Goal: Task Accomplishment & Management: Complete application form

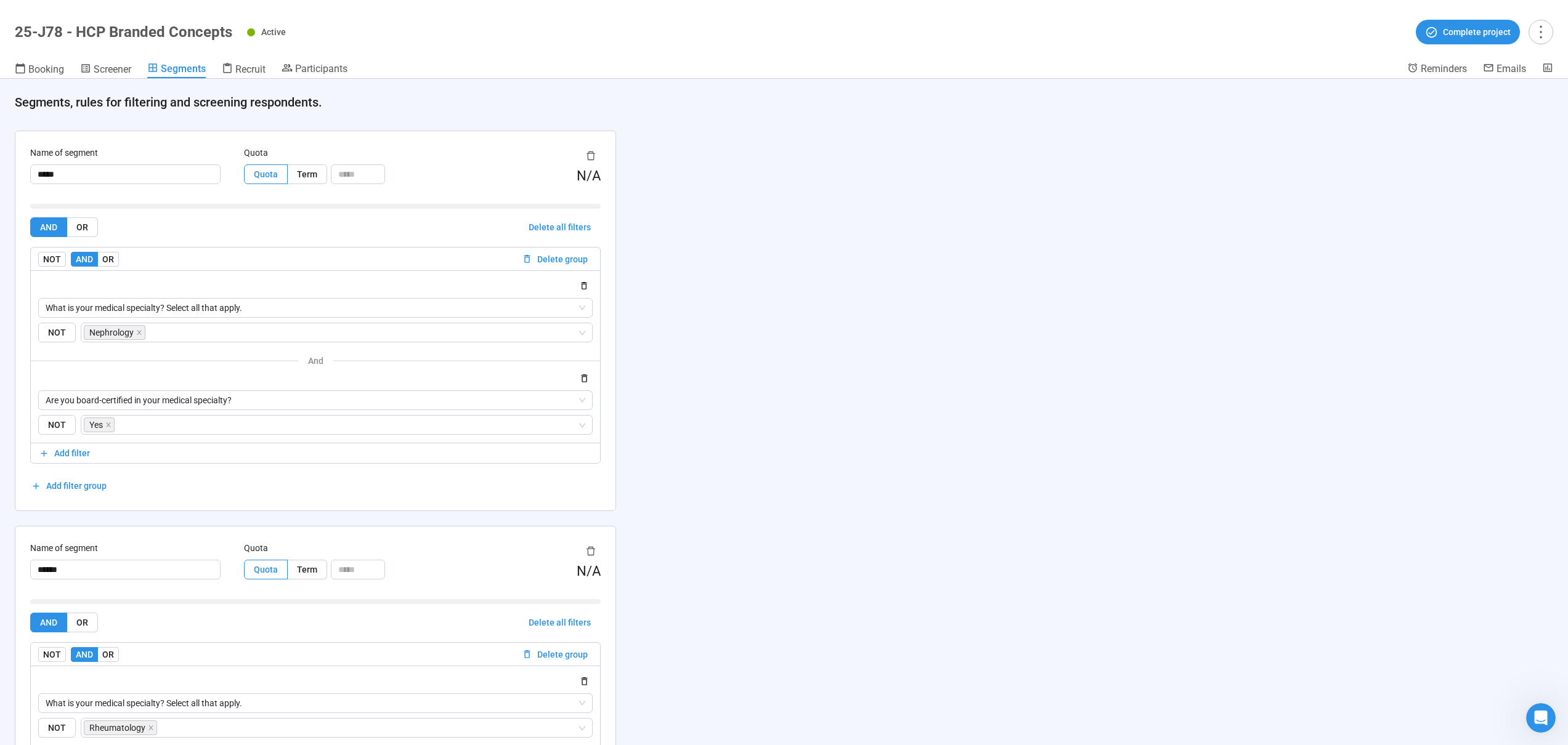
scroll to position [1737, 0]
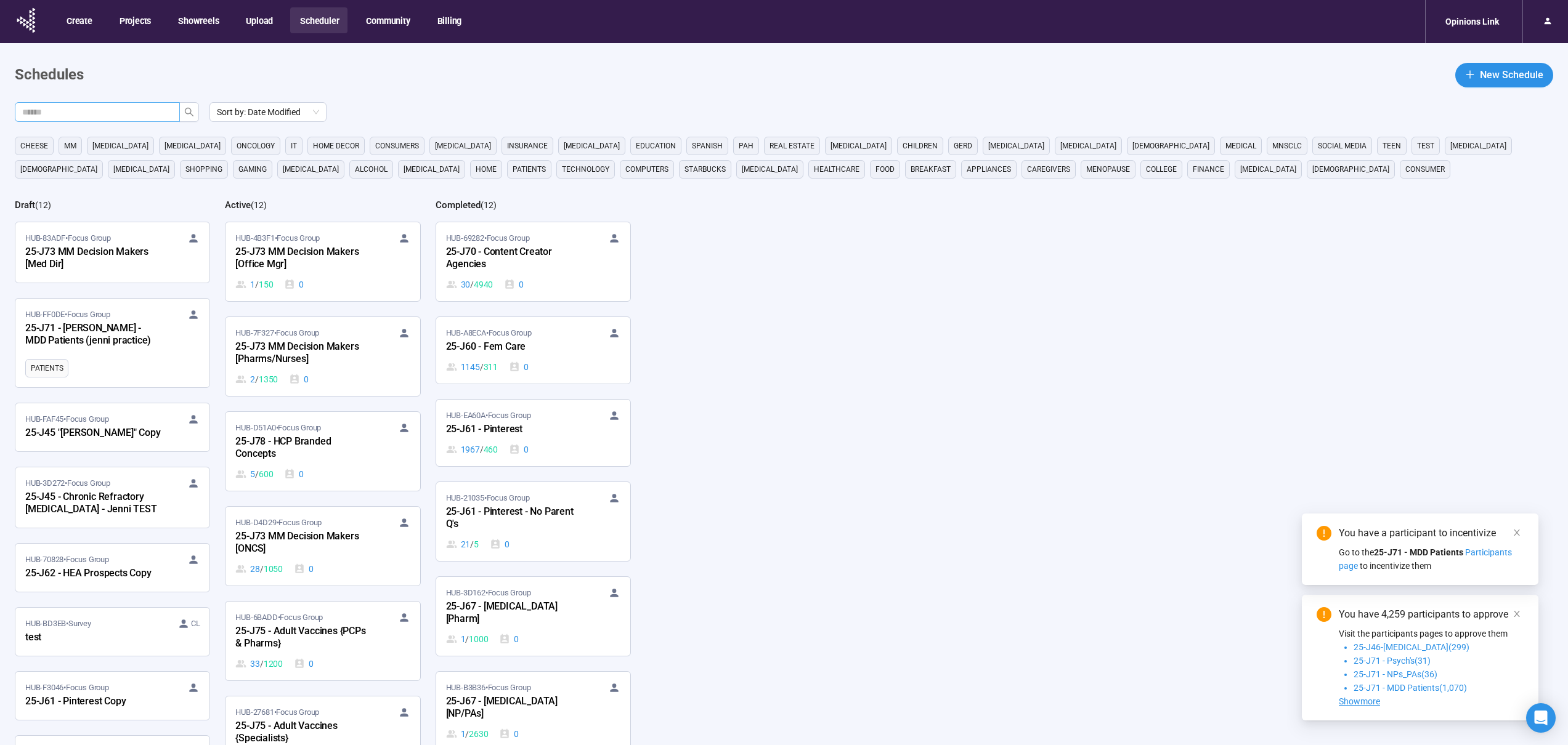
click at [151, 114] on input "text" at bounding box center [93, 112] width 140 height 13
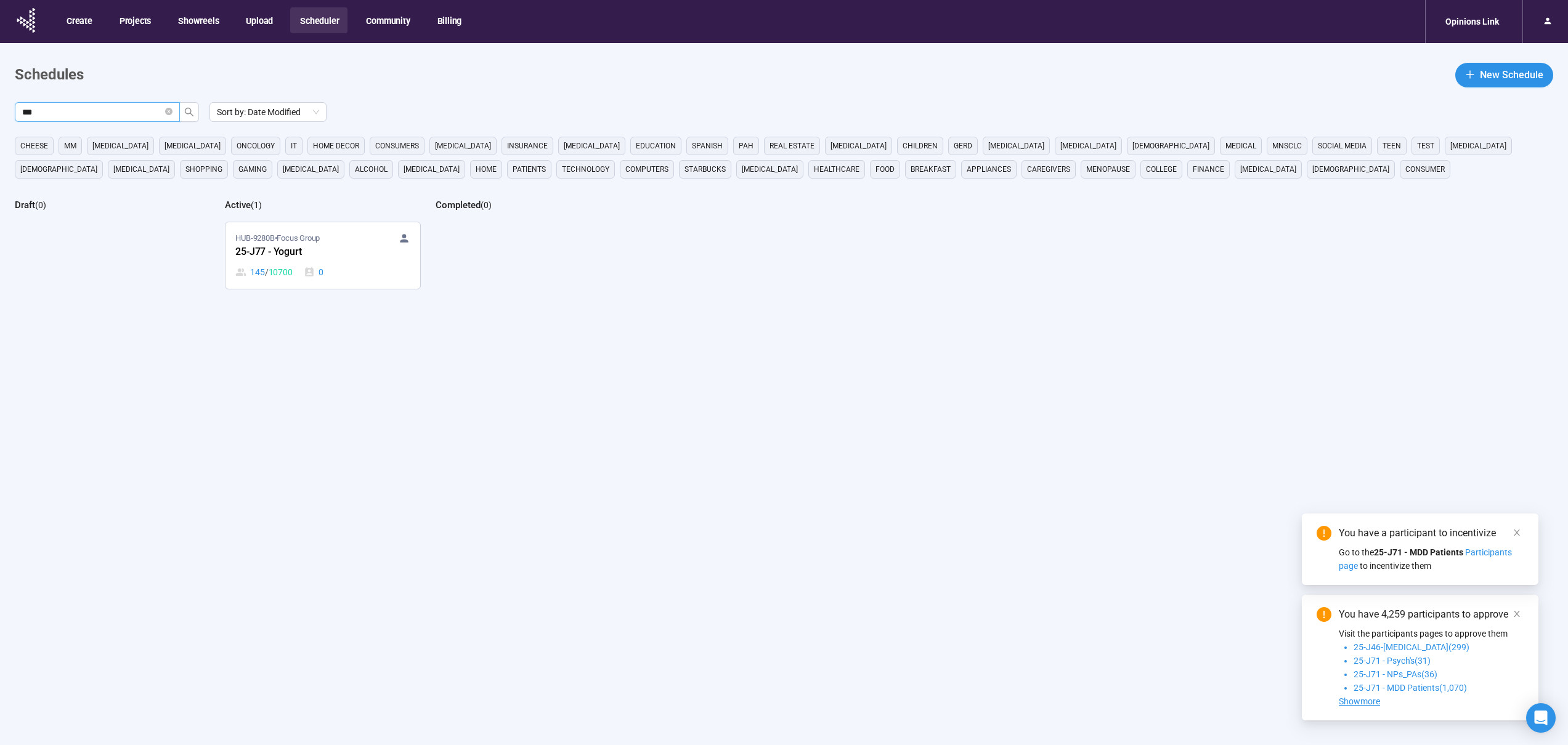
type input "***"
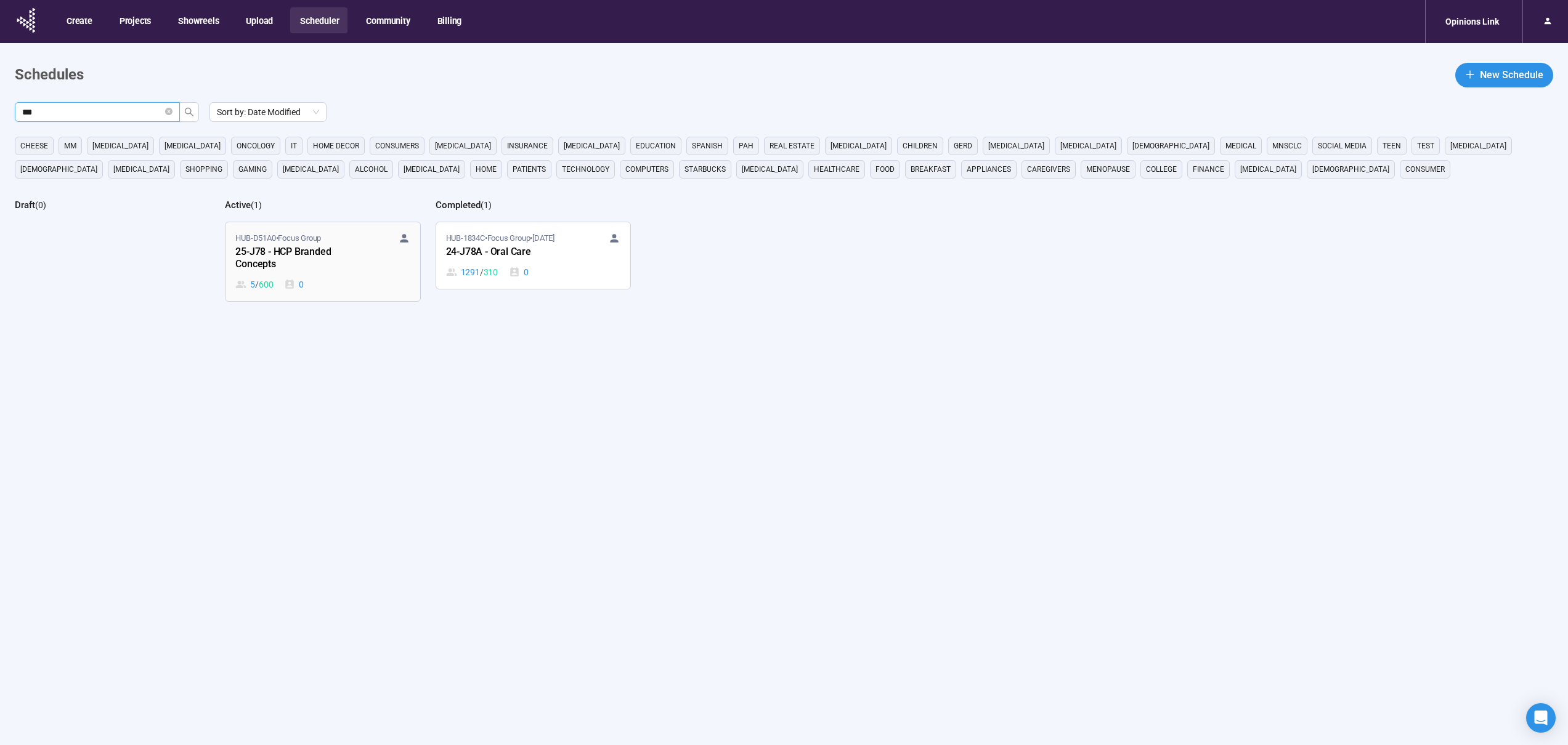
click at [268, 245] on div "25-J78 - HCP Branded Concepts" at bounding box center [303, 259] width 135 height 28
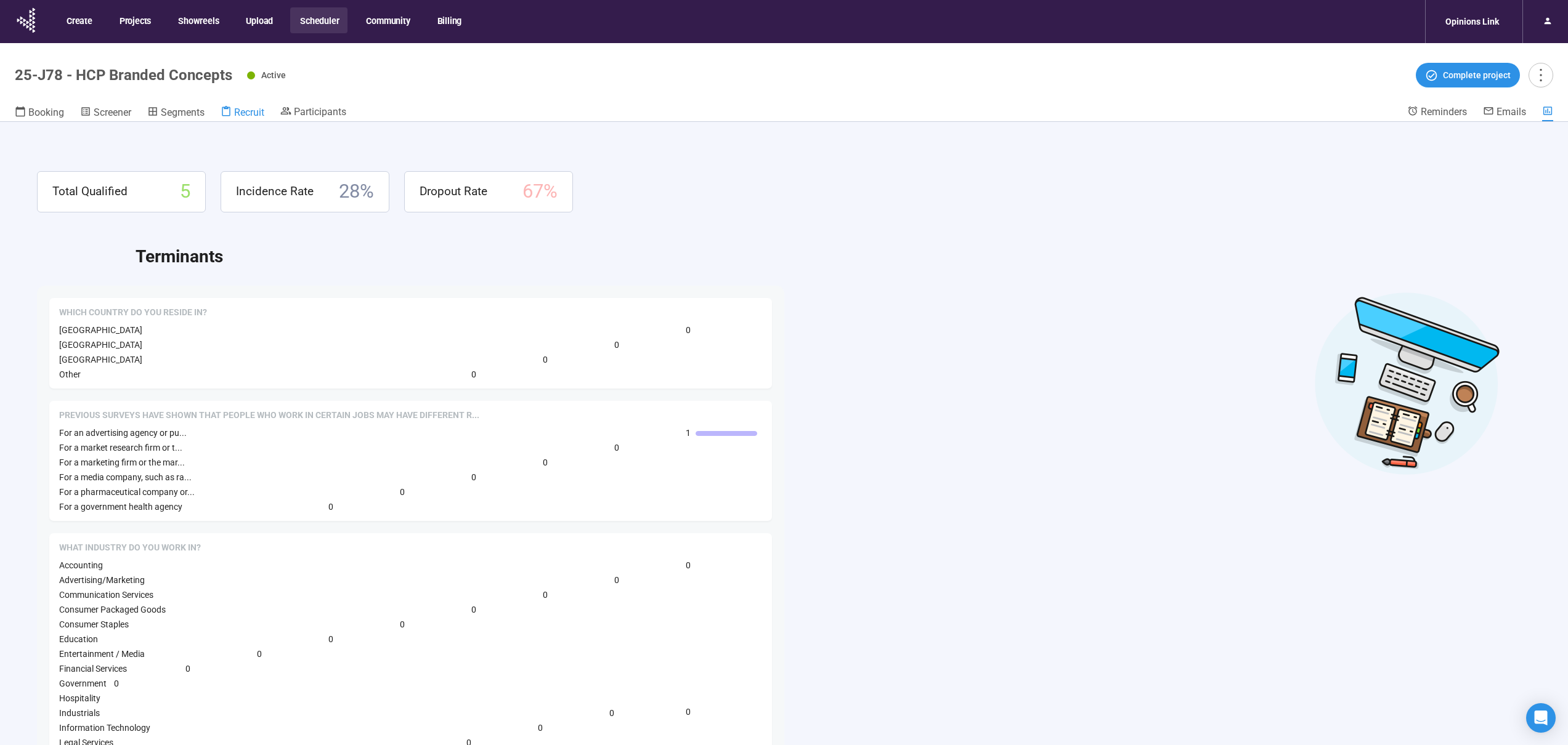
click at [262, 110] on span "Recruit" at bounding box center [249, 112] width 30 height 11
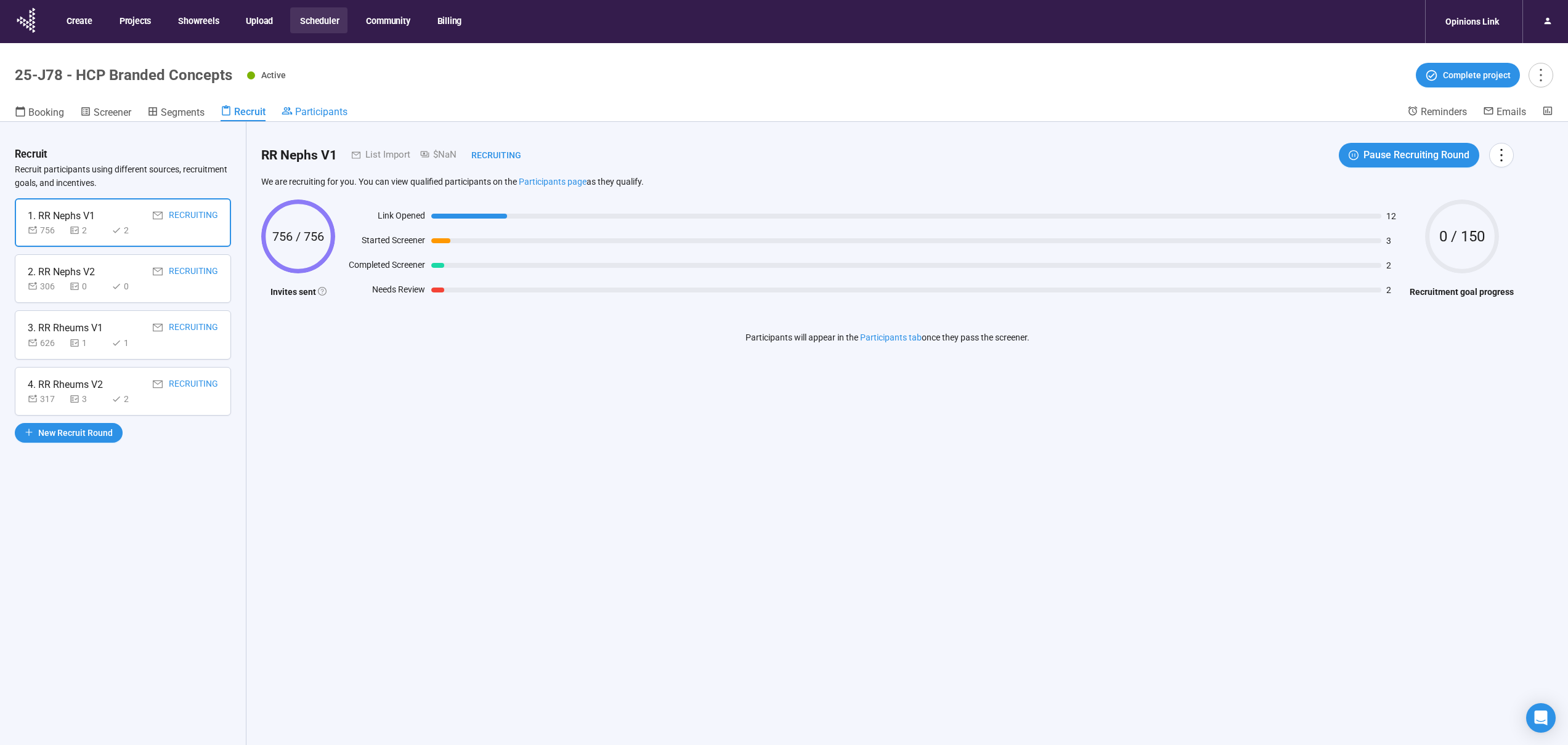
drag, startPoint x: 324, startPoint y: 96, endPoint x: 326, endPoint y: 109, distance: 13.2
click at [326, 102] on header "25-J78 - HCP Branded Concepts Active Complete project Booking Screener Segments…" at bounding box center [784, 83] width 1568 height 79
click at [325, 109] on span "Participants" at bounding box center [321, 112] width 52 height 11
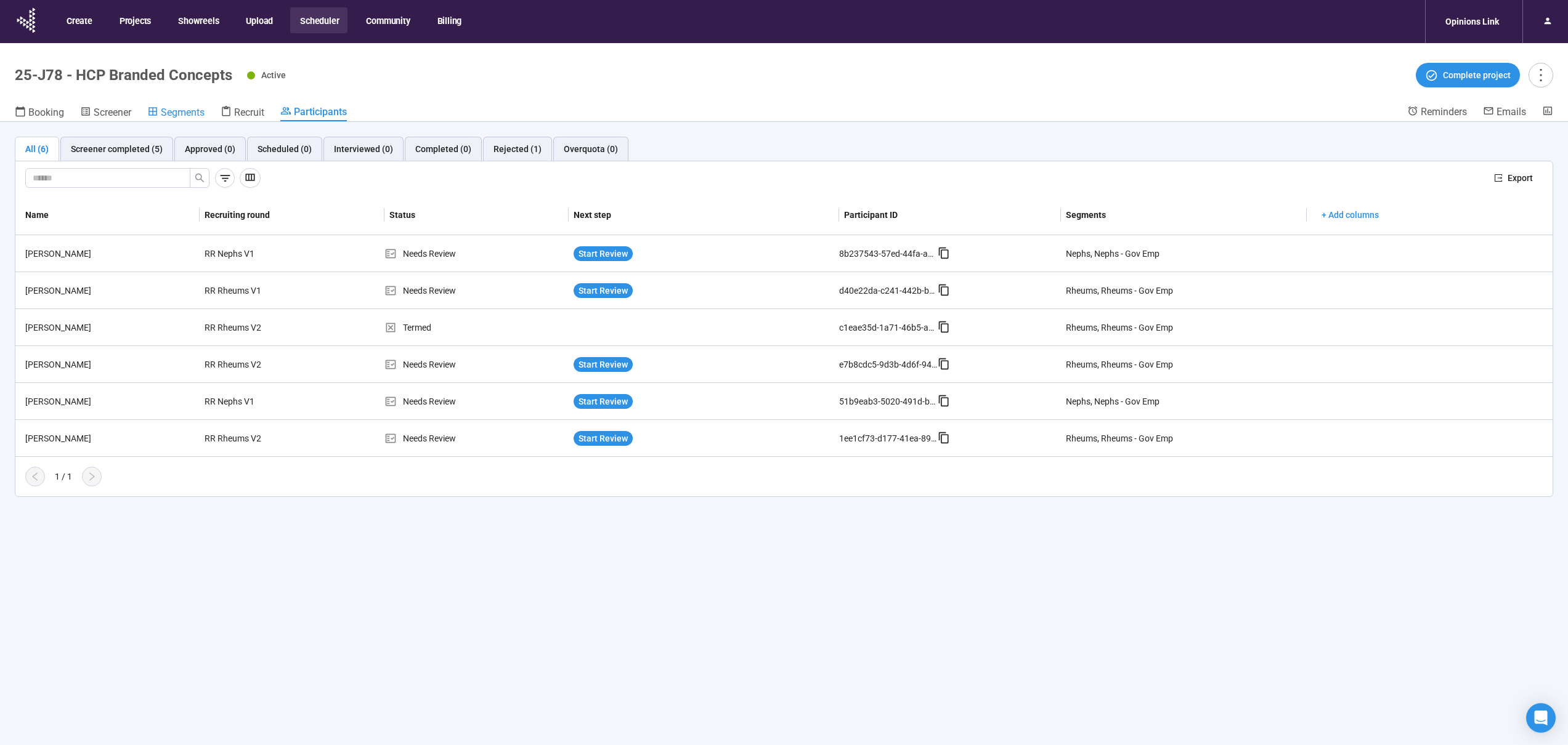
click at [188, 112] on span "Segments" at bounding box center [183, 112] width 44 height 11
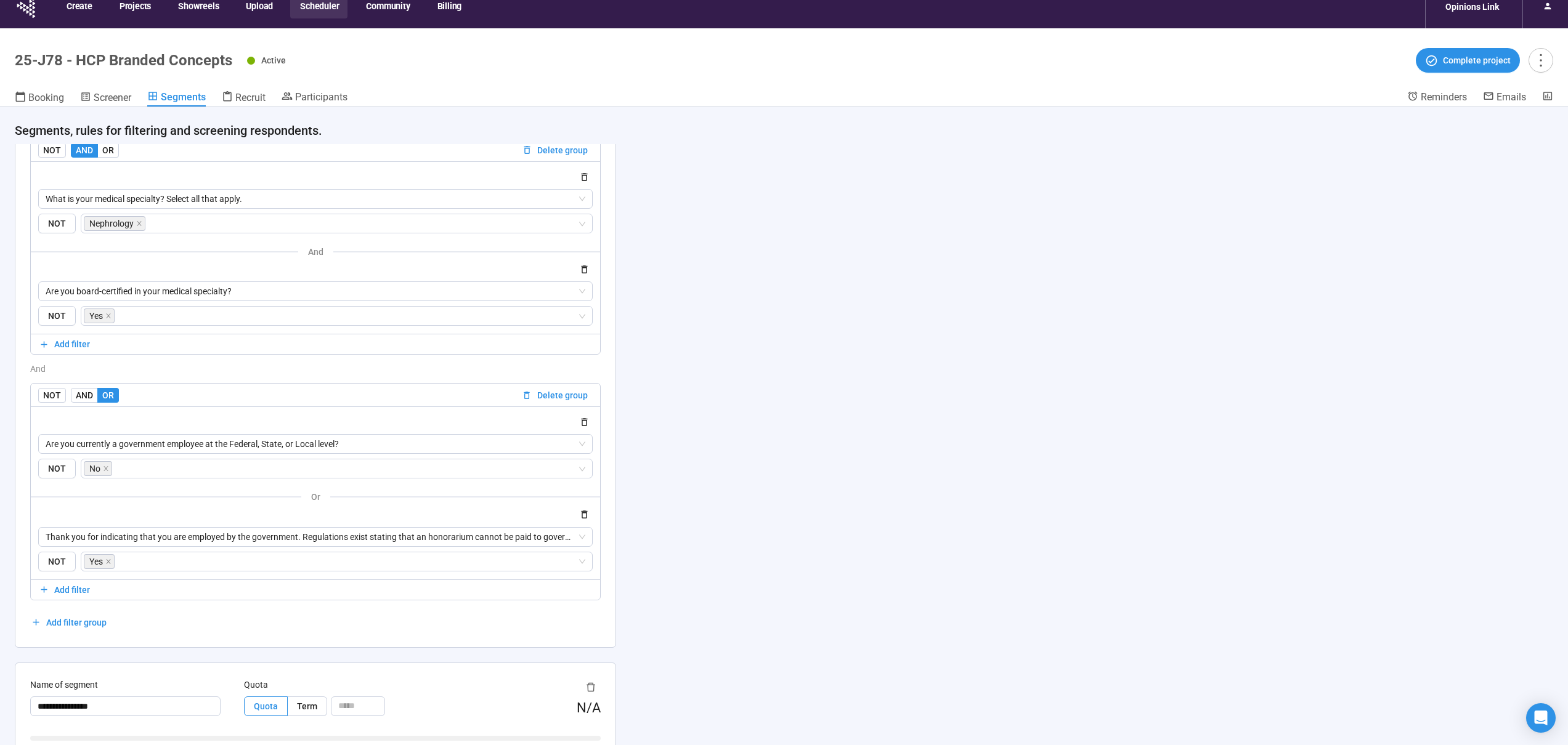
scroll to position [624, 0]
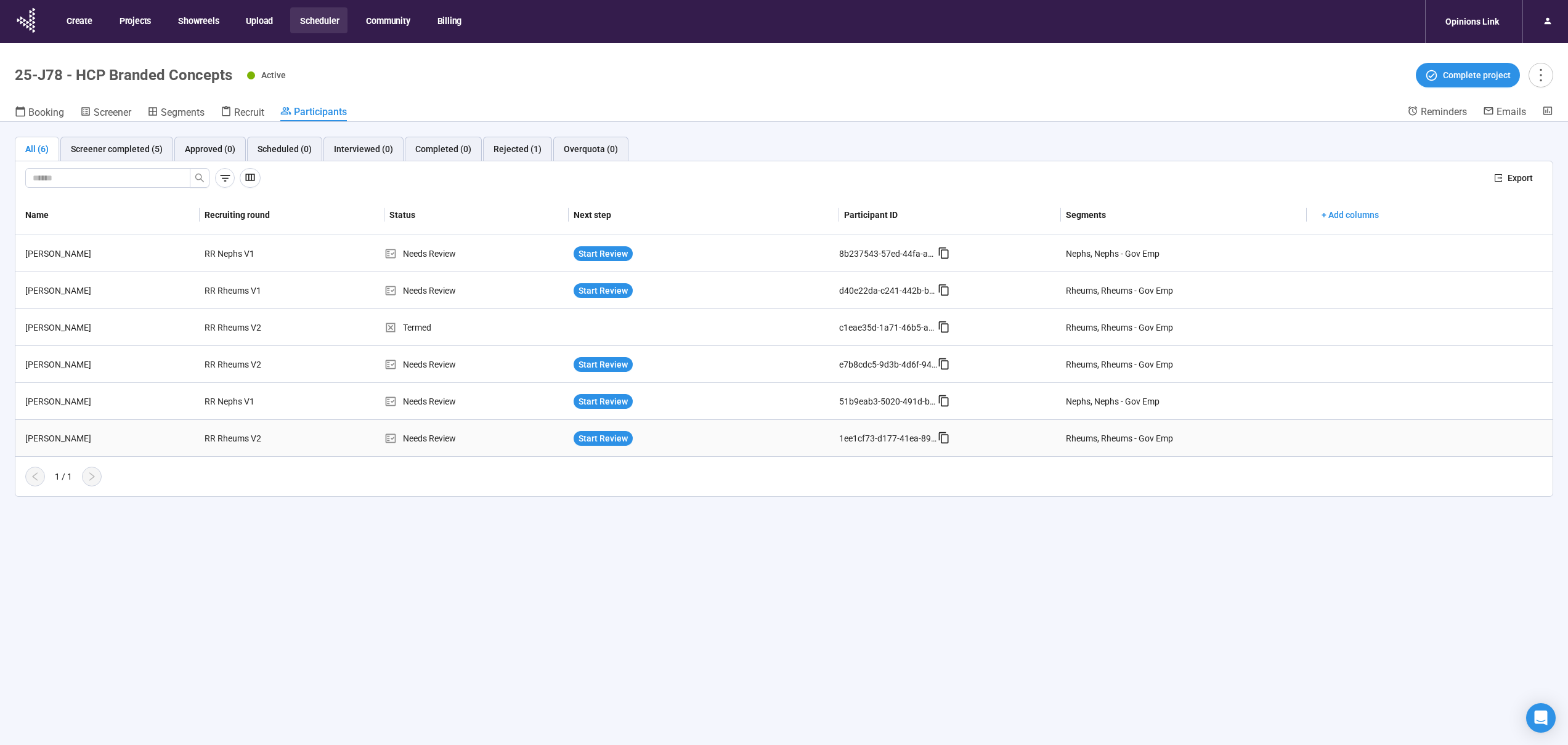
click at [305, 433] on td "RR Rheums V2" at bounding box center [292, 439] width 184 height 37
click at [133, 435] on div "[PERSON_NAME]" at bounding box center [110, 438] width 179 height 13
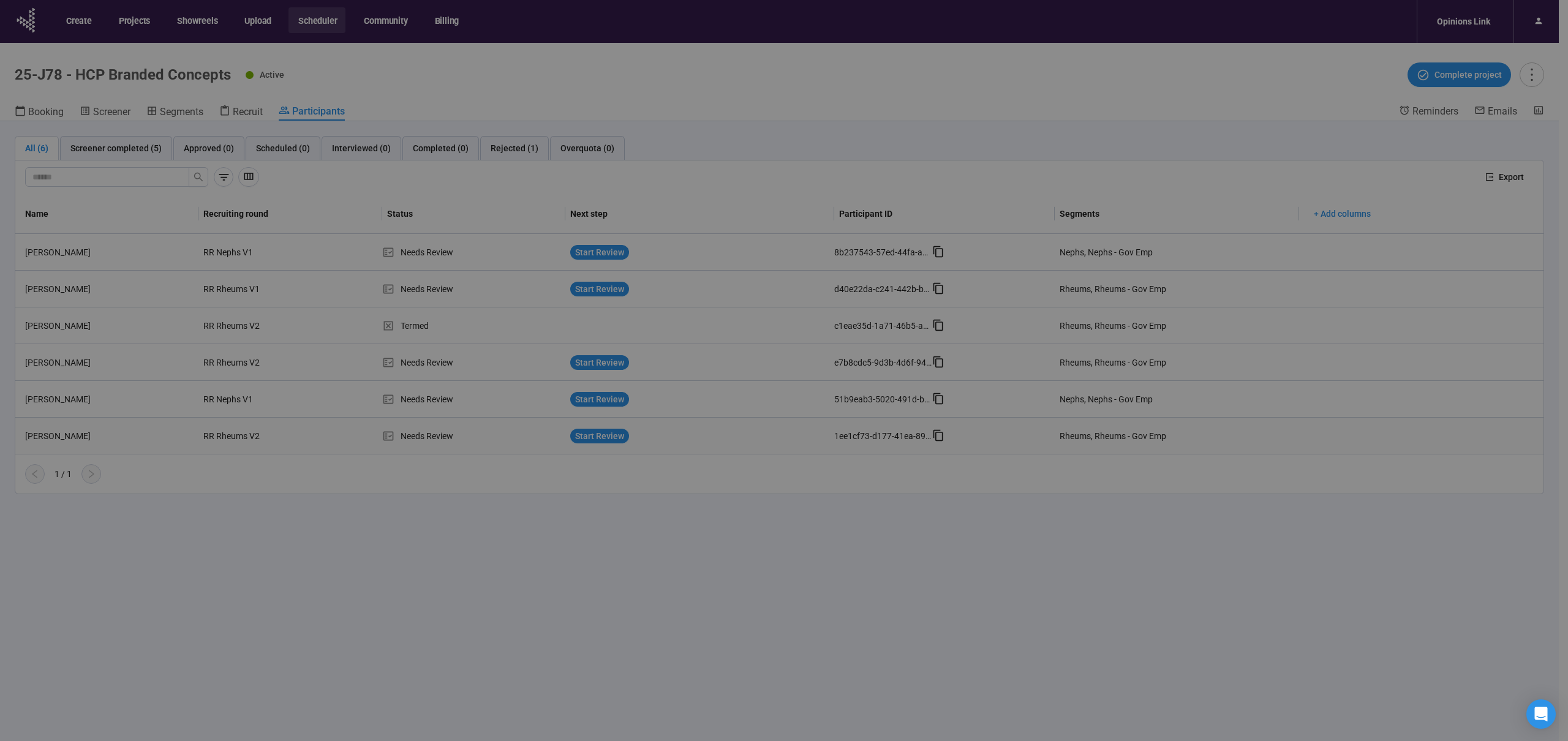
click at [133, 432] on div "[PERSON_NAME] Panelist notes Project notes Add notes, i.e. how the last intervi…" at bounding box center [784, 370] width 1568 height 741
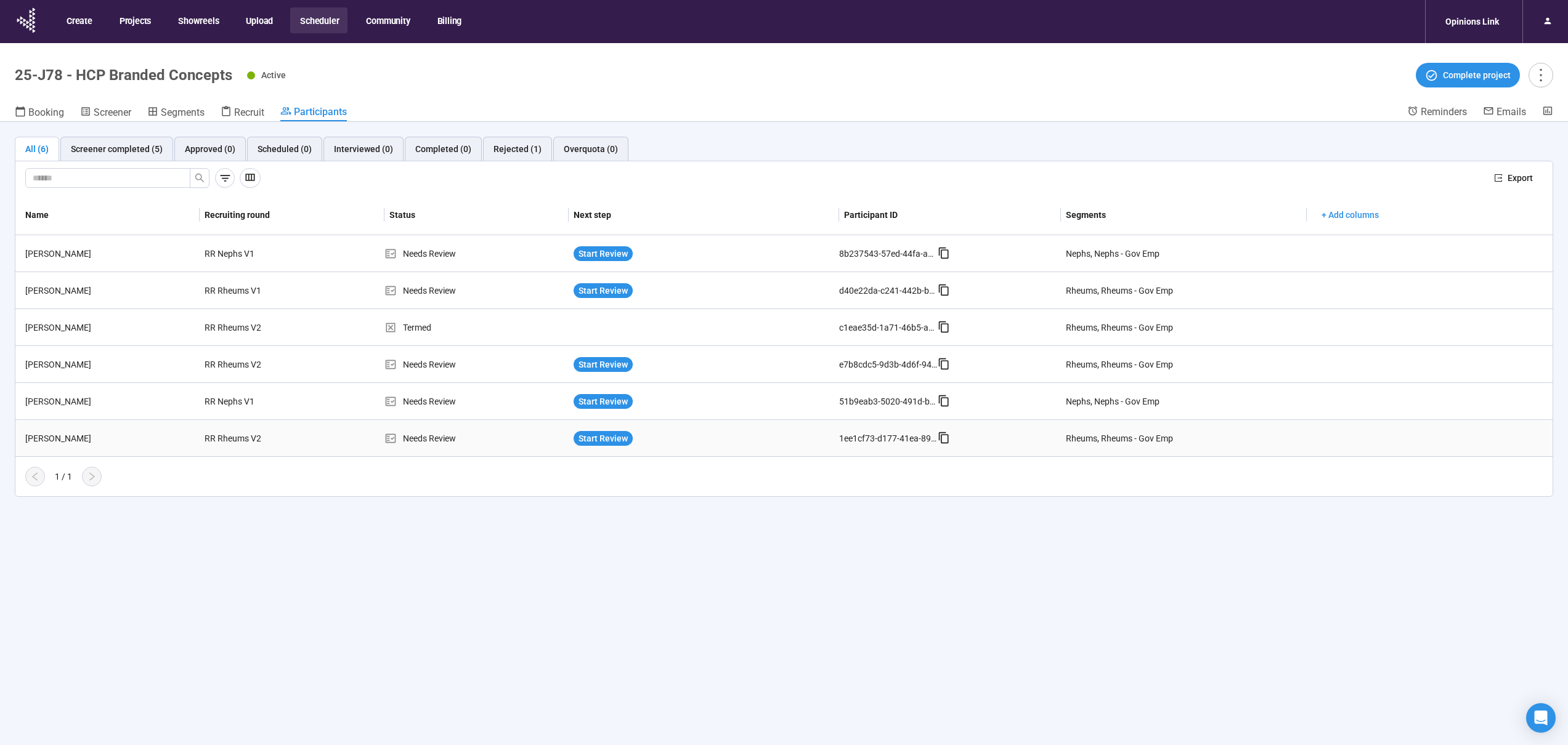
click at [133, 435] on div "[PERSON_NAME]" at bounding box center [110, 438] width 179 height 13
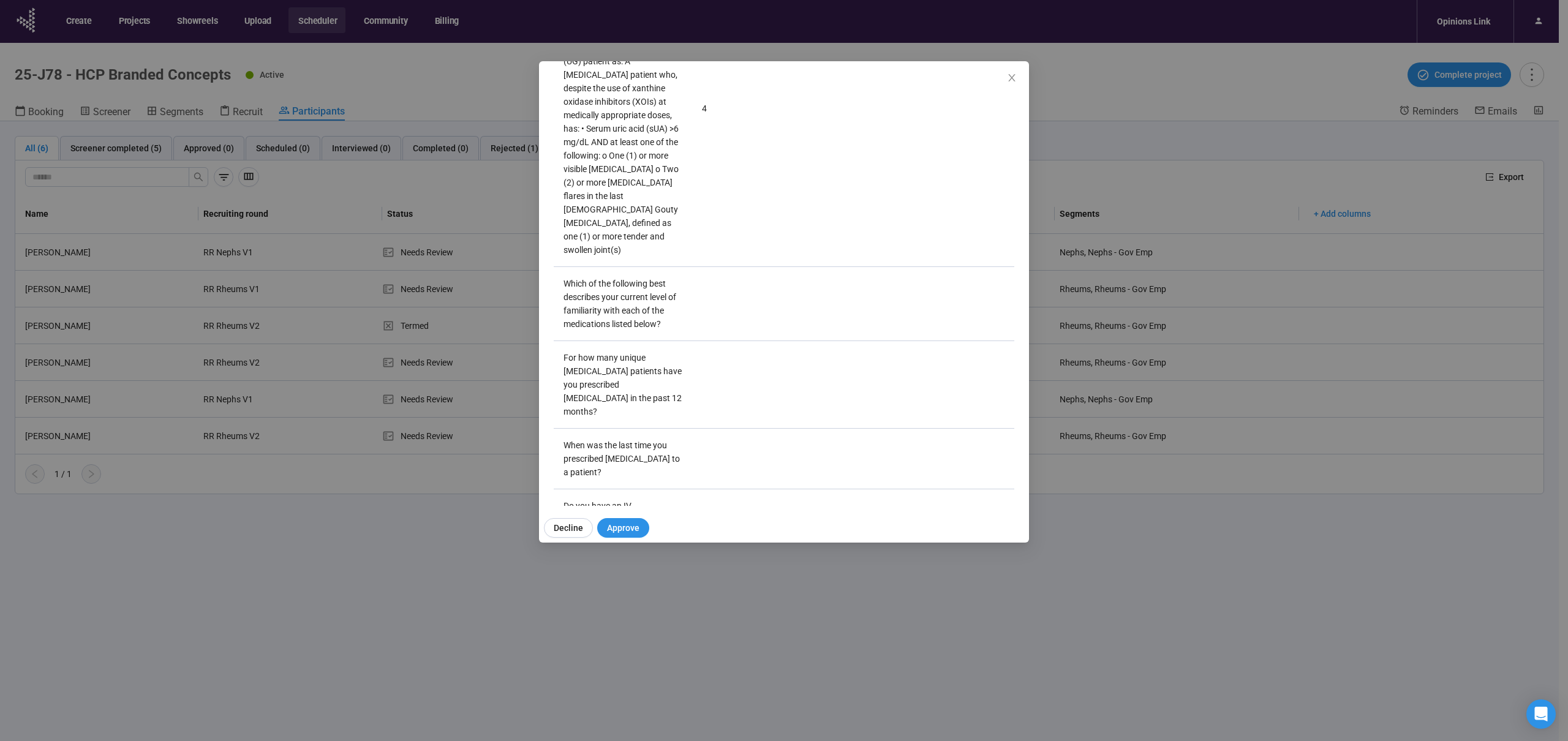
scroll to position [1714, 0]
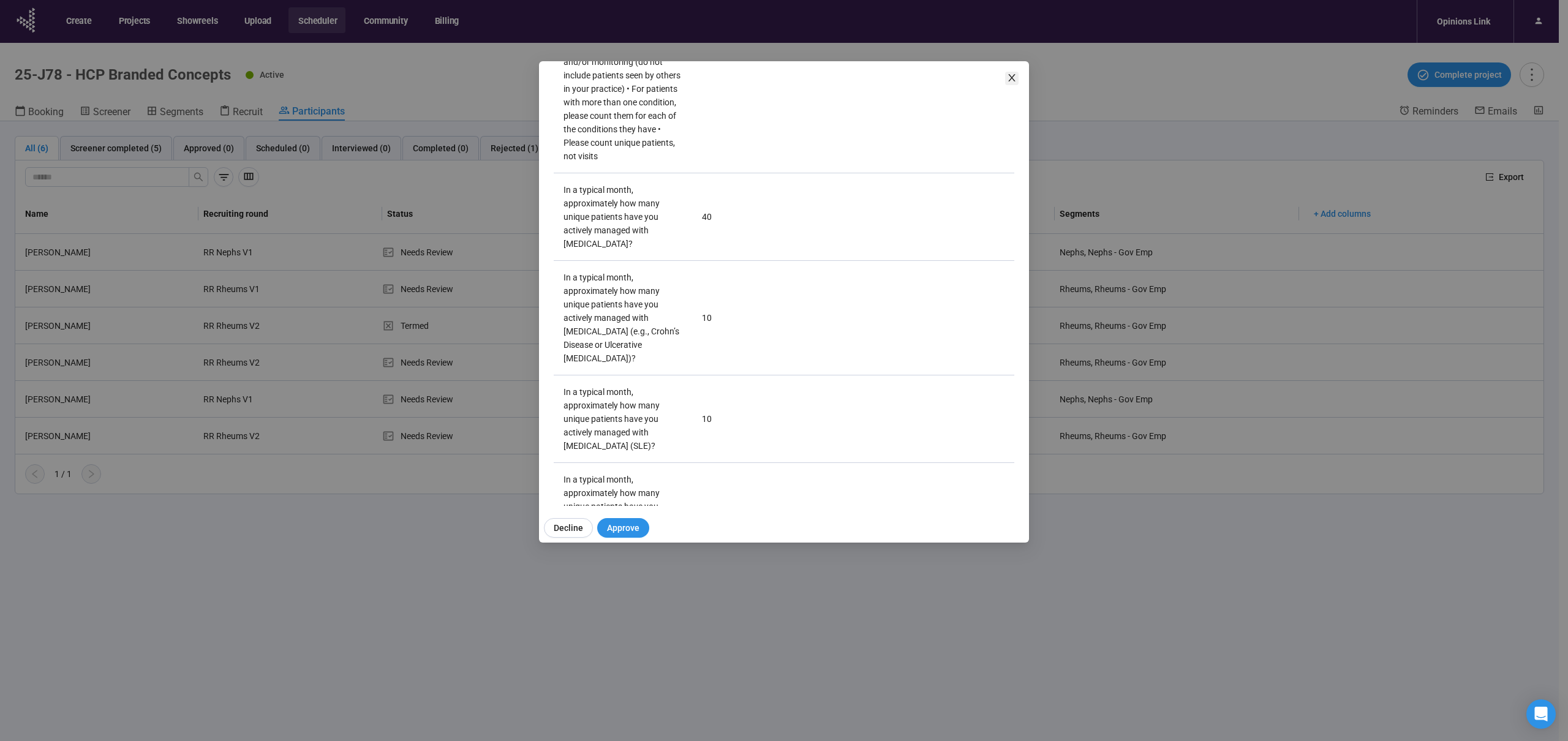
click at [1007, 79] on icon "close" at bounding box center [1011, 77] width 10 height 10
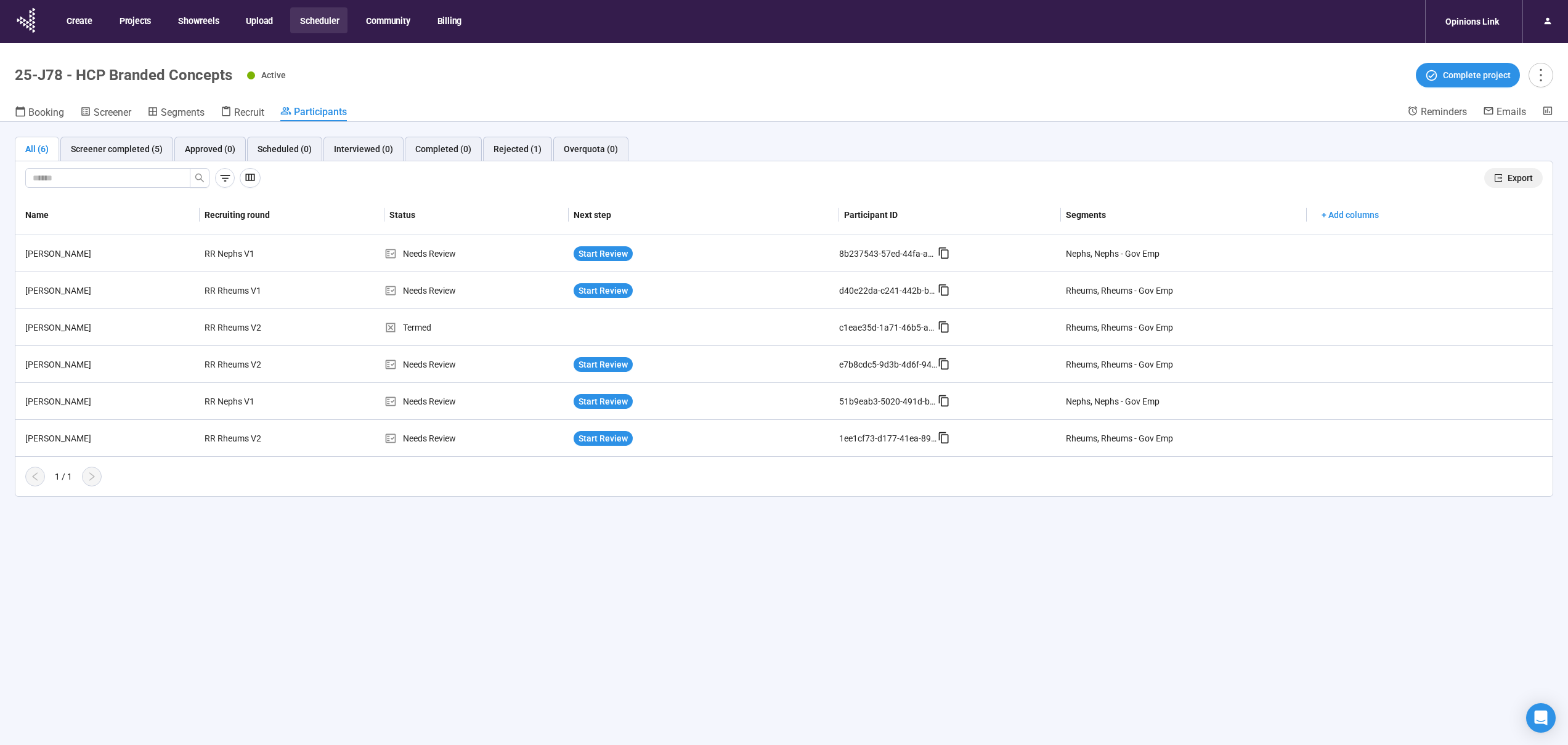
click at [1524, 183] on span "Export" at bounding box center [1520, 177] width 26 height 13
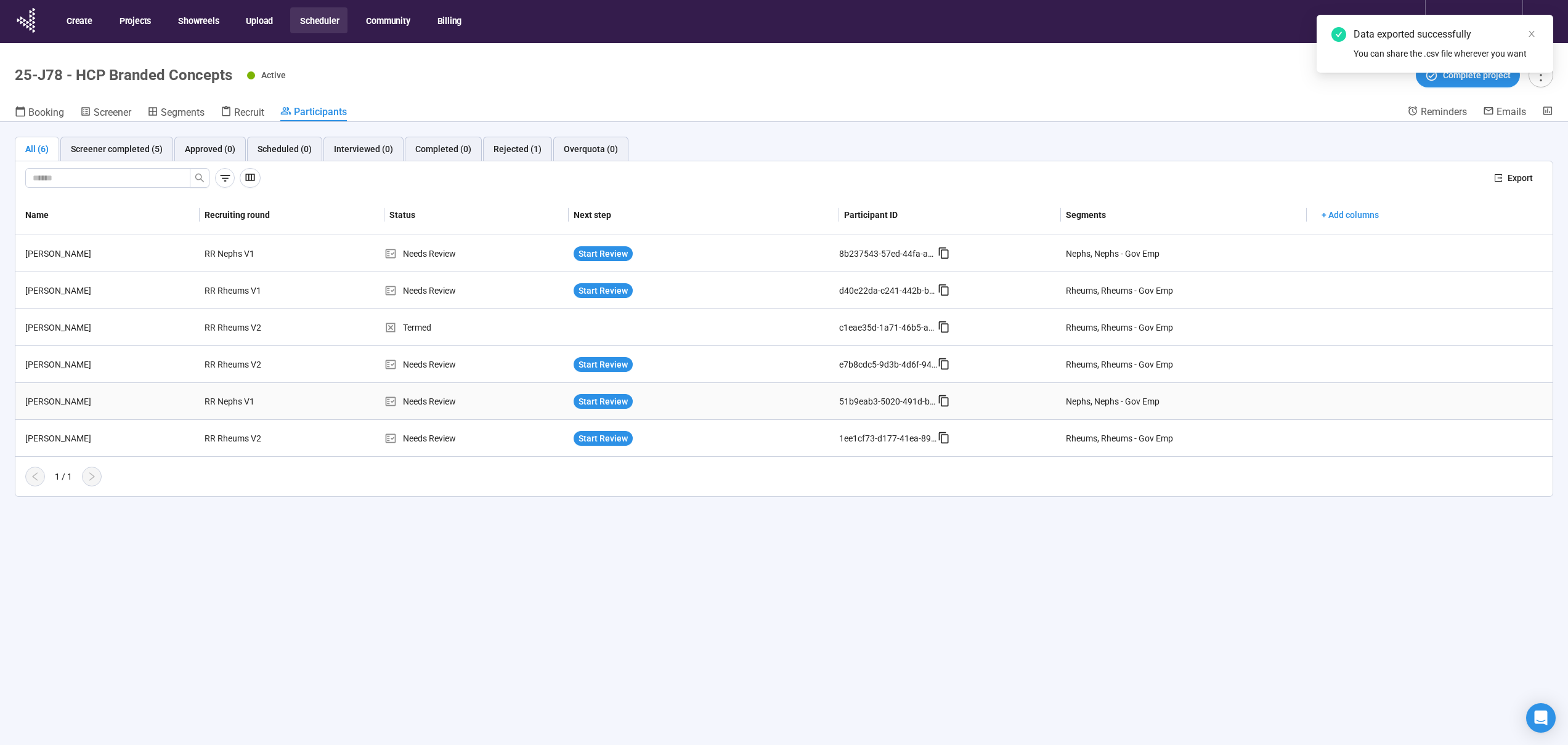
click at [167, 399] on div "[PERSON_NAME]" at bounding box center [110, 401] width 179 height 13
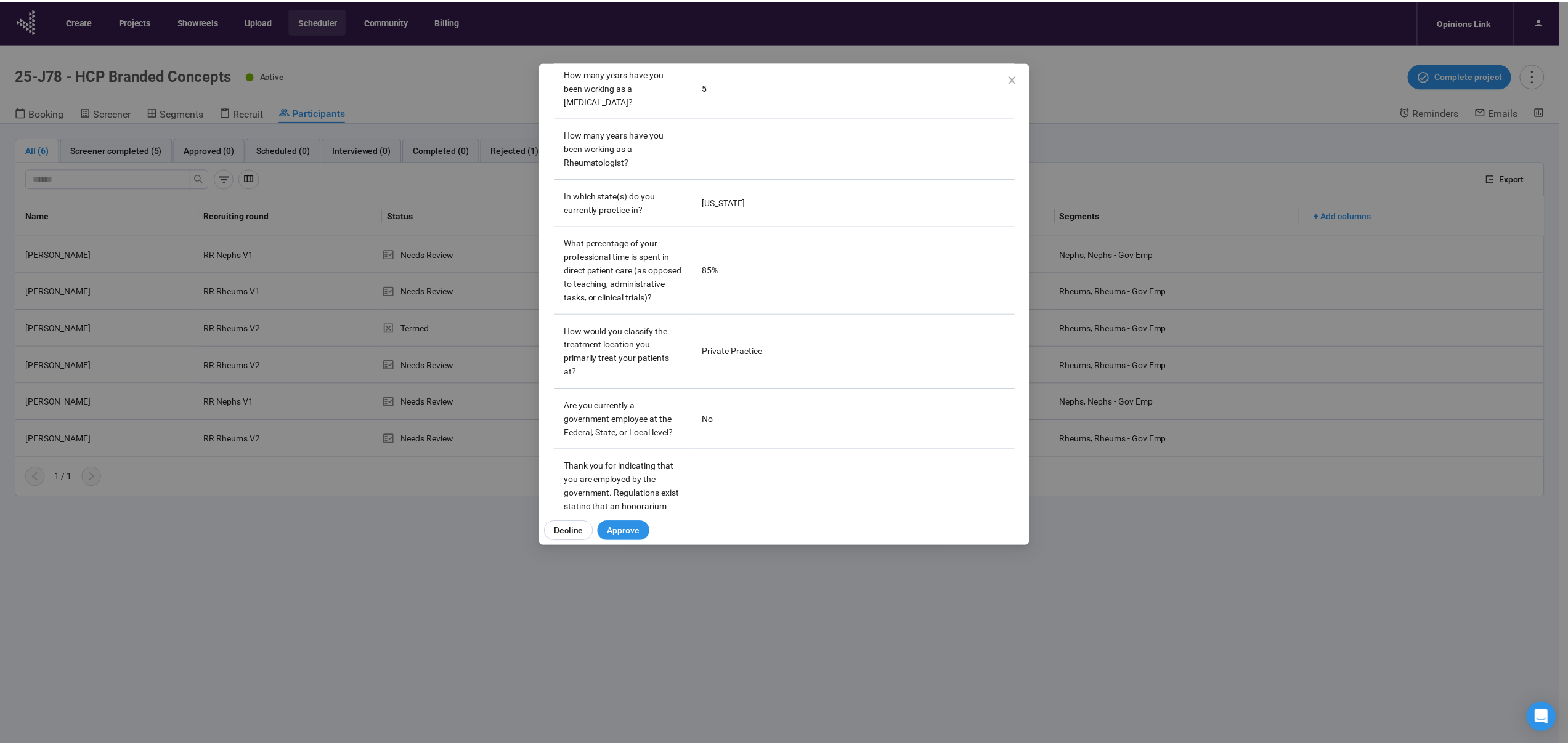
scroll to position [1011, 0]
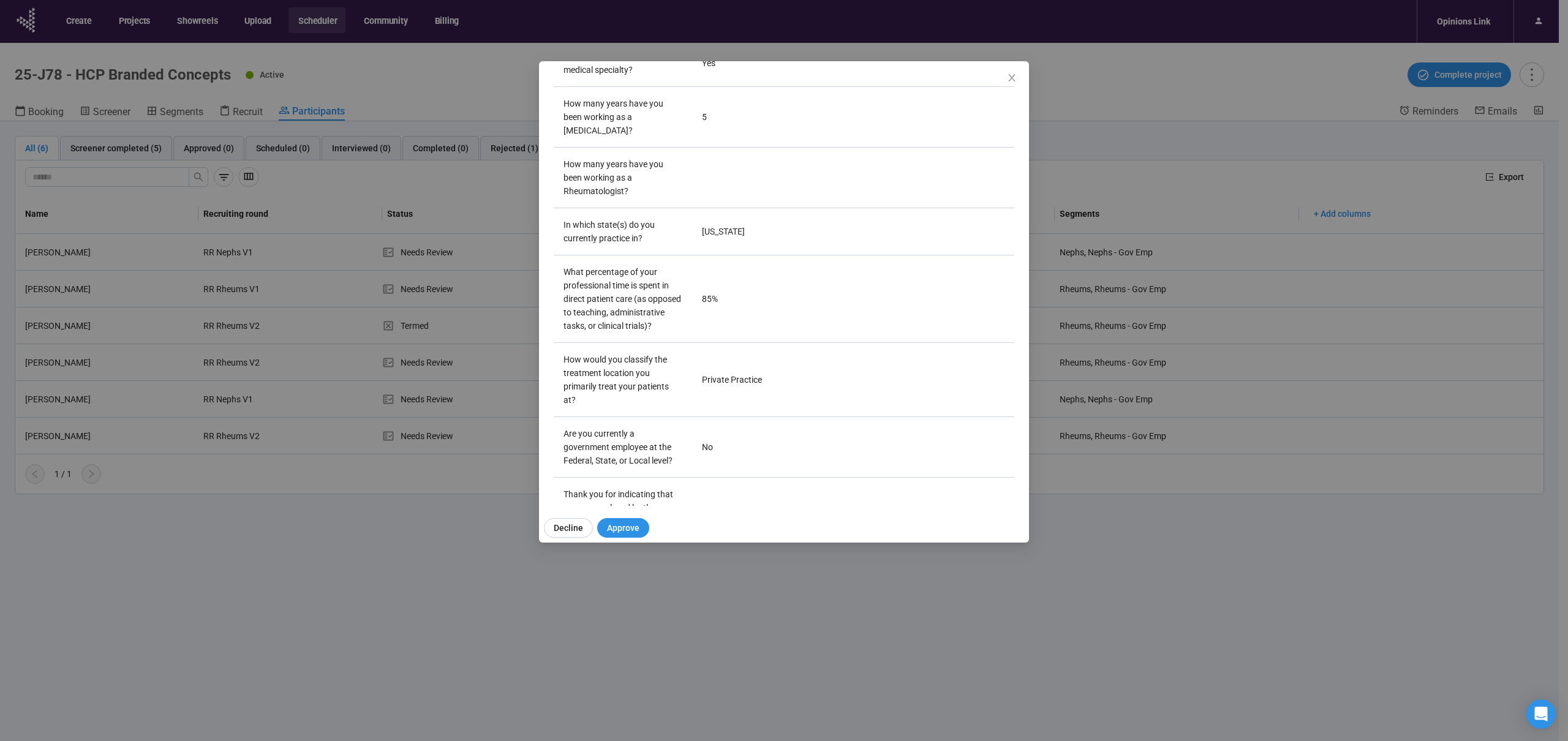
click at [1235, 97] on div "Xuexiang Wang Panelist notes Project notes Add notes, i.e. how the last intervi…" at bounding box center [784, 370] width 1568 height 741
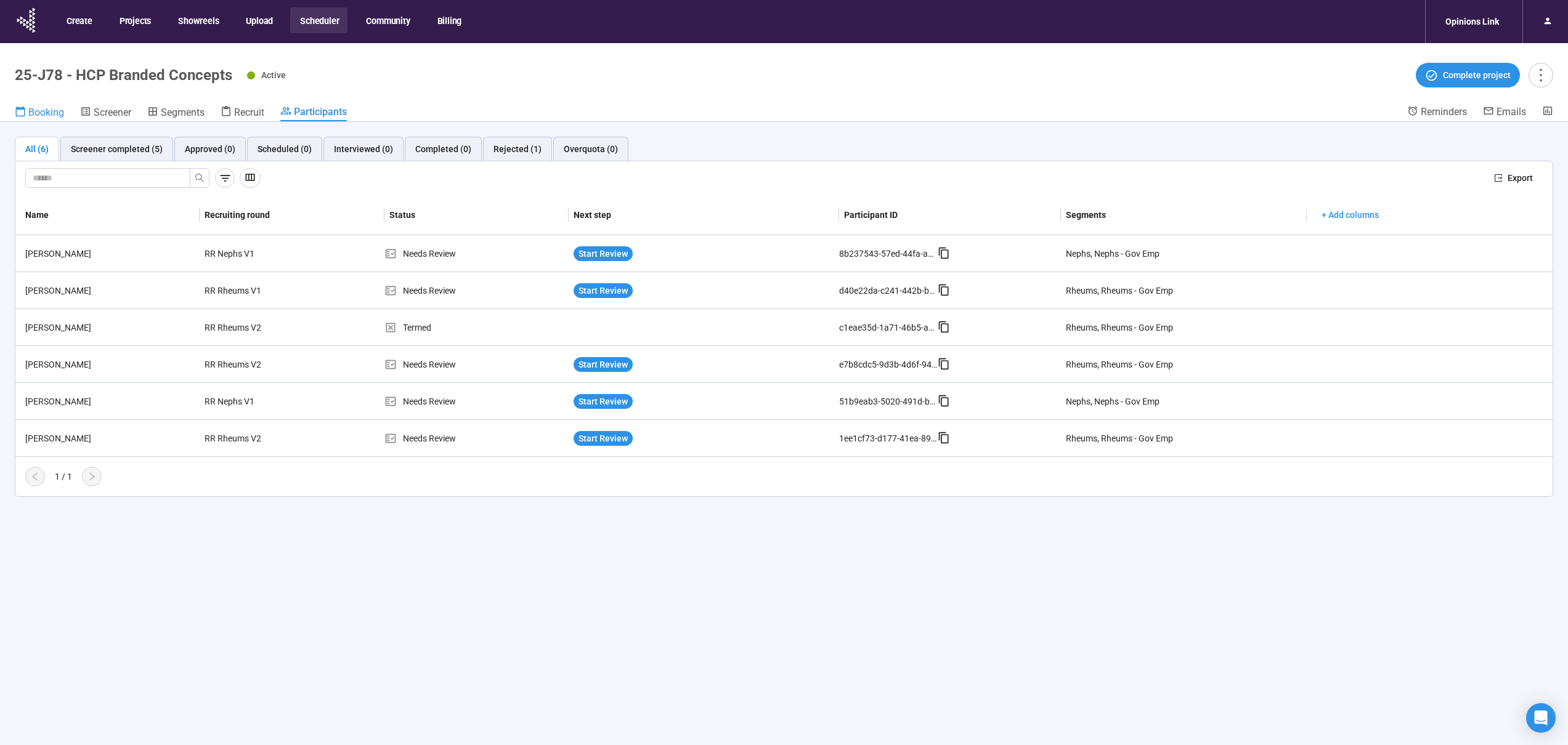
click at [50, 112] on span "Booking" at bounding box center [46, 112] width 36 height 11
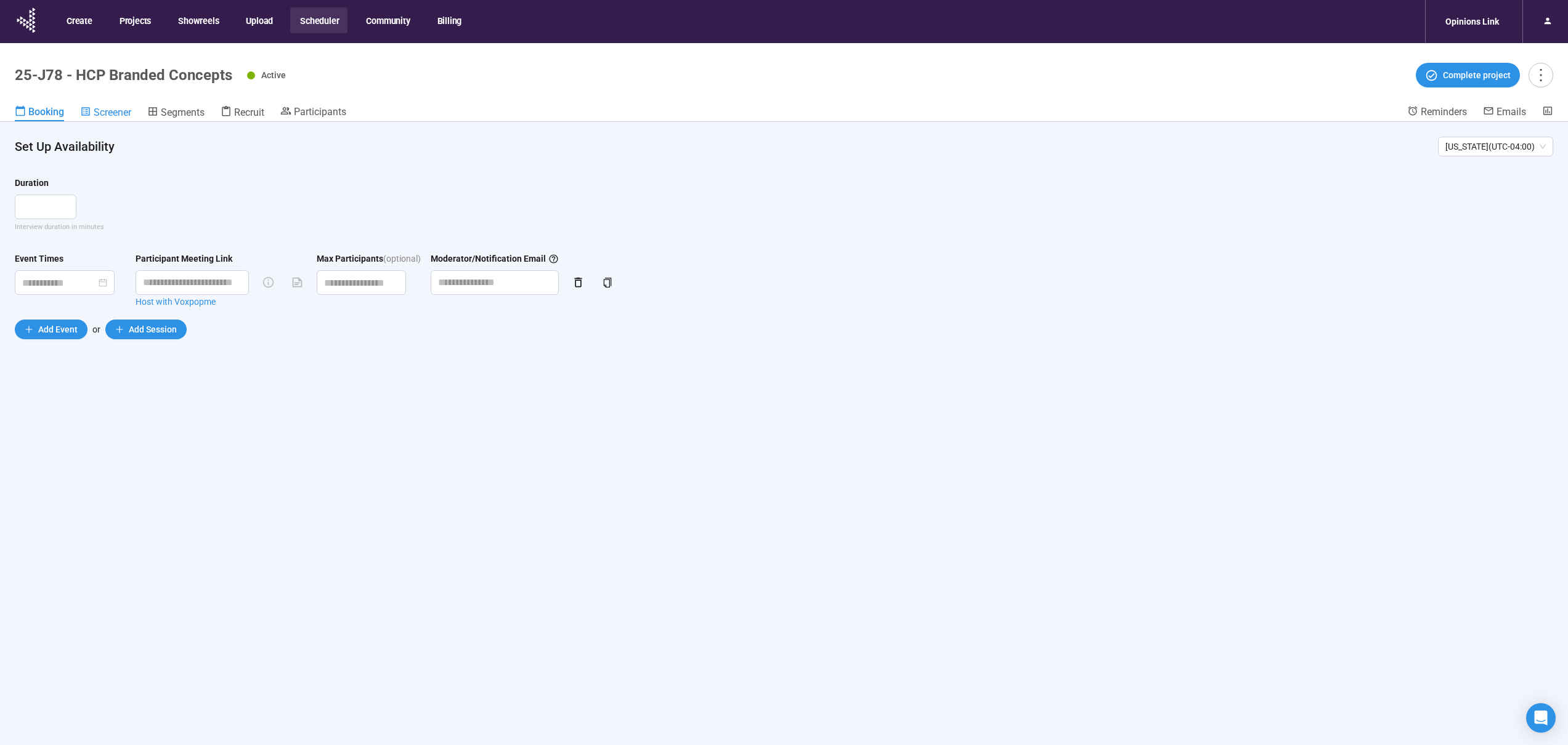
click at [113, 110] on span "Screener" at bounding box center [112, 112] width 38 height 11
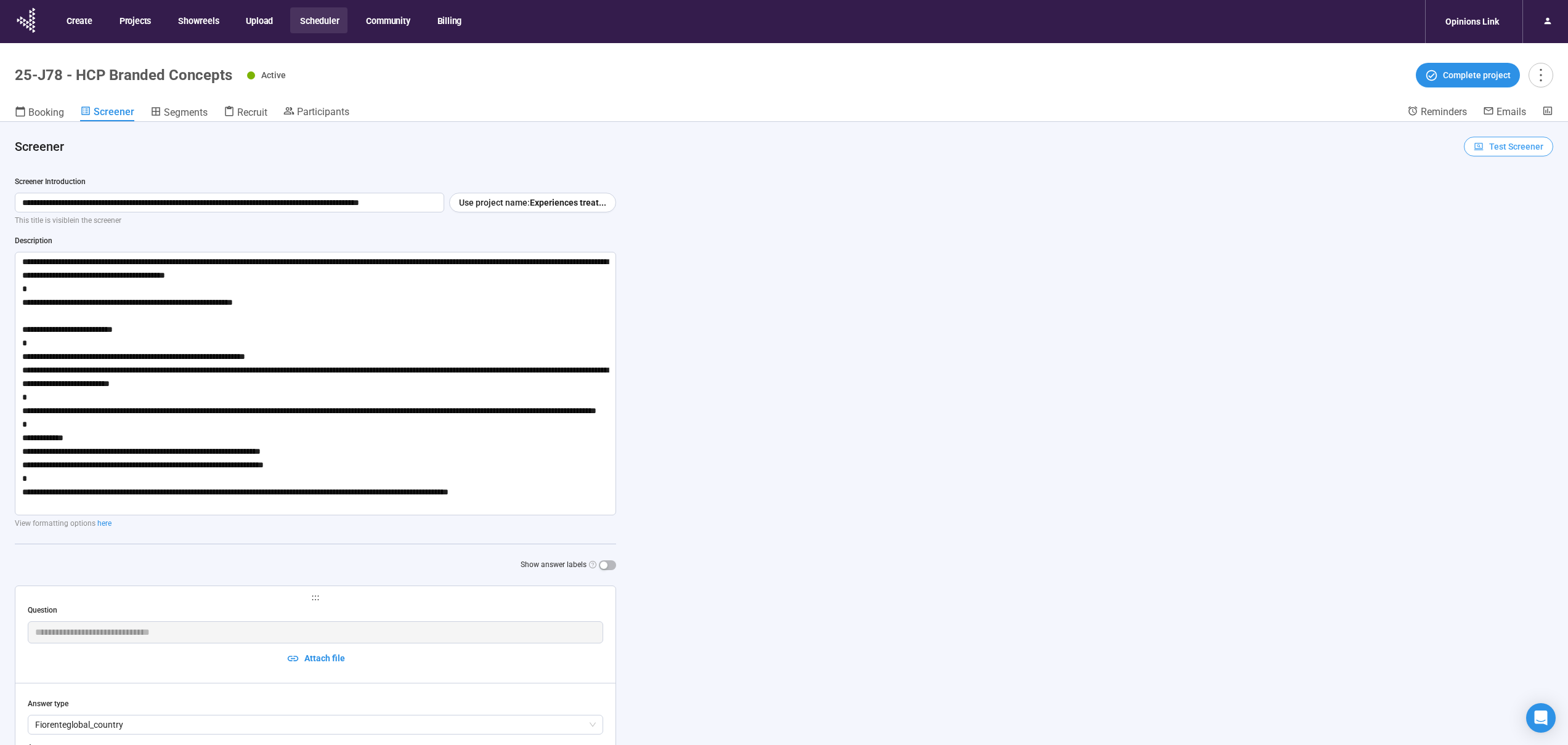
click at [1474, 149] on icon "button" at bounding box center [1479, 147] width 9 height 8
click at [1482, 191] on span "Copy test link" at bounding box center [1499, 190] width 68 height 13
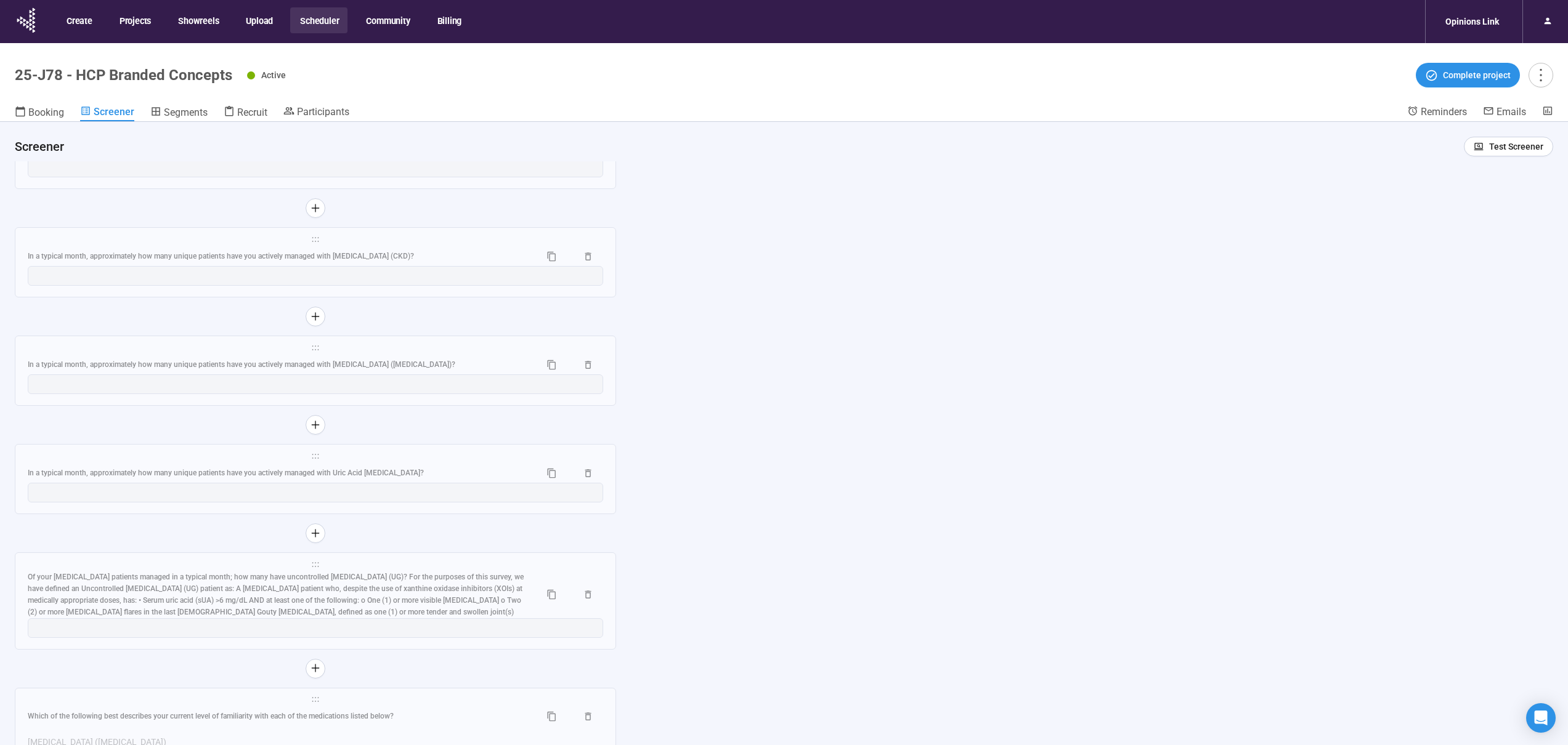
scroll to position [7292, 0]
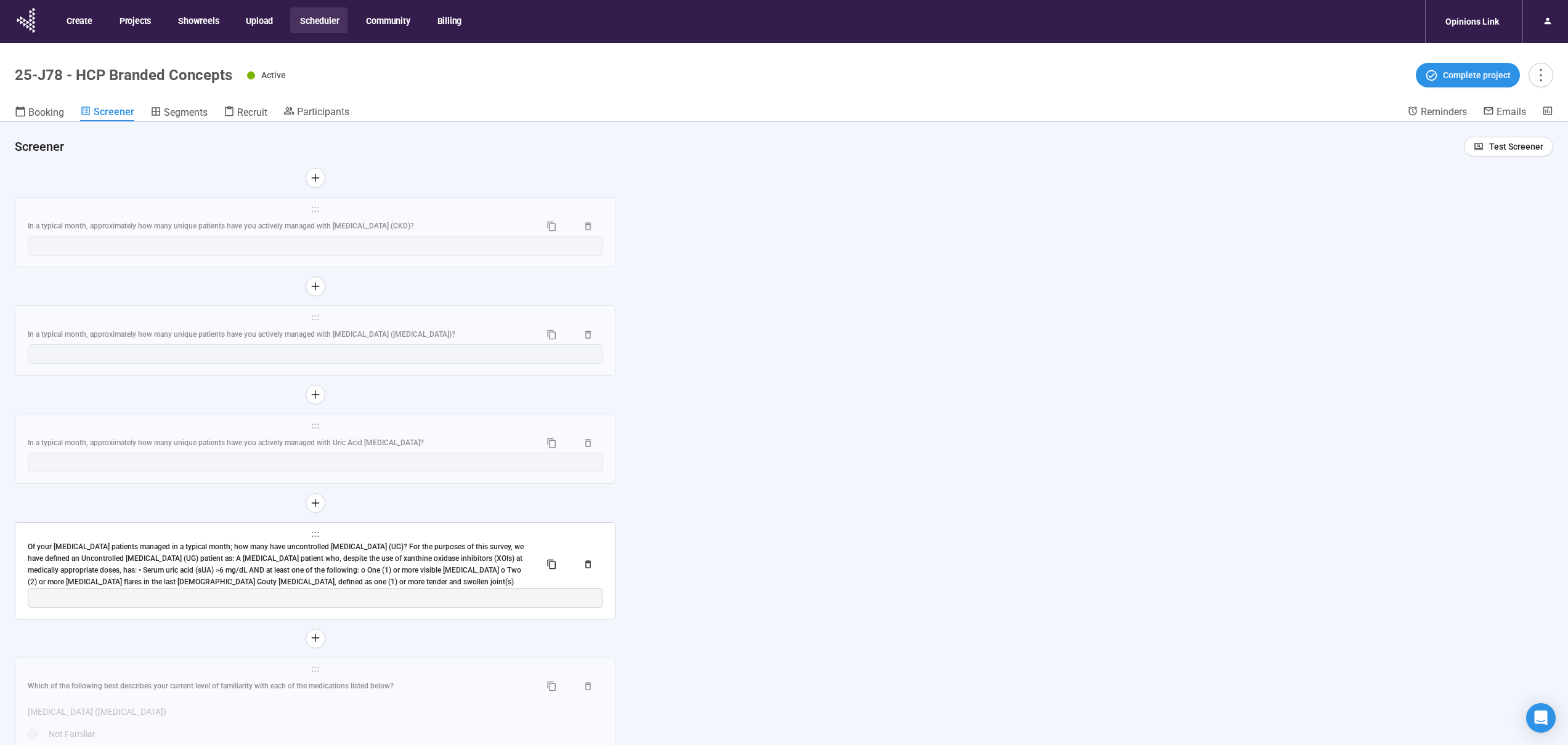
click at [385, 573] on div "Of your [MEDICAL_DATA] patients managed in a typical month; how many have uncon…" at bounding box center [278, 564] width 502 height 46
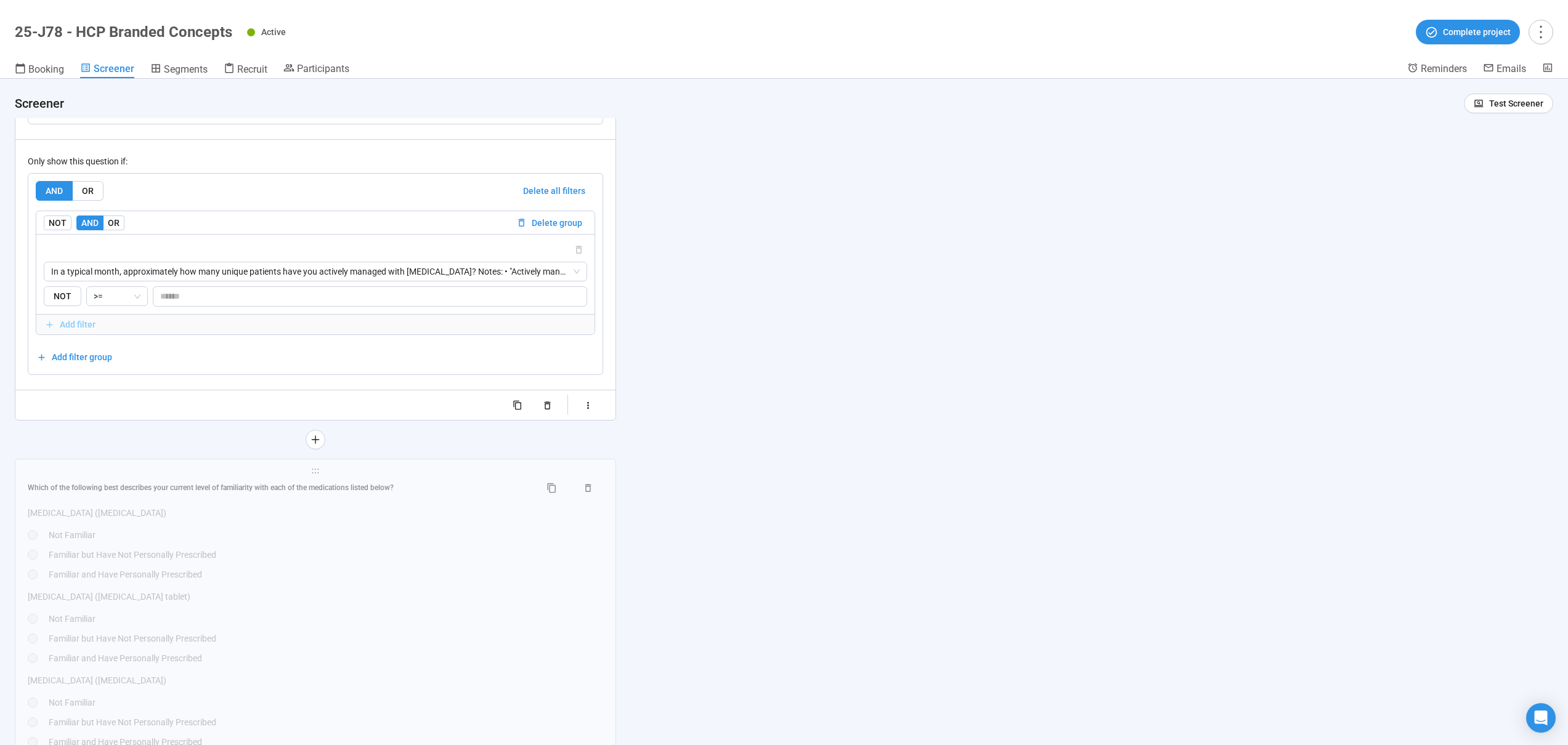
scroll to position [7825, 0]
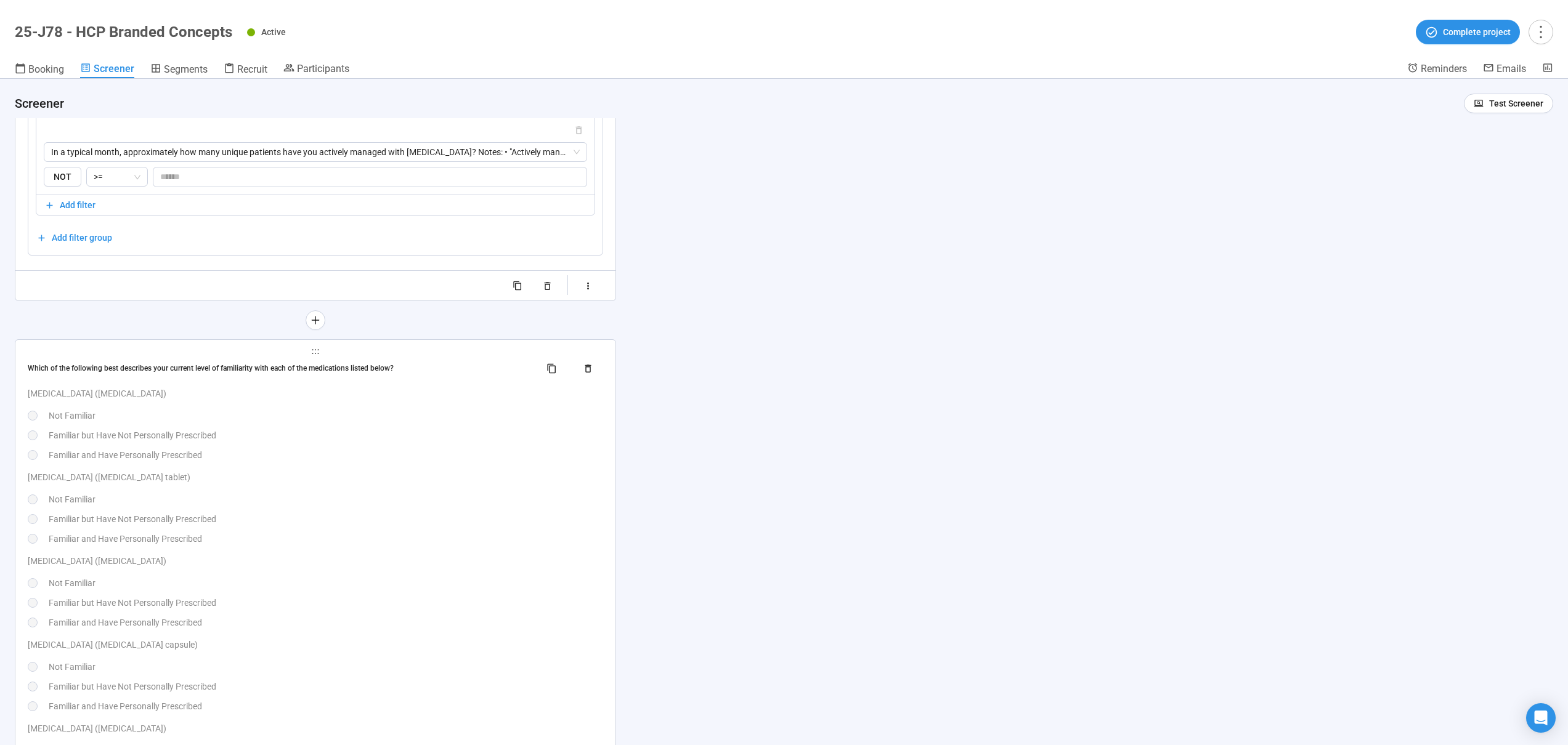
click at [402, 455] on div "Familiar and Have Personally Prescribed" at bounding box center [326, 455] width 554 height 13
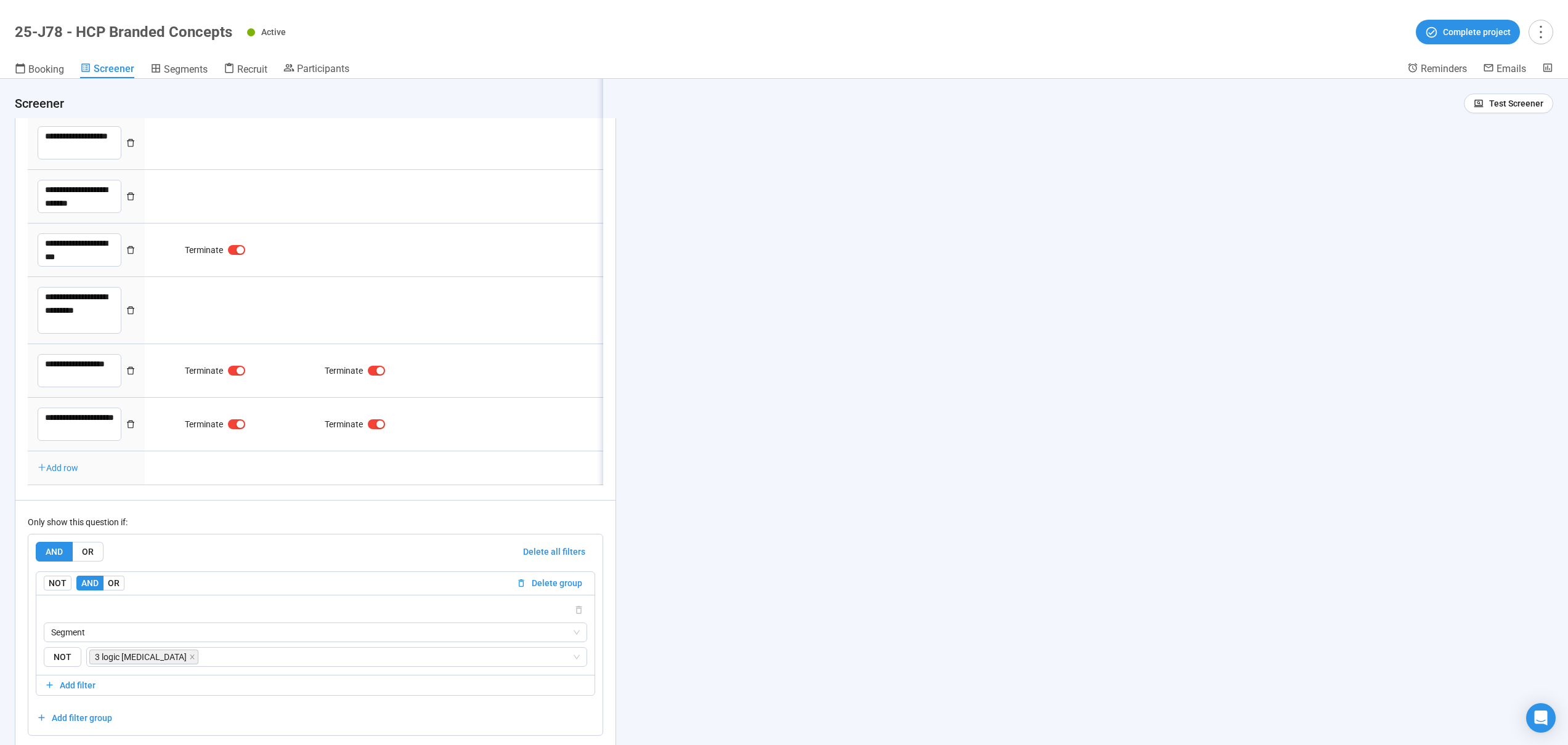
type textarea "**********"
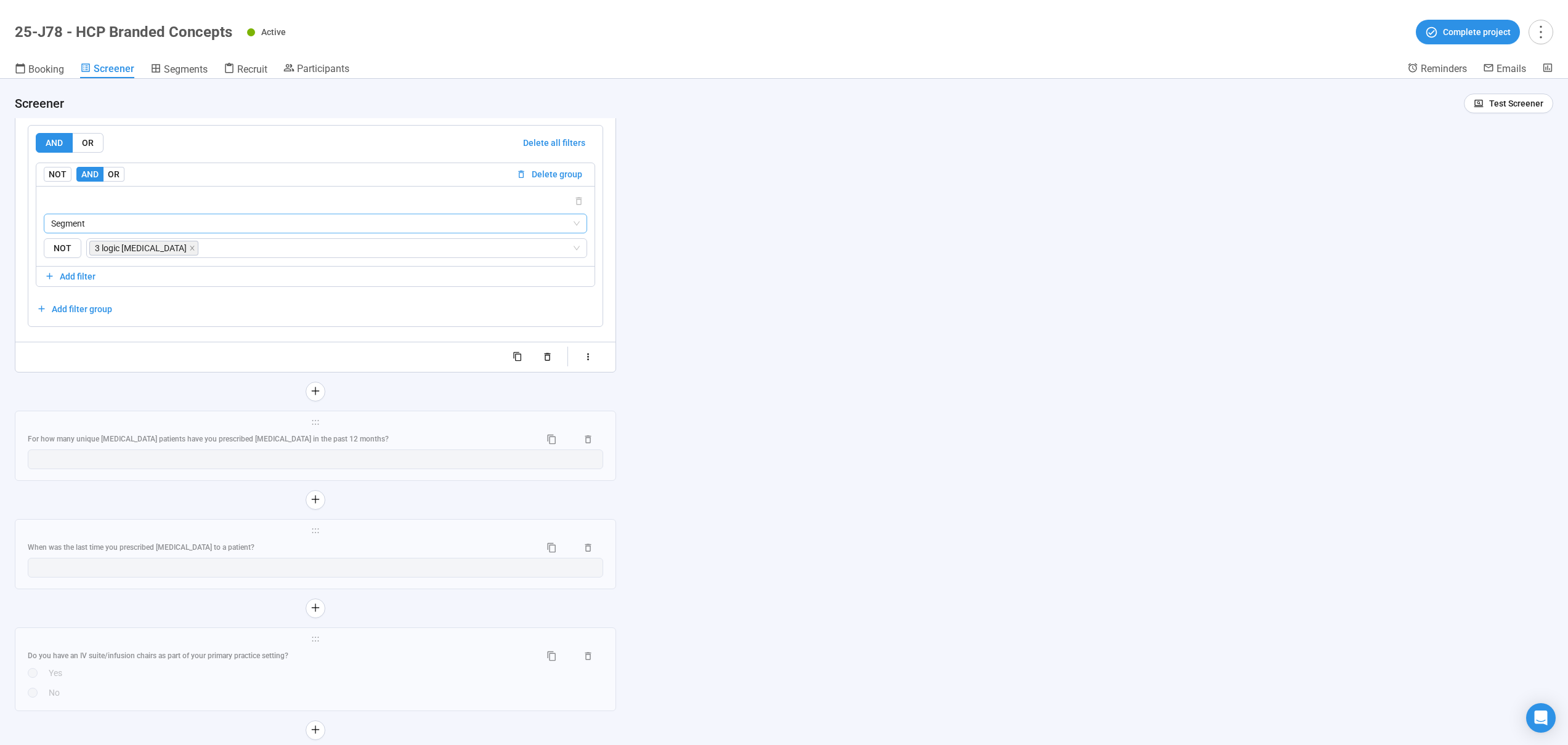
scroll to position [8252, 0]
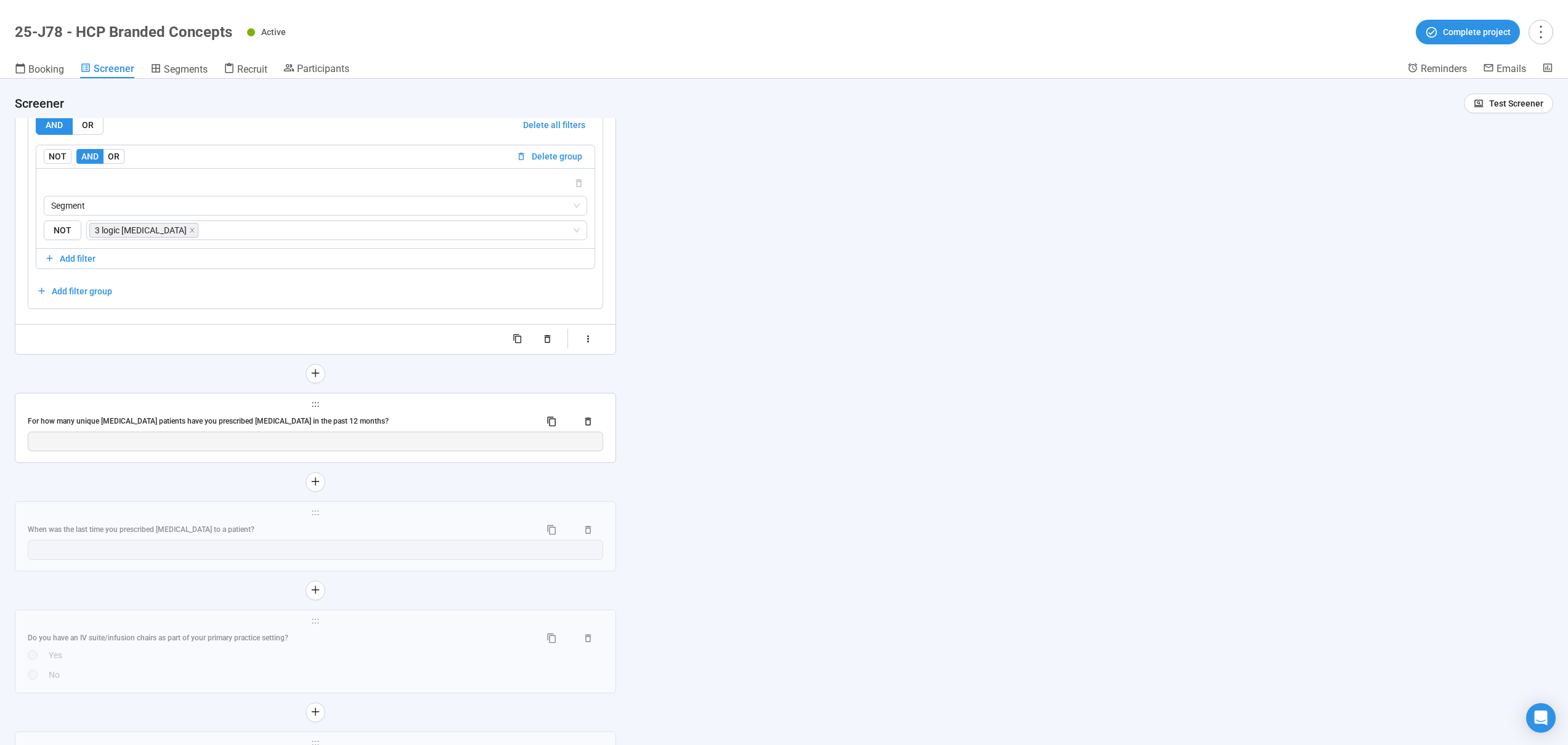
click at [386, 428] on div "For how many unique [MEDICAL_DATA] patients have you prescribed [MEDICAL_DATA] …" at bounding box center [278, 421] width 502 height 11
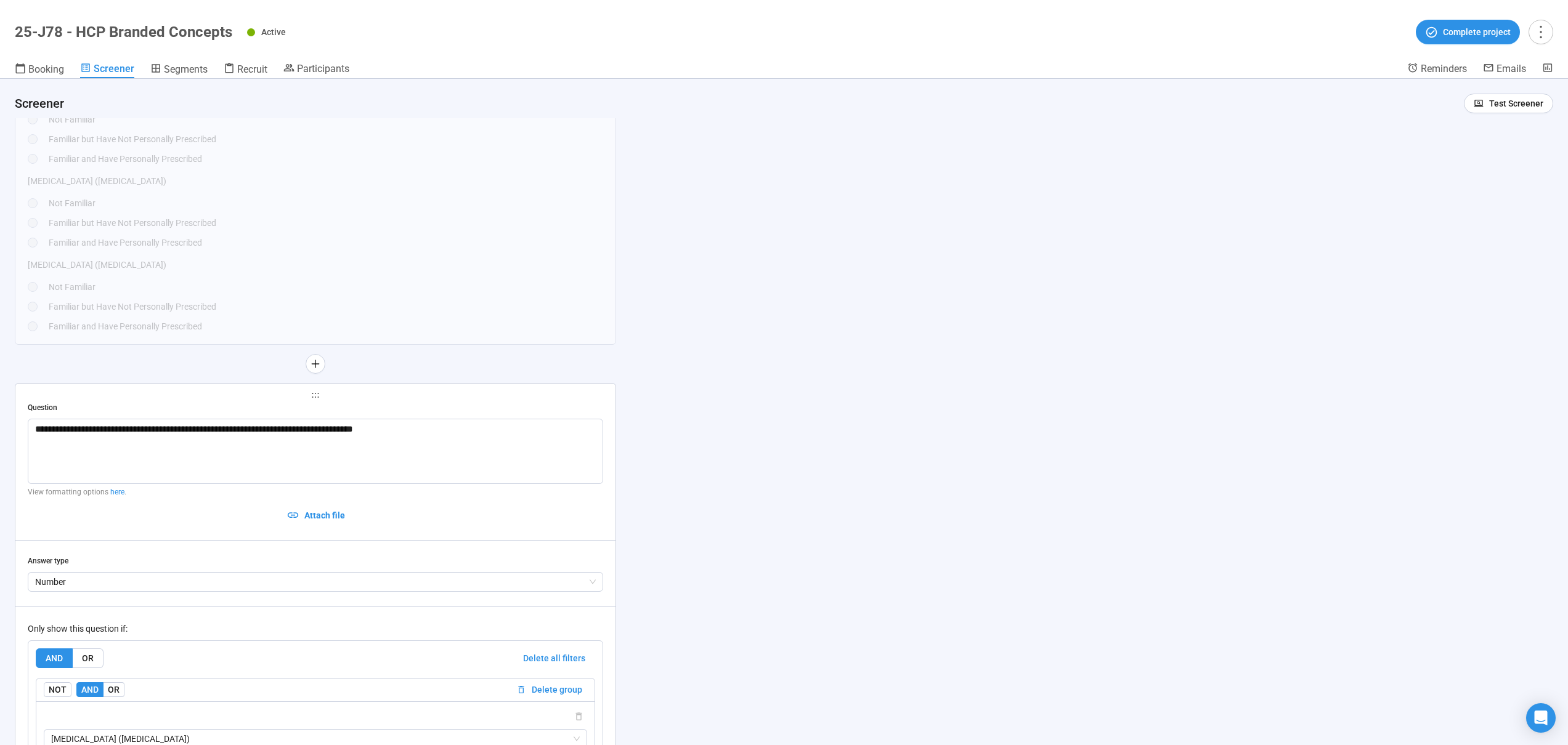
scroll to position [7836, 0]
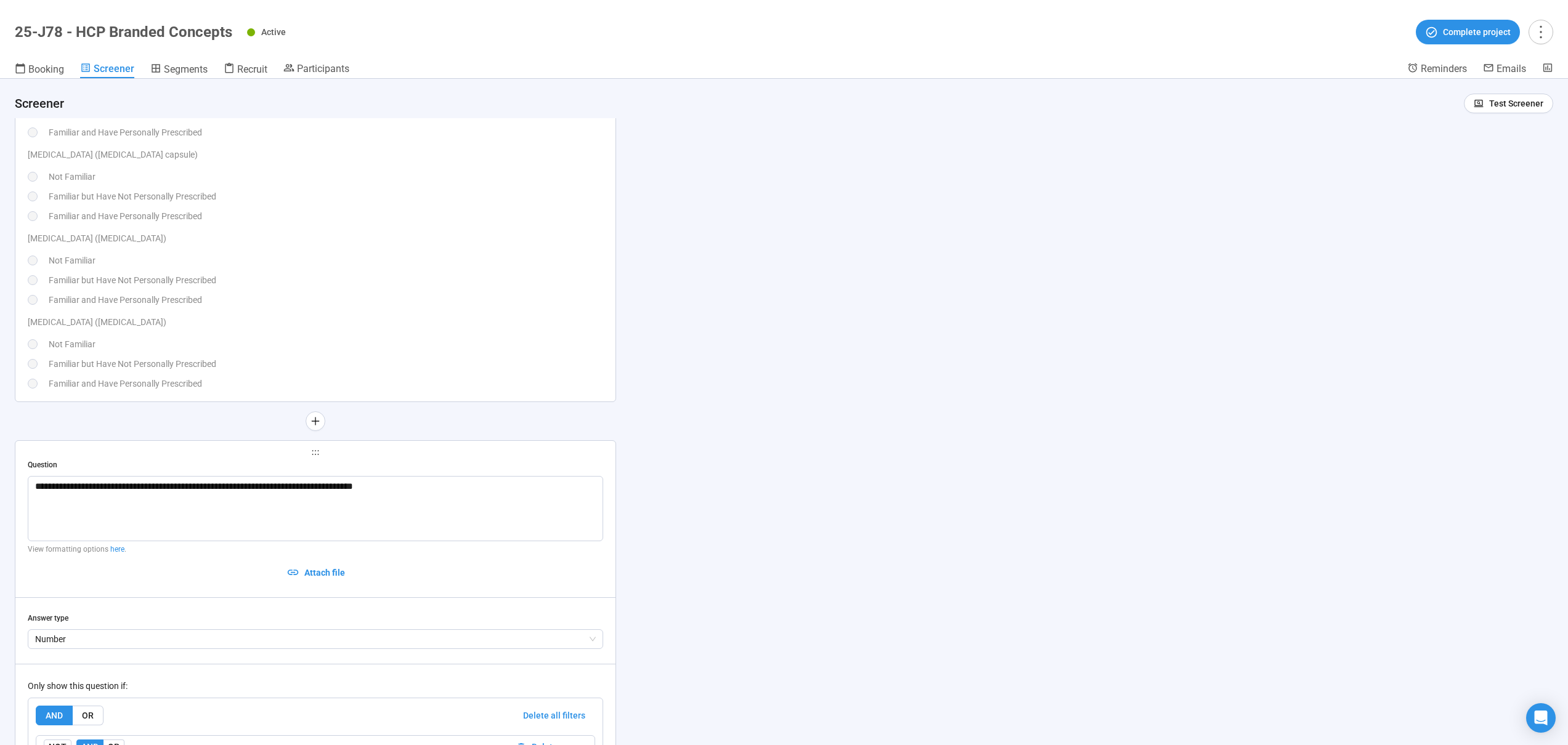
click at [386, 364] on div "Familiar but Have Not Personally Prescribed" at bounding box center [326, 364] width 554 height 13
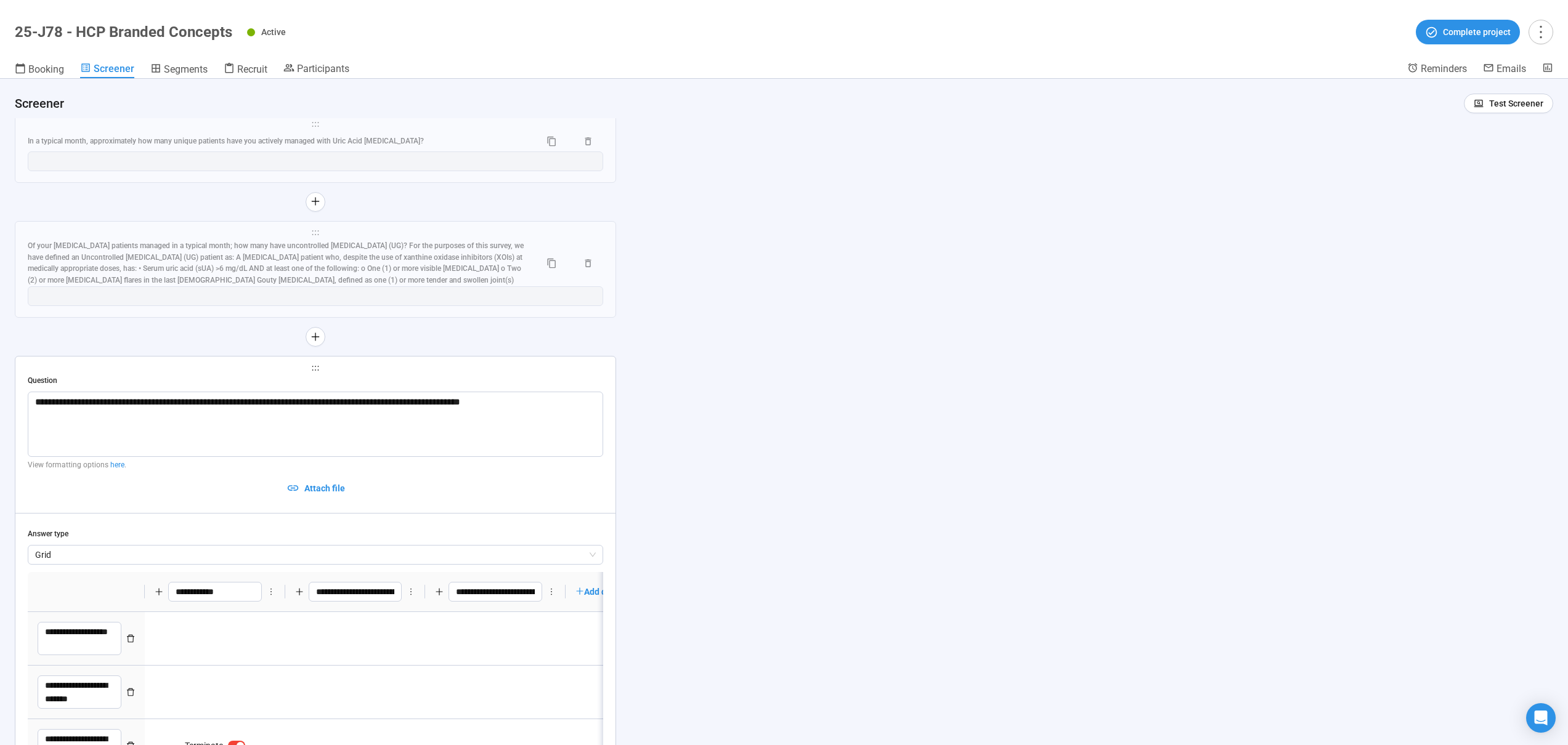
scroll to position [7322, 0]
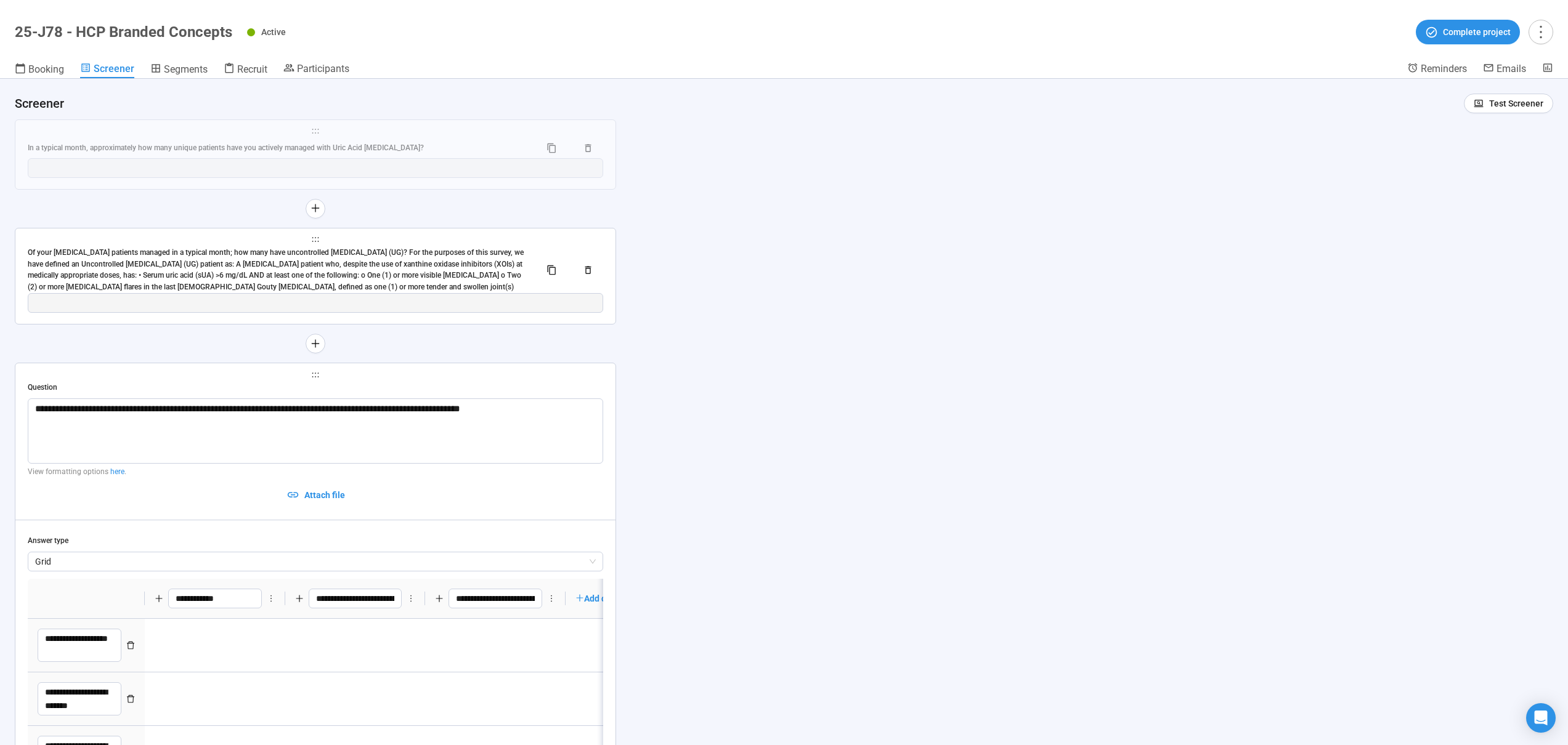
click at [332, 268] on div "Of your [MEDICAL_DATA] patients managed in a typical month; how many have uncon…" at bounding box center [278, 270] width 502 height 46
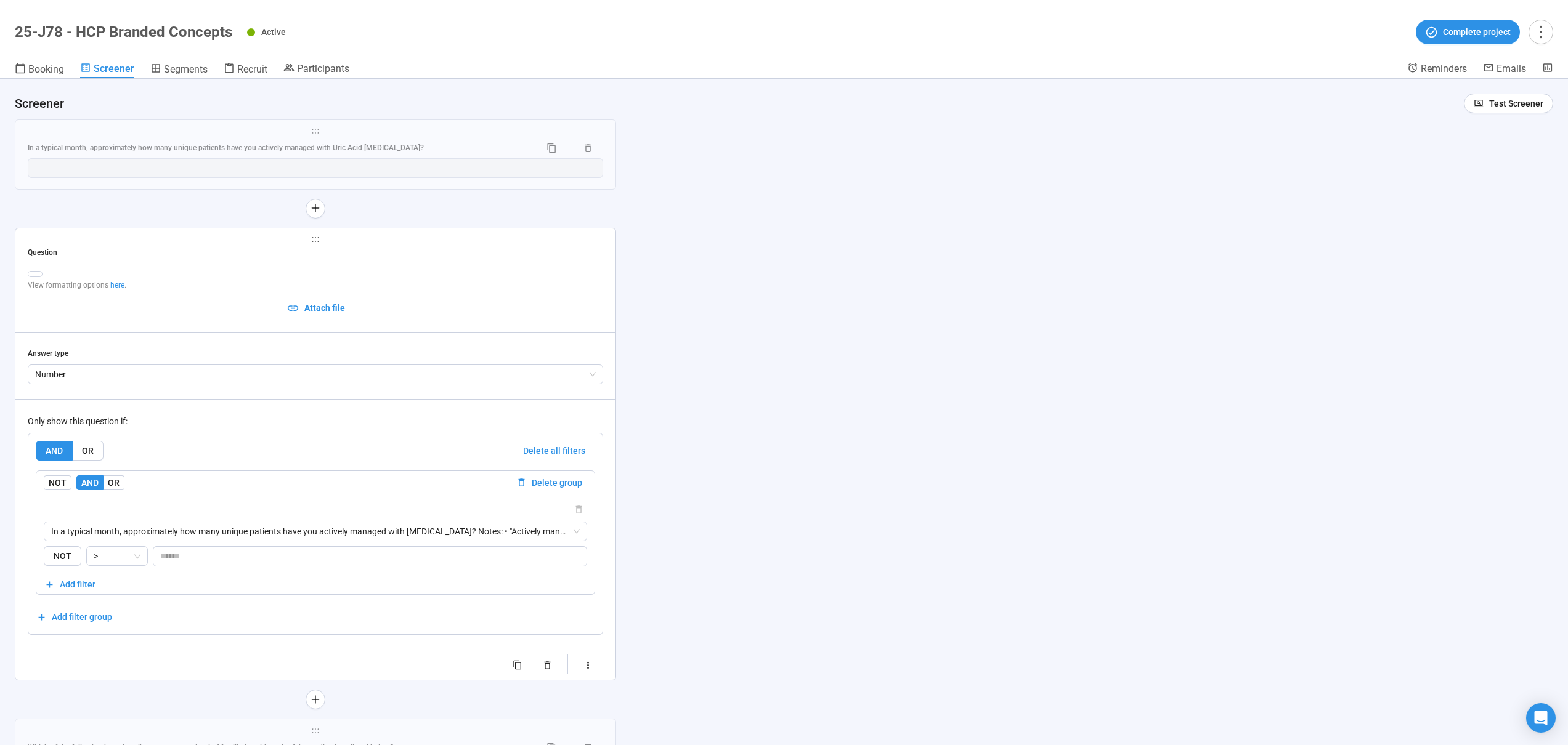
type textarea "**********"
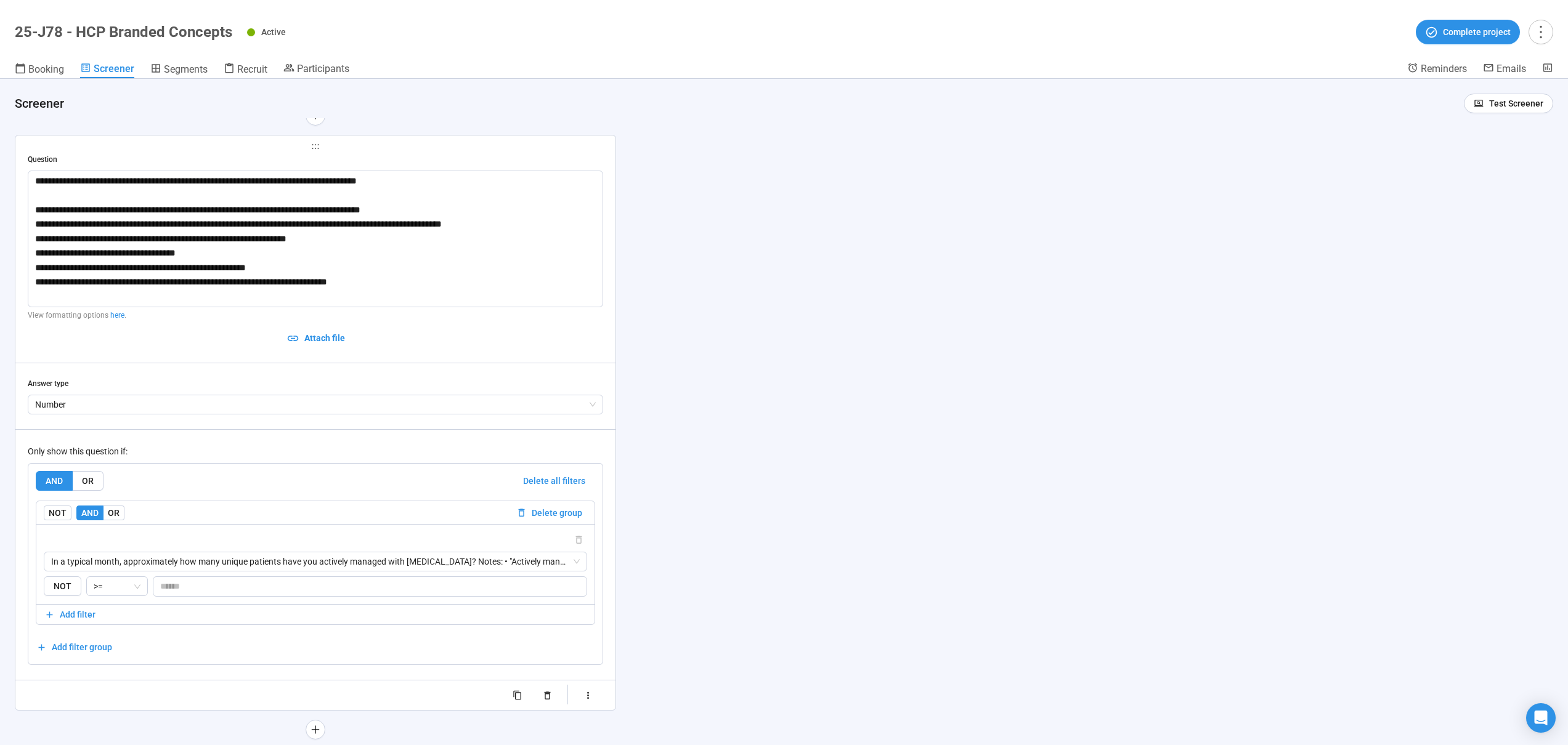
scroll to position [7393, 0]
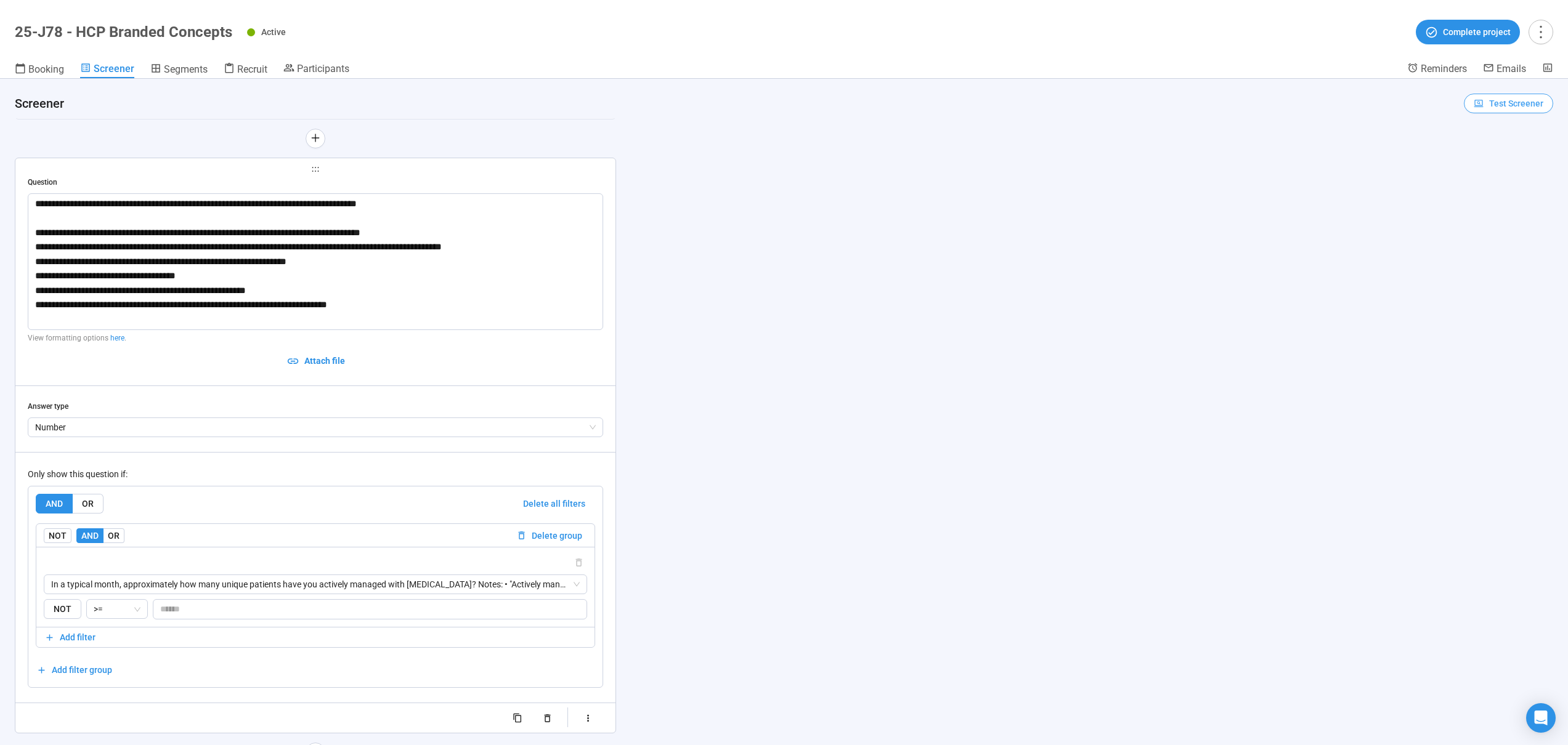
click at [1479, 107] on span "Test Screener" at bounding box center [1508, 103] width 70 height 13
click at [1489, 149] on span "Copy test link" at bounding box center [1499, 147] width 68 height 13
click at [697, 163] on div "**********" at bounding box center [784, 412] width 1568 height 666
click at [179, 64] on span "Segments" at bounding box center [186, 69] width 44 height 11
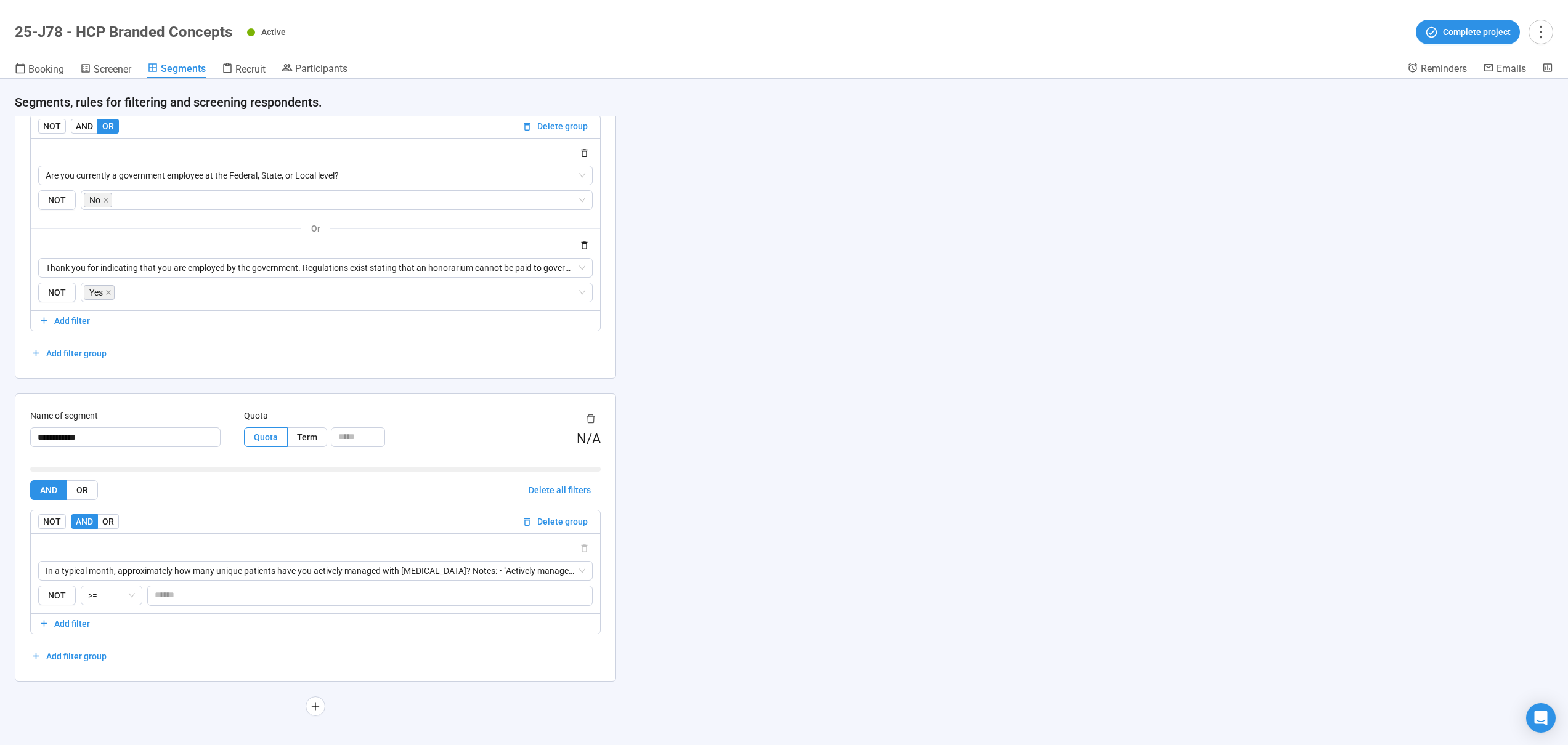
scroll to position [1810, 0]
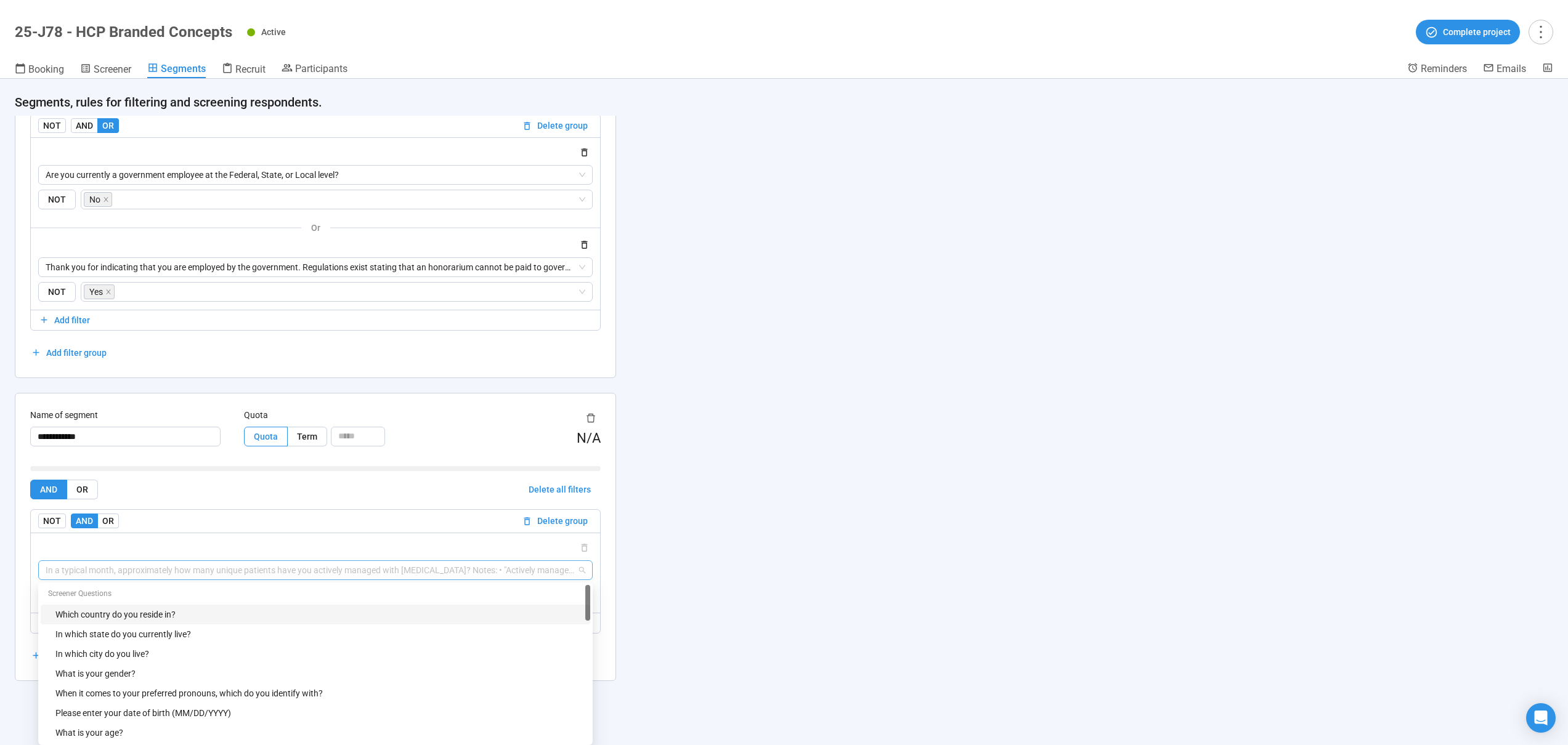
click at [299, 575] on span "In a typical month, approximately how many unique patients have you actively ma…" at bounding box center [315, 570] width 539 height 19
click at [741, 523] on div "**********" at bounding box center [784, 412] width 1568 height 666
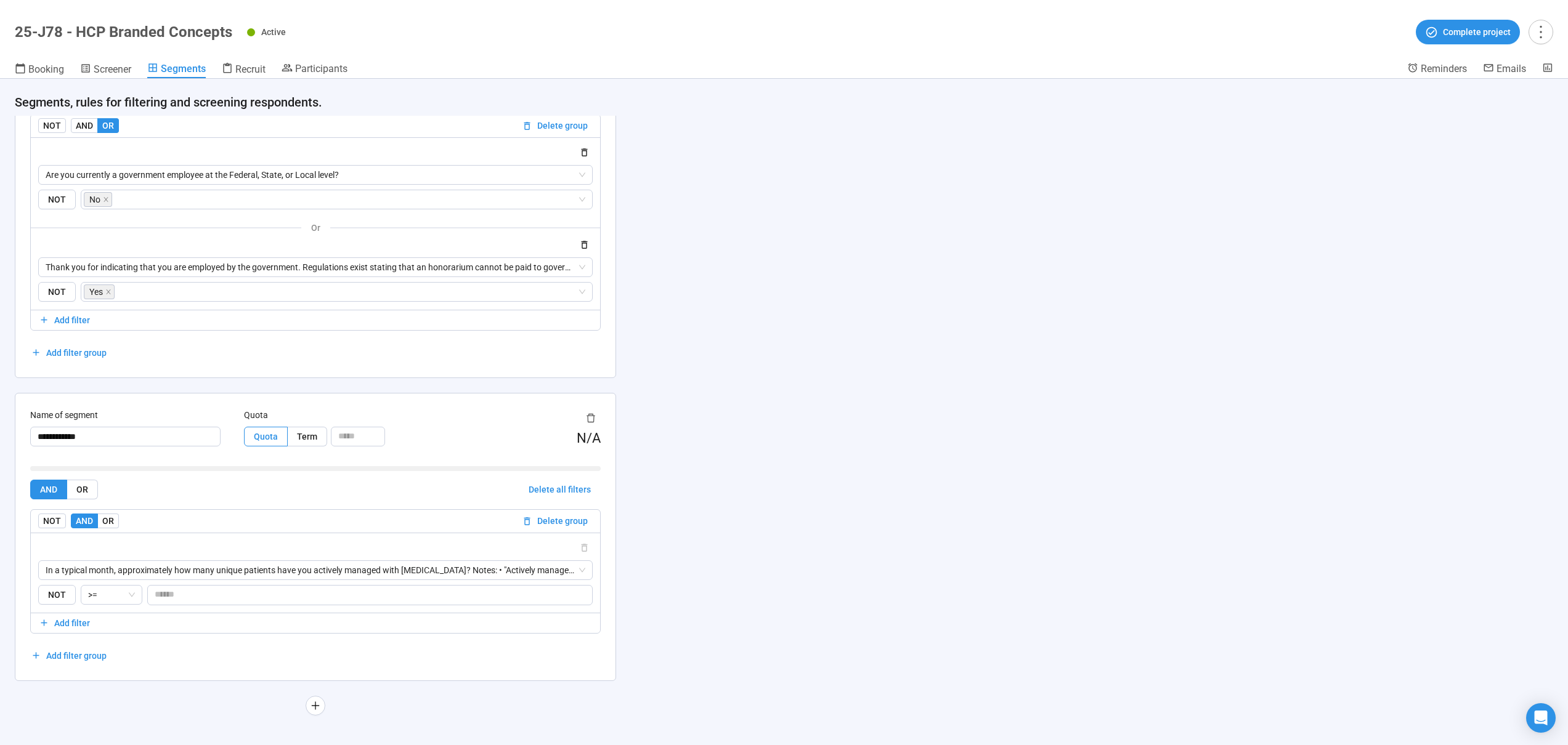
click at [200, 654] on div "AND OR Delete all filters NOT AND OR Delete group In a typical month, approxima…" at bounding box center [315, 573] width 570 height 186
click at [615, 552] on div "**********" at bounding box center [315, 538] width 600 height 287
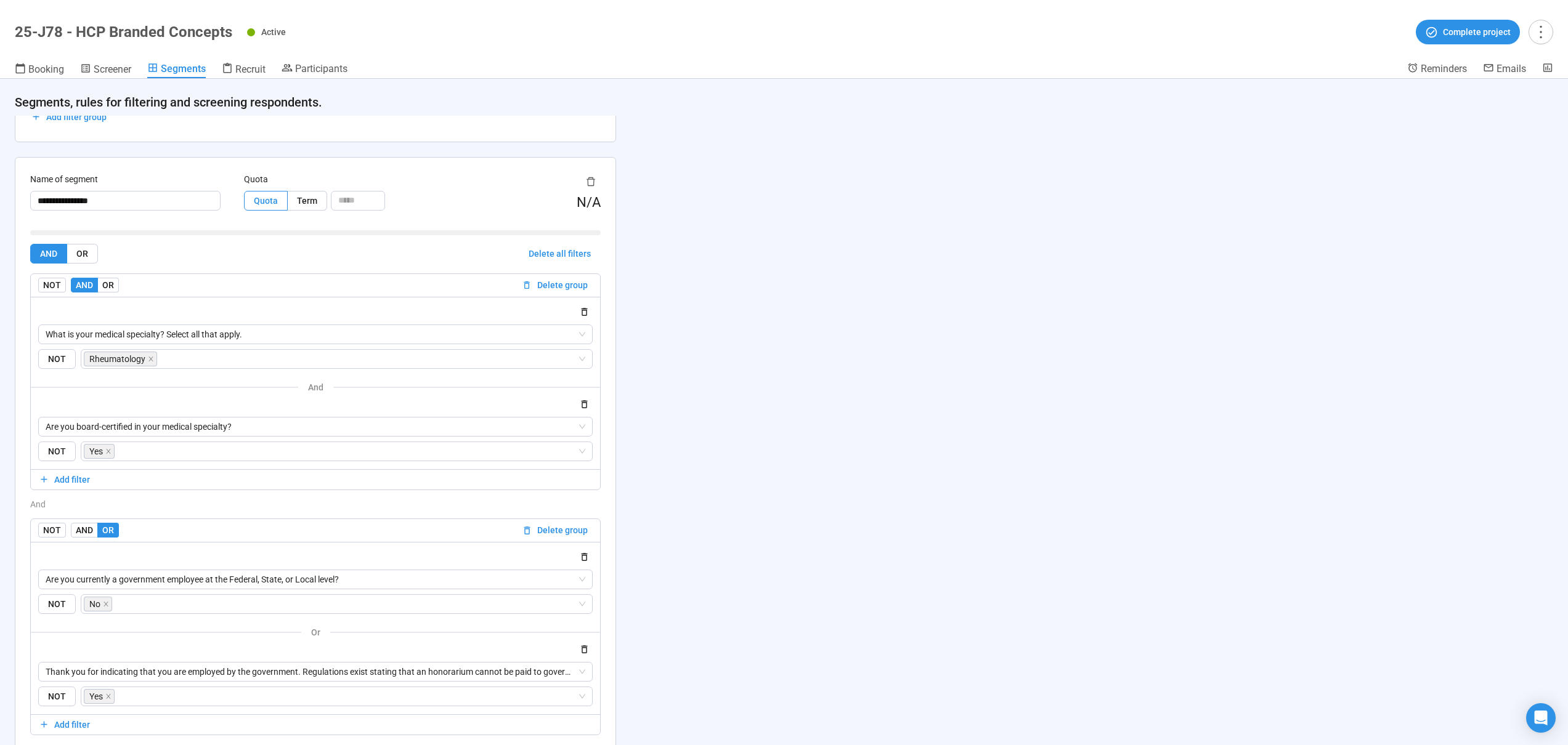
scroll to position [1307, 0]
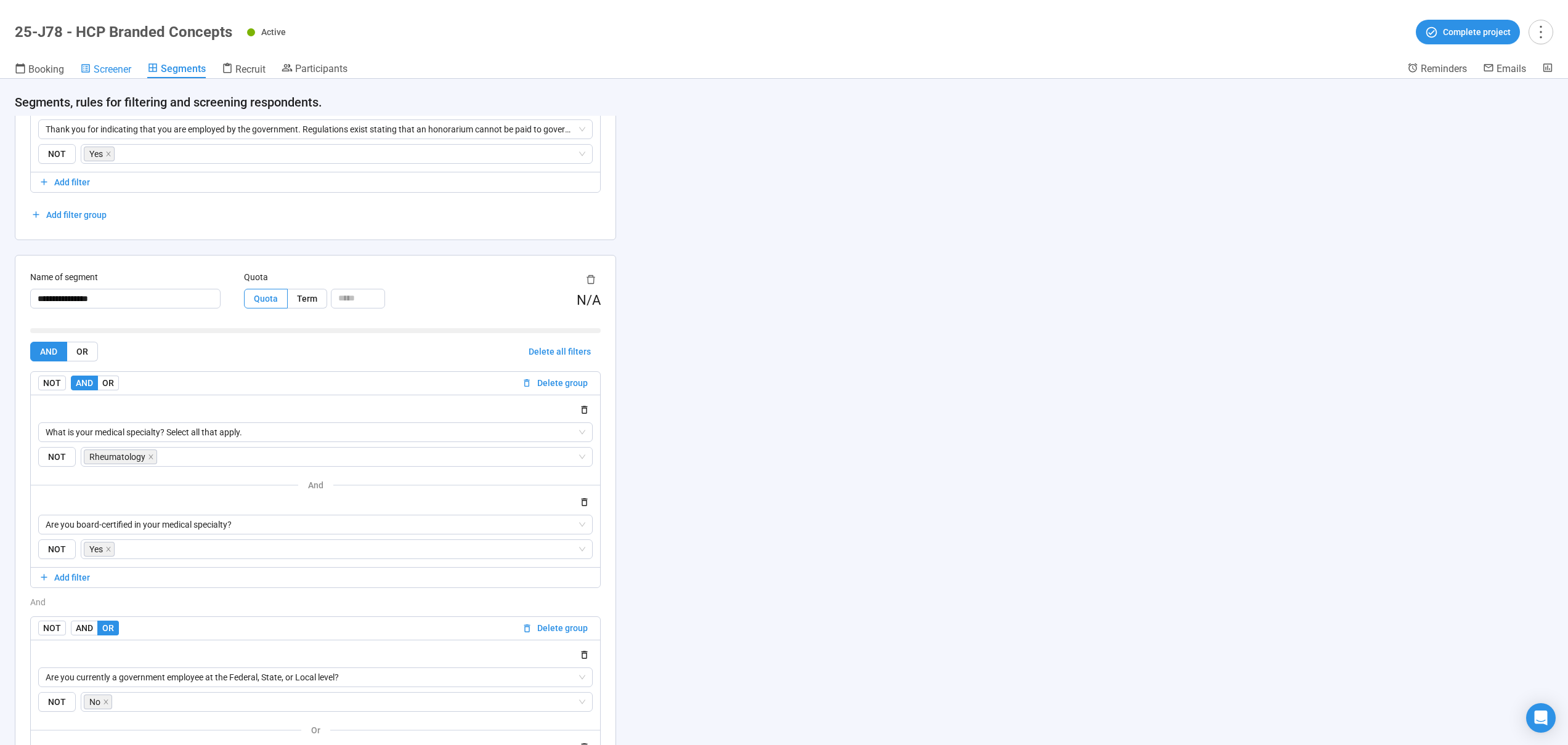
click at [120, 73] on span "Screener" at bounding box center [112, 69] width 38 height 11
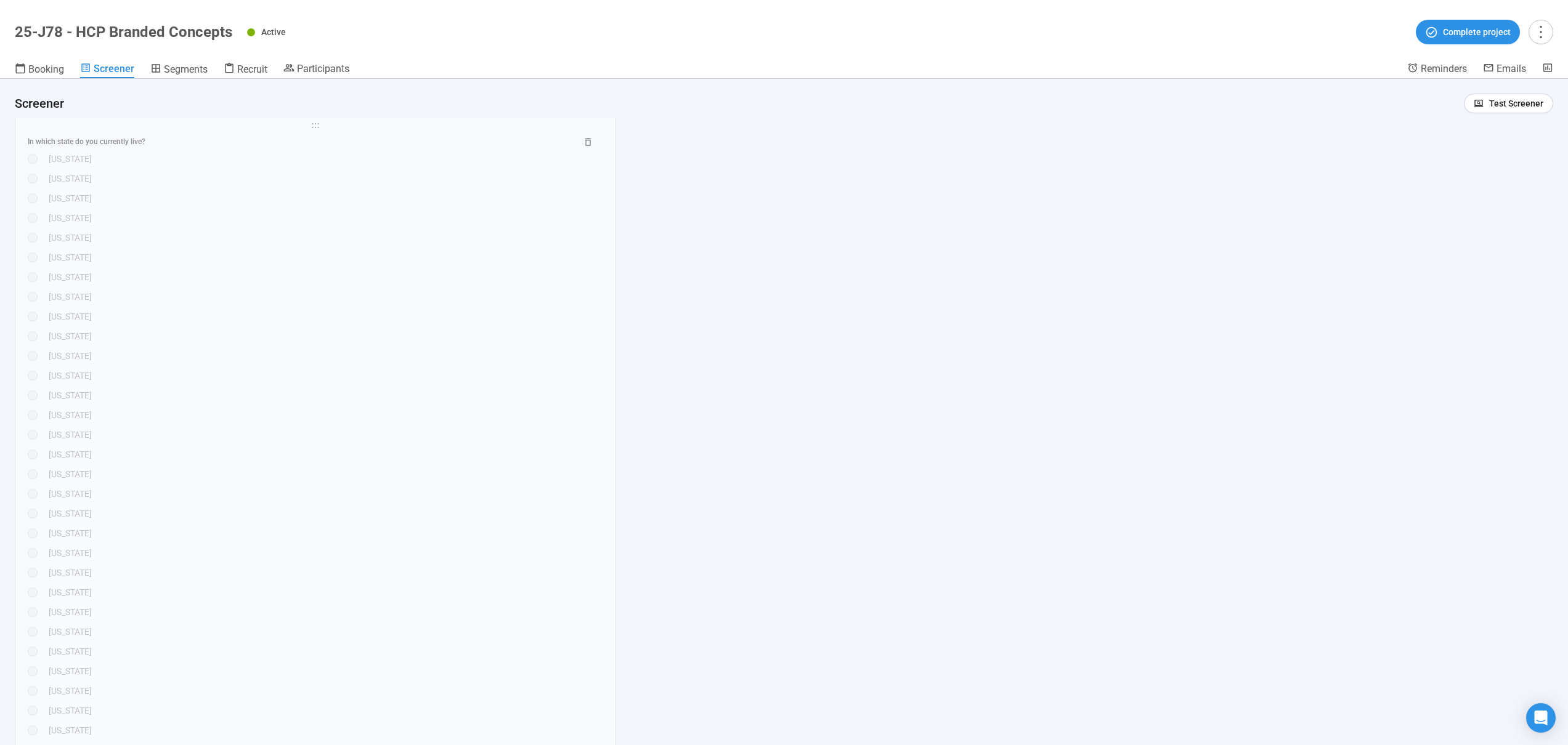
scroll to position [1158, 0]
click at [1502, 108] on span "Test Screener" at bounding box center [1516, 103] width 54 height 13
click at [1498, 132] on span "Share test" at bounding box center [1499, 128] width 68 height 13
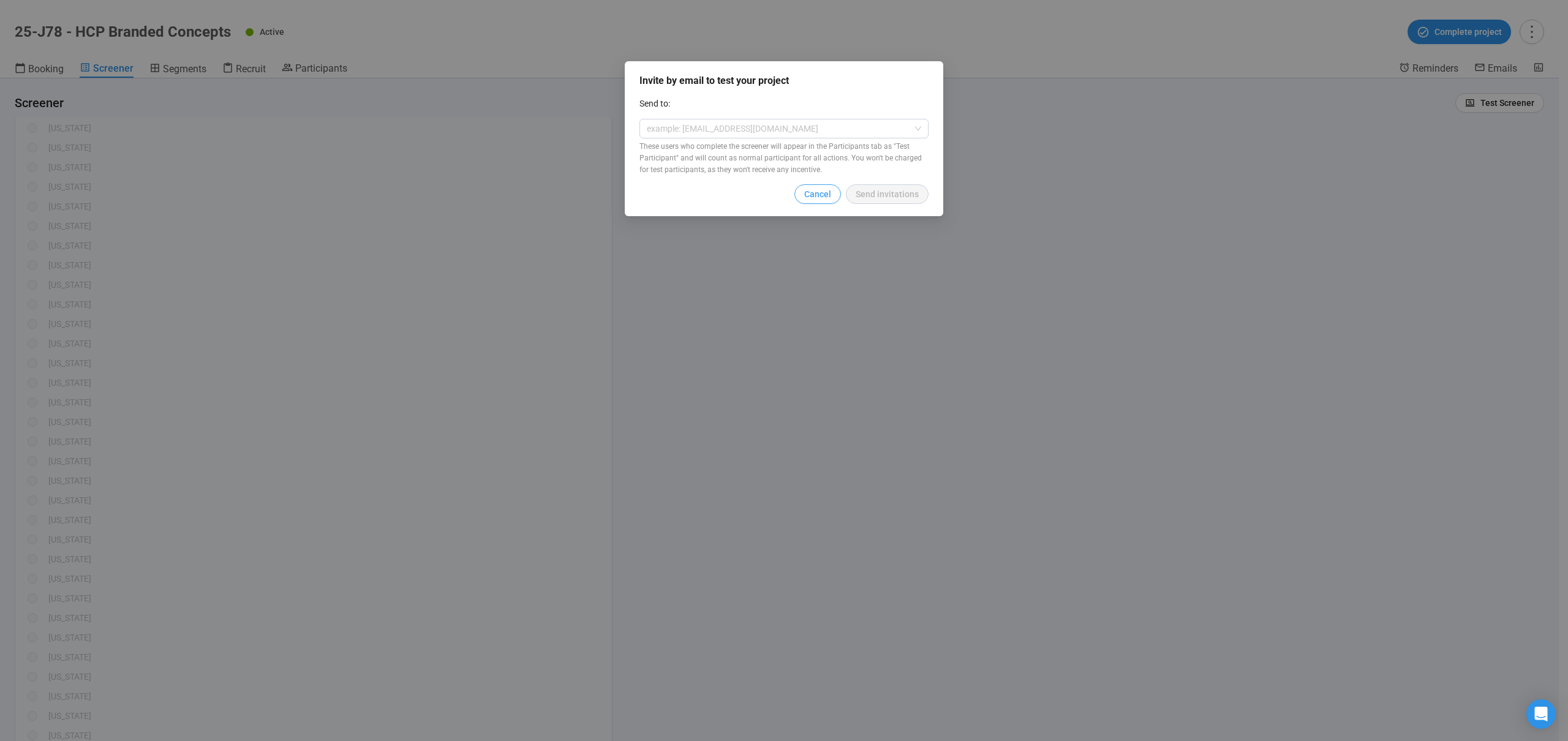
click at [824, 196] on span "Cancel" at bounding box center [818, 194] width 27 height 13
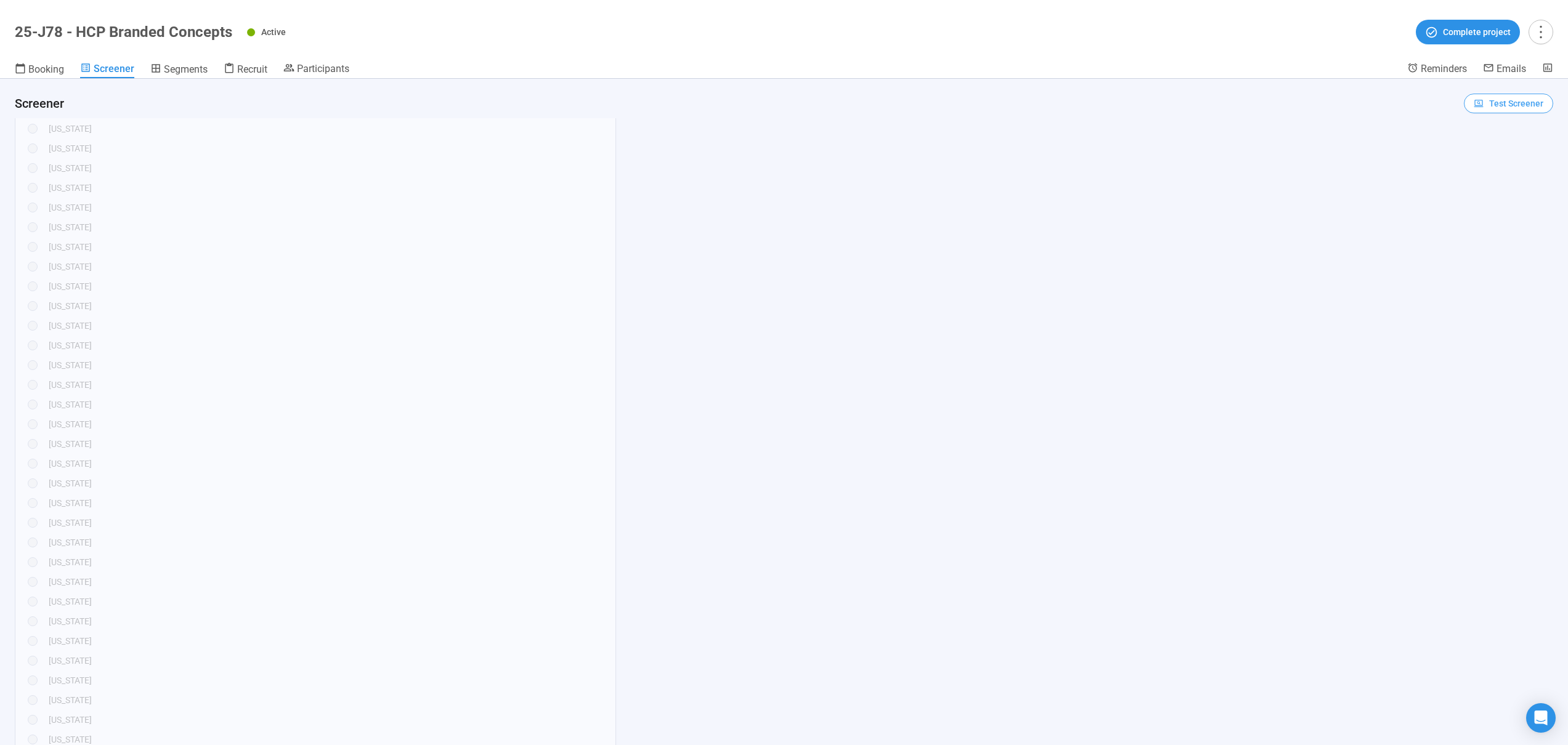
click at [1512, 107] on span "Test Screener" at bounding box center [1516, 103] width 54 height 13
click at [1496, 169] on link "Test screener" at bounding box center [1490, 167] width 50 height 10
click at [1518, 99] on span "Test Screener" at bounding box center [1516, 103] width 54 height 13
click at [1471, 170] on link "Test screener" at bounding box center [1490, 167] width 50 height 10
click at [107, 70] on span "Screener" at bounding box center [114, 68] width 41 height 11
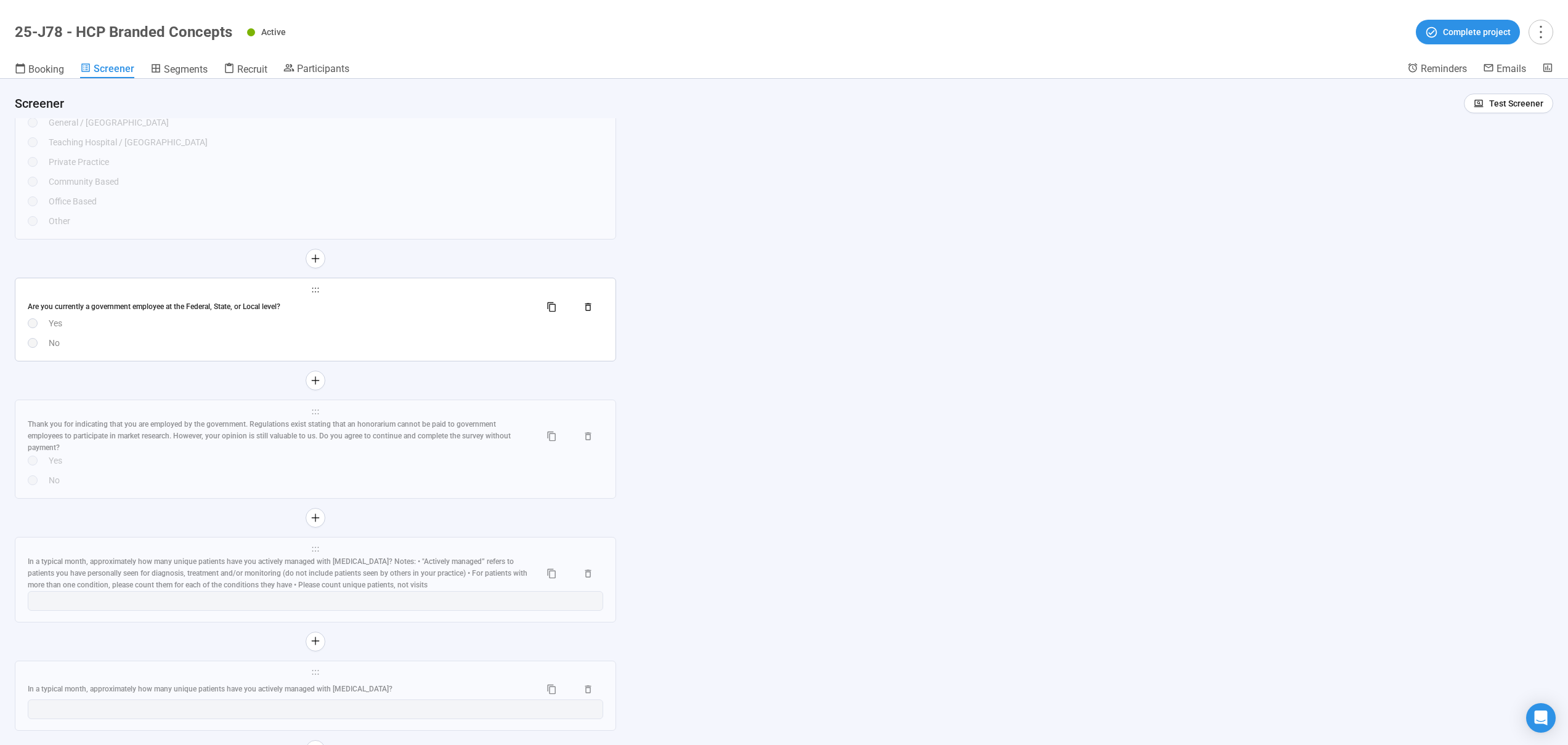
scroll to position [6556, 0]
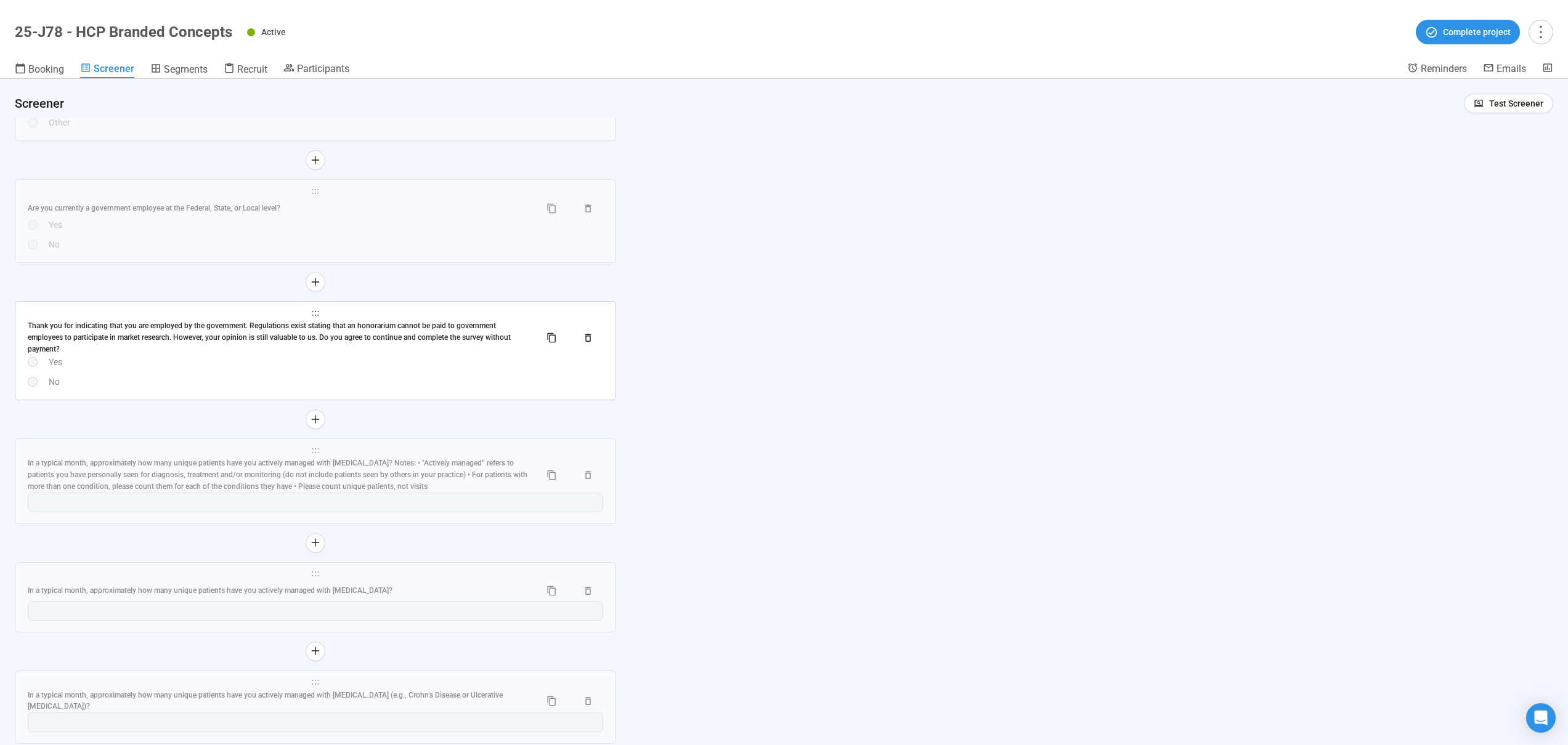
click at [241, 384] on div "No" at bounding box center [326, 382] width 554 height 13
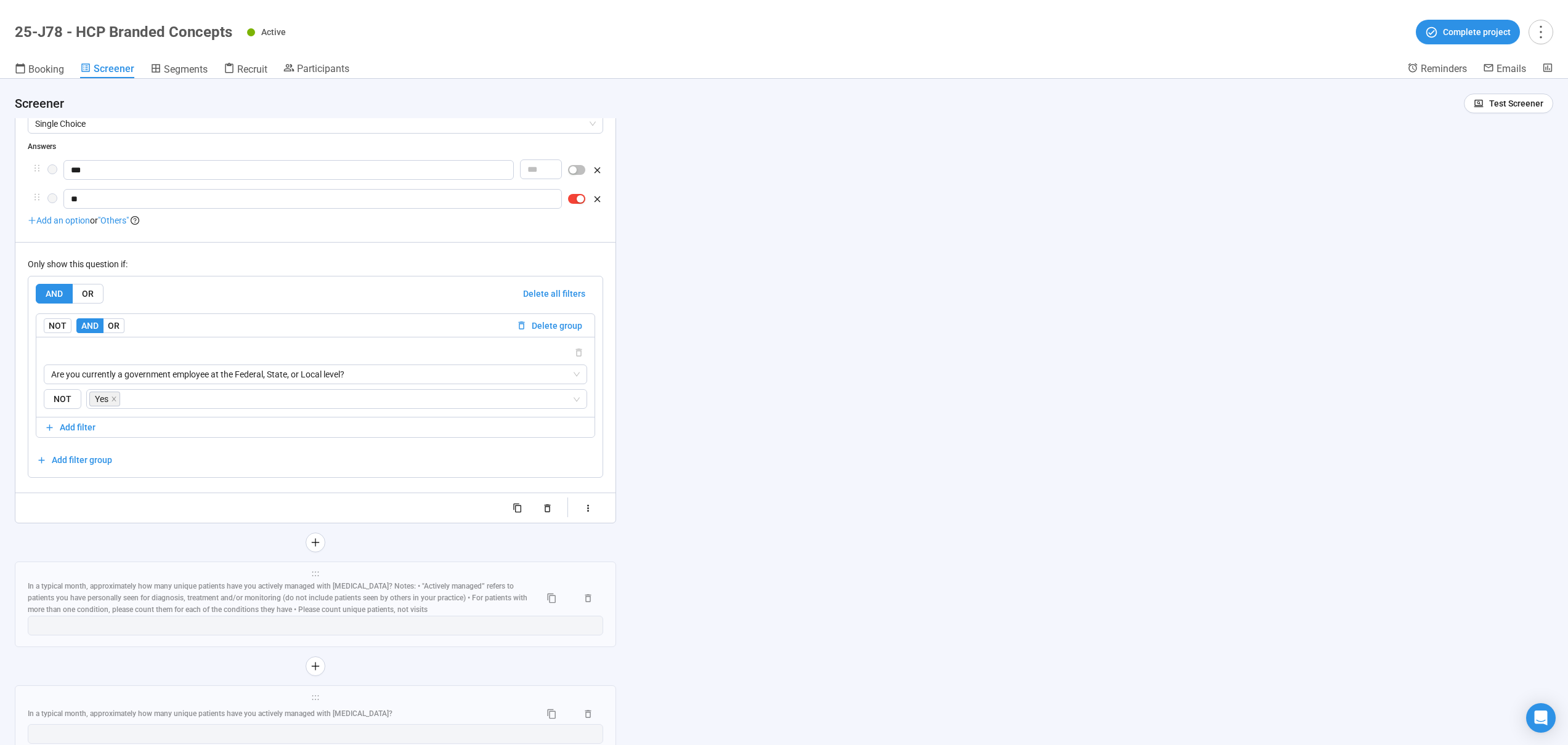
scroll to position [6960, 0]
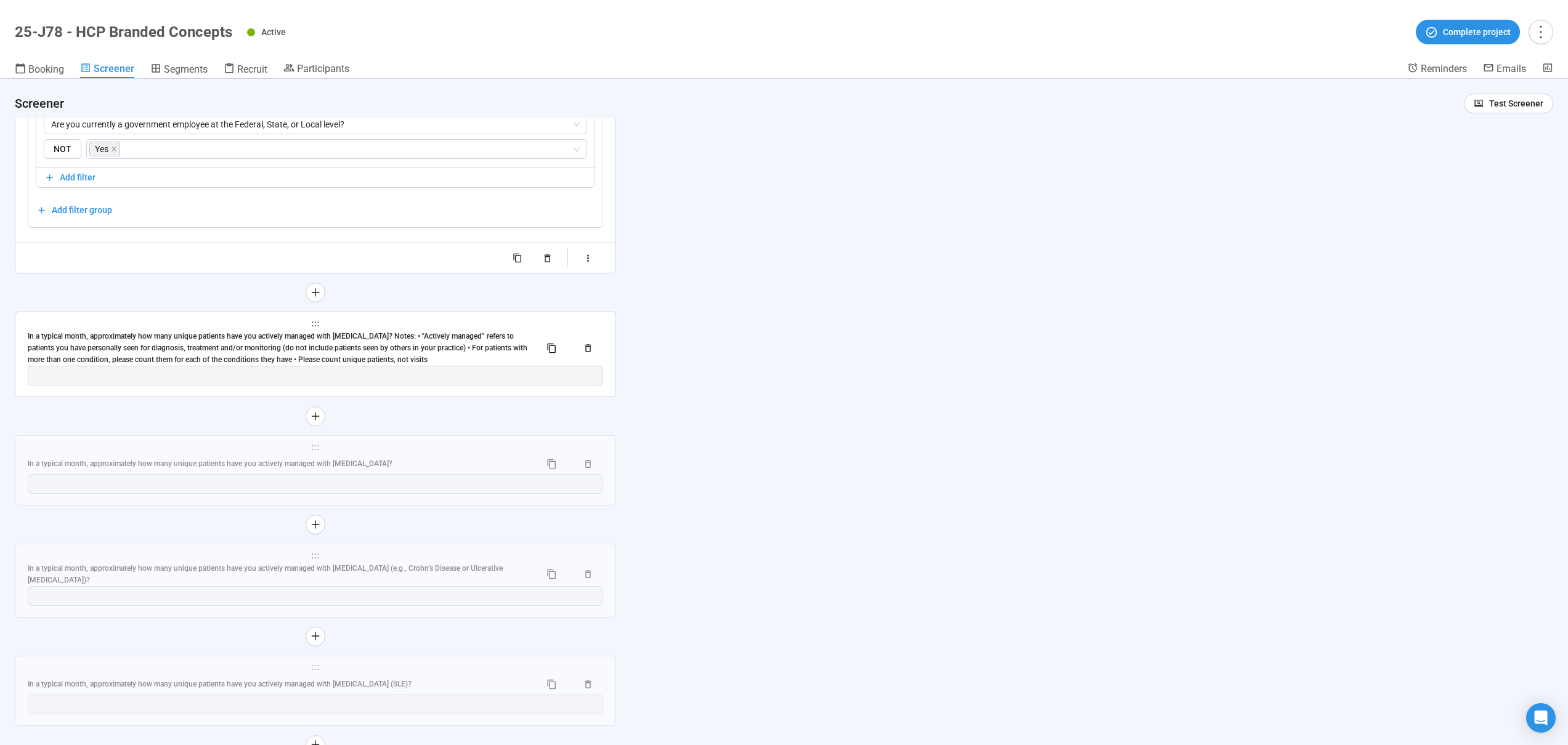
click at [225, 345] on div "In a typical month, approximately how many unique patients have you actively ma…" at bounding box center [278, 348] width 502 height 35
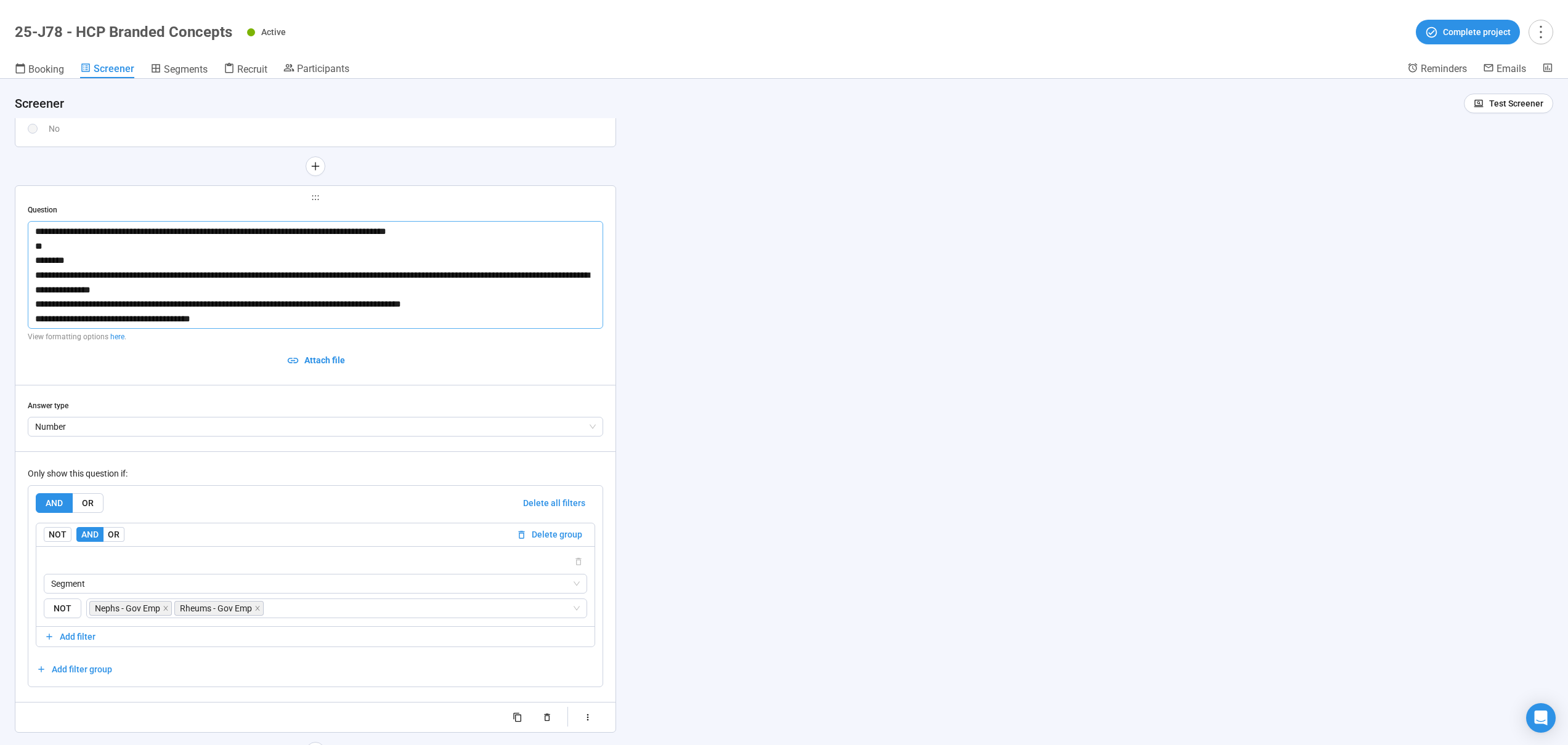
scroll to position [6586, 0]
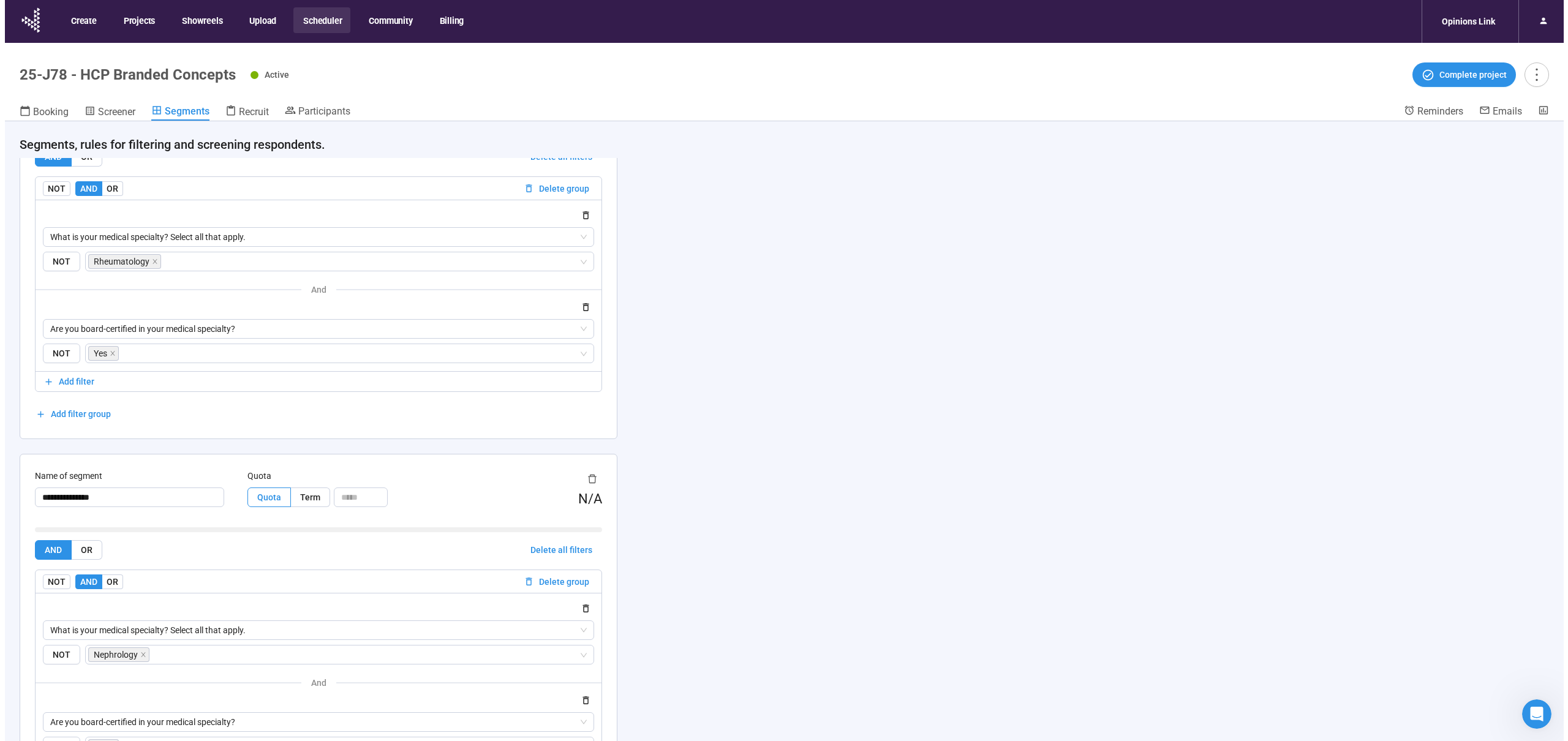
scroll to position [204, 0]
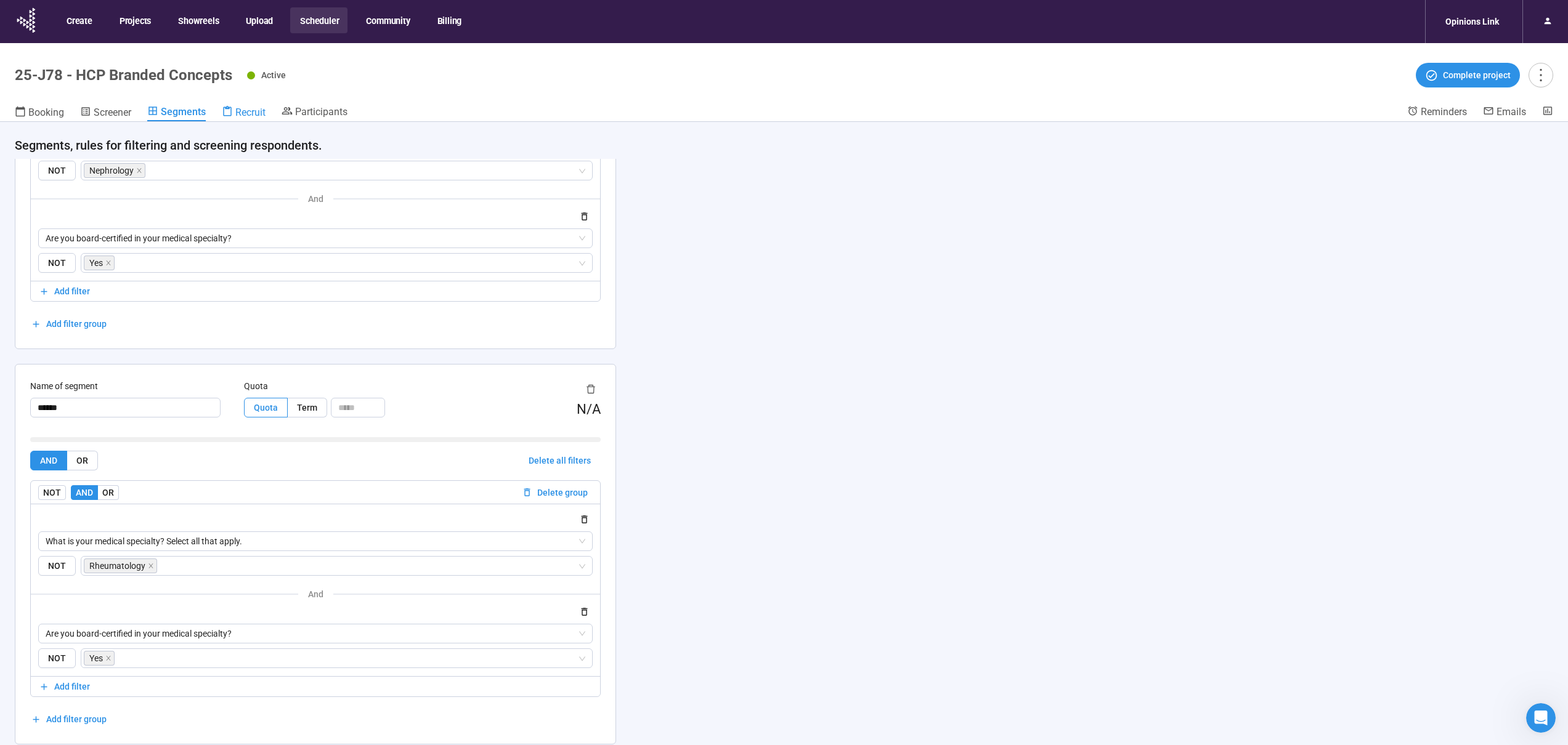
click at [234, 110] on div "Recruit" at bounding box center [243, 112] width 44 height 12
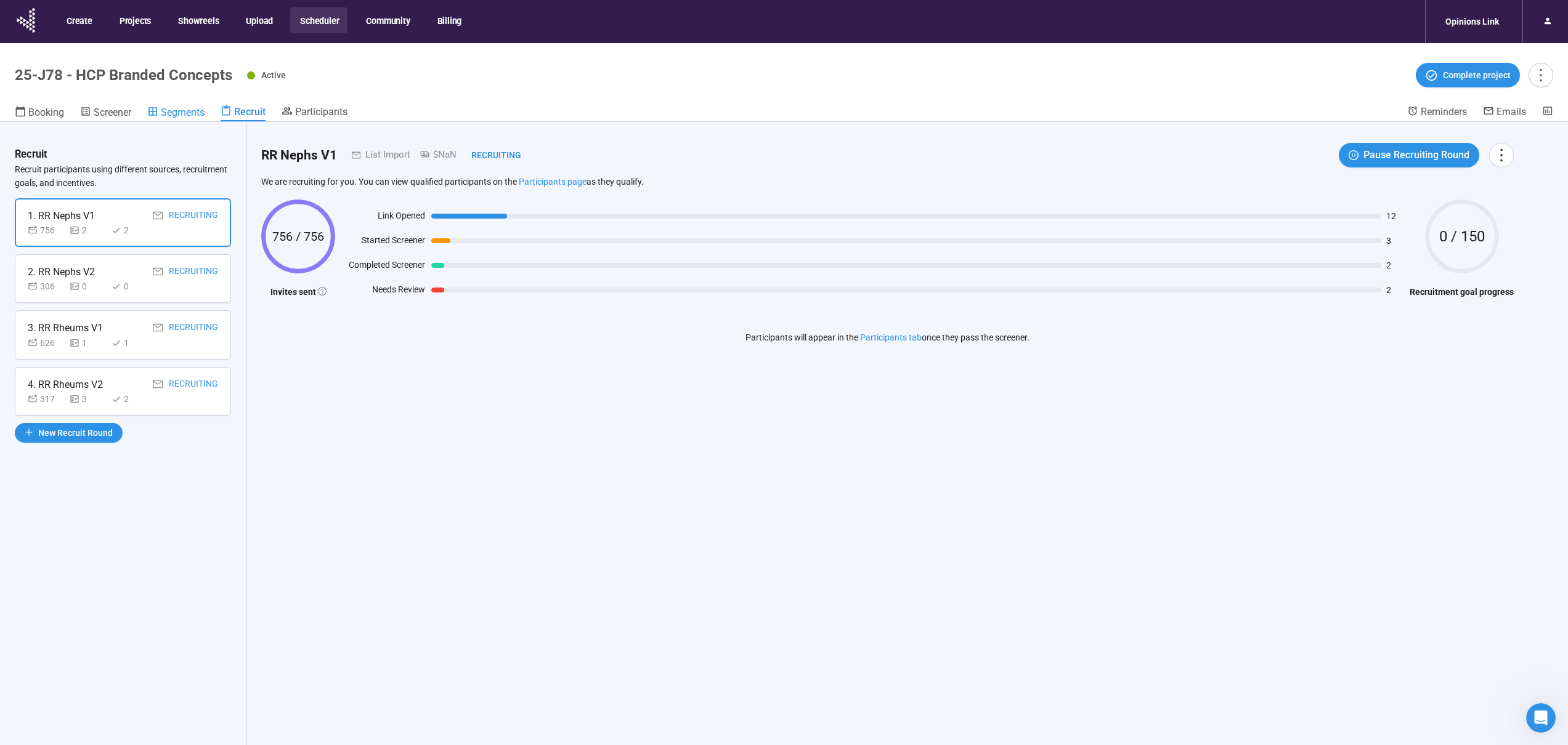
click at [188, 113] on span "Segments" at bounding box center [183, 112] width 44 height 11
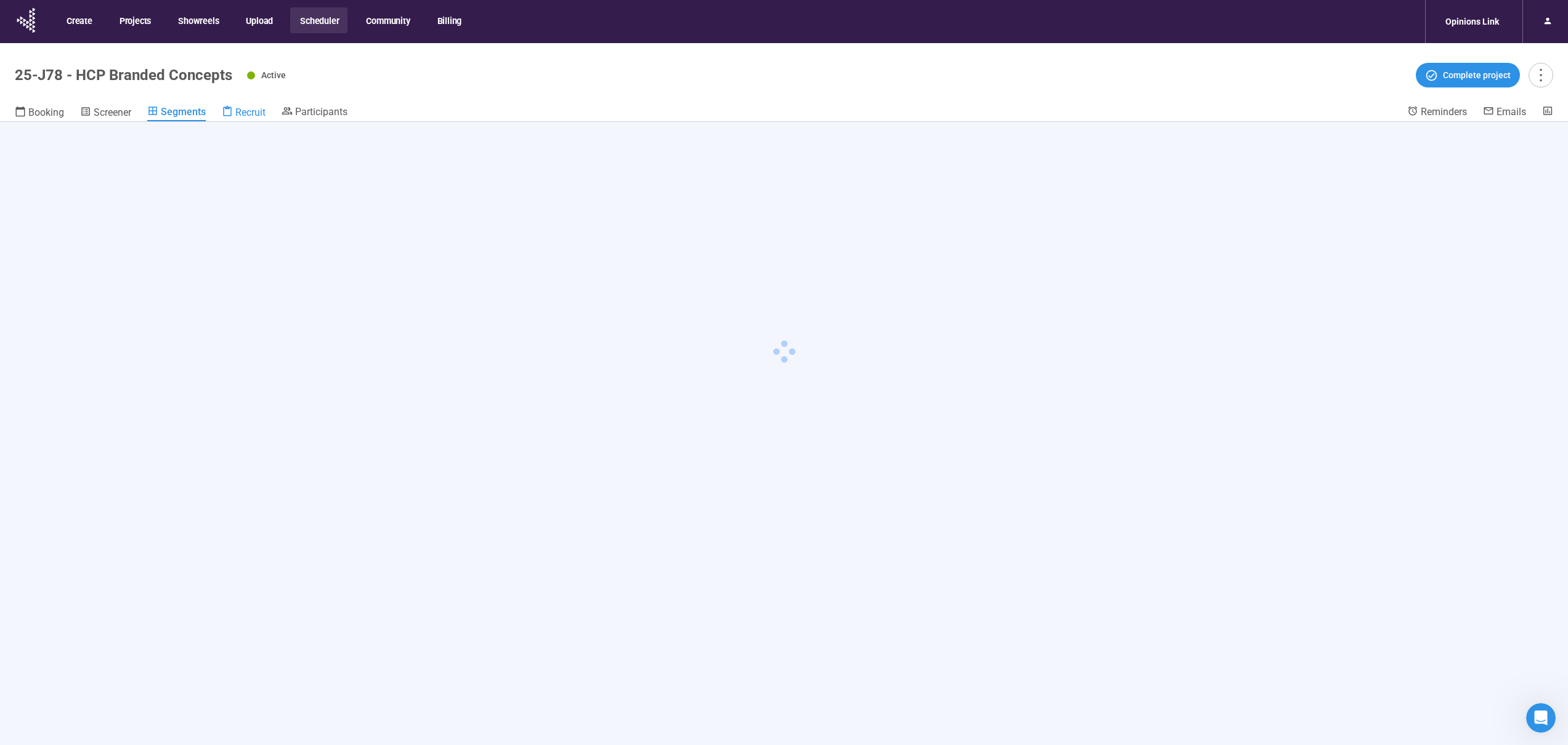
click at [235, 112] on div "Recruit" at bounding box center [243, 112] width 44 height 12
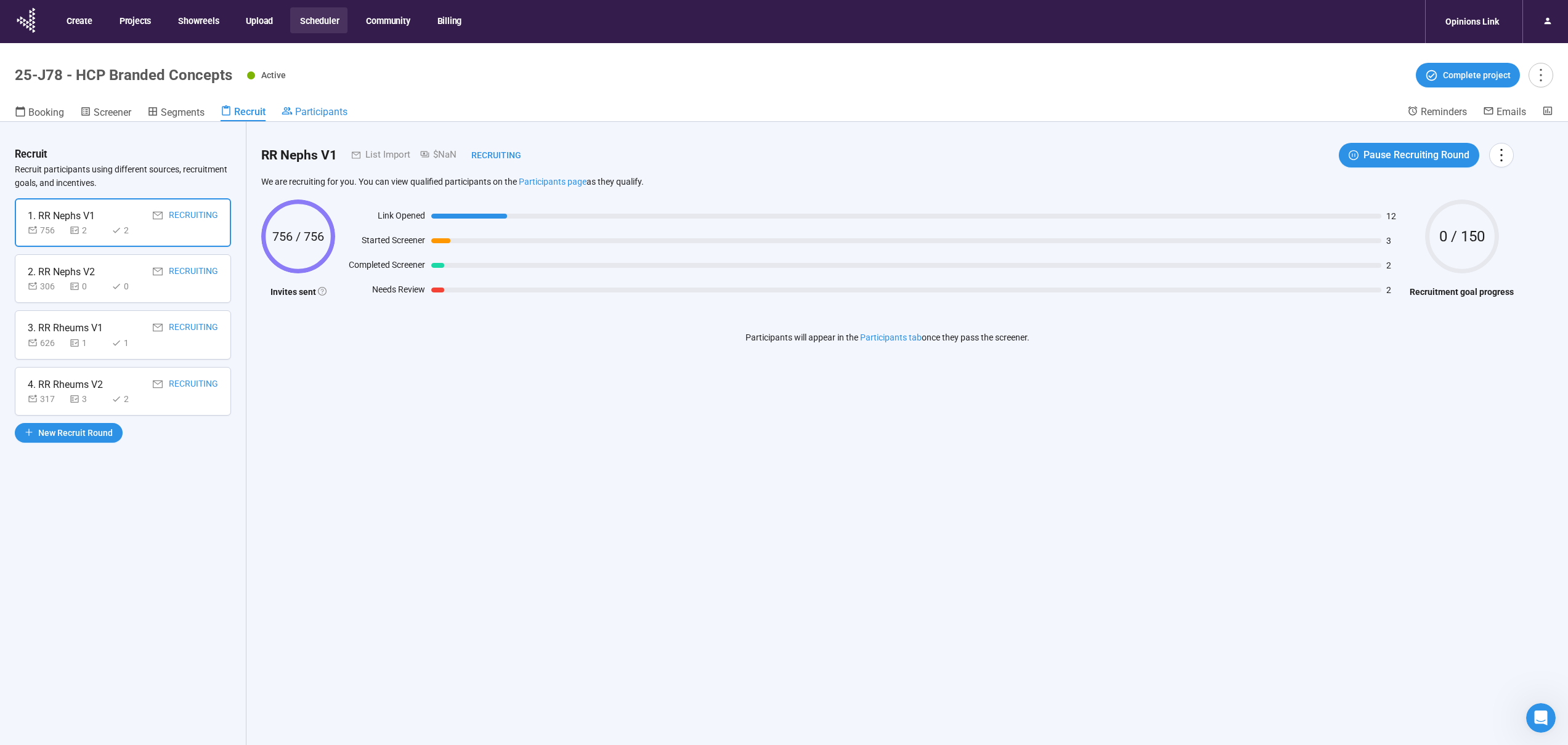
click at [299, 110] on span "Participants" at bounding box center [321, 112] width 52 height 11
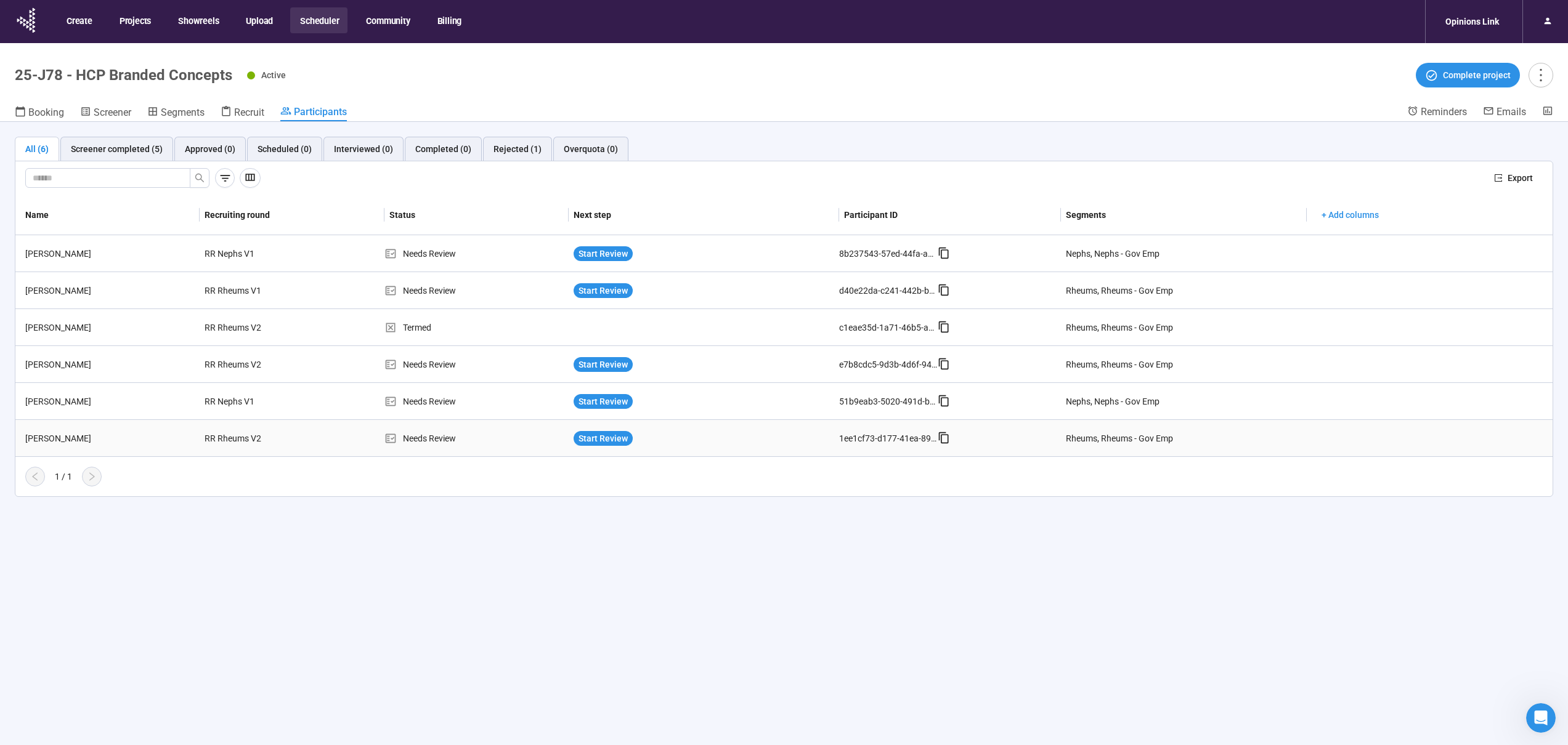
click at [714, 429] on div "Start Review" at bounding box center [704, 439] width 271 height 25
click at [708, 435] on div "Start Review" at bounding box center [704, 438] width 260 height 15
click at [270, 432] on div "RR Rheums V2" at bounding box center [246, 439] width 93 height 24
click at [269, 432] on div "RR Rheums V2" at bounding box center [246, 439] width 93 height 24
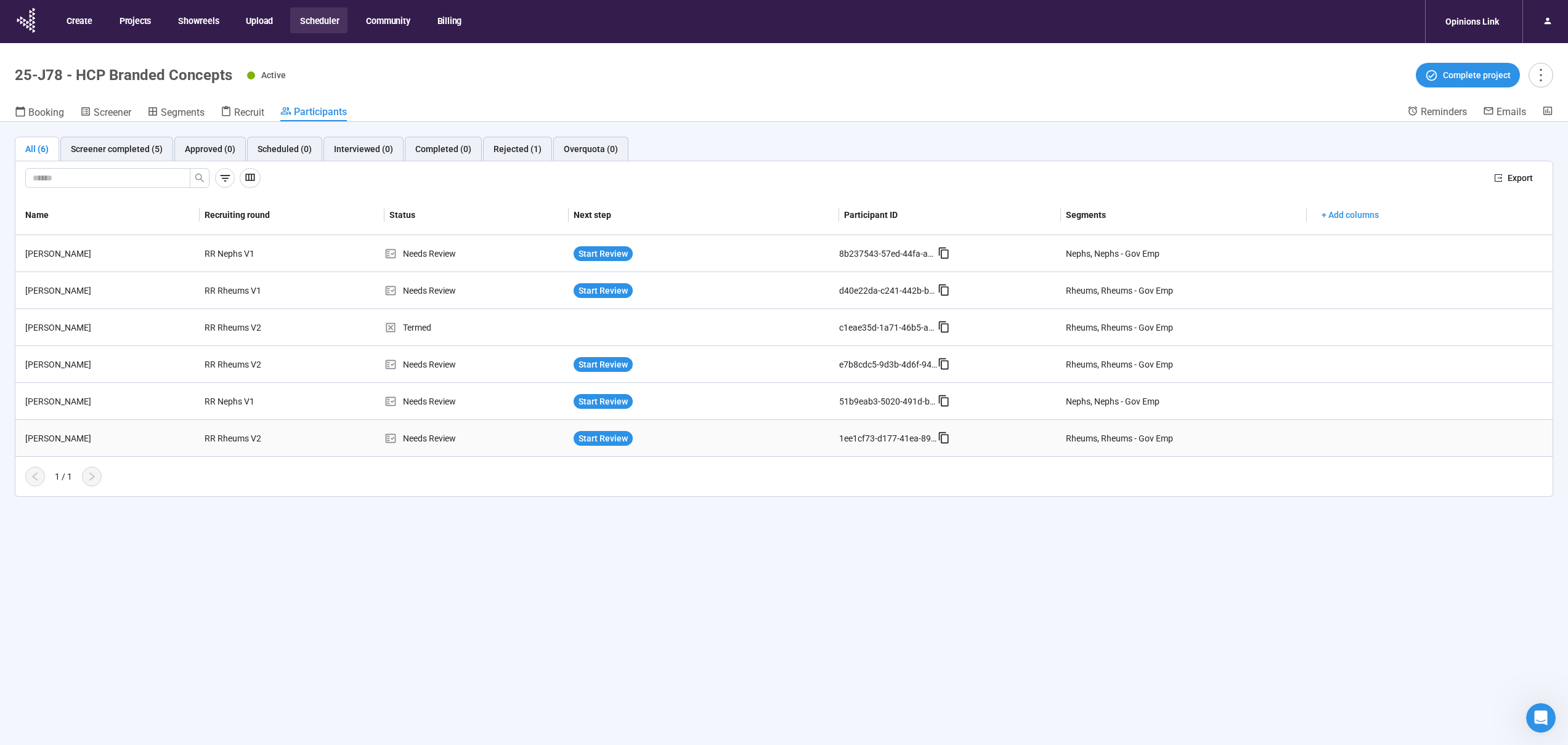
click at [138, 452] on td "[PERSON_NAME]" at bounding box center [107, 439] width 184 height 37
click at [250, 430] on div "RR Rheums V2" at bounding box center [246, 439] width 93 height 24
click at [175, 432] on div "[PERSON_NAME]" at bounding box center [110, 438] width 179 height 13
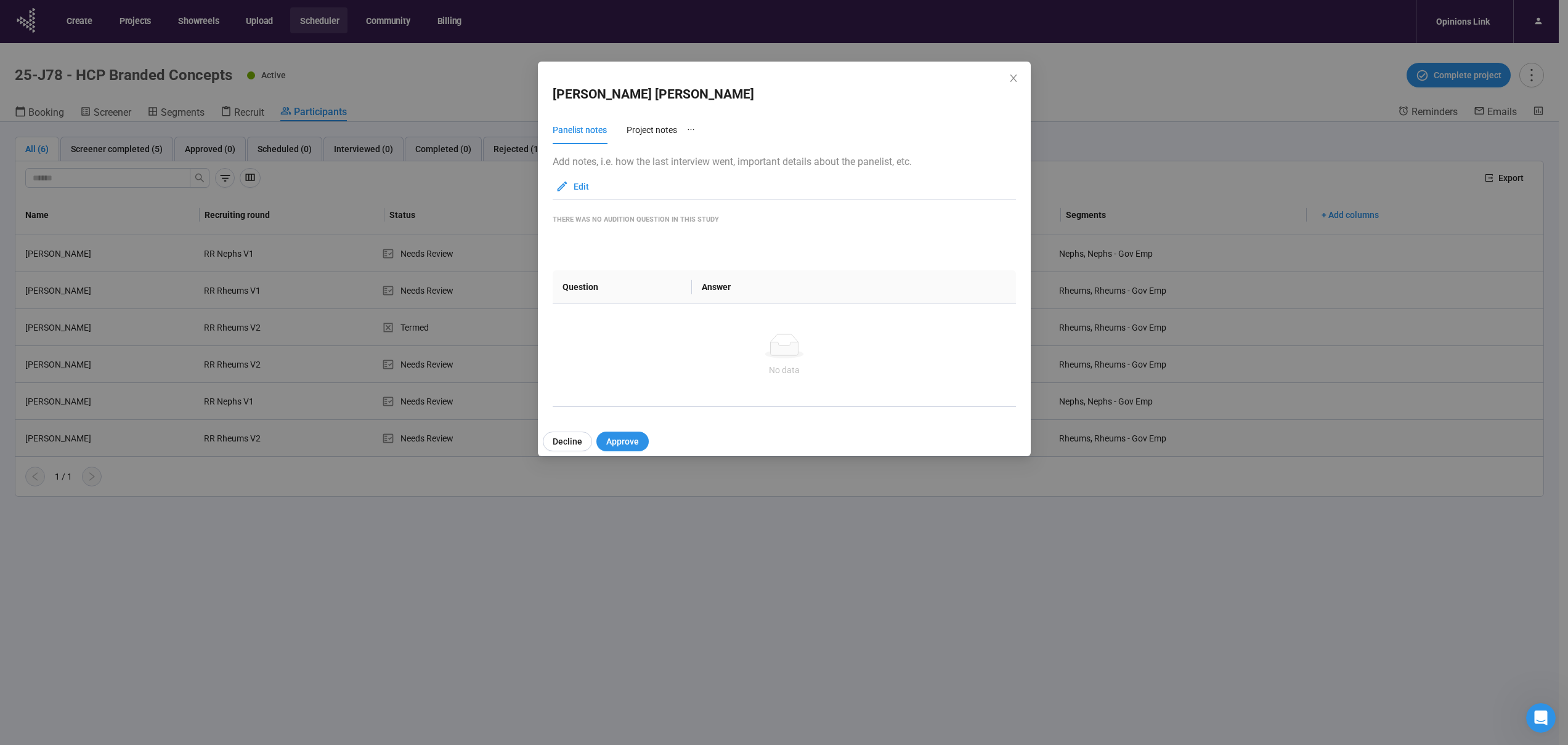
click at [175, 432] on div "[PERSON_NAME] Panelist notes Project notes Add notes, i.e. how the last intervi…" at bounding box center [784, 372] width 1568 height 745
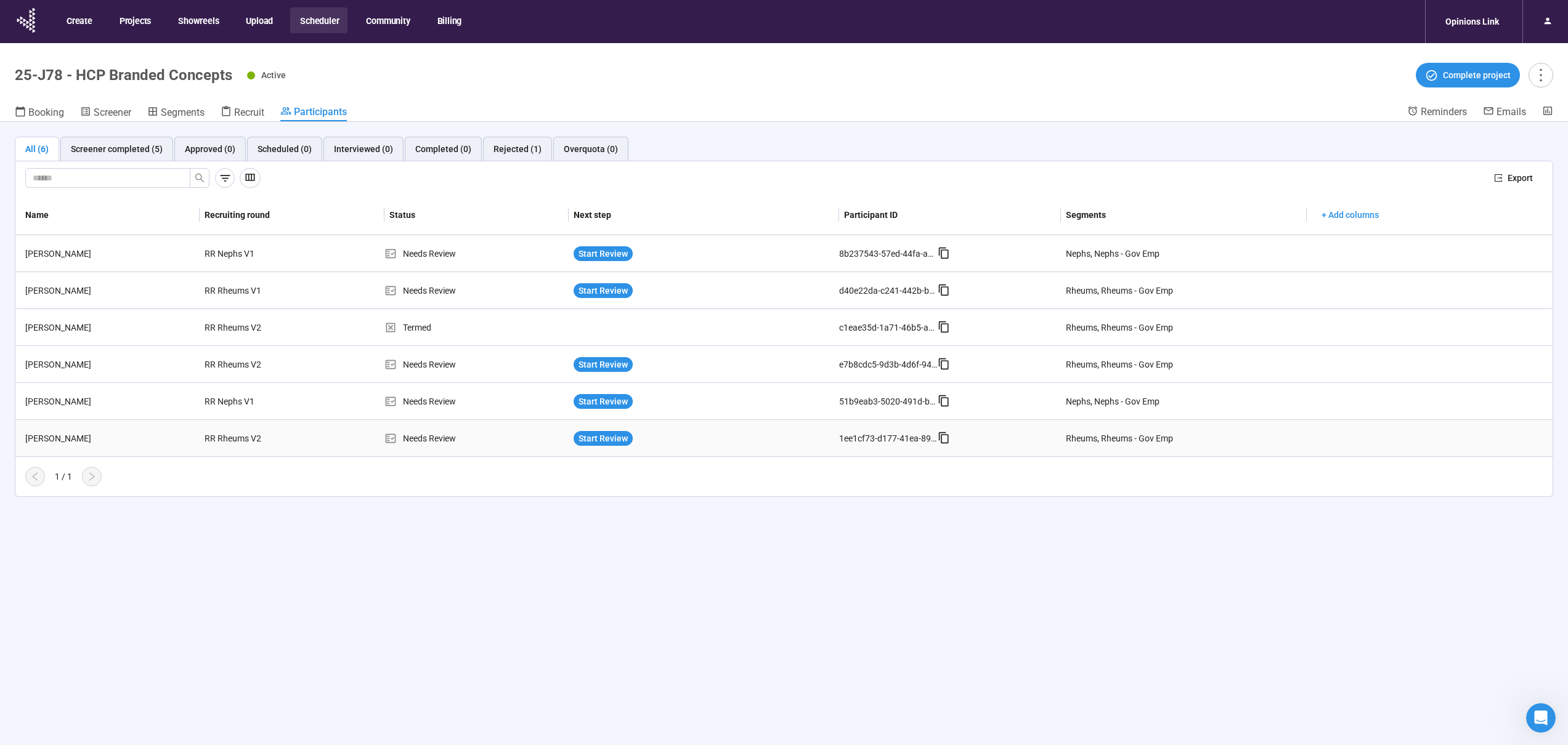
click at [175, 432] on div "[PERSON_NAME]" at bounding box center [110, 438] width 179 height 13
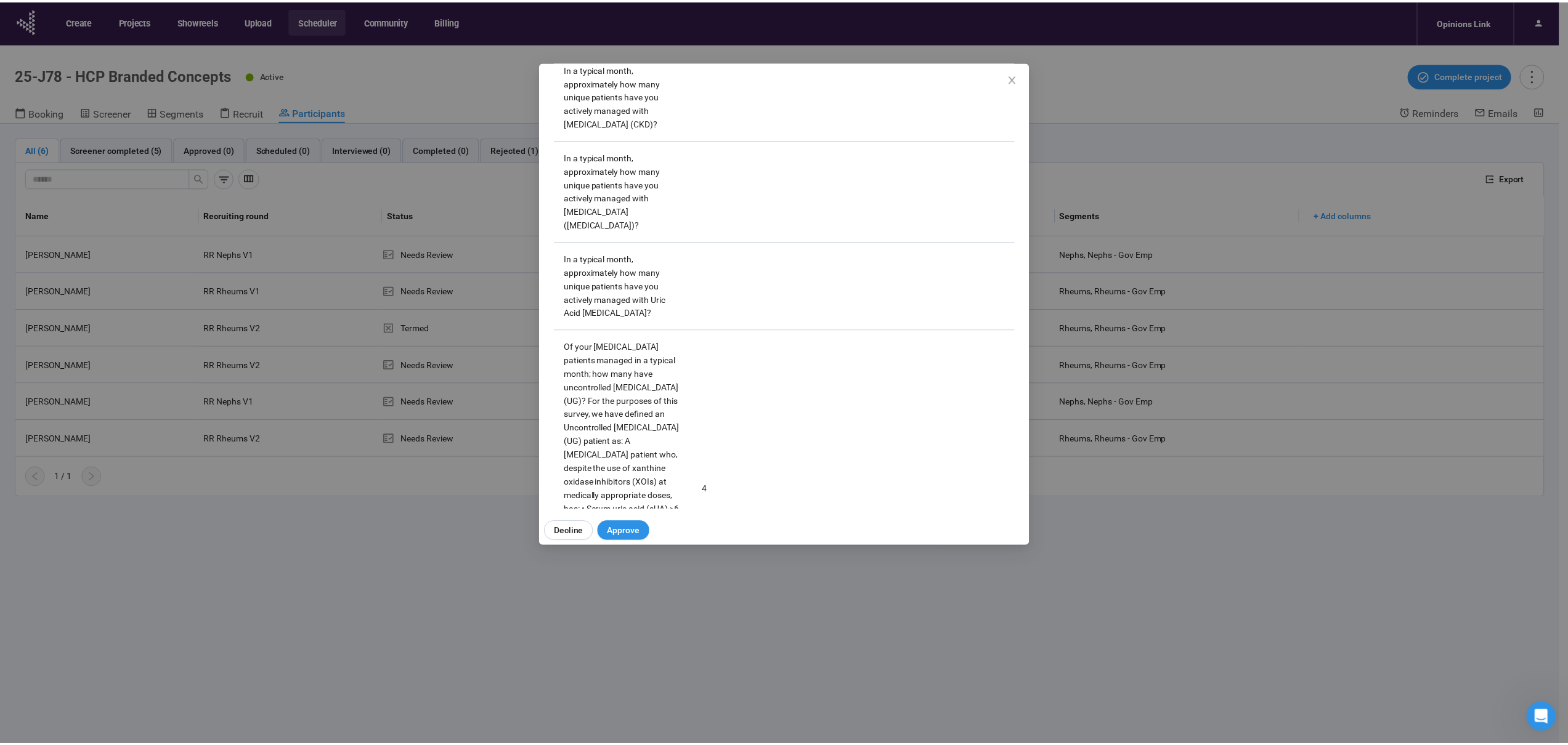
scroll to position [3007, 0]
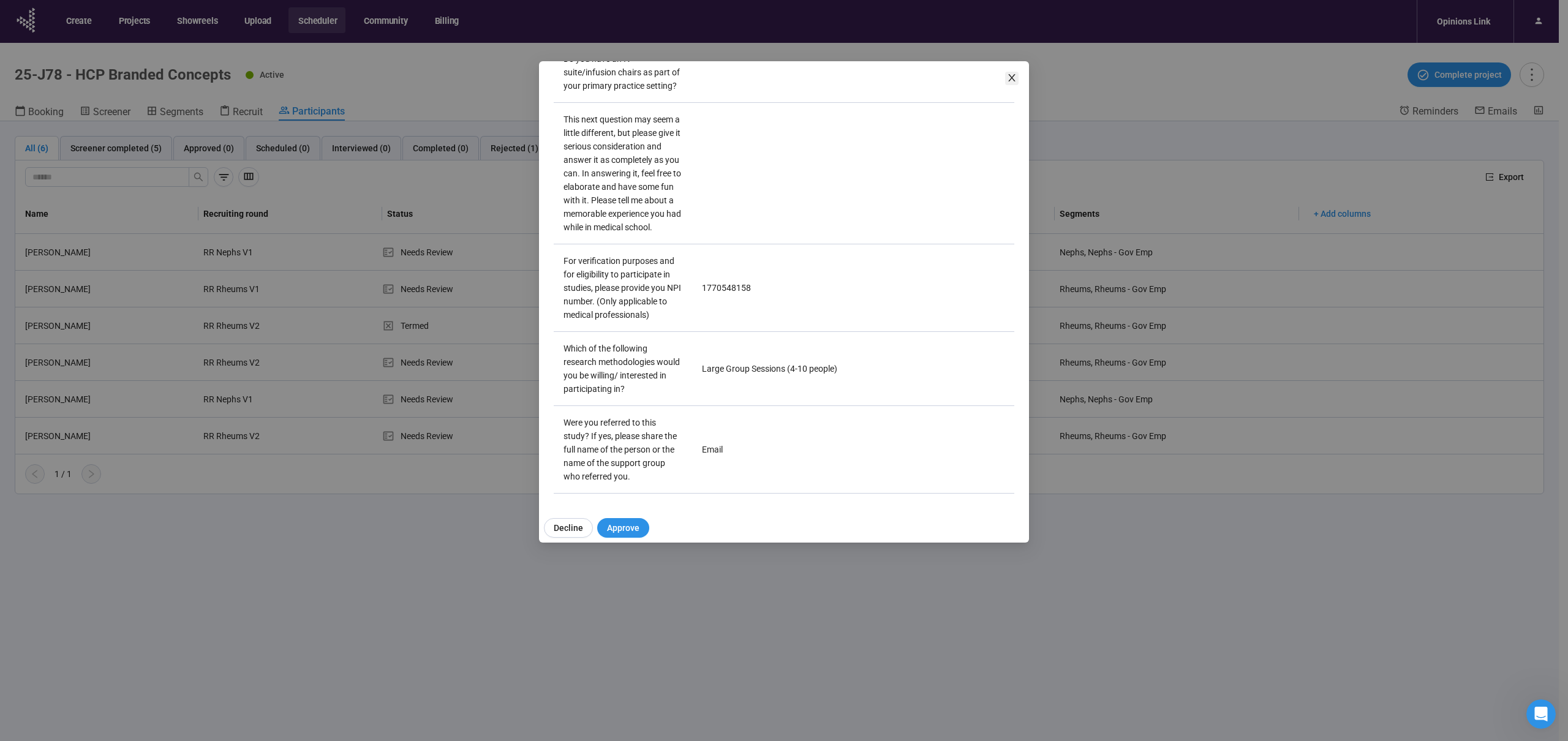
click at [1006, 80] on span "Close" at bounding box center [1011, 78] width 13 height 13
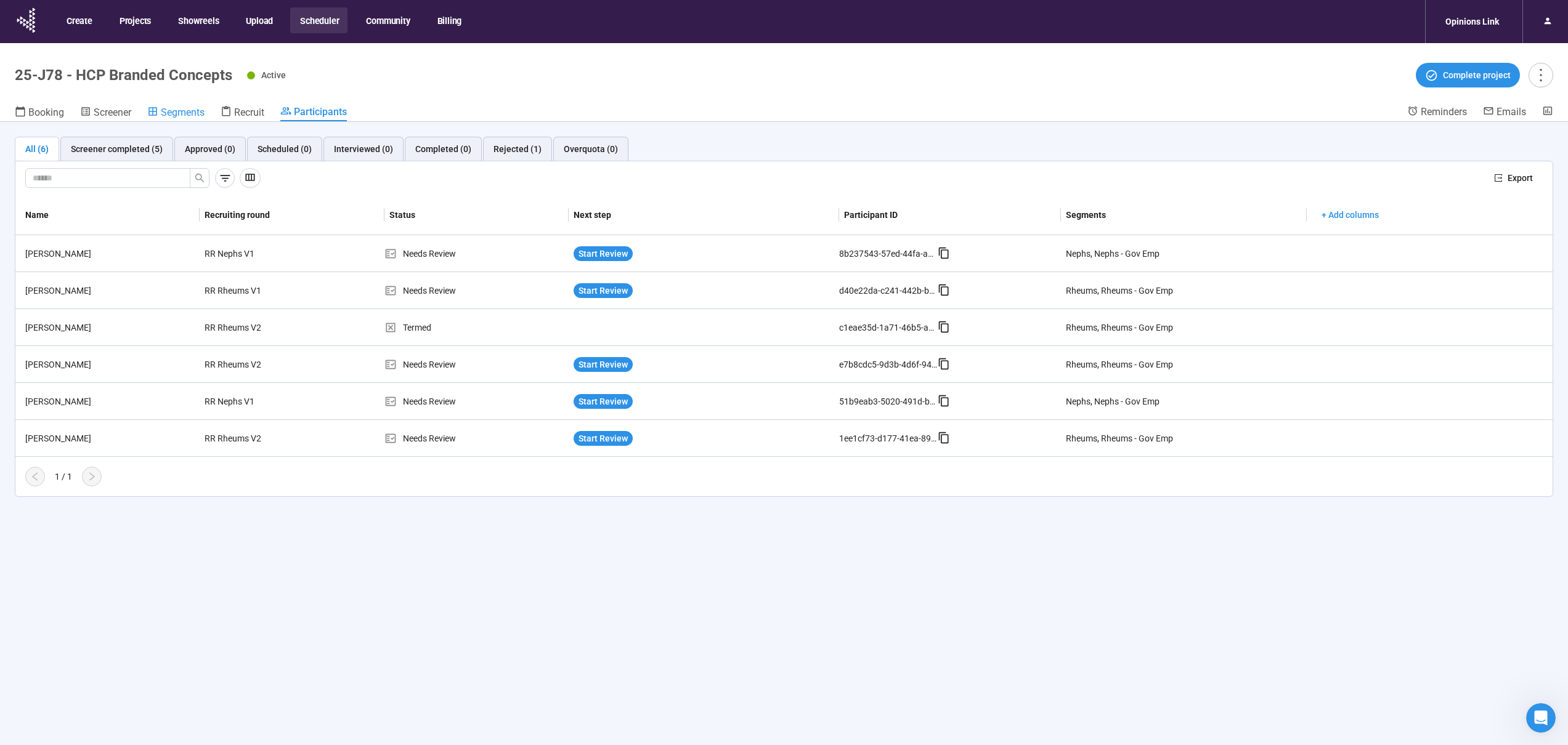
click at [188, 114] on span "Segments" at bounding box center [183, 112] width 44 height 11
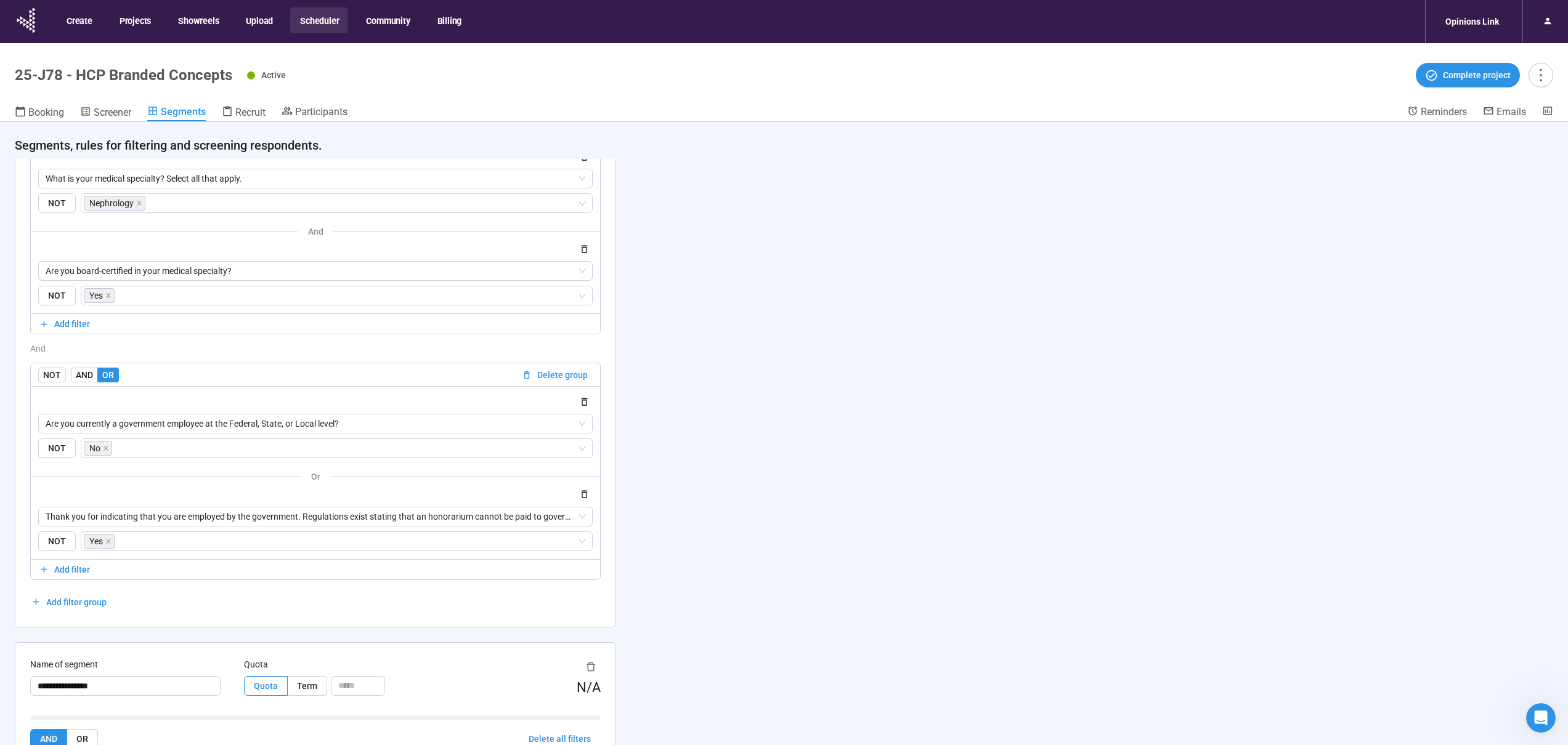
scroll to position [479, 0]
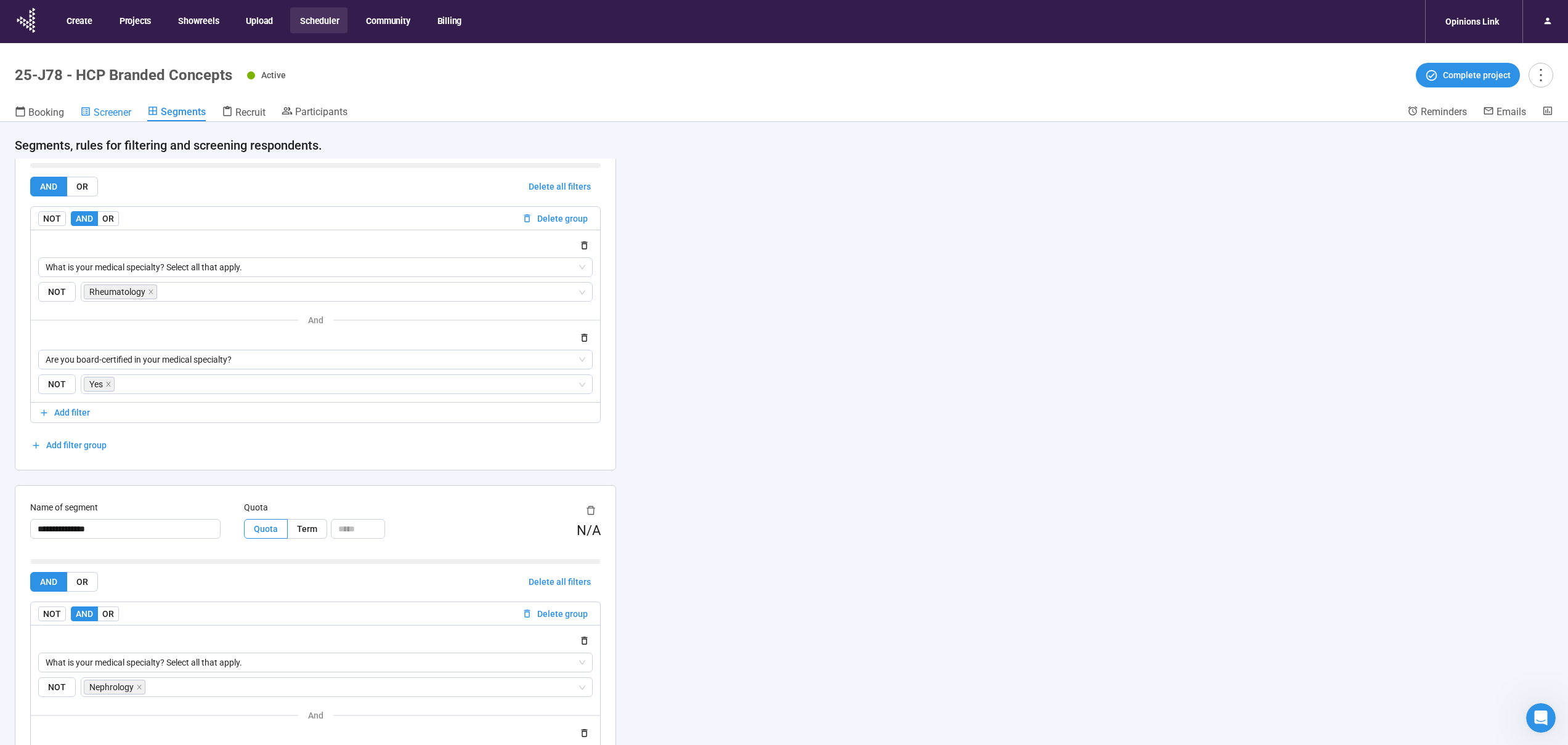
click at [110, 113] on span "Screener" at bounding box center [112, 112] width 38 height 11
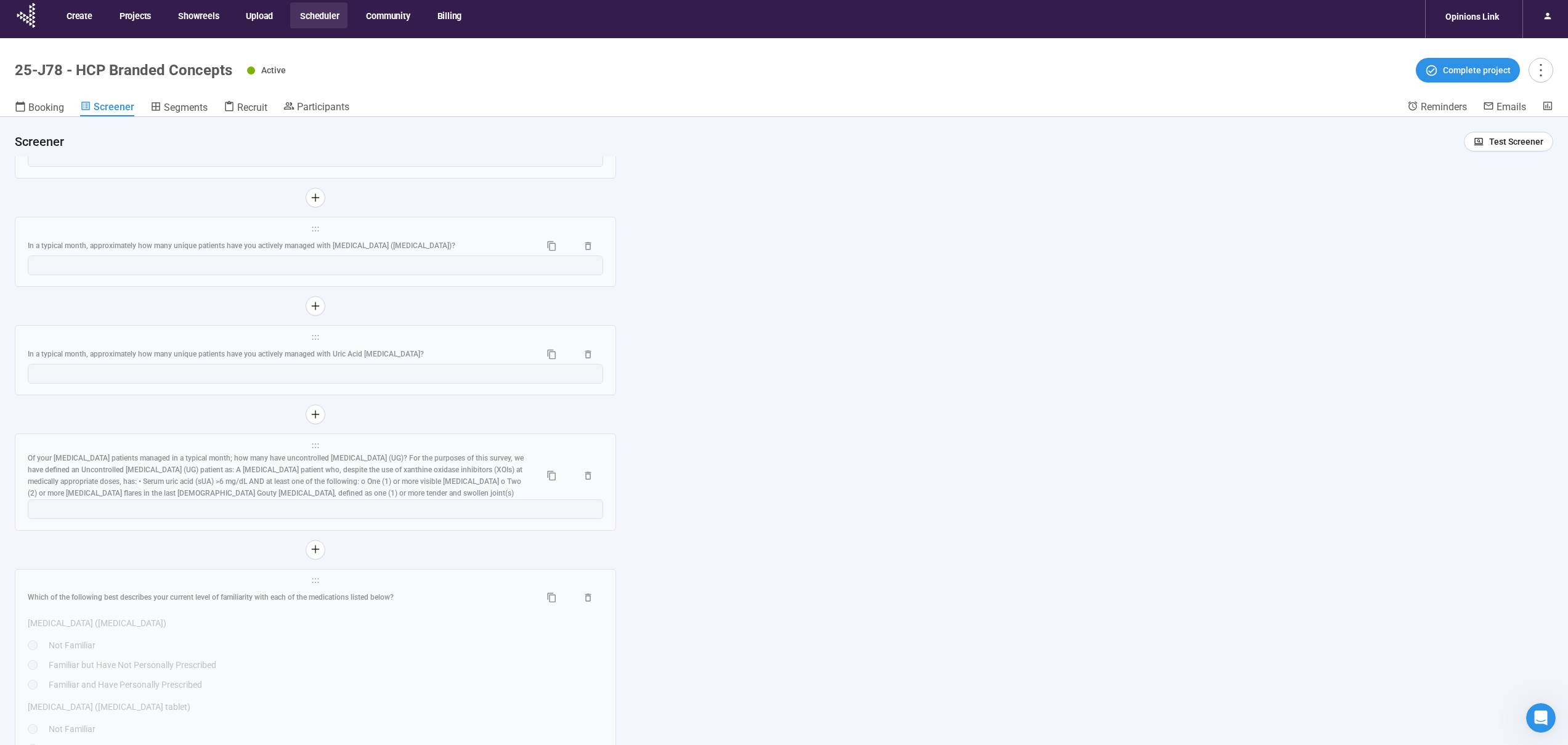
scroll to position [7397, 0]
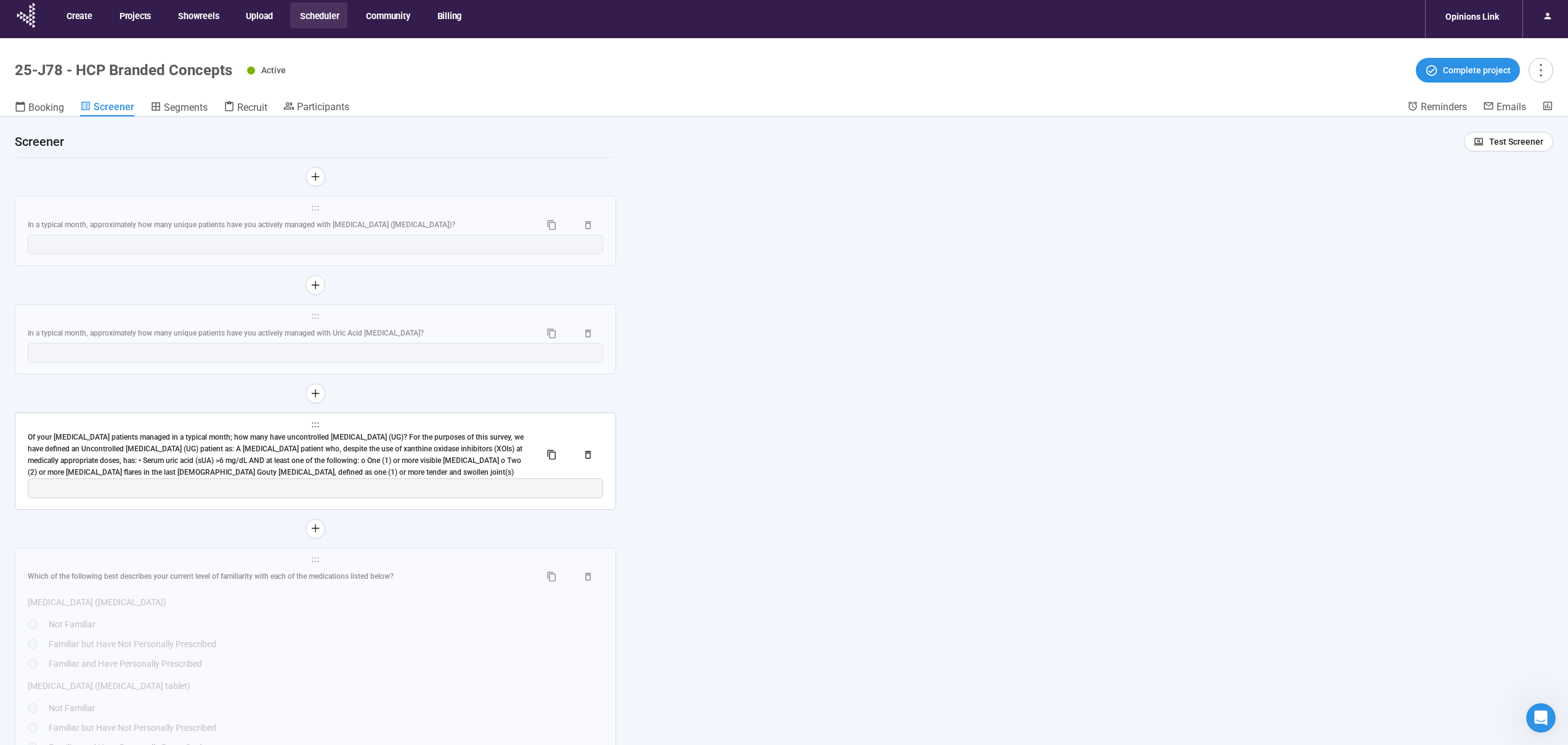
click at [273, 476] on div "Of your [MEDICAL_DATA] patients managed in a typical month; how many have uncon…" at bounding box center [278, 455] width 502 height 46
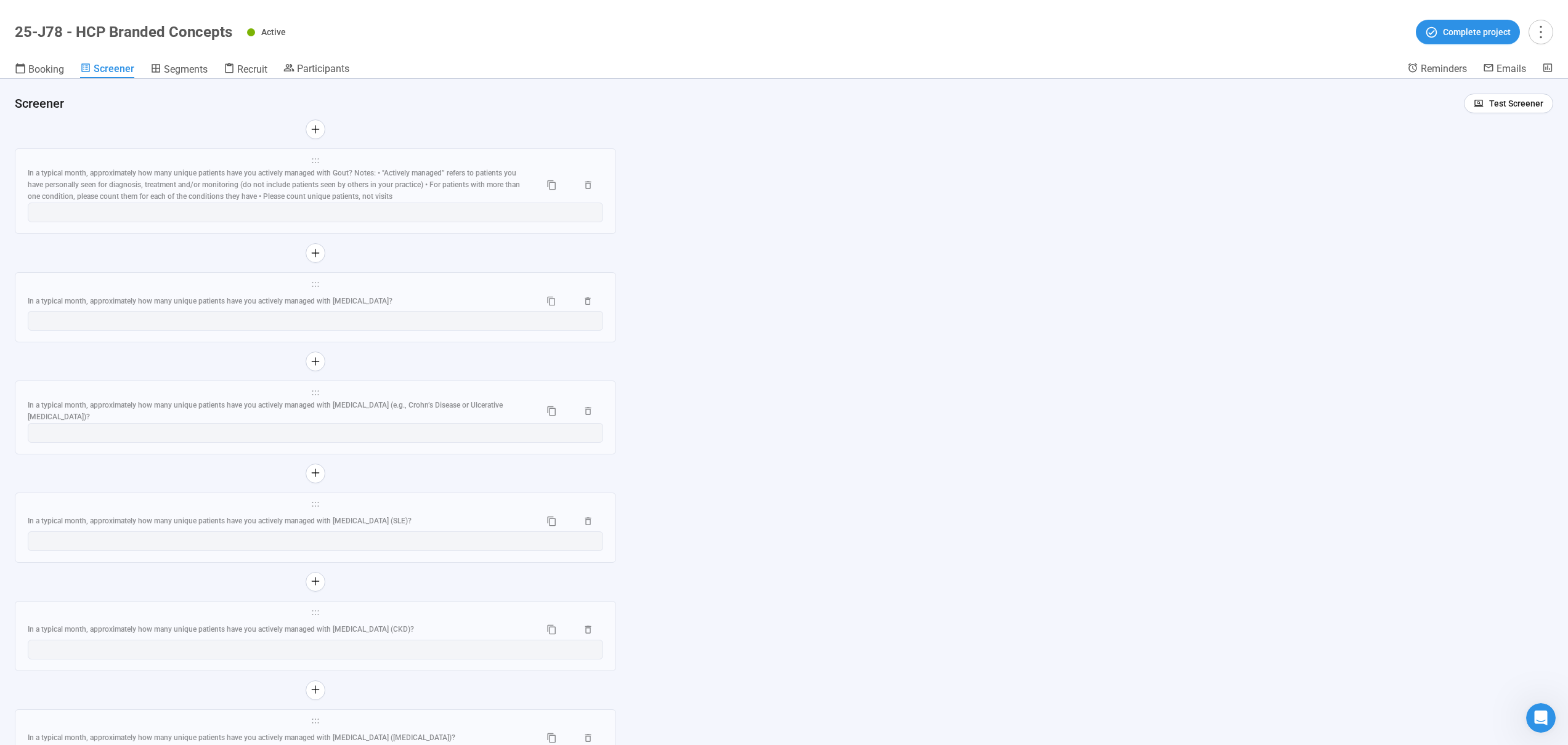
scroll to position [6604, 0]
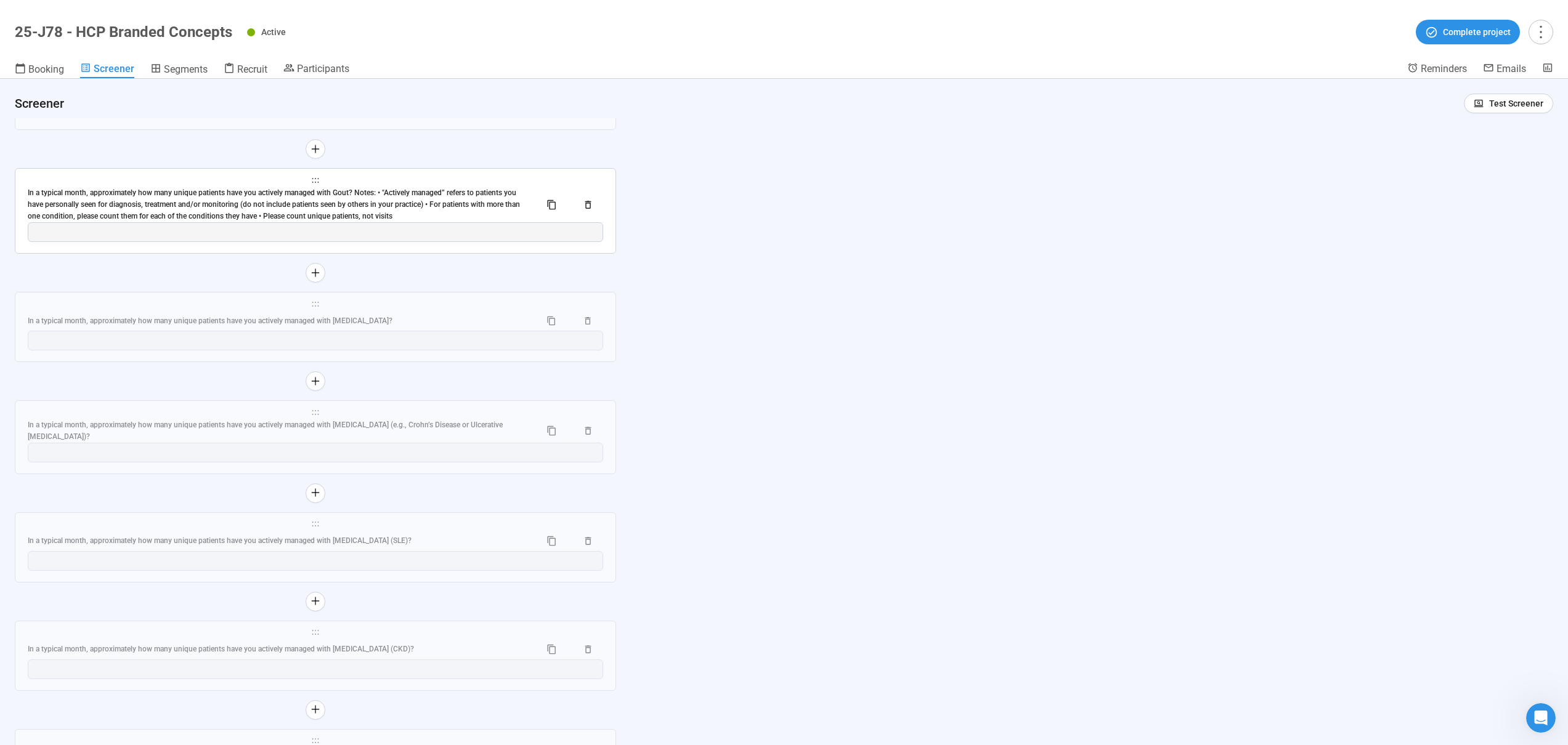
click at [414, 210] on div "In a typical month, approximately how many unique patients have you actively ma…" at bounding box center [278, 204] width 502 height 35
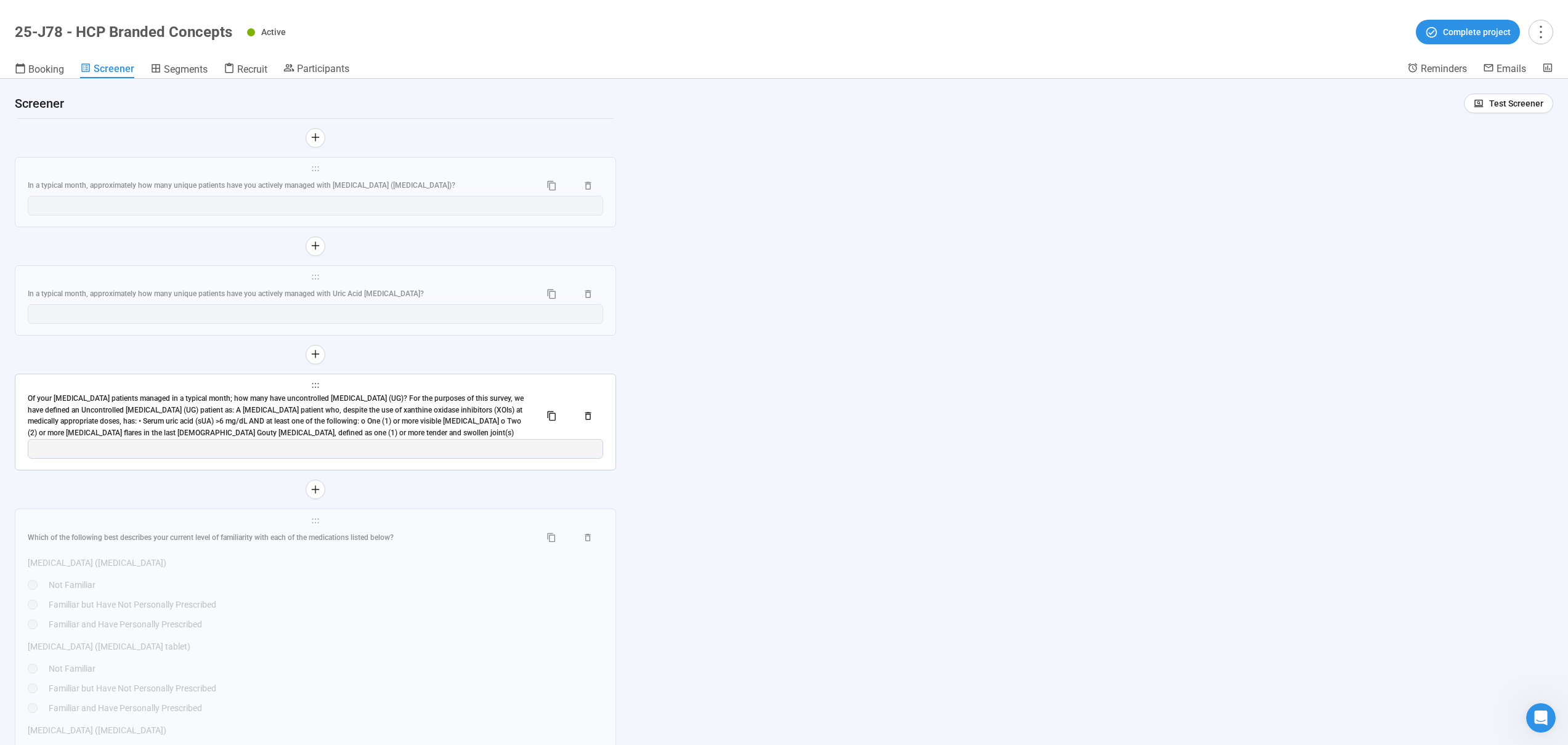
scroll to position [6462, 0]
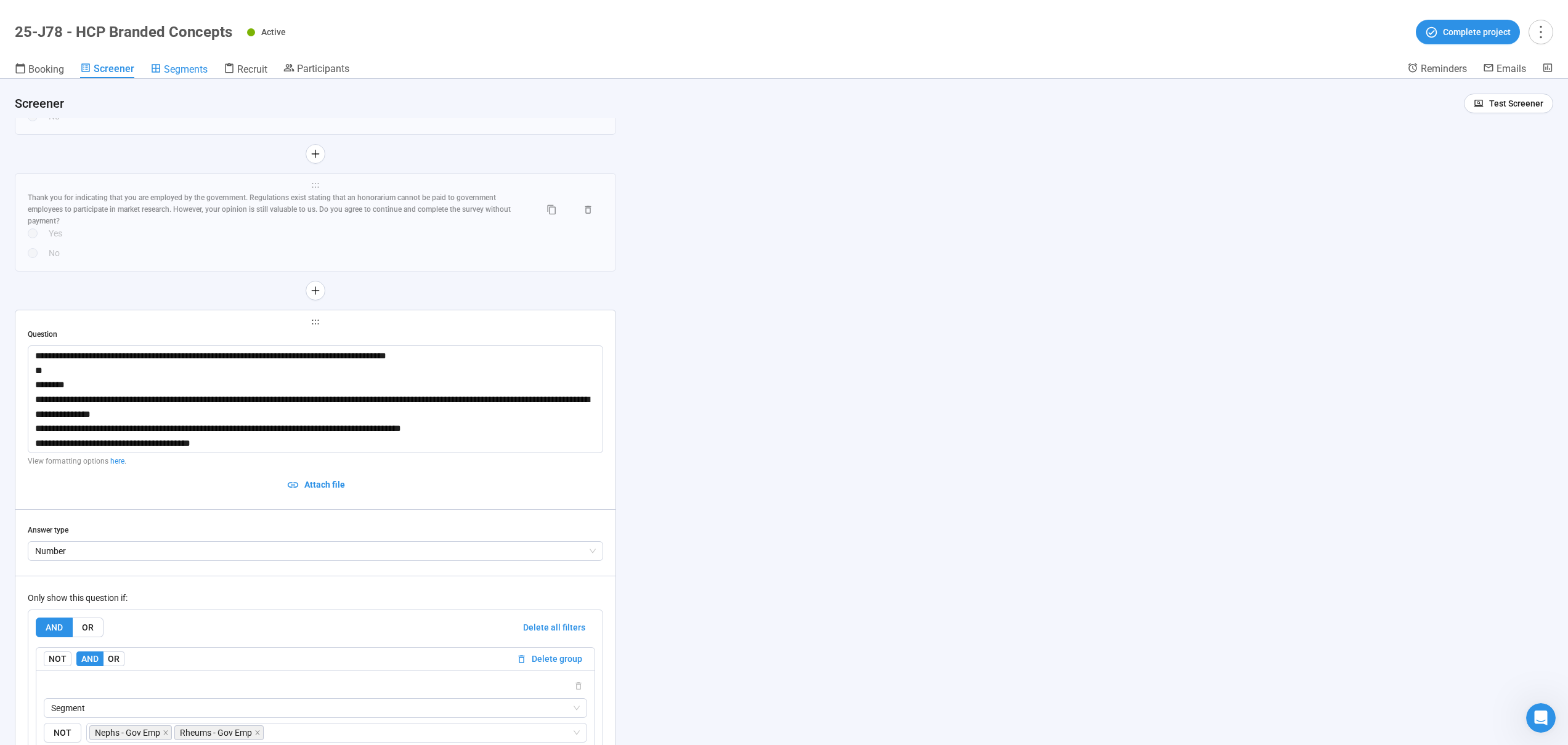
click at [191, 70] on span "Segments" at bounding box center [186, 69] width 44 height 11
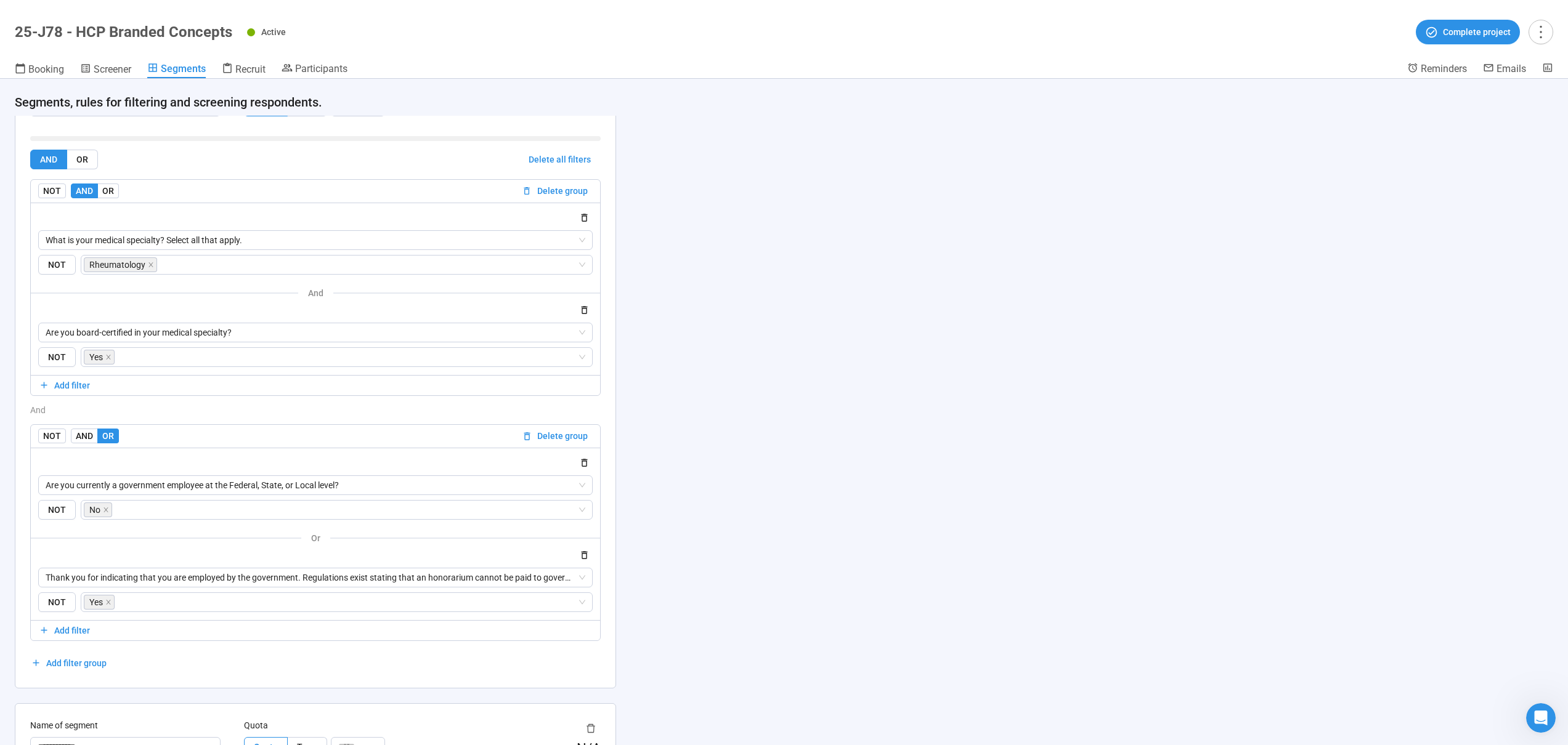
scroll to position [1810, 0]
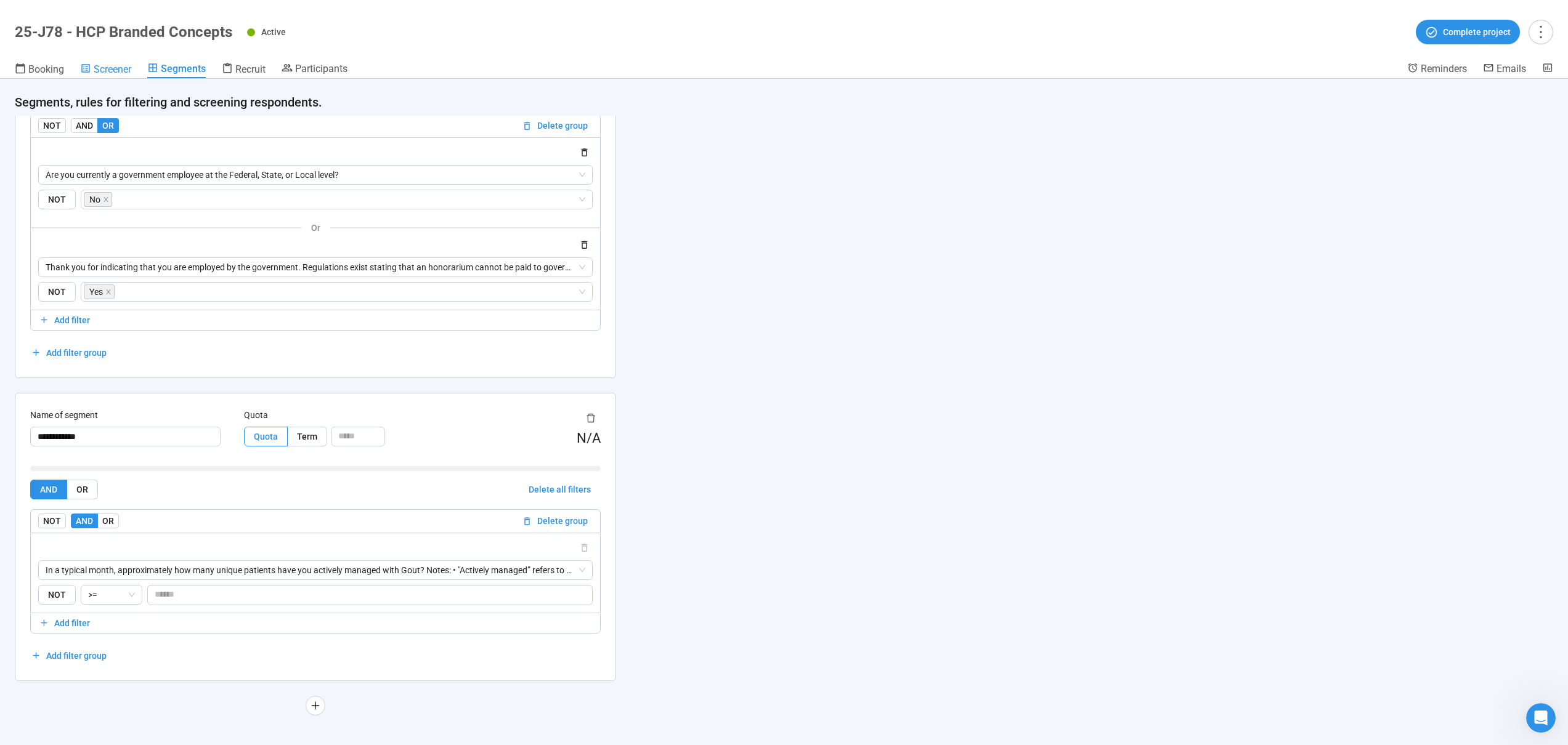
click at [119, 63] on span "Screener" at bounding box center [112, 69] width 38 height 11
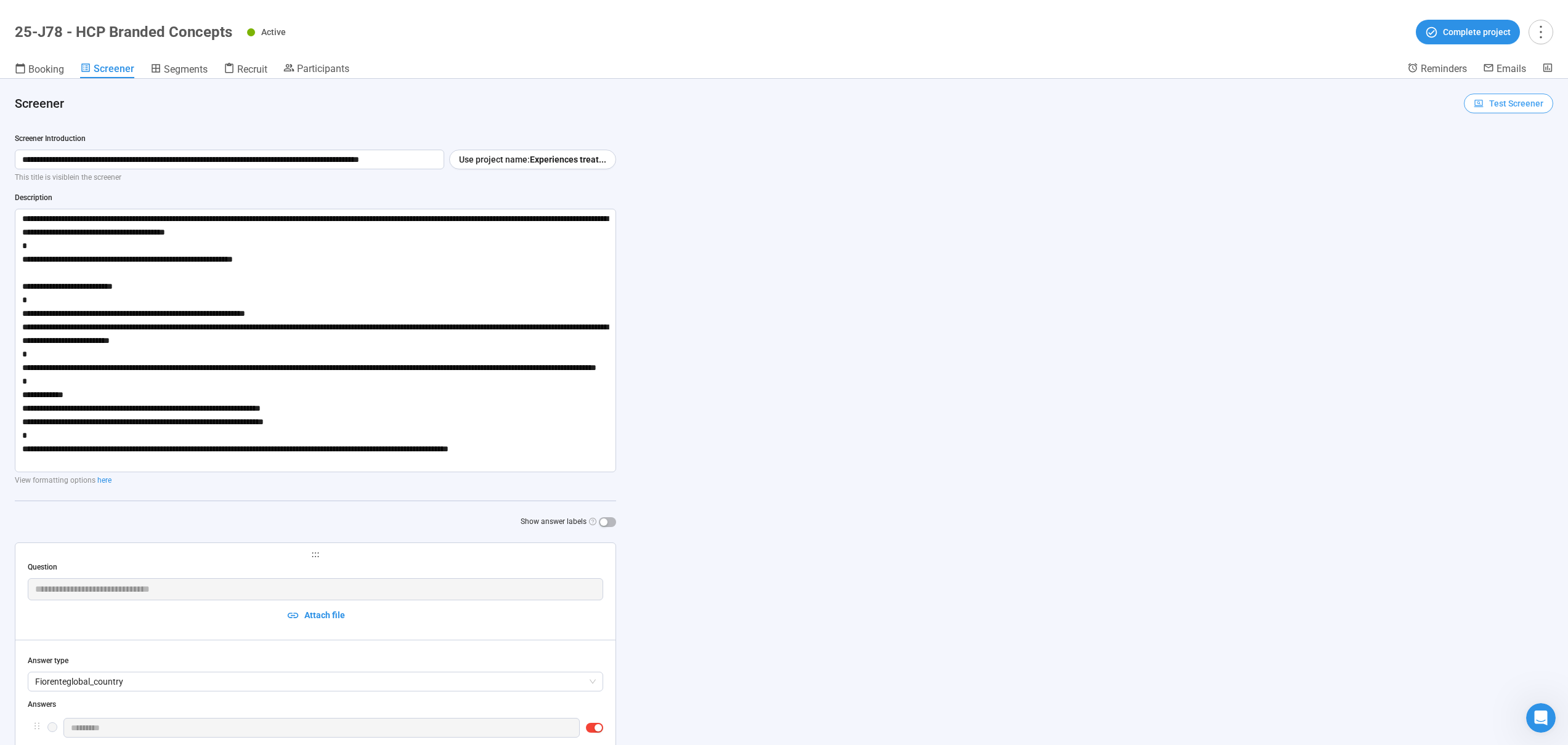
click at [1513, 107] on span "Test Screener" at bounding box center [1516, 103] width 54 height 13
click at [1477, 168] on link "Test screener" at bounding box center [1490, 167] width 50 height 10
click at [248, 63] on span "Recruit" at bounding box center [252, 69] width 30 height 11
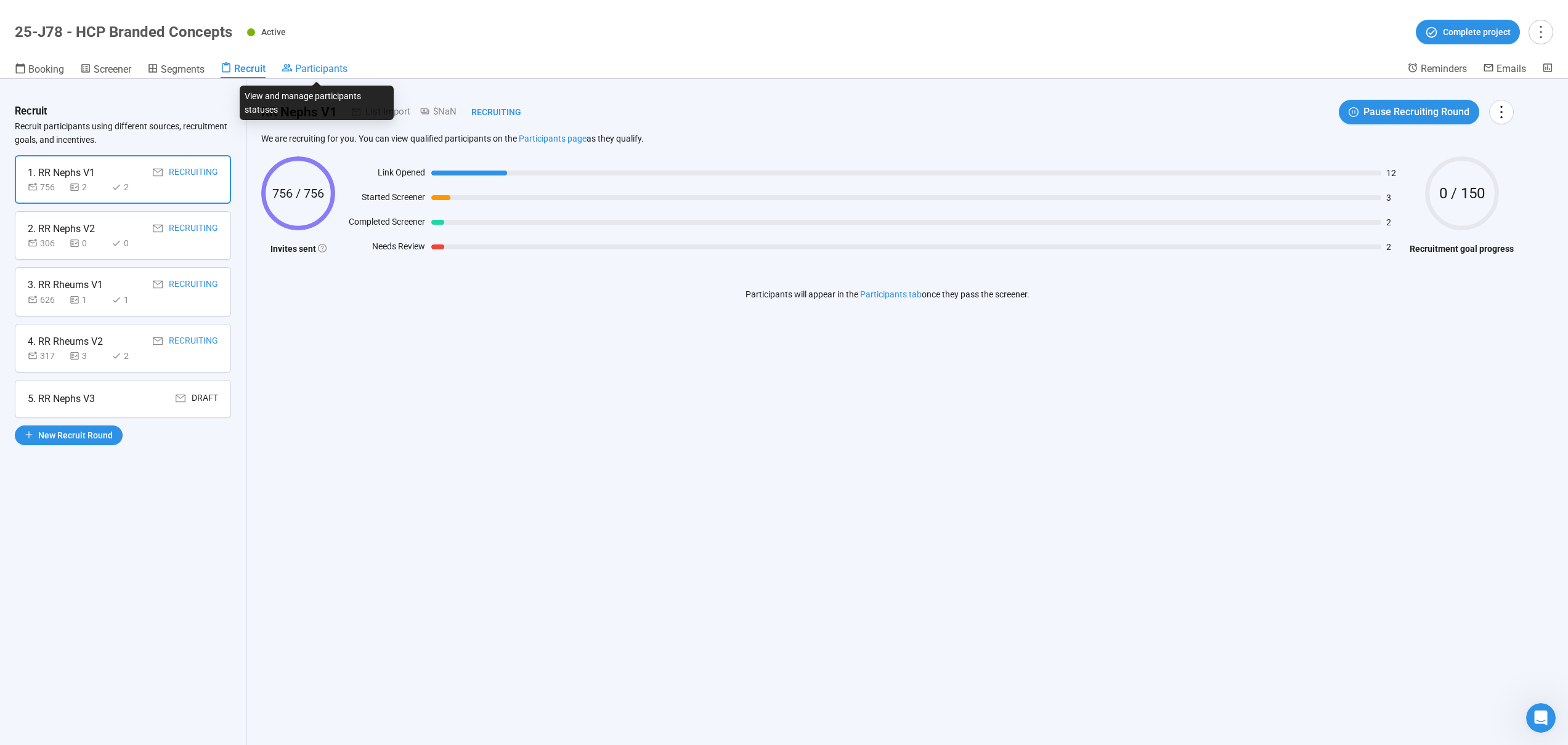
click at [307, 70] on span "Participants" at bounding box center [321, 68] width 52 height 11
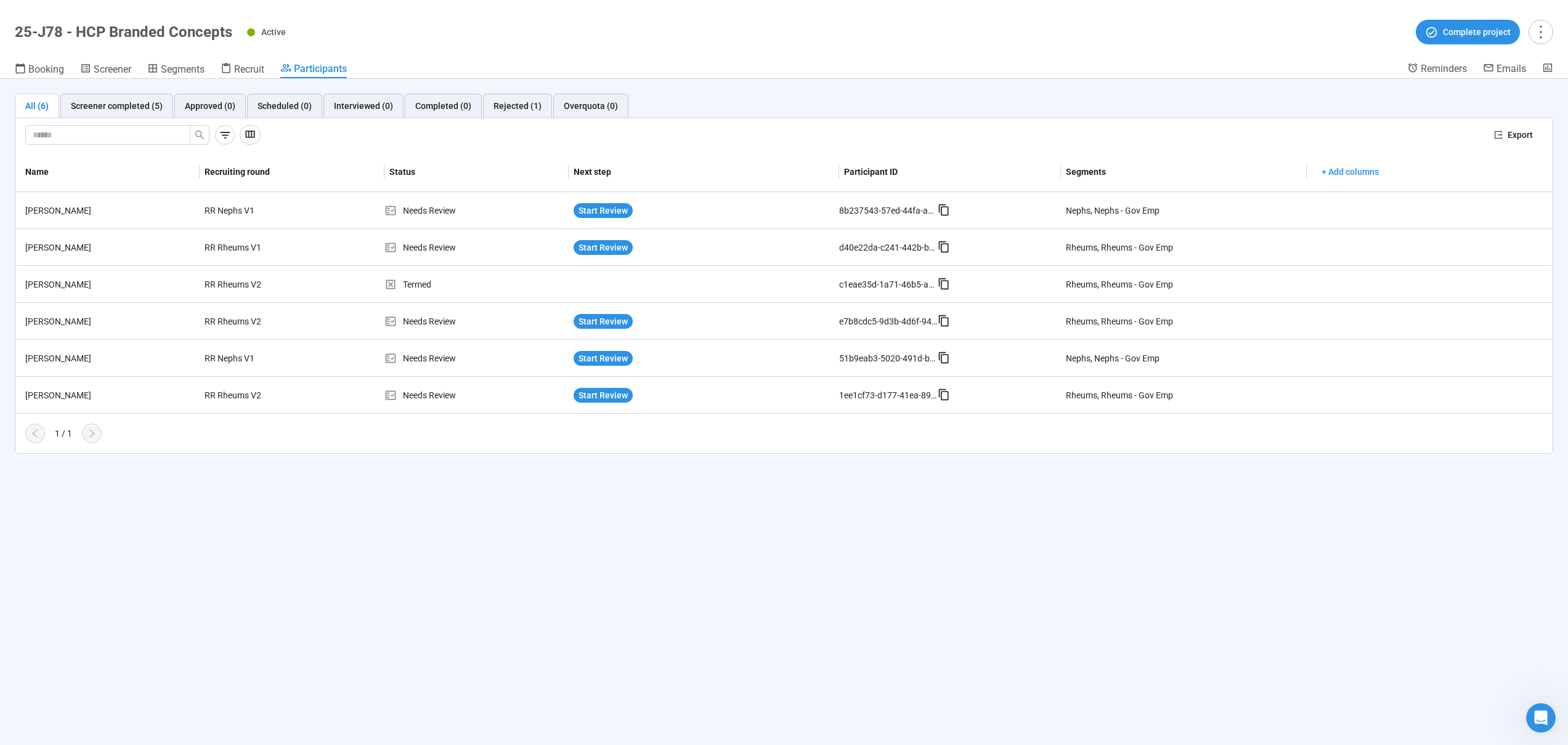
click at [1479, 115] on div "All (6) Screener completed (5) Approved (0) Scheduled (0) Interviewed (0) Compl…" at bounding box center [783, 106] width 1538 height 25
click at [185, 68] on span "Segments" at bounding box center [183, 69] width 44 height 11
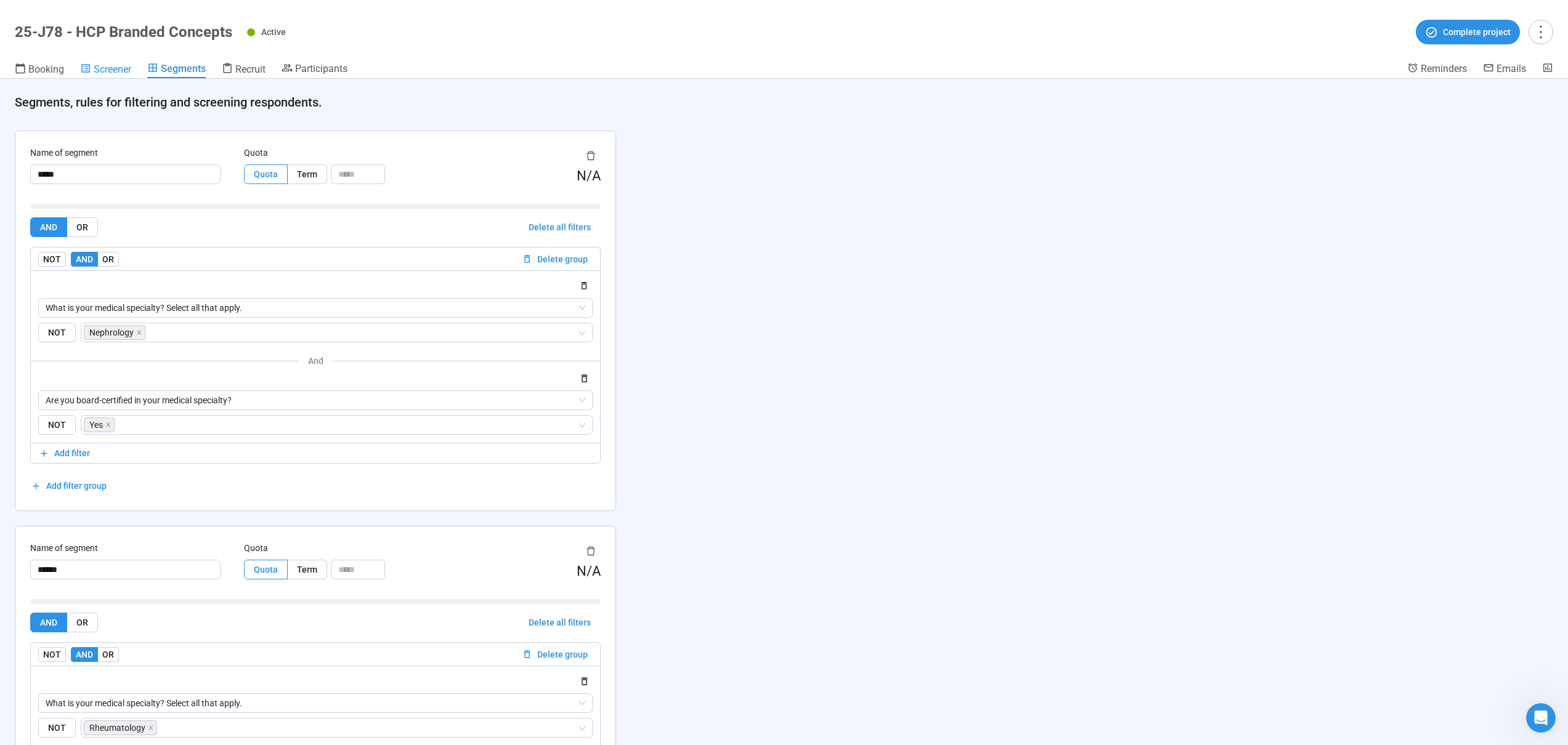
click at [109, 63] on span "Screener" at bounding box center [112, 69] width 38 height 11
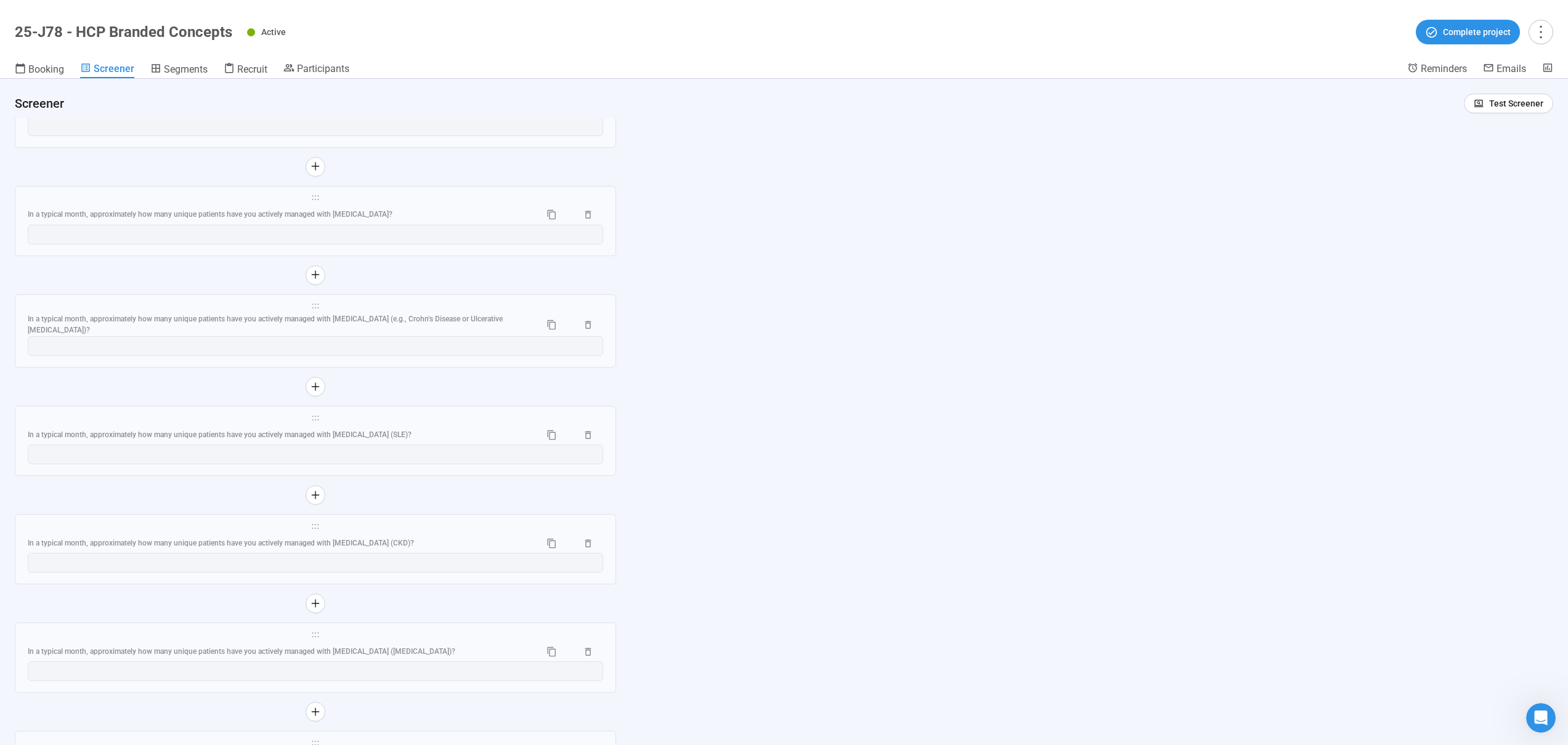
scroll to position [6672, 0]
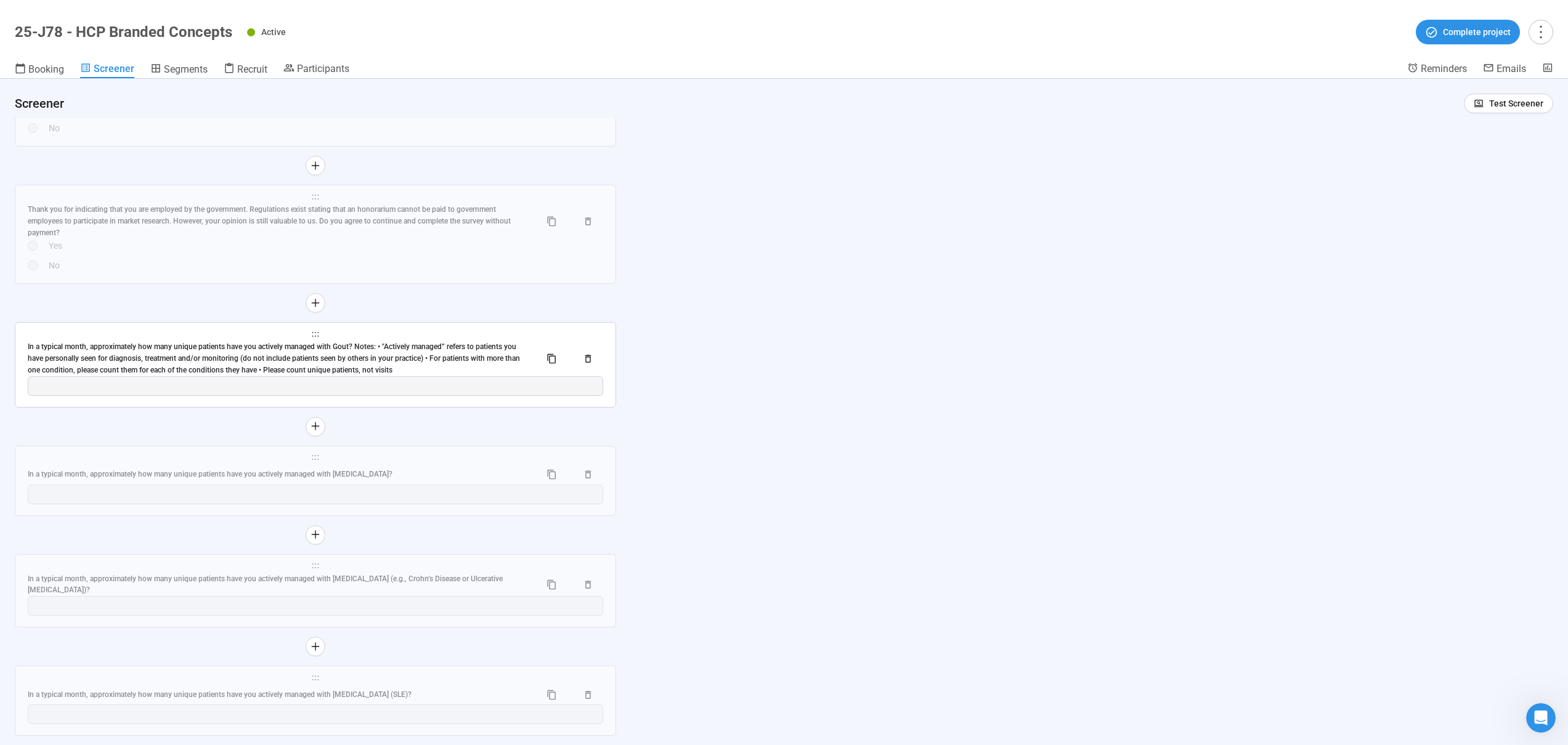
click at [404, 334] on span "holder" at bounding box center [315, 335] width 575 height 9
click at [402, 342] on div "In a typical month, approximately how many unique patients have you actively ma…" at bounding box center [278, 359] width 502 height 35
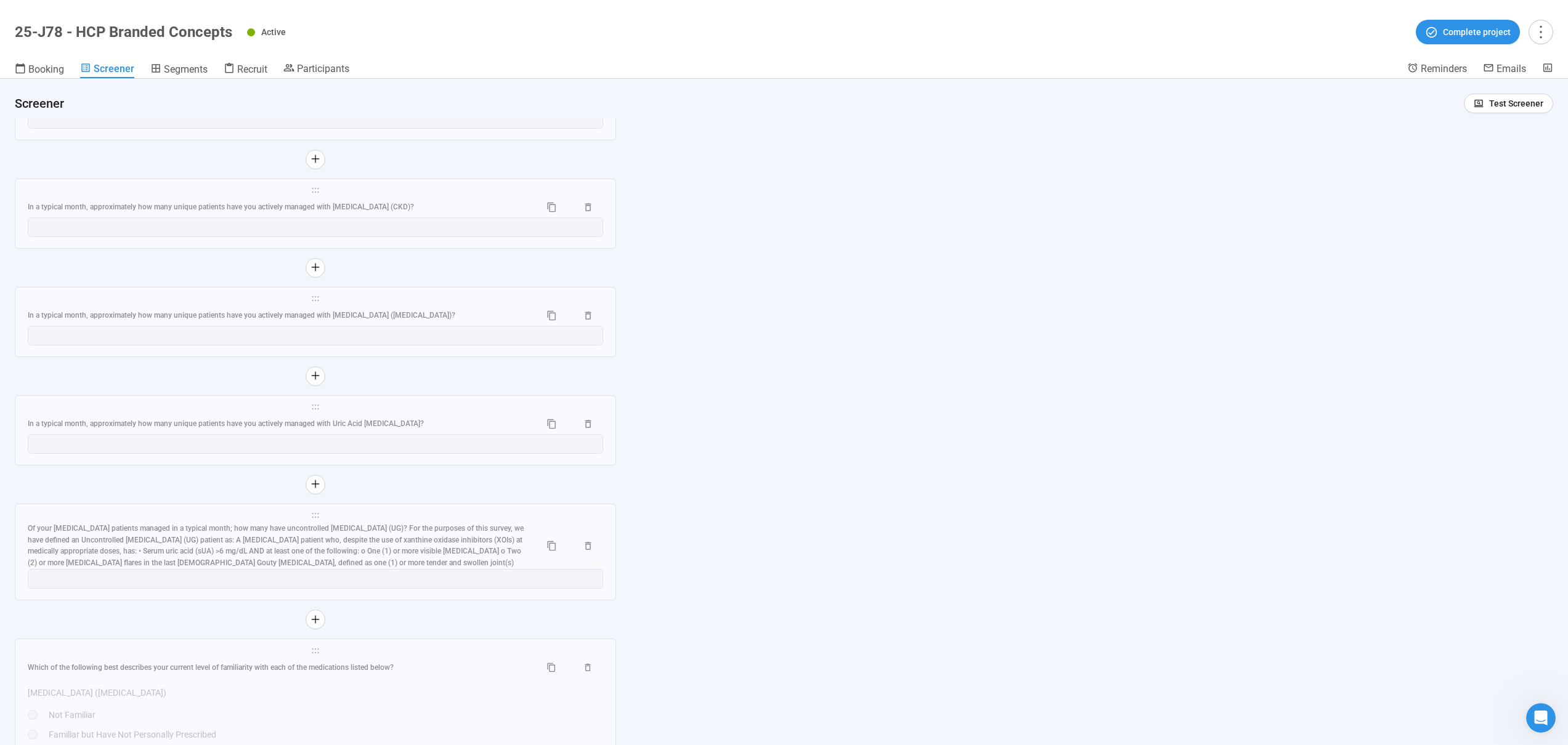
scroll to position [7599, 0]
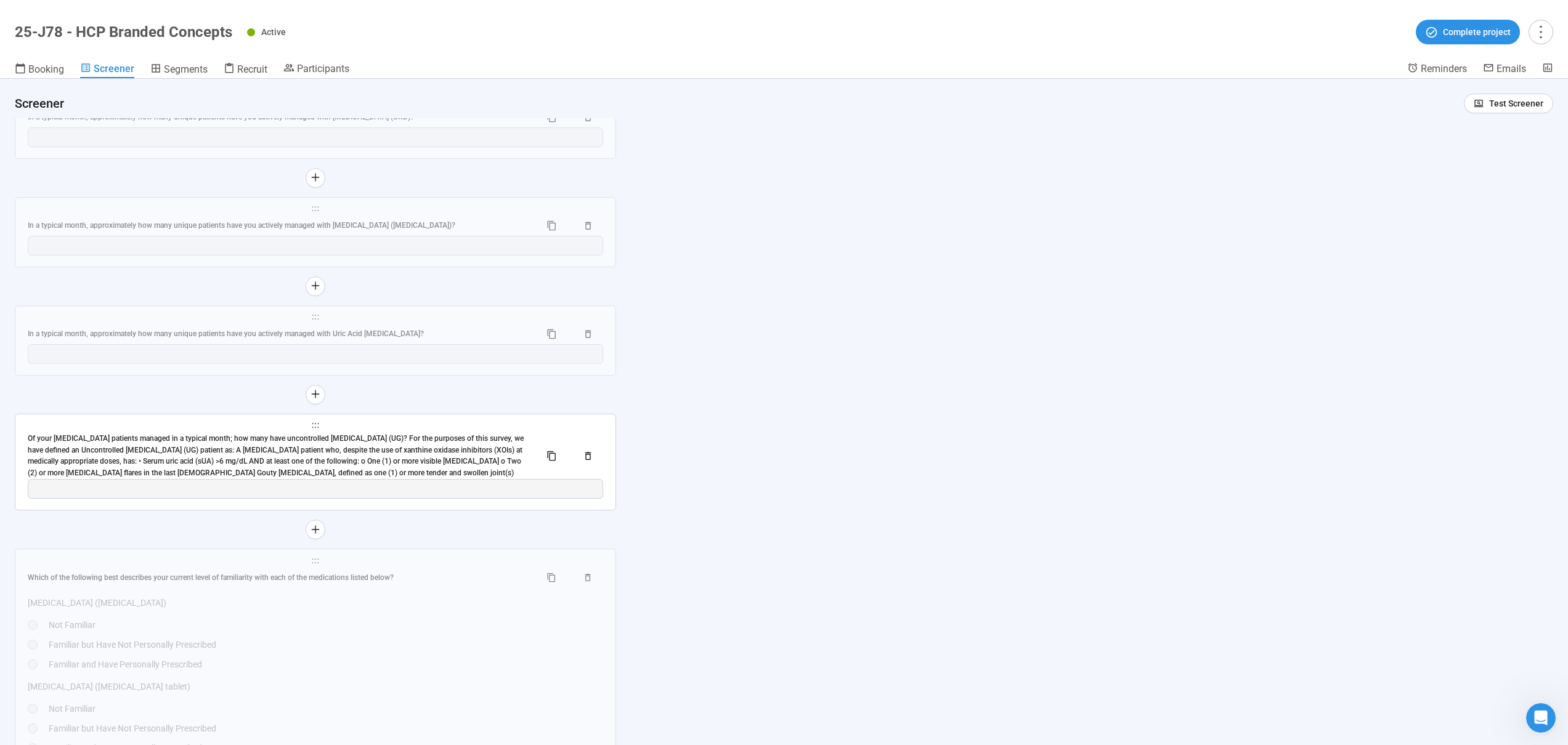
click at [362, 440] on div "Of your [MEDICAL_DATA] patients managed in a typical month; how many have uncon…" at bounding box center [278, 456] width 502 height 46
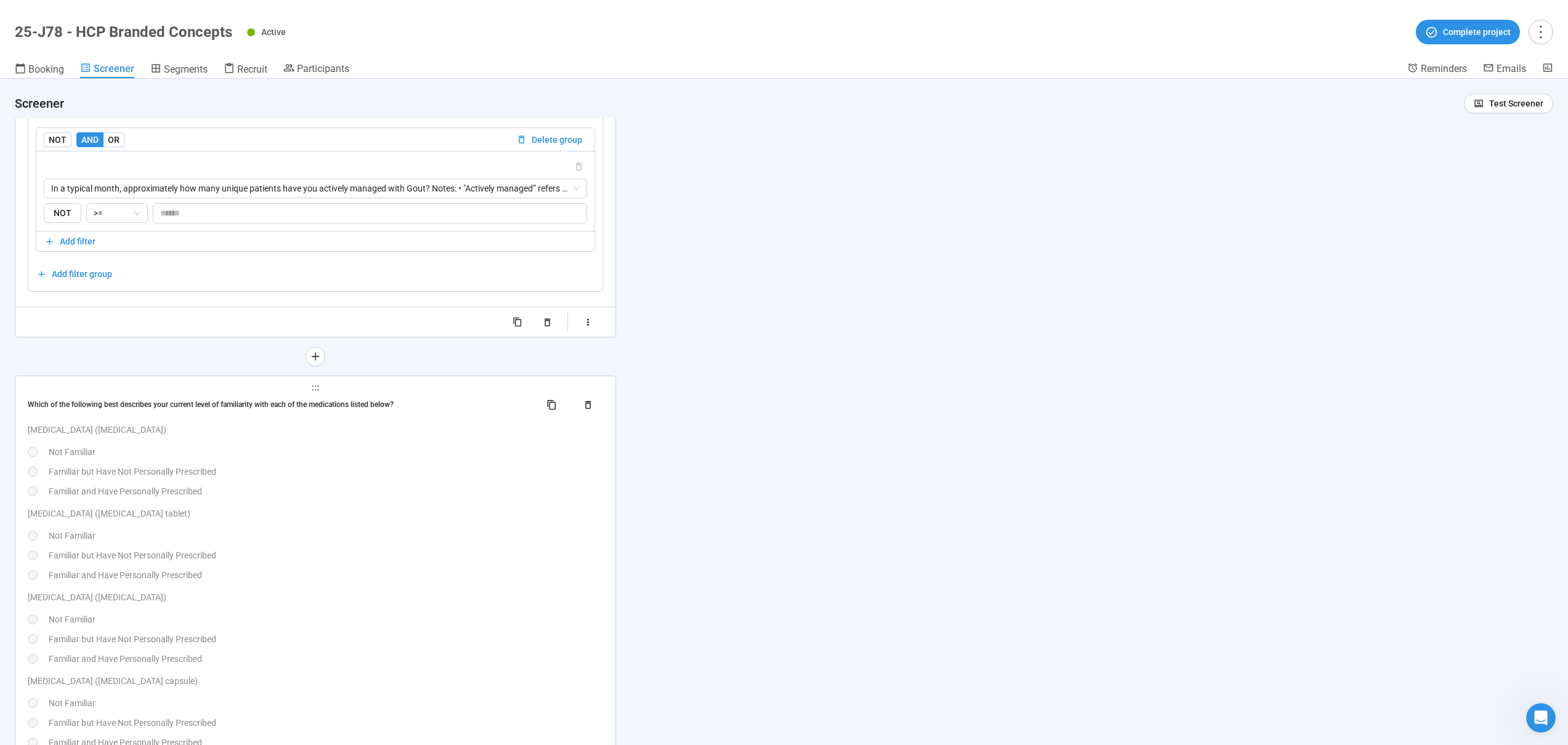
scroll to position [7804, 0]
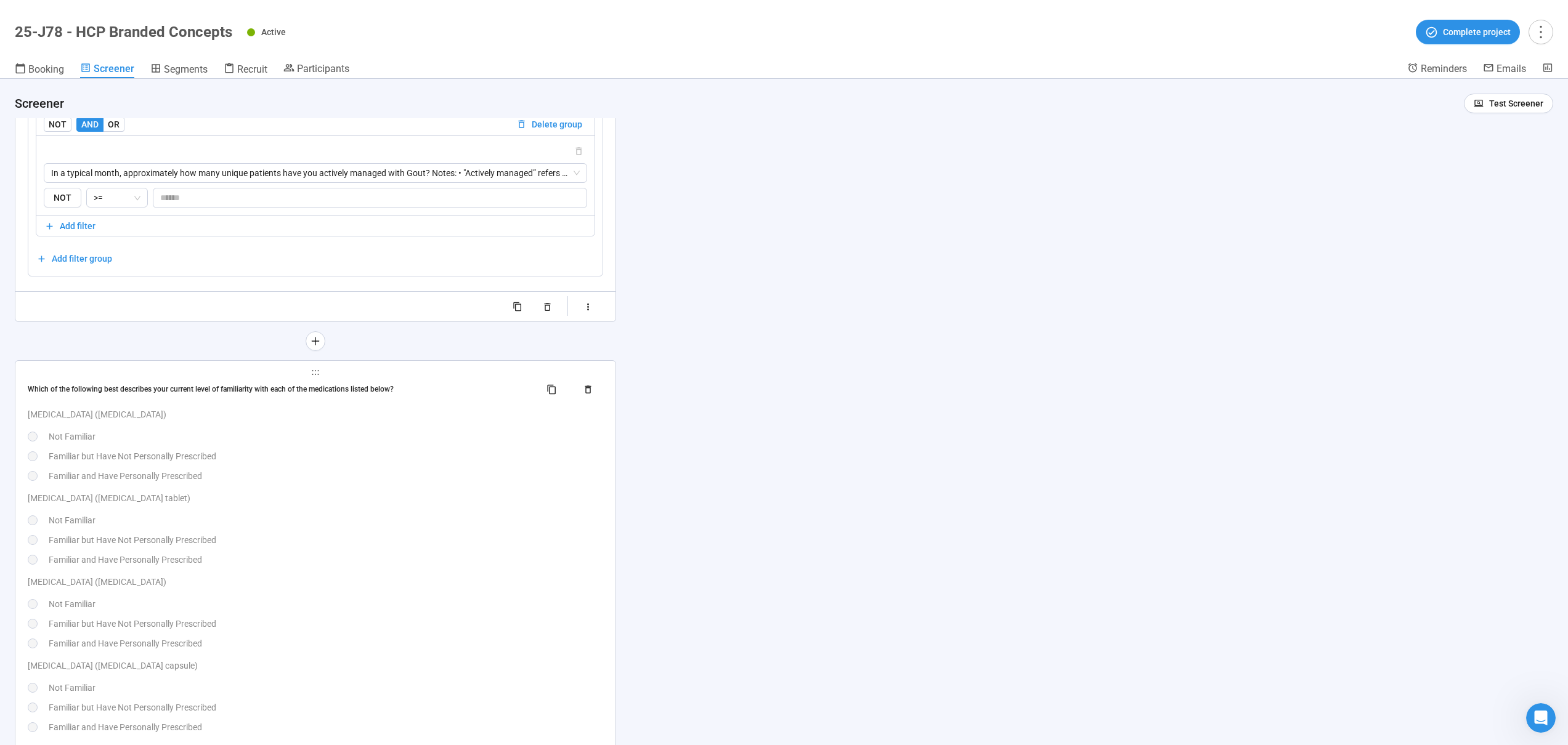
click at [432, 513] on div "[MEDICAL_DATA] ([MEDICAL_DATA] tablet) Not Familiar Familiar but Have Not Perso…" at bounding box center [315, 529] width 575 height 75
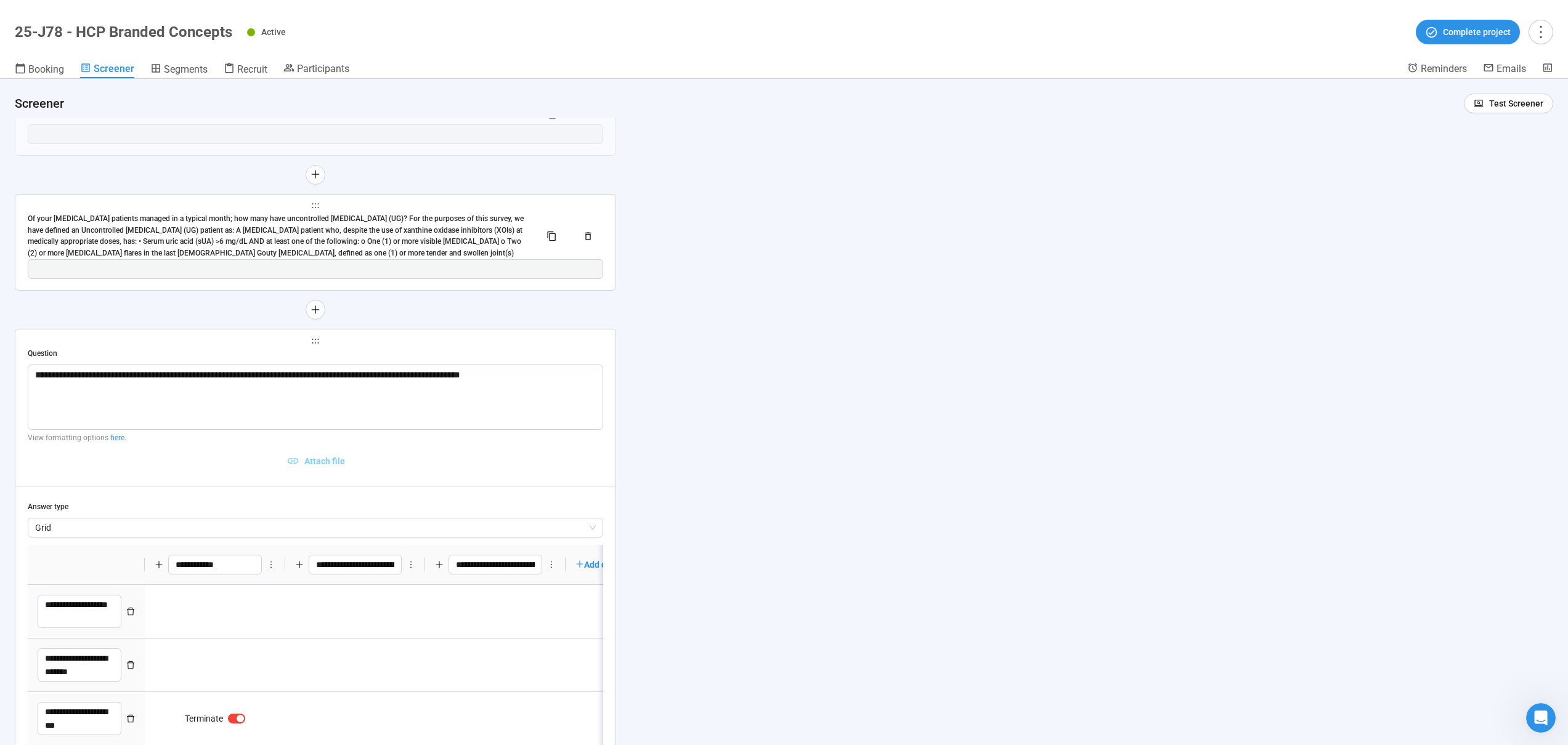
scroll to position [7294, 0]
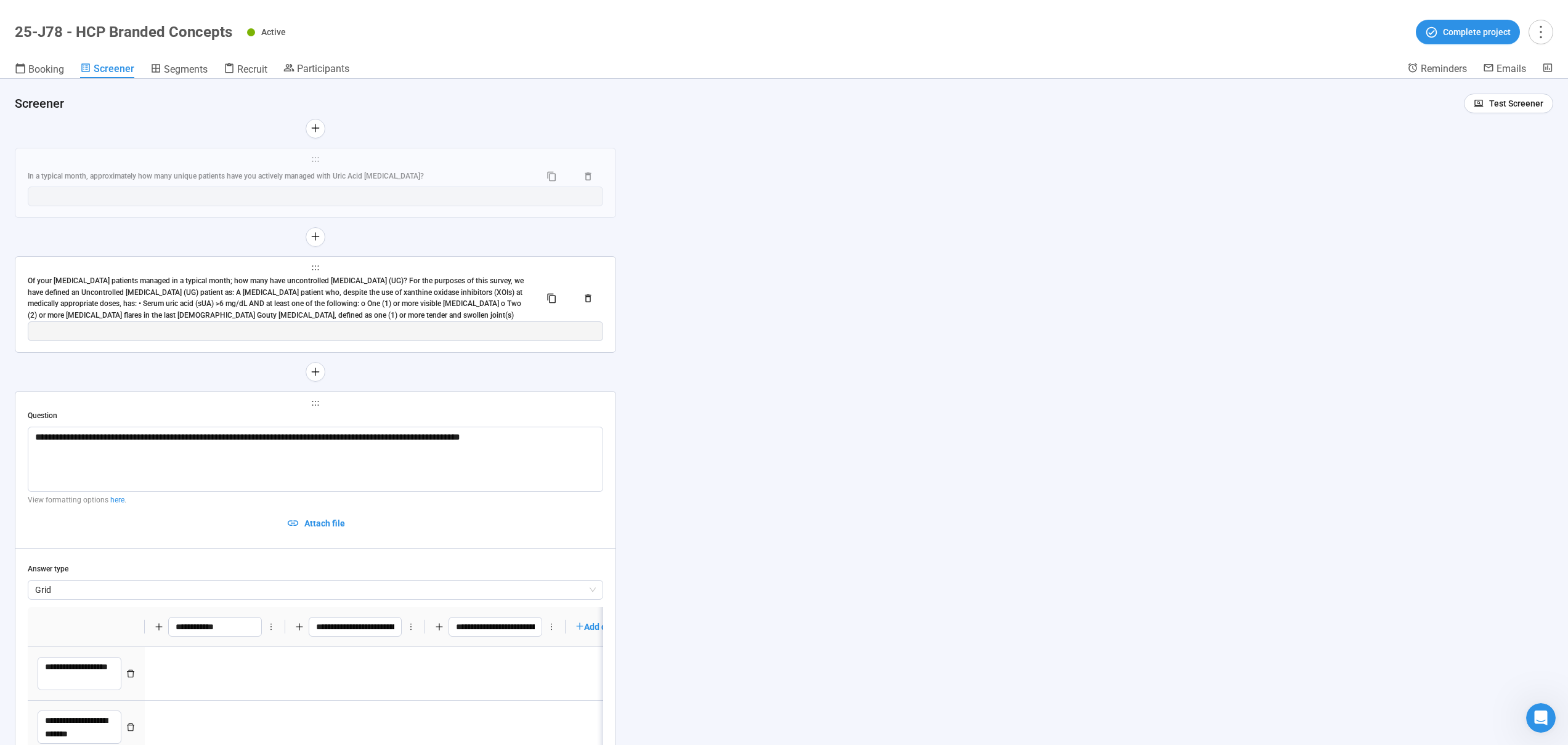
click at [455, 289] on div "Of your [MEDICAL_DATA] patients managed in a typical month; how many have uncon…" at bounding box center [278, 298] width 502 height 46
type textarea "**********"
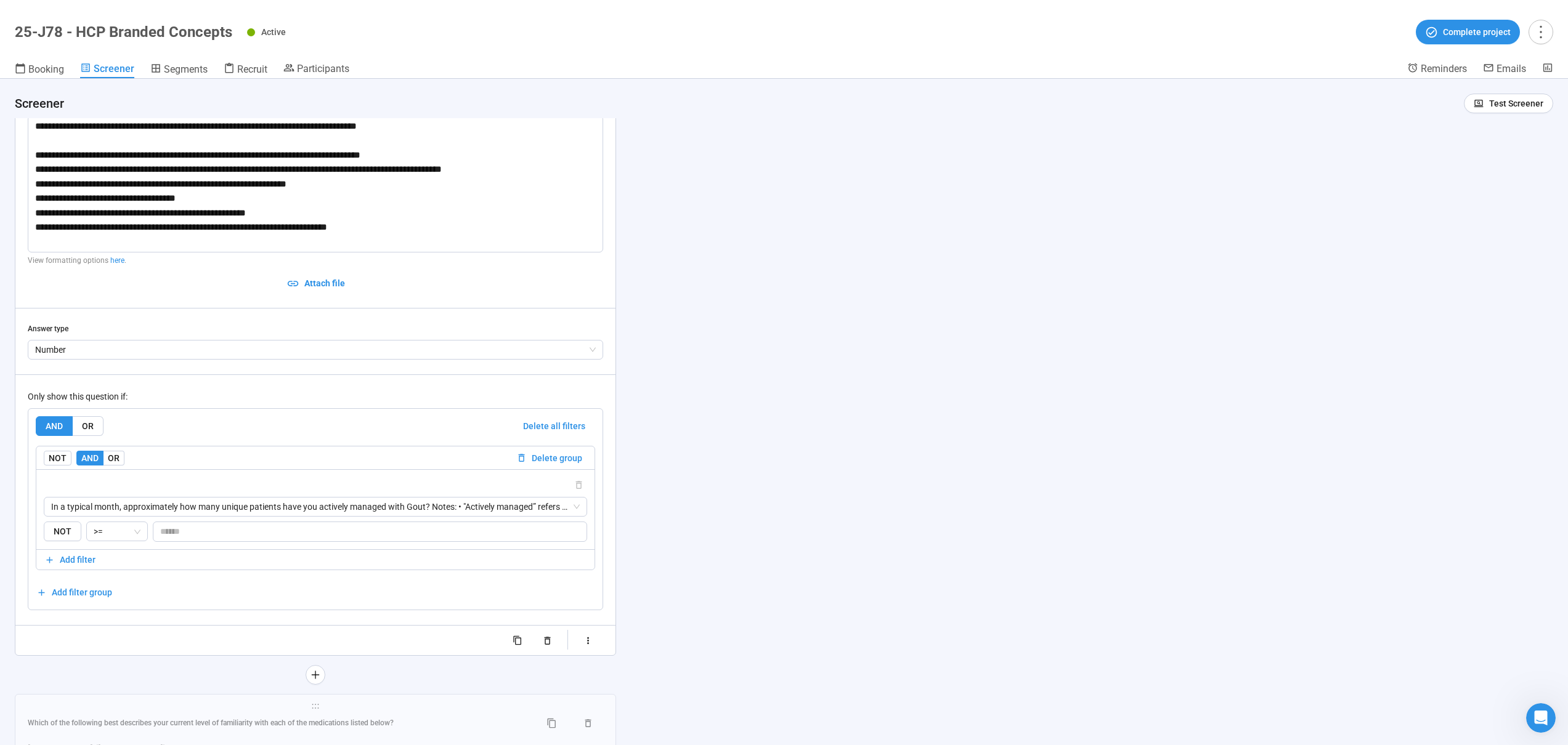
scroll to position [7472, 0]
click at [141, 536] on div ">=" at bounding box center [117, 530] width 61 height 20
click at [711, 480] on div "**********" at bounding box center [784, 412] width 1568 height 666
click at [107, 527] on span ">=" at bounding box center [117, 530] width 47 height 19
click at [112, 574] on div ">" at bounding box center [117, 575] width 42 height 13
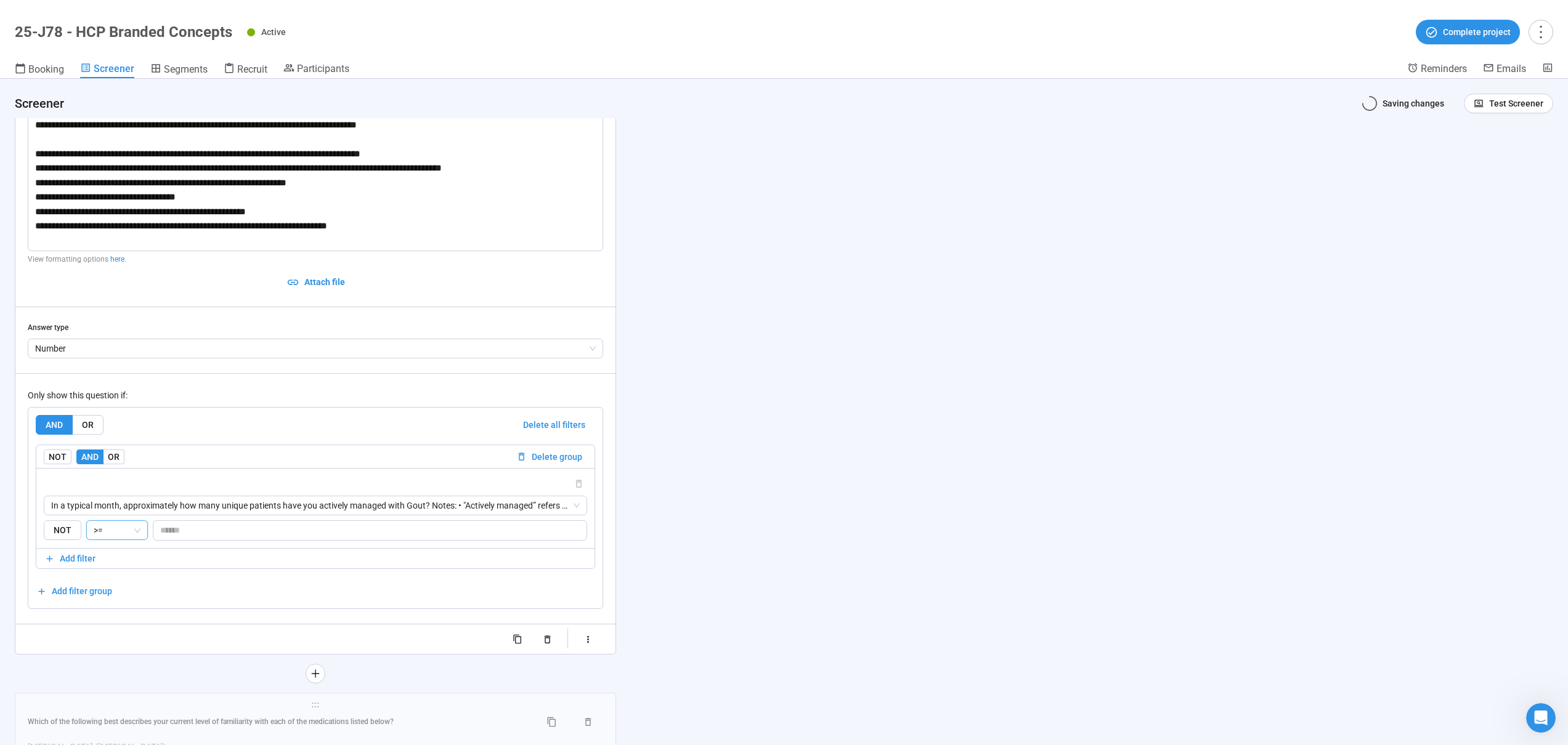
click at [750, 512] on div "**********" at bounding box center [784, 412] width 1568 height 666
click at [137, 523] on span ">=" at bounding box center [117, 530] width 47 height 19
click at [181, 592] on div "AND OR Delete all filters NOT AND OR Delete group In a typical month, approxima…" at bounding box center [315, 508] width 559 height 186
click at [132, 535] on span ">=" at bounding box center [117, 530] width 47 height 19
click at [123, 555] on div "=" at bounding box center [117, 555] width 42 height 13
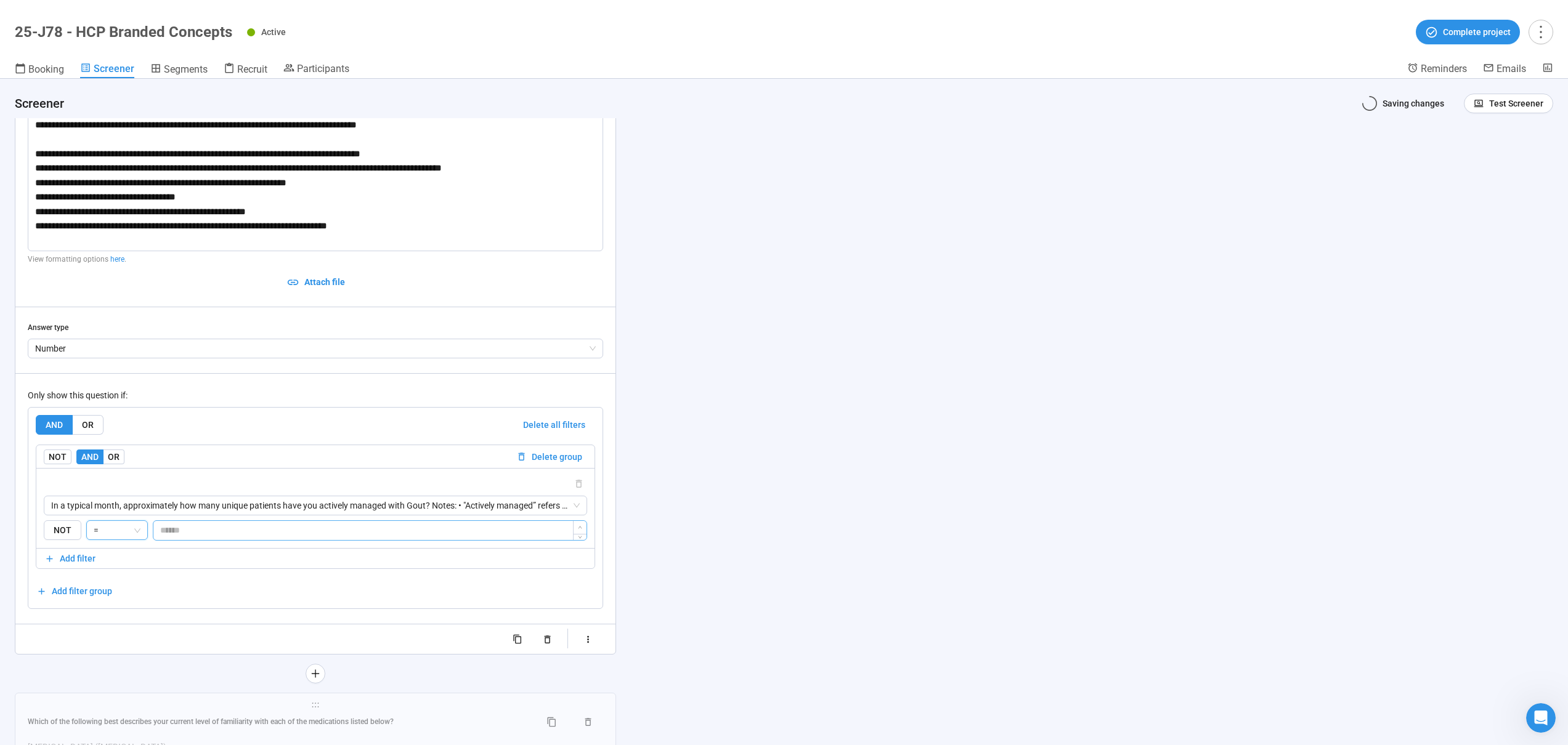
click at [133, 527] on div "NOT = = *" at bounding box center [315, 531] width 543 height 20
click at [154, 528] on input "*" at bounding box center [370, 530] width 433 height 19
click at [581, 537] on icon "down" at bounding box center [580, 537] width 13 height 4
click at [778, 529] on div "**********" at bounding box center [784, 412] width 1568 height 666
click at [556, 529] on input "**" at bounding box center [370, 530] width 433 height 19
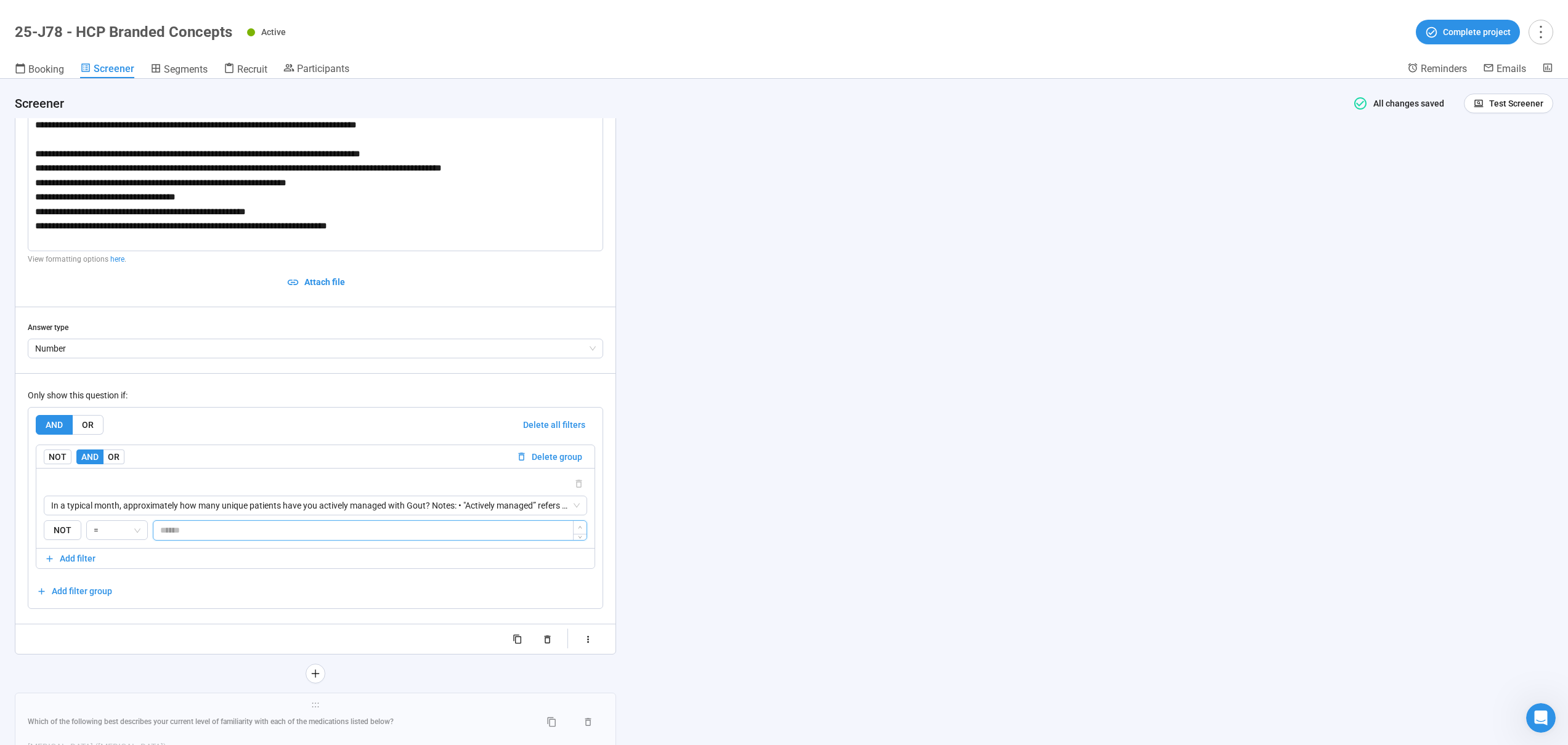
click at [550, 531] on input "**" at bounding box center [370, 530] width 433 height 19
click at [585, 531] on icon "up" at bounding box center [580, 529] width 13 height 4
click at [580, 530] on icon "up" at bounding box center [580, 529] width 13 height 4
type input "*"
click at [70, 531] on span "NOT" at bounding box center [63, 531] width 38 height 20
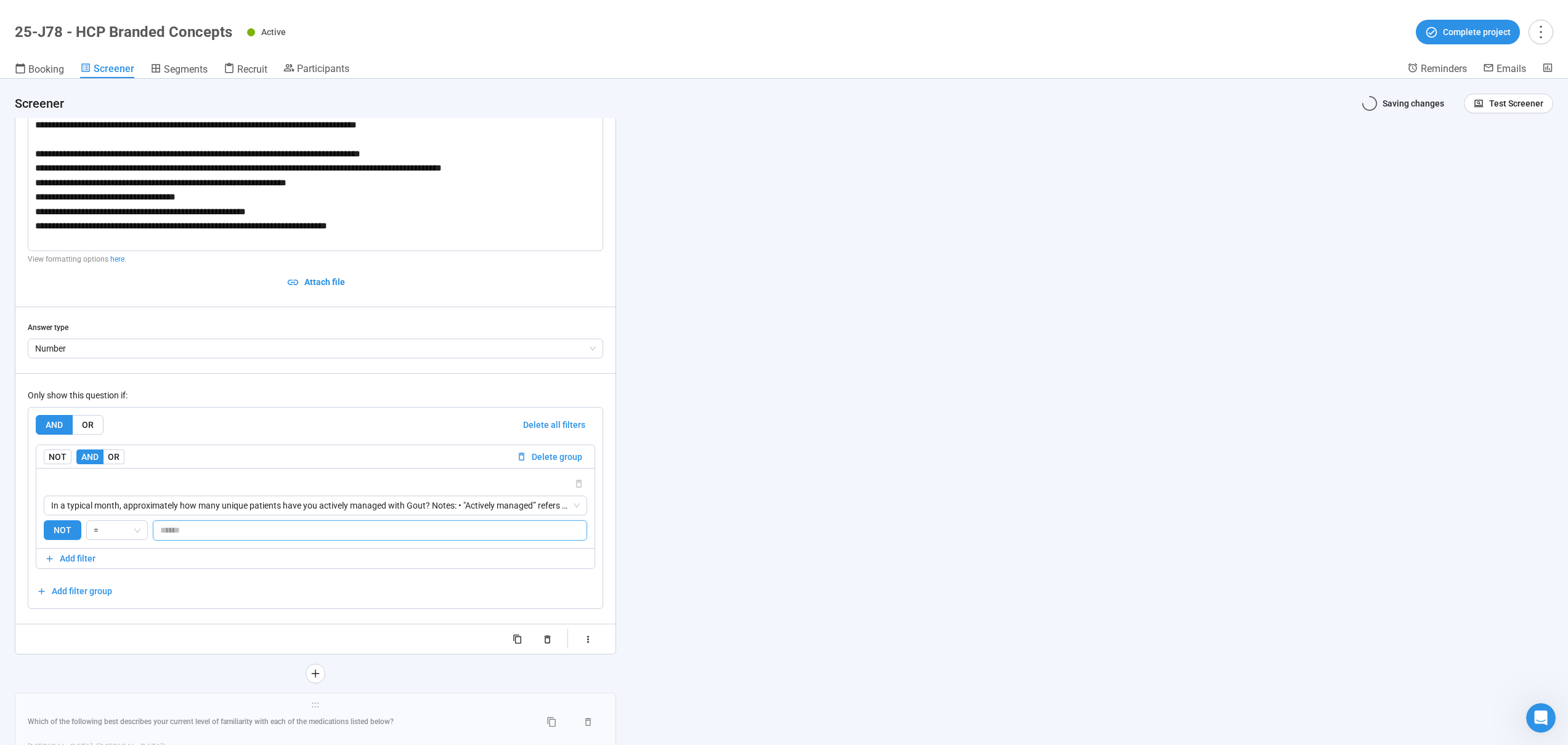
type input "*"
click at [833, 495] on div "**********" at bounding box center [784, 412] width 1568 height 666
click at [833, 495] on div "**********" at bounding box center [784, 412] width 1568 height 666
click at [834, 492] on div "**********" at bounding box center [784, 412] width 1568 height 666
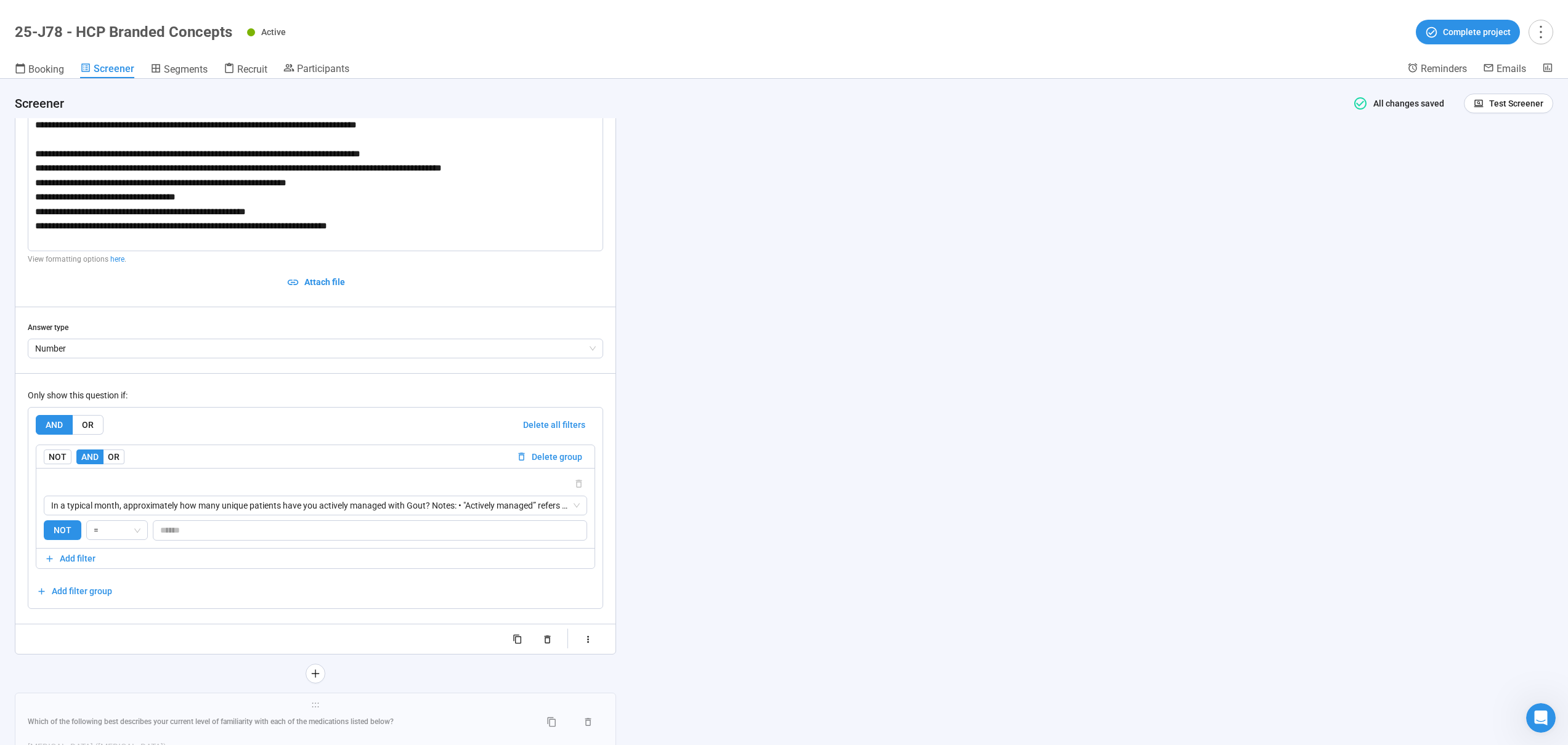
click at [841, 473] on div "**********" at bounding box center [784, 412] width 1568 height 666
click at [843, 472] on div "**********" at bounding box center [784, 412] width 1568 height 666
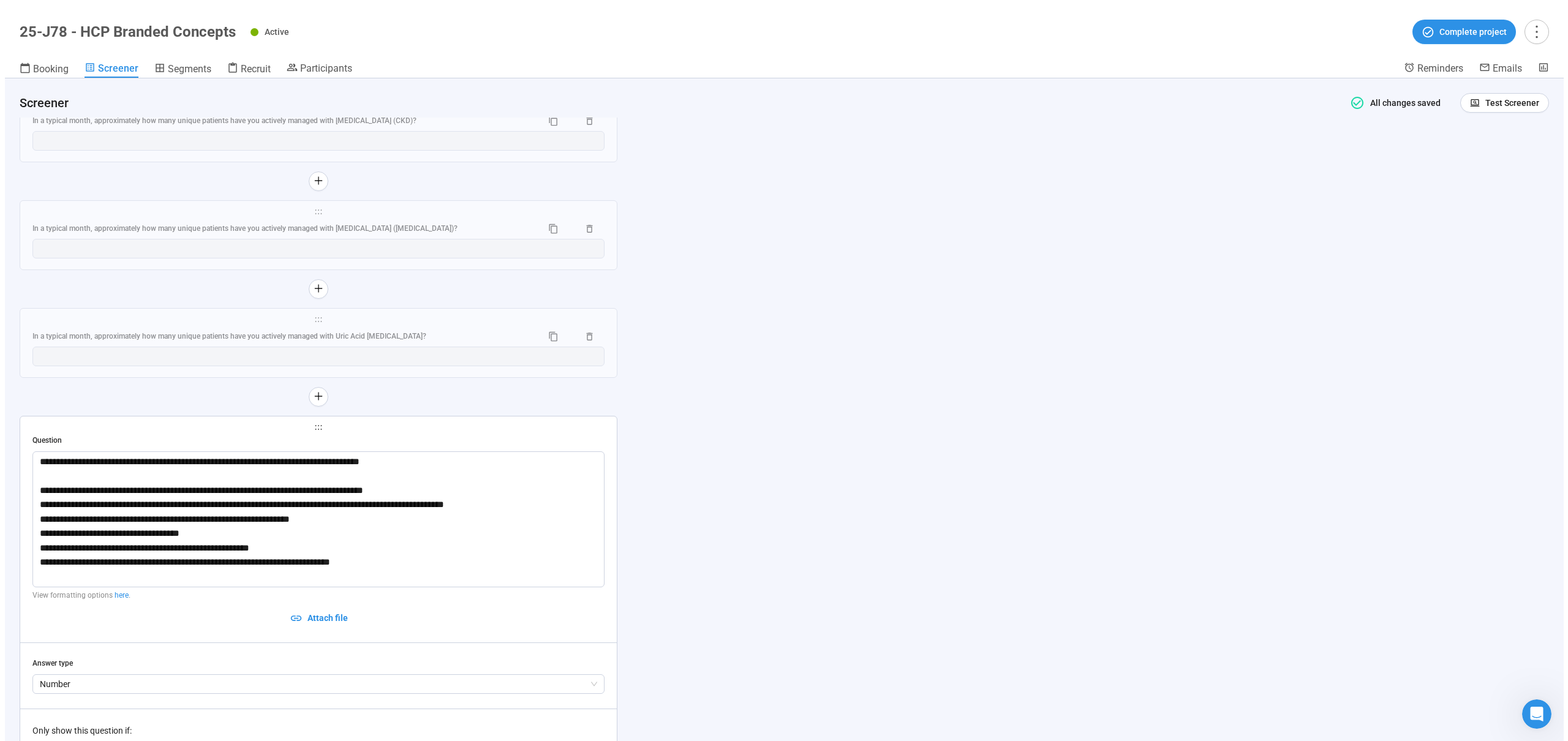
scroll to position [7042, 0]
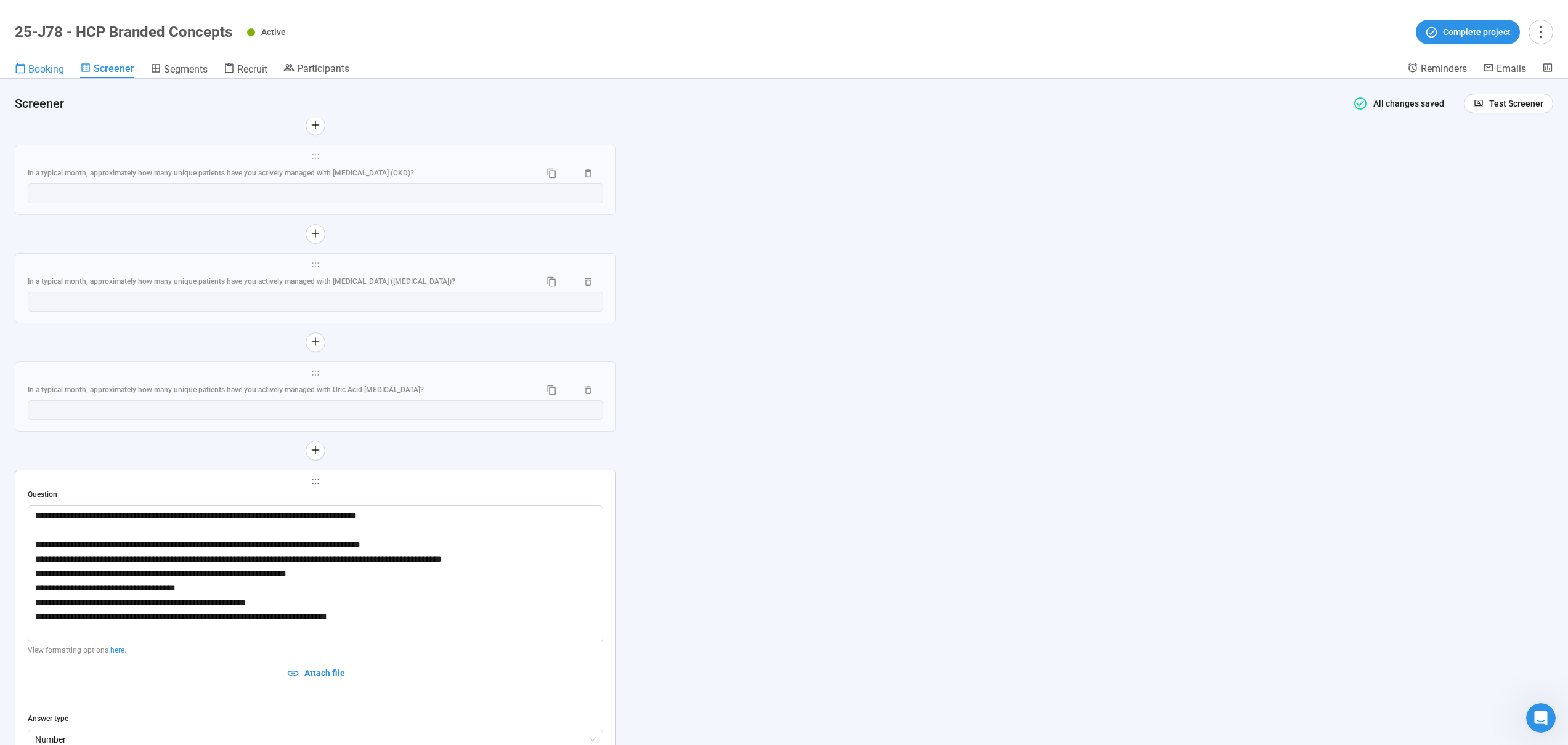
click at [44, 64] on span "Booking" at bounding box center [46, 69] width 36 height 11
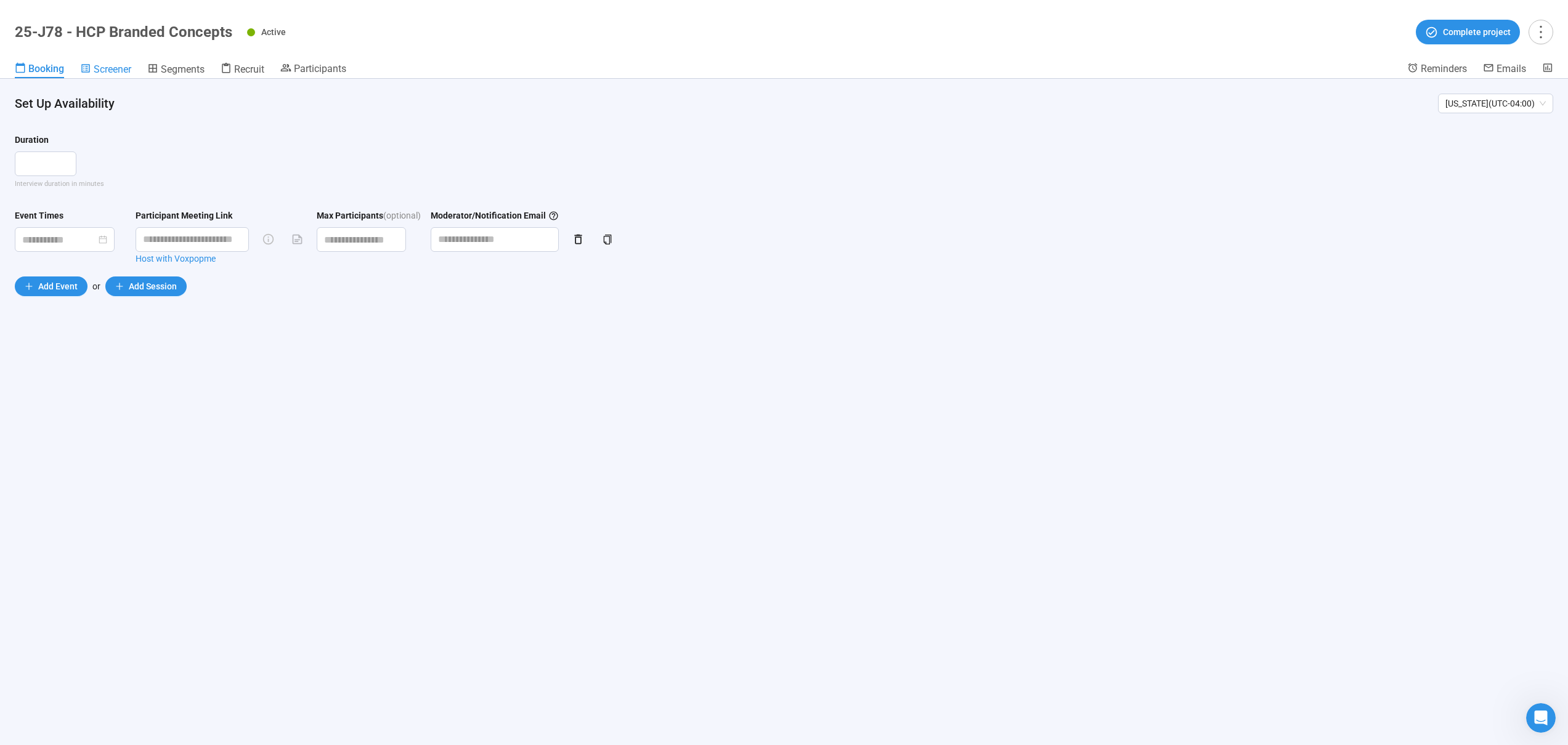
click at [114, 66] on span "Screener" at bounding box center [112, 69] width 38 height 11
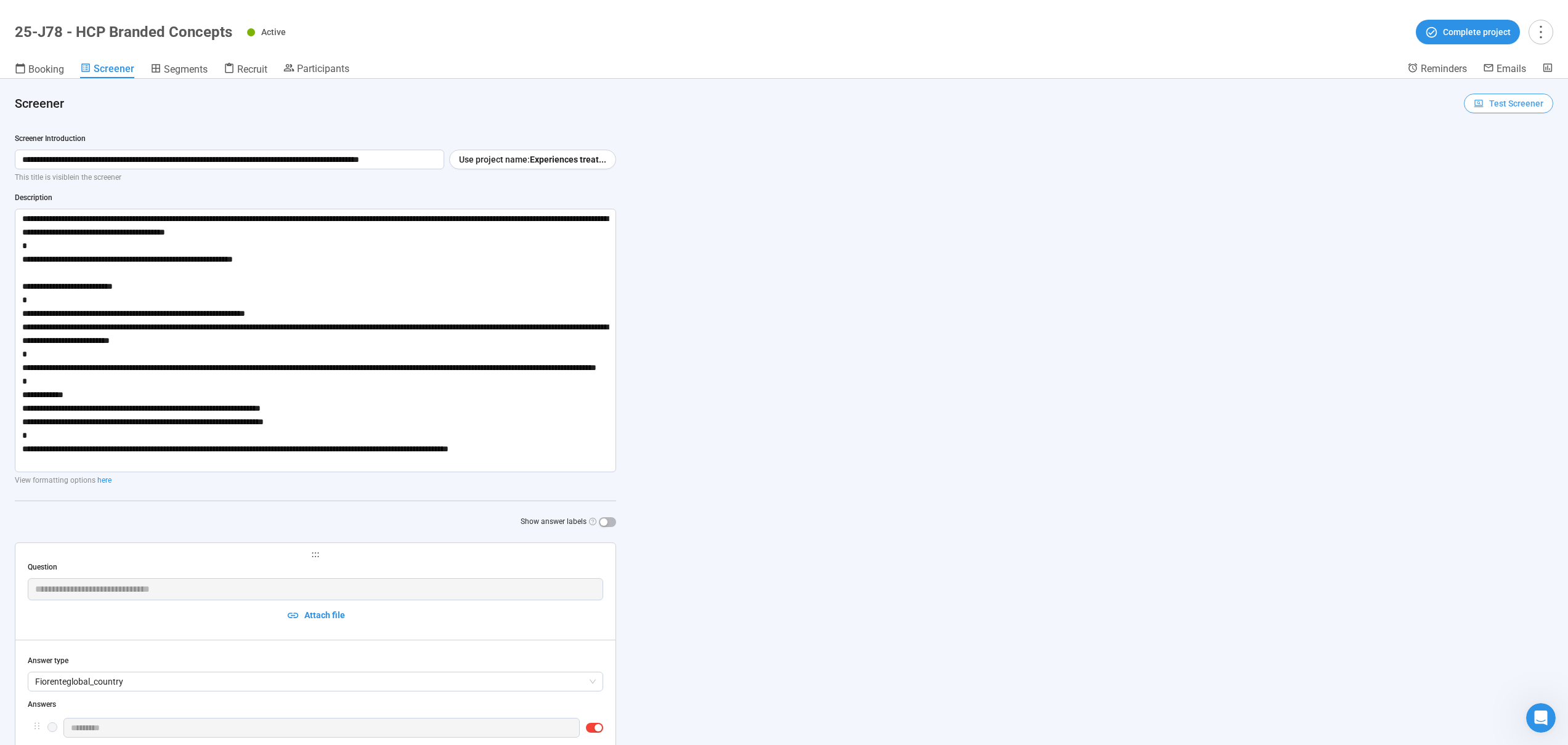
click at [1489, 105] on span "Test Screener" at bounding box center [1516, 103] width 54 height 13
click at [1495, 167] on link "Test screener" at bounding box center [1490, 167] width 50 height 10
click at [59, 71] on span "Booking" at bounding box center [46, 69] width 36 height 11
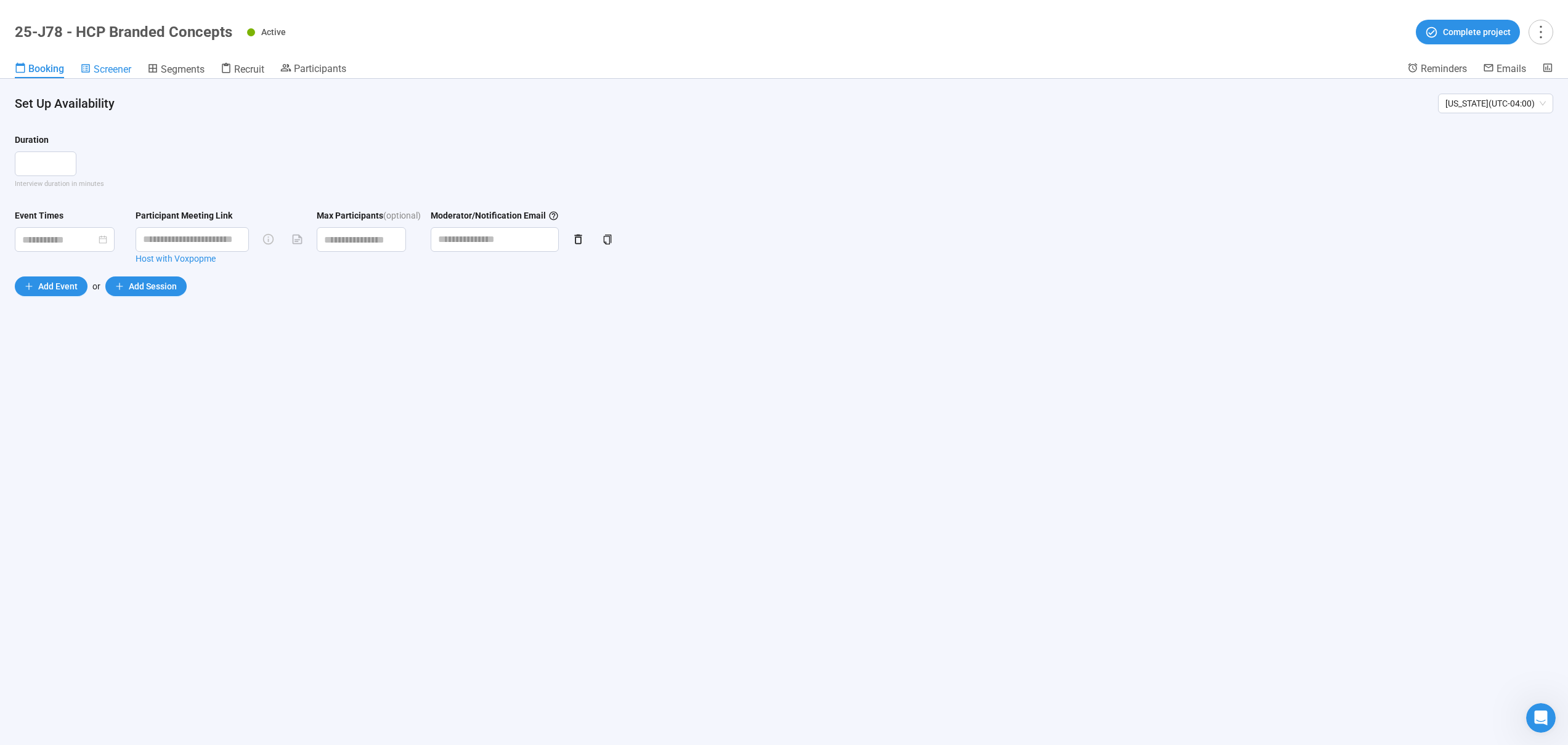
click at [120, 72] on span "Screener" at bounding box center [112, 69] width 38 height 11
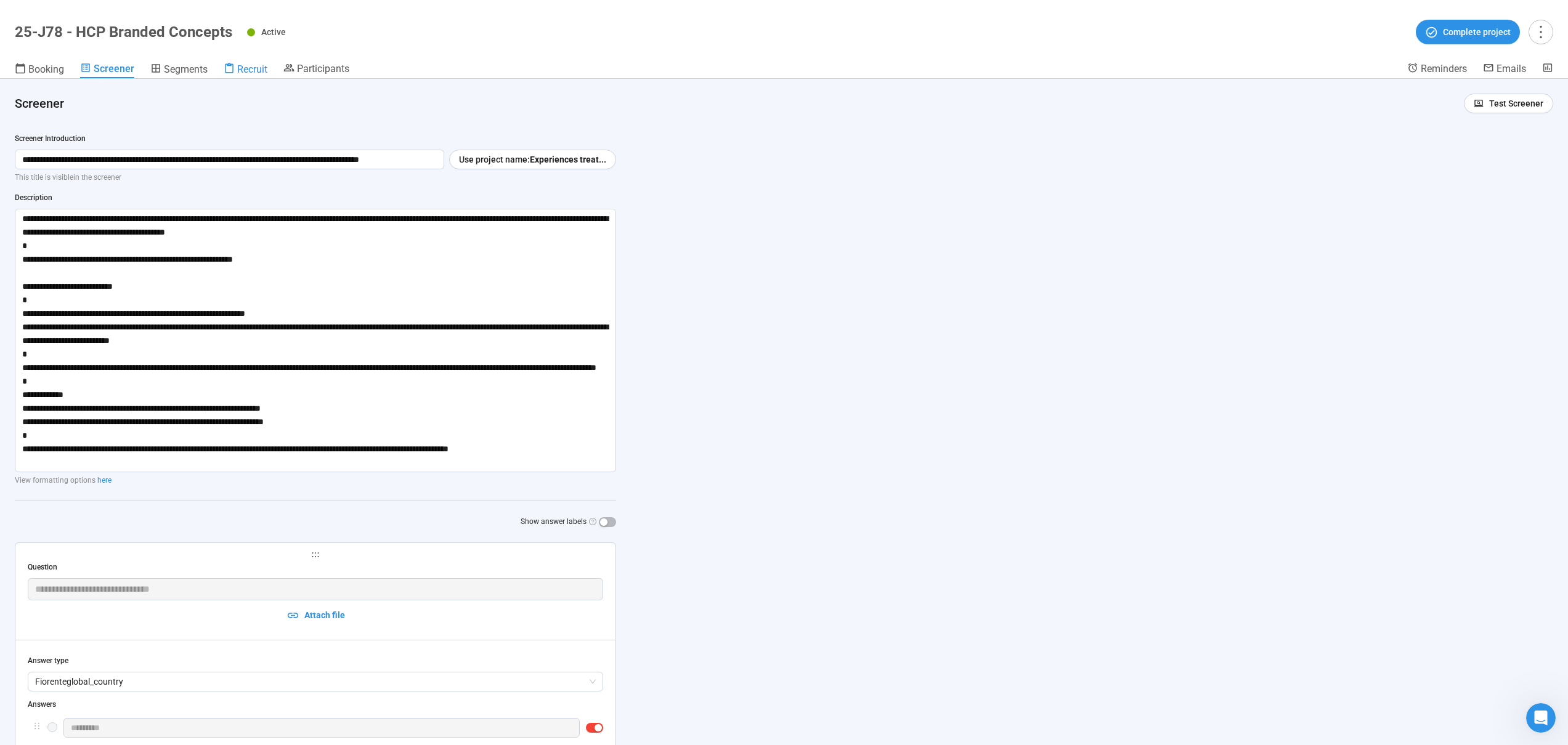
click at [246, 68] on span "Recruit" at bounding box center [252, 69] width 30 height 11
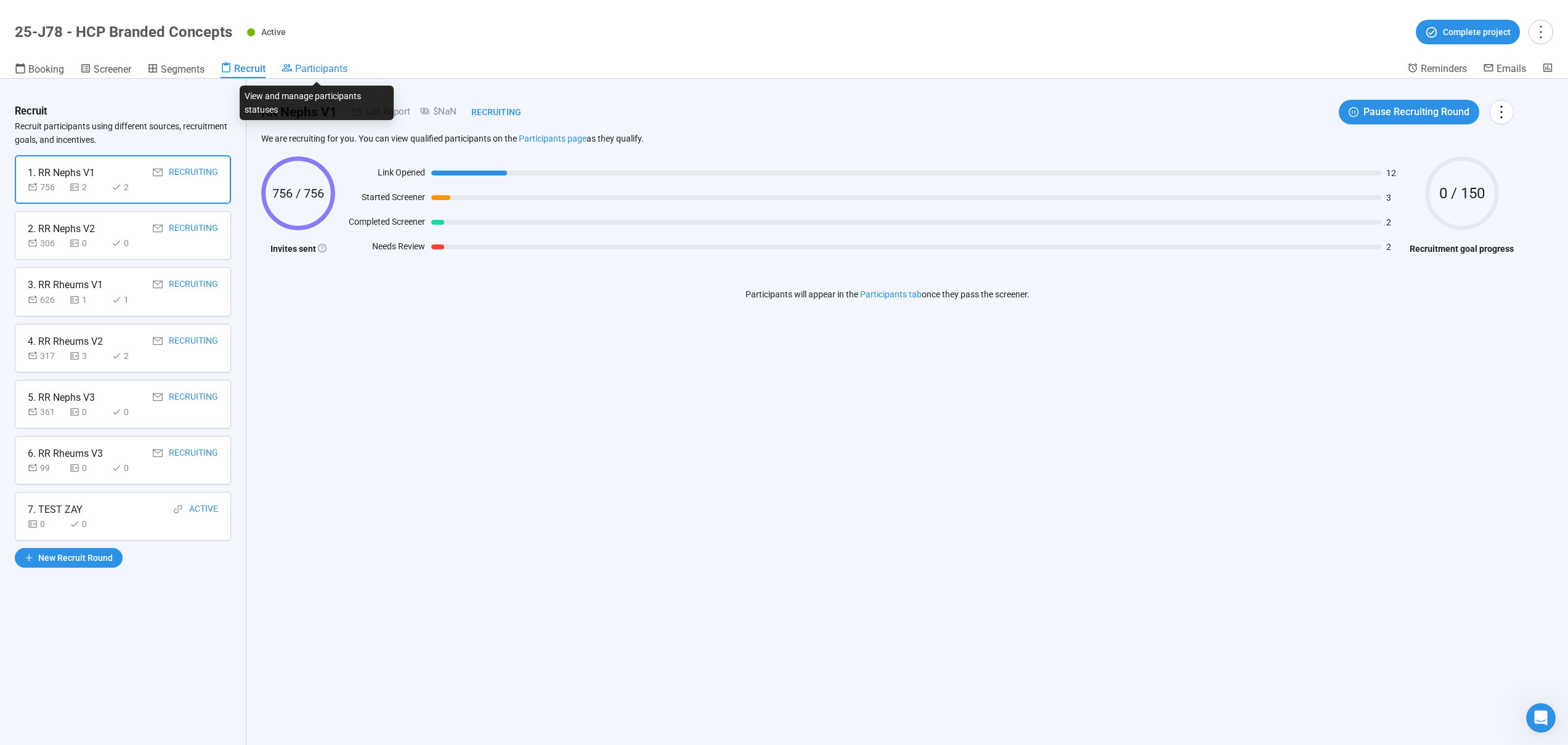
click at [322, 64] on span "Participants" at bounding box center [321, 68] width 52 height 11
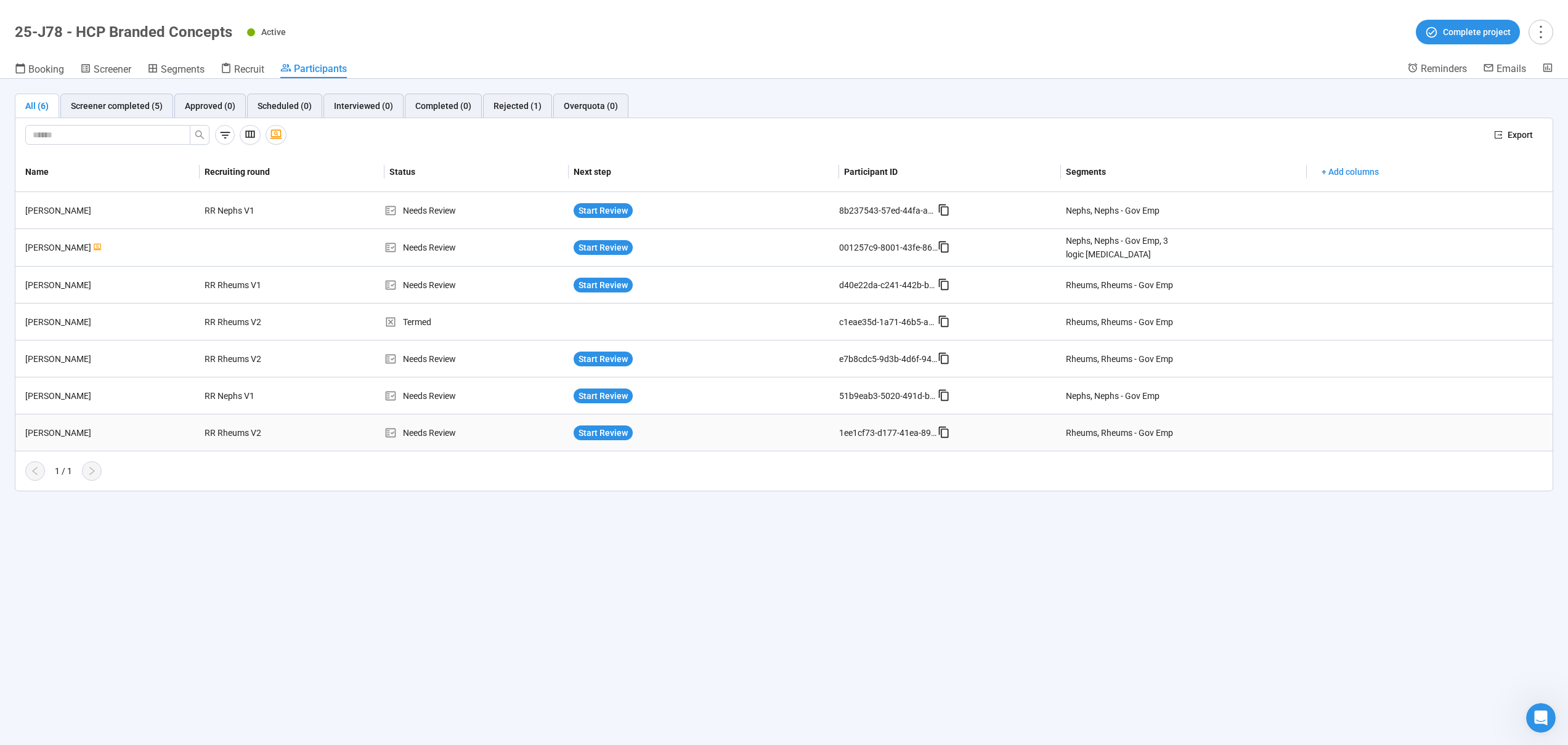
click at [172, 436] on div "[PERSON_NAME]" at bounding box center [110, 433] width 179 height 13
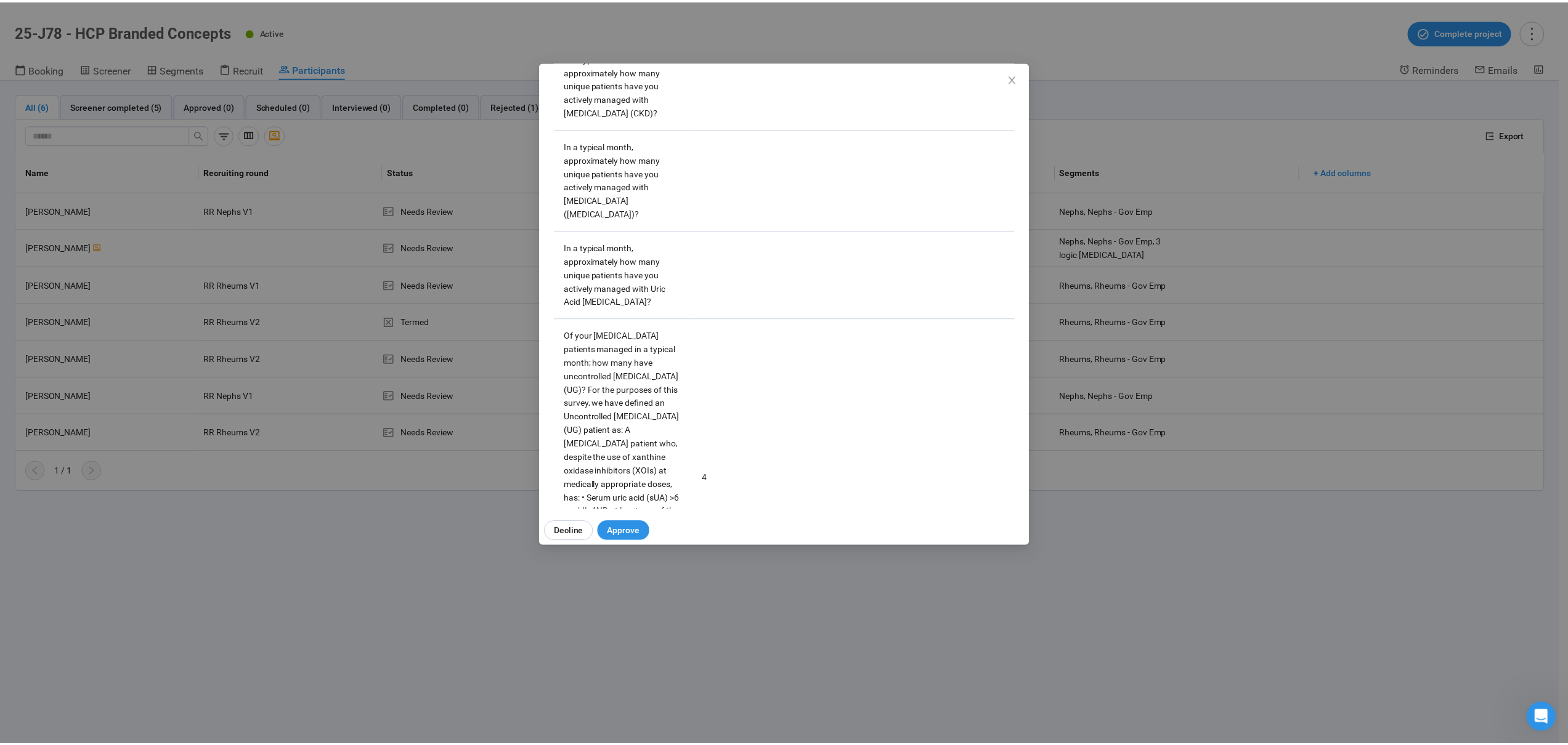
scroll to position [2335, 0]
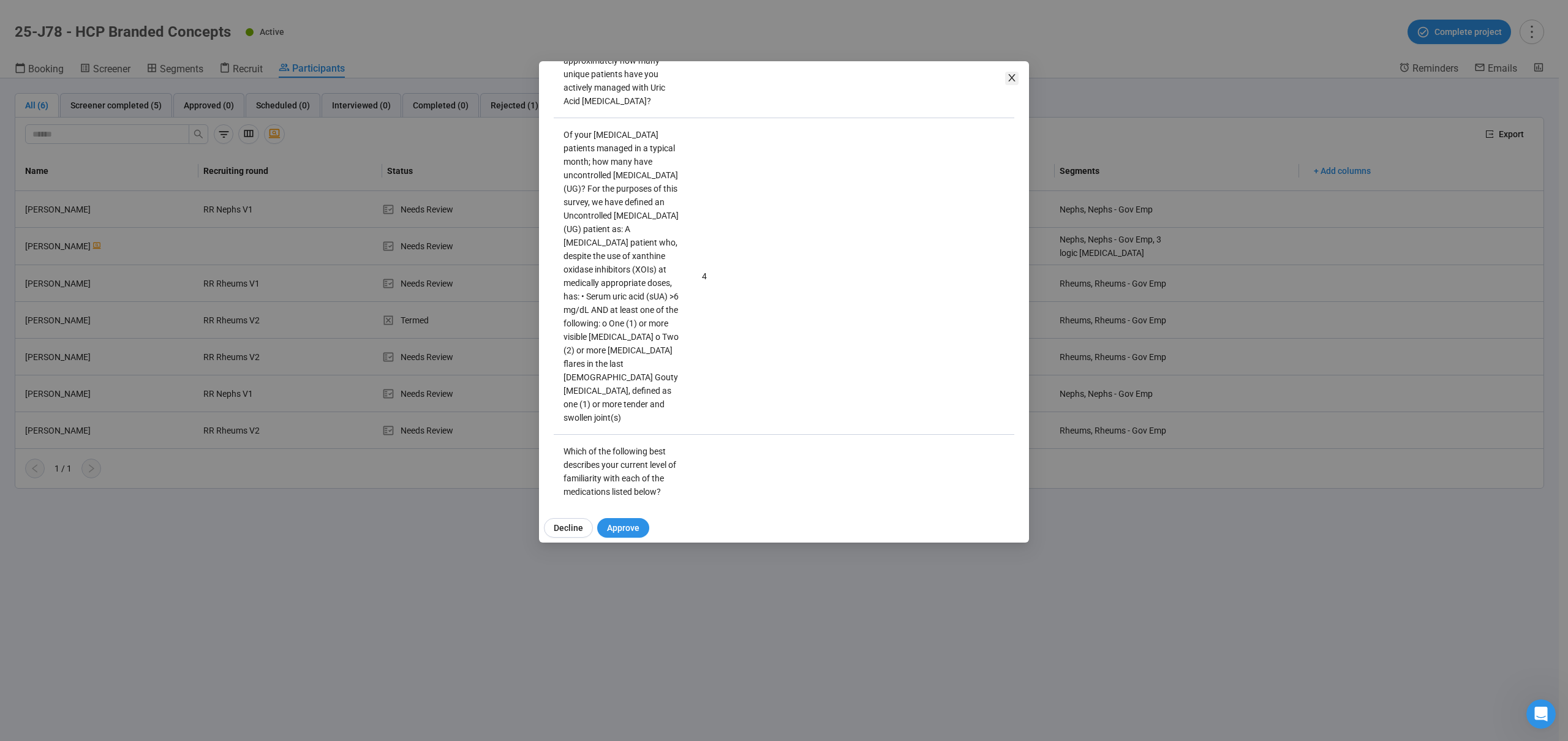
click at [1014, 76] on icon "close" at bounding box center [1011, 78] width 7 height 8
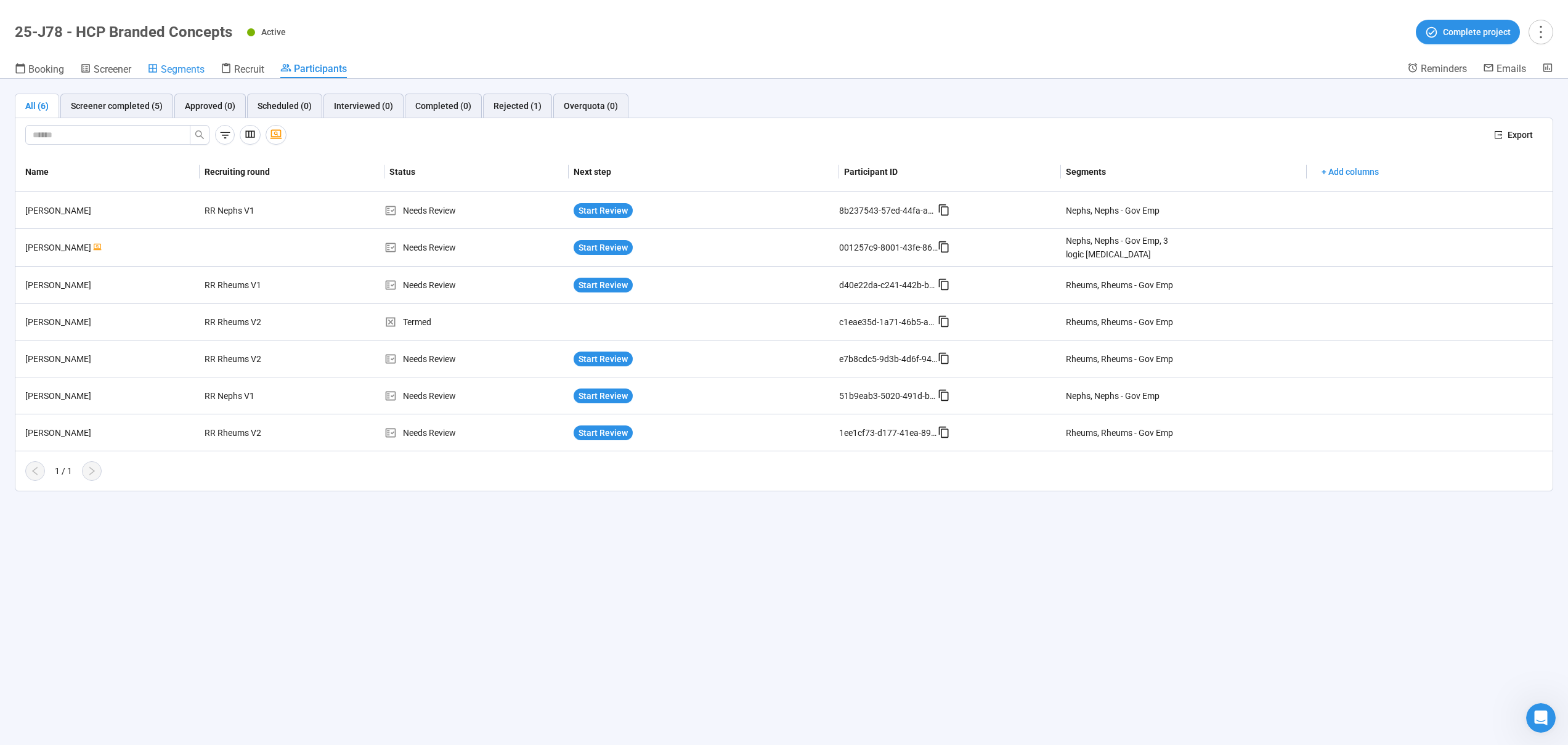
click at [177, 69] on span "Segments" at bounding box center [183, 69] width 44 height 11
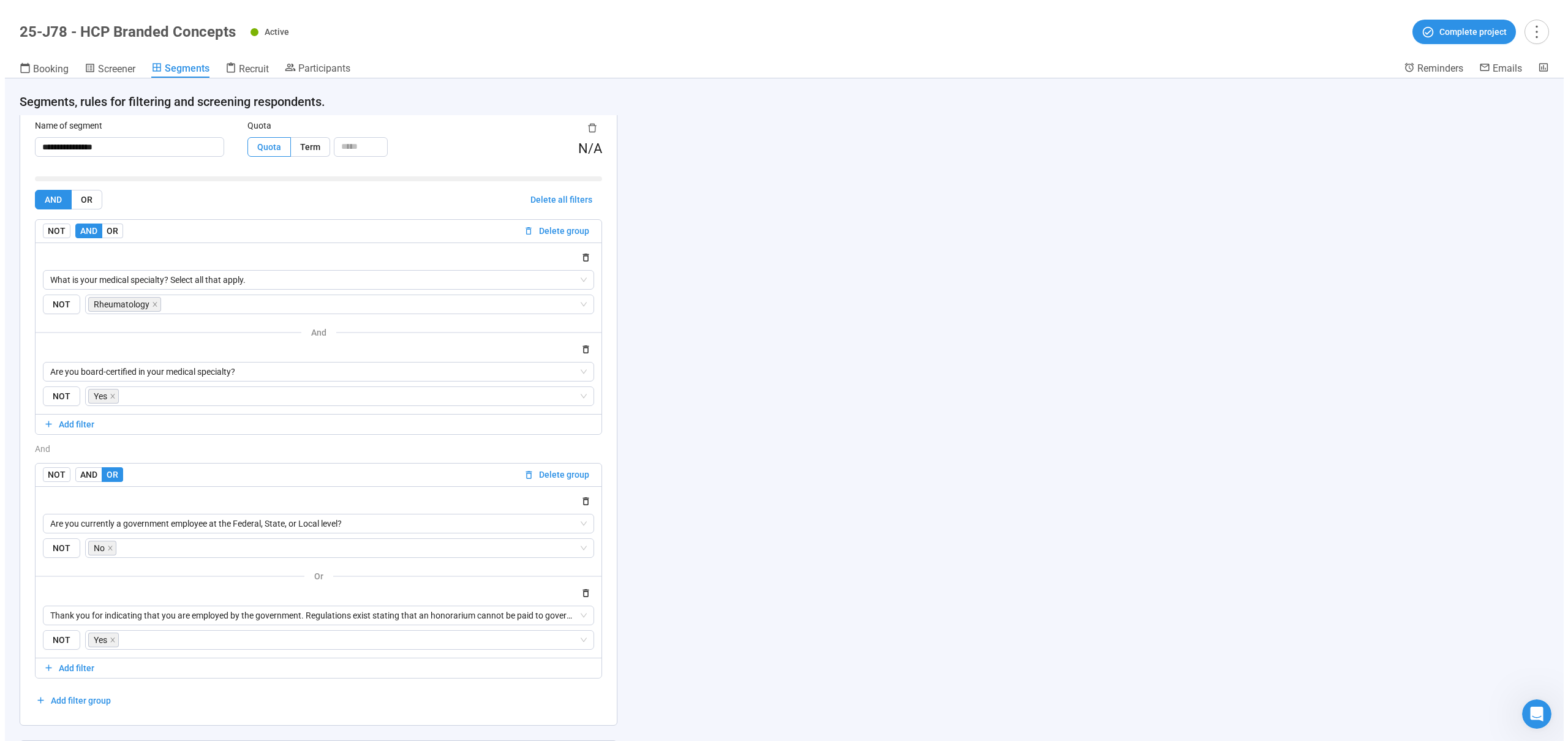
scroll to position [1801, 0]
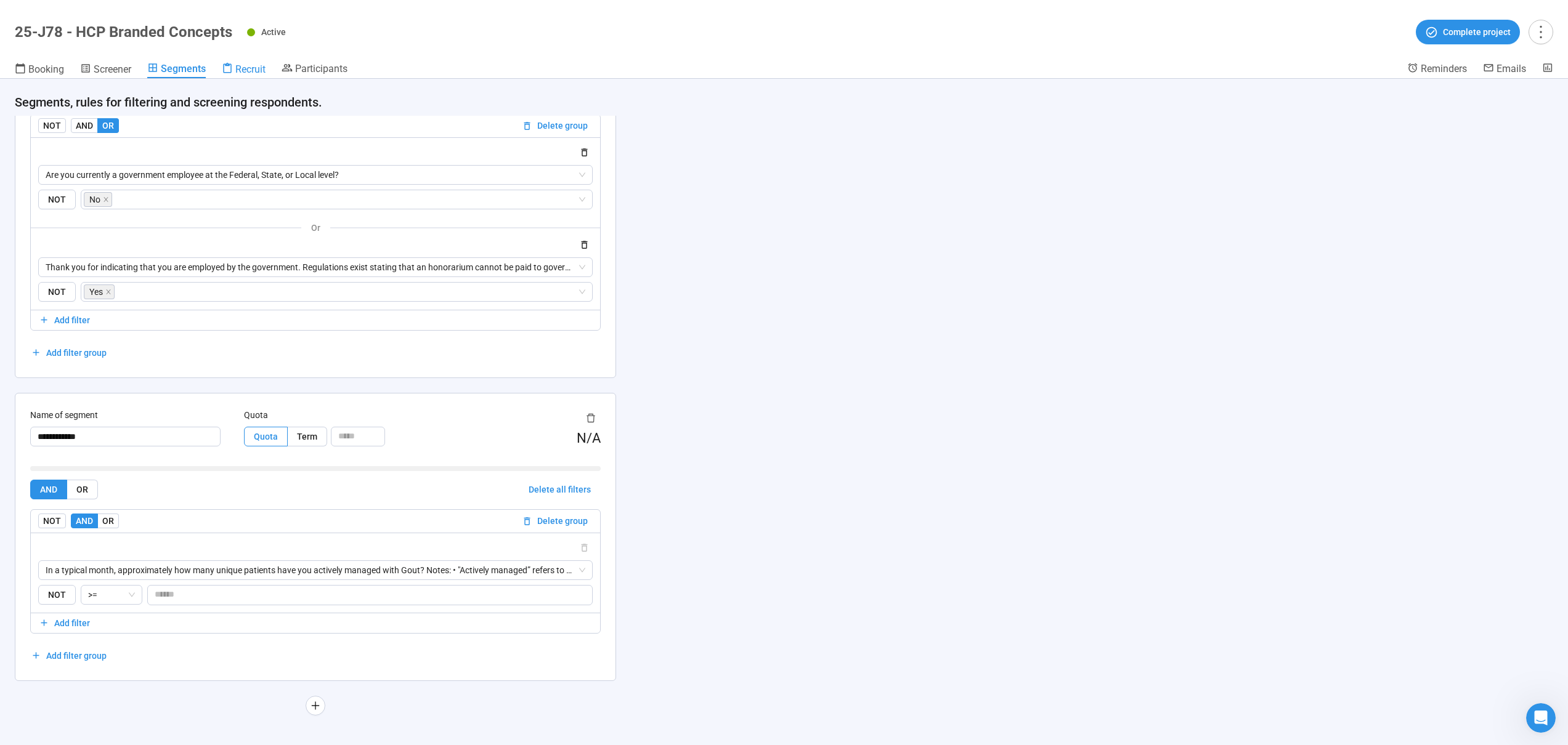
click at [248, 66] on span "Recruit" at bounding box center [250, 69] width 30 height 11
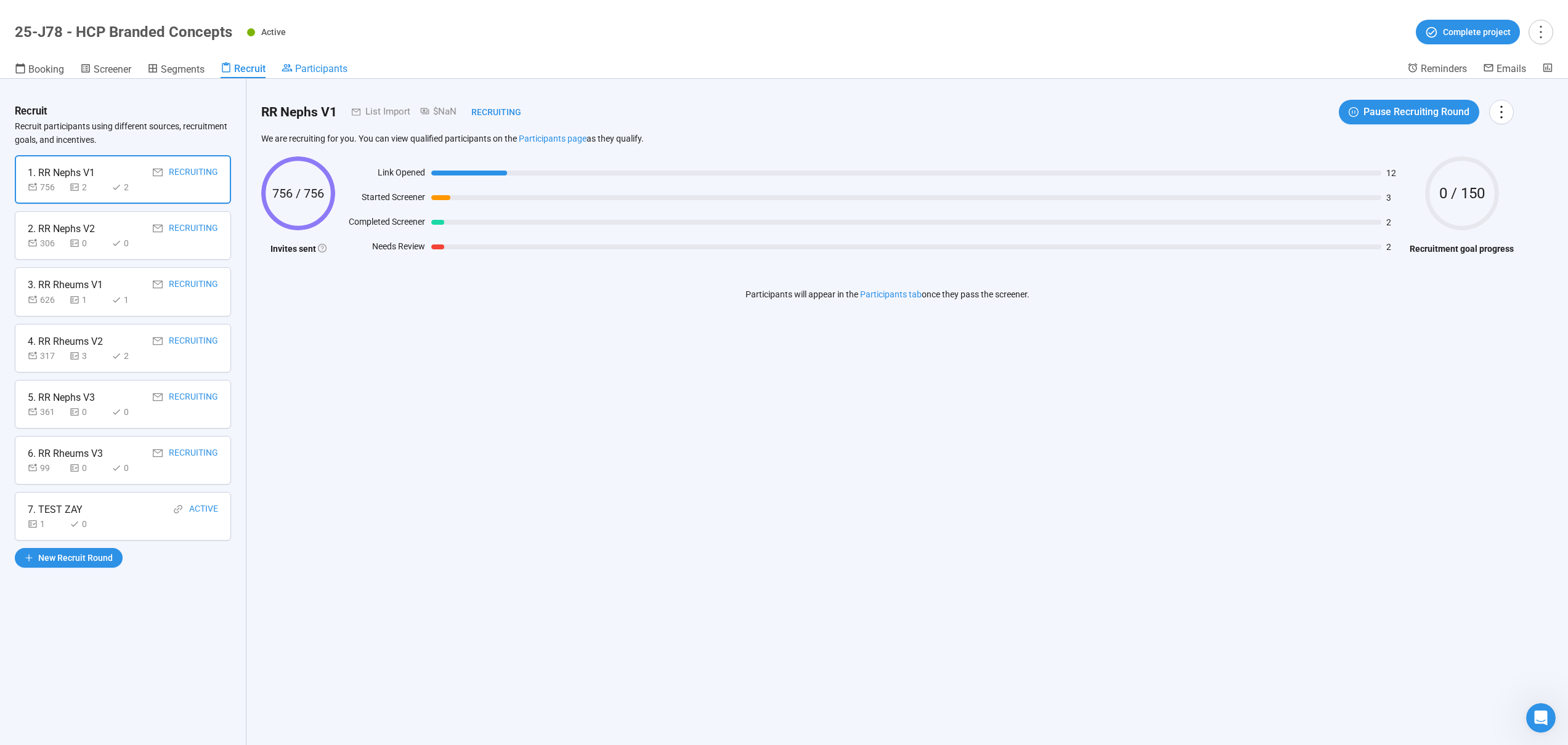
click at [314, 64] on span "Participants" at bounding box center [321, 68] width 52 height 11
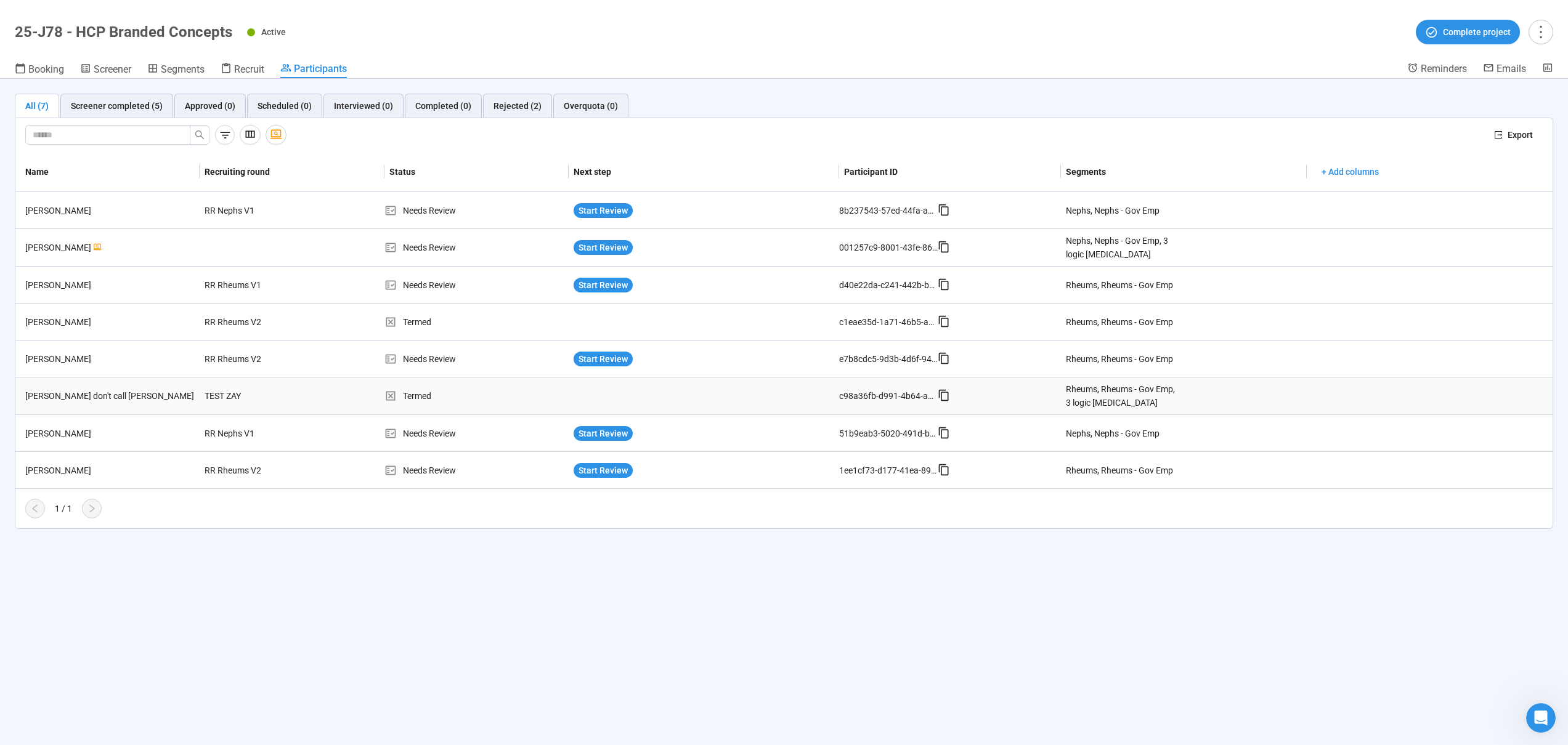
click at [343, 389] on td "TEST ZAY" at bounding box center [292, 396] width 184 height 38
click at [305, 398] on td "TEST ZAY" at bounding box center [292, 396] width 184 height 38
click at [305, 393] on td "TEST ZAY" at bounding box center [292, 396] width 184 height 38
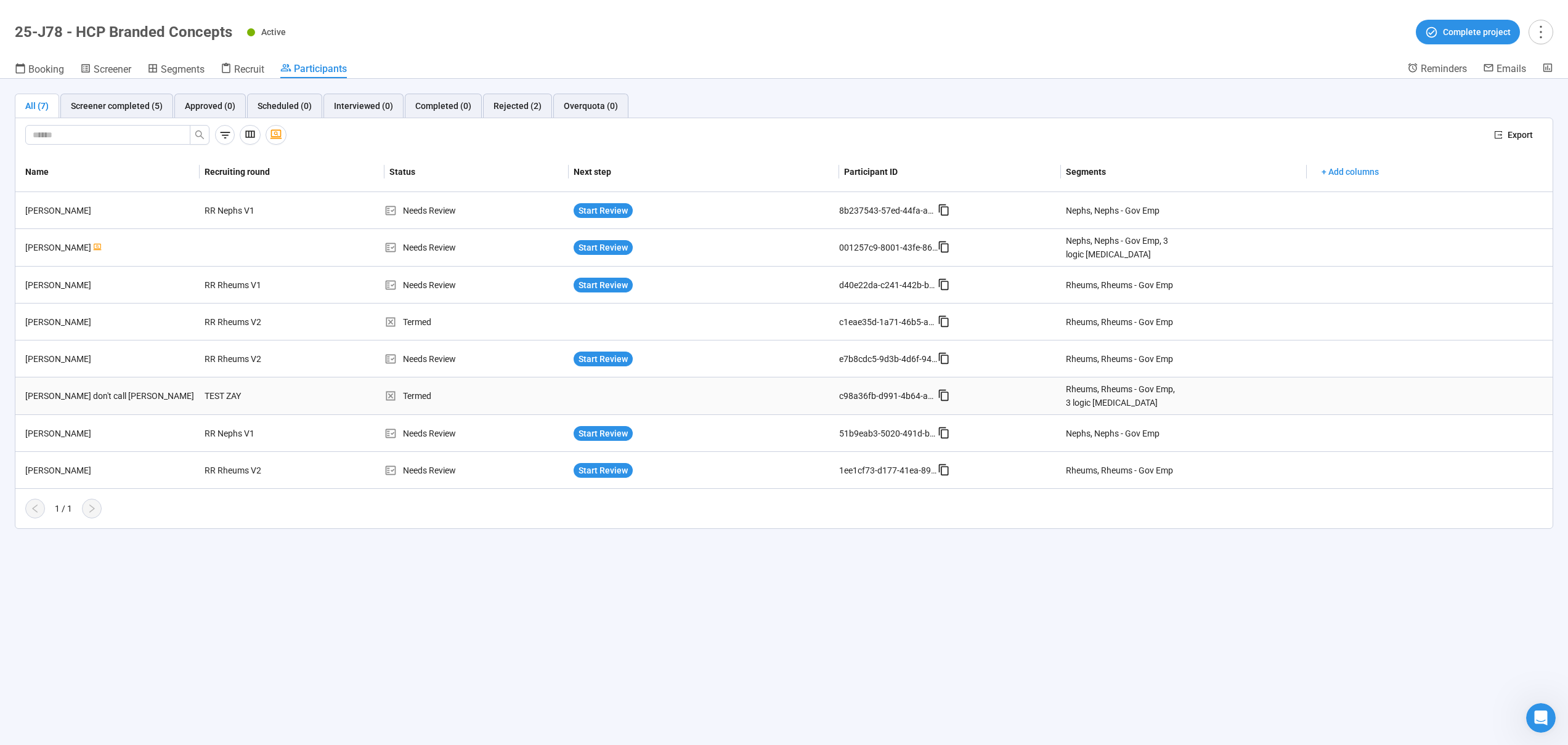
click at [317, 394] on td "TEST ZAY" at bounding box center [292, 396] width 184 height 38
click at [80, 392] on div "[PERSON_NAME] don't call [PERSON_NAME]" at bounding box center [110, 396] width 179 height 13
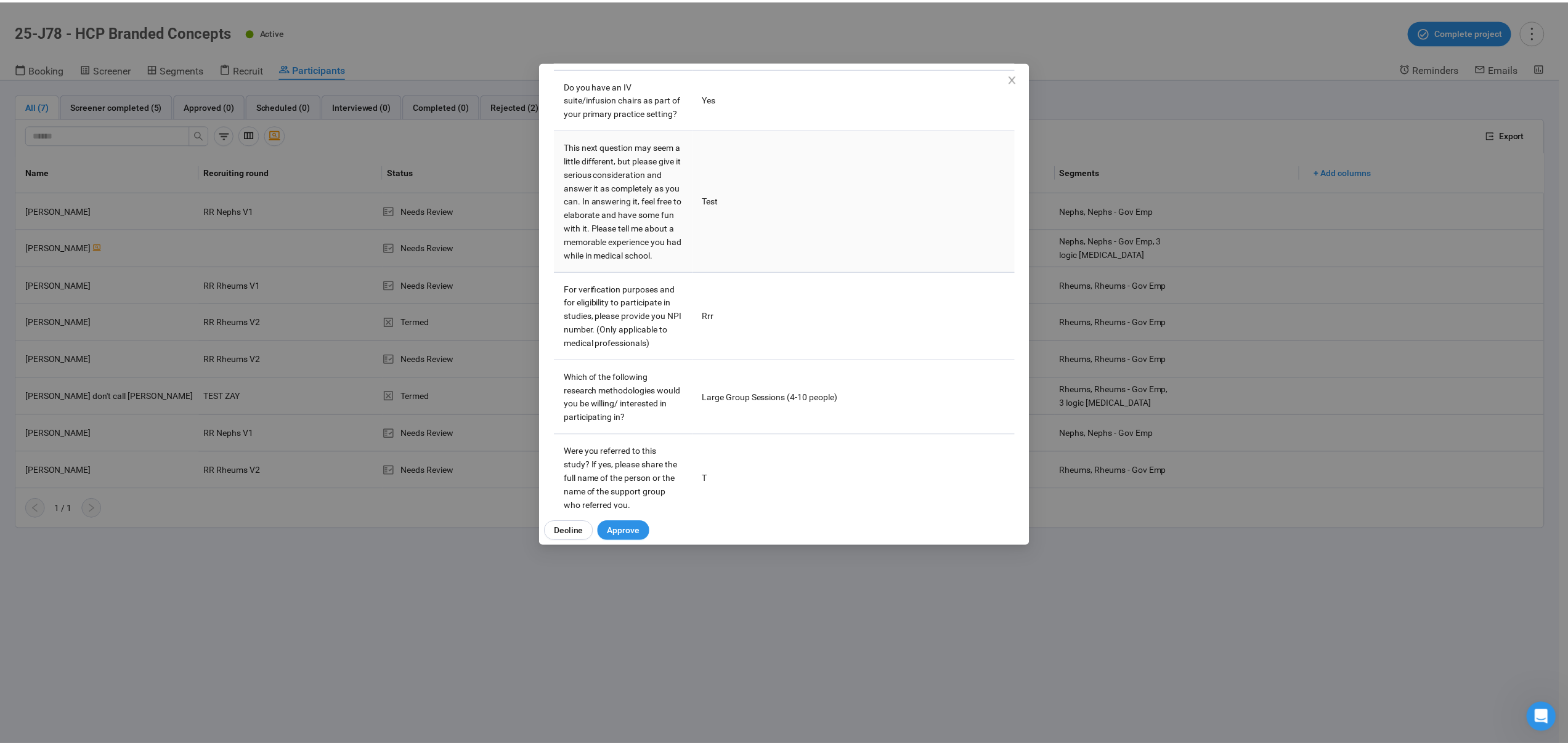
scroll to position [3048, 0]
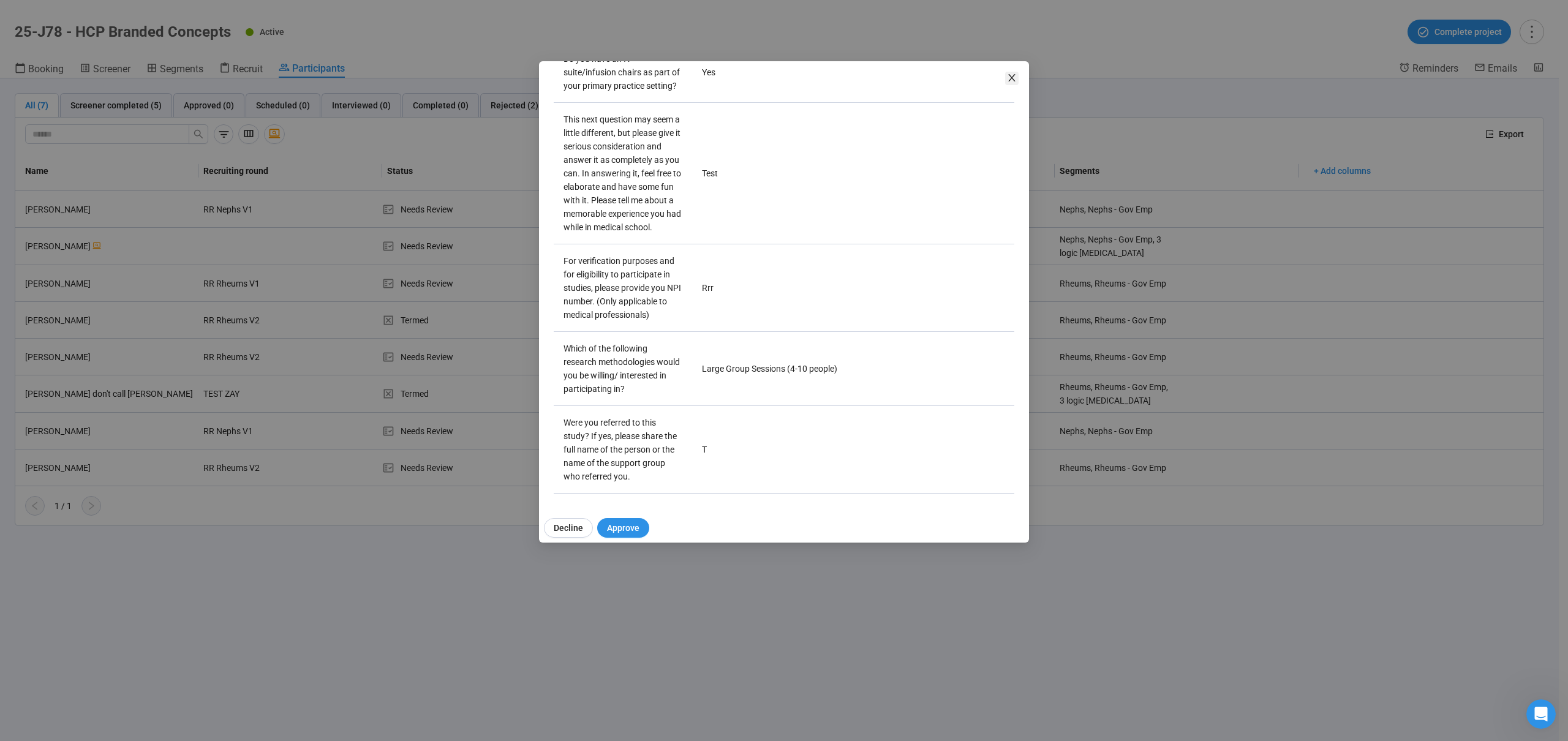
click at [1010, 80] on icon "close" at bounding box center [1011, 77] width 10 height 10
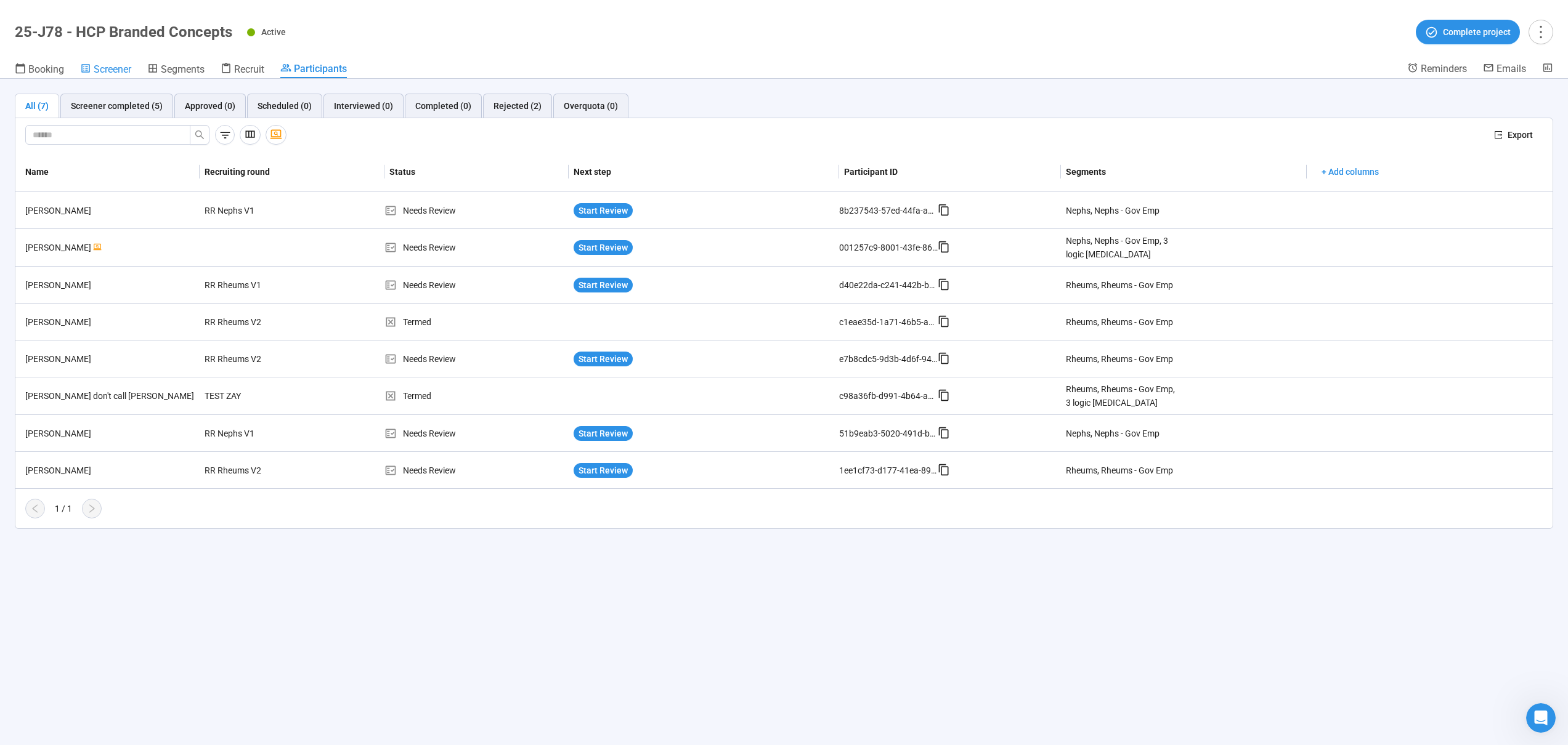
click at [119, 64] on span "Screener" at bounding box center [112, 69] width 38 height 11
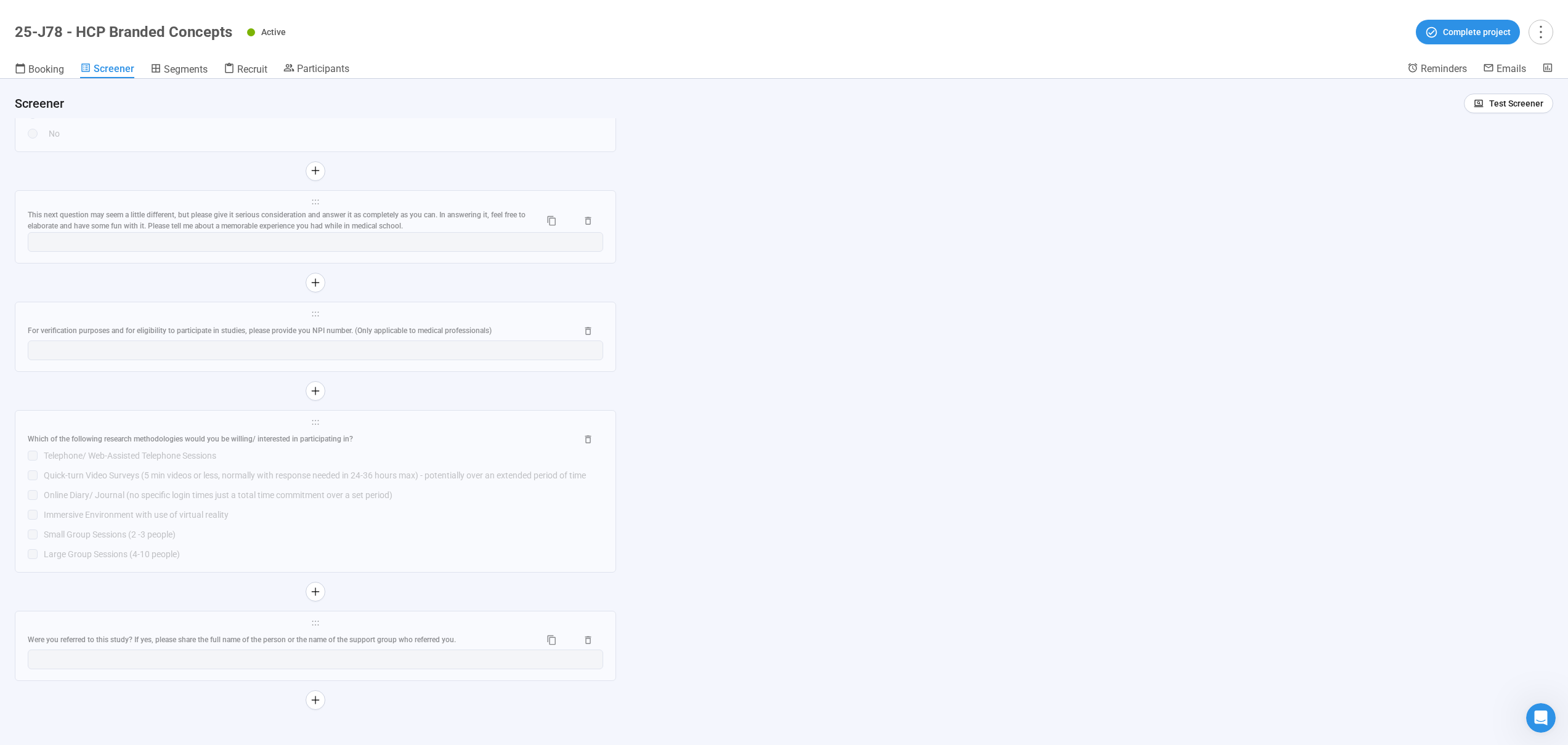
scroll to position [8651, 0]
click at [290, 511] on div "Immersive Environment with use of virtual reality" at bounding box center [324, 511] width 559 height 13
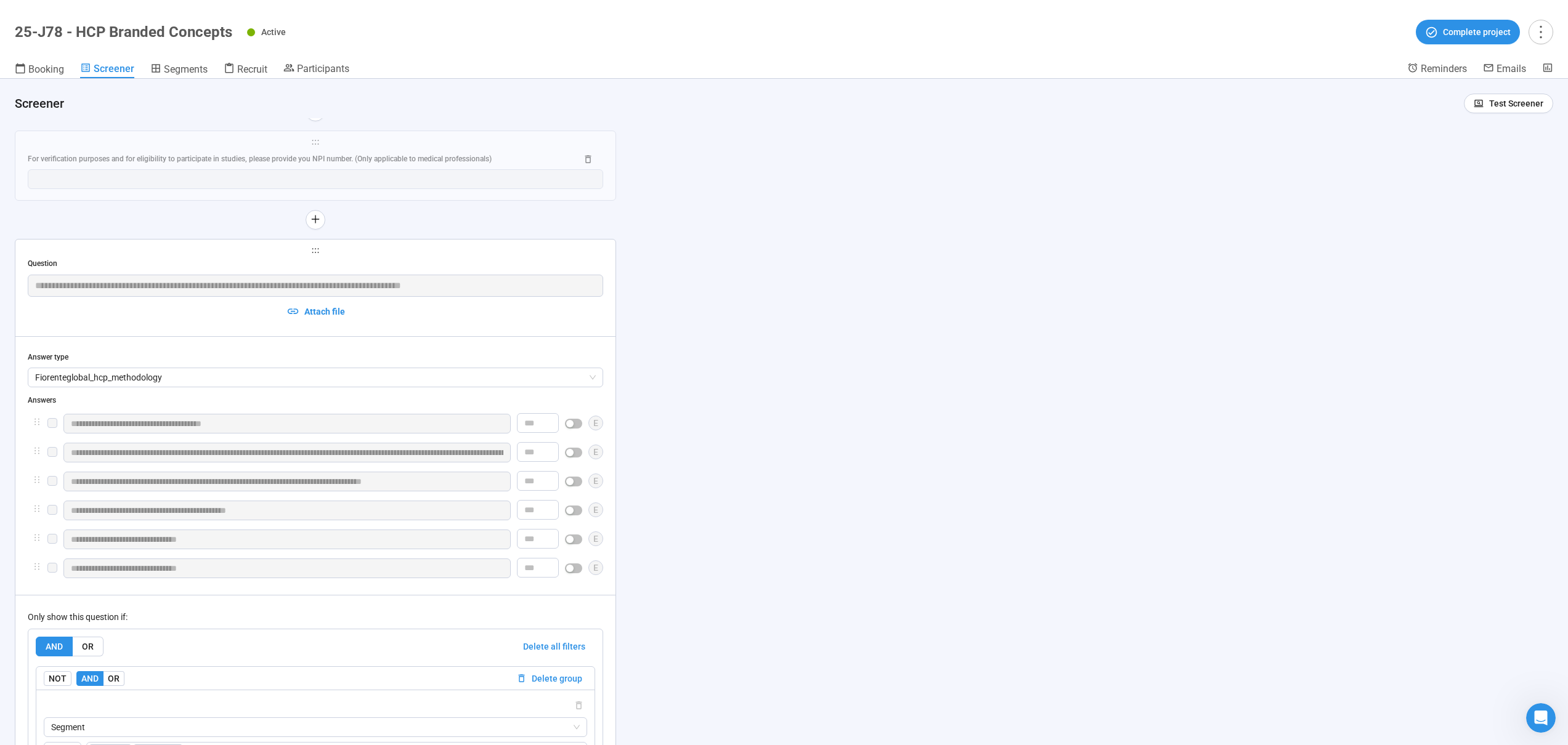
scroll to position [8325, 0]
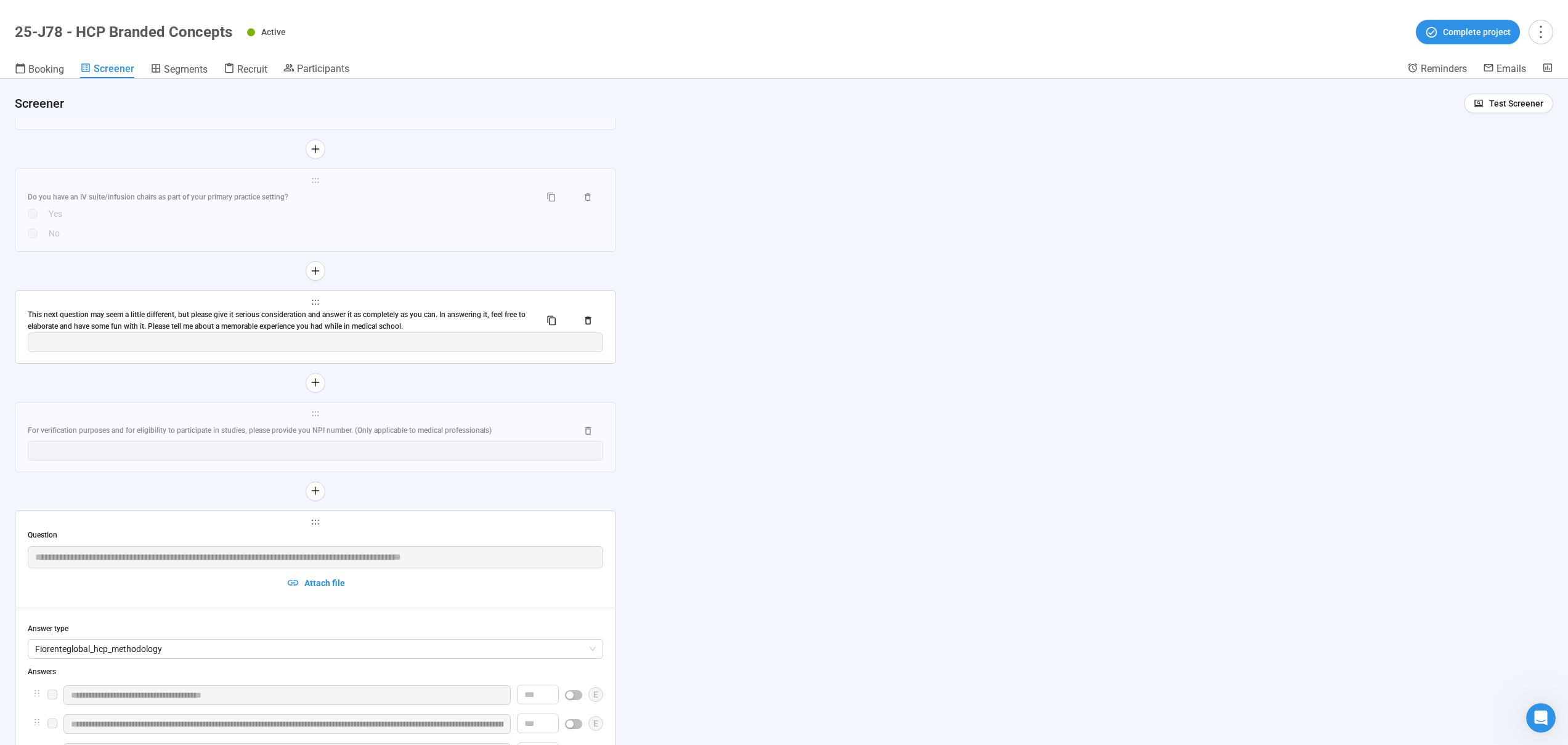
click at [254, 310] on div "This next question may seem a little different, but please give it serious cons…" at bounding box center [278, 320] width 502 height 24
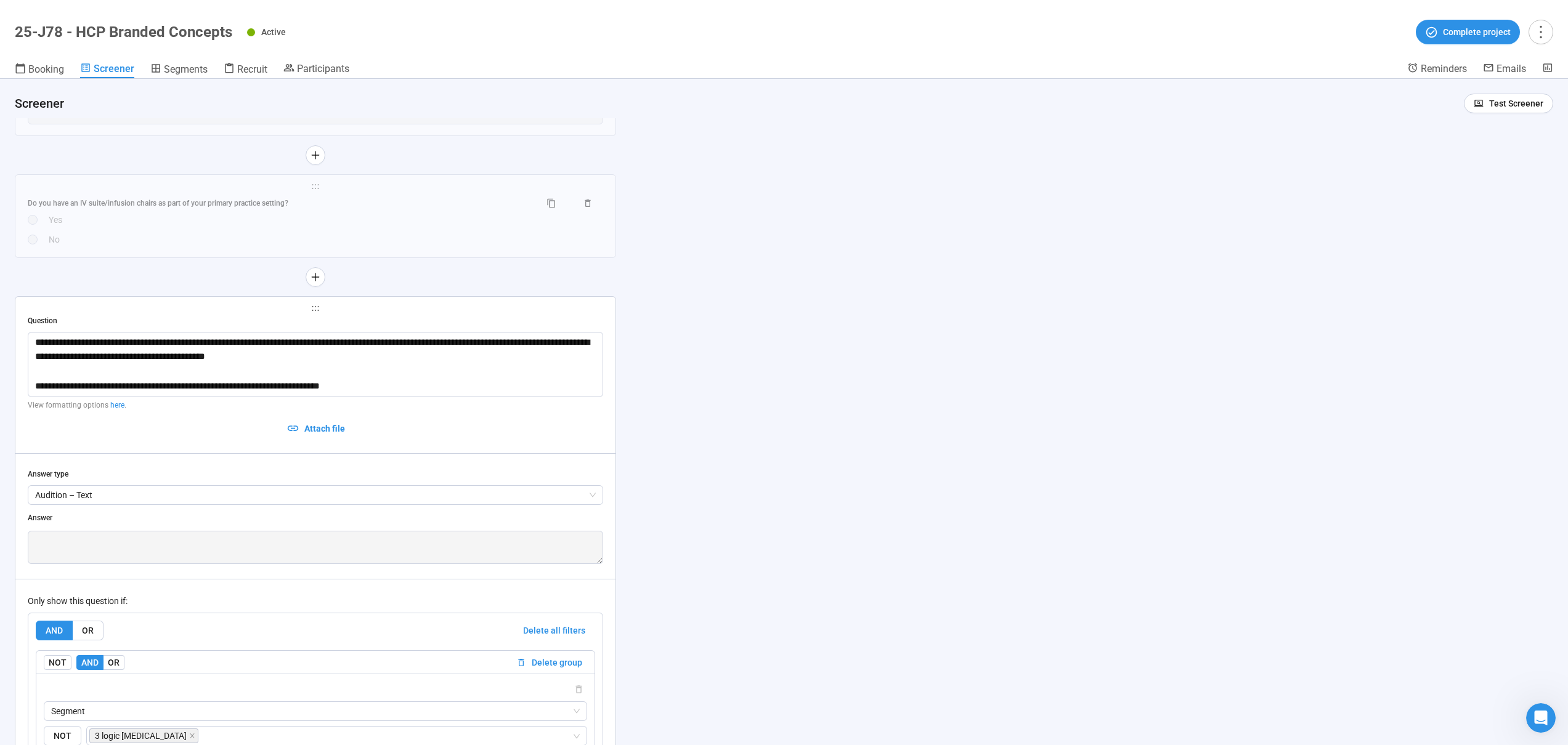
scroll to position [8268, 0]
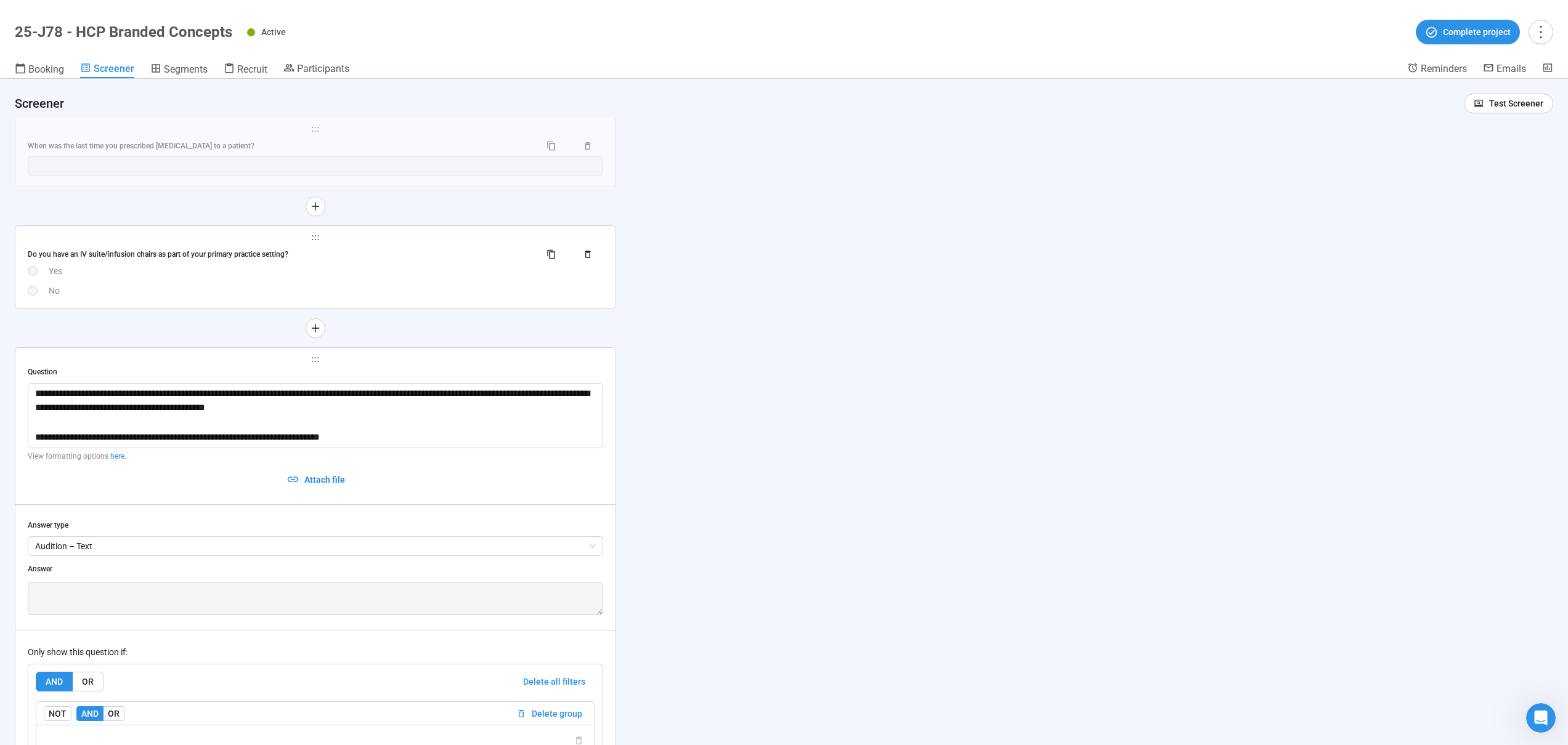
click at [255, 284] on div "No" at bounding box center [326, 290] width 554 height 13
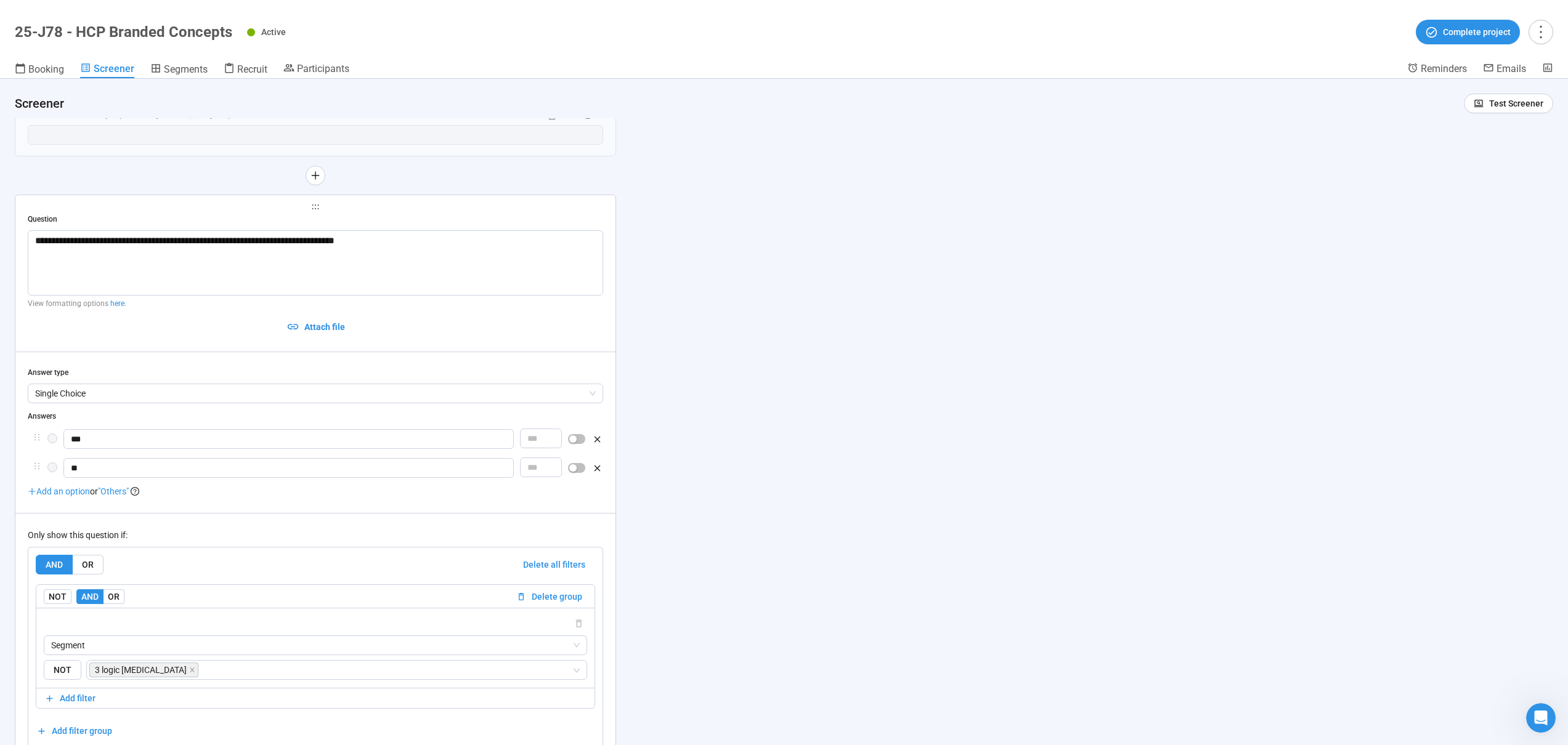
scroll to position [8168, 0]
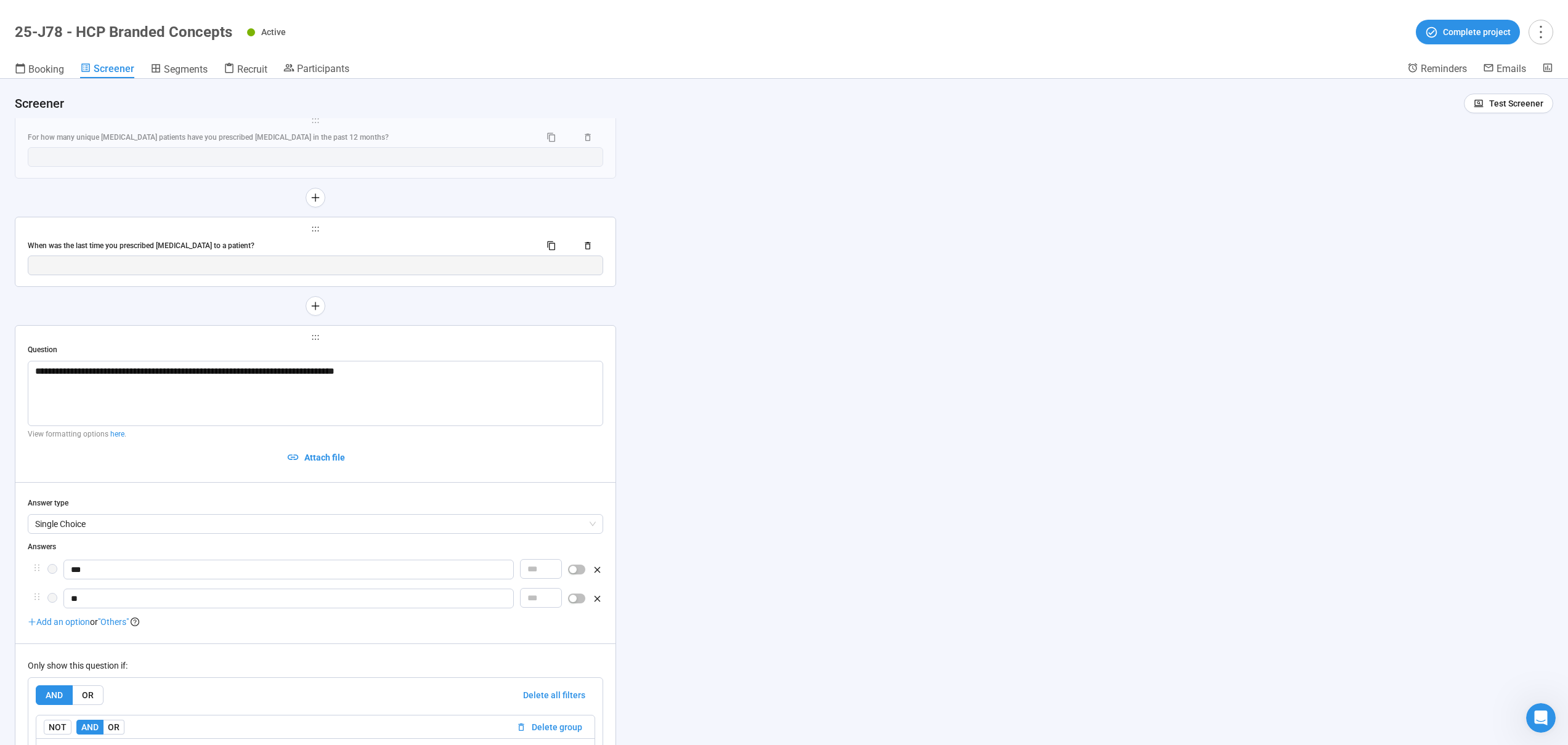
click at [266, 244] on div "When was the last time you prescribed [MEDICAL_DATA] to a patient?" at bounding box center [278, 246] width 502 height 11
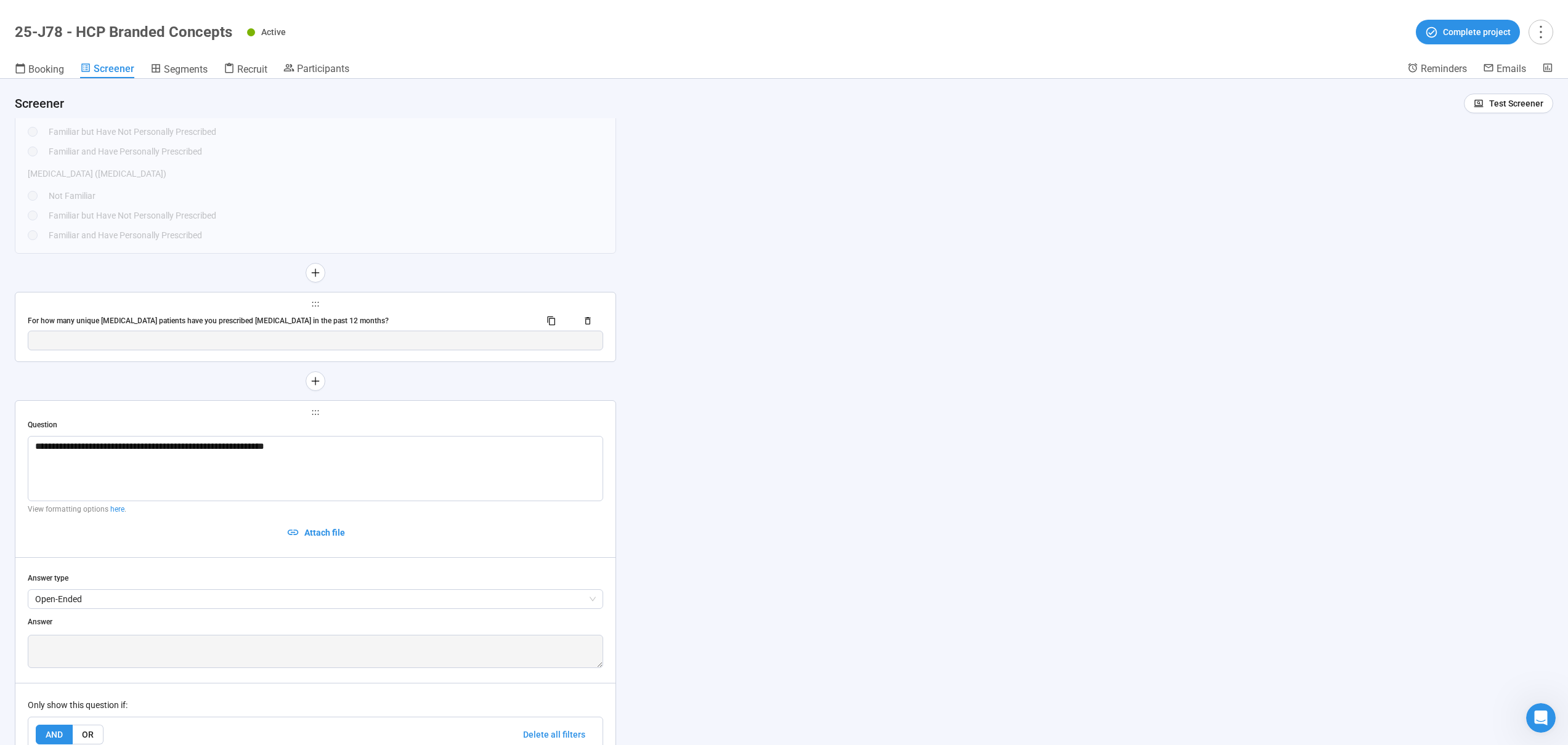
scroll to position [7984, 0]
click at [278, 309] on div "**********" at bounding box center [315, 327] width 600 height 69
click at [226, 308] on span "holder" at bounding box center [315, 305] width 575 height 9
click at [398, 313] on div "For how many unique [MEDICAL_DATA] patients have you prescribed [MEDICAL_DATA] …" at bounding box center [315, 321] width 575 height 20
click at [0, 0] on div "Question" at bounding box center [0, 0] width 0 height 0
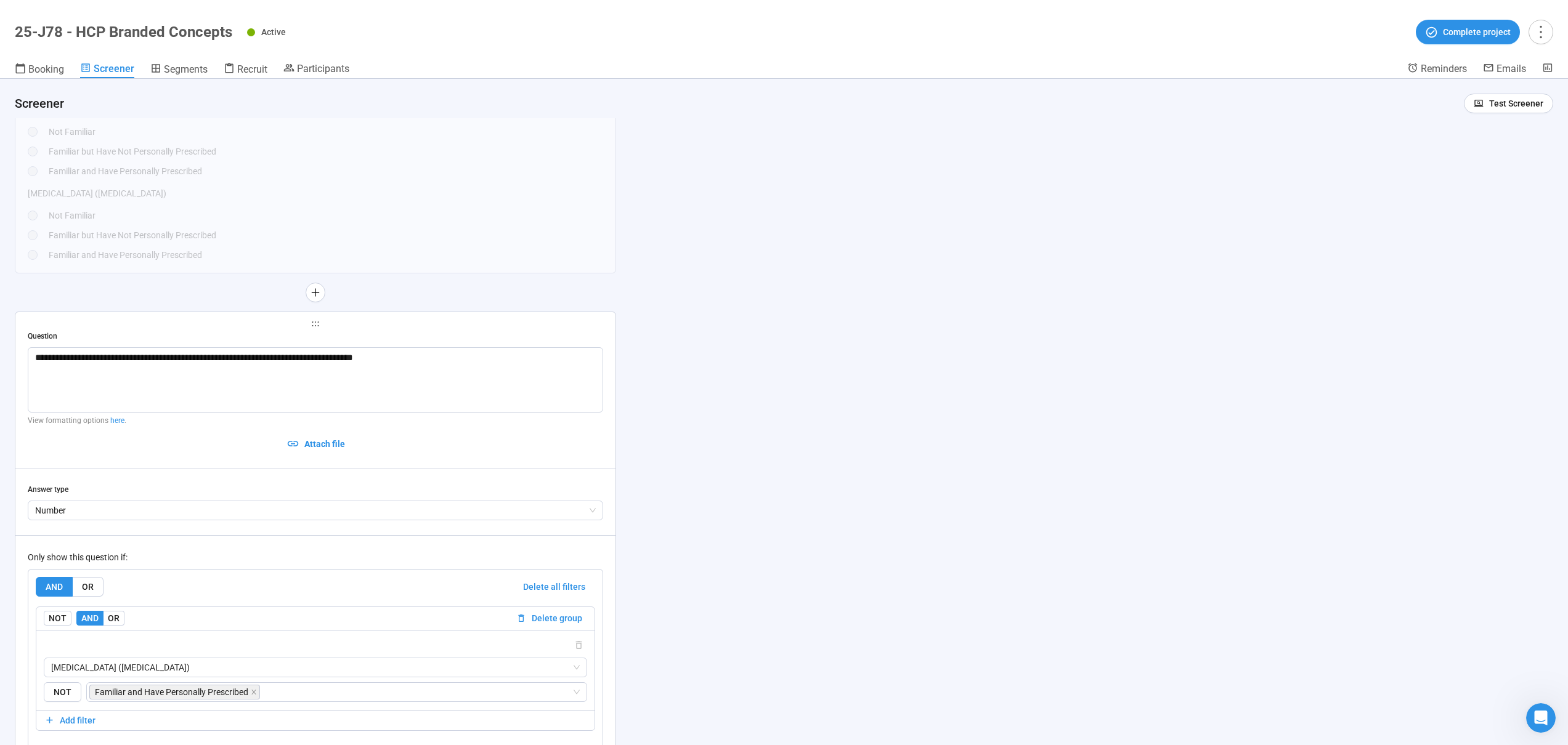
scroll to position [7894, 0]
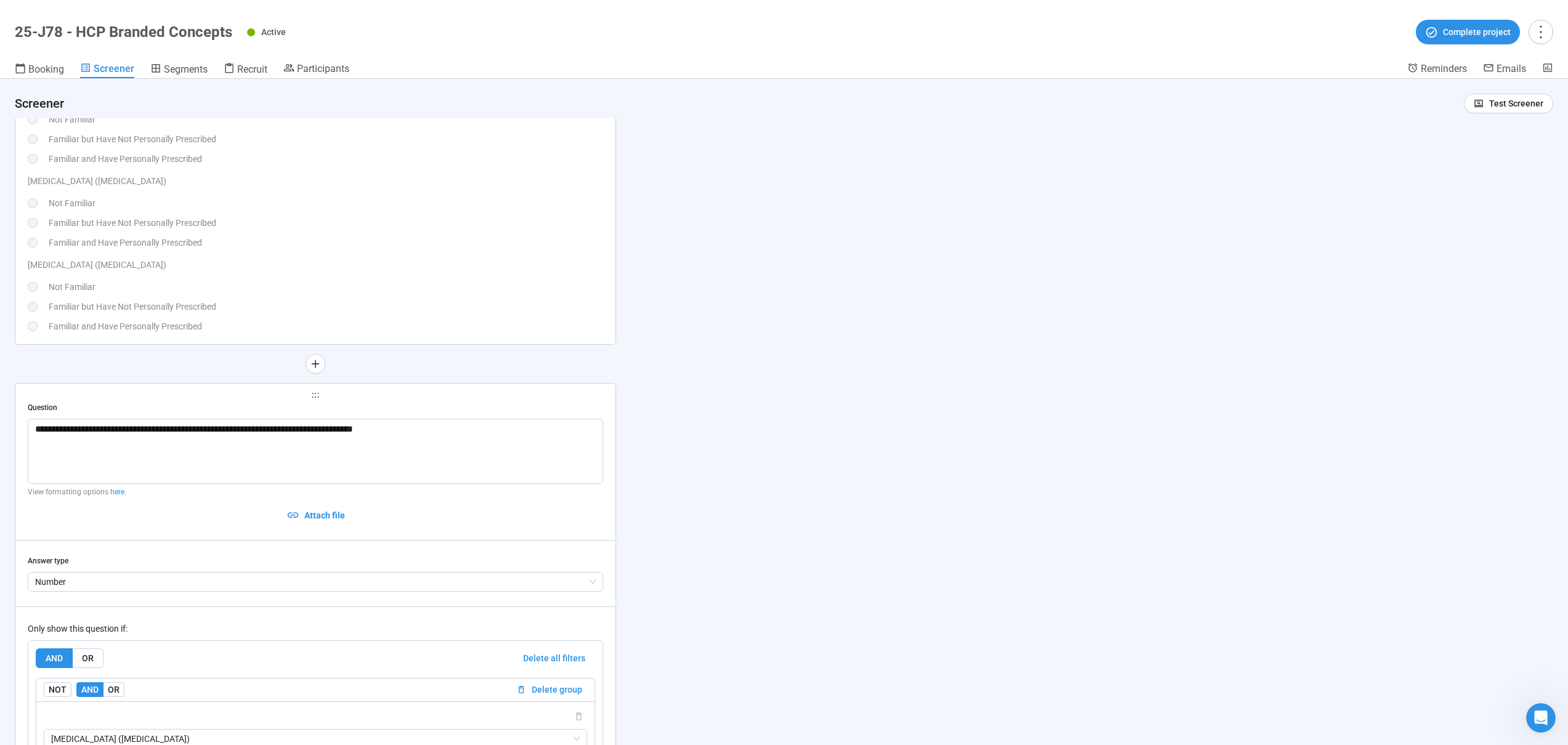
click at [391, 305] on div "Familiar but Have Not Personally Prescribed" at bounding box center [326, 306] width 554 height 13
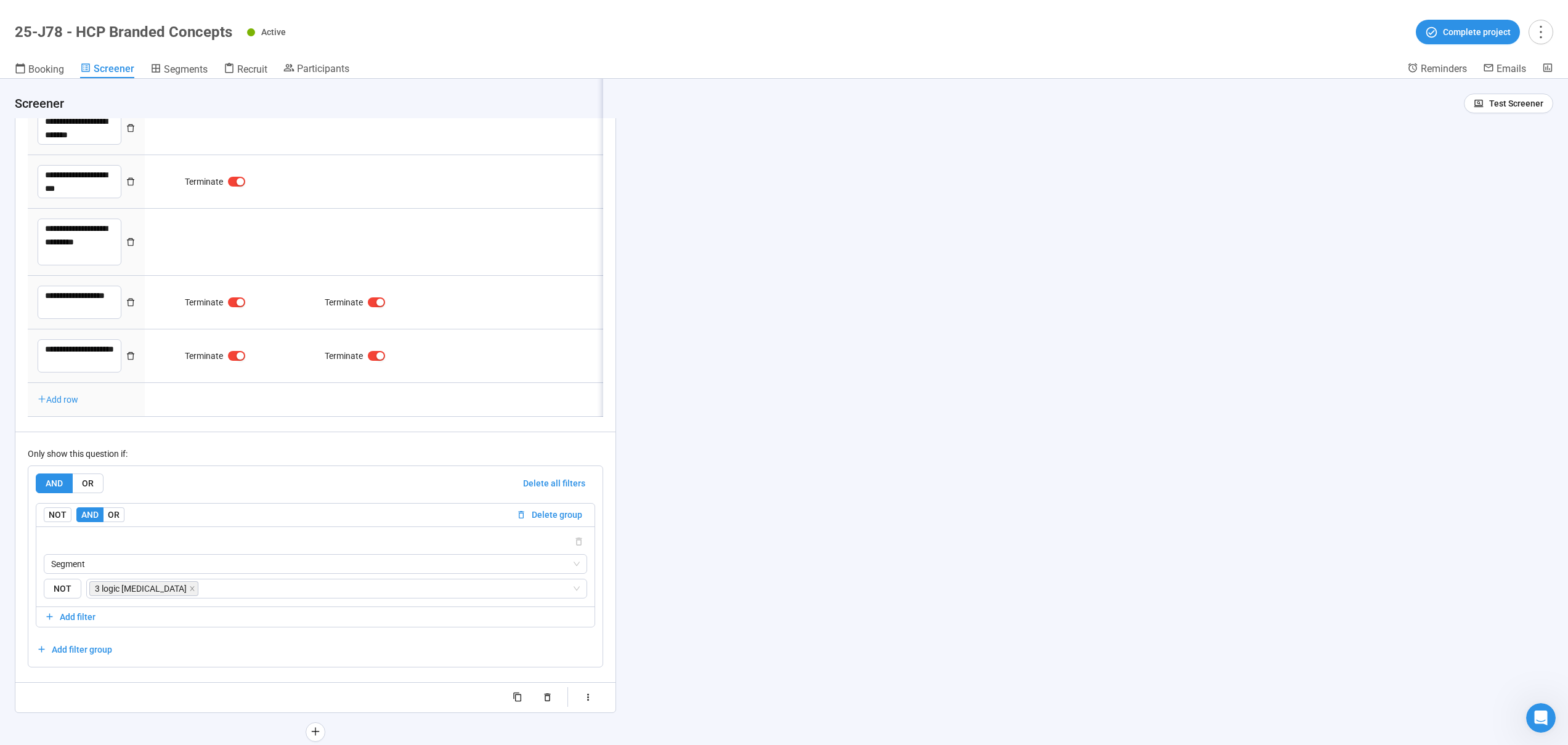
type textarea "**********"
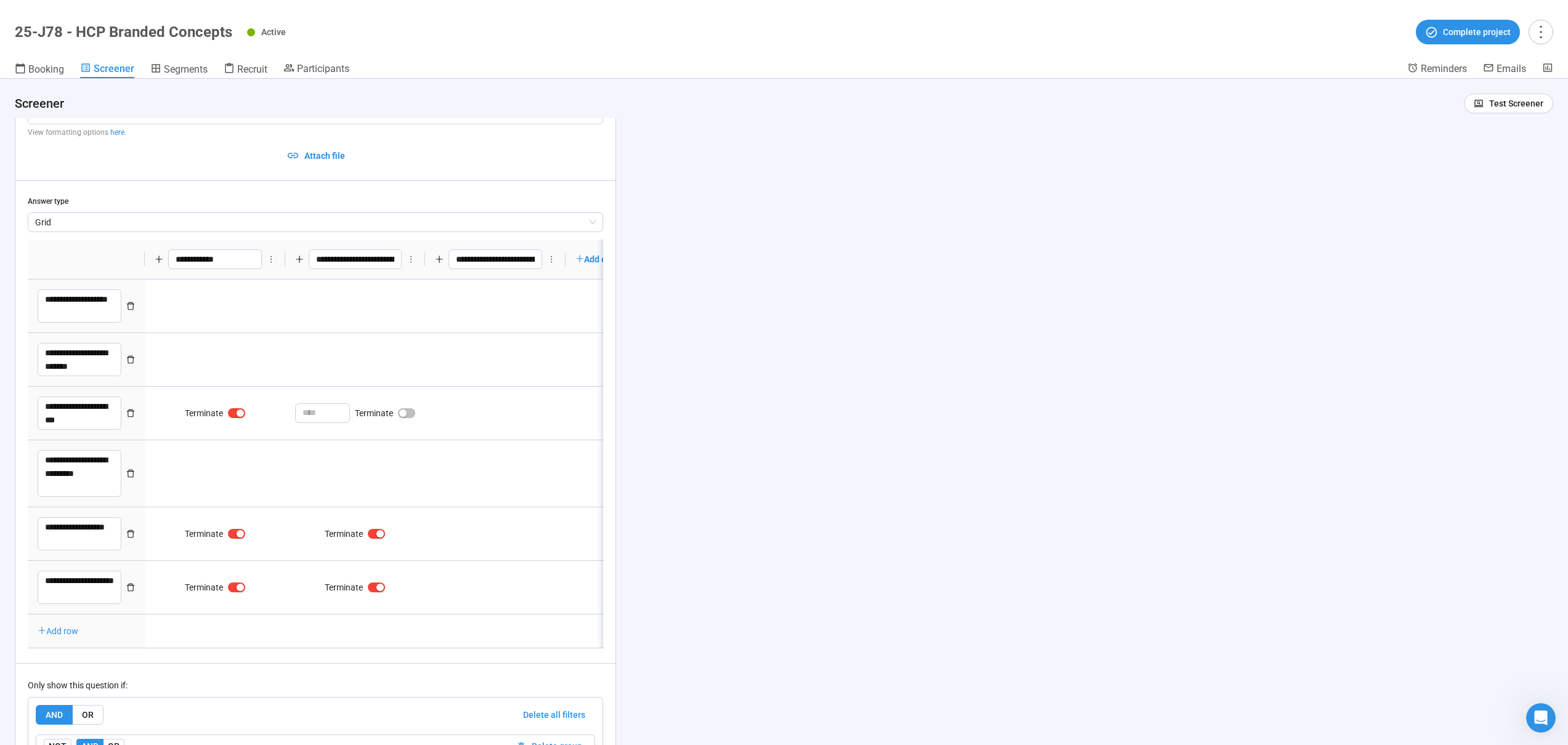
scroll to position [8435, 0]
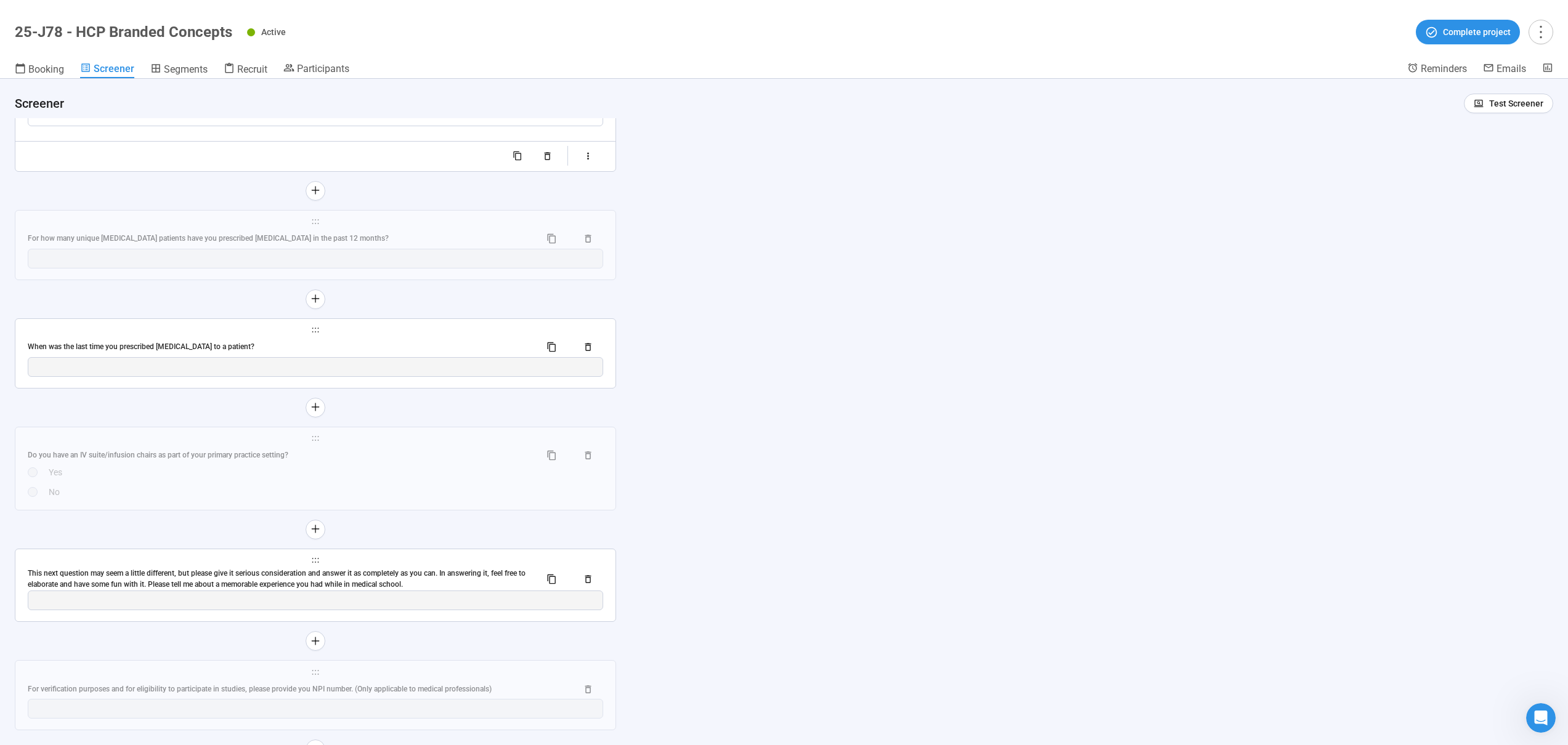
click at [778, 354] on div "**********" at bounding box center [784, 412] width 1568 height 666
click at [255, 71] on span "Recruit" at bounding box center [252, 69] width 30 height 11
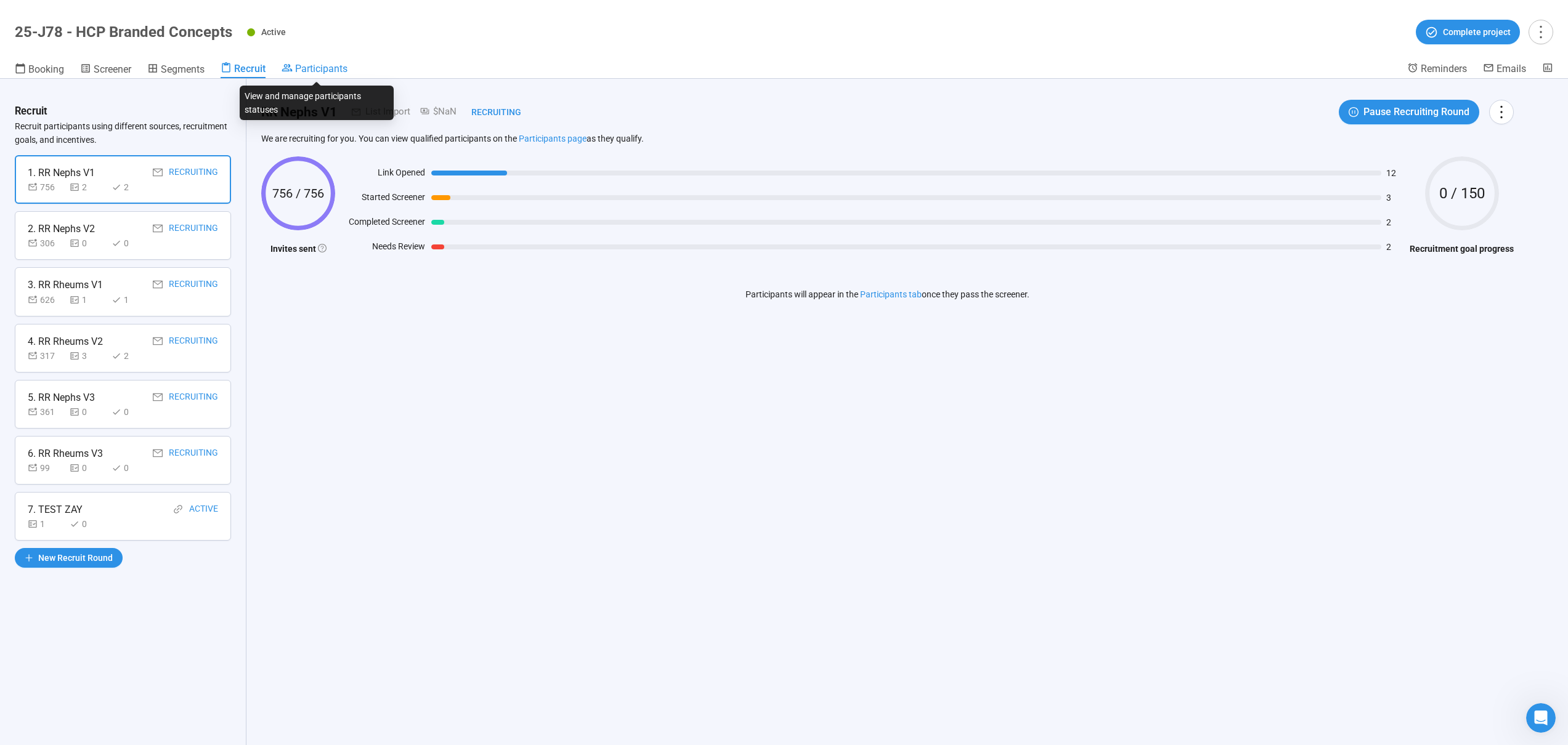
click at [313, 68] on span "Participants" at bounding box center [321, 68] width 52 height 11
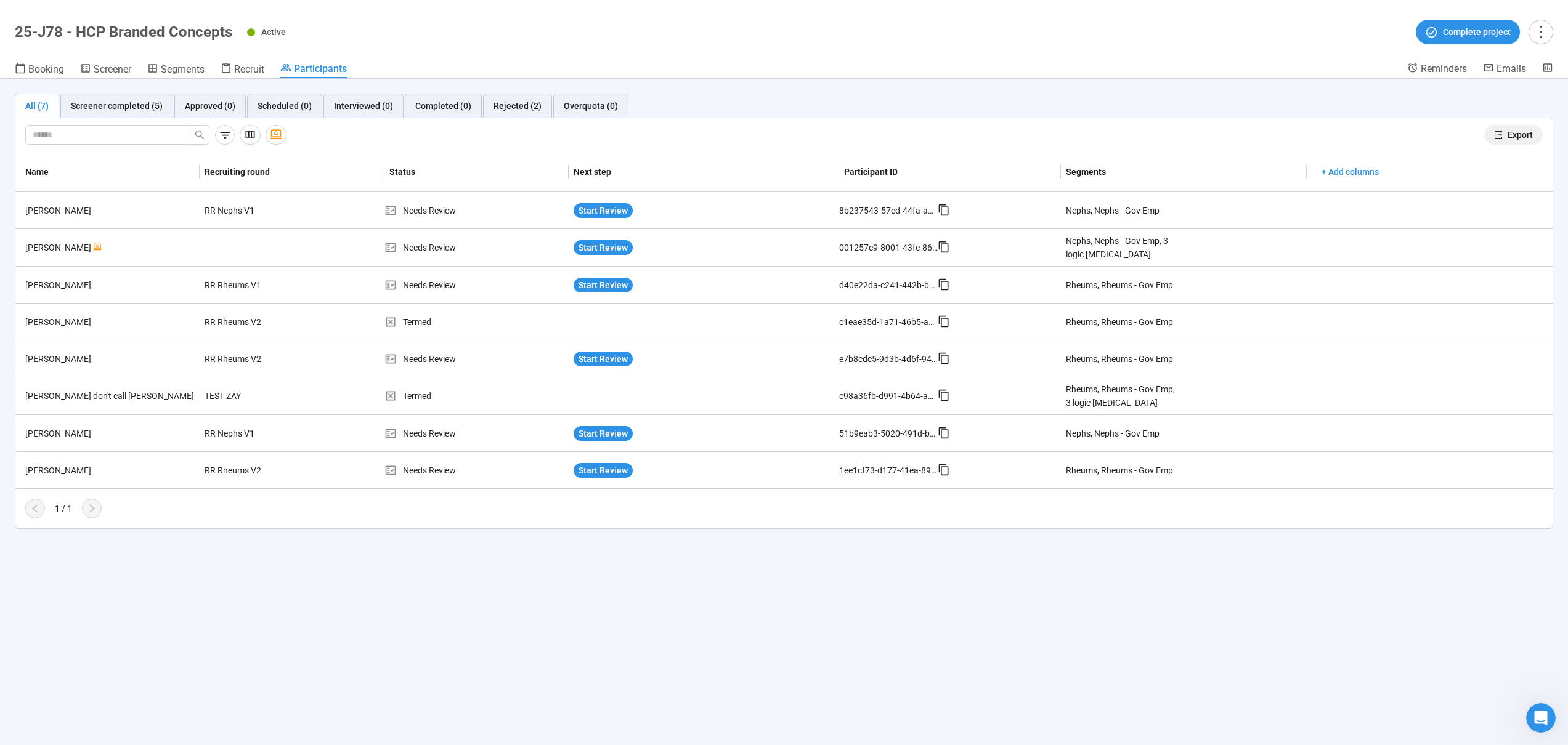
click at [1511, 135] on span "Export" at bounding box center [1520, 135] width 26 height 13
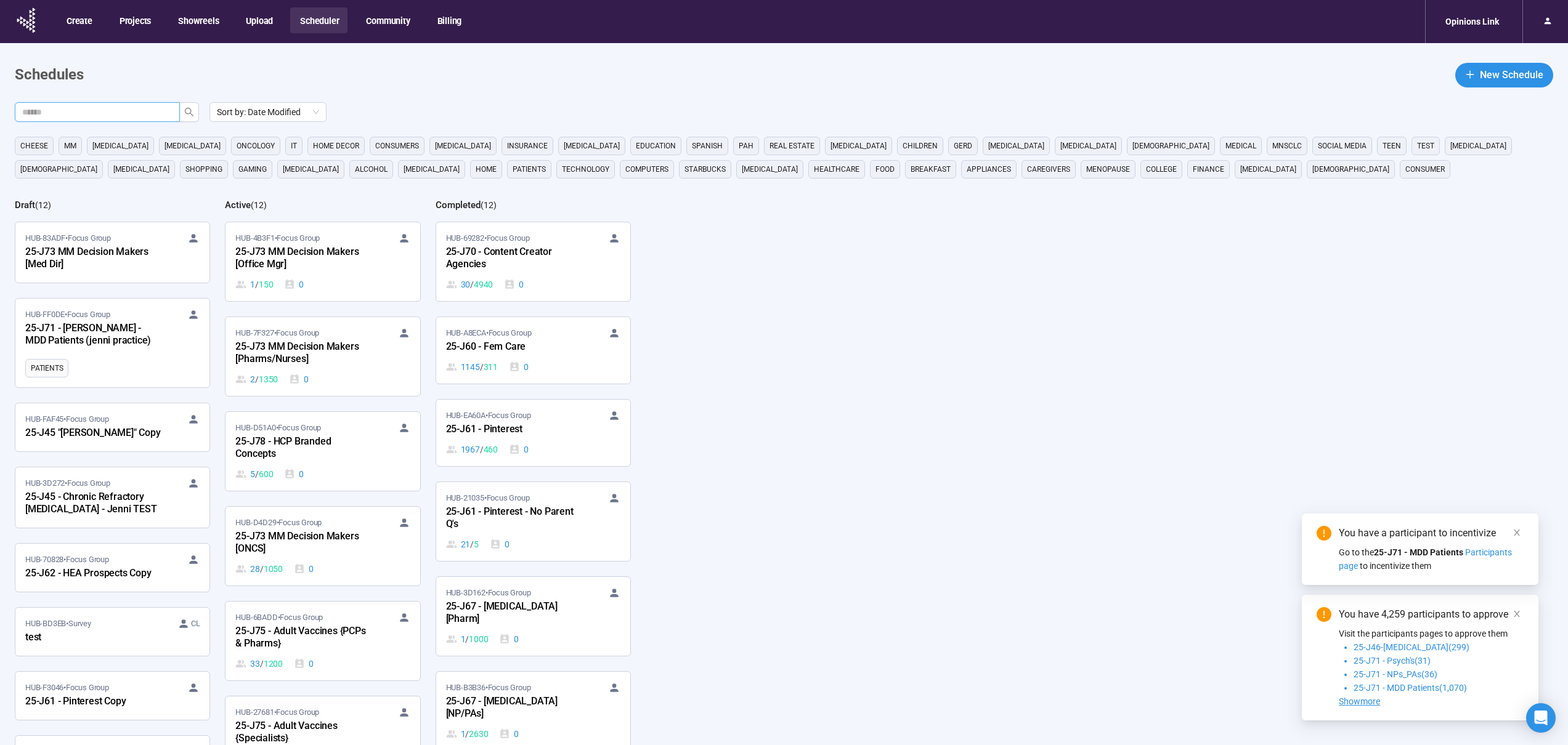
click at [149, 110] on input "text" at bounding box center [93, 112] width 140 height 13
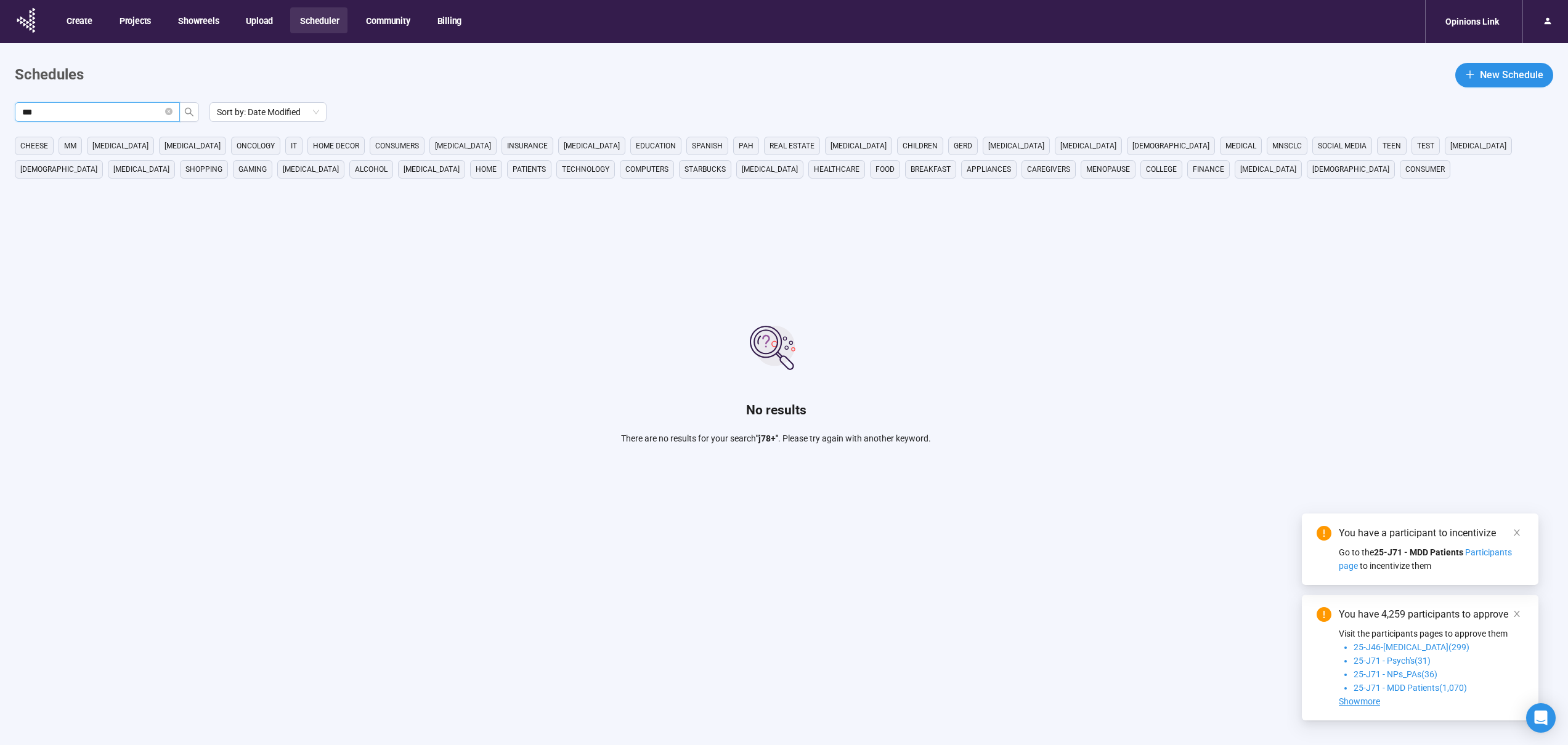
type input "***"
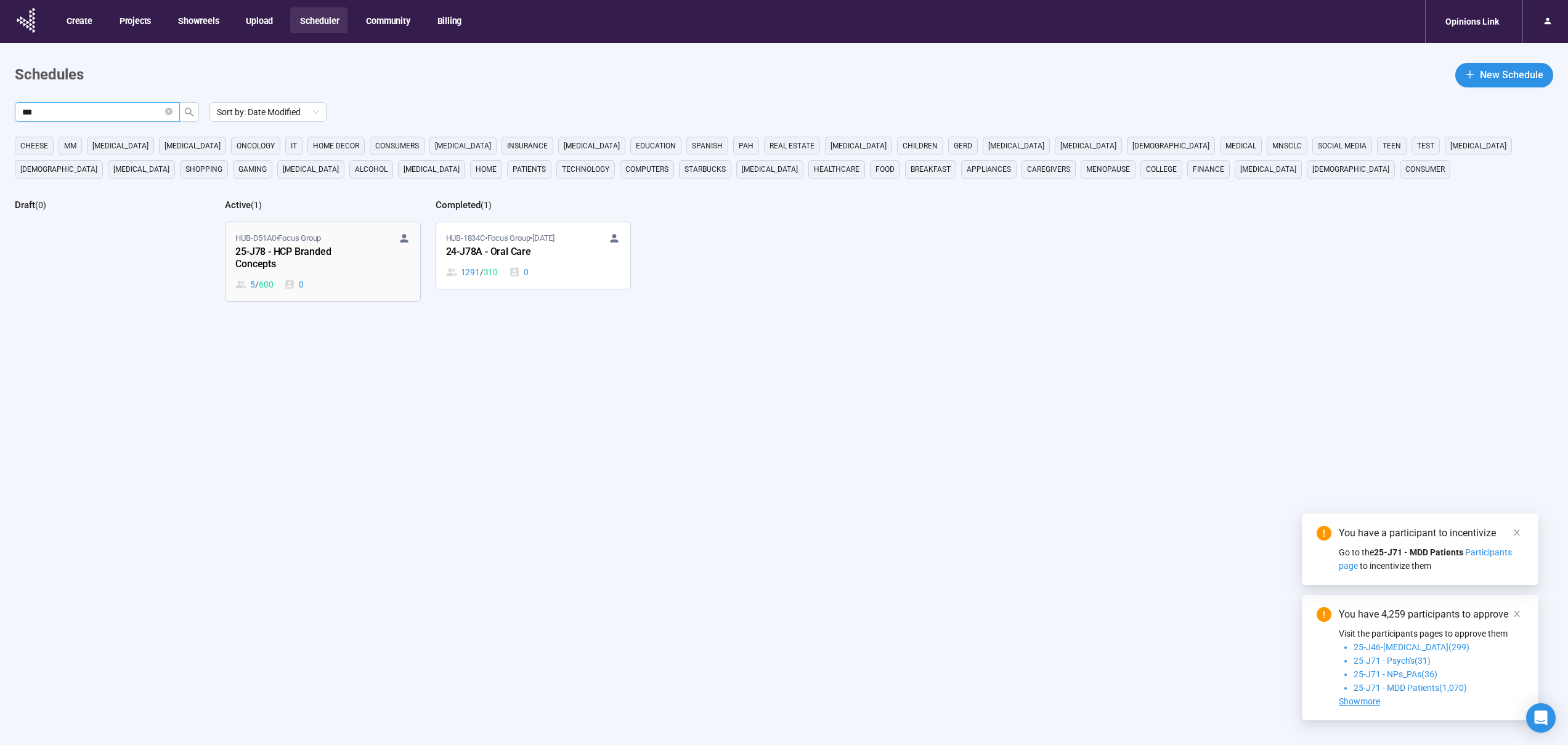
click at [355, 289] on div "5 / 600 0" at bounding box center [322, 284] width 174 height 13
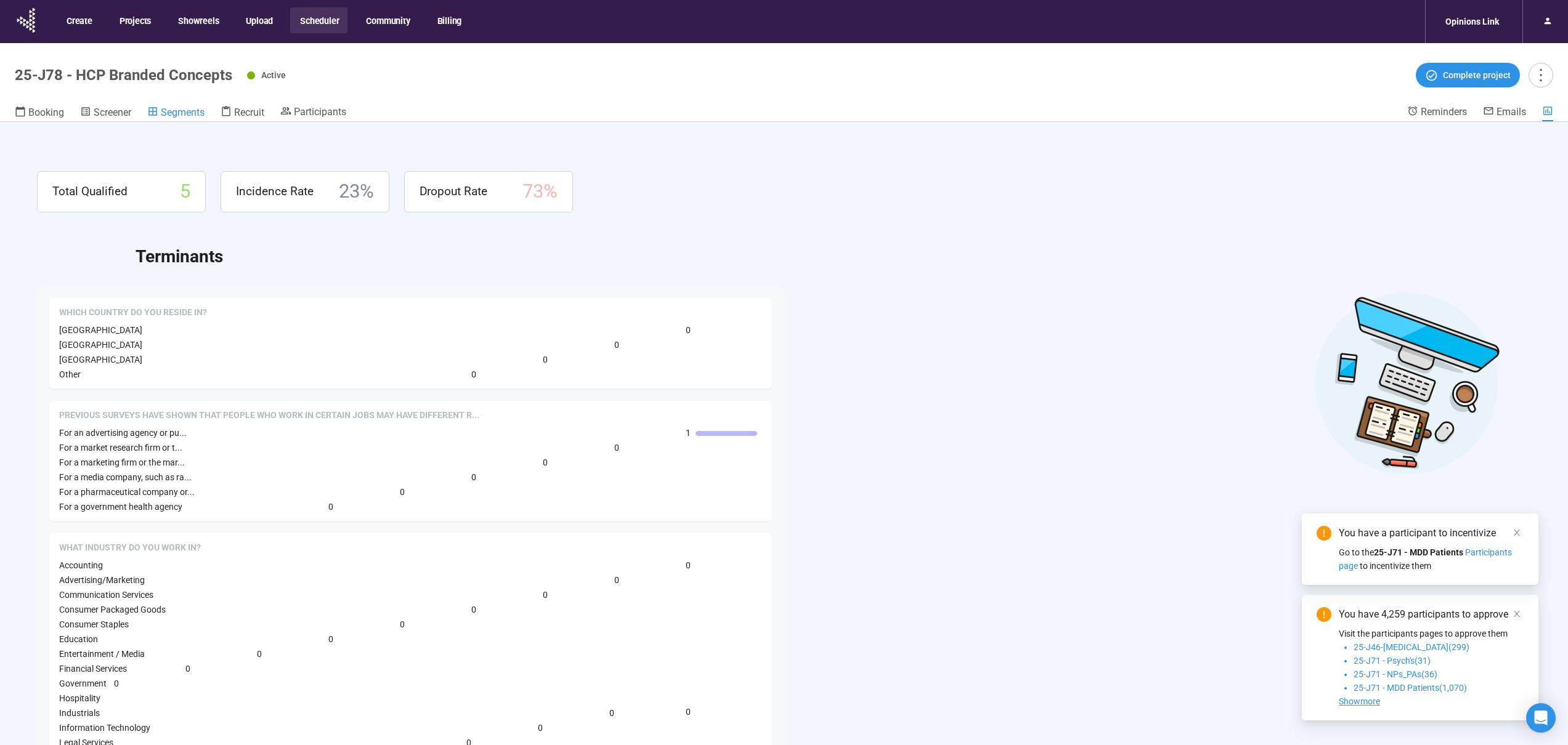
click at [194, 116] on span "Segments" at bounding box center [183, 112] width 44 height 11
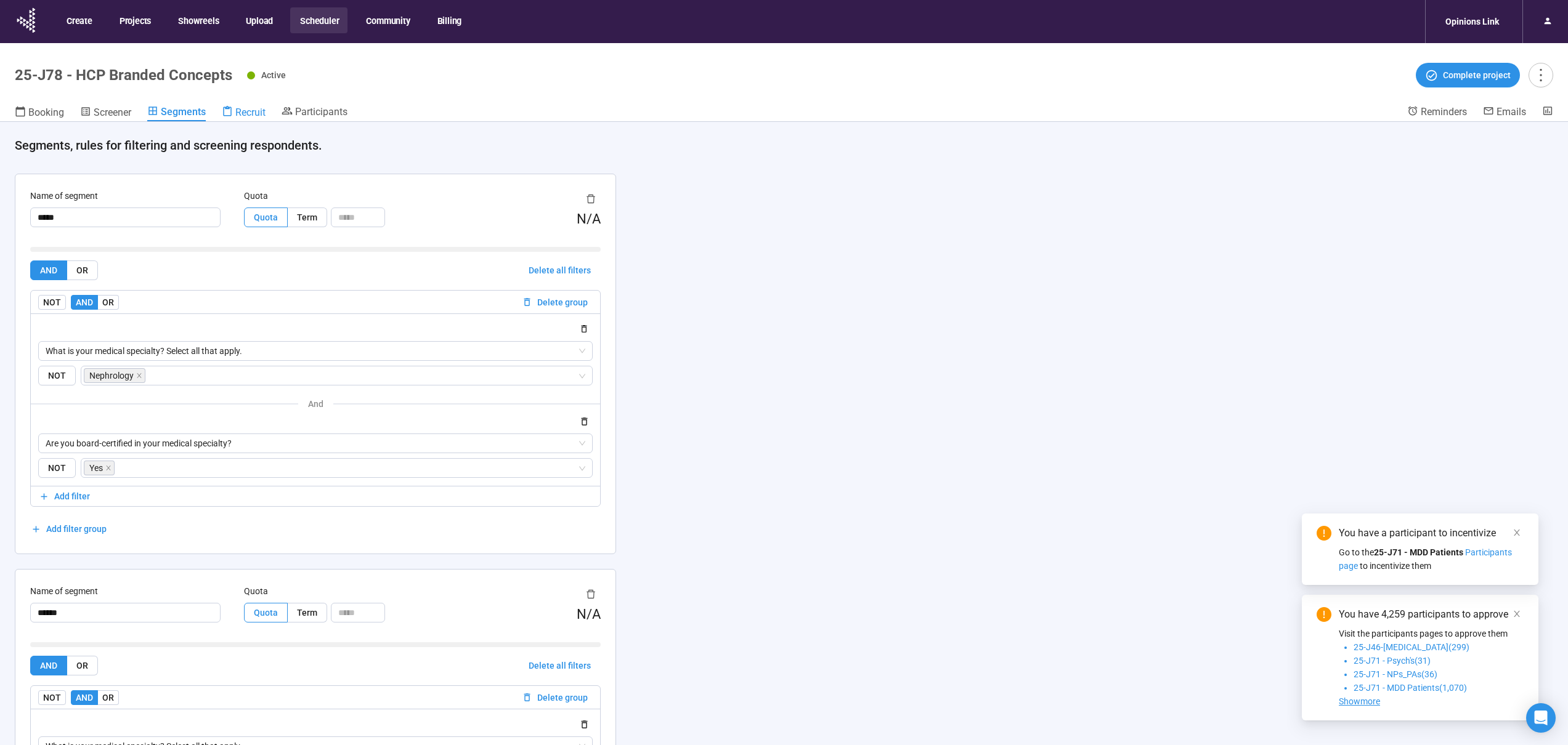
click at [243, 115] on span "Recruit" at bounding box center [250, 112] width 30 height 11
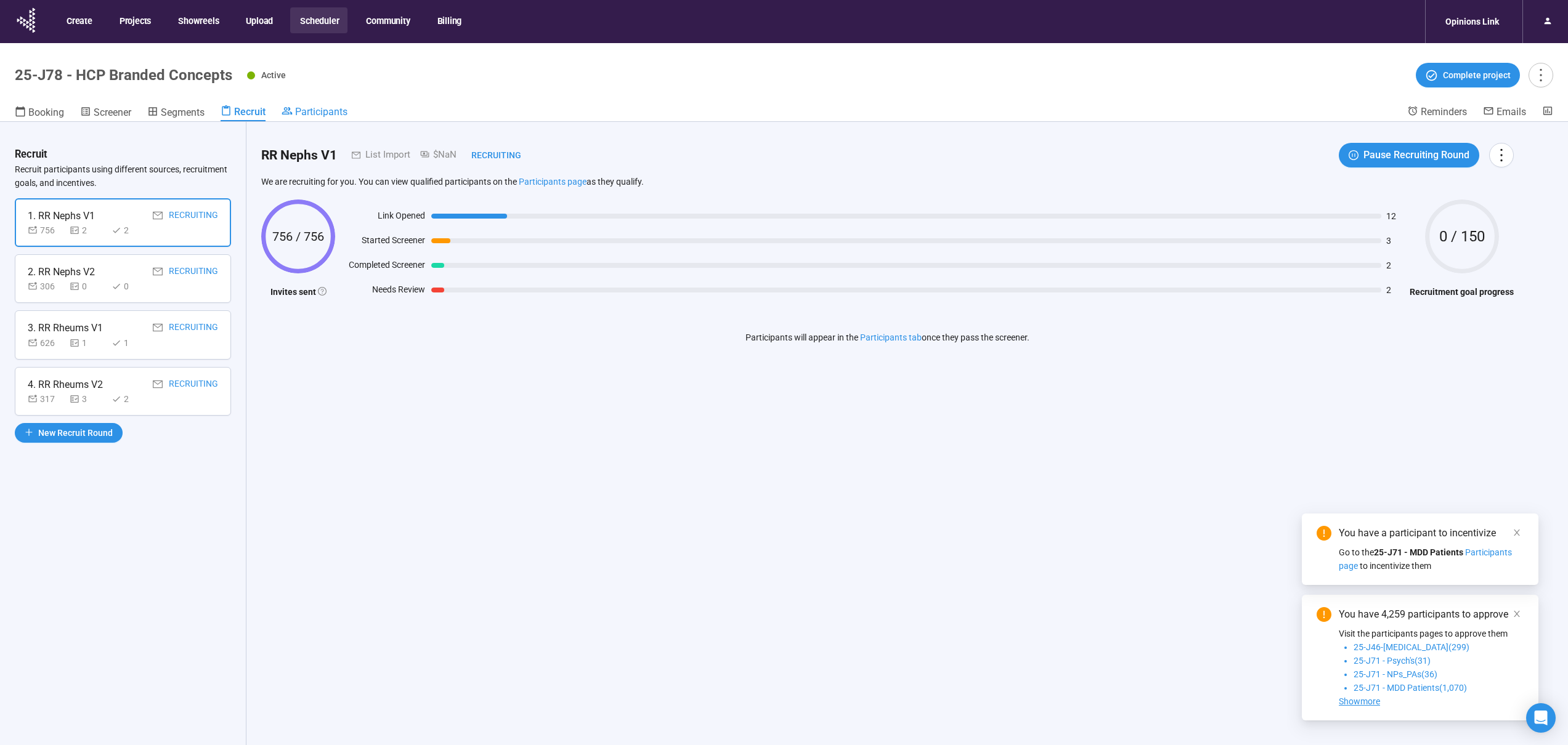
click at [322, 111] on span "Participants" at bounding box center [321, 112] width 52 height 11
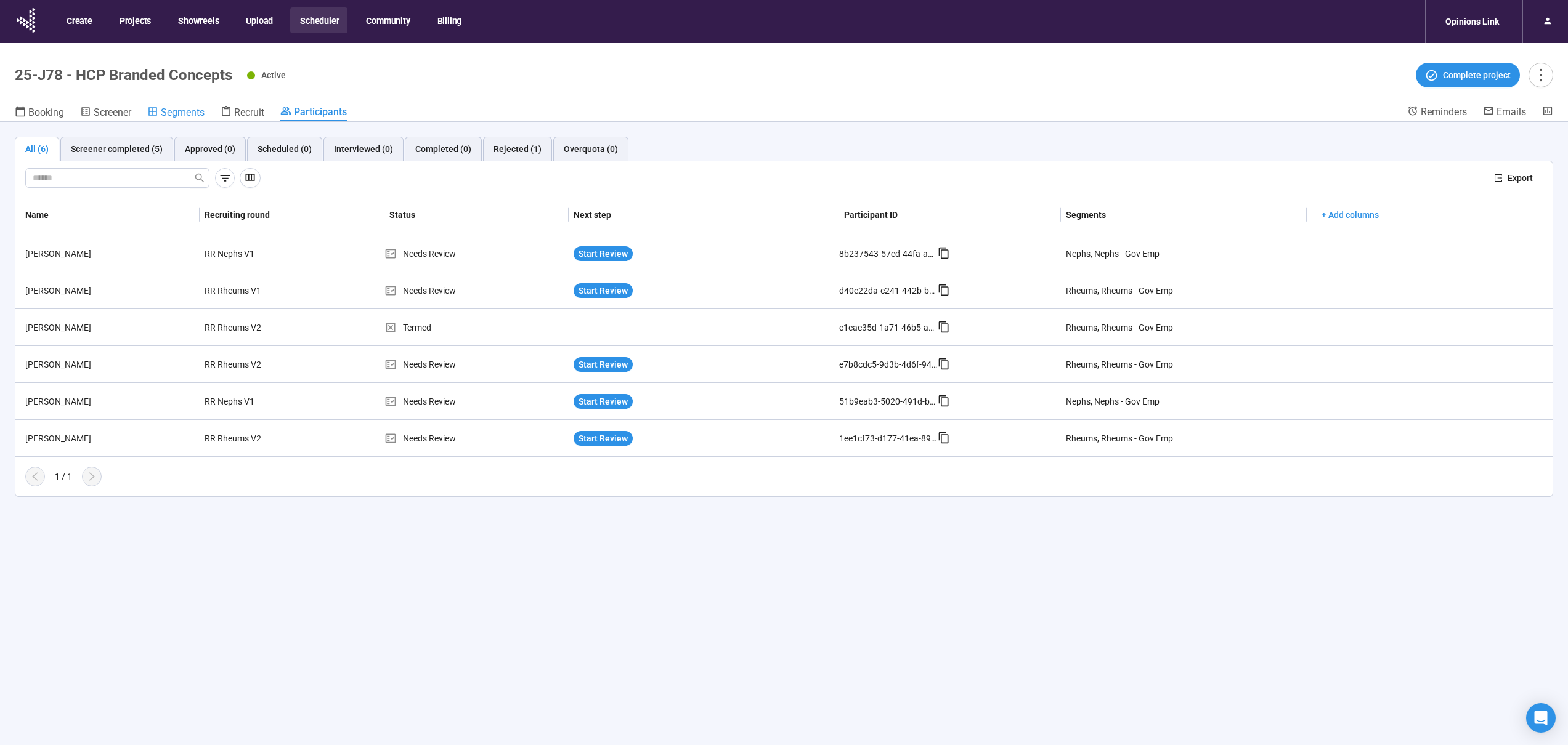
click at [188, 117] on span "Segments" at bounding box center [183, 112] width 44 height 11
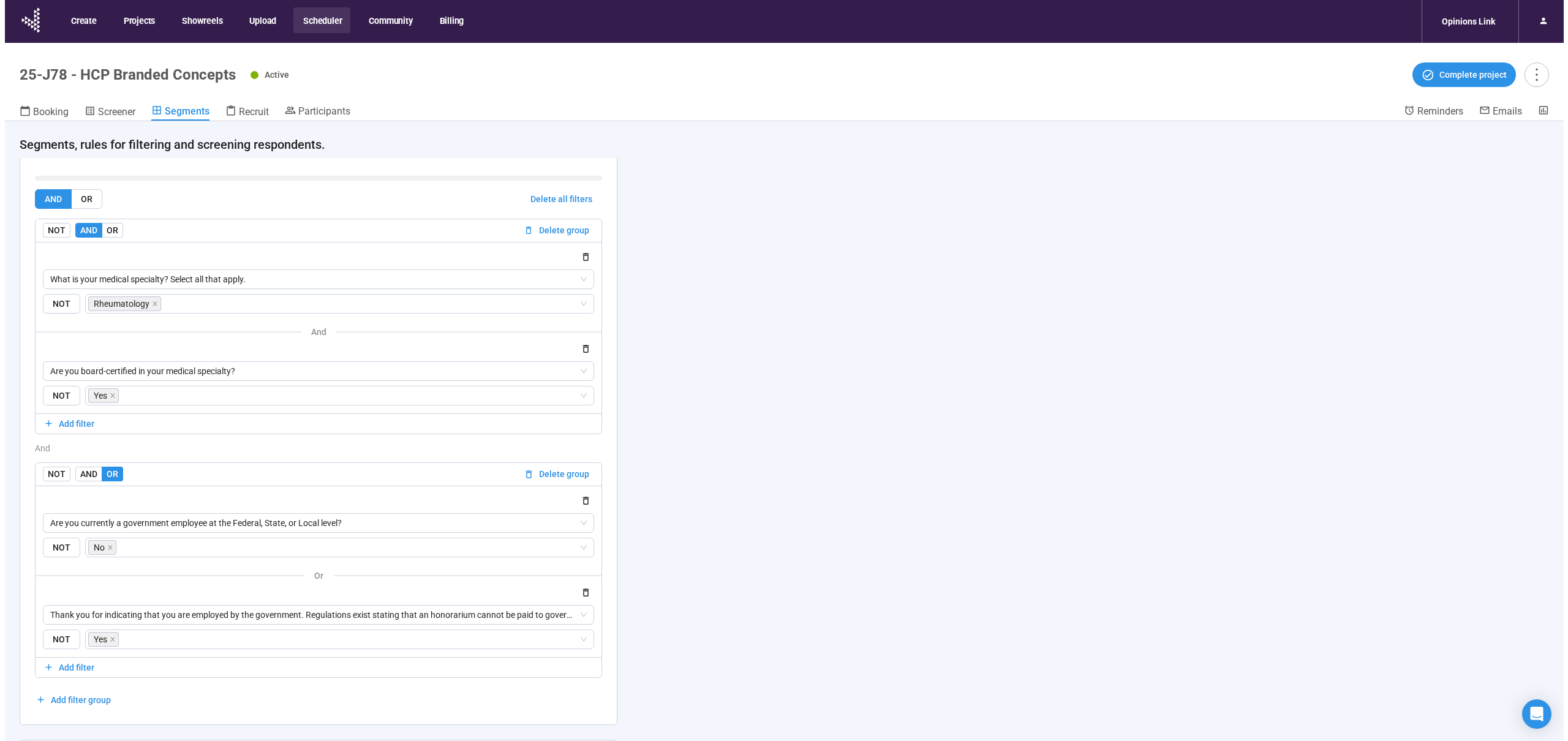
scroll to position [1133, 0]
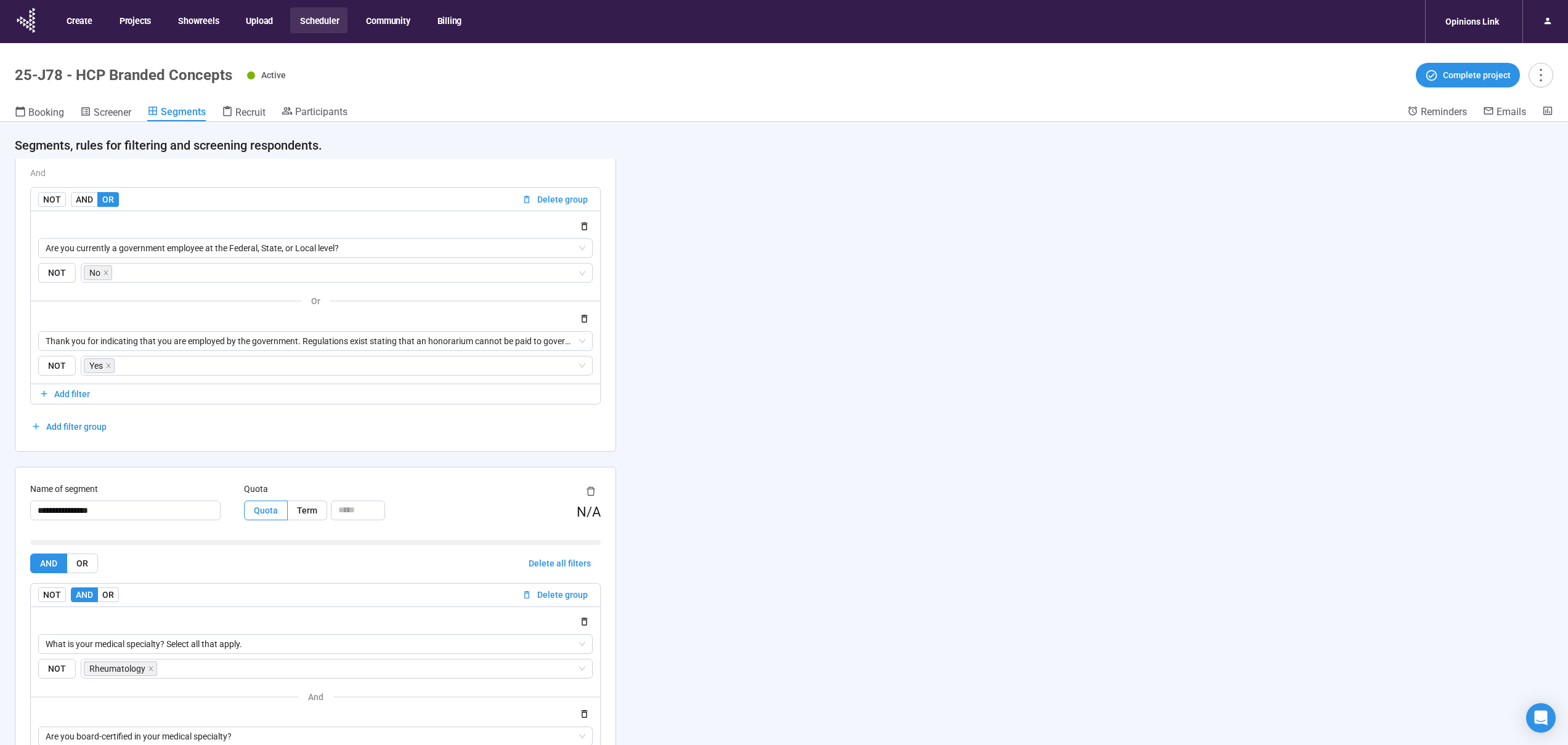
click at [248, 104] on header "25-J78 - HCP Branded Concepts Active Complete project Booking Screener Segments…" at bounding box center [784, 83] width 1568 height 79
click at [247, 107] on span "Recruit" at bounding box center [250, 112] width 30 height 11
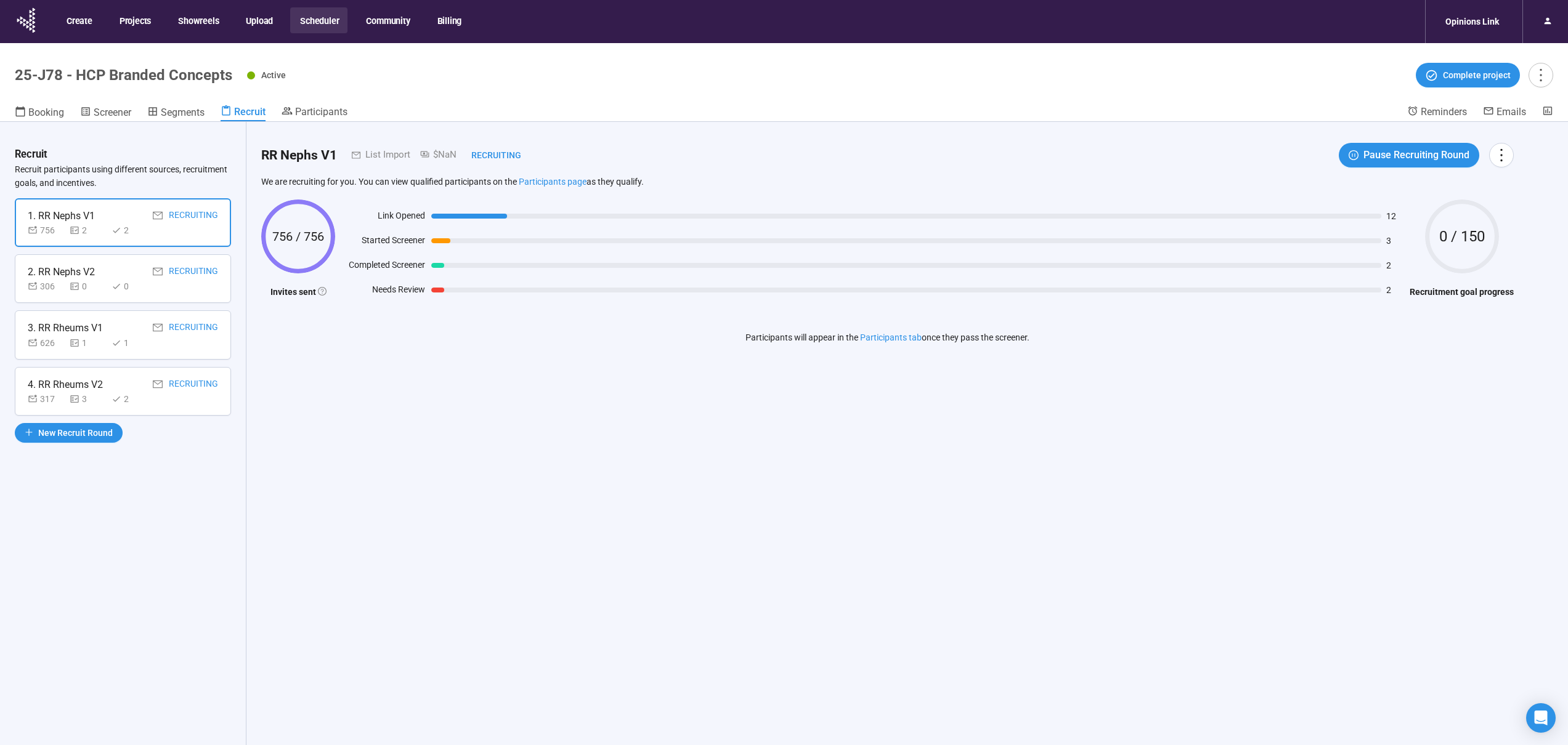
click at [361, 112] on div "Booking Screener Segments Recruit Participants" at bounding box center [711, 113] width 1392 height 16
click at [337, 110] on span "Participants" at bounding box center [321, 112] width 52 height 11
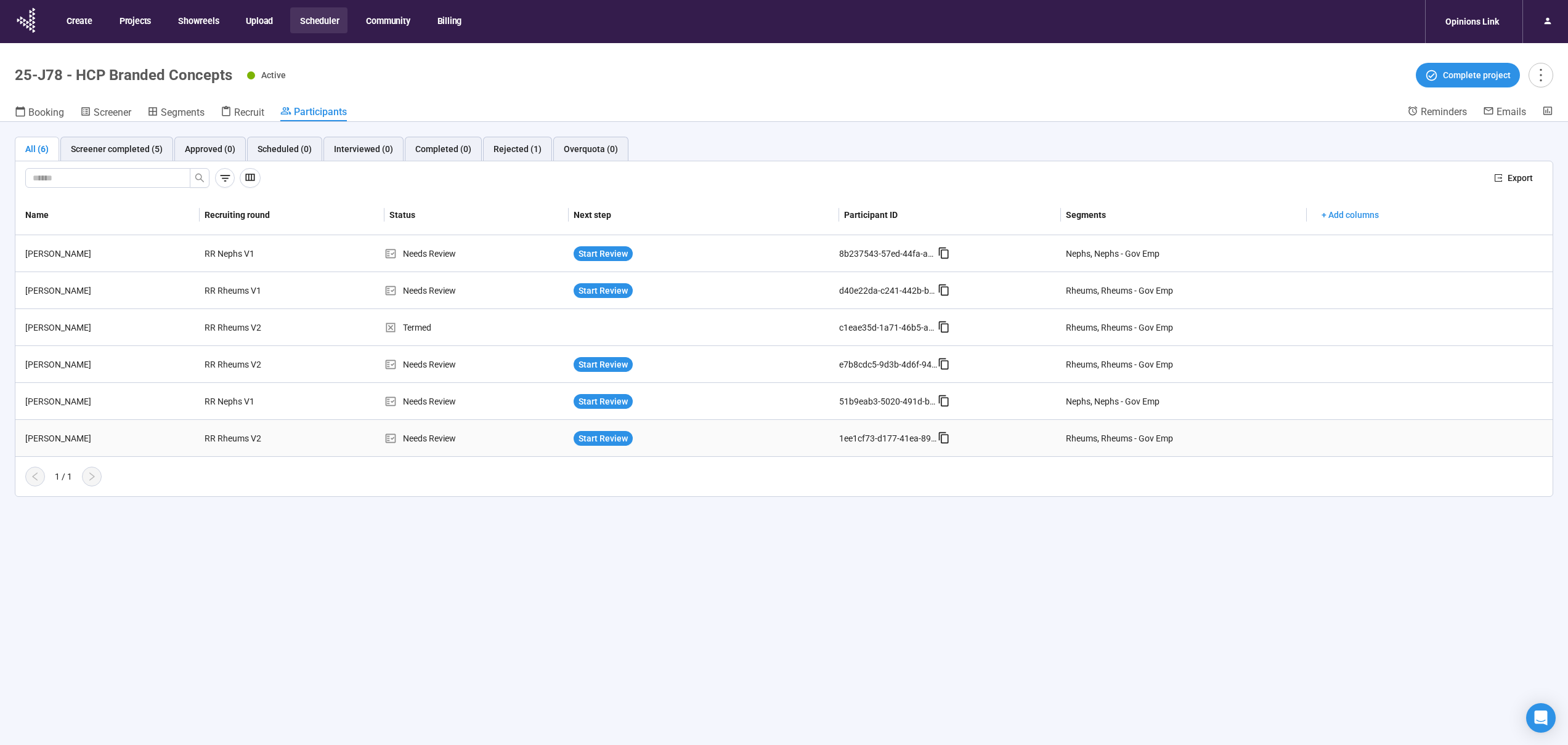
click at [284, 435] on div "RR Rheums V2" at bounding box center [246, 439] width 93 height 24
click at [169, 432] on div "[PERSON_NAME]" at bounding box center [110, 438] width 179 height 13
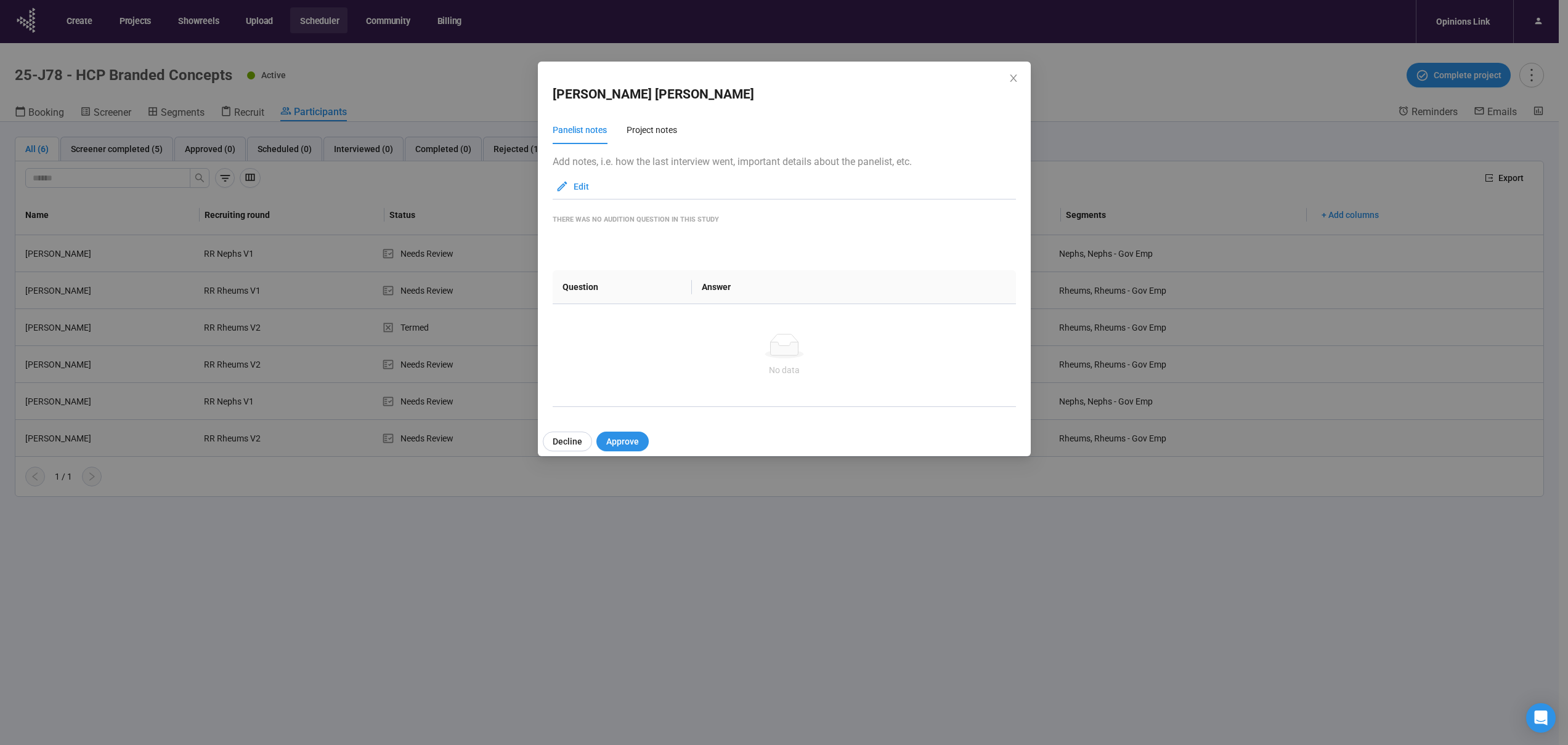
click at [169, 432] on div "[PERSON_NAME] Panelist notes Project notes Add notes, i.e. how the last intervi…" at bounding box center [784, 372] width 1568 height 745
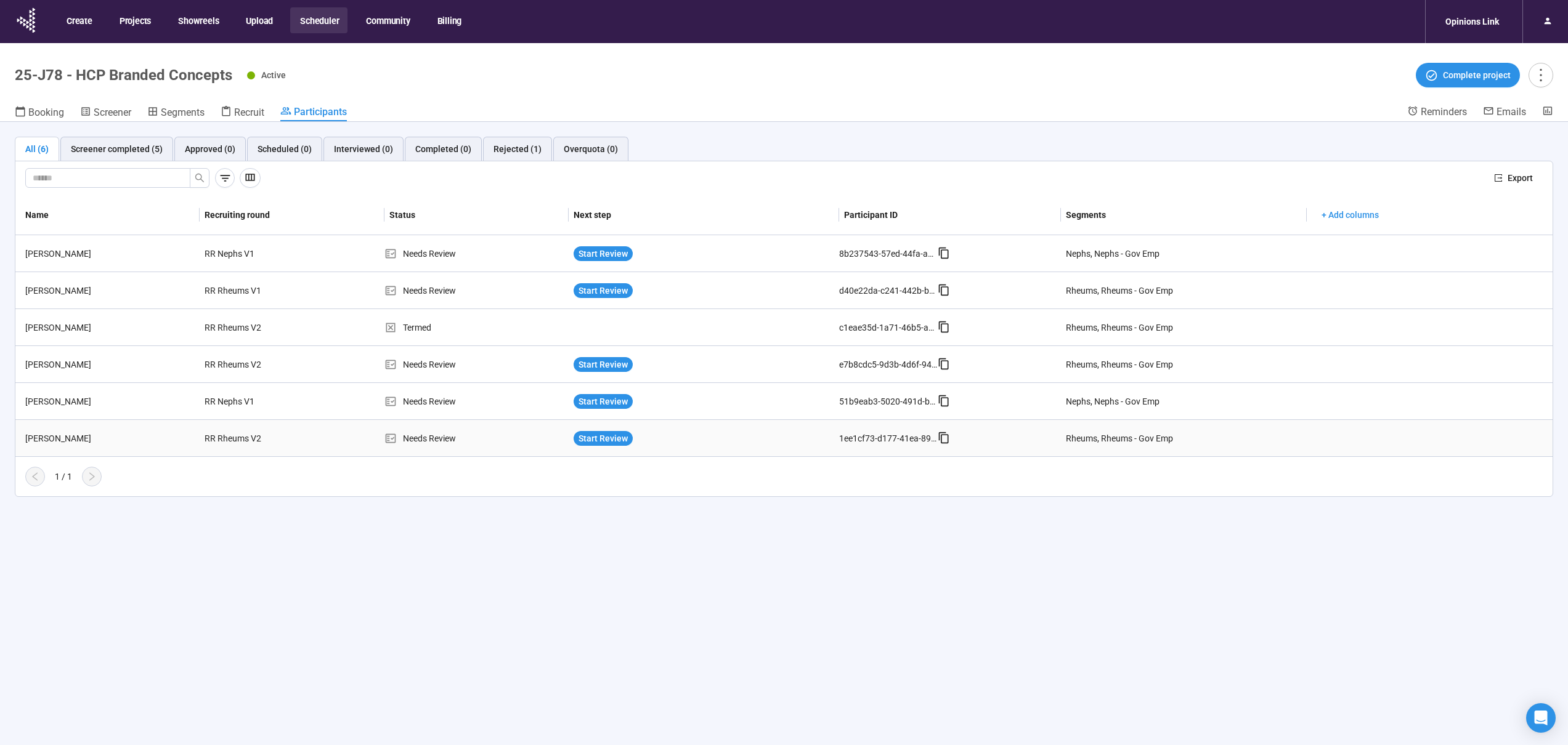
click at [169, 432] on div "[PERSON_NAME]" at bounding box center [110, 438] width 179 height 13
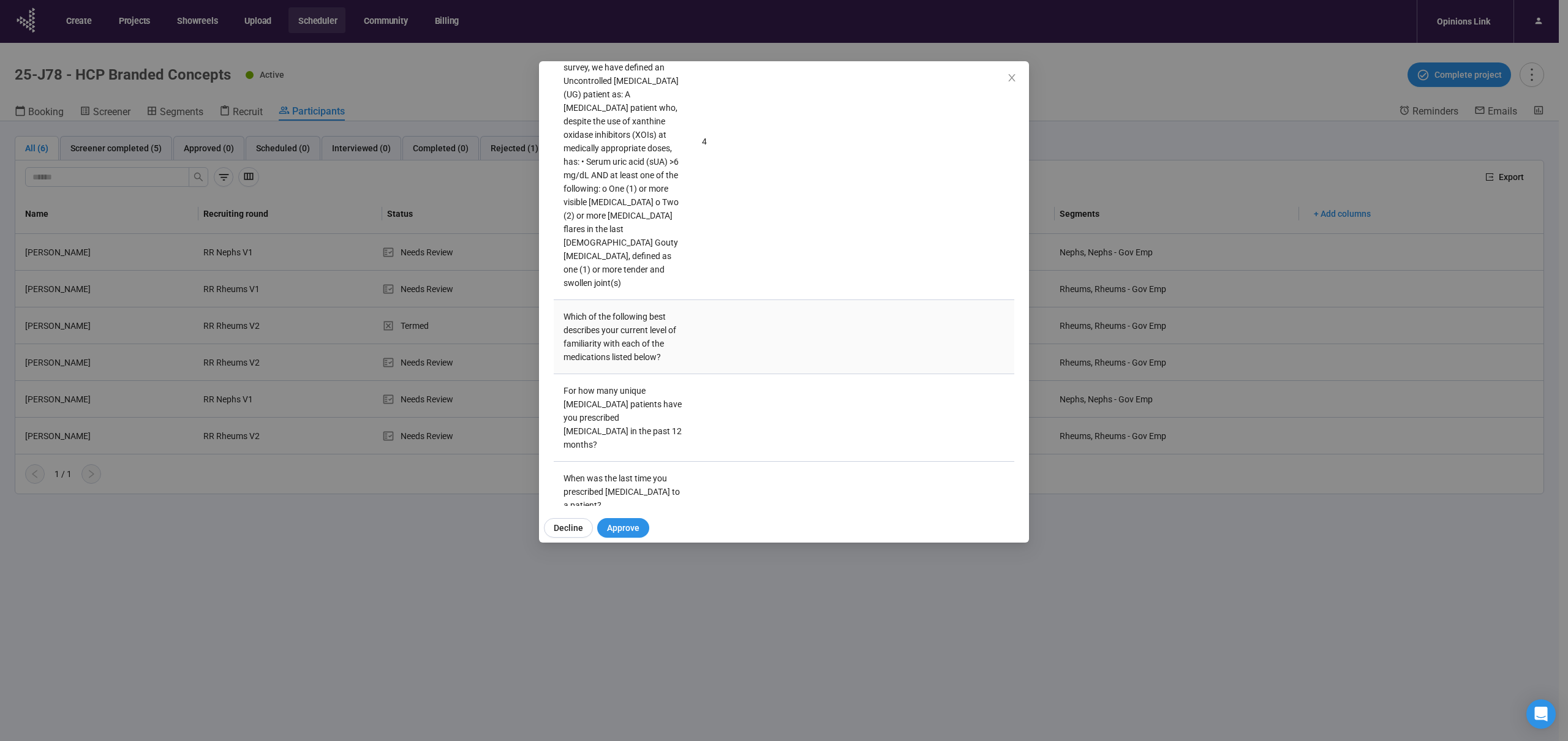
scroll to position [2467, 0]
click at [1011, 77] on icon "close" at bounding box center [1011, 78] width 7 height 8
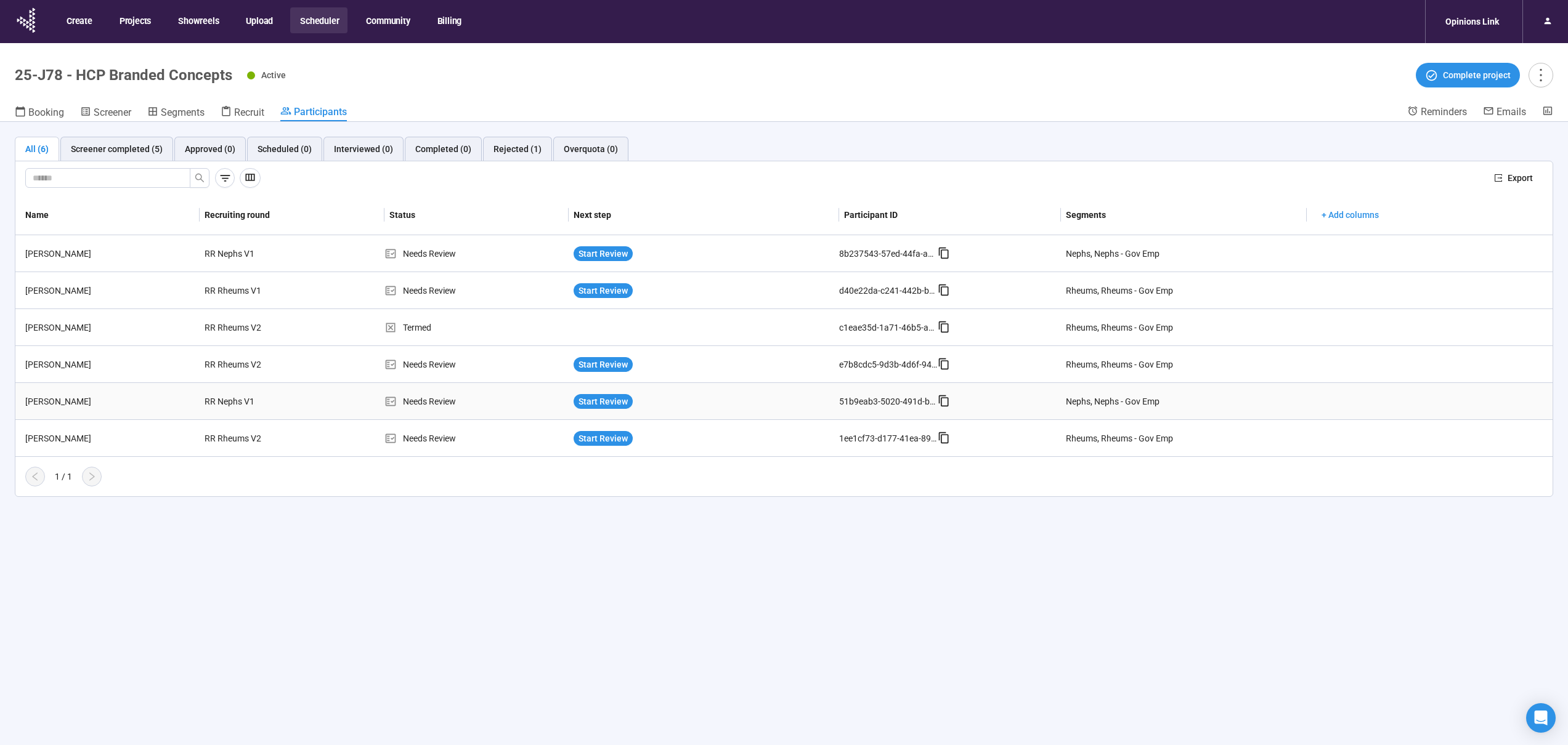
click at [359, 391] on td "RR Nephs V1" at bounding box center [292, 402] width 184 height 37
click at [358, 400] on td "RR Nephs V1" at bounding box center [292, 402] width 184 height 37
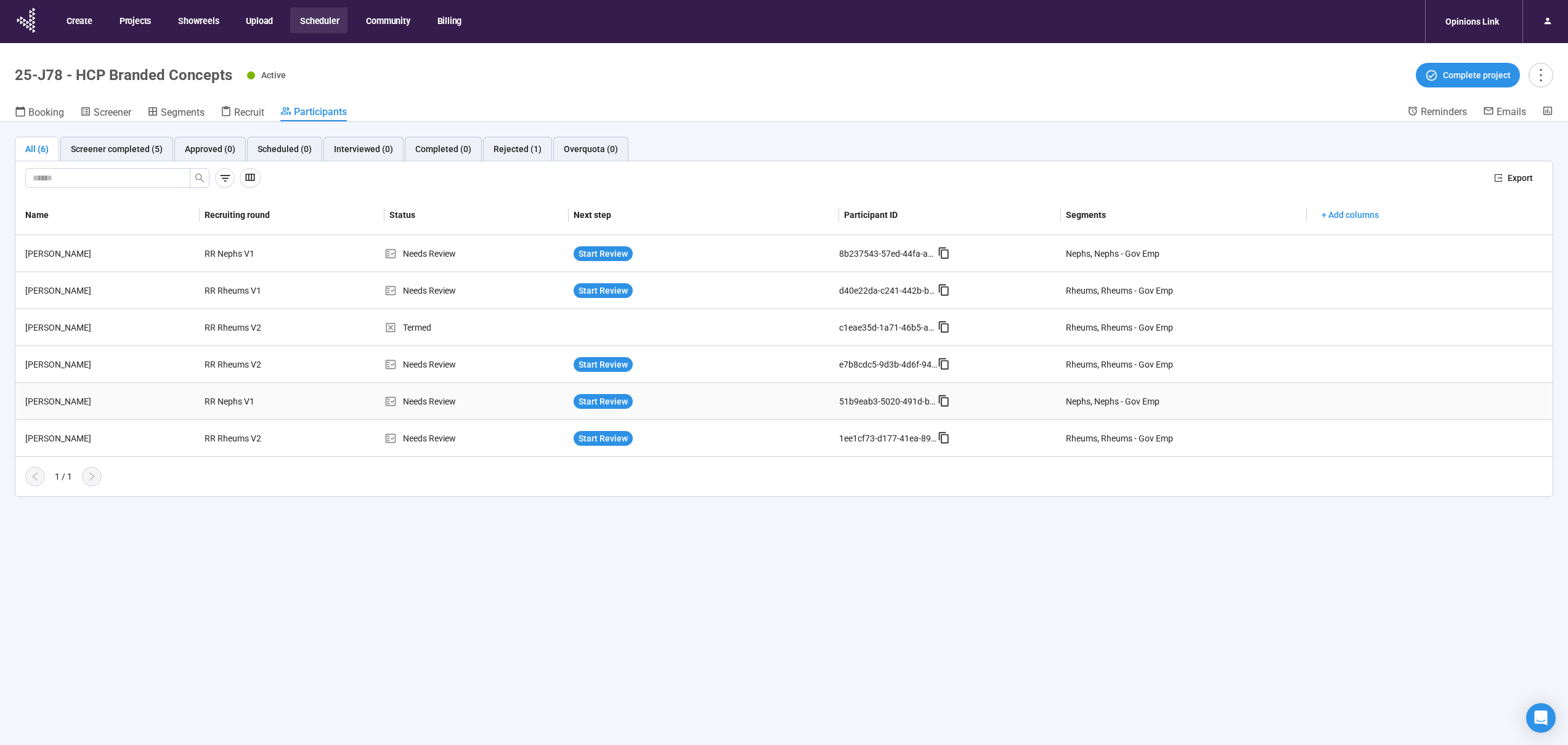
click at [728, 396] on div "Start Review" at bounding box center [704, 402] width 260 height 15
click at [119, 398] on div "[PERSON_NAME]" at bounding box center [110, 401] width 179 height 13
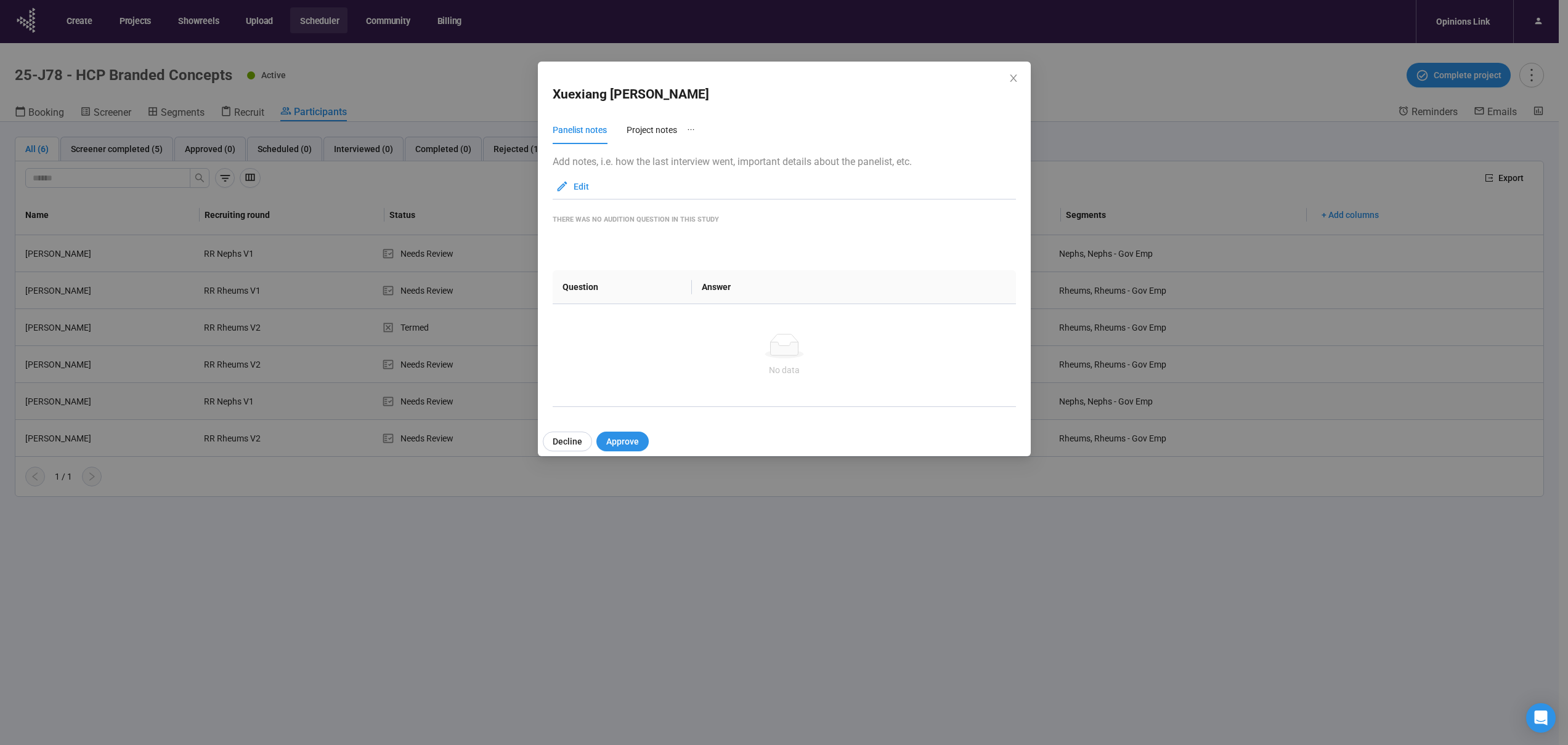
click at [119, 398] on div "Xuexiang Wang Panelist notes Project notes Add notes, i.e. how the last intervi…" at bounding box center [784, 372] width 1568 height 745
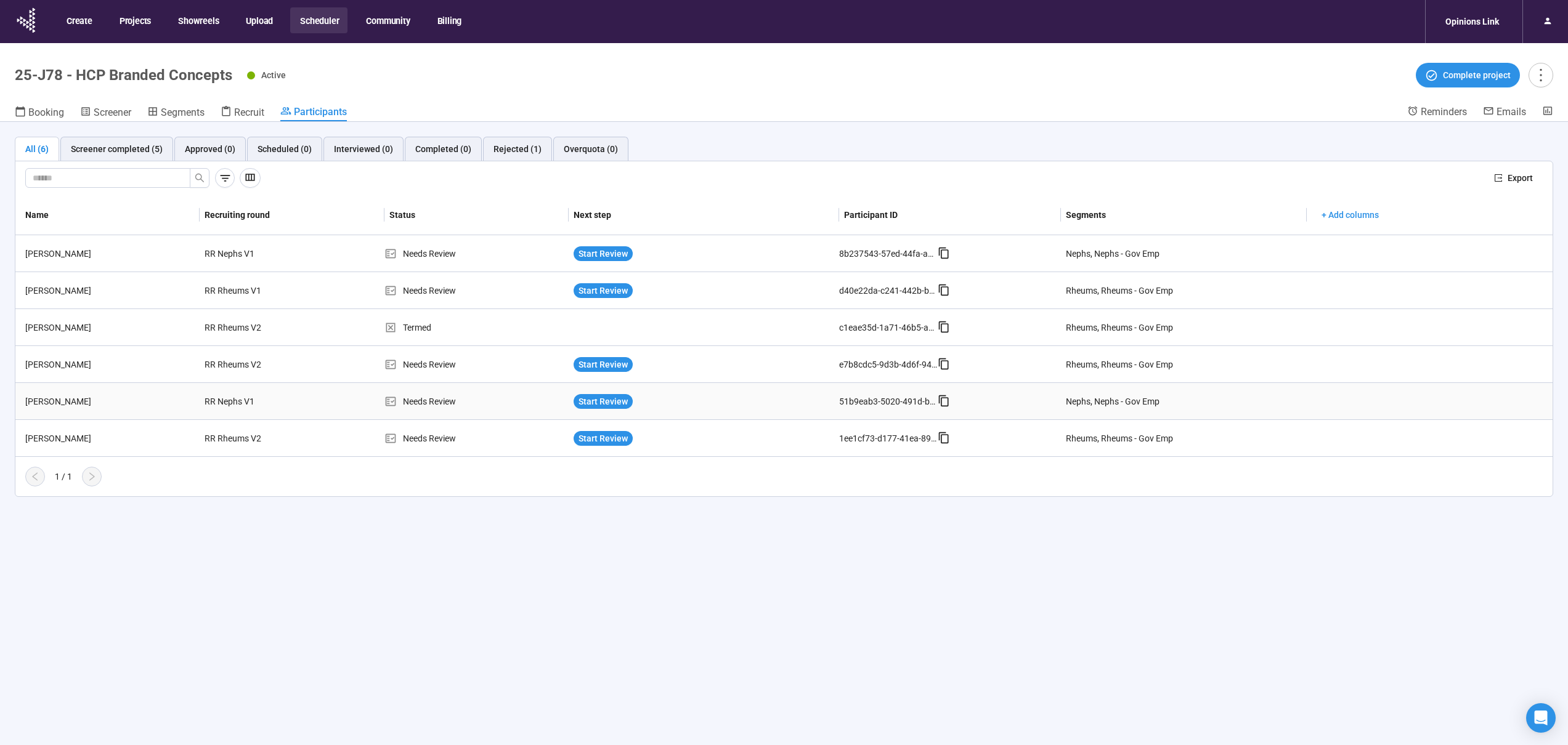
click at [119, 398] on div "[PERSON_NAME]" at bounding box center [110, 401] width 179 height 13
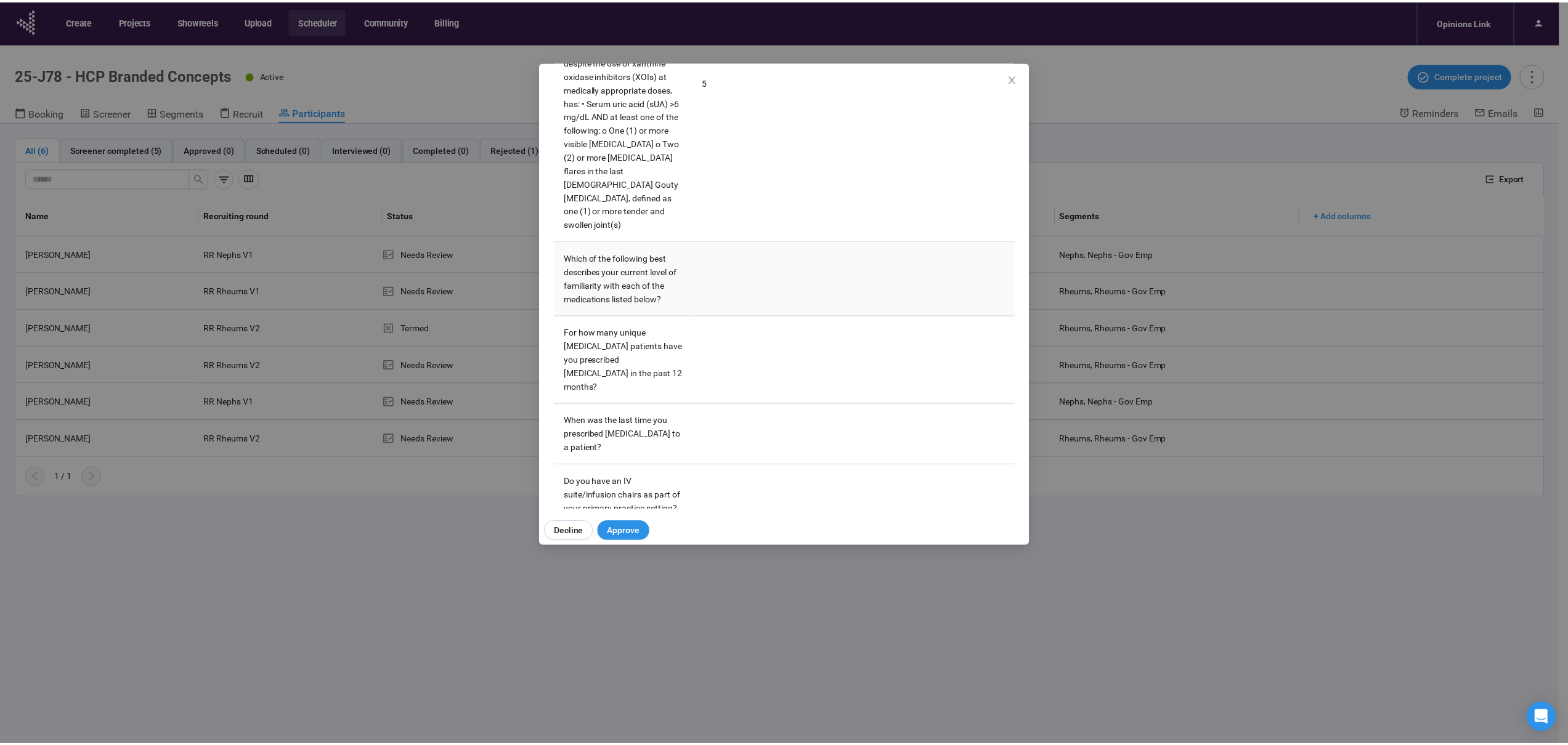
scroll to position [2529, 0]
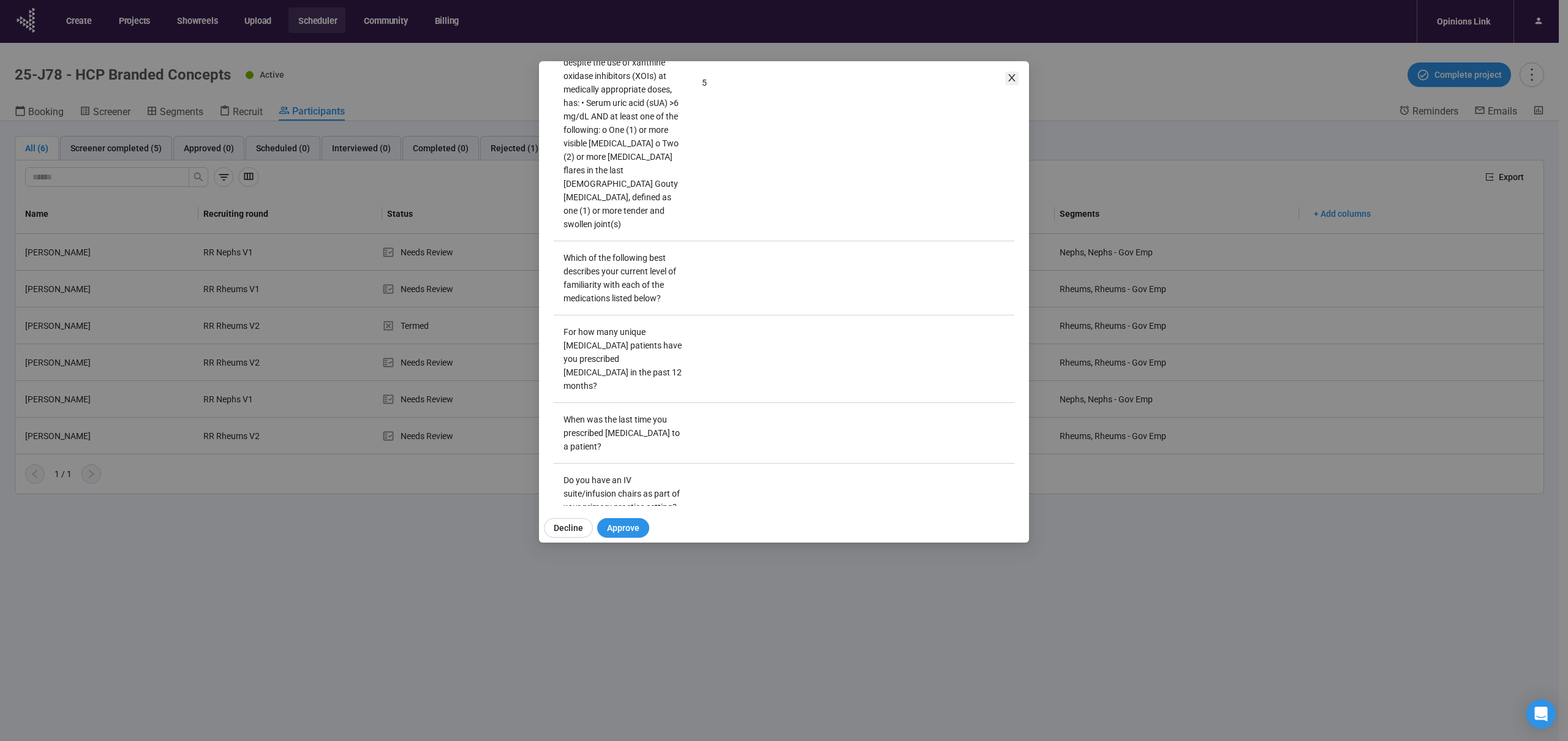
click at [1008, 79] on icon "close" at bounding box center [1011, 77] width 10 height 10
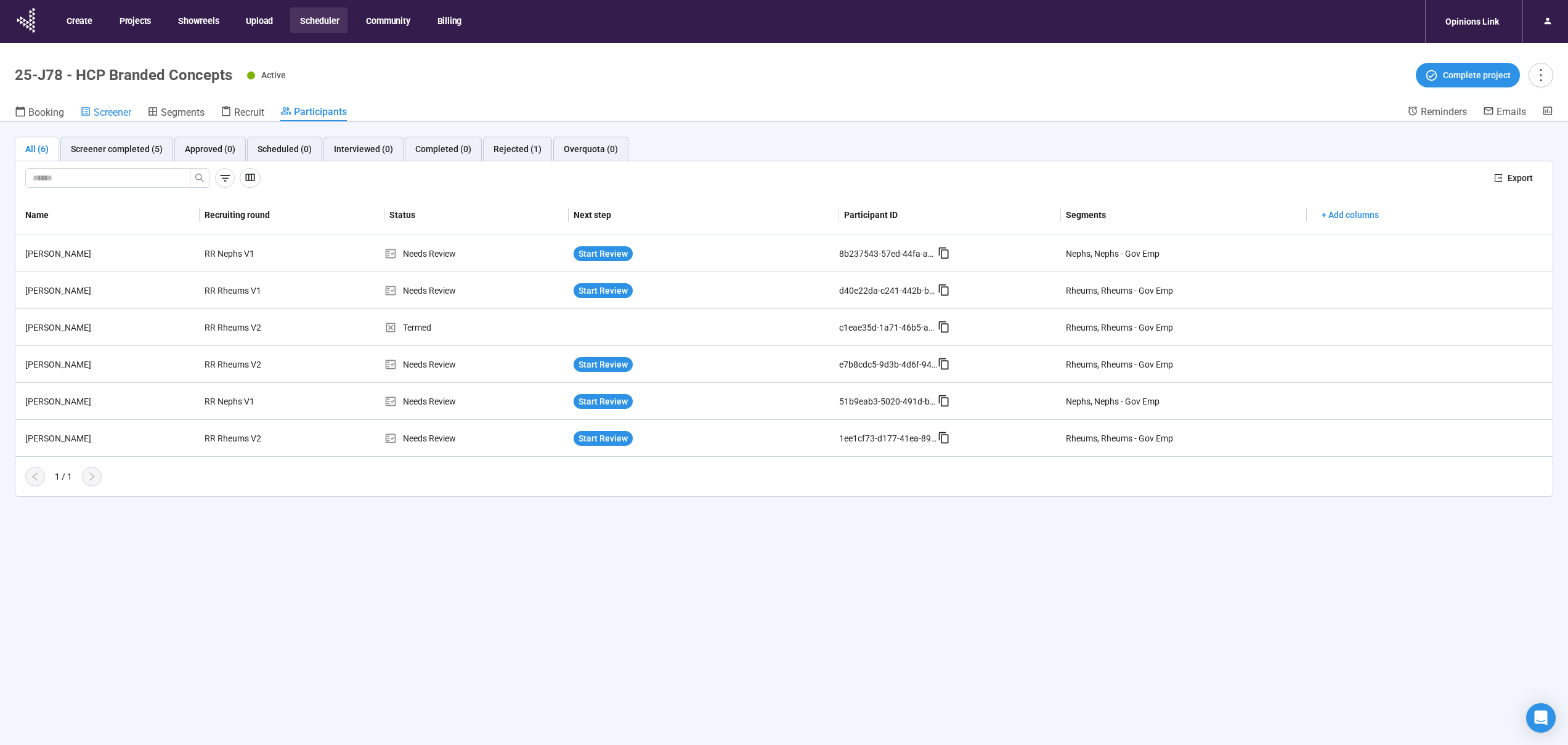
click at [129, 114] on span "Screener" at bounding box center [112, 112] width 38 height 11
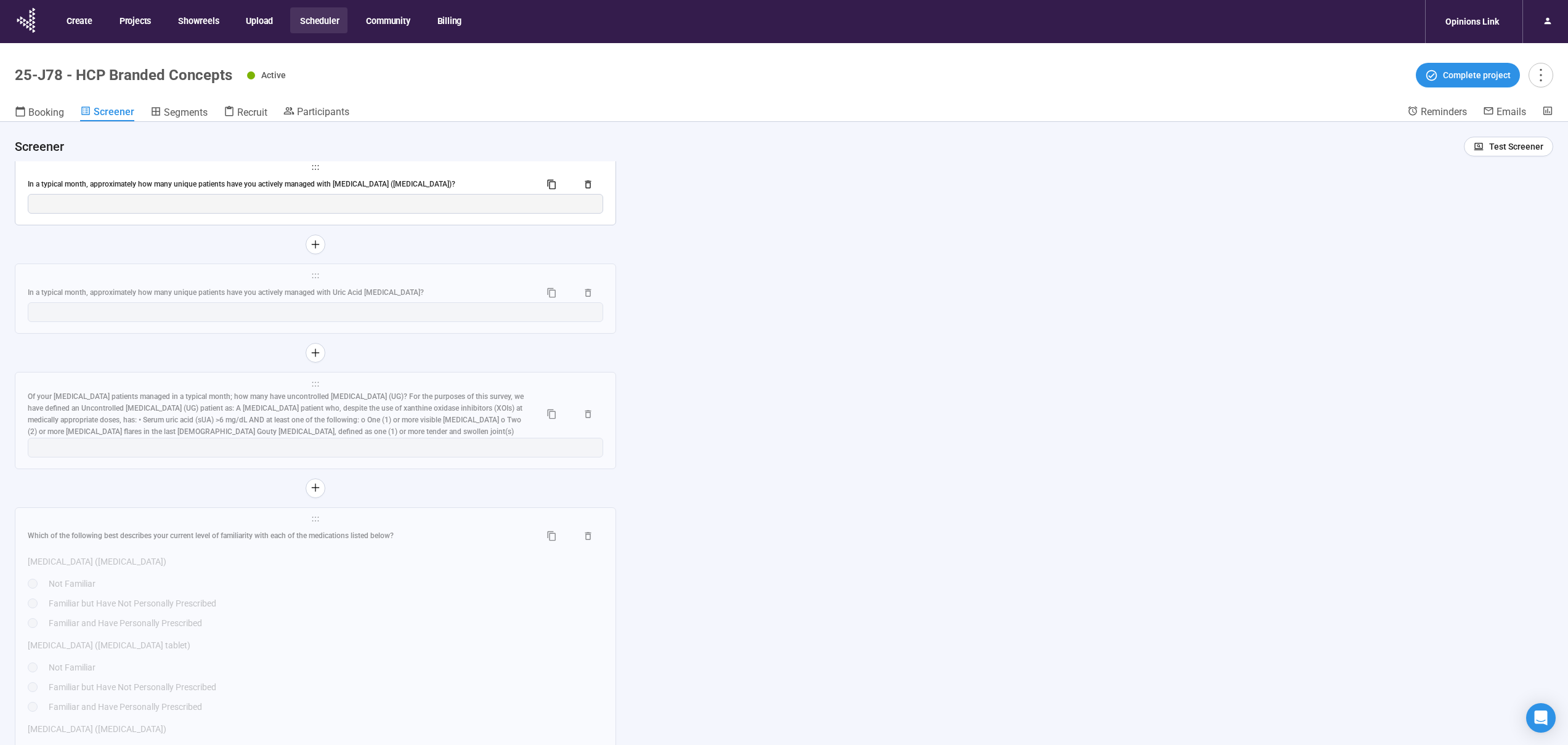
scroll to position [7456, 0]
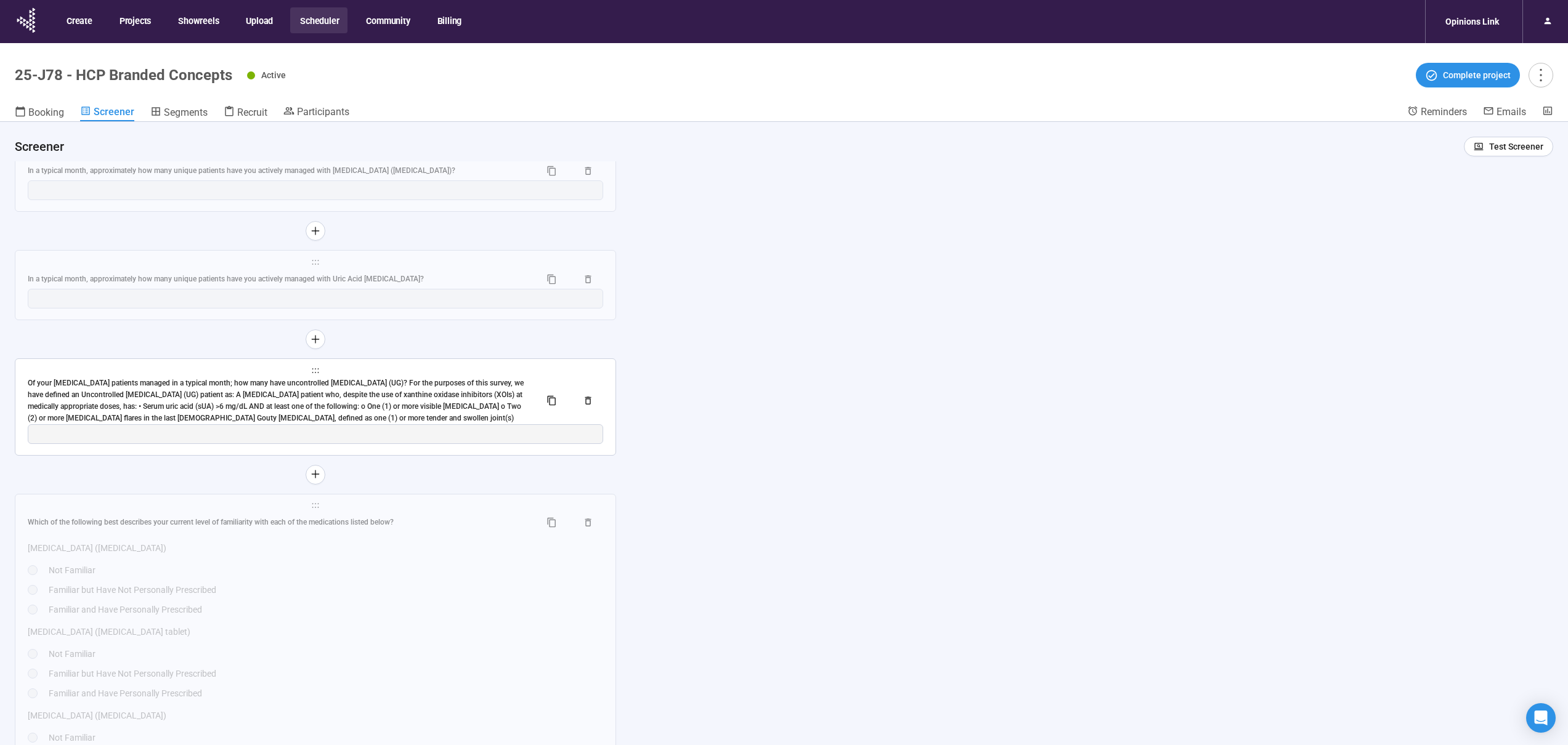
click at [425, 400] on div "Of your [MEDICAL_DATA] patients managed in a typical month; how many have uncon…" at bounding box center [278, 400] width 502 height 46
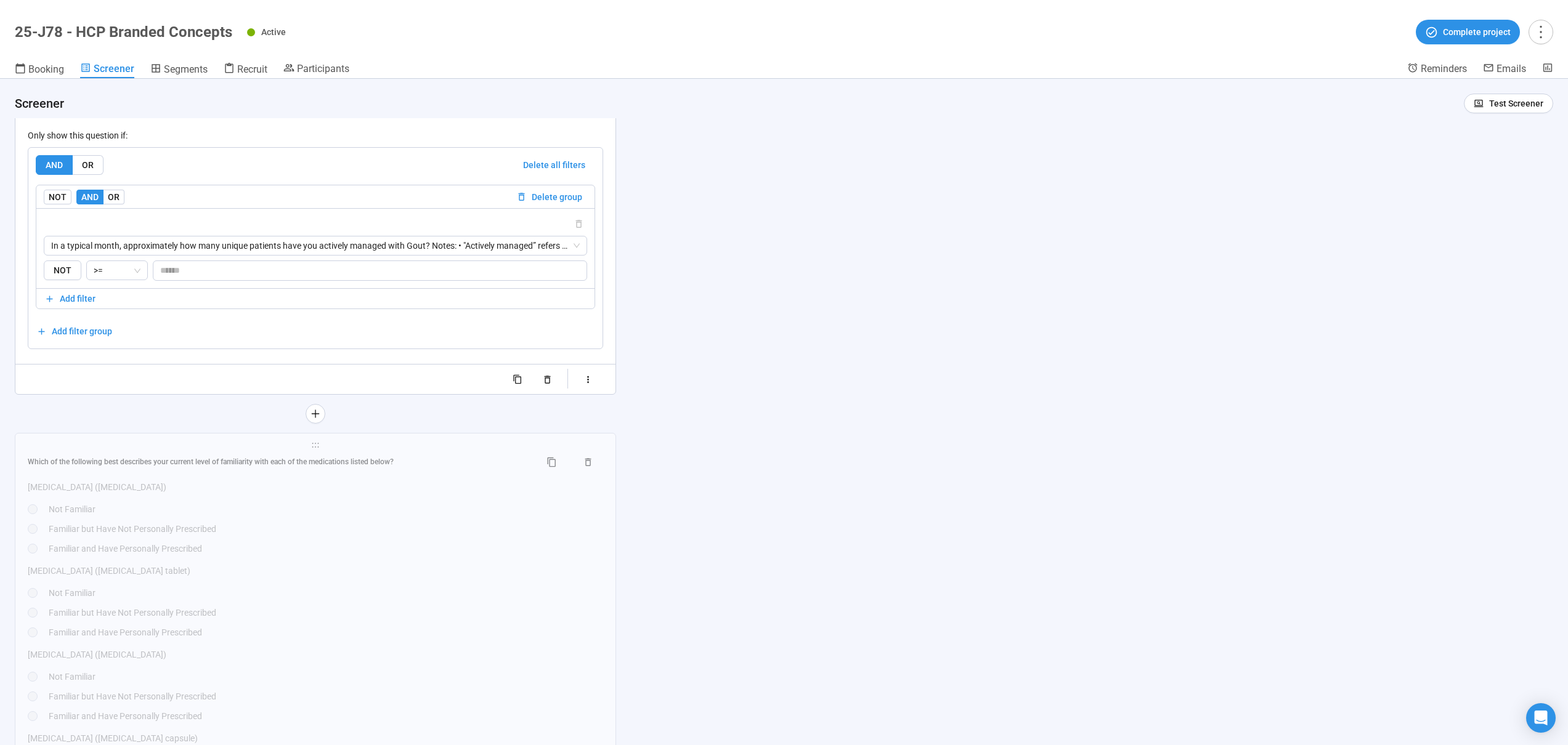
scroll to position [7820, 0]
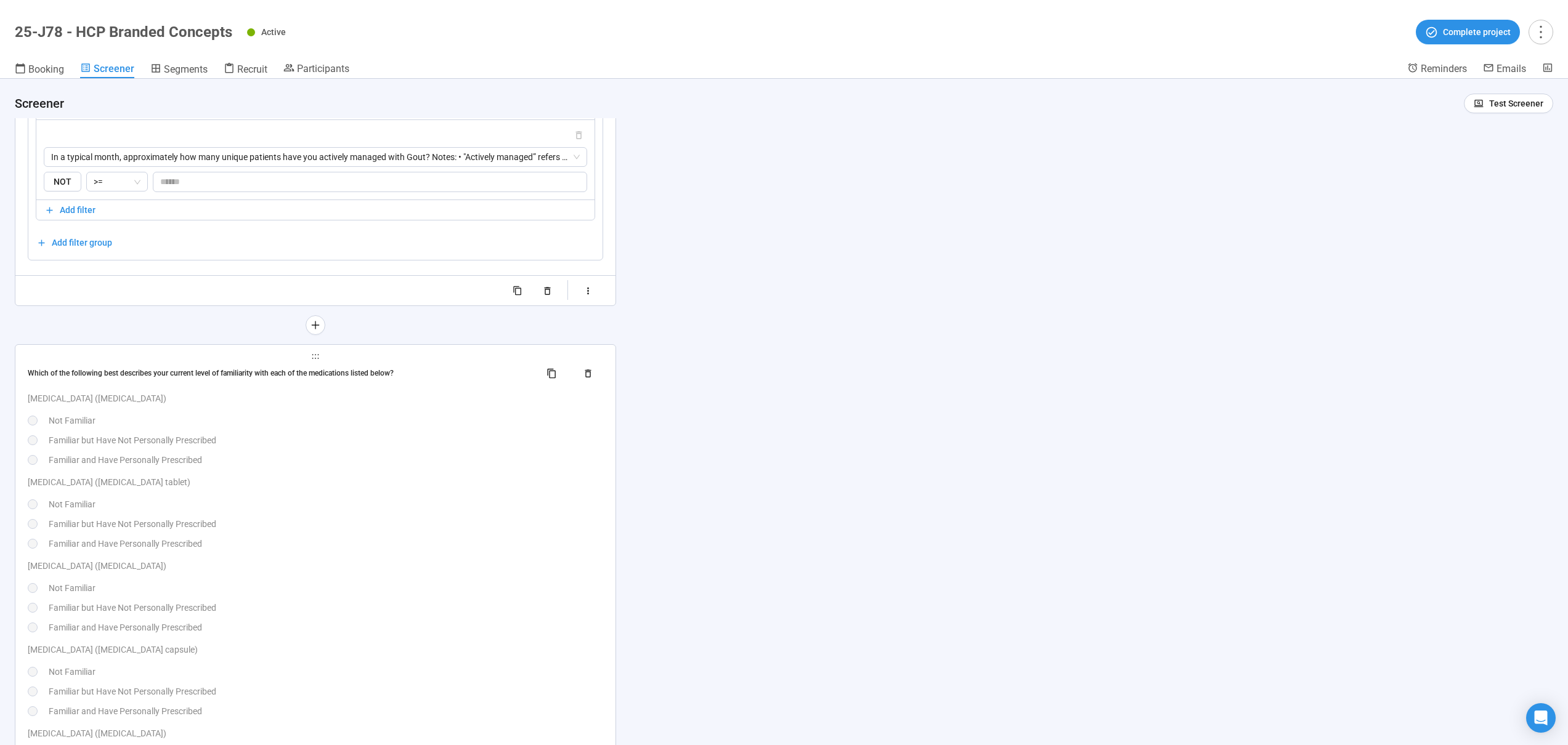
click at [326, 471] on div "Which of the following best describes your current level of familiarity with ea…" at bounding box center [315, 624] width 575 height 522
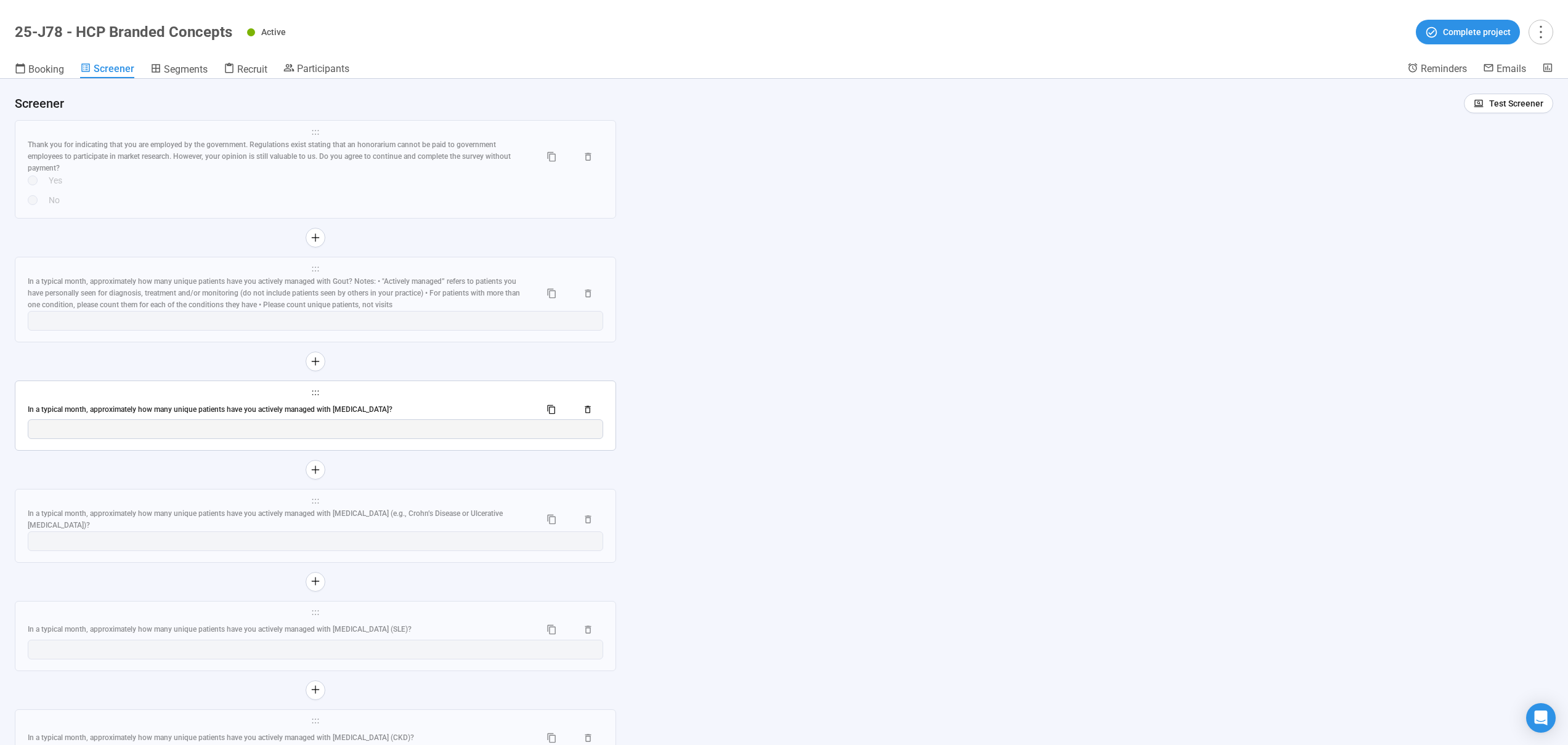
scroll to position [6440, 0]
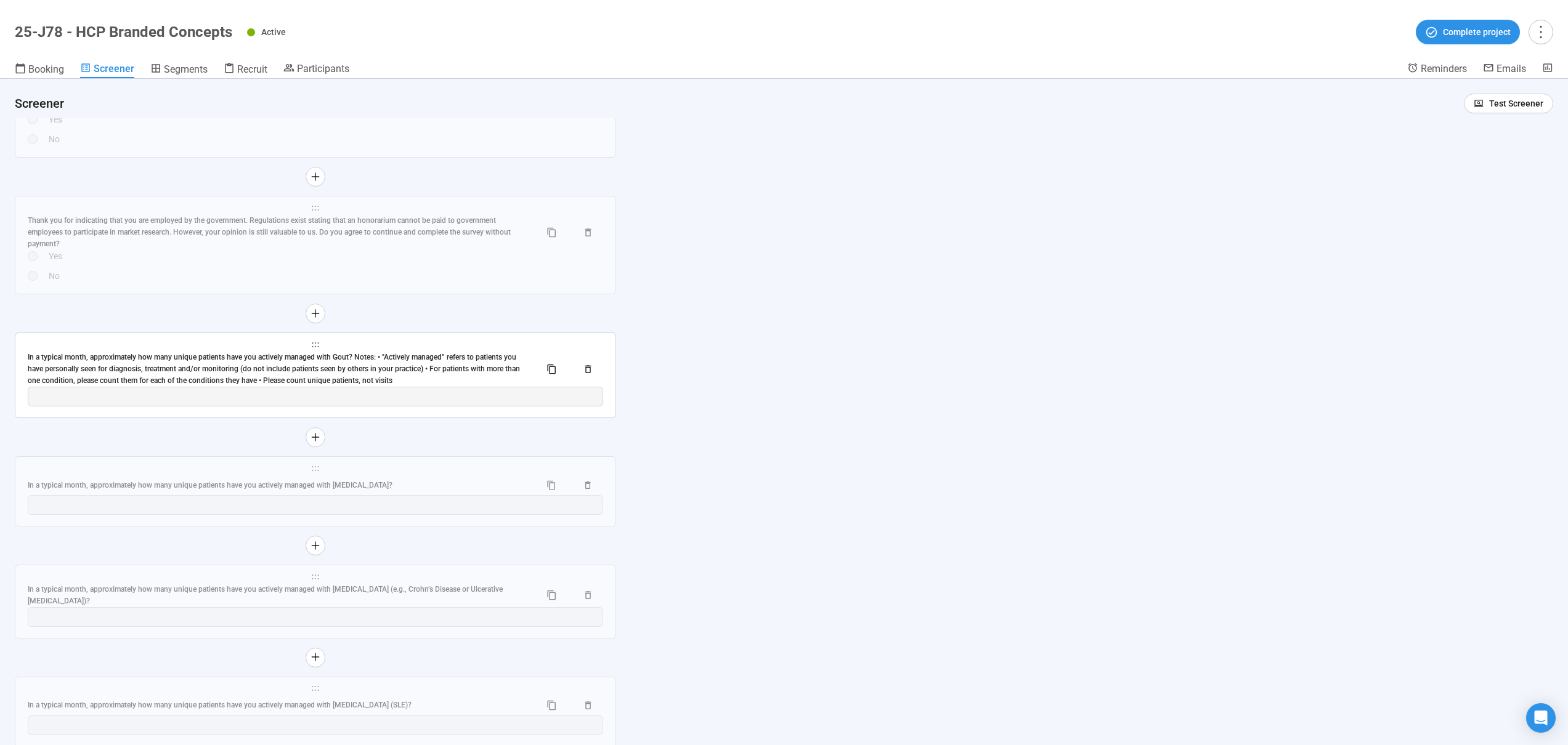
click at [313, 363] on div "In a typical month, approximately how many unique patients have you actively ma…" at bounding box center [278, 369] width 502 height 35
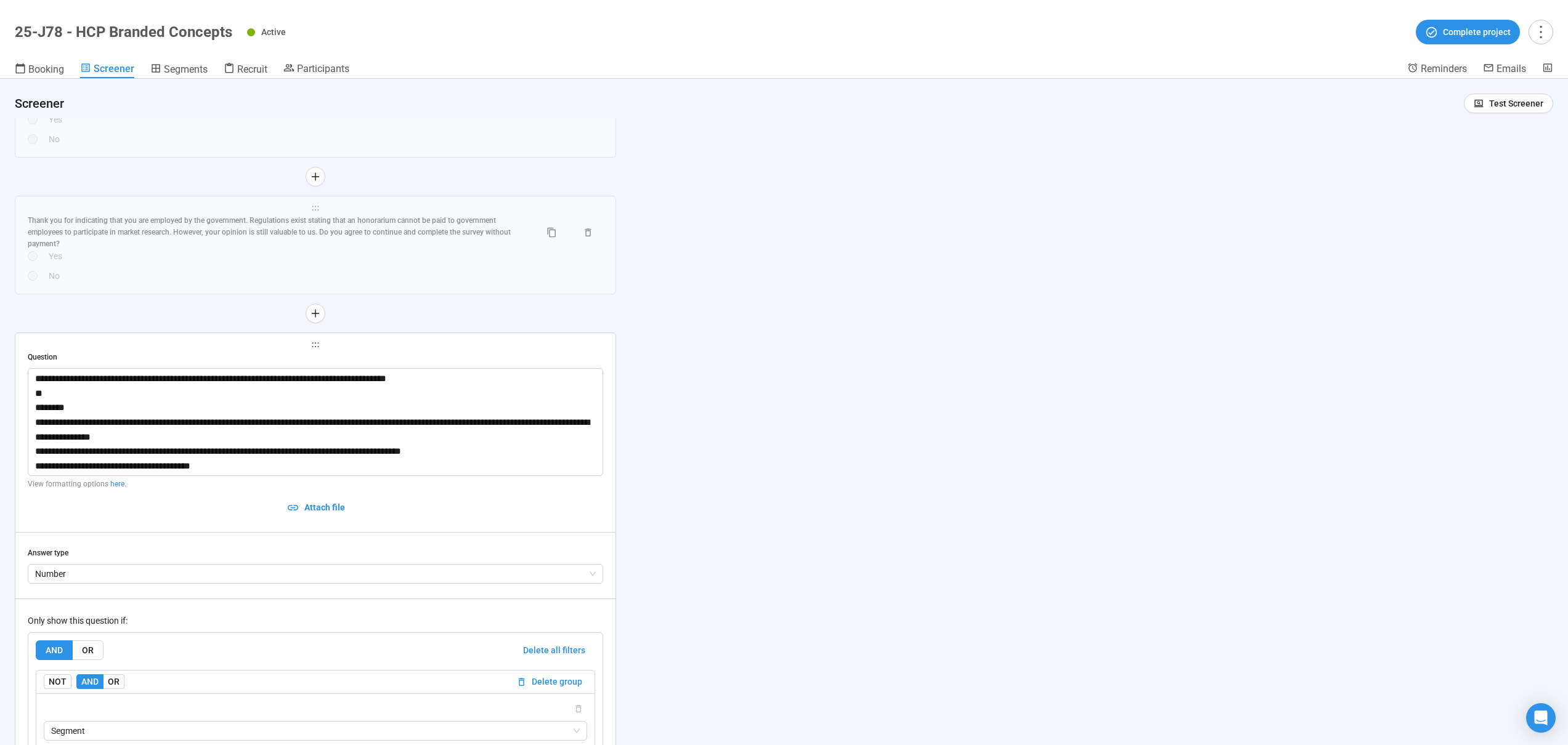
type textarea "**********"
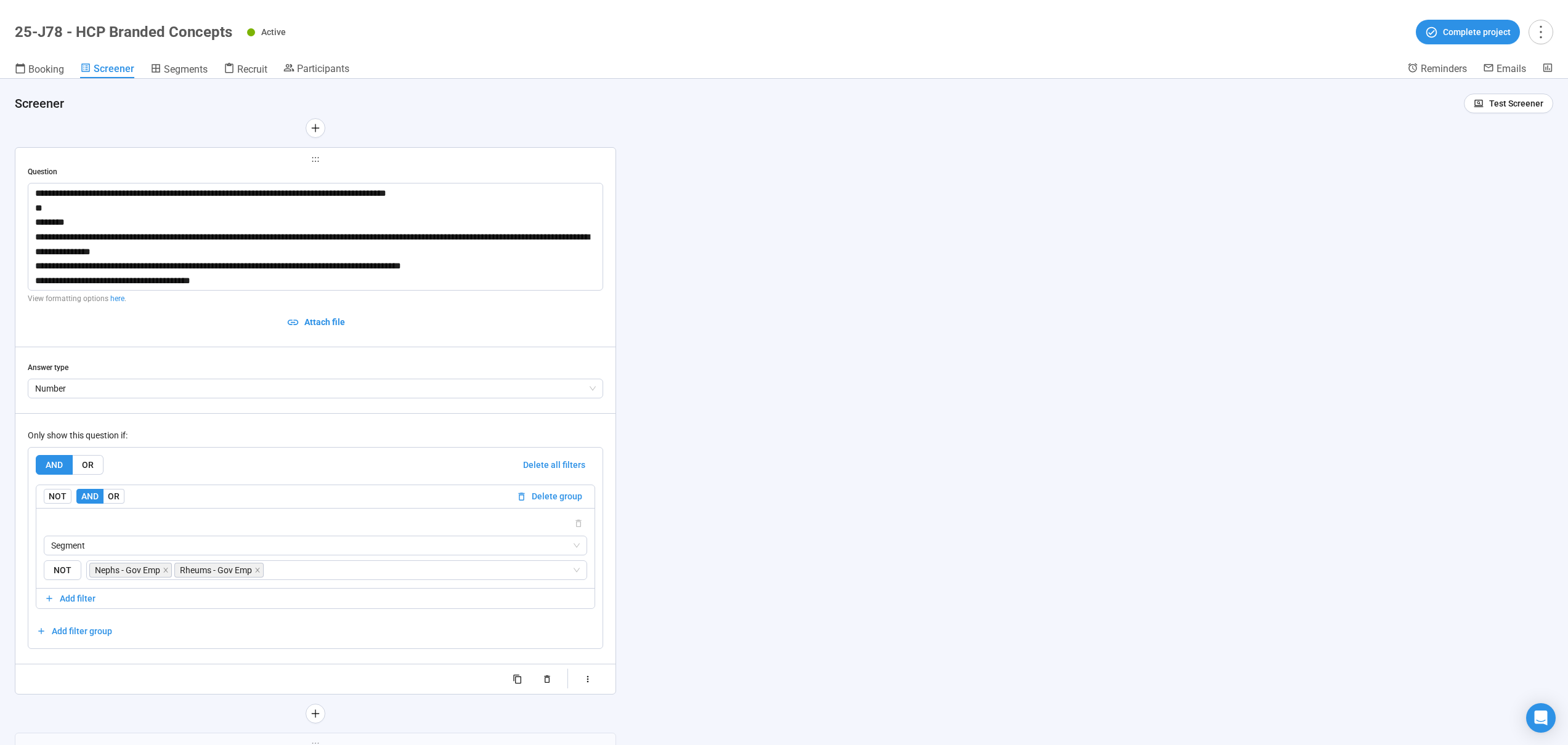
scroll to position [6694, 0]
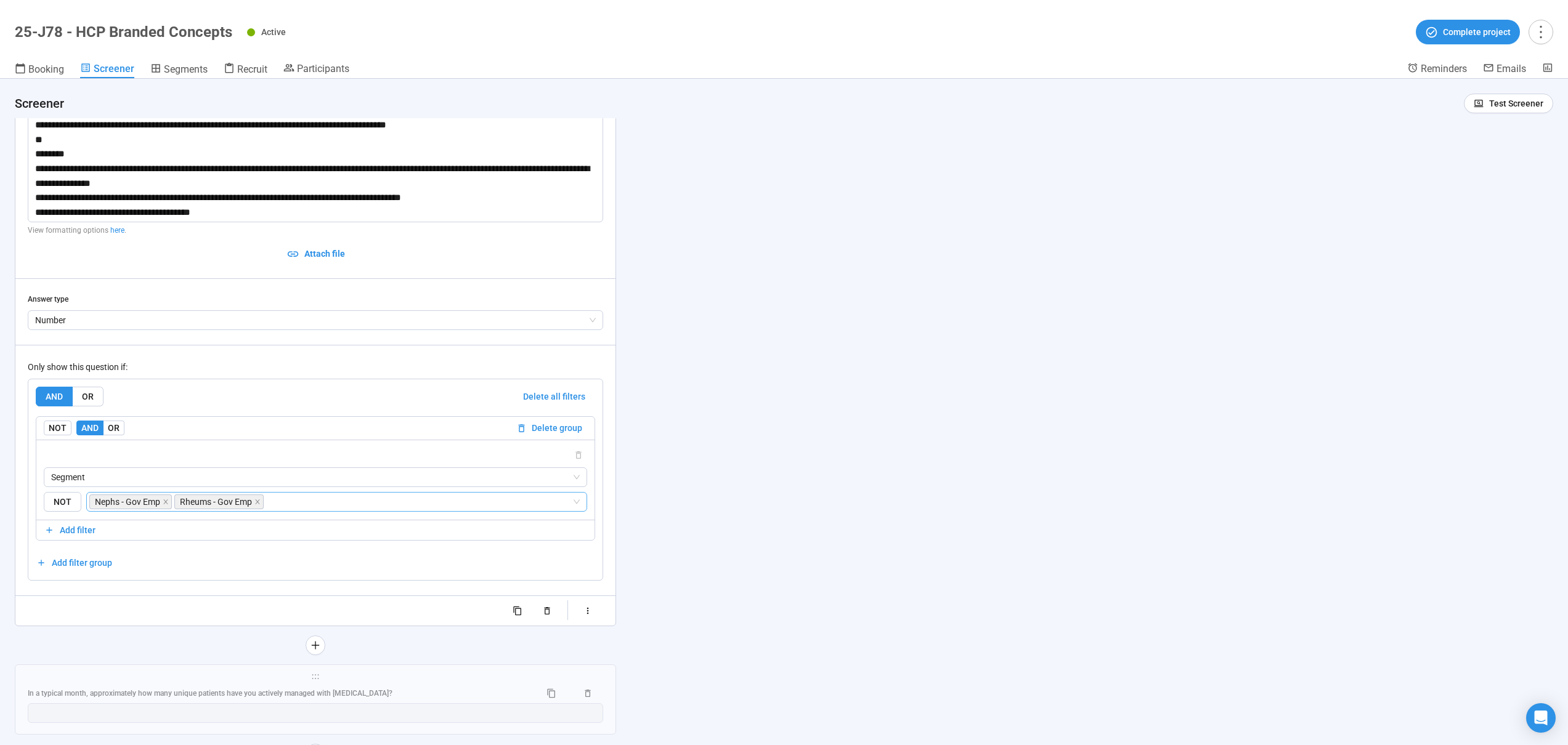
click at [297, 506] on input "search" at bounding box center [419, 502] width 306 height 15
click at [924, 504] on div "**********" at bounding box center [784, 412] width 1568 height 666
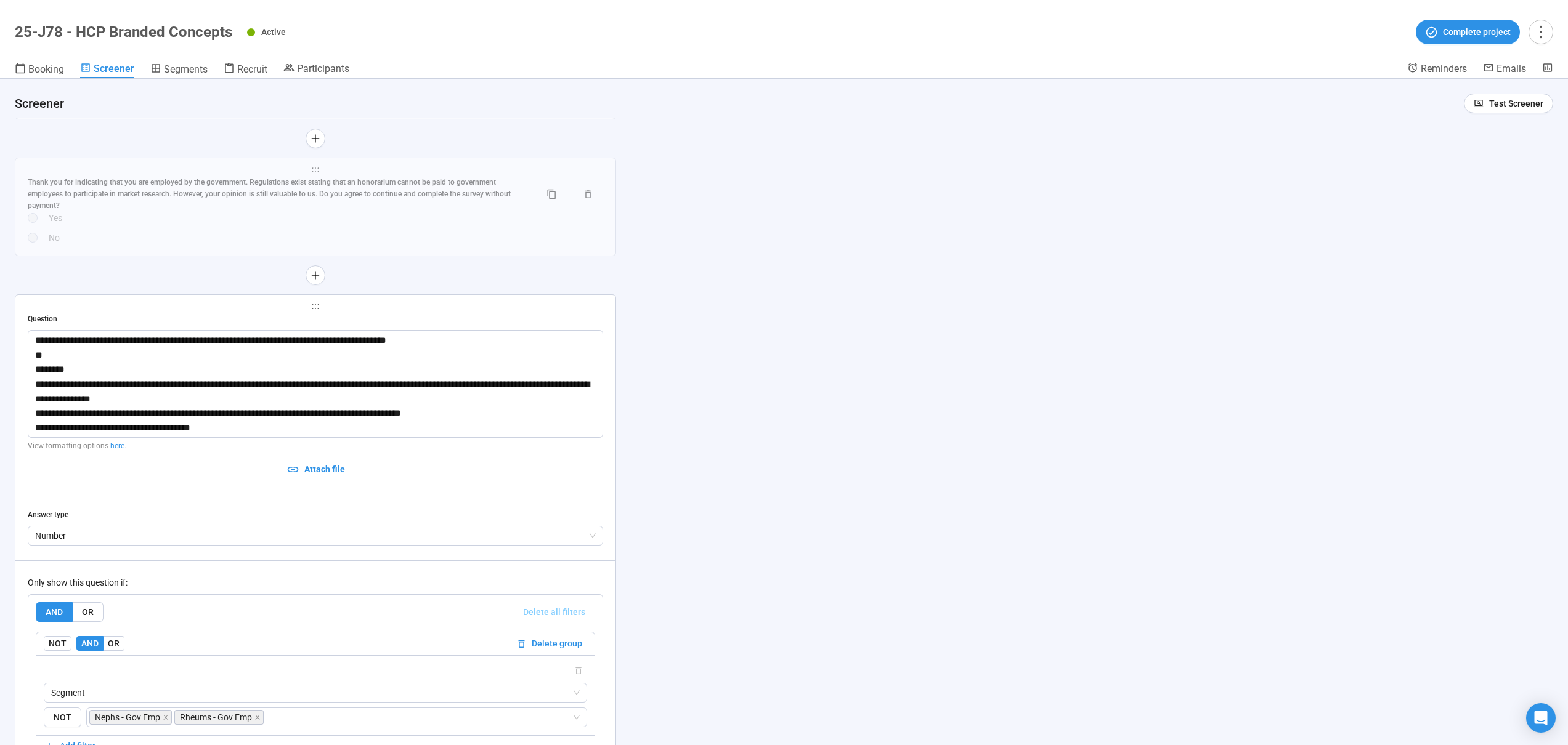
scroll to position [6393, 0]
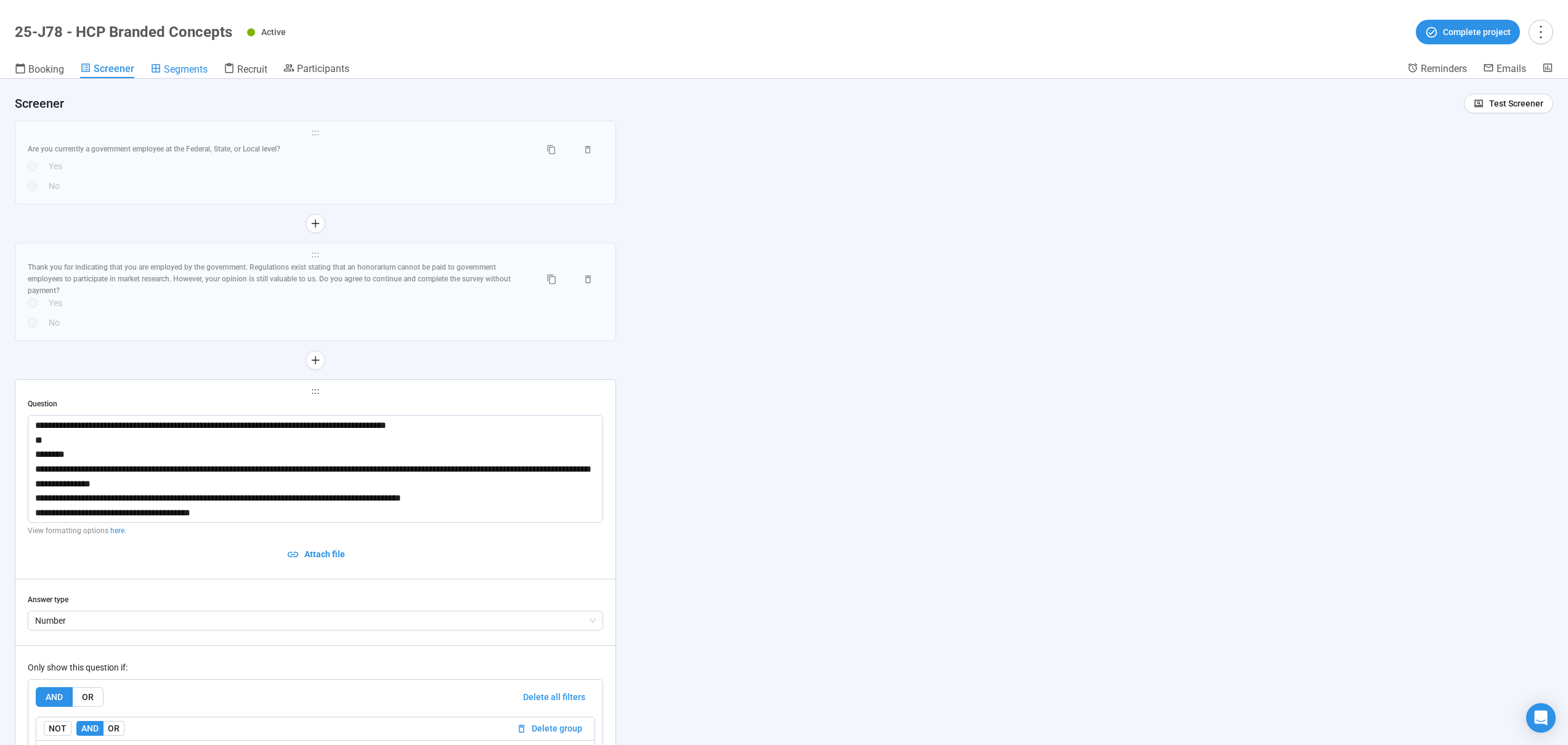
click at [185, 64] on span "Segments" at bounding box center [186, 69] width 44 height 11
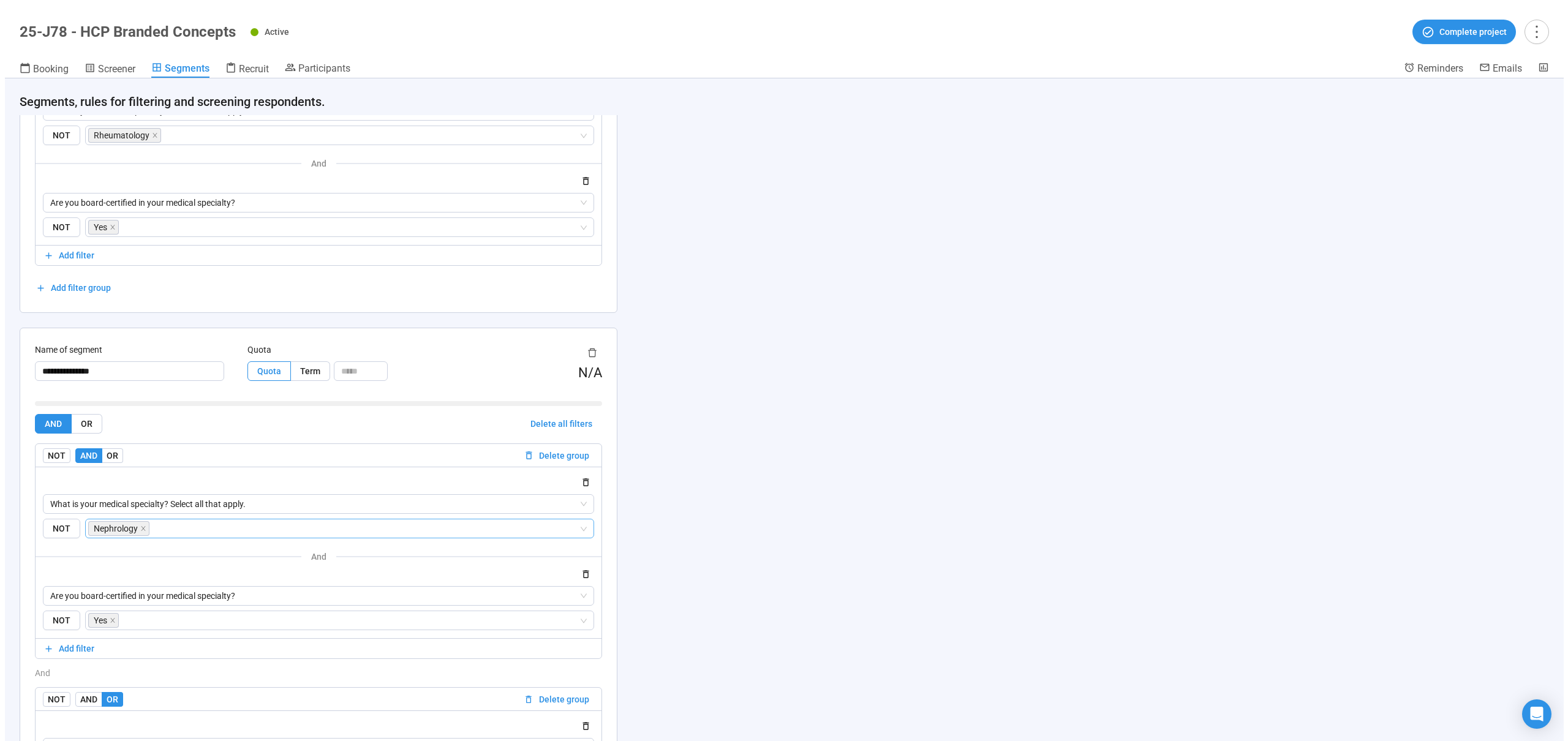
scroll to position [44, 0]
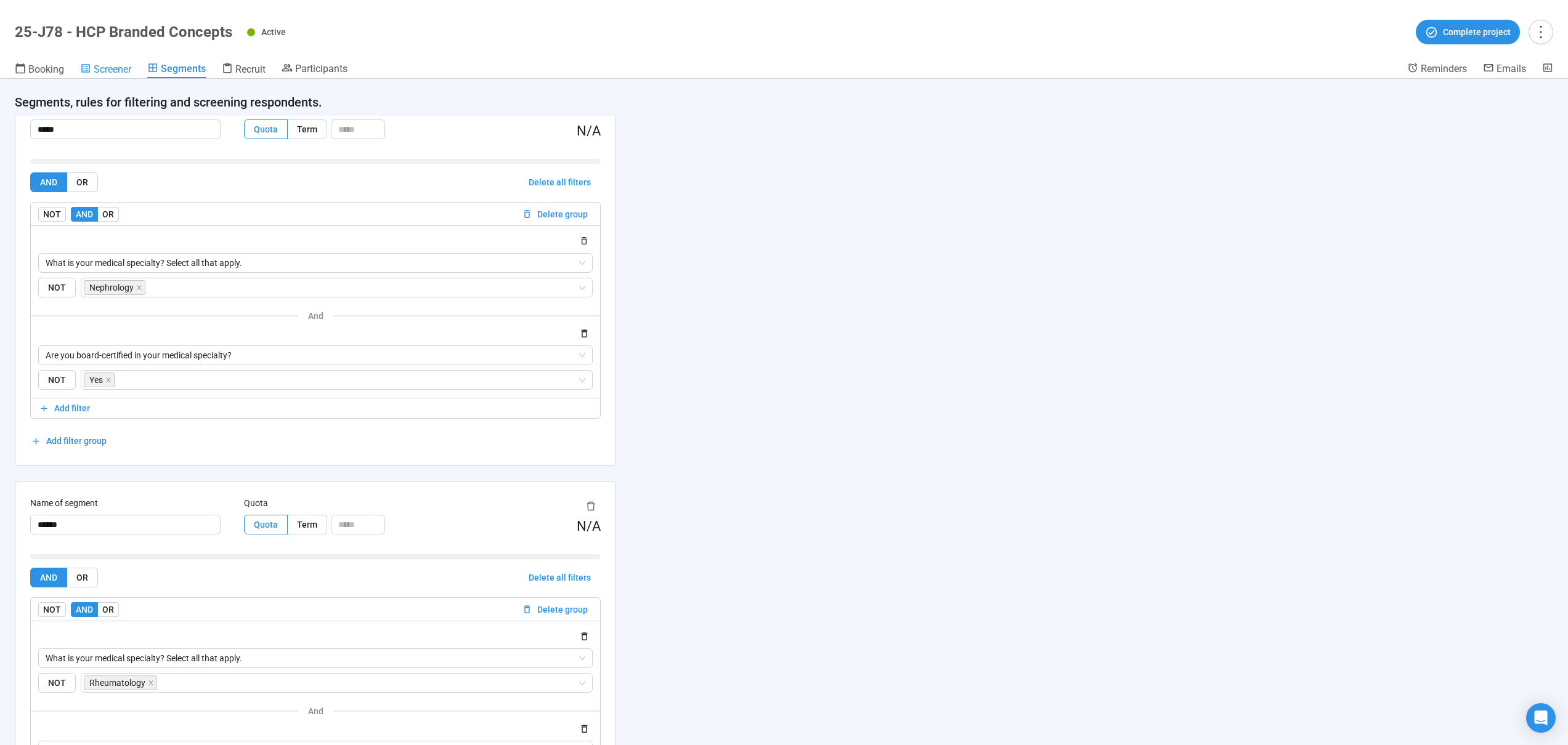
click at [126, 64] on span "Screener" at bounding box center [112, 69] width 38 height 11
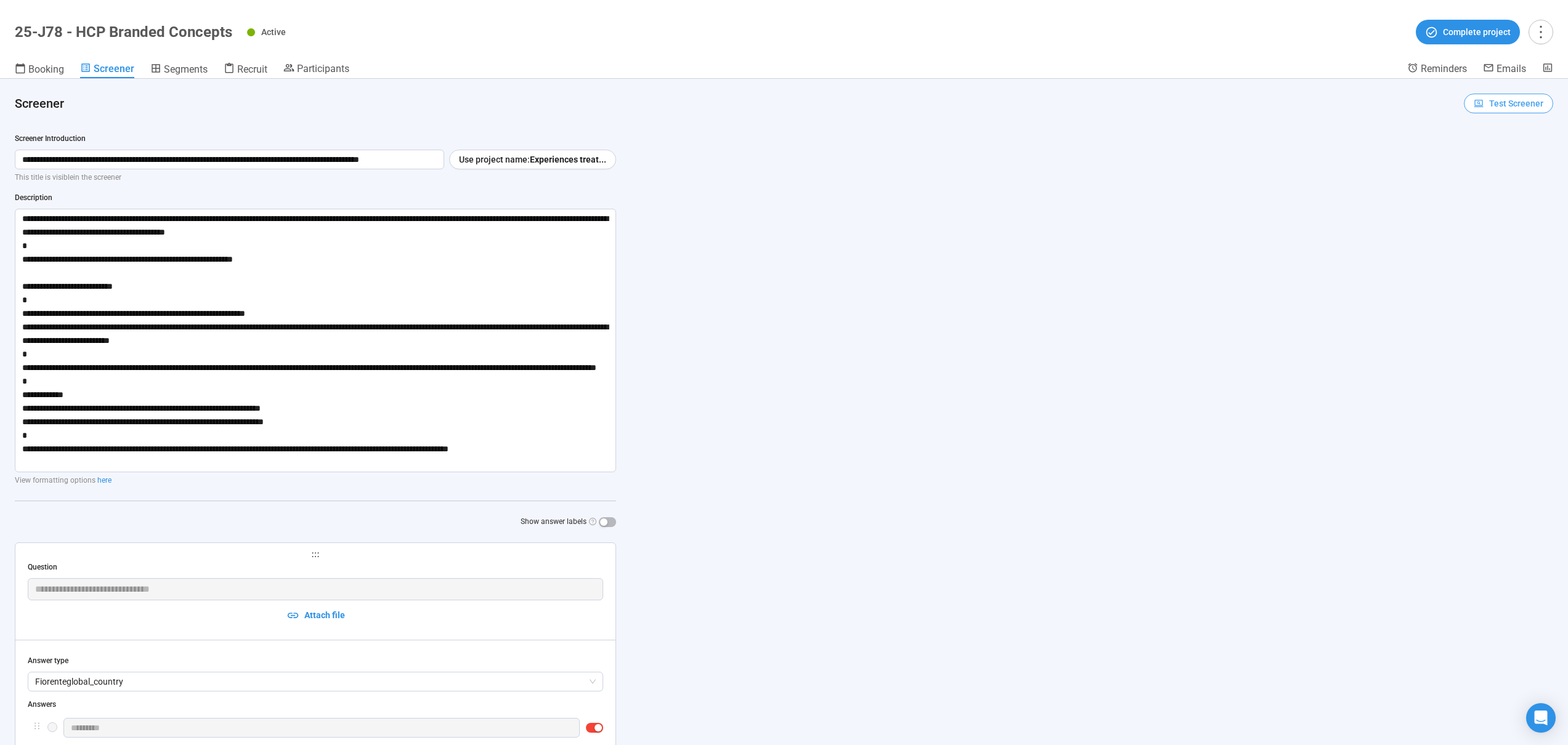
click at [1489, 106] on span "Test Screener" at bounding box center [1516, 103] width 54 height 13
click at [1477, 169] on link "Test screener" at bounding box center [1490, 167] width 50 height 10
click at [264, 73] on span "Recruit" at bounding box center [252, 69] width 30 height 11
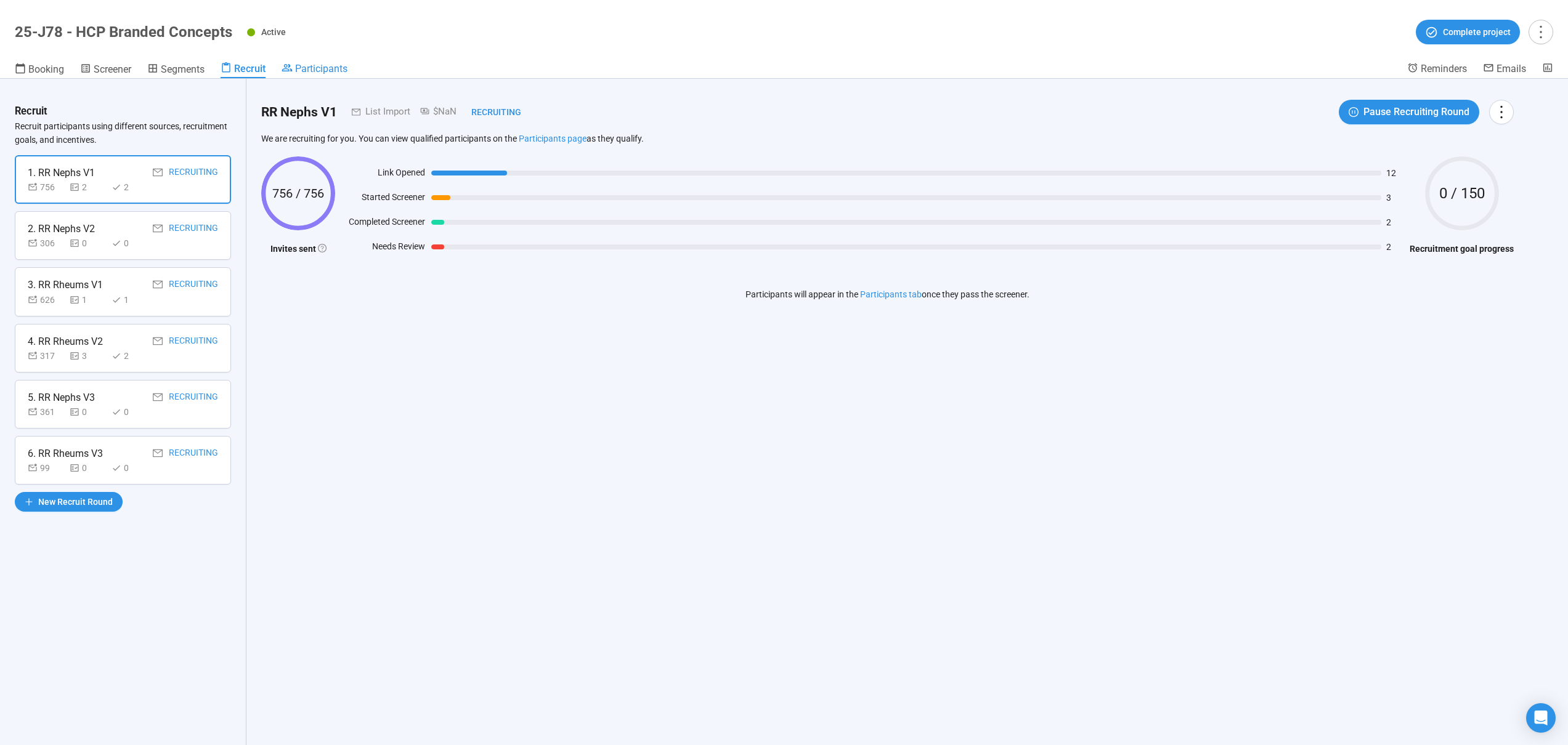
click at [322, 69] on span "Participants" at bounding box center [321, 68] width 52 height 11
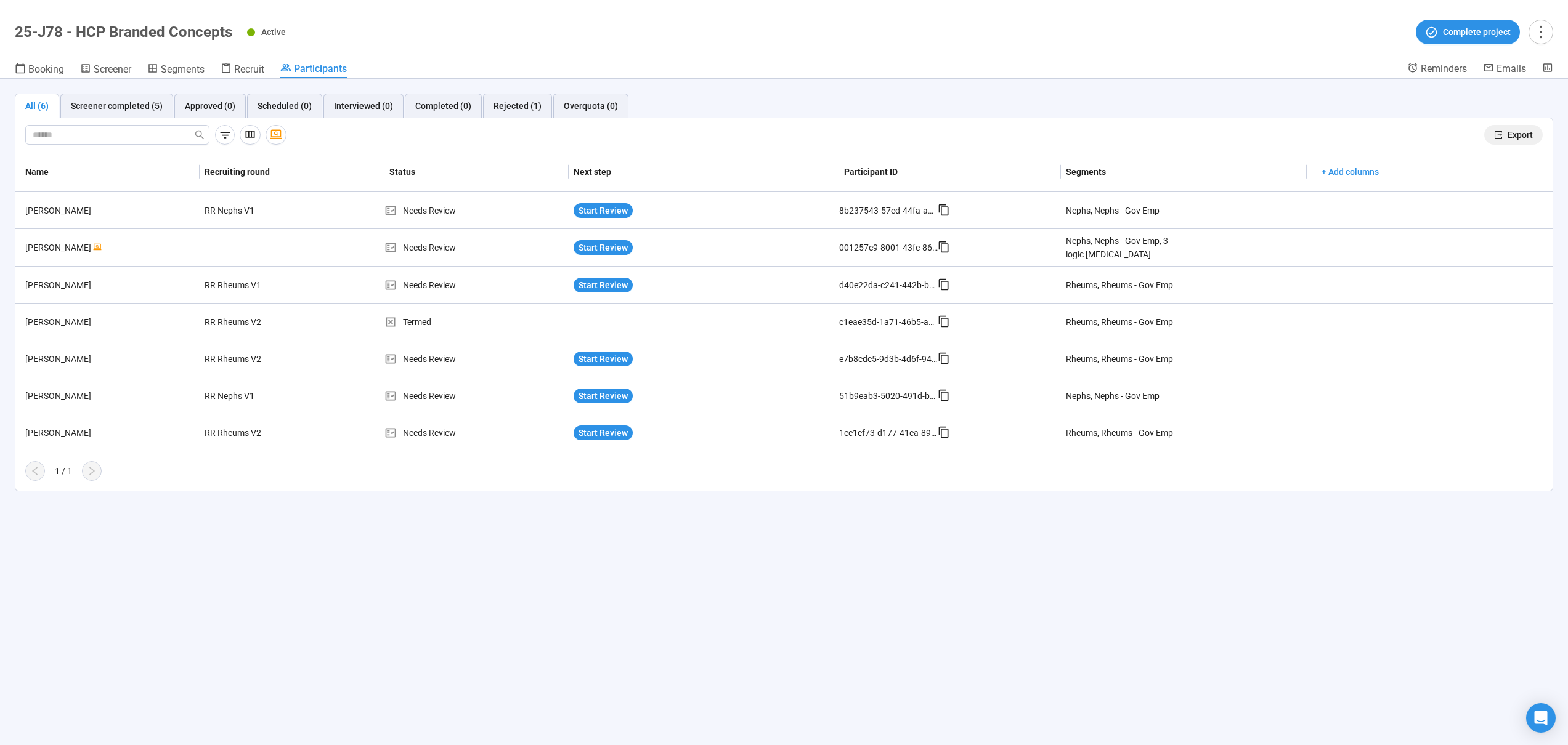
click at [1502, 133] on icon "export" at bounding box center [1498, 135] width 9 height 9
click at [1498, 132] on icon "export" at bounding box center [1498, 135] width 9 height 9
click at [220, 245] on div at bounding box center [246, 247] width 93 height 10
click at [67, 245] on div "[PERSON_NAME]" at bounding box center [110, 247] width 179 height 13
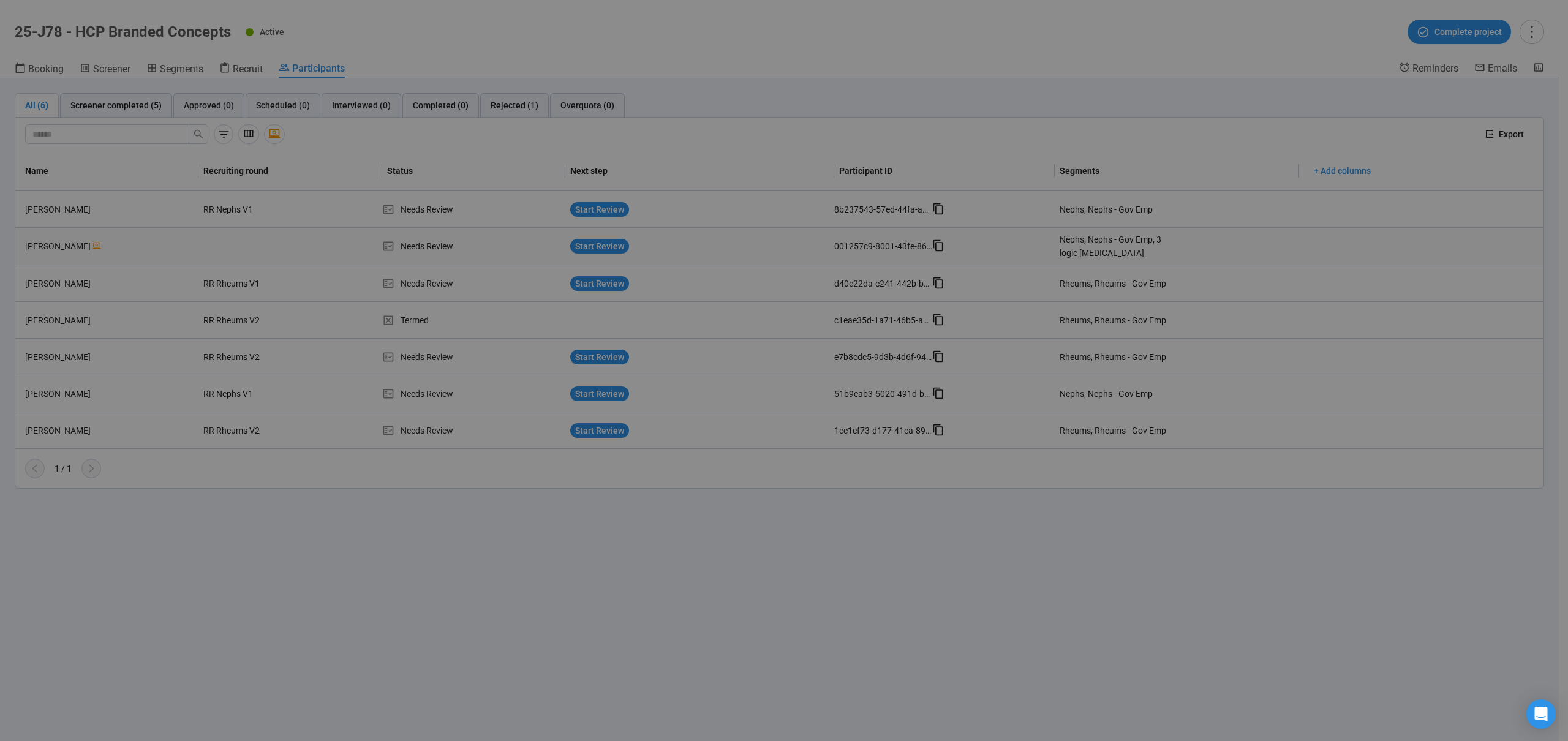
click at [67, 244] on div "Isiah Smith Project notes Edit Add notes, i.e. how the last interview went, imp…" at bounding box center [784, 370] width 1568 height 741
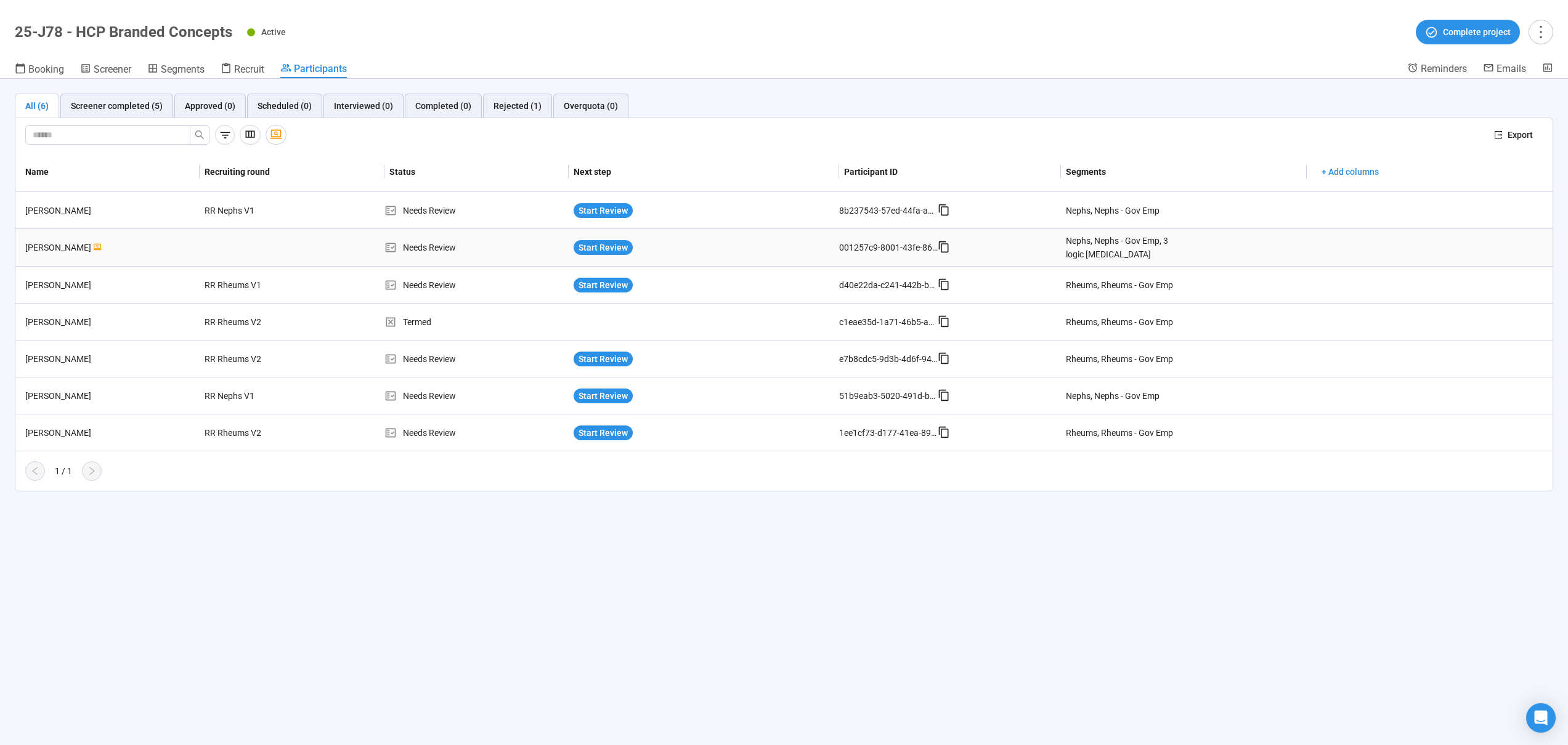
click at [67, 245] on div "[PERSON_NAME]" at bounding box center [110, 247] width 179 height 13
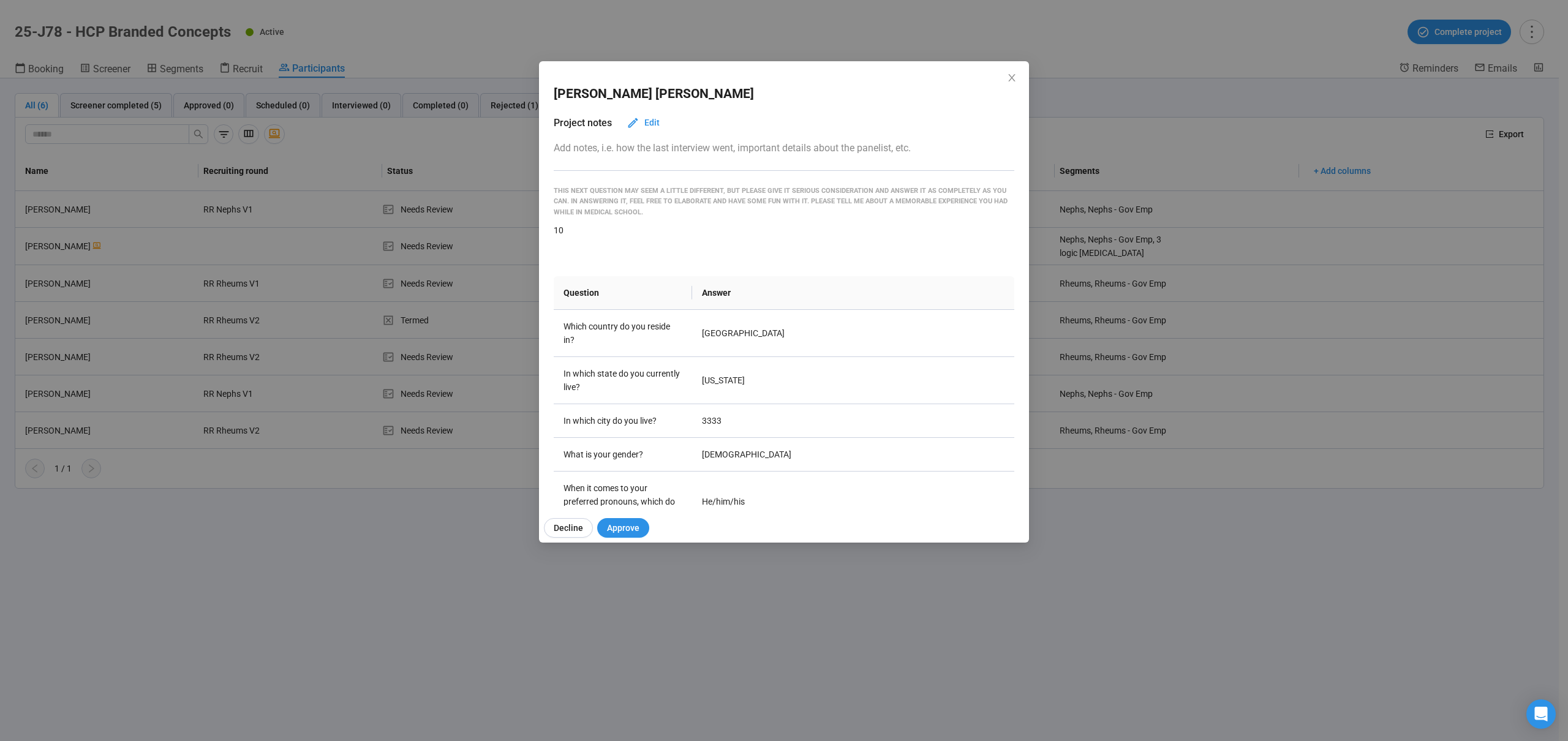
click at [57, 245] on div "Isiah Smith Project notes Edit Add notes, i.e. how the last interview went, imp…" at bounding box center [784, 370] width 1568 height 741
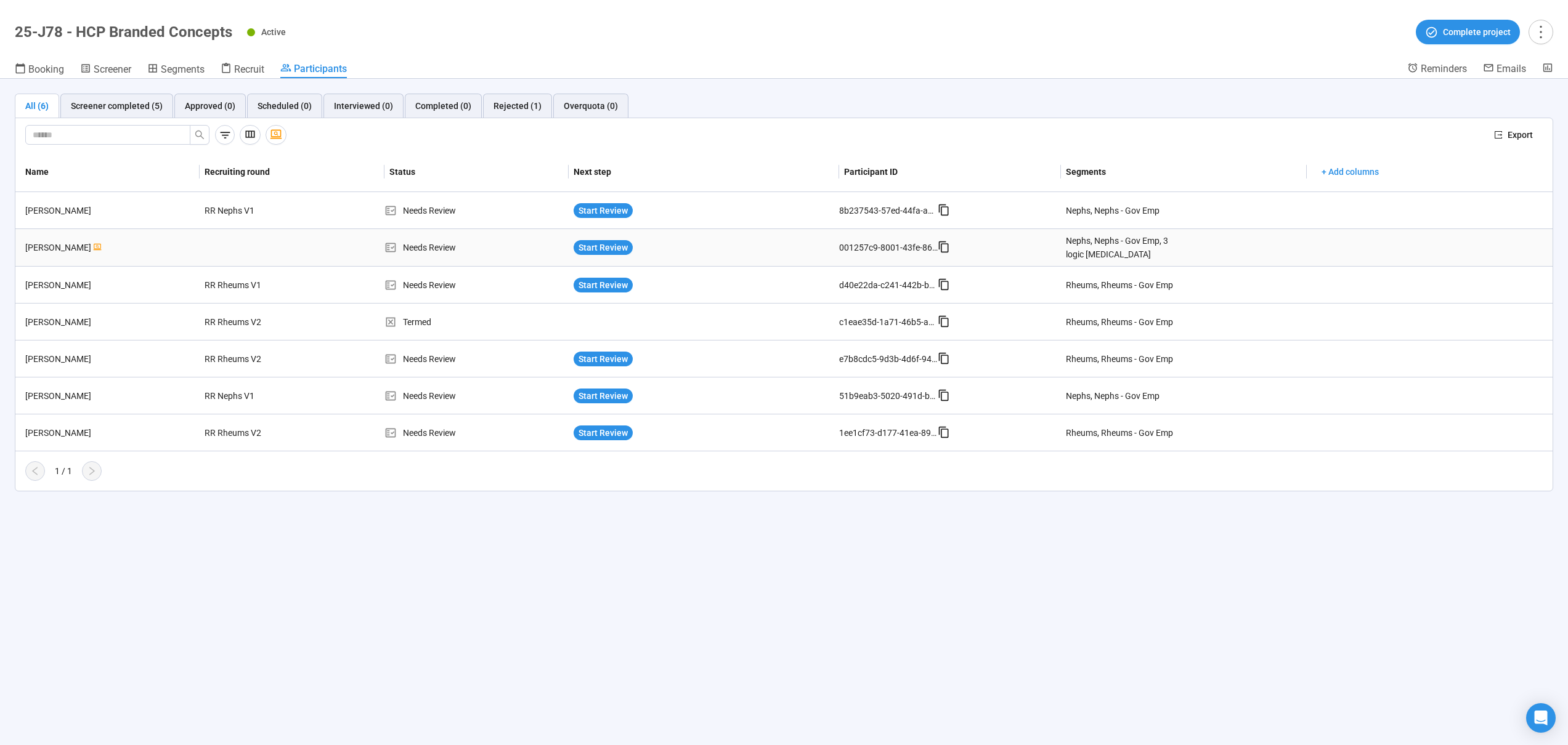
click at [94, 242] on div "[PERSON_NAME]" at bounding box center [110, 247] width 179 height 13
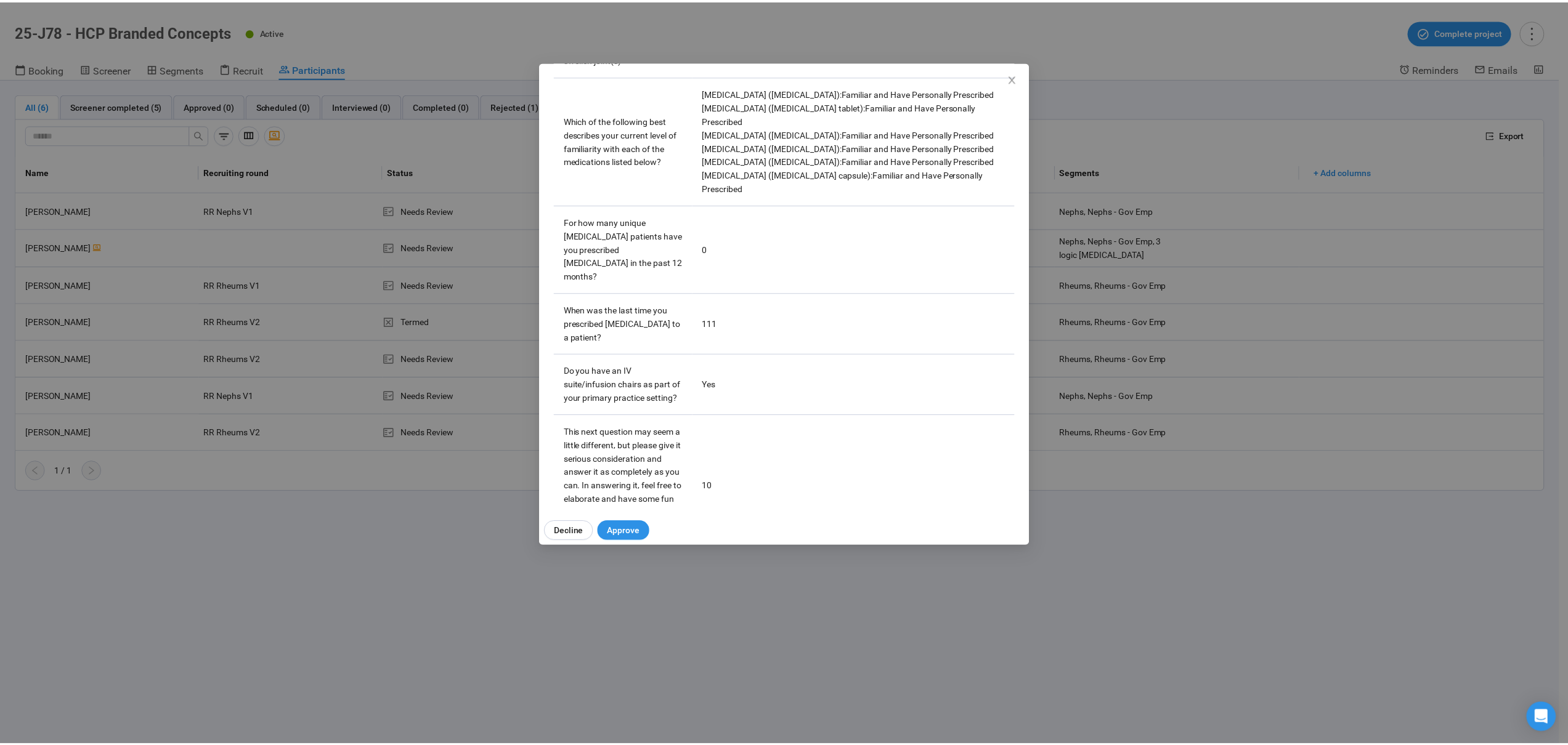
scroll to position [3047, 0]
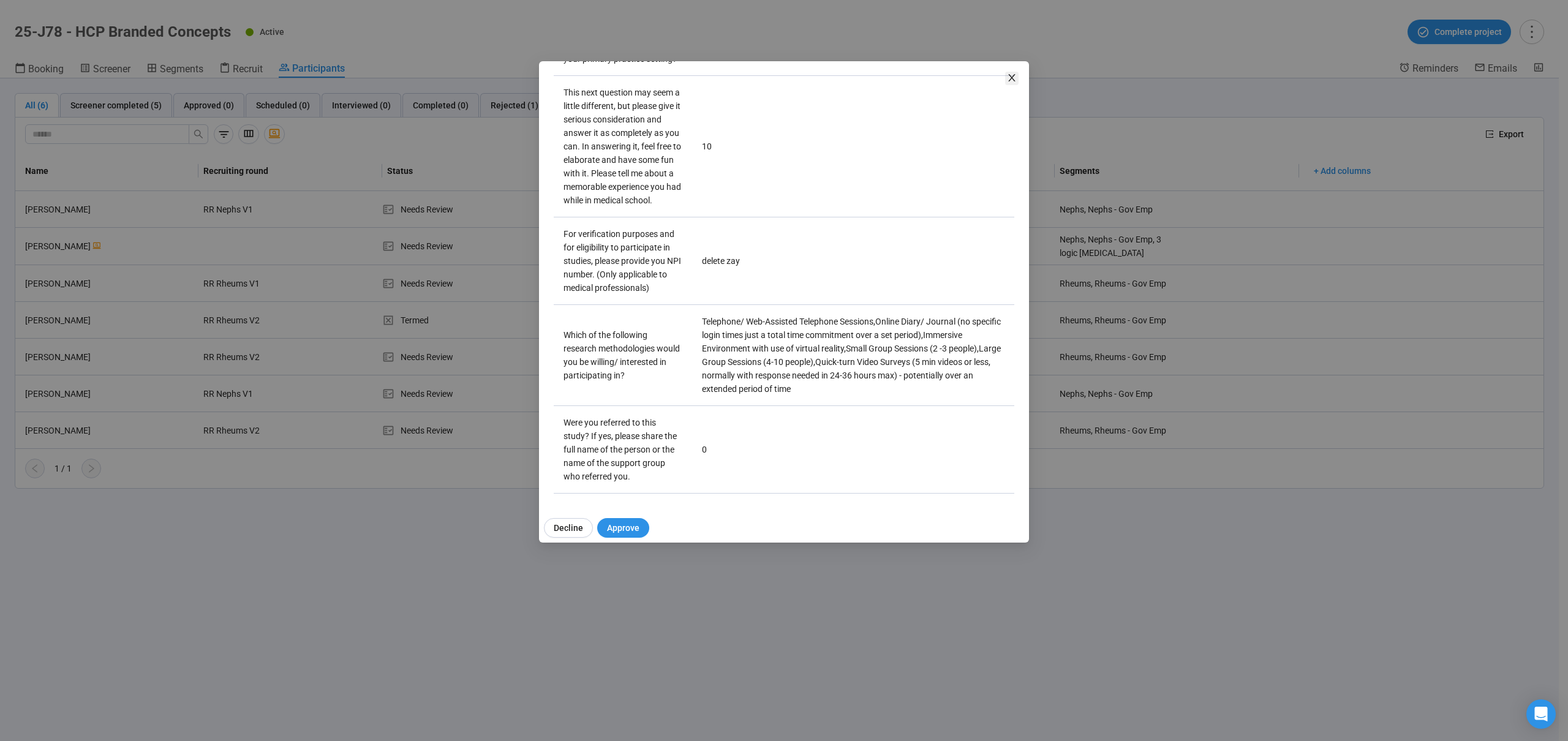
click at [1010, 76] on icon "close" at bounding box center [1011, 78] width 7 height 8
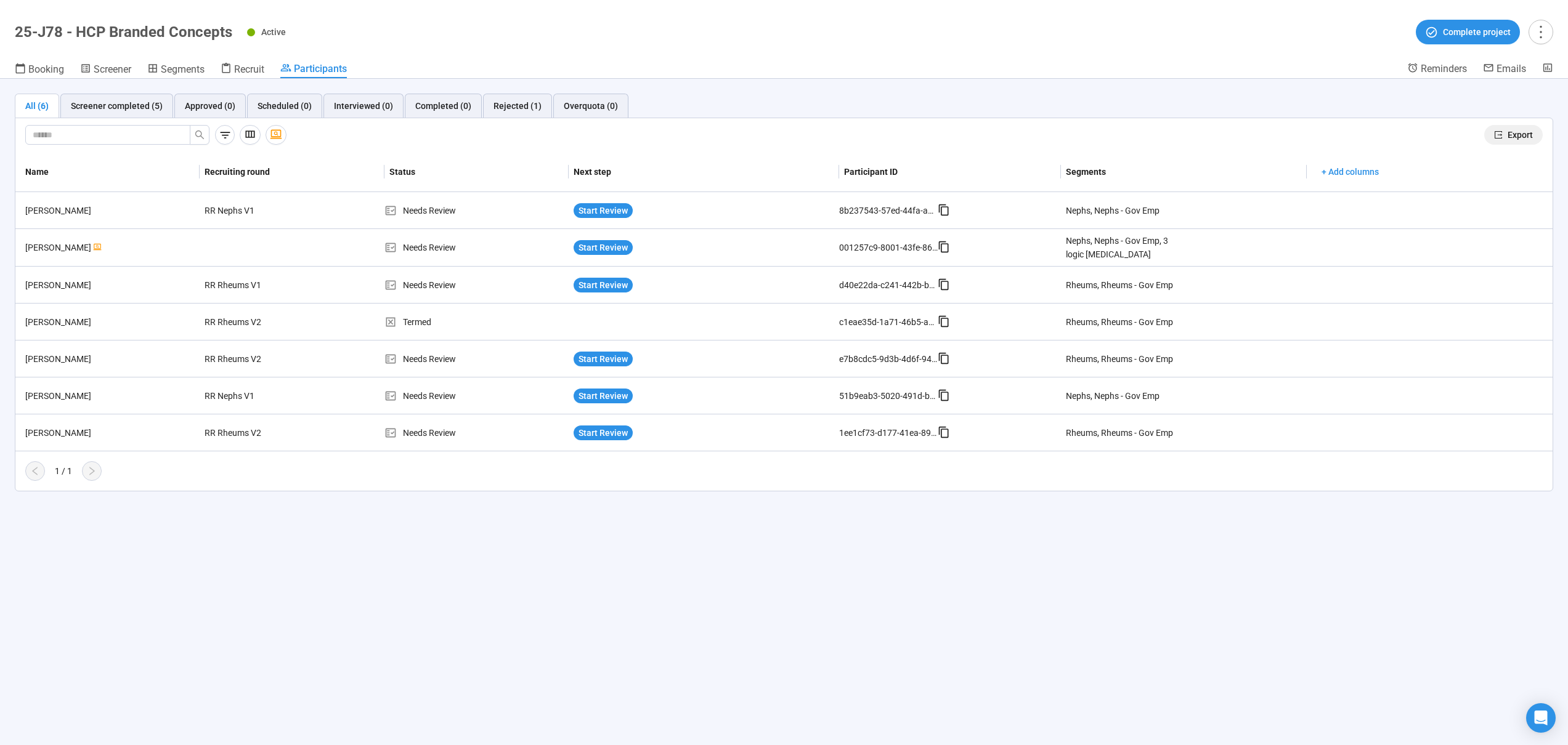
click at [1503, 136] on button "Export" at bounding box center [1513, 135] width 59 height 20
click at [232, 72] on icon at bounding box center [225, 68] width 11 height 11
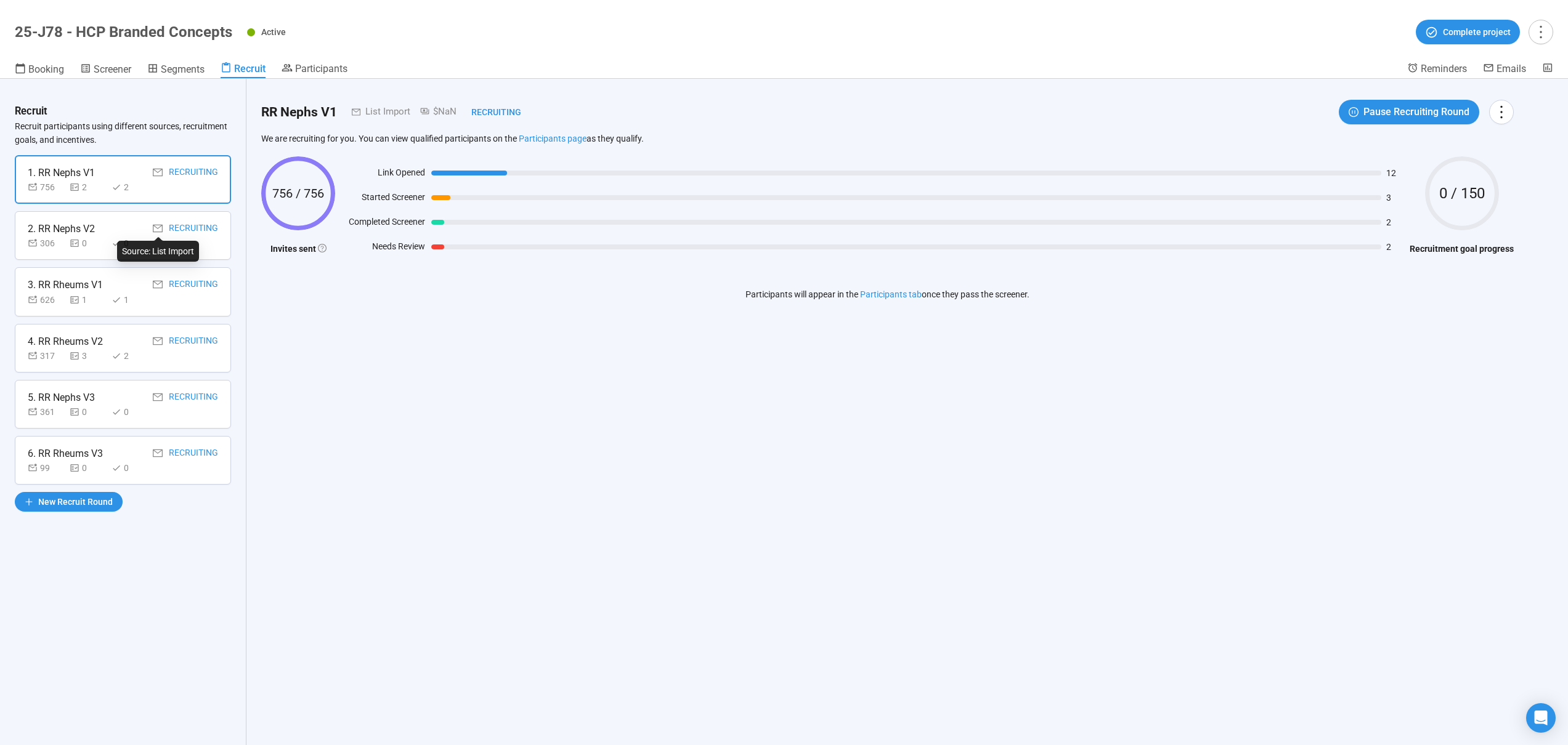
click at [149, 228] on div "Recruiting" at bounding box center [183, 229] width 72 height 15
click at [136, 293] on div "1" at bounding box center [130, 299] width 37 height 13
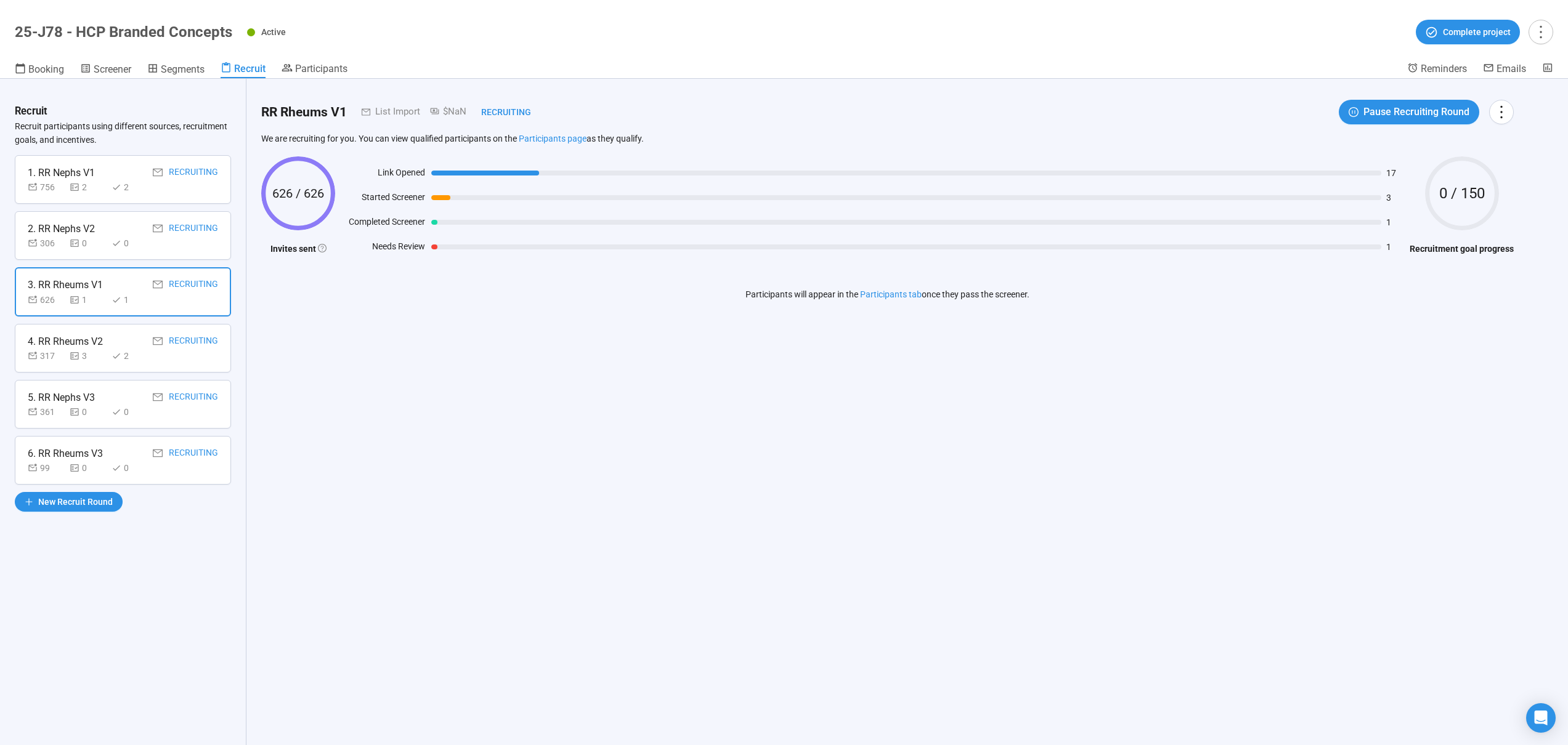
click at [146, 359] on div "2" at bounding box center [130, 356] width 37 height 13
click at [141, 407] on div "0" at bounding box center [130, 412] width 37 height 13
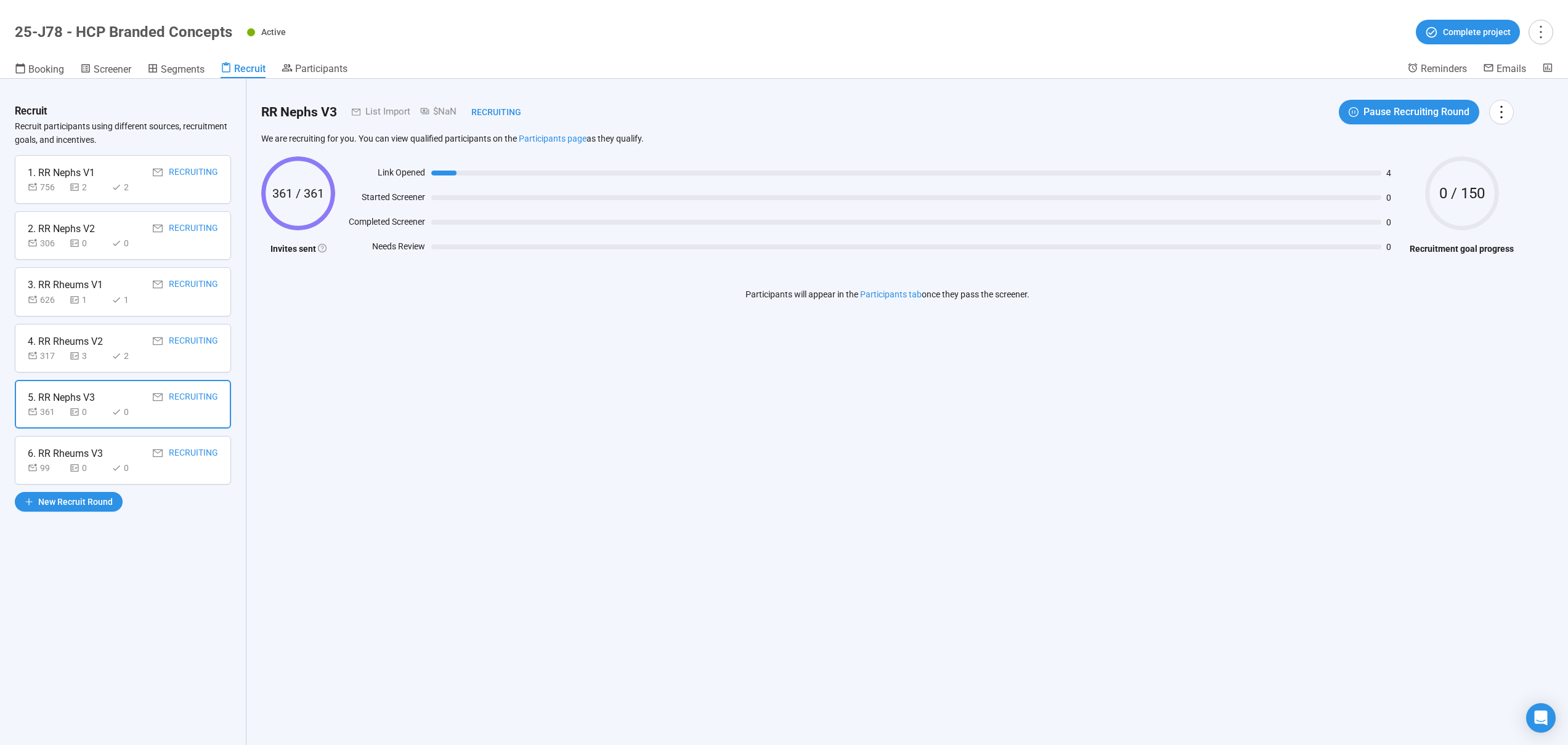
click at [143, 460] on div "6. RR Rheums V3 Recruiting" at bounding box center [123, 454] width 190 height 15
click at [142, 184] on div "2" at bounding box center [130, 187] width 37 height 13
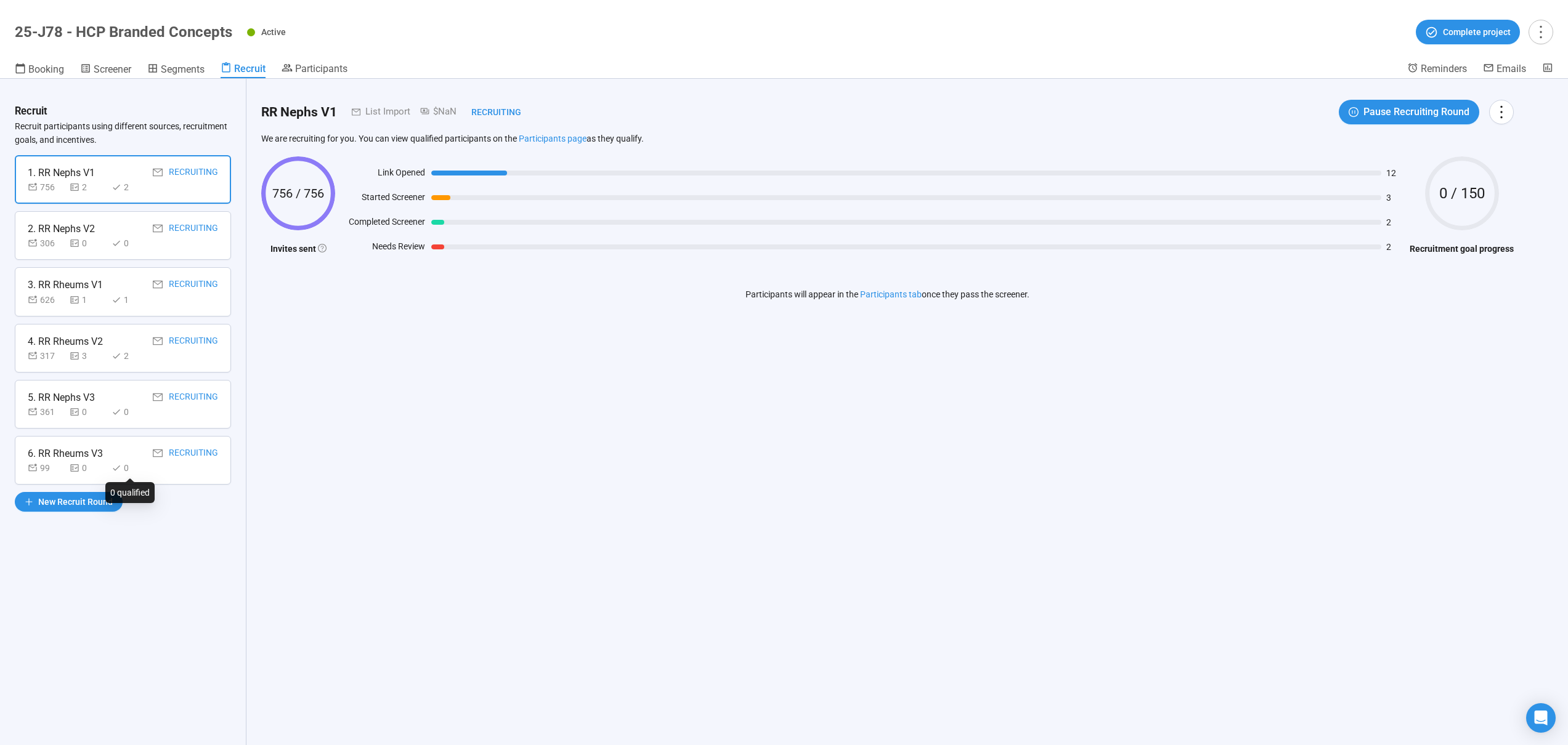
click at [110, 502] on div "0 qualified" at bounding box center [130, 492] width 49 height 21
click at [88, 508] on span "New Recruit Round" at bounding box center [75, 502] width 75 height 13
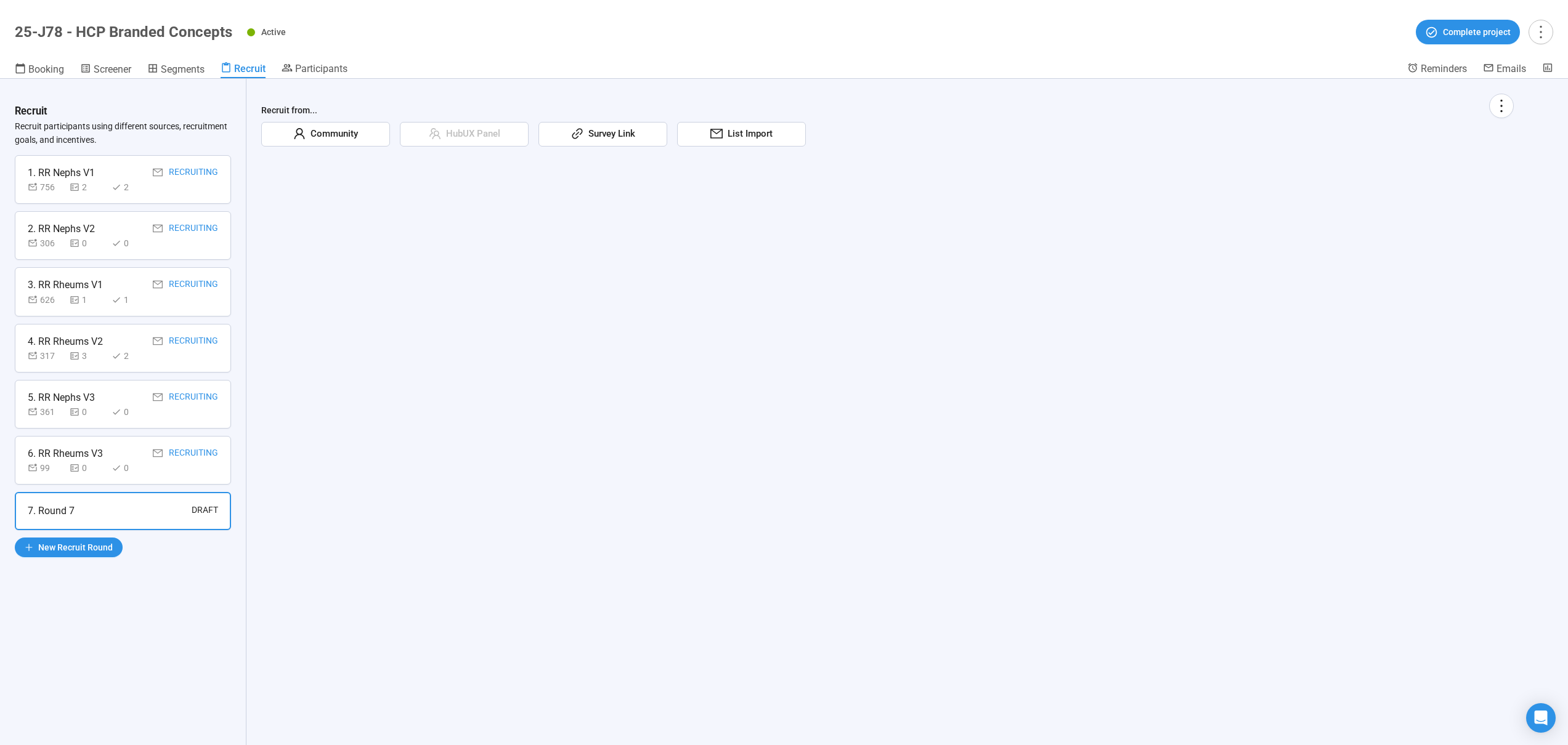
click at [633, 132] on span "Survey Link" at bounding box center [609, 134] width 52 height 15
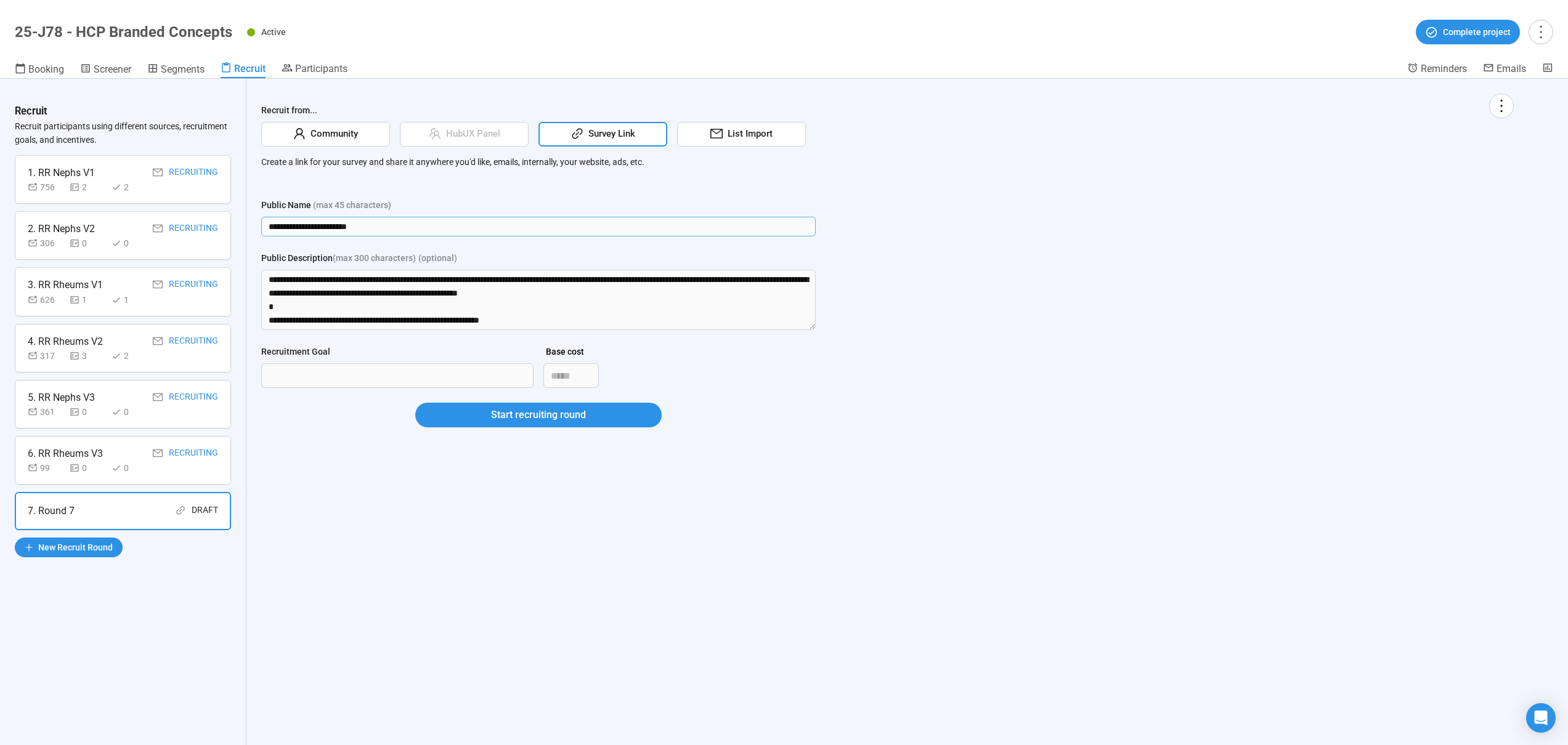
click at [418, 222] on input "**********" at bounding box center [538, 227] width 554 height 20
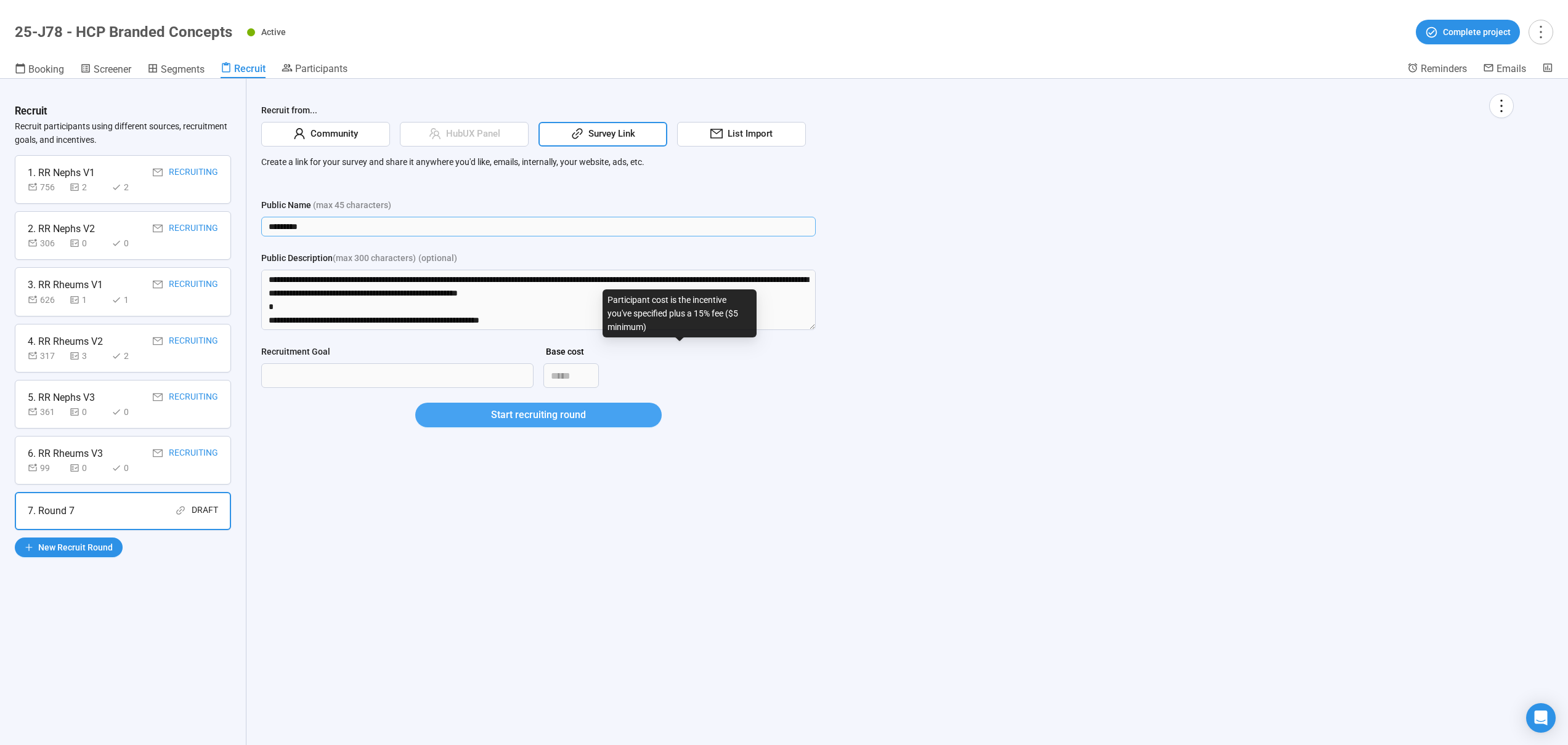
type input "********"
click at [555, 412] on span "Start recruiting round" at bounding box center [538, 415] width 95 height 15
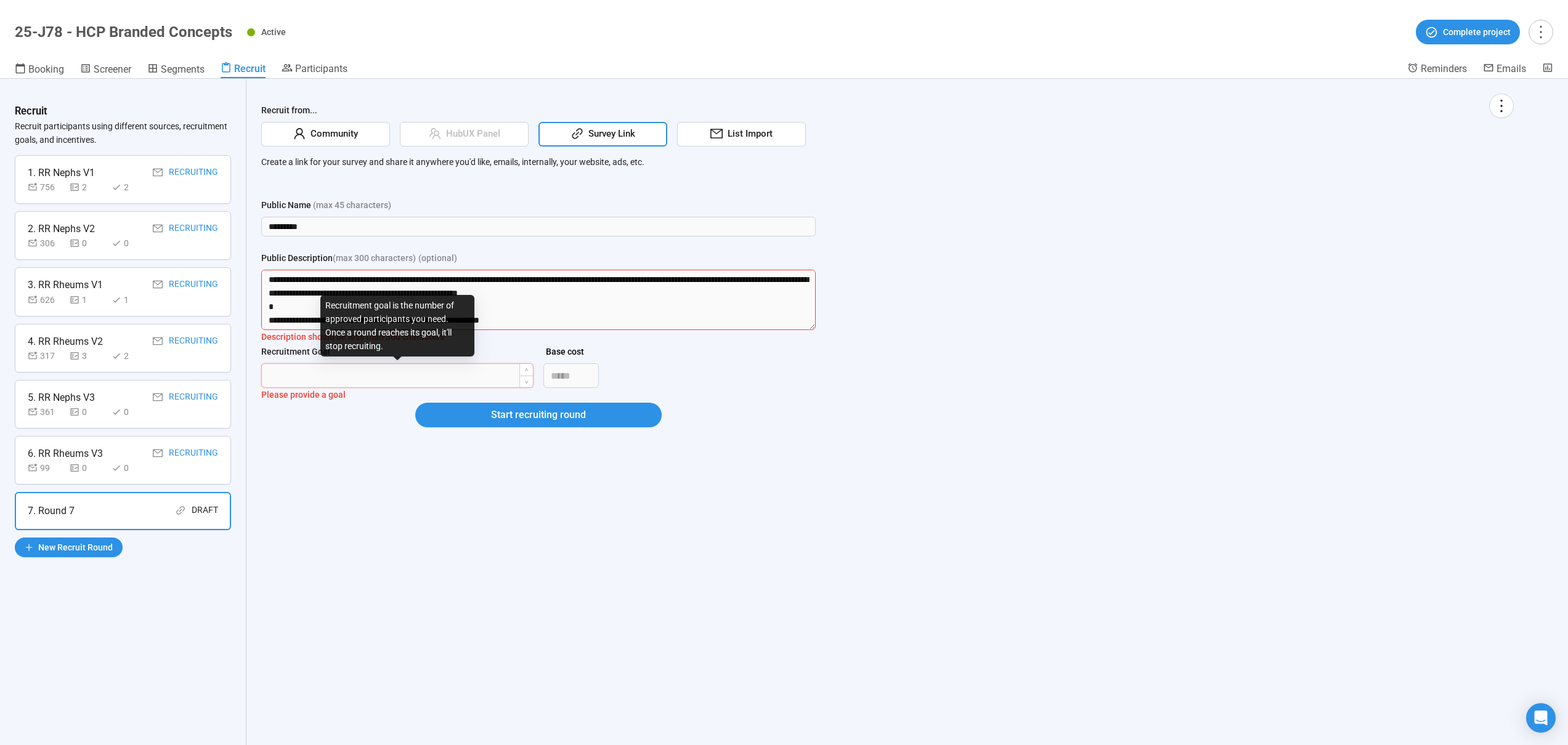
click at [478, 376] on input "Recruitment Goal" at bounding box center [397, 375] width 271 height 24
click at [520, 307] on textarea "Public Description (max 300 characters) (optional)" at bounding box center [538, 300] width 554 height 61
click at [370, 382] on input "*" at bounding box center [397, 375] width 271 height 24
type input "**"
click at [577, 313] on textarea "Public Description (max 300 characters) (optional)" at bounding box center [538, 300] width 554 height 61
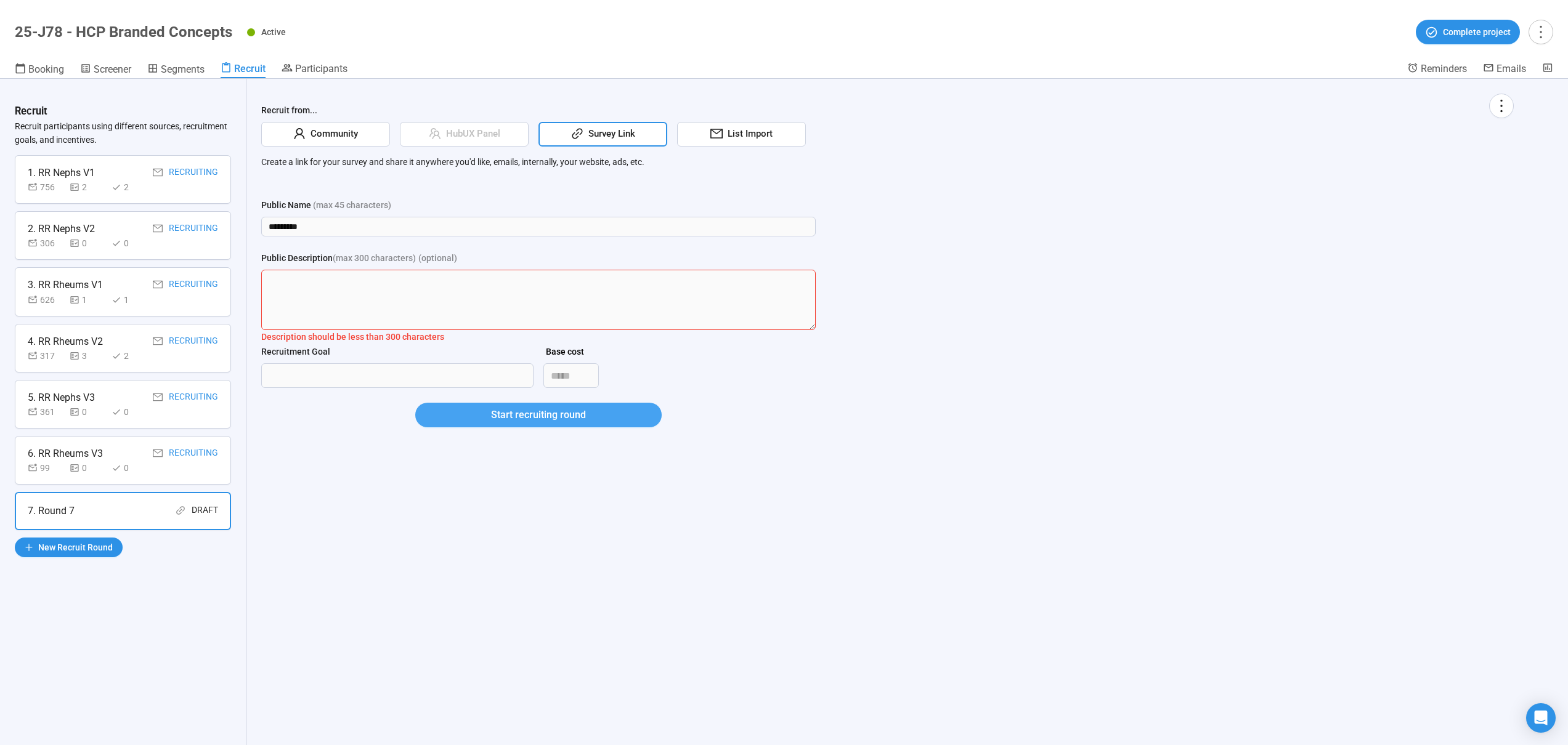
click at [561, 413] on span "Start recruiting round" at bounding box center [538, 415] width 95 height 15
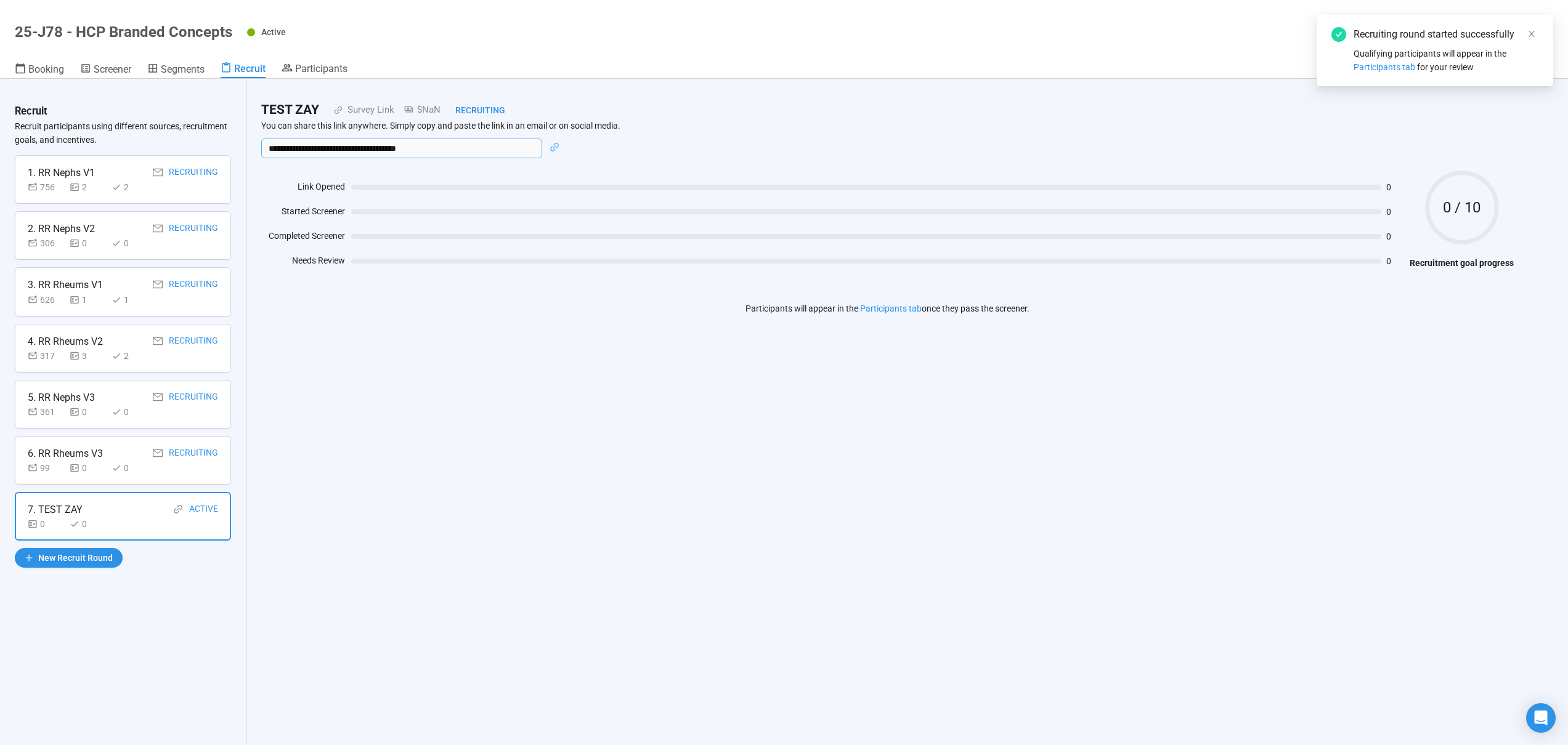
click at [365, 145] on input "**********" at bounding box center [402, 148] width 281 height 20
click at [192, 69] on span "Segments" at bounding box center [183, 69] width 44 height 11
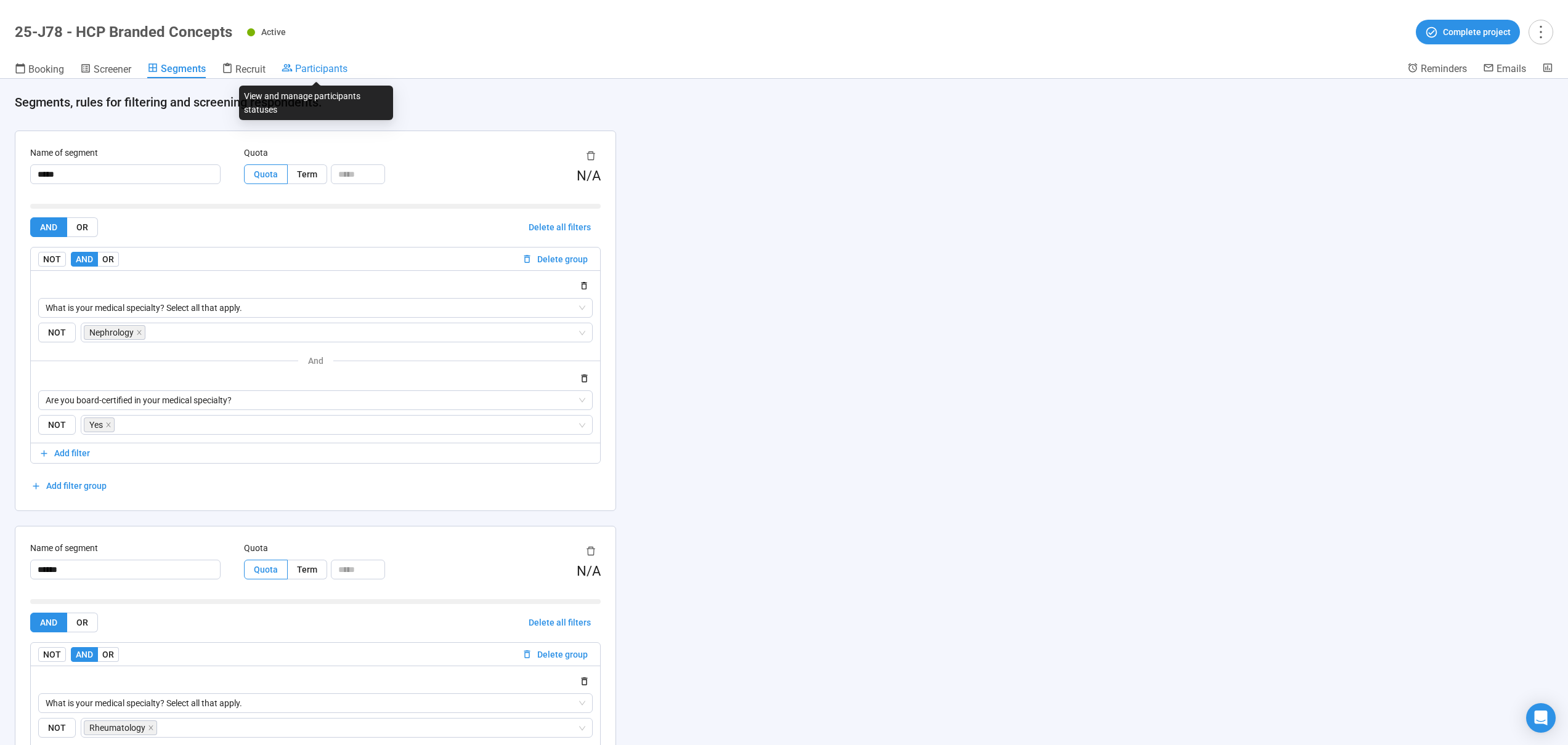
click at [302, 63] on span "Participants" at bounding box center [321, 68] width 52 height 11
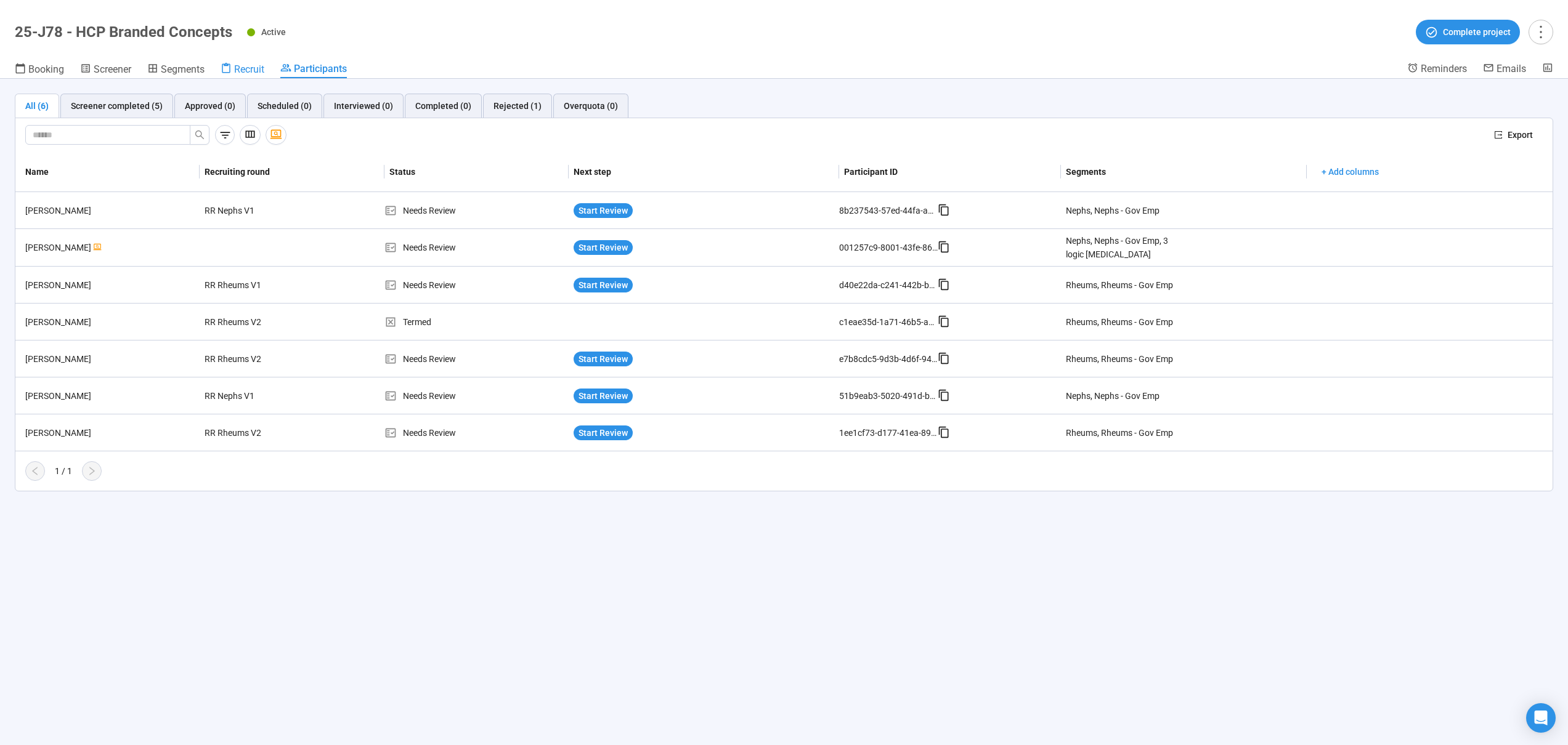
click at [246, 73] on span "Recruit" at bounding box center [249, 69] width 30 height 11
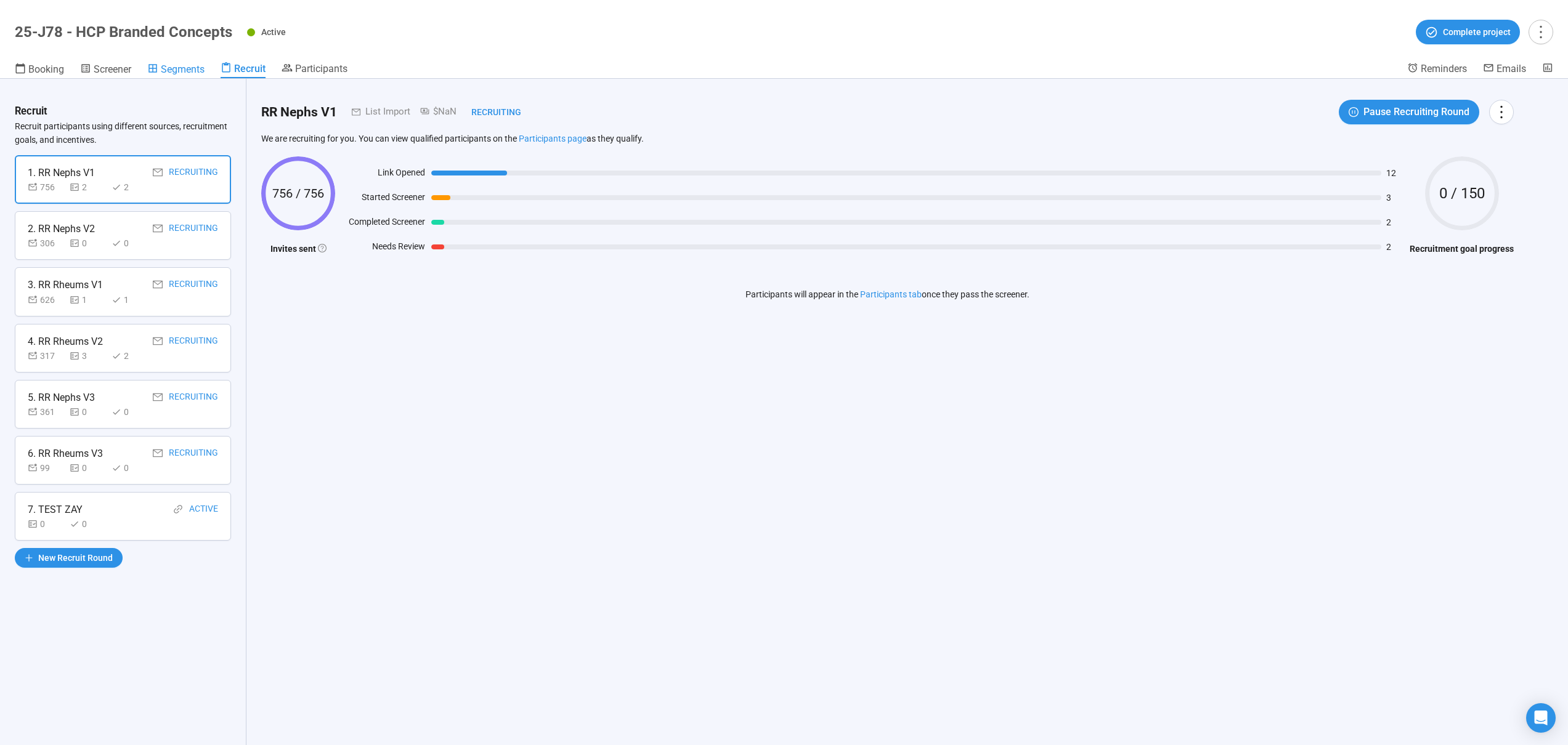
click at [185, 71] on span "Segments" at bounding box center [183, 69] width 44 height 11
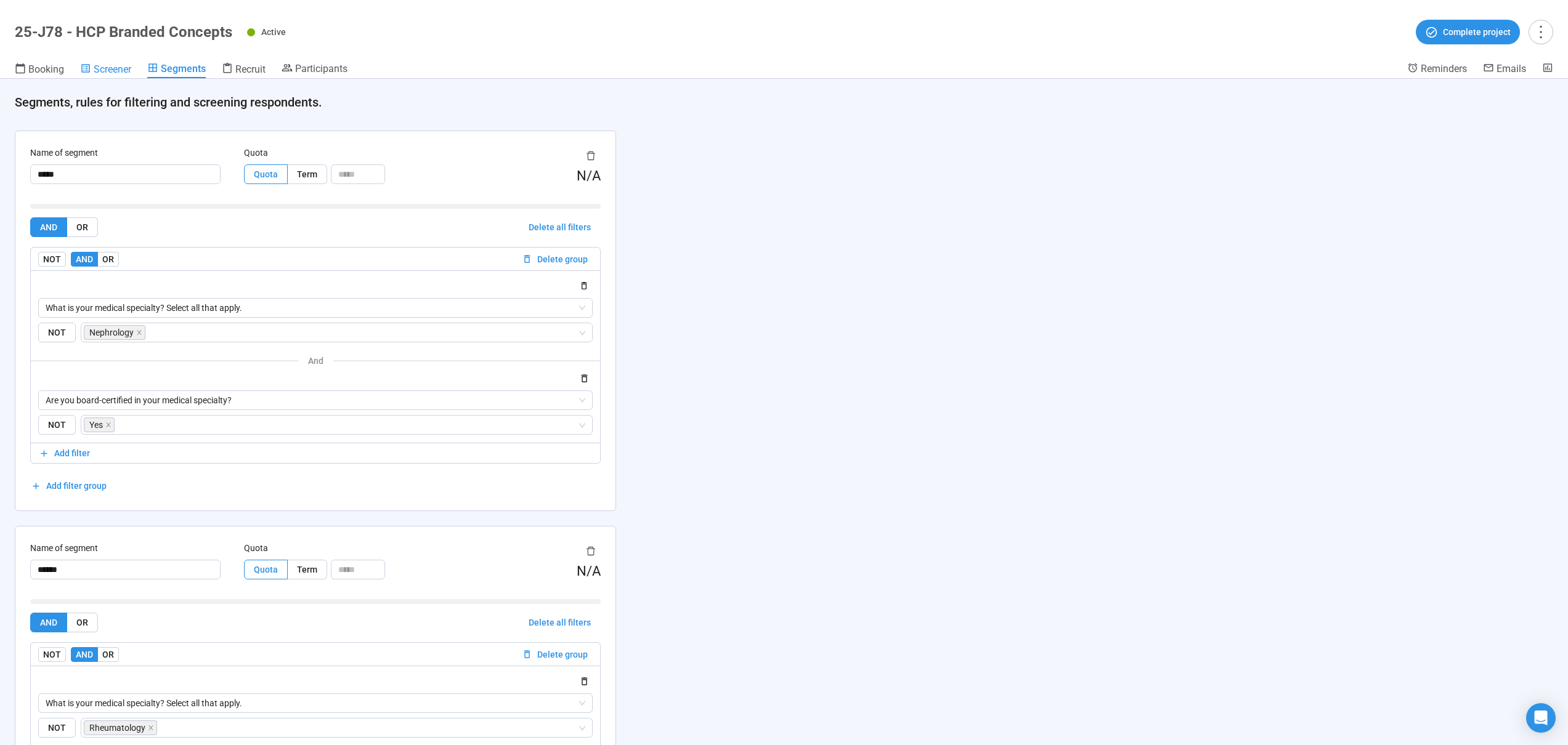
click at [118, 63] on div "Screener" at bounding box center [105, 68] width 51 height 12
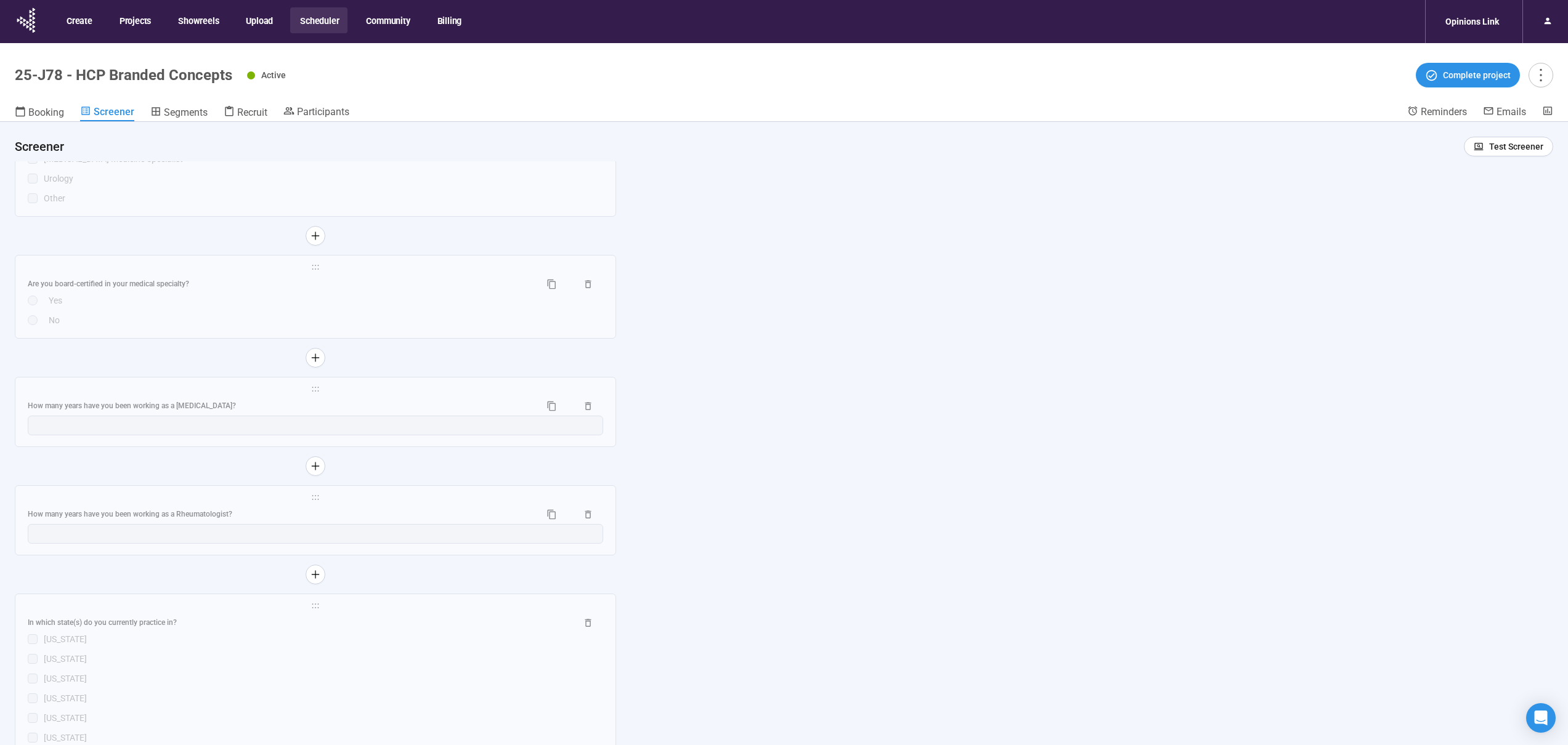
scroll to position [4356, 0]
click at [472, 473] on div "Pulmonary Medicine" at bounding box center [324, 471] width 559 height 13
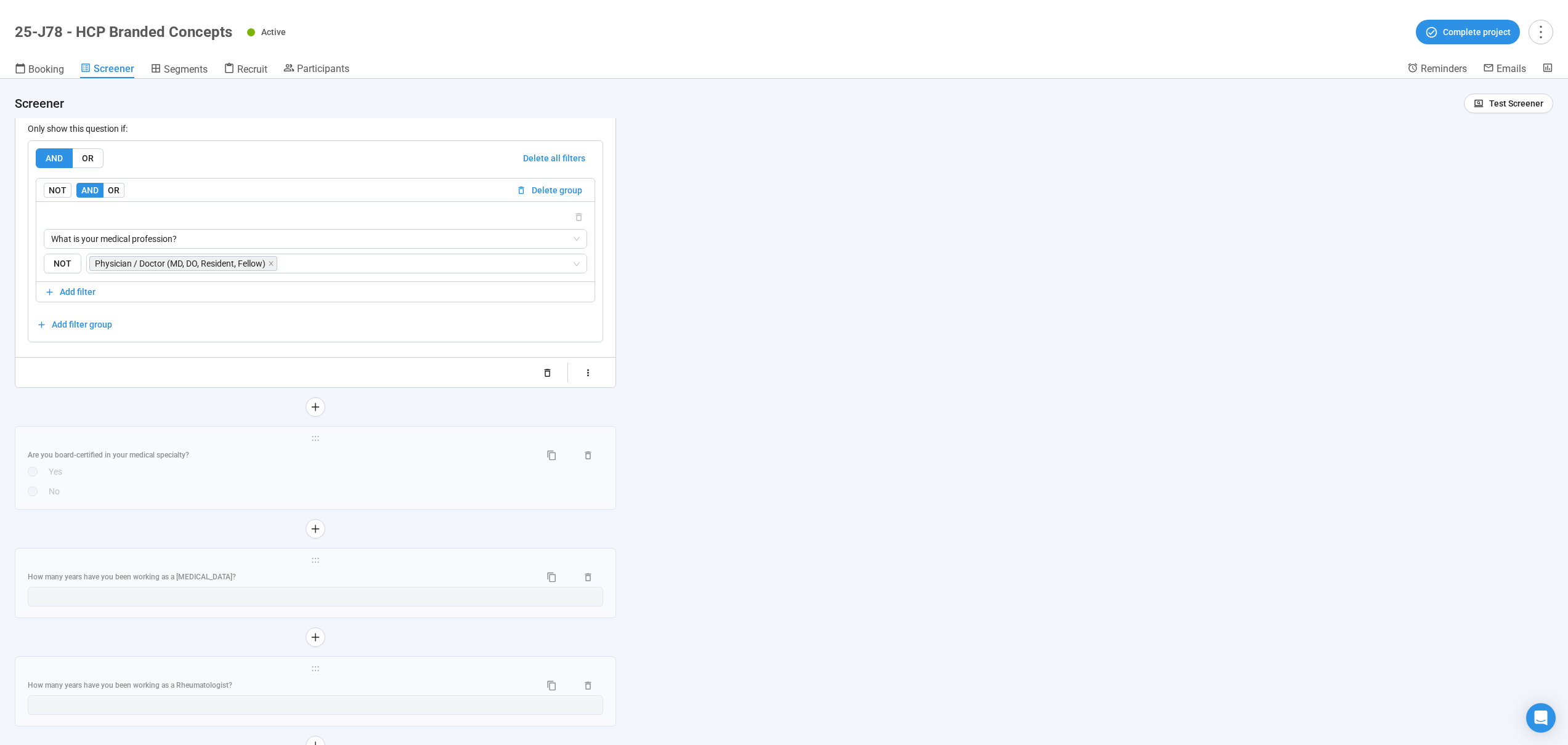
scroll to position [5356, 0]
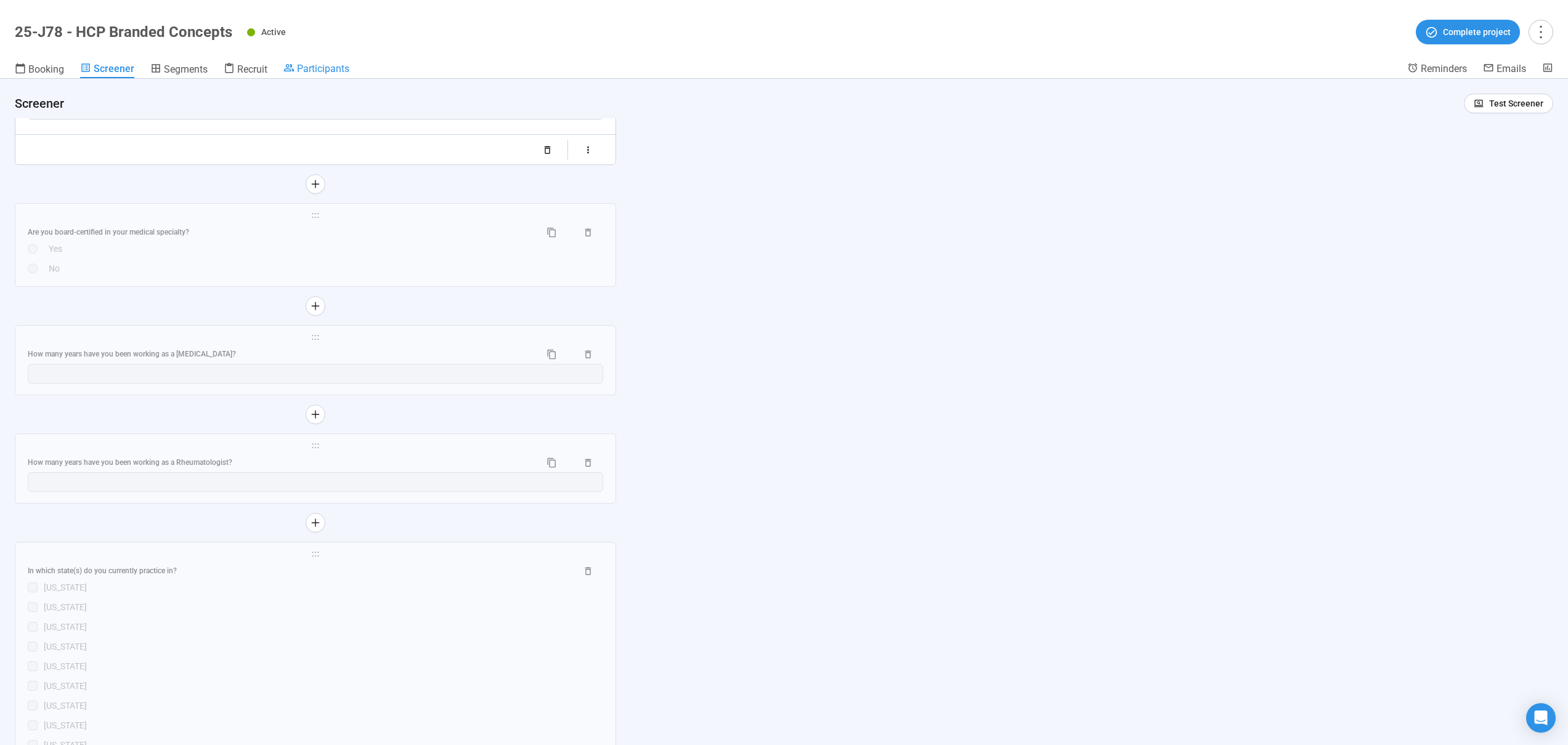
click at [306, 70] on span "Participants" at bounding box center [323, 68] width 52 height 11
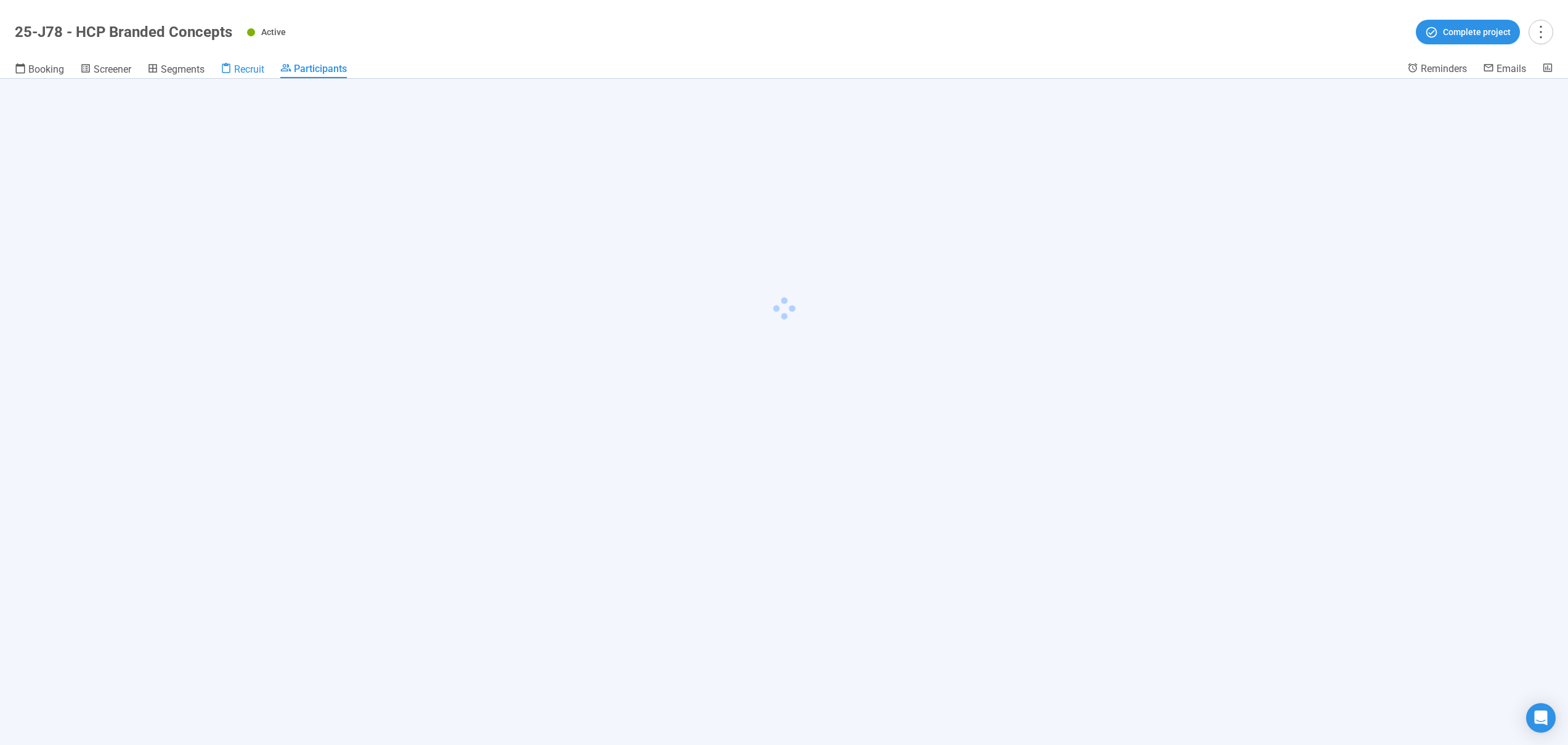
click at [262, 70] on span "Recruit" at bounding box center [249, 69] width 30 height 11
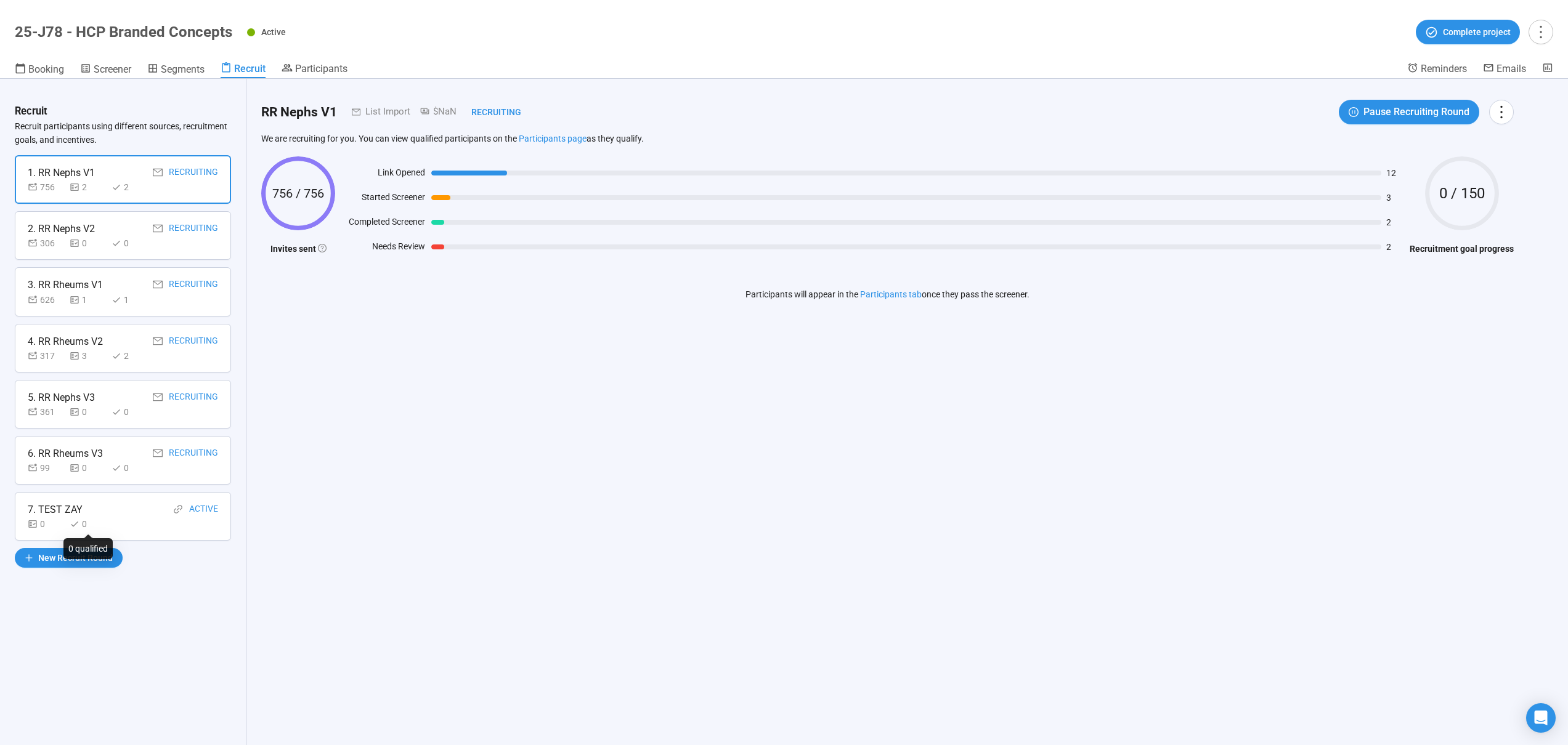
click at [91, 518] on div "0" at bounding box center [88, 523] width 37 height 13
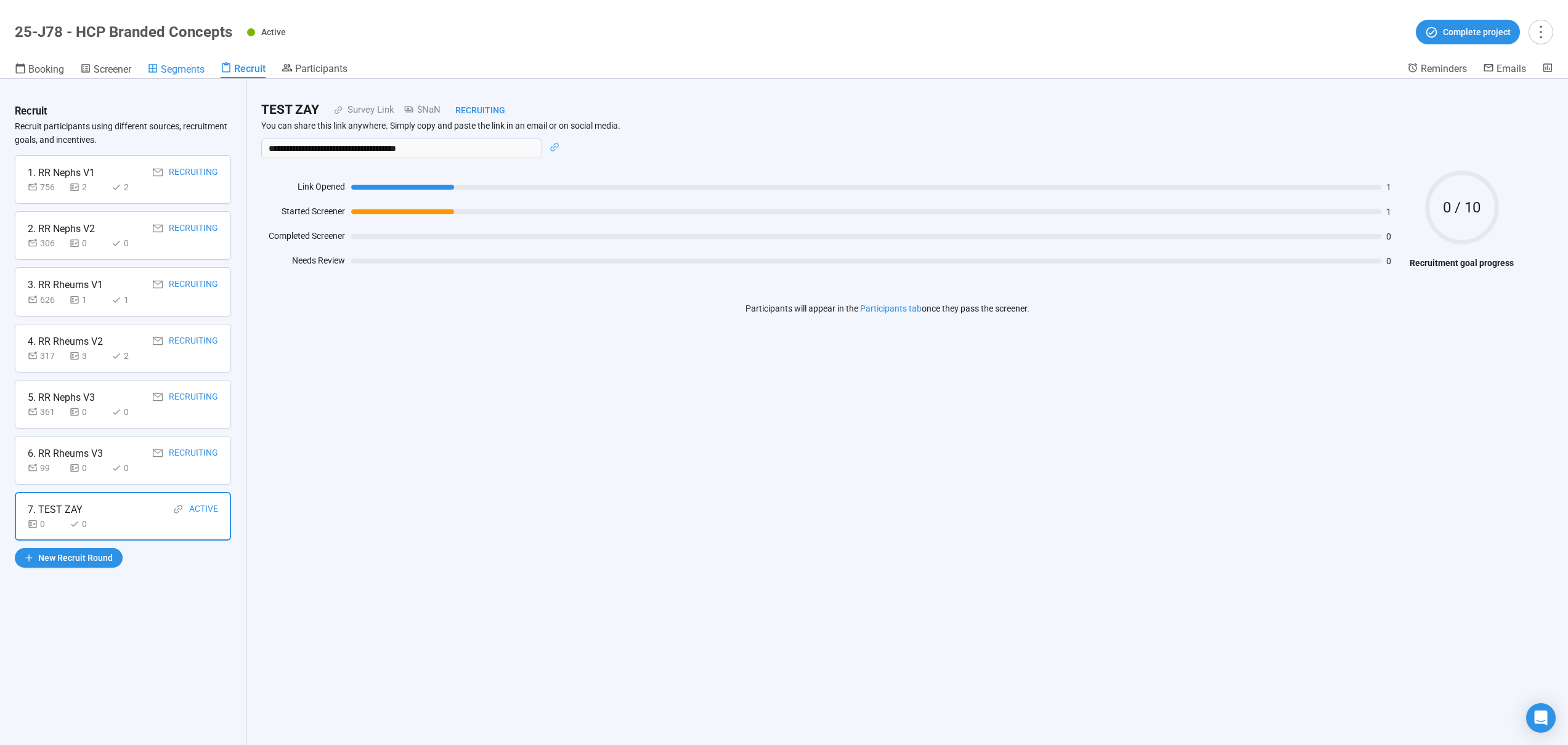
click at [183, 69] on span "Segments" at bounding box center [183, 69] width 44 height 11
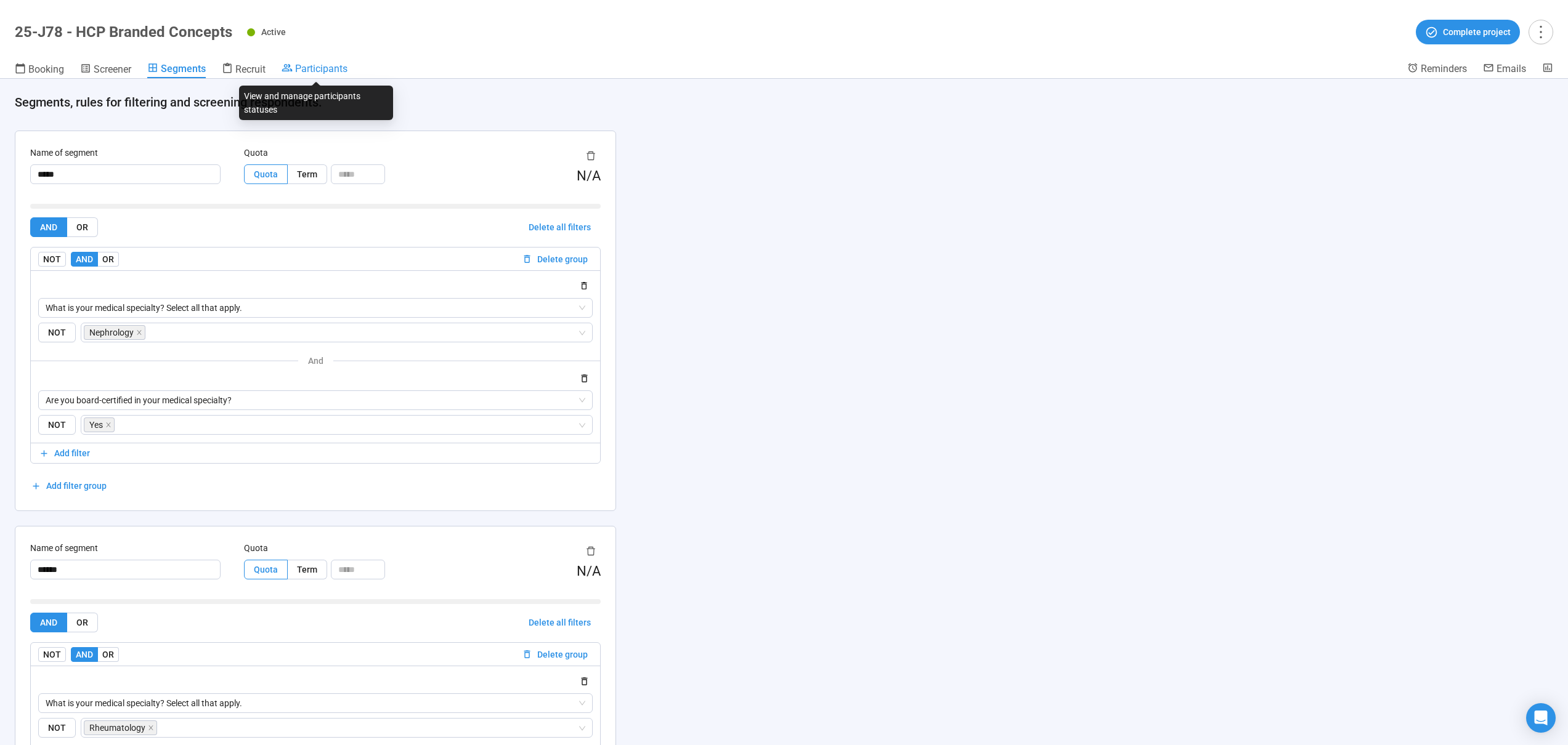
click at [324, 68] on span "Participants" at bounding box center [321, 68] width 52 height 11
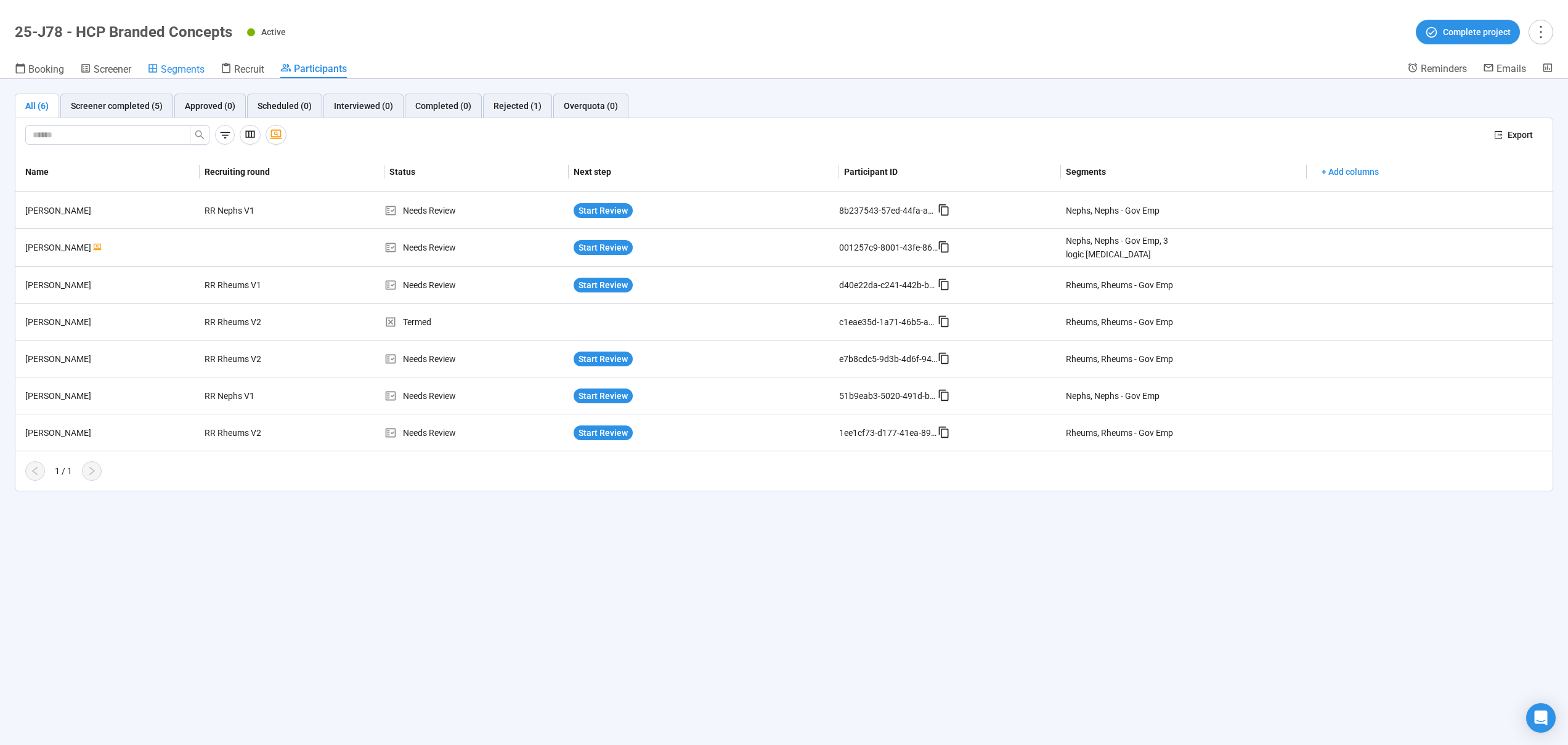
click at [197, 66] on span "Segments" at bounding box center [183, 69] width 44 height 11
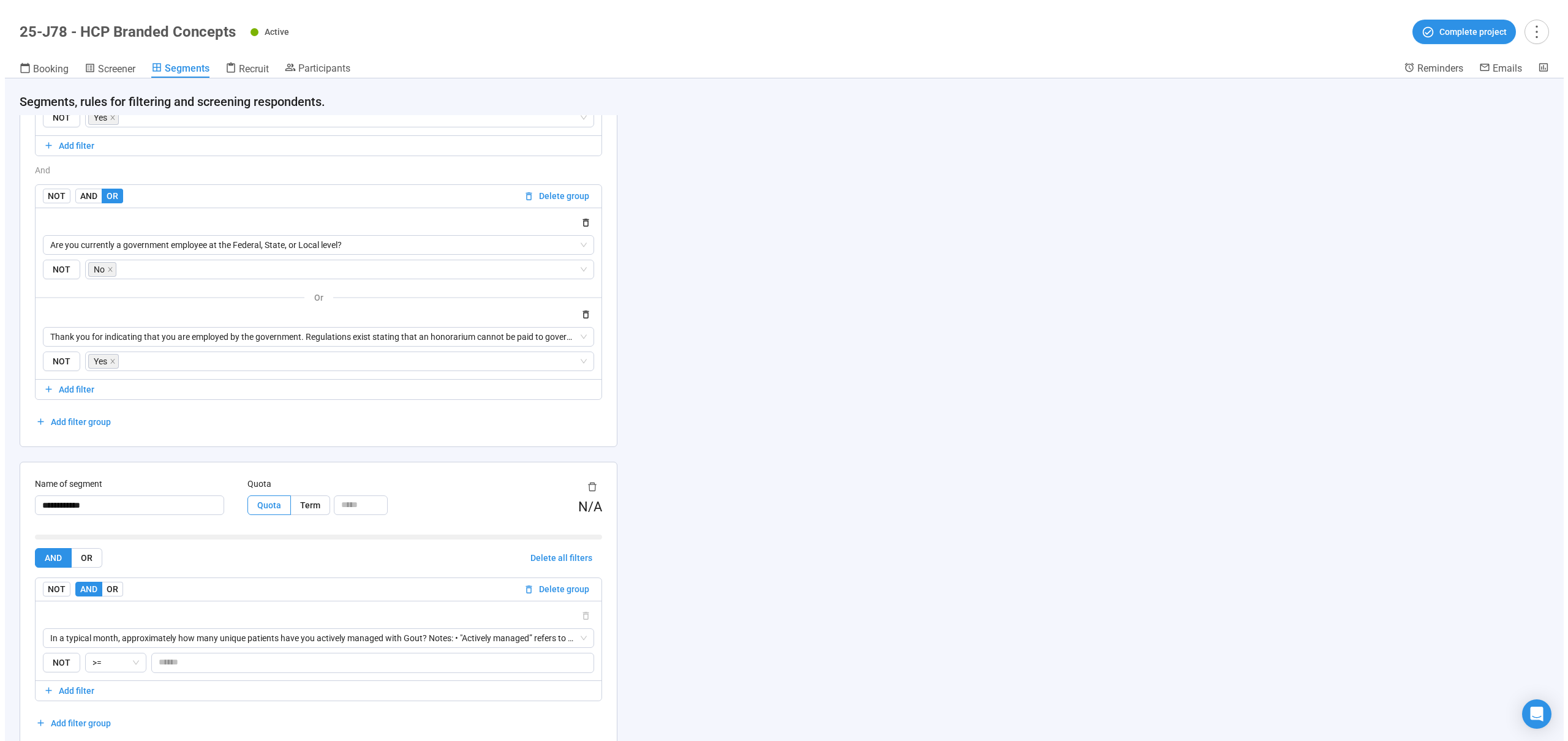
scroll to position [1801, 0]
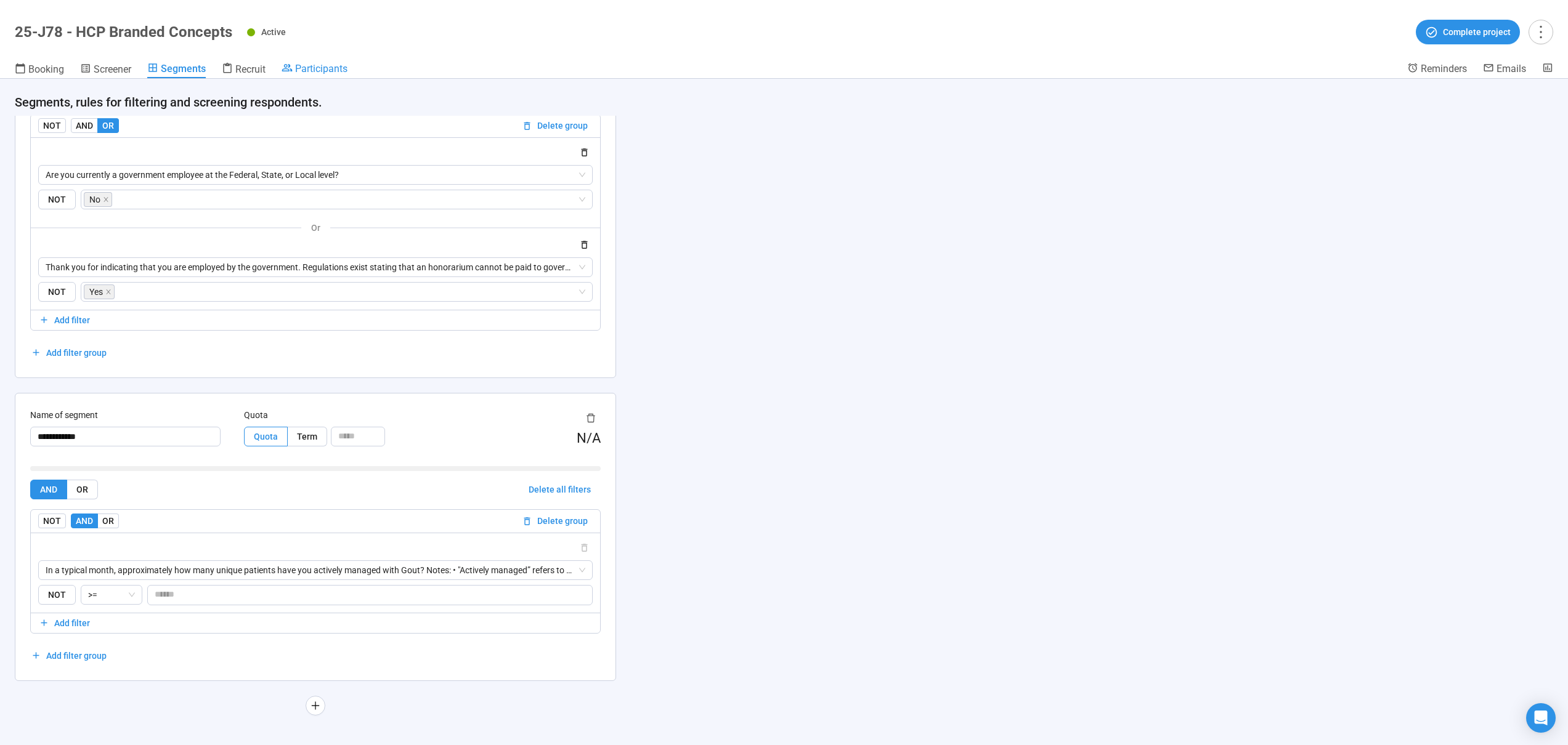
click at [305, 67] on span "Participants" at bounding box center [321, 68] width 52 height 11
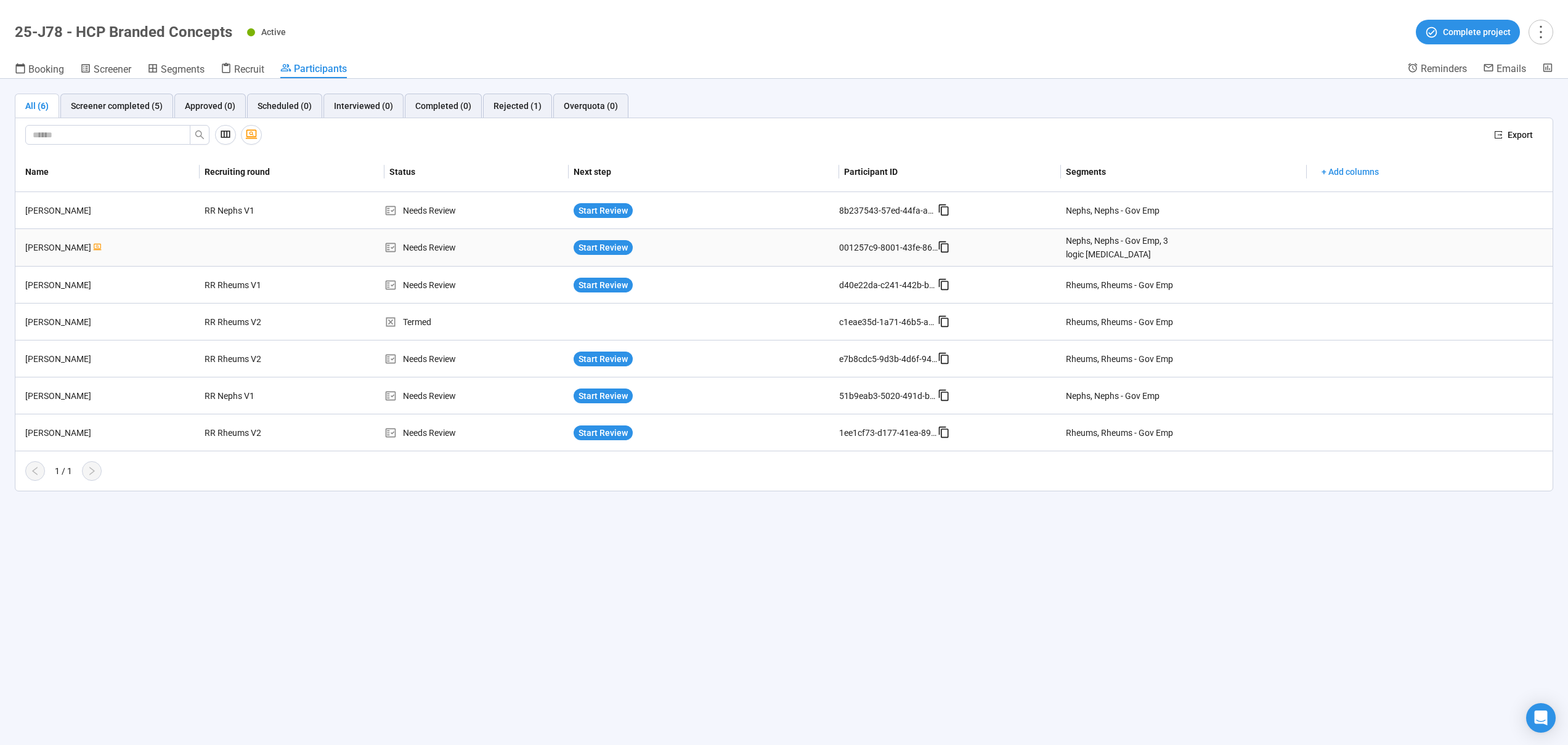
click at [232, 243] on div at bounding box center [246, 247] width 93 height 10
click at [164, 247] on div "[PERSON_NAME]" at bounding box center [110, 247] width 179 height 13
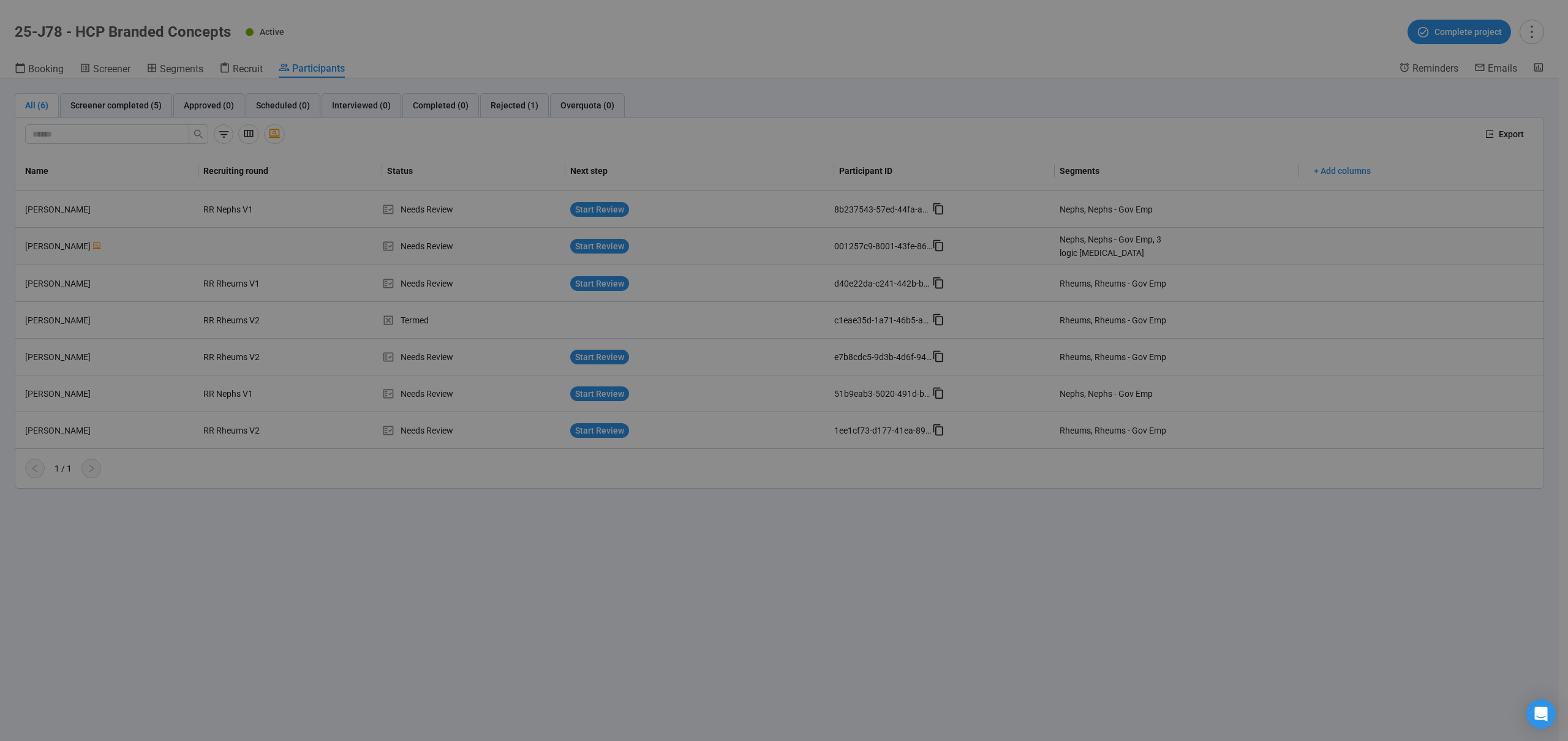
click at [163, 246] on div "Isiah Smith Project notes Edit Add notes, i.e. how the last interview went, imp…" at bounding box center [784, 370] width 1568 height 741
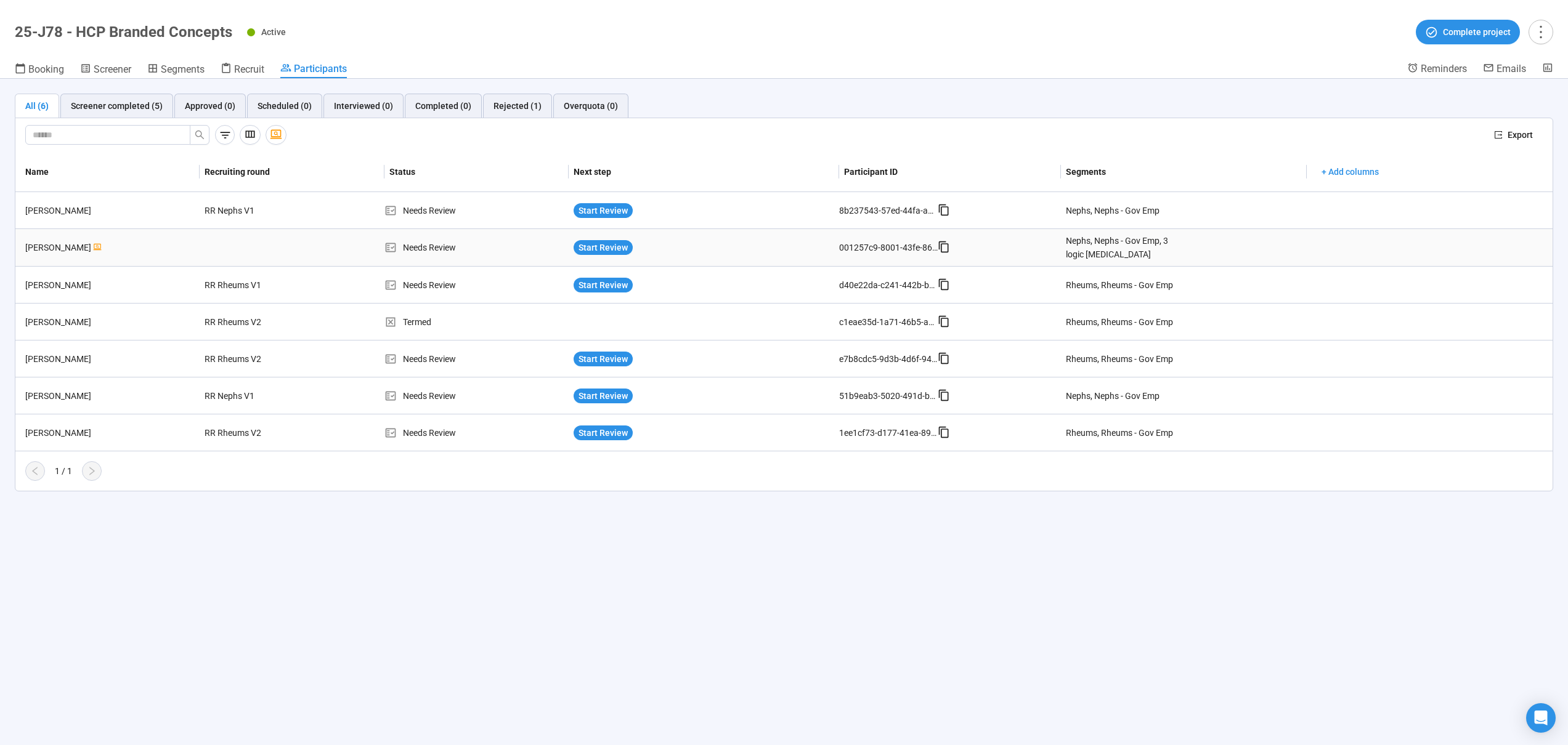
click at [164, 247] on div "[PERSON_NAME]" at bounding box center [110, 247] width 179 height 13
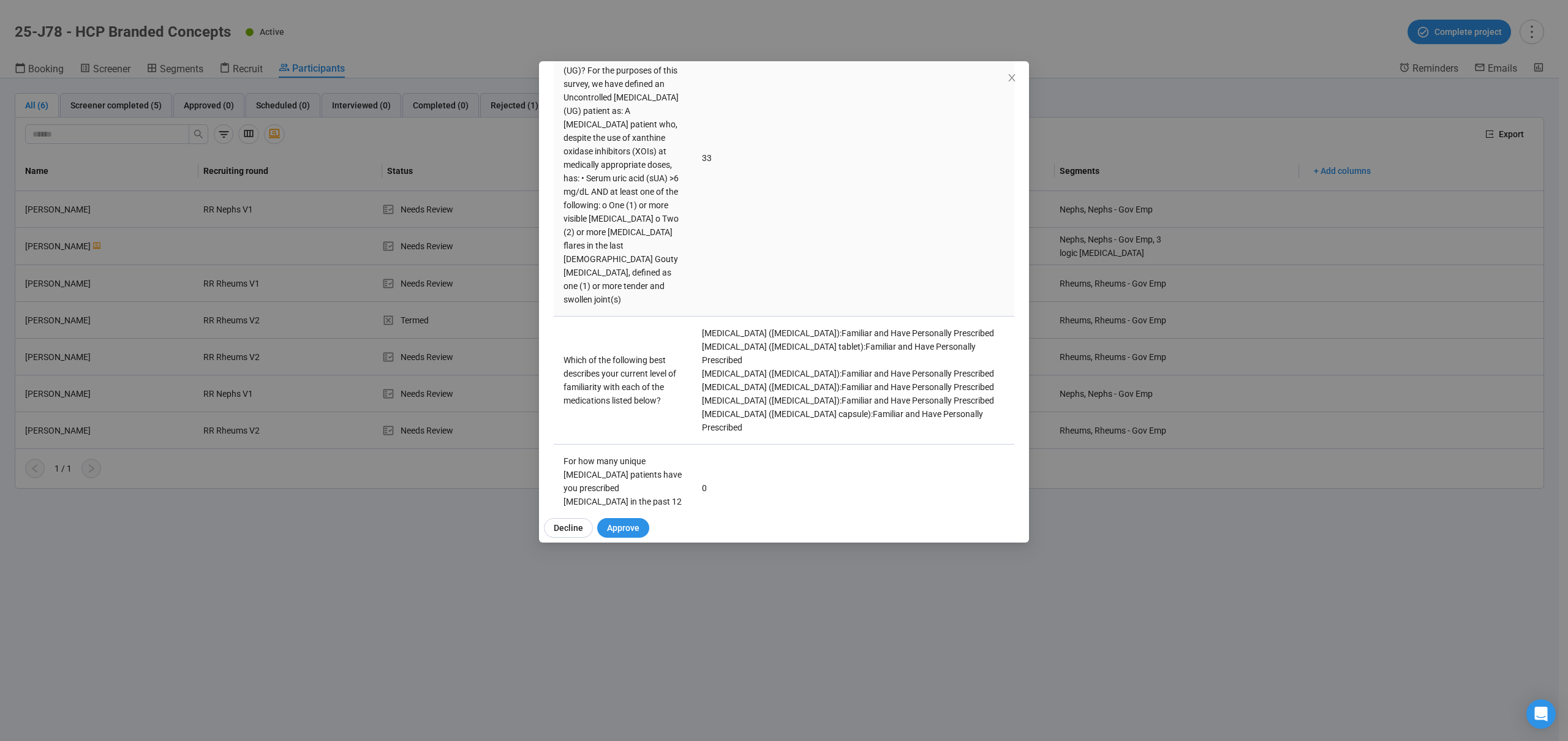
scroll to position [2344, 0]
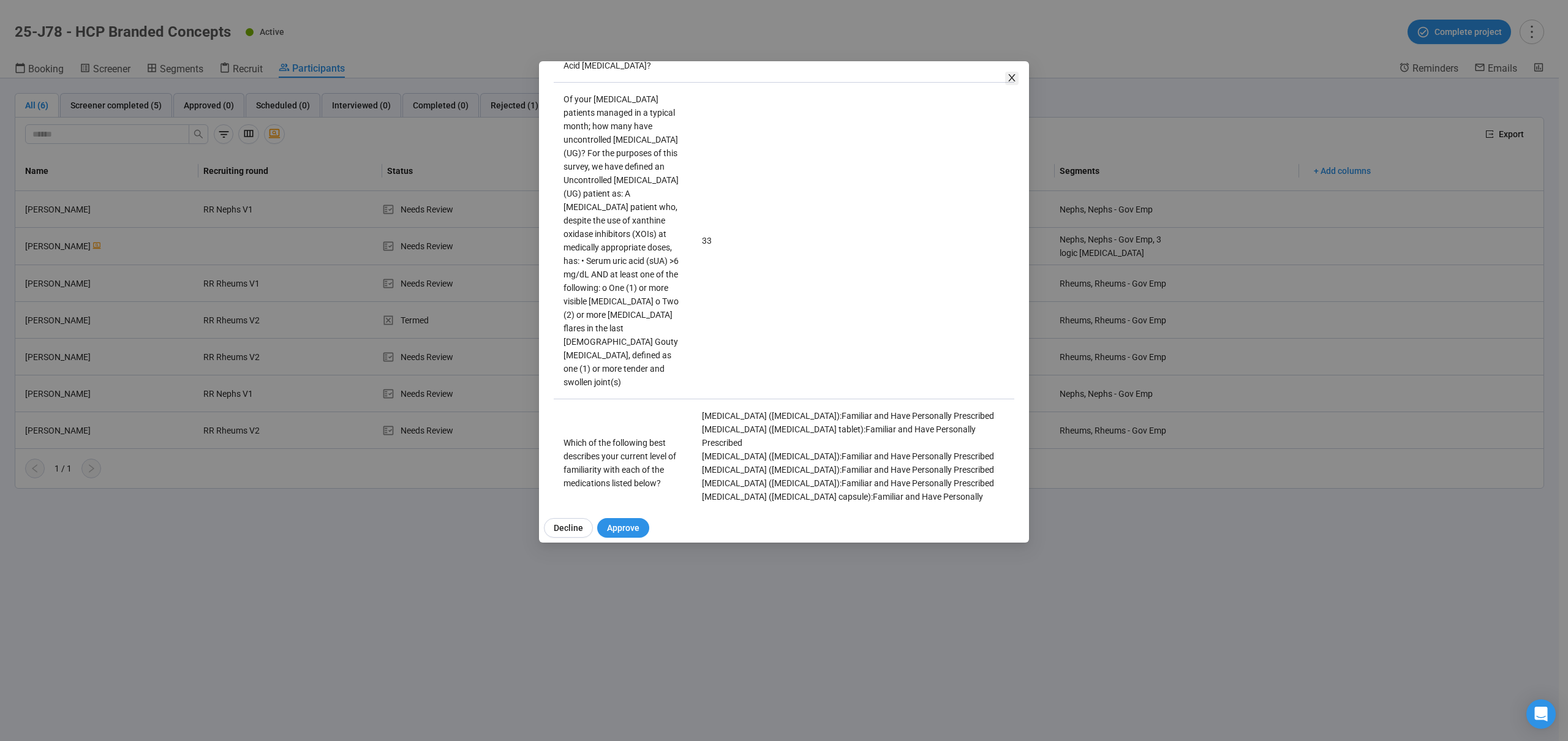
click at [1011, 79] on icon "close" at bounding box center [1011, 77] width 10 height 10
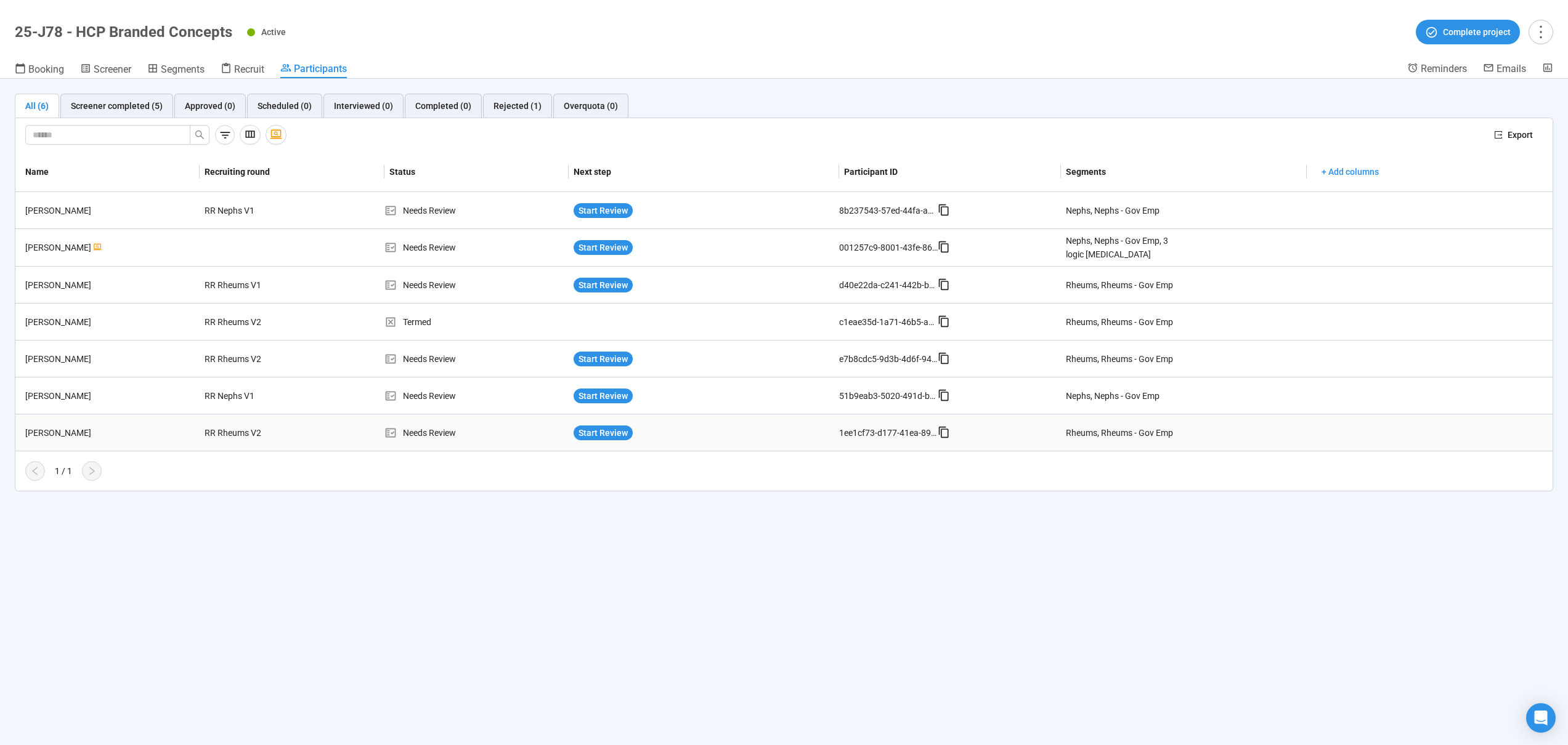
click at [339, 435] on td "RR Rheums V2" at bounding box center [292, 433] width 184 height 37
click at [91, 432] on div "[PERSON_NAME]" at bounding box center [110, 433] width 179 height 13
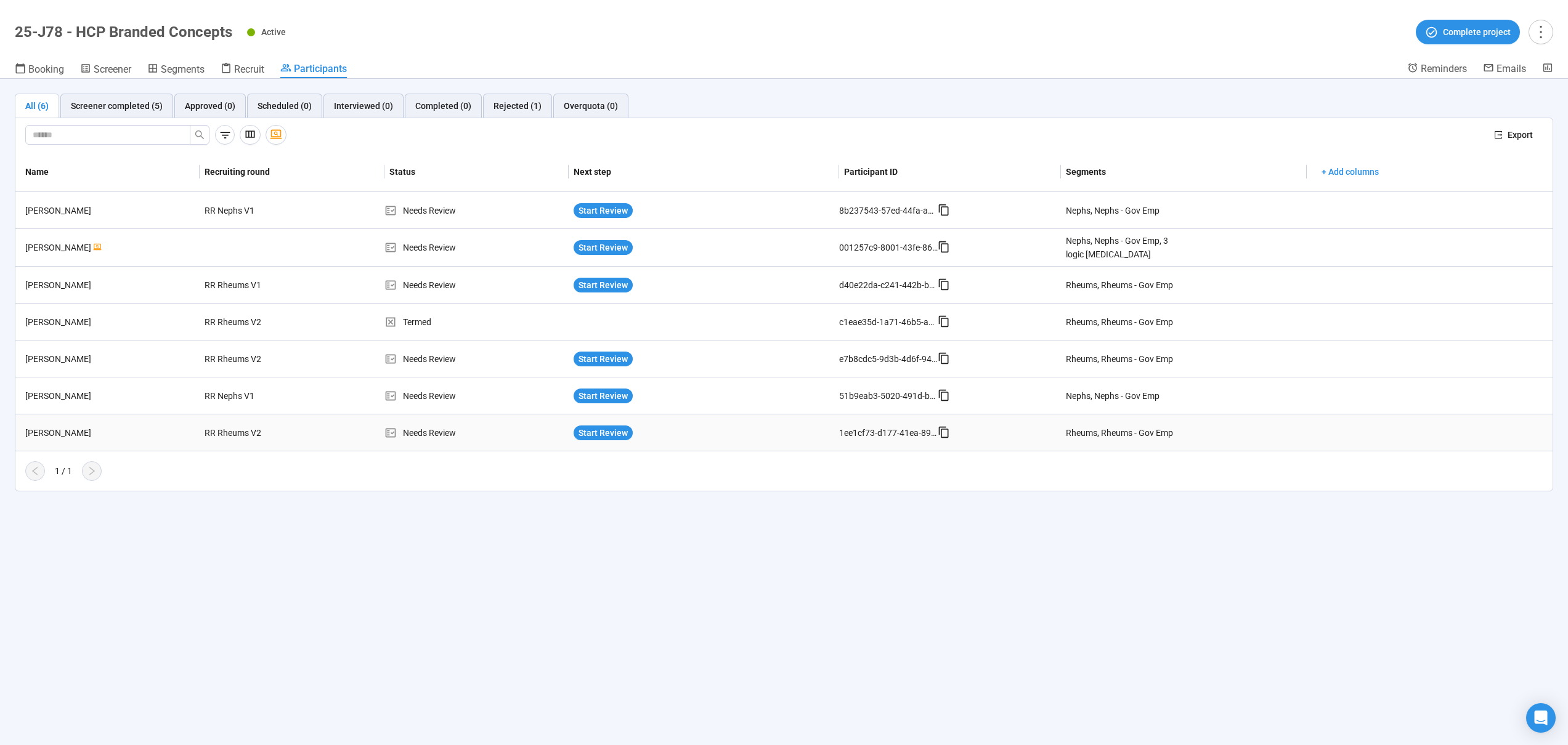
click at [91, 432] on div "[PERSON_NAME]" at bounding box center [110, 433] width 179 height 13
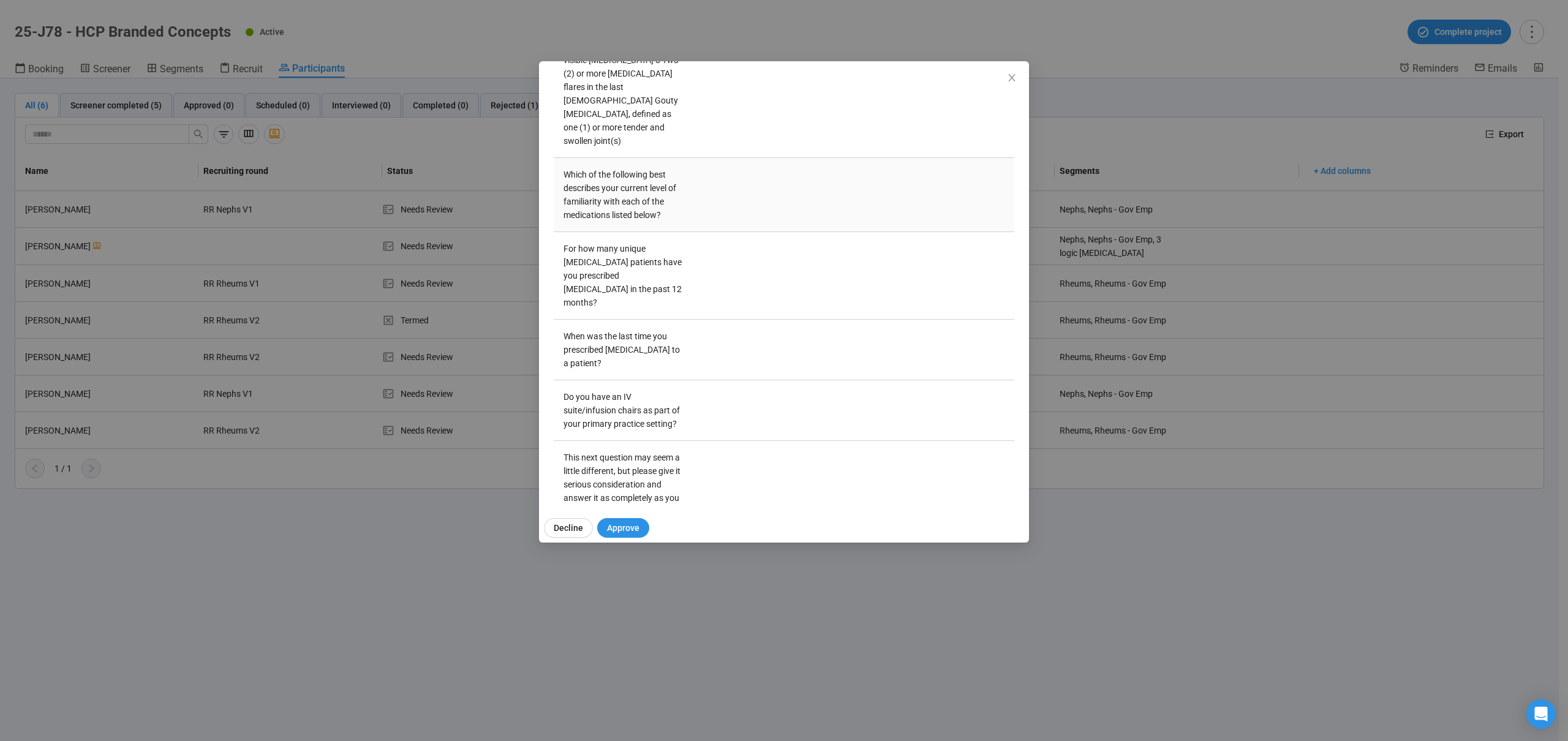
scroll to position [2834, 0]
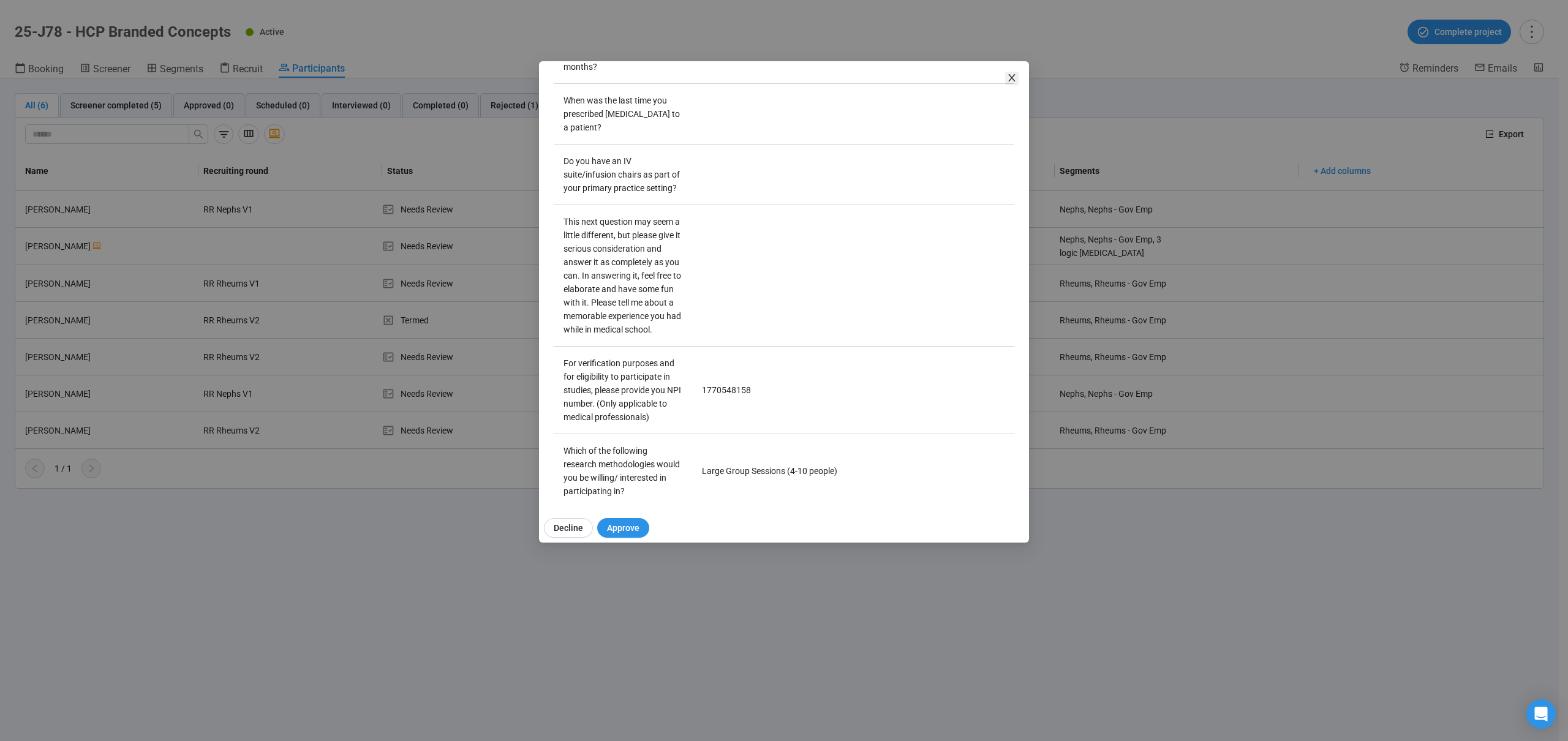
click at [1010, 74] on icon "close" at bounding box center [1011, 77] width 10 height 10
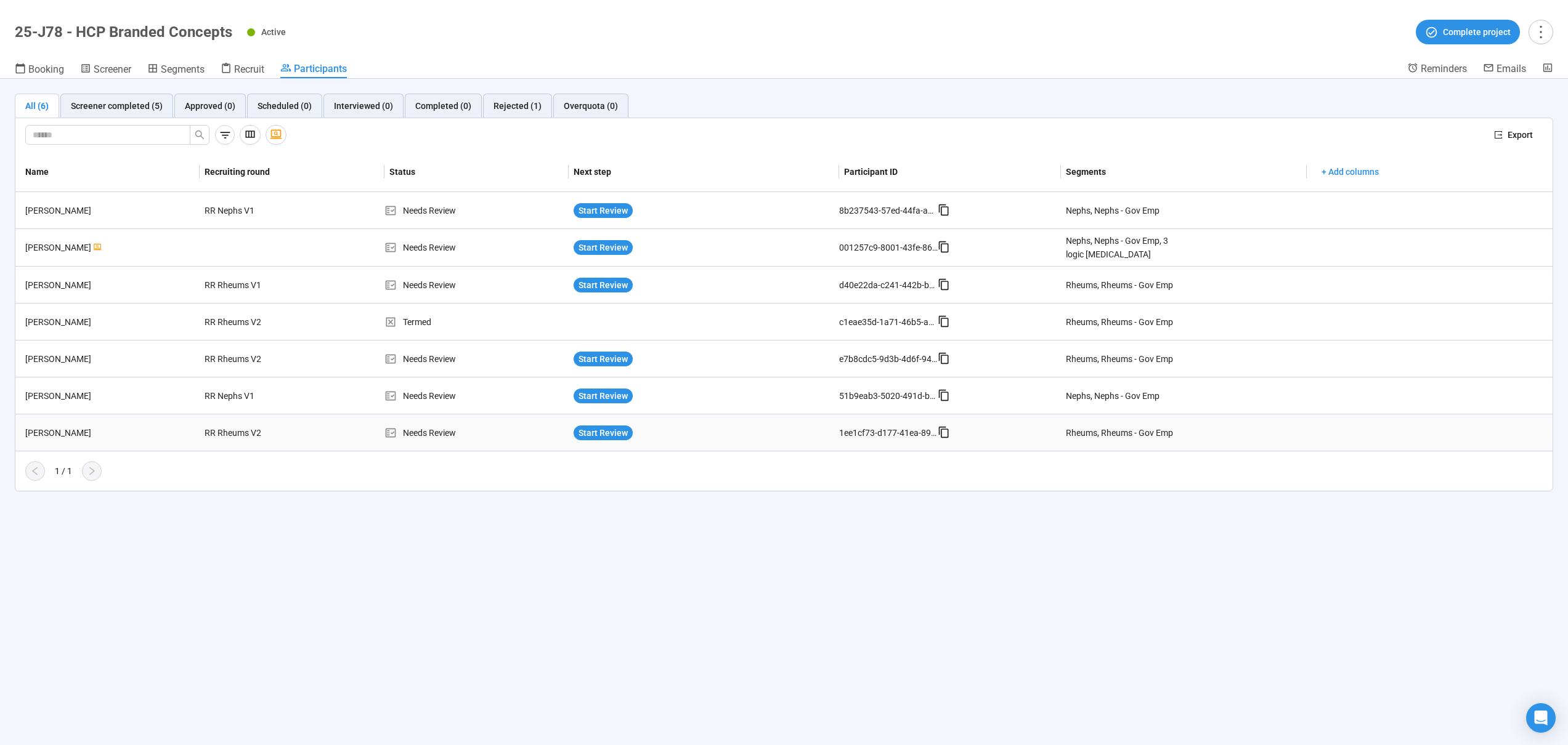
click at [324, 430] on td "RR Rheums V2" at bounding box center [292, 433] width 184 height 37
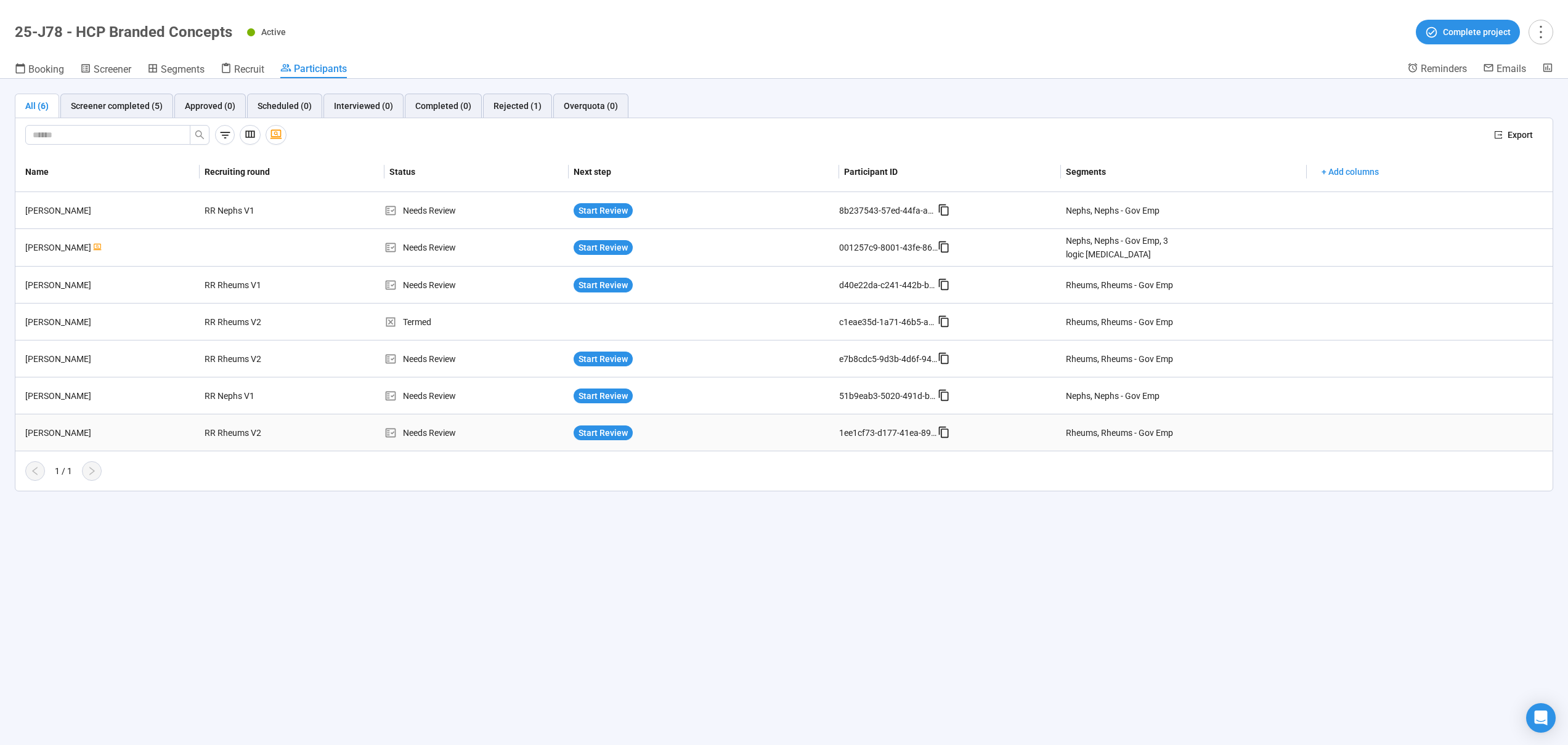
click at [324, 430] on td "RR Rheums V2" at bounding box center [292, 433] width 184 height 37
click at [185, 423] on td "[PERSON_NAME]" at bounding box center [107, 433] width 184 height 37
click at [227, 425] on div "RR Rheums V2" at bounding box center [246, 433] width 93 height 24
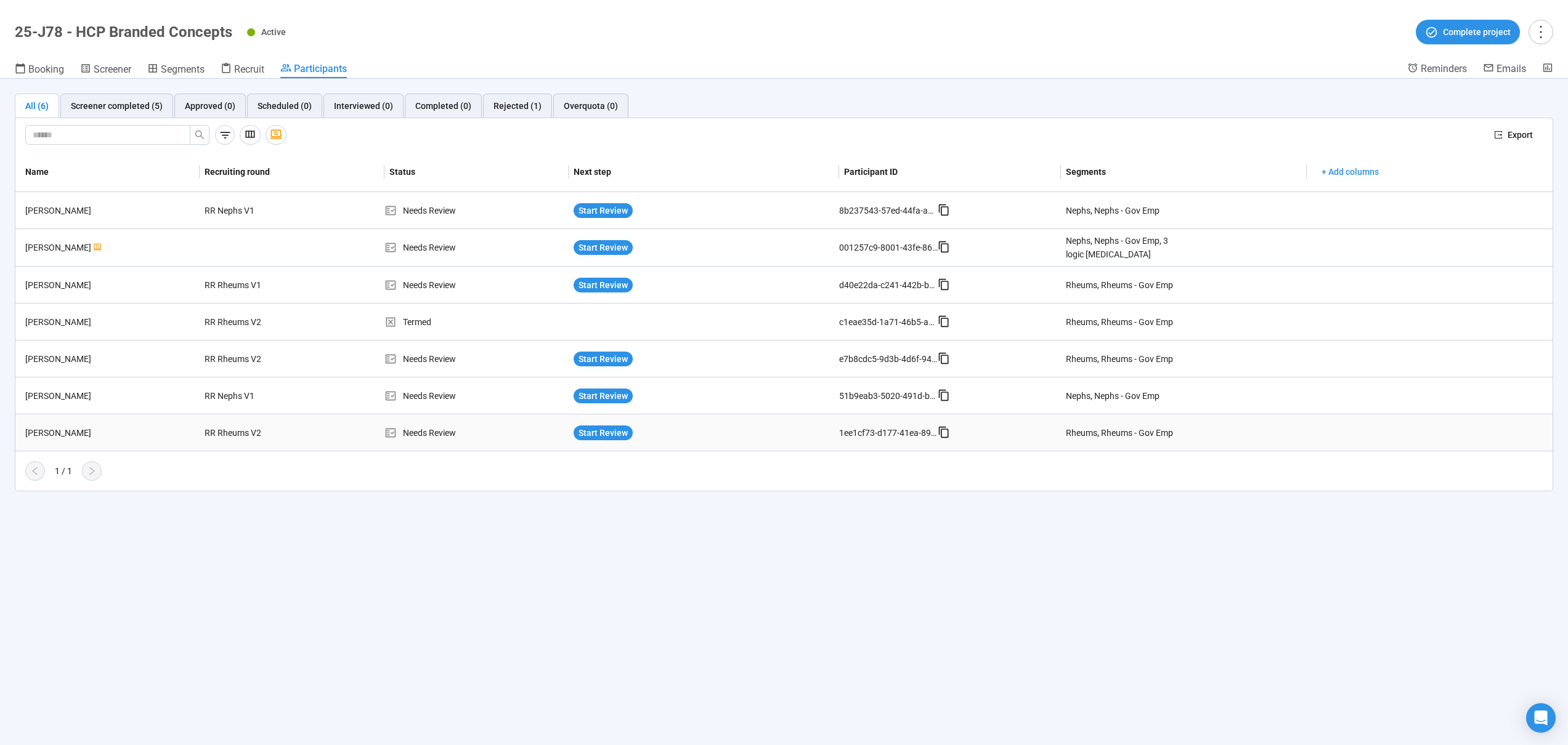
click at [61, 426] on div "[PERSON_NAME]" at bounding box center [110, 433] width 179 height 13
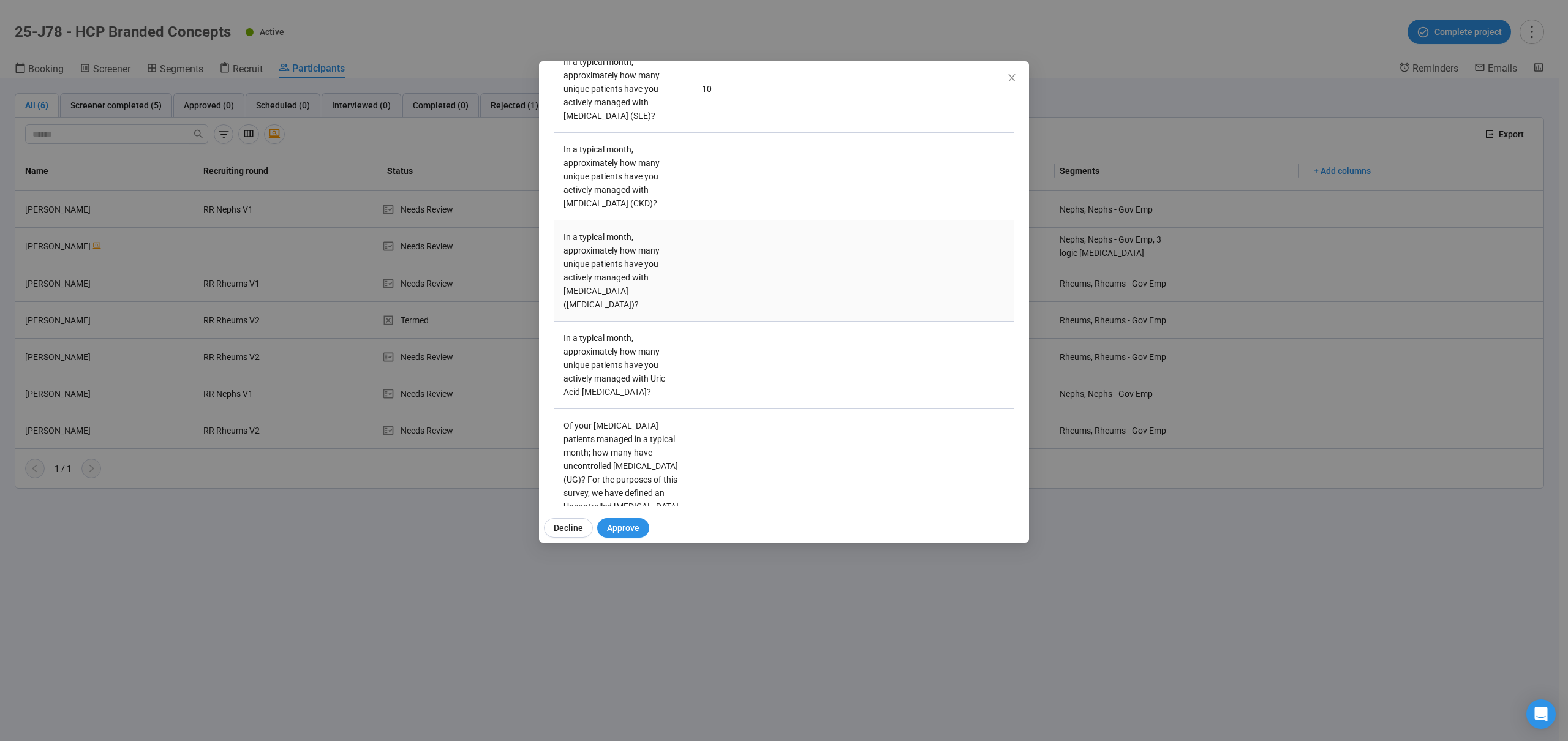
scroll to position [2010, 0]
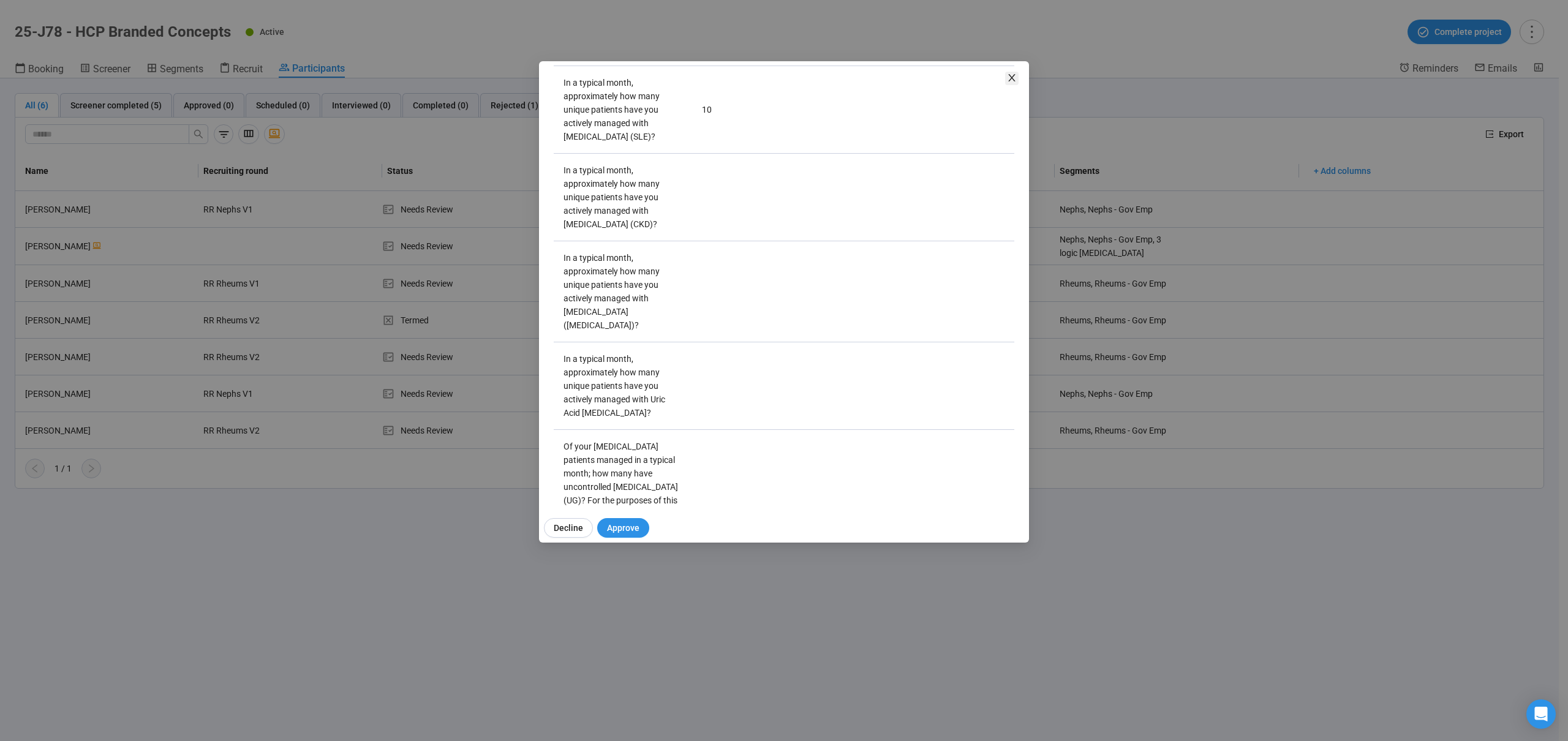
click at [1011, 78] on icon "close" at bounding box center [1011, 77] width 10 height 10
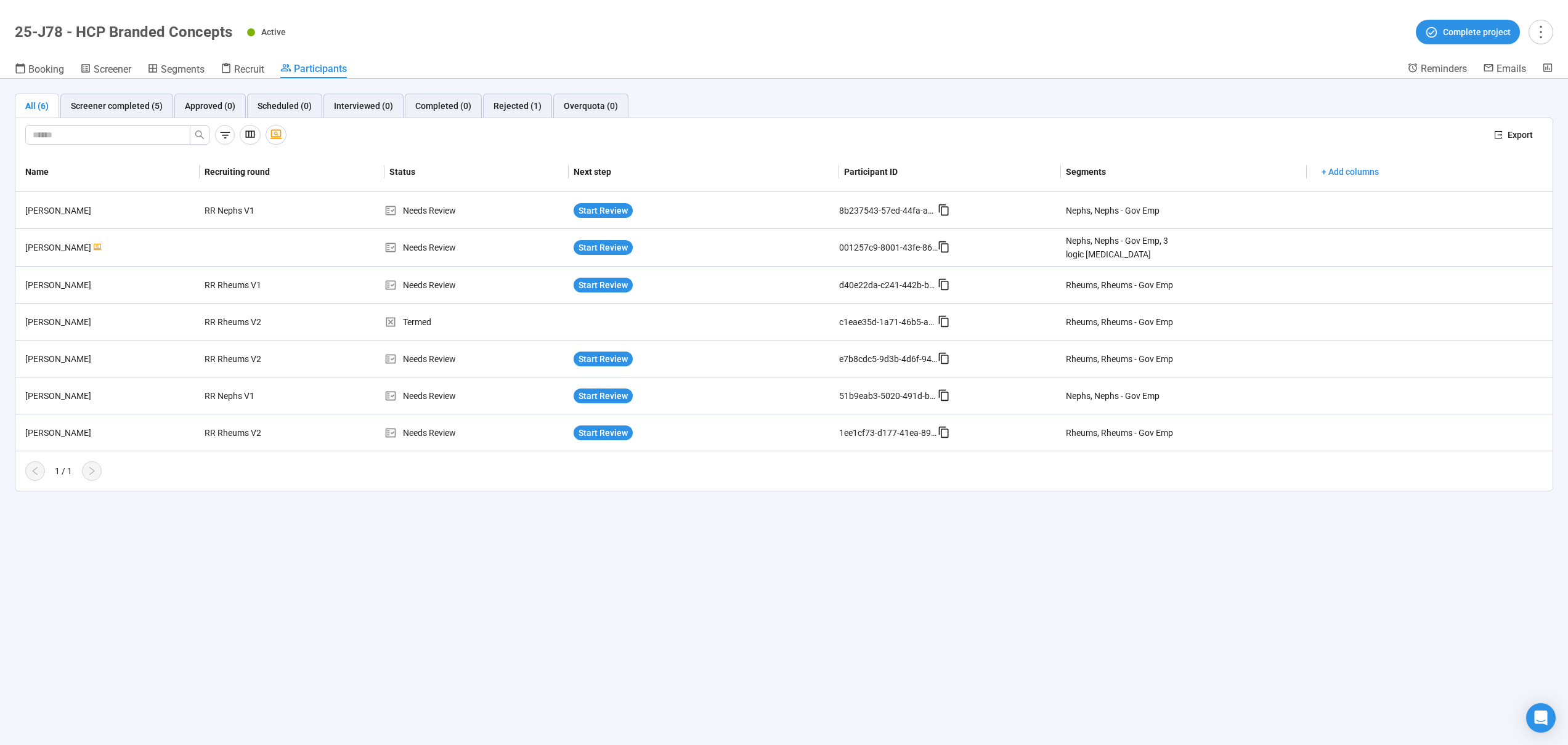
click at [187, 56] on header "25-J78 - HCP Branded Concepts Active Complete project Booking Screener Segments…" at bounding box center [784, 40] width 1568 height 79
click at [186, 64] on span "Segments" at bounding box center [183, 69] width 44 height 11
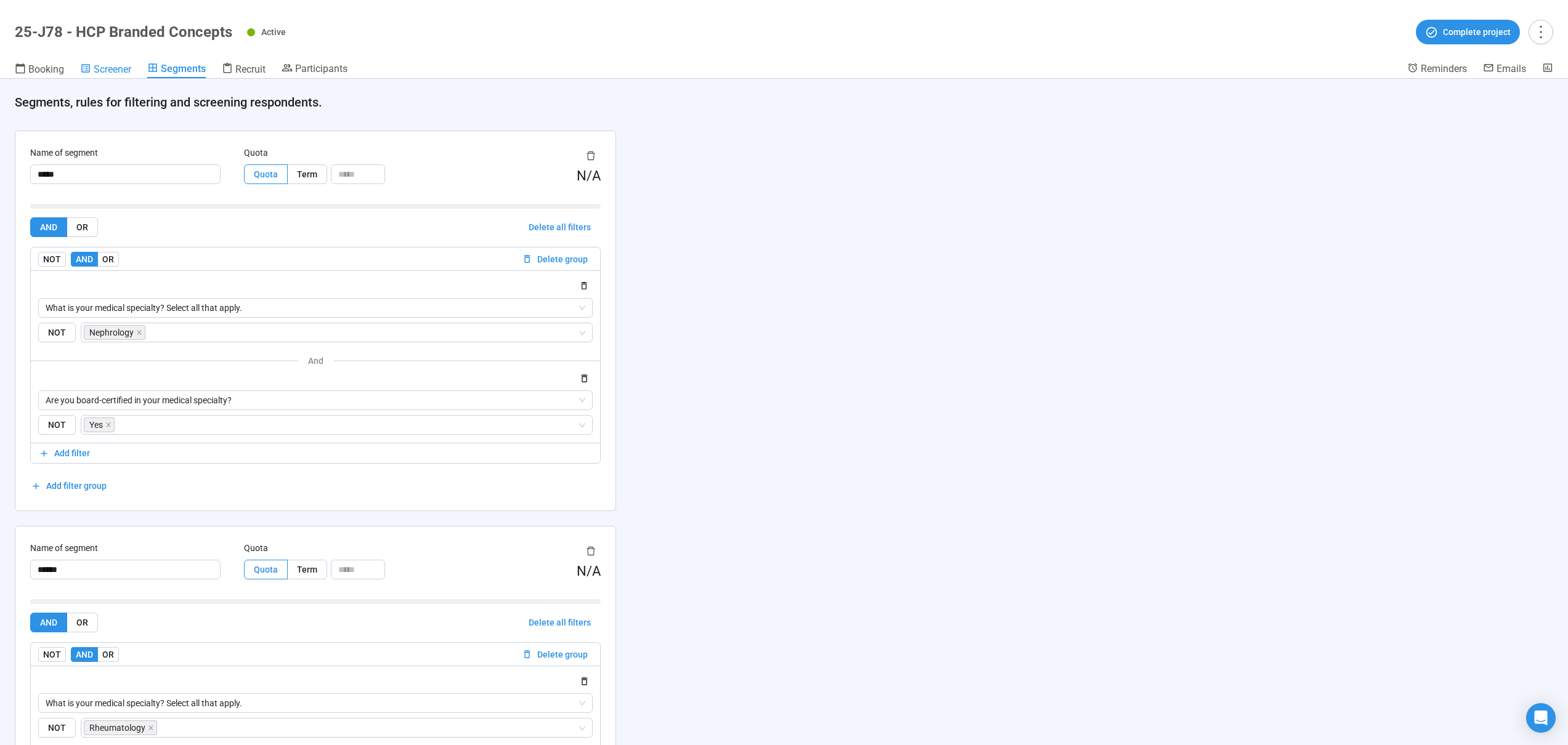
click at [119, 71] on span "Screener" at bounding box center [112, 69] width 38 height 11
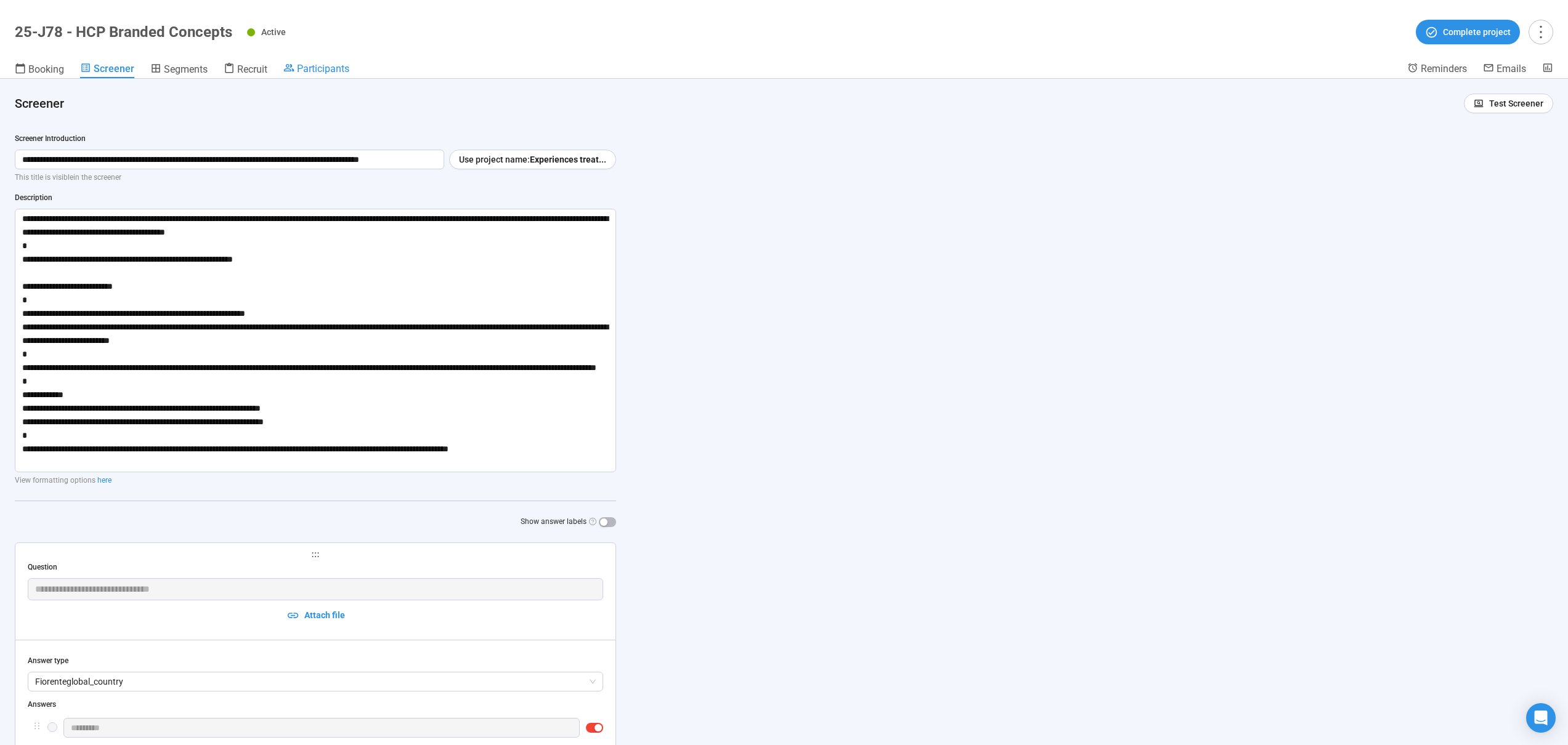
click at [294, 65] on div "Participants" at bounding box center [316, 68] width 66 height 12
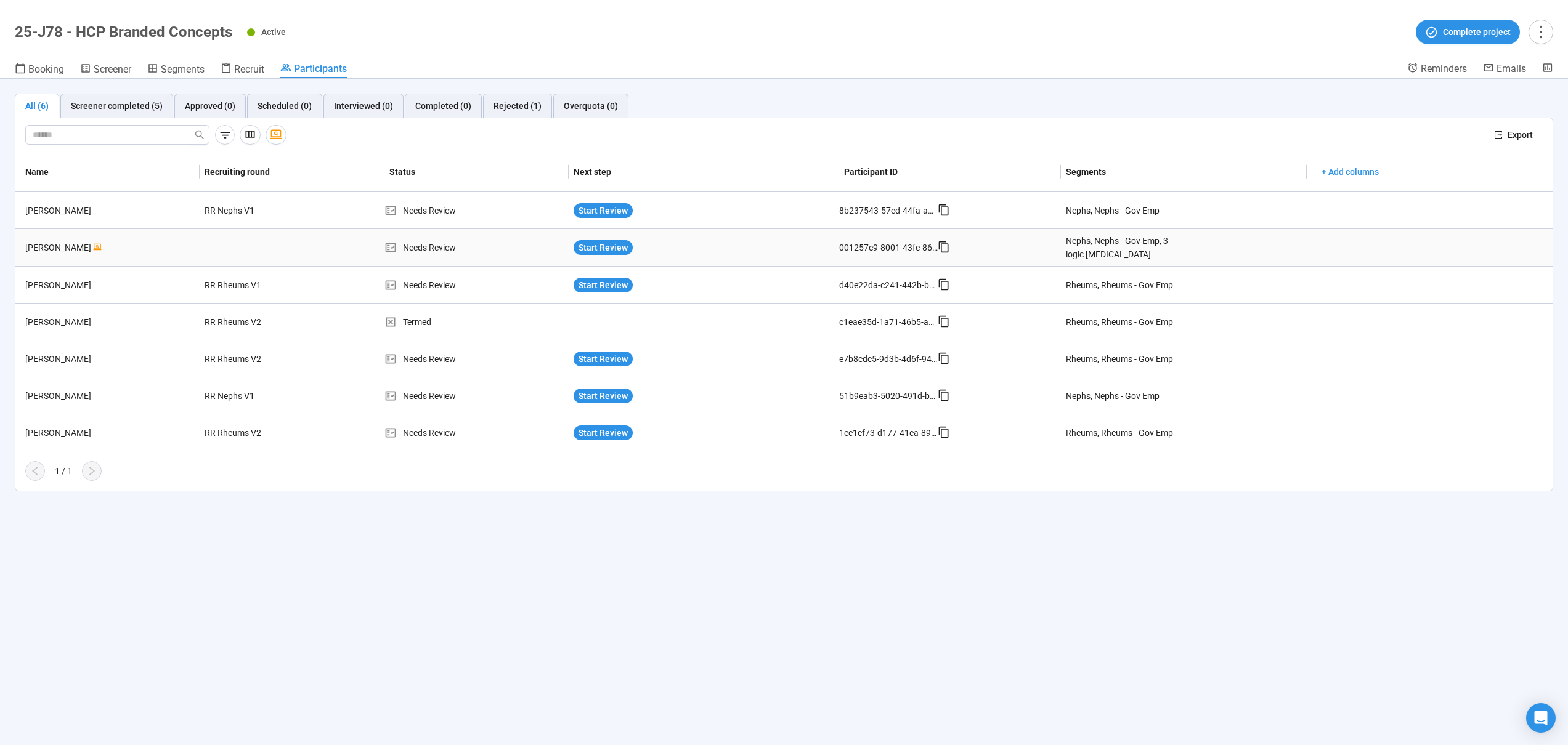
click at [505, 235] on td "Needs Review" at bounding box center [476, 248] width 184 height 38
click at [725, 240] on div "Start Review" at bounding box center [704, 247] width 260 height 15
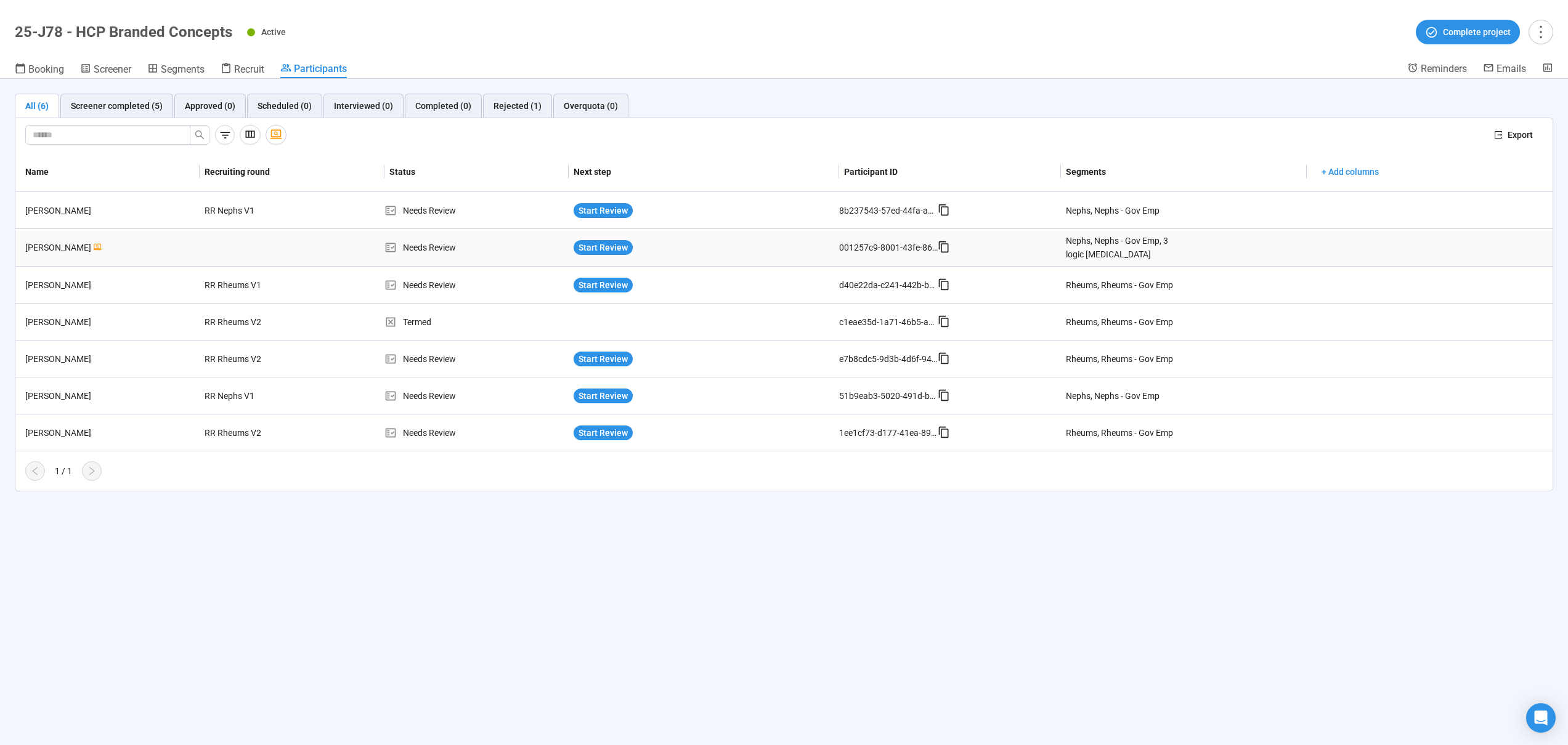
click at [220, 244] on div at bounding box center [246, 247] width 93 height 10
click at [129, 245] on div "[PERSON_NAME]" at bounding box center [110, 247] width 179 height 13
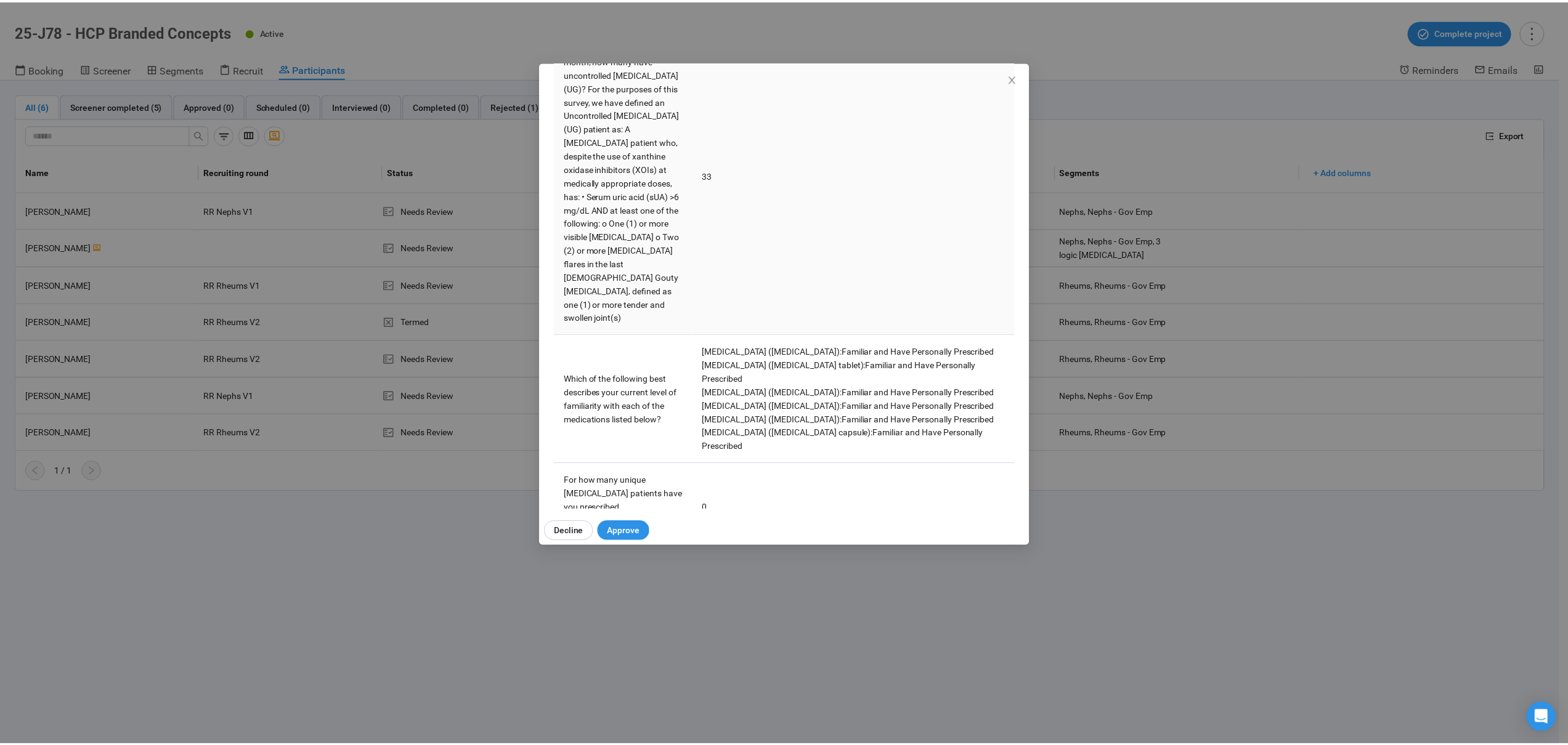
scroll to position [2447, 0]
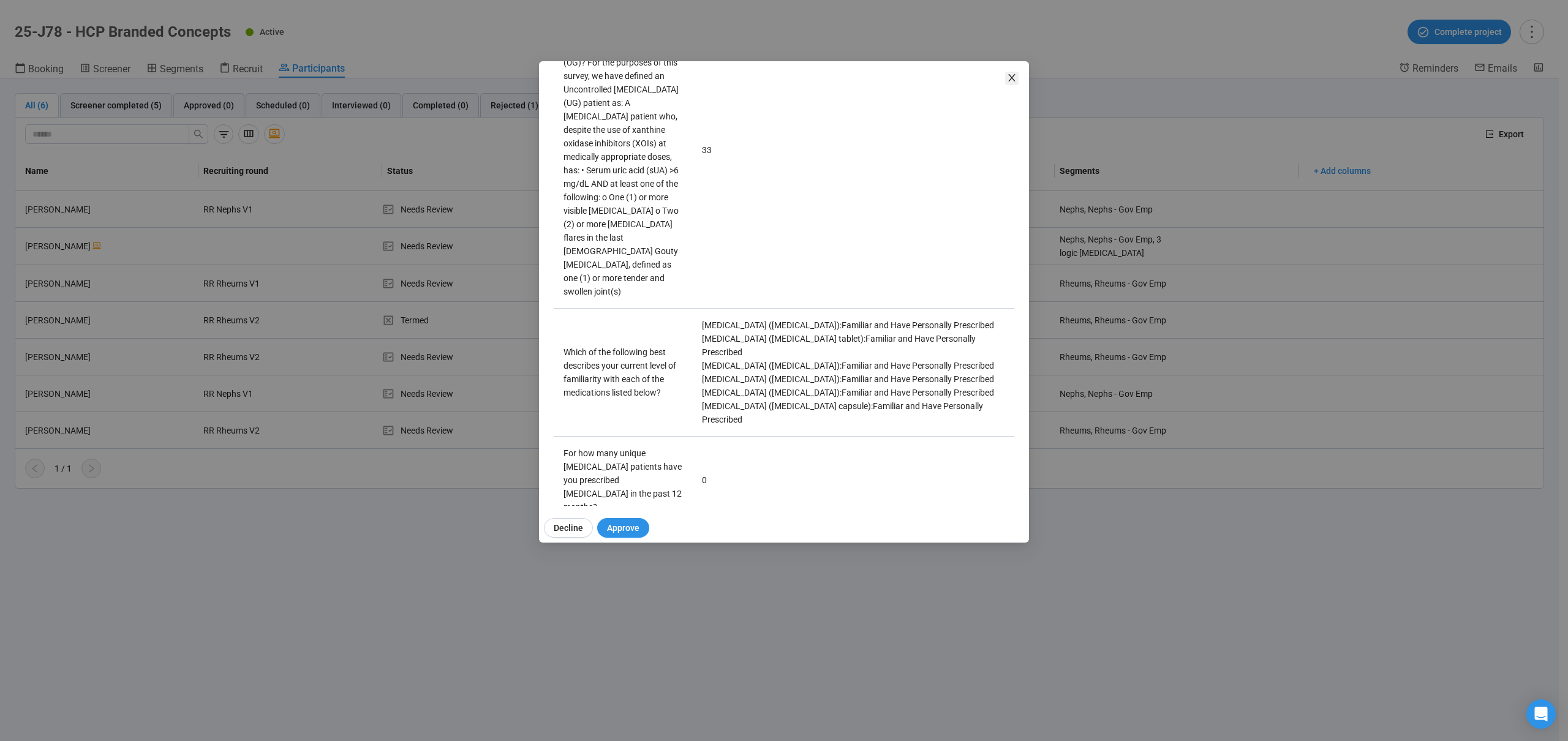
click at [1014, 78] on icon "close" at bounding box center [1011, 77] width 10 height 10
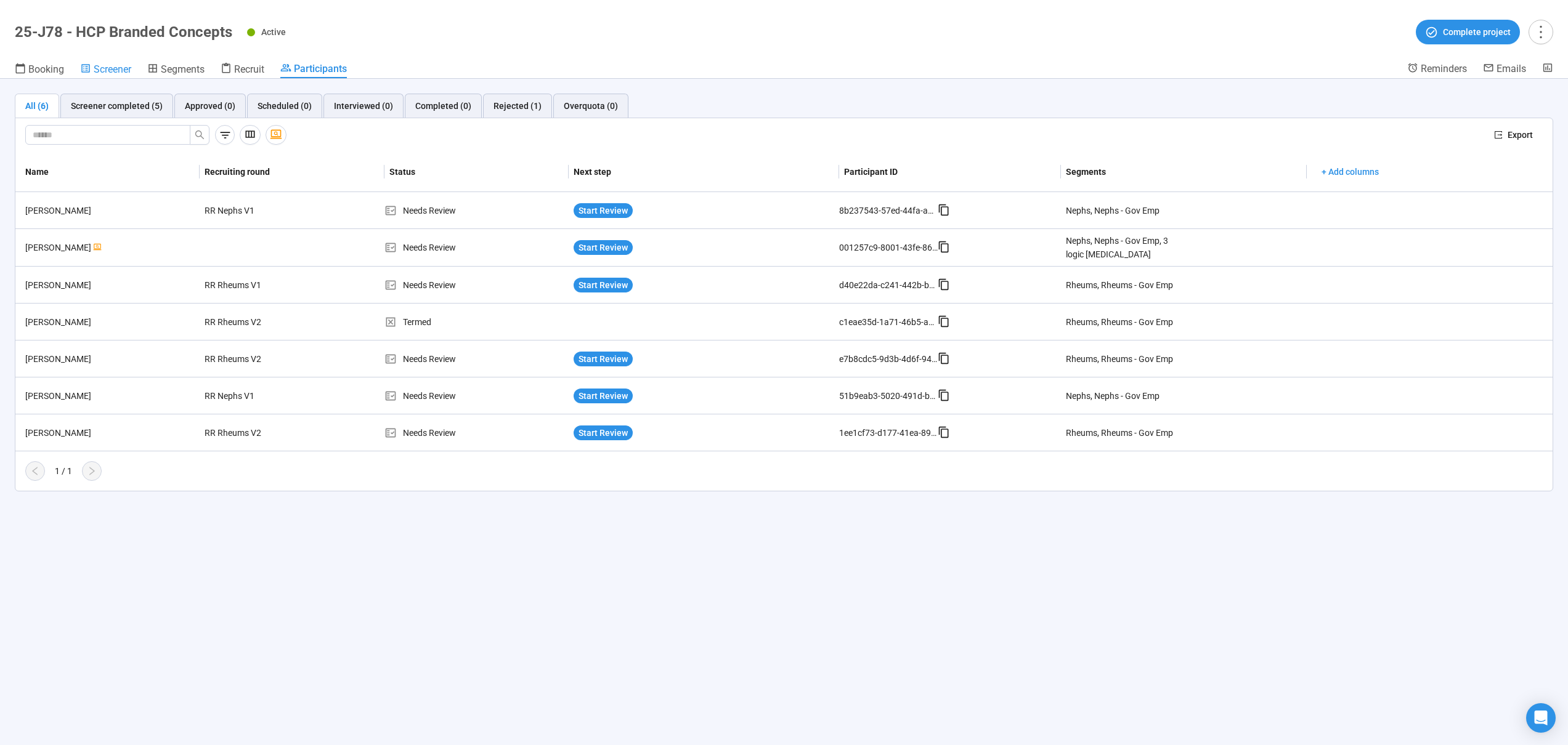
click at [127, 69] on span "Screener" at bounding box center [112, 69] width 38 height 11
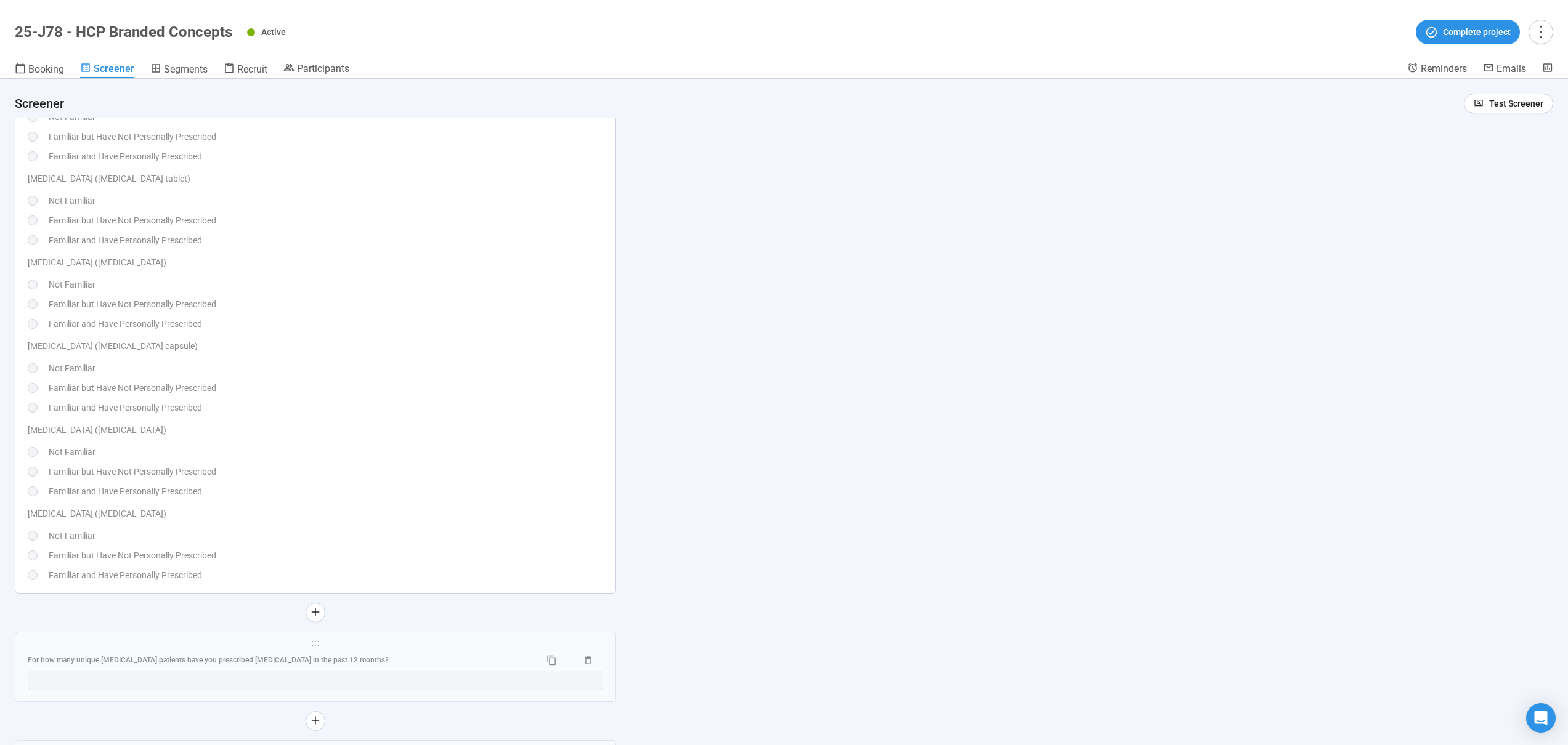
scroll to position [7807, 0]
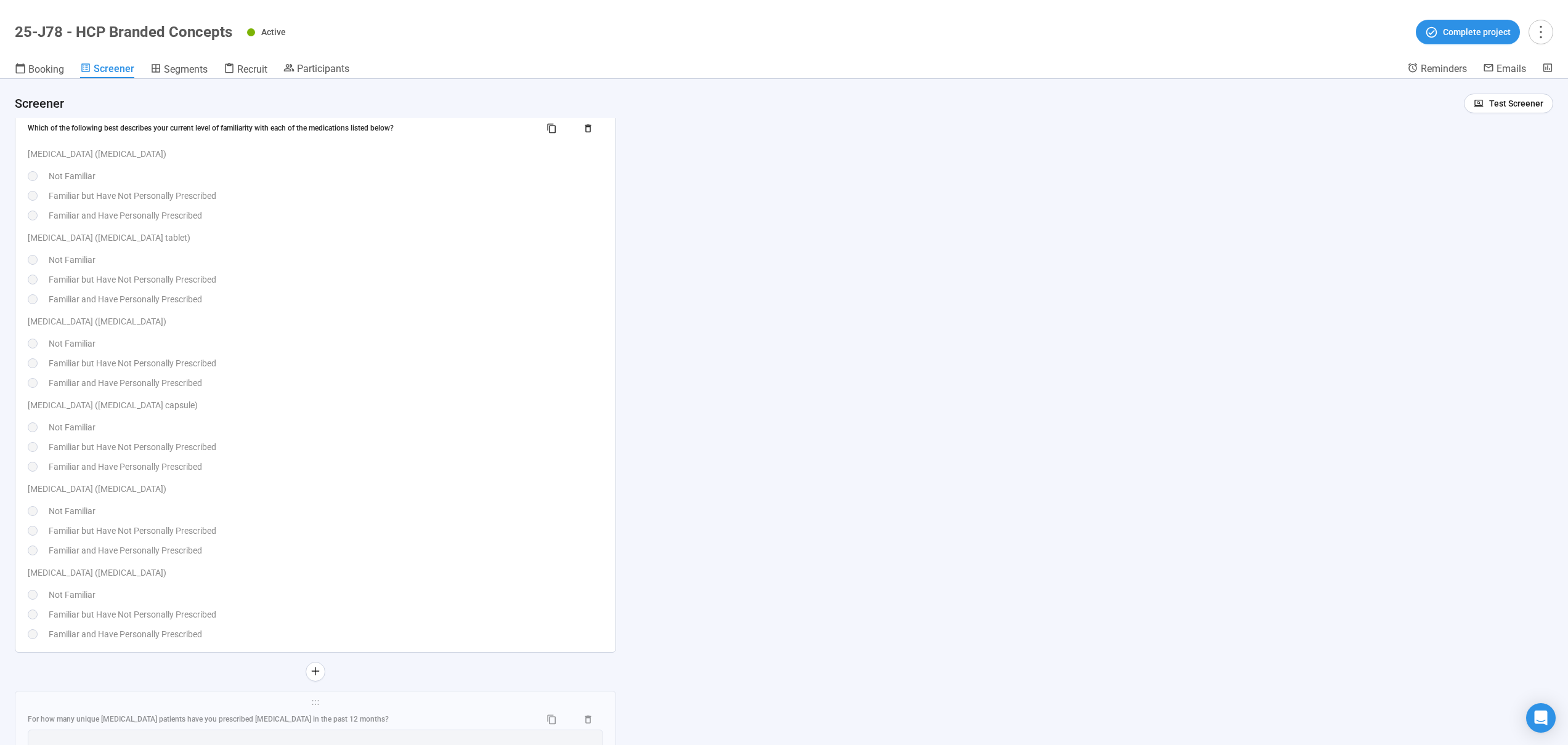
click at [359, 354] on div "Krystexxa (pegloticase) Not Familiar Familiar but Have Not Personally Prescribe…" at bounding box center [315, 352] width 575 height 75
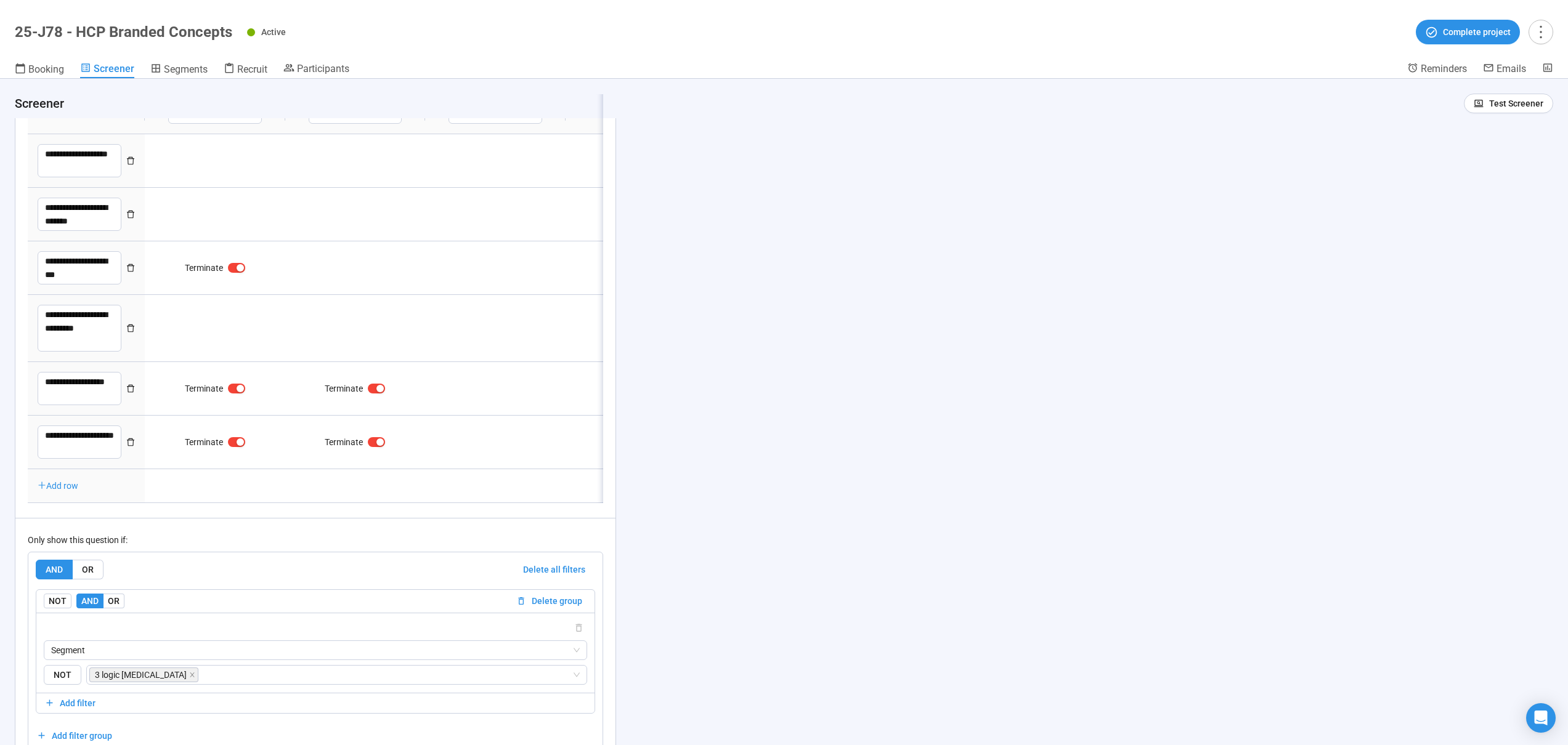
type textarea "**********"
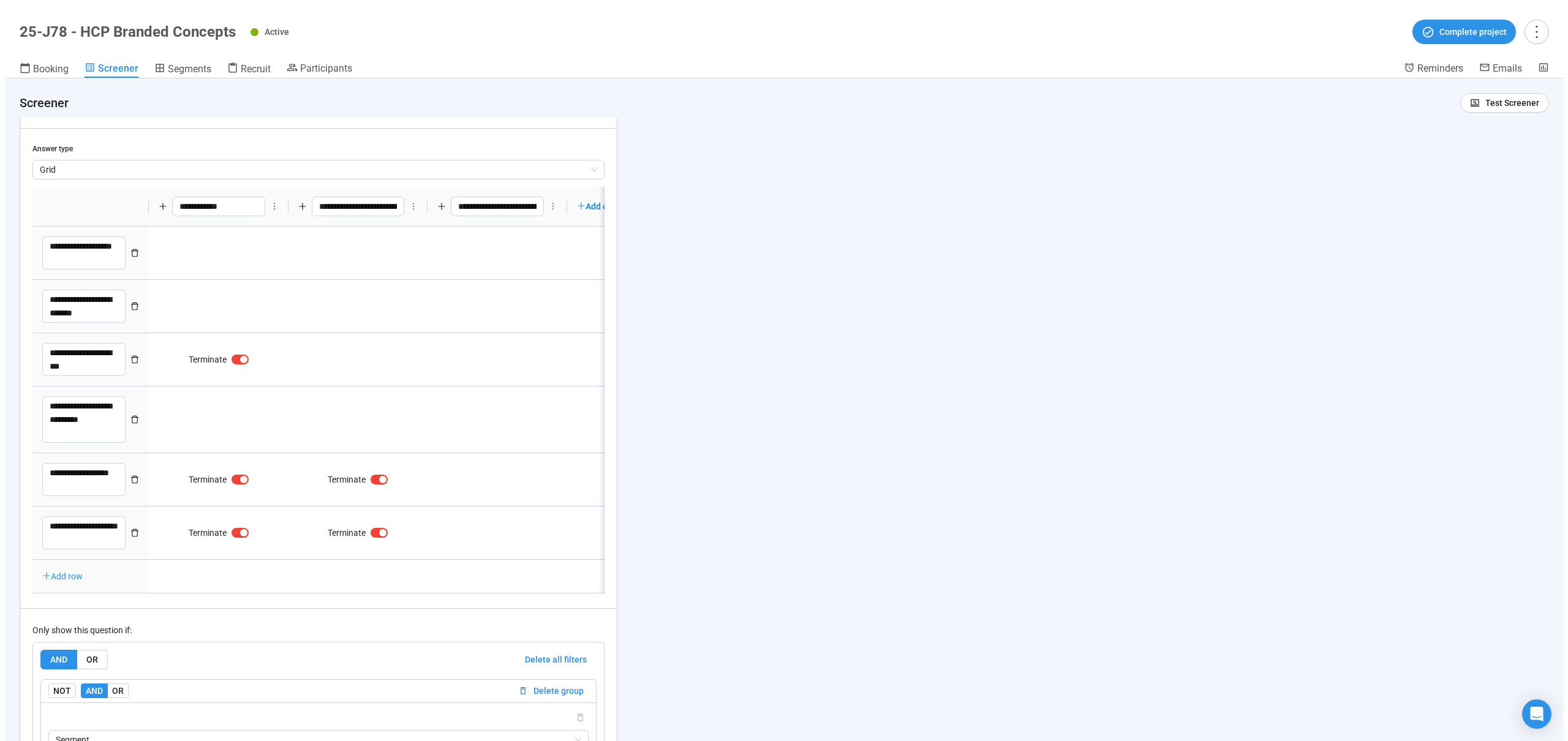
scroll to position [7395, 0]
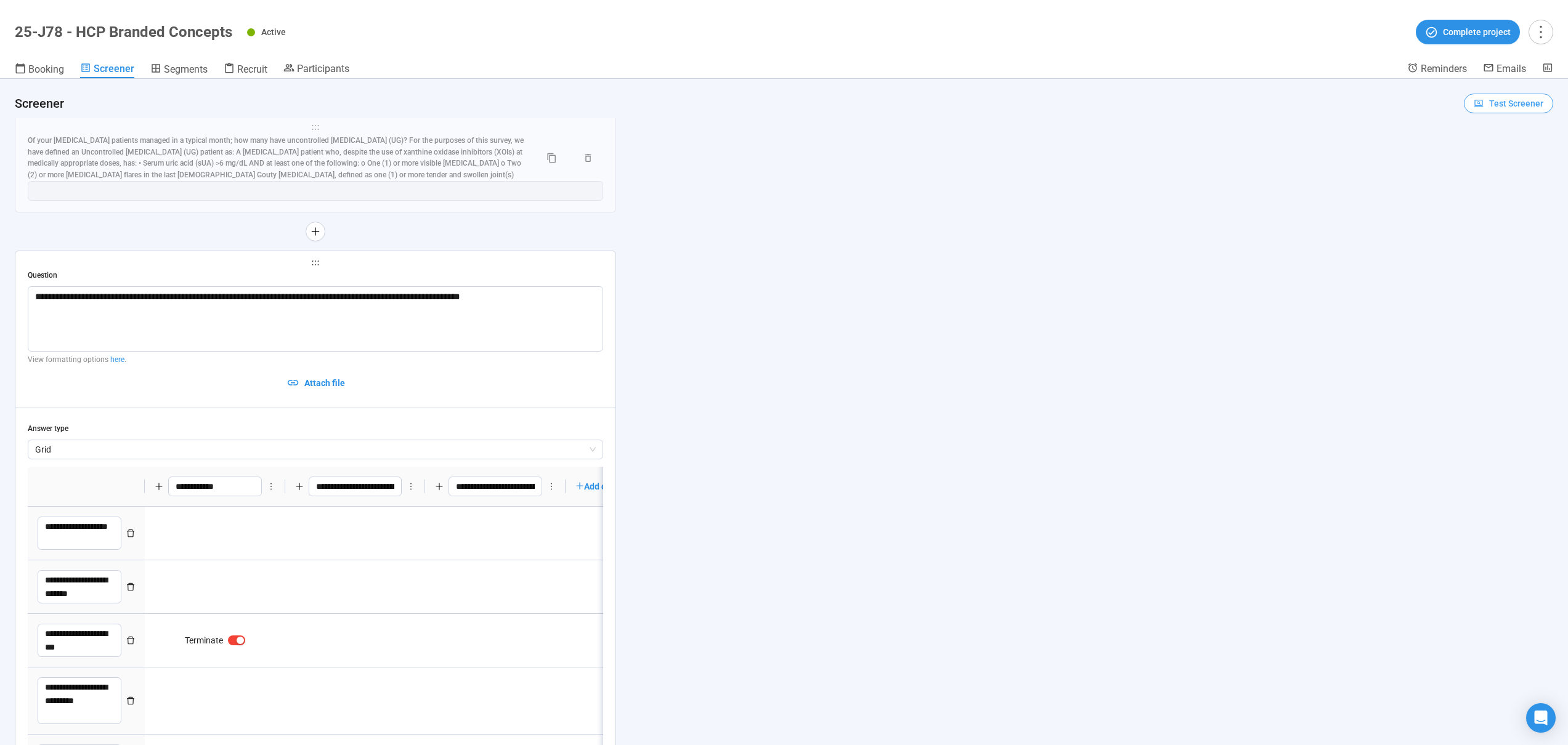
click at [1496, 109] on span "Test Screener" at bounding box center [1516, 103] width 54 height 13
click at [1491, 172] on link "Test screener" at bounding box center [1490, 167] width 50 height 10
click at [1489, 107] on span "Test Screener" at bounding box center [1516, 103] width 54 height 13
click at [1475, 170] on link "Test screener" at bounding box center [1490, 167] width 50 height 10
click at [254, 66] on span "Recruit" at bounding box center [252, 69] width 30 height 11
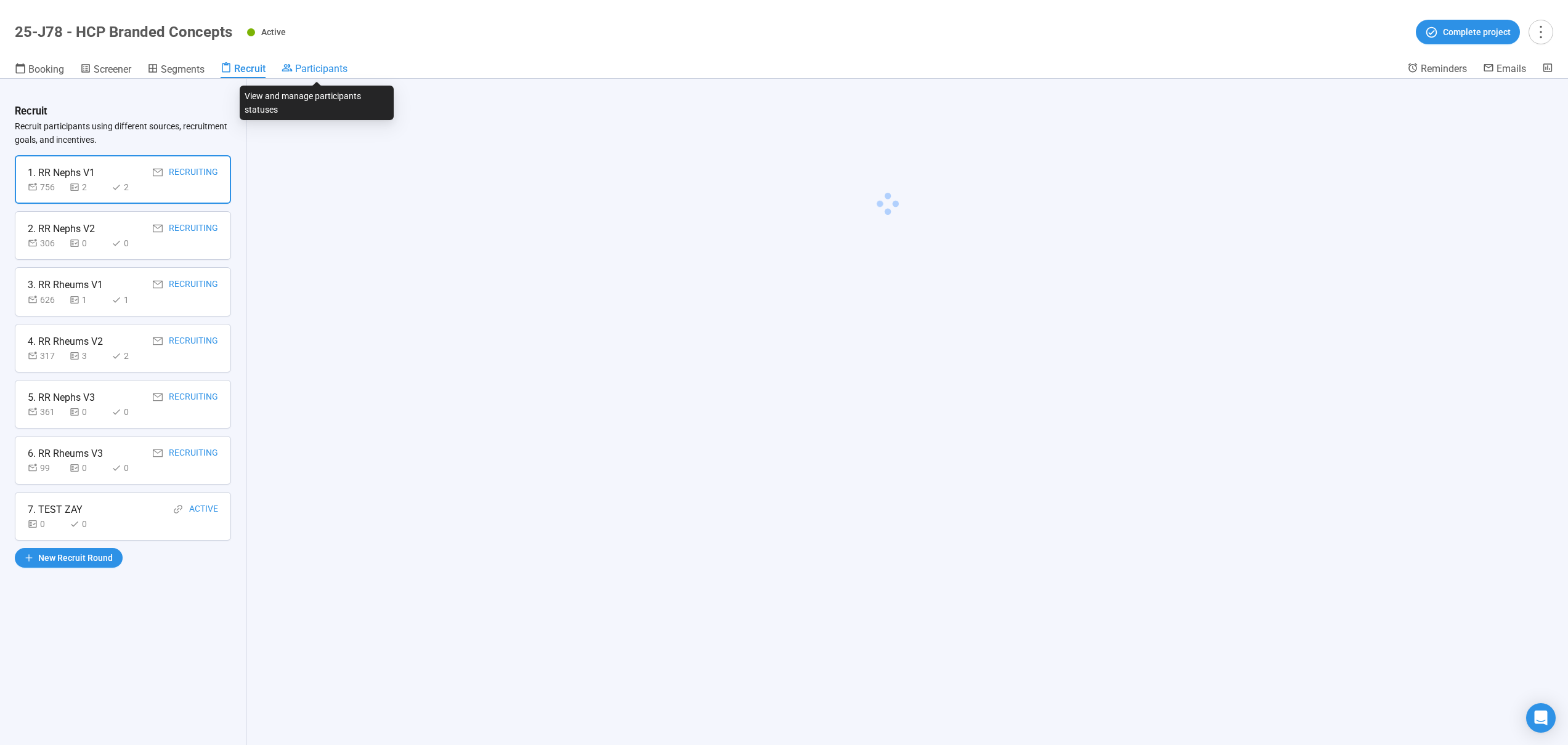
click at [317, 67] on span "Participants" at bounding box center [321, 68] width 52 height 11
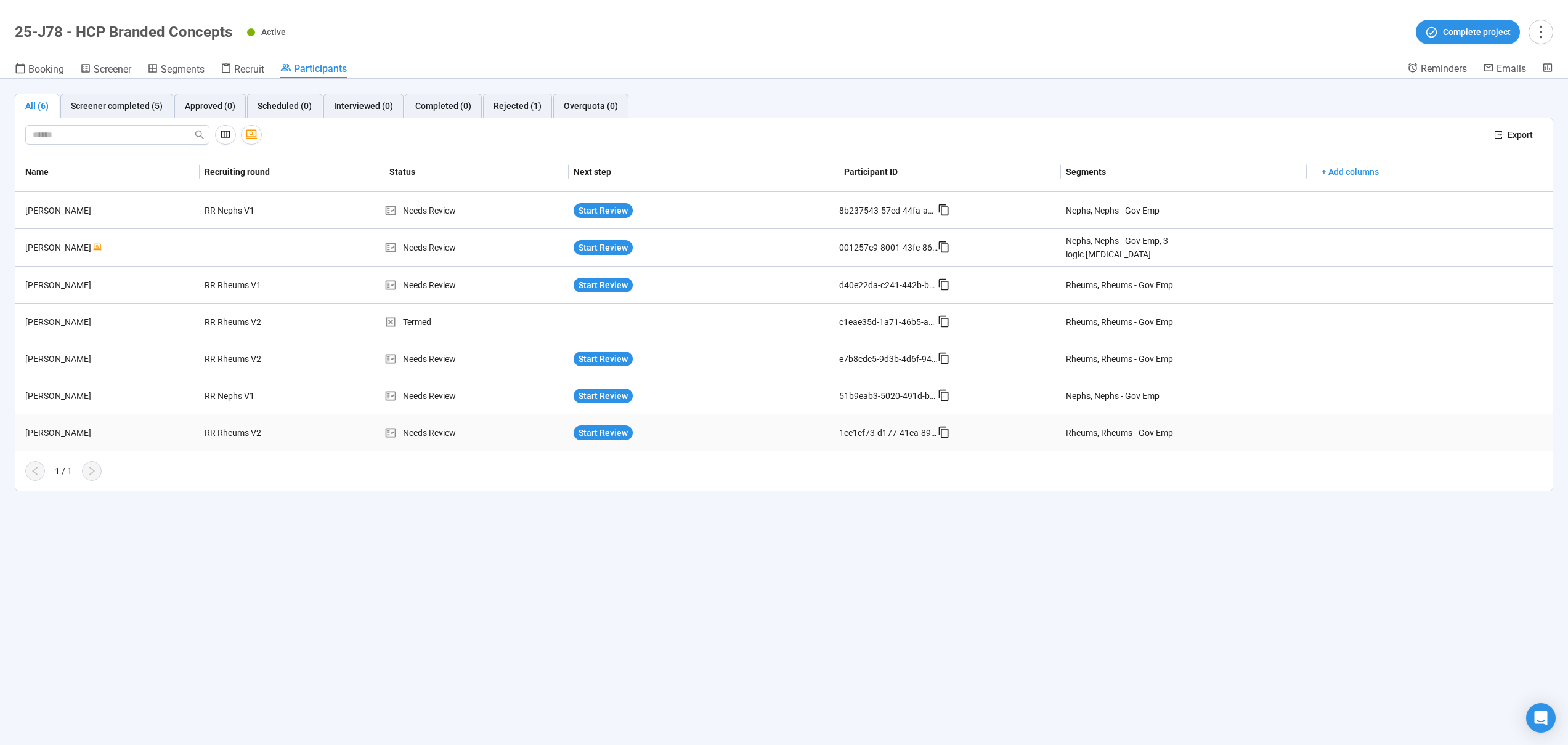
click at [323, 433] on td "RR Rheums V2" at bounding box center [292, 433] width 184 height 37
click at [147, 431] on div "[PERSON_NAME]" at bounding box center [110, 433] width 179 height 13
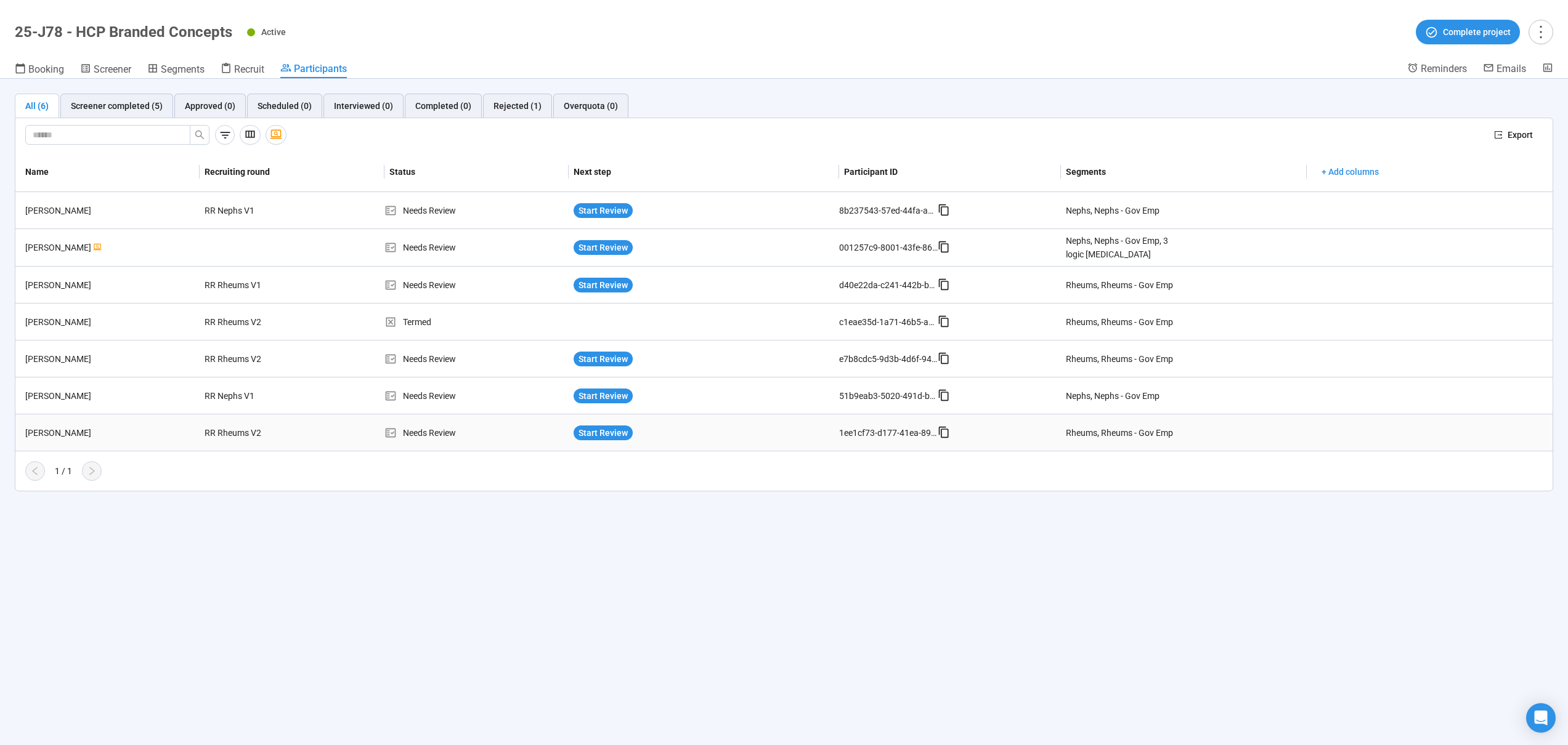
click at [147, 431] on div "[PERSON_NAME]" at bounding box center [110, 433] width 179 height 13
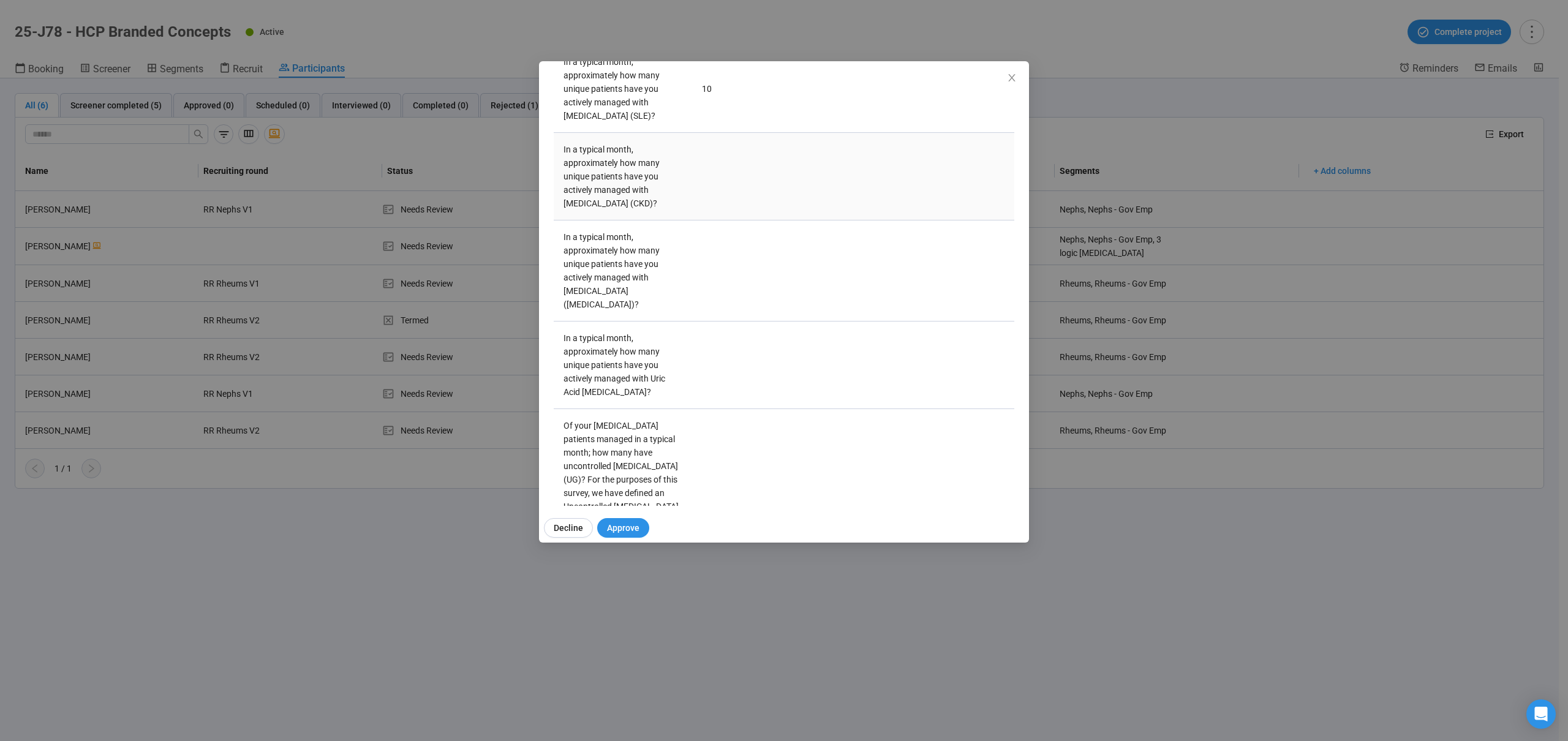
scroll to position [2168, 0]
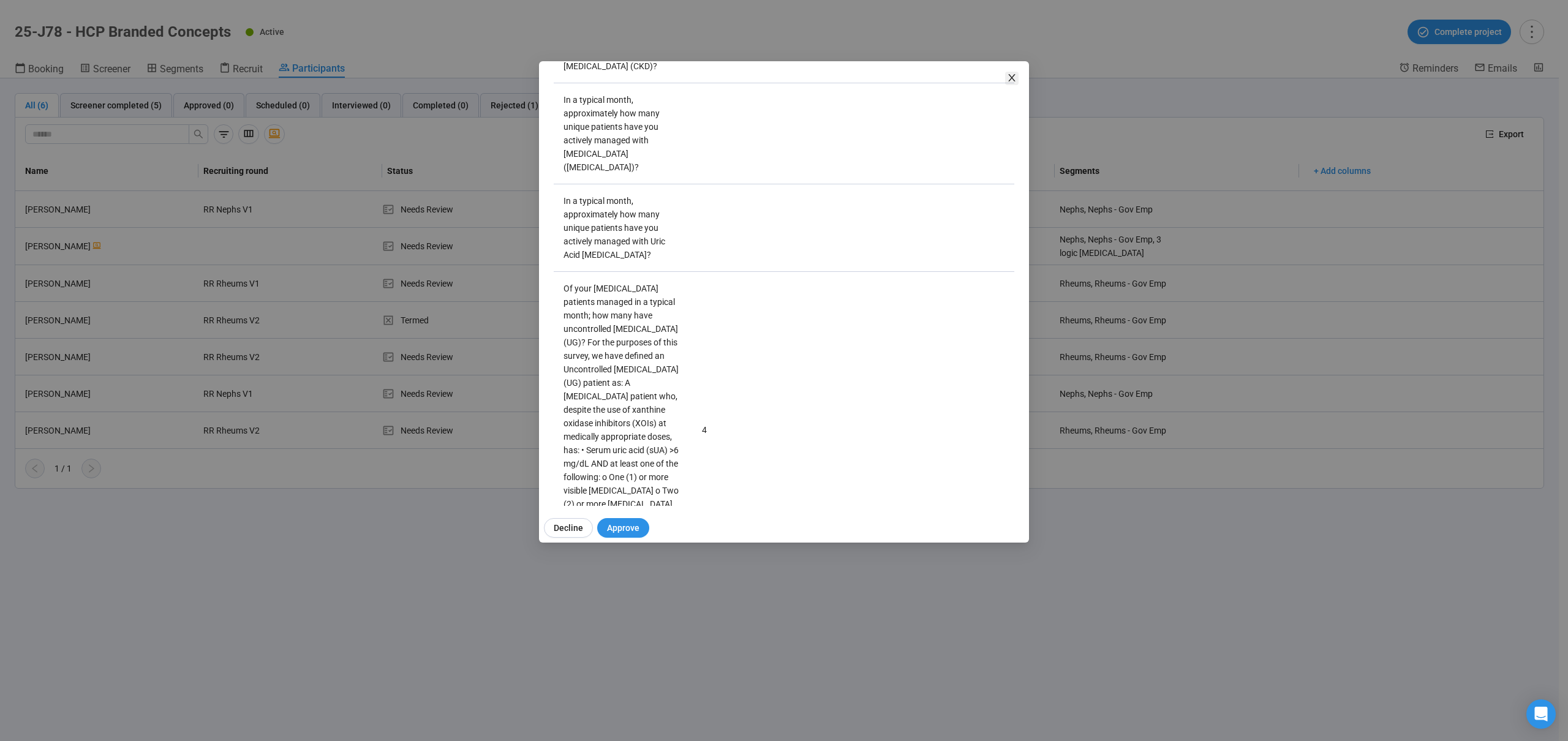
click at [1015, 79] on icon "close" at bounding box center [1011, 77] width 10 height 10
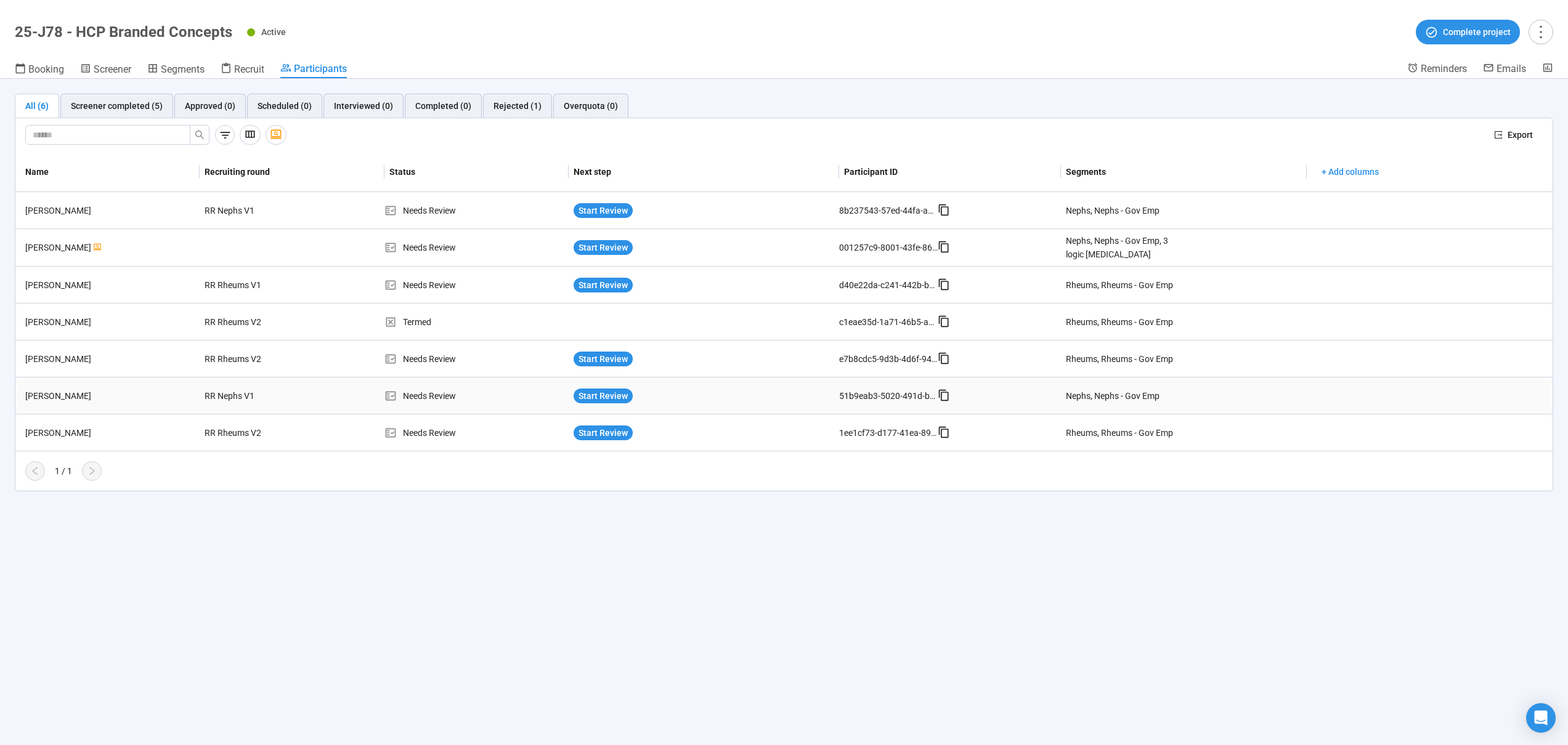
click at [333, 405] on td "RR Nephs V1" at bounding box center [292, 396] width 184 height 37
click at [226, 396] on div "RR Nephs V1" at bounding box center [246, 396] width 93 height 24
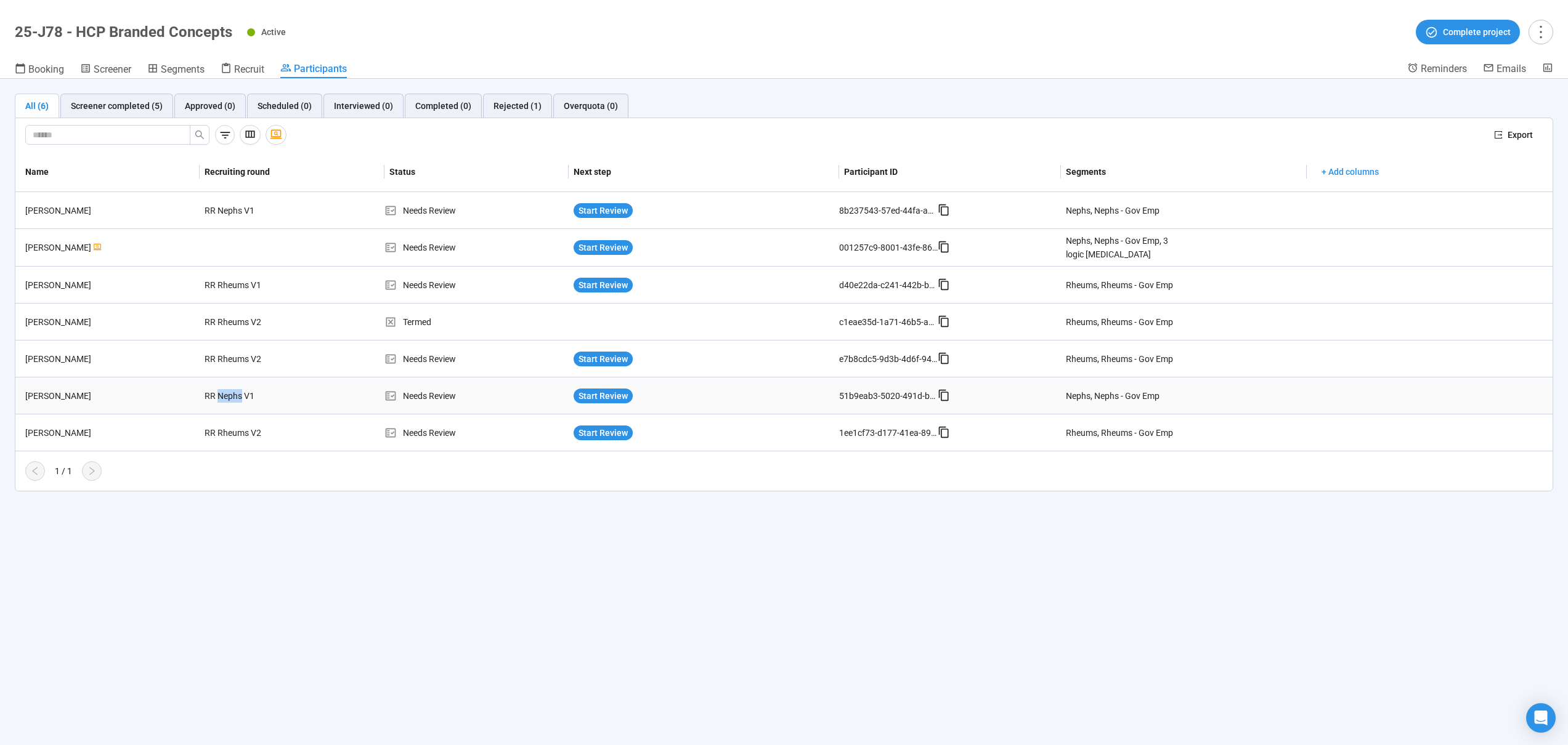
click at [226, 396] on div "RR Nephs V1" at bounding box center [246, 396] width 93 height 24
click at [102, 398] on div "[PERSON_NAME]" at bounding box center [110, 396] width 179 height 13
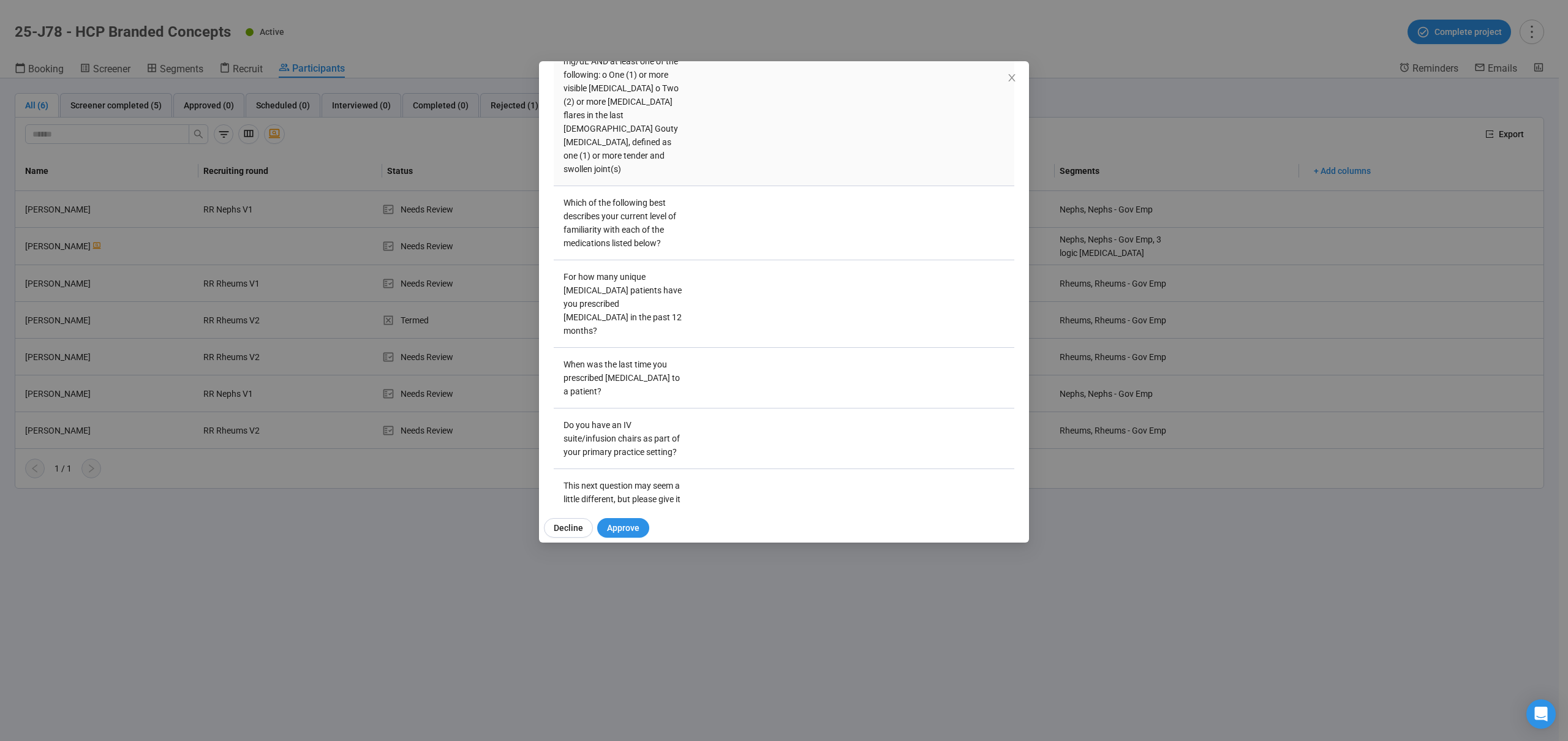
scroll to position [2749, 0]
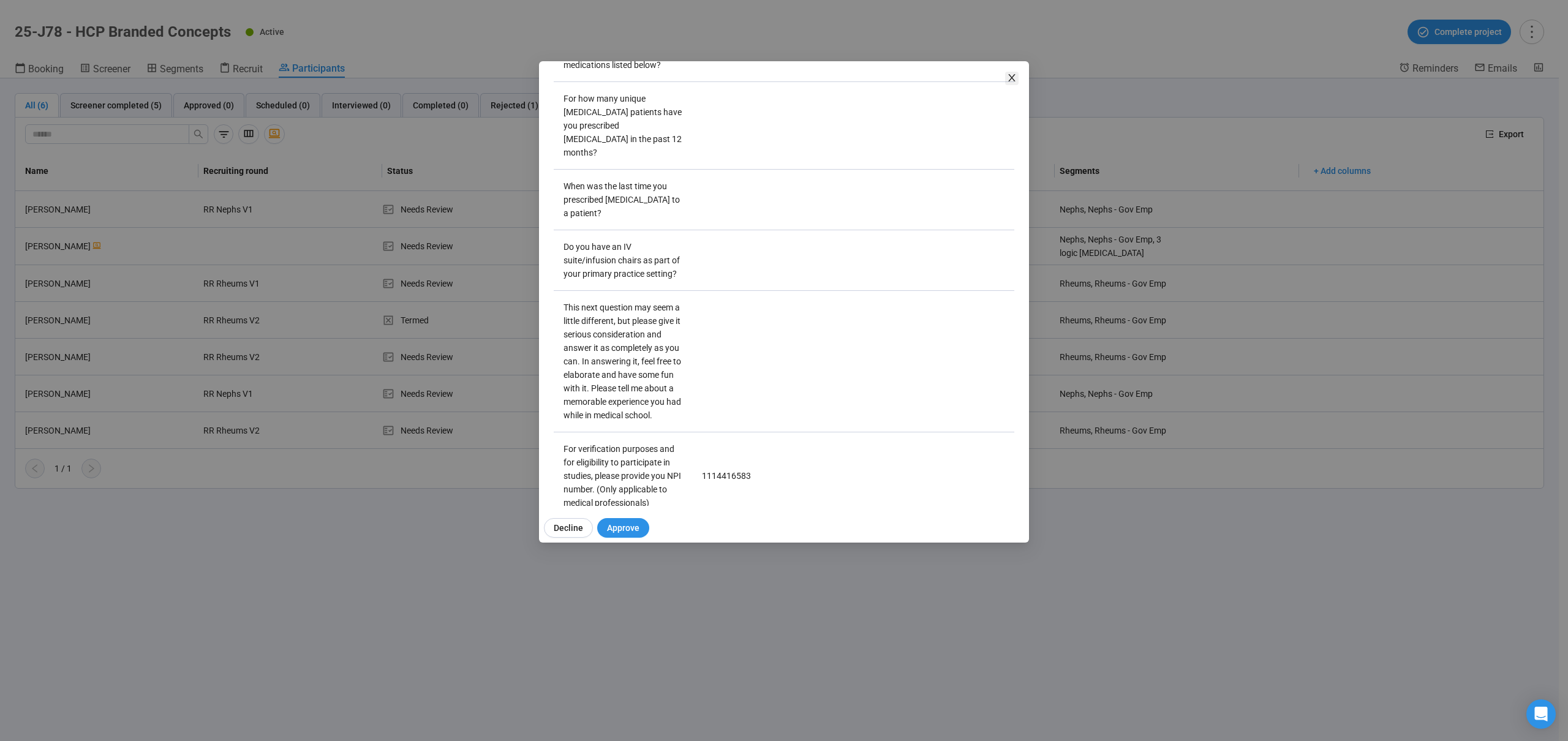
click at [1009, 76] on icon "close" at bounding box center [1011, 78] width 7 height 8
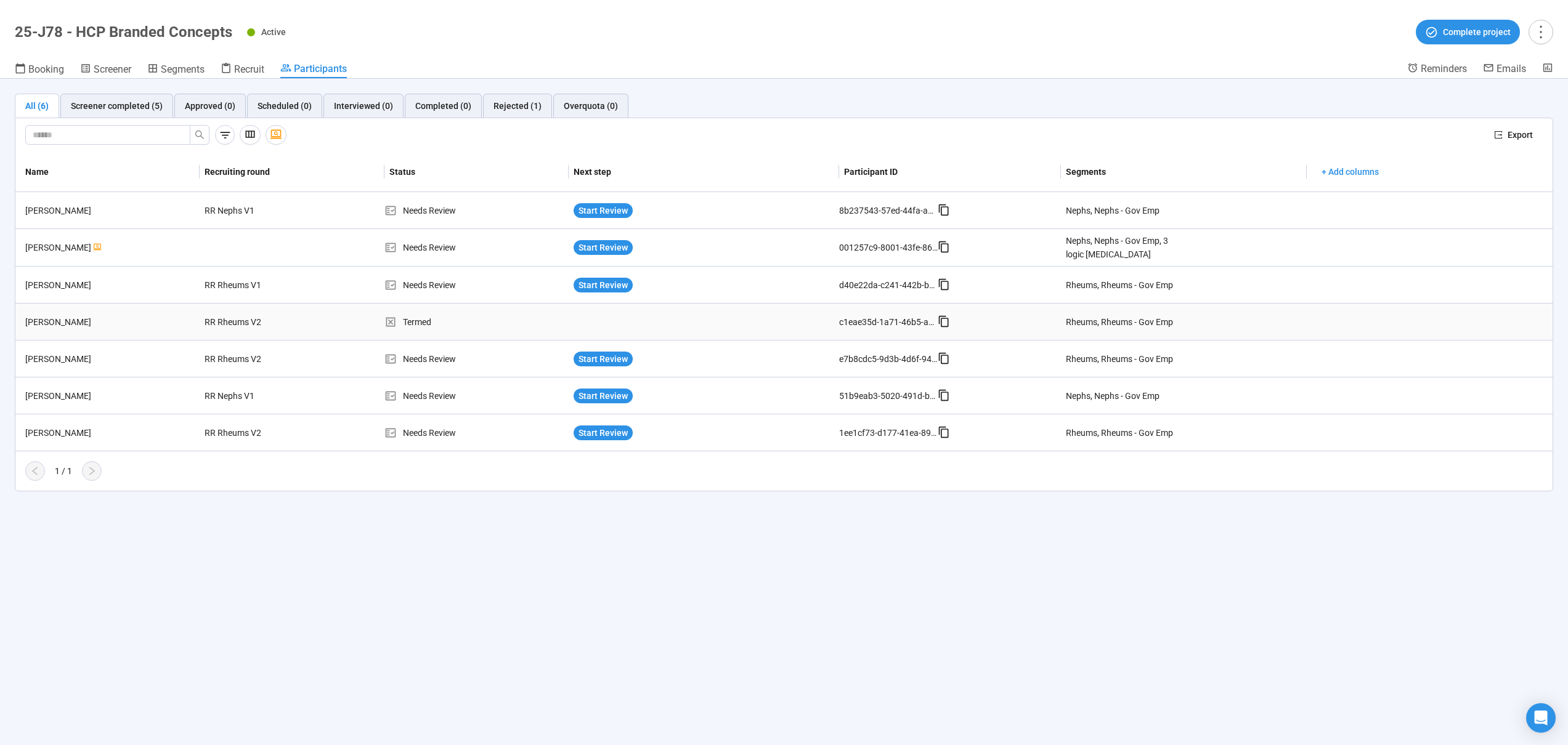
click at [105, 324] on div "[PERSON_NAME]" at bounding box center [110, 322] width 179 height 13
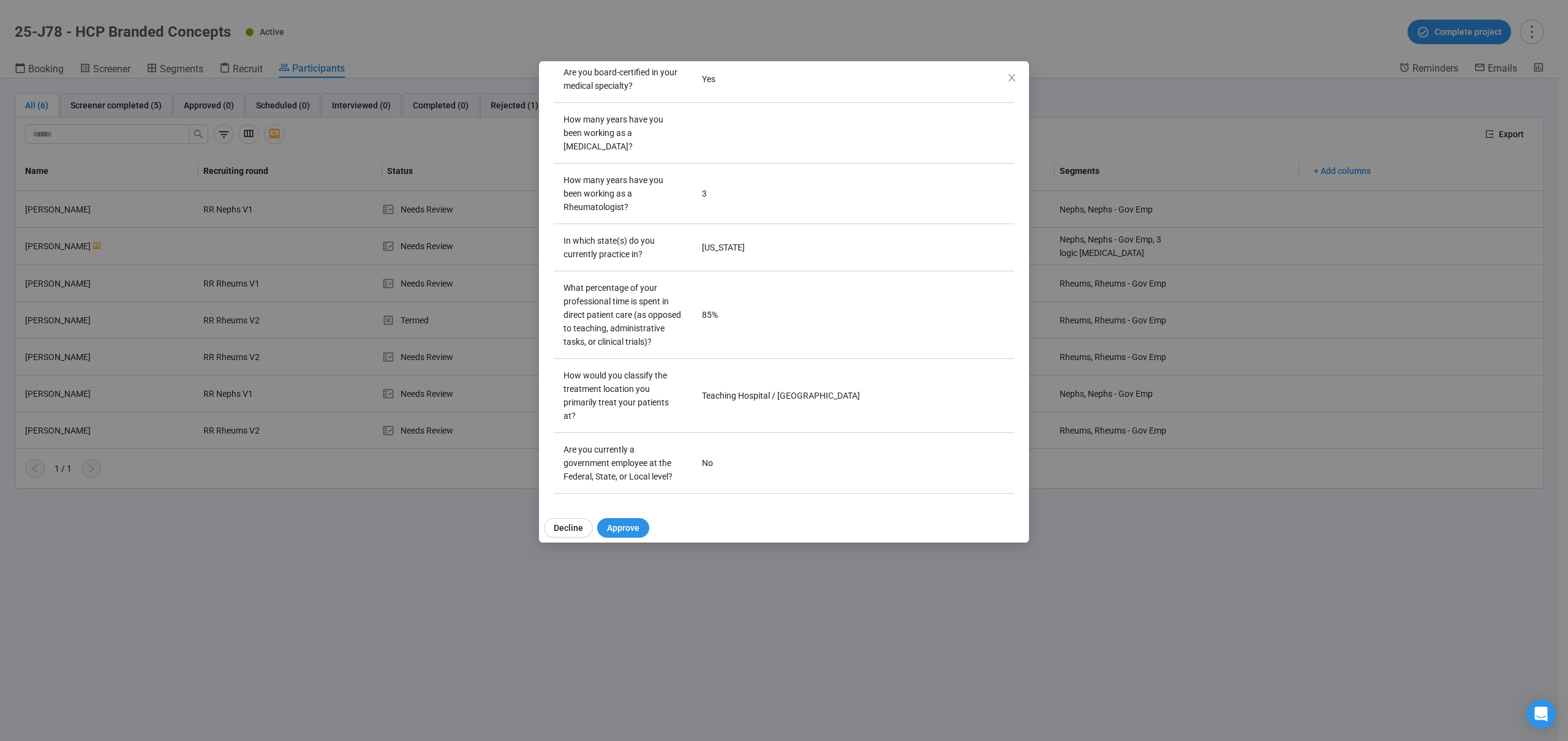
scroll to position [1196, 0]
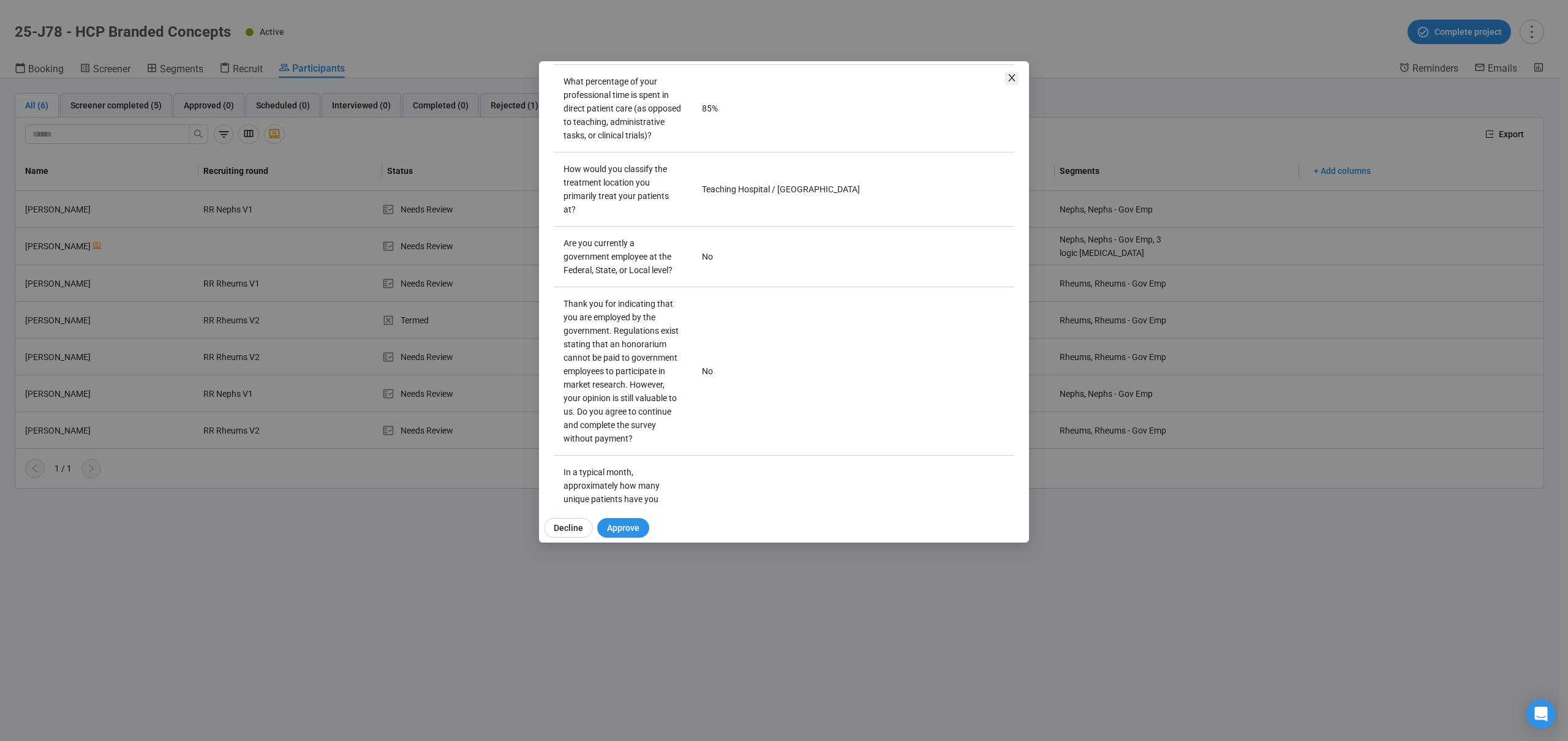
click at [1013, 77] on icon "close" at bounding box center [1011, 78] width 7 height 8
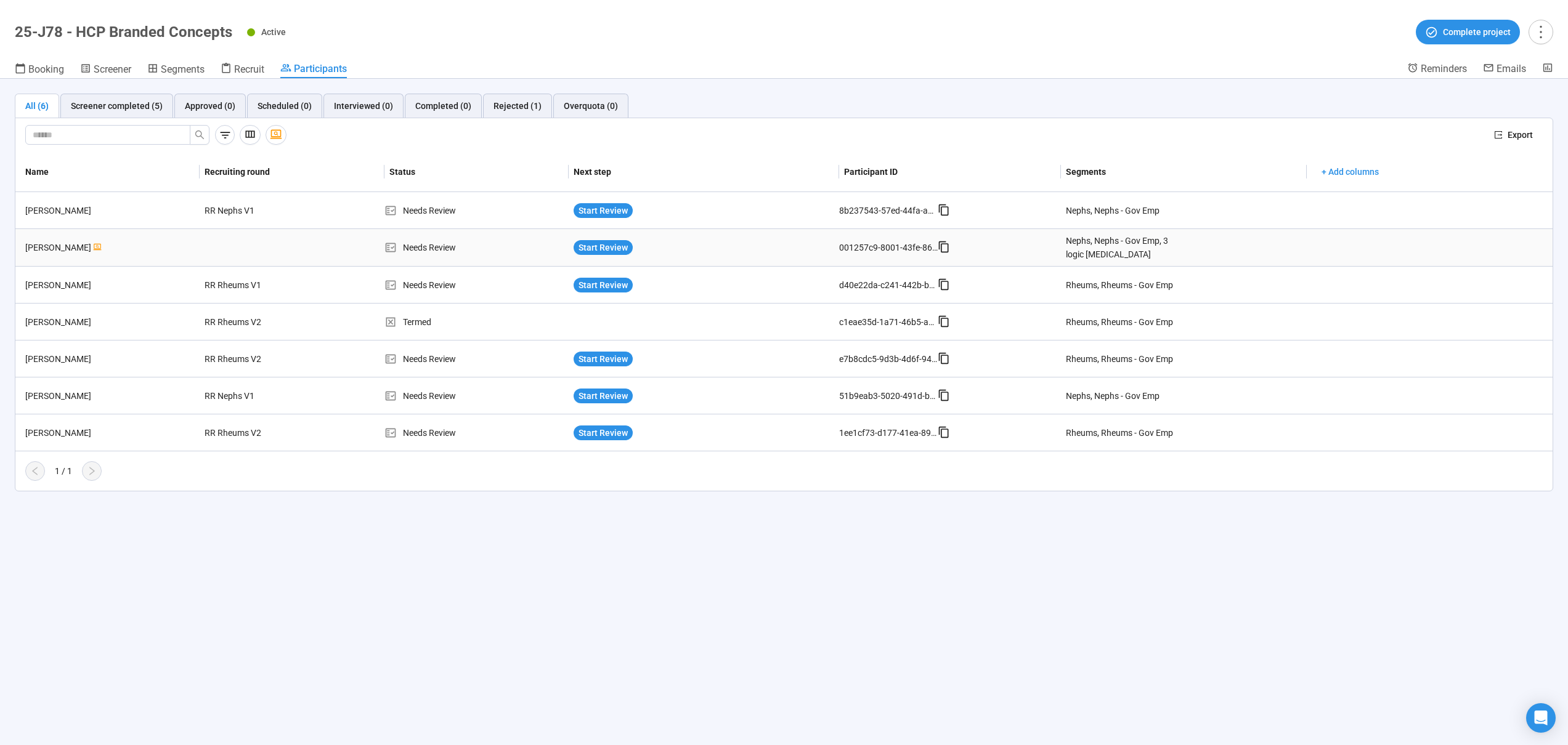
click at [154, 254] on div "[PERSON_NAME]" at bounding box center [110, 247] width 179 height 13
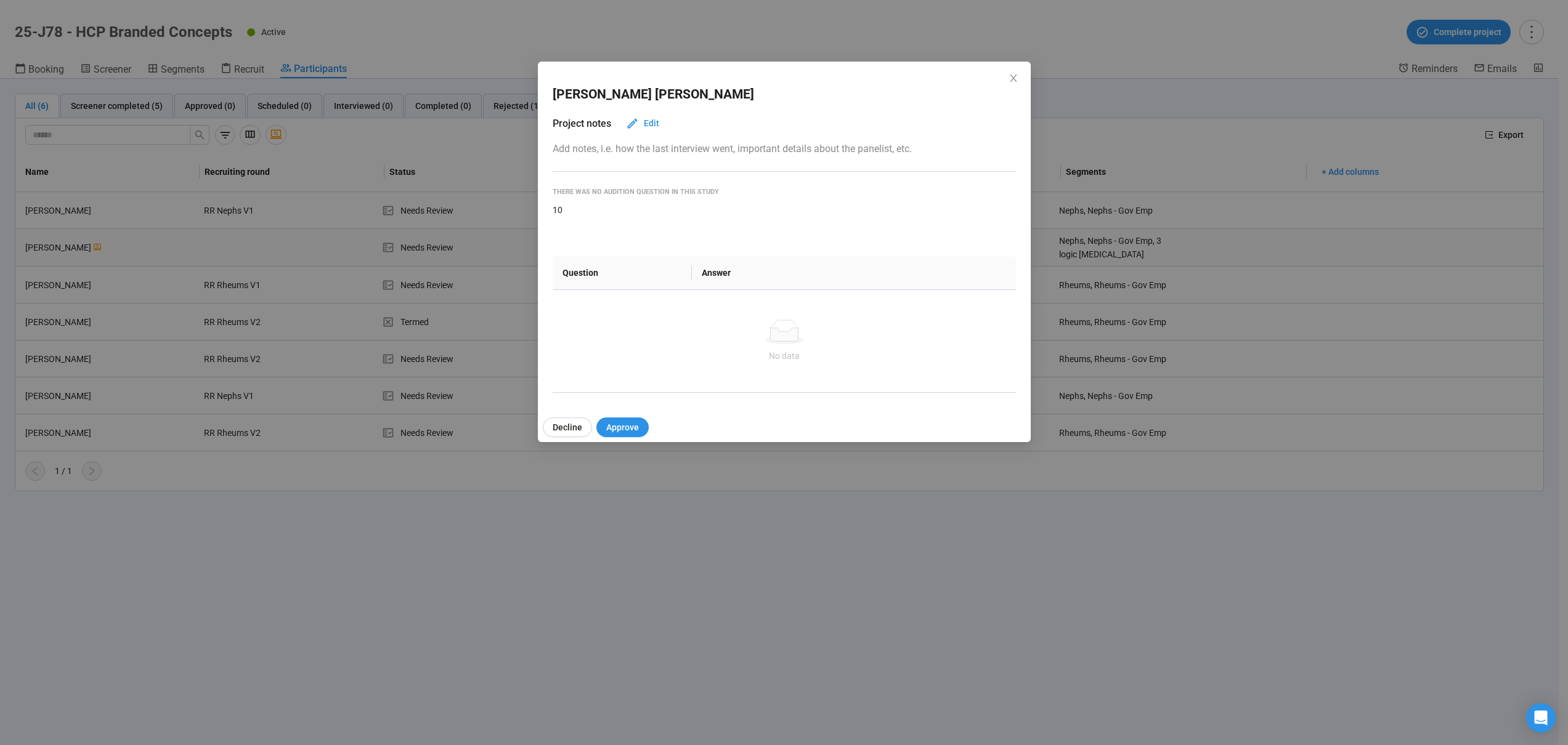
click at [154, 254] on div "Isiah Smith Project notes Edit Add notes, i.e. how the last interview went, imp…" at bounding box center [784, 372] width 1568 height 745
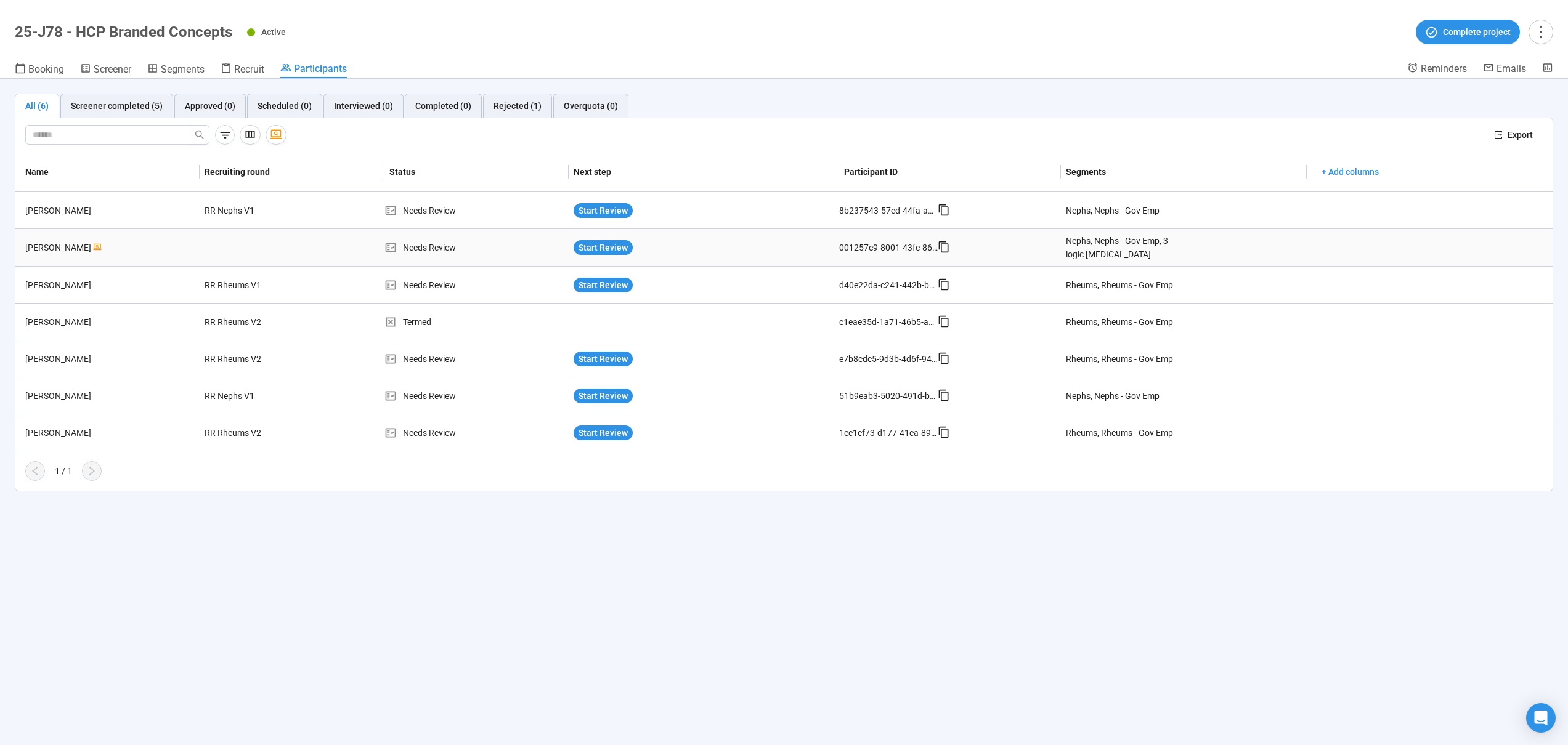
click at [155, 253] on div "[PERSON_NAME]" at bounding box center [110, 247] width 179 height 13
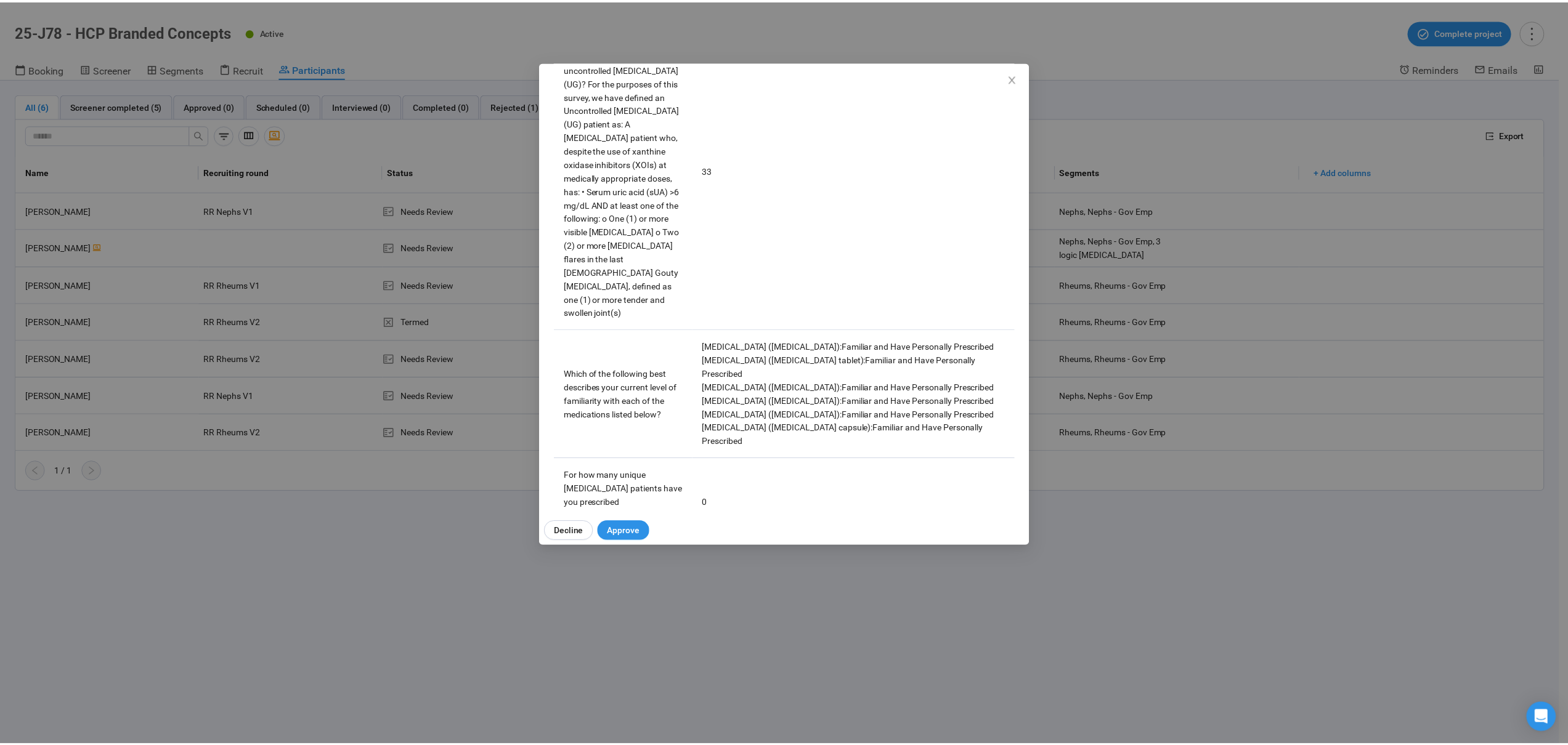
scroll to position [2415, 0]
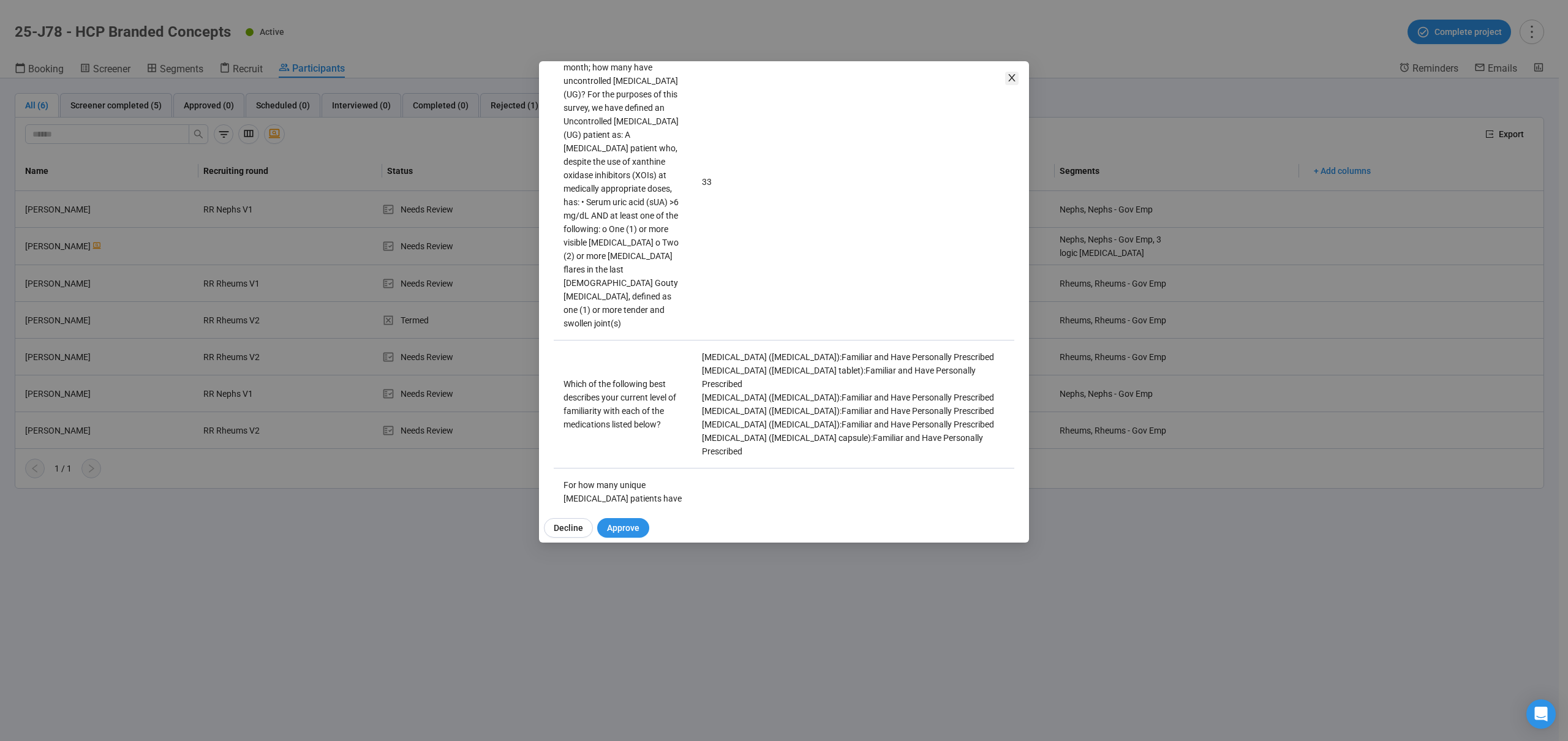
click at [1009, 74] on icon "close" at bounding box center [1011, 78] width 7 height 8
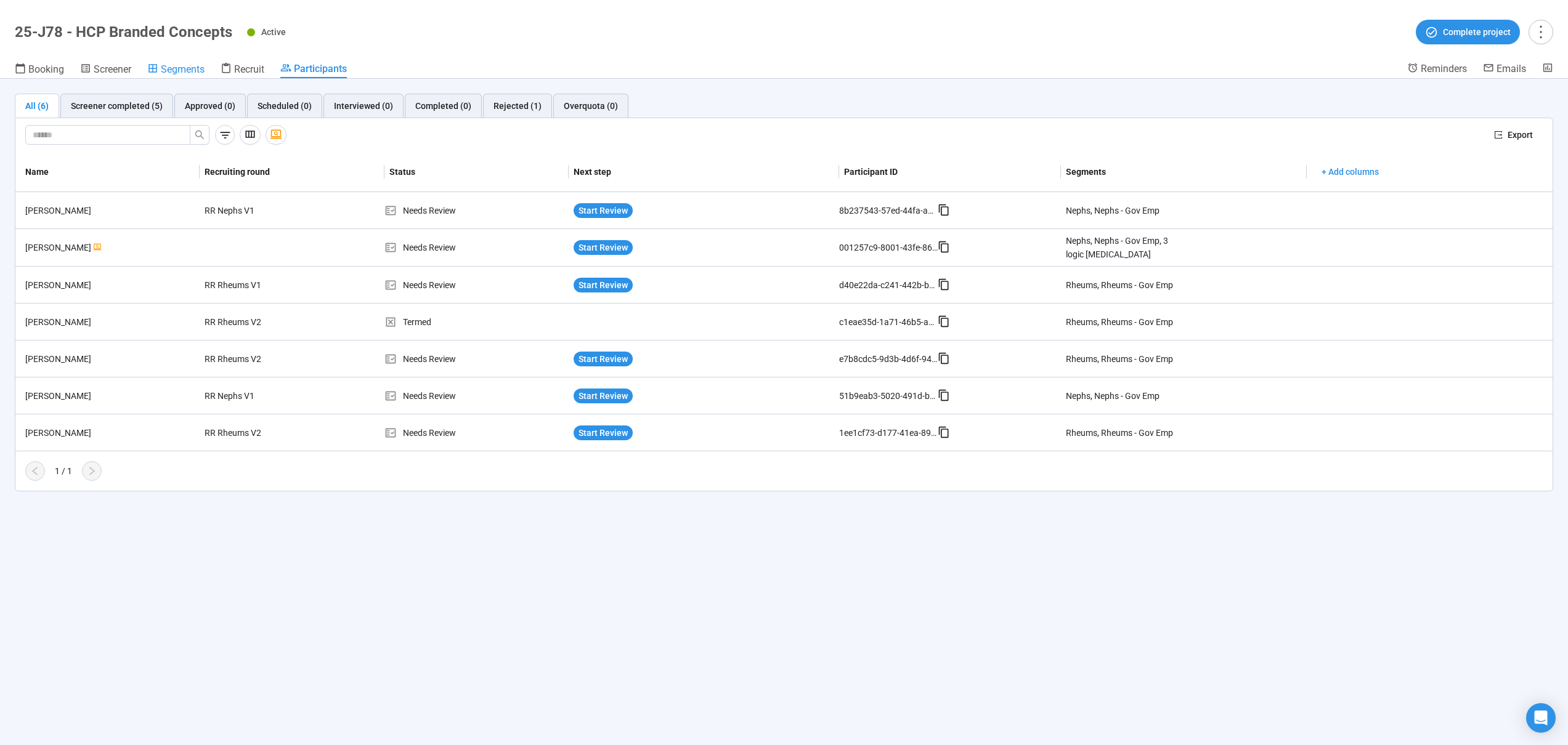
click at [190, 73] on span "Segments" at bounding box center [183, 69] width 44 height 11
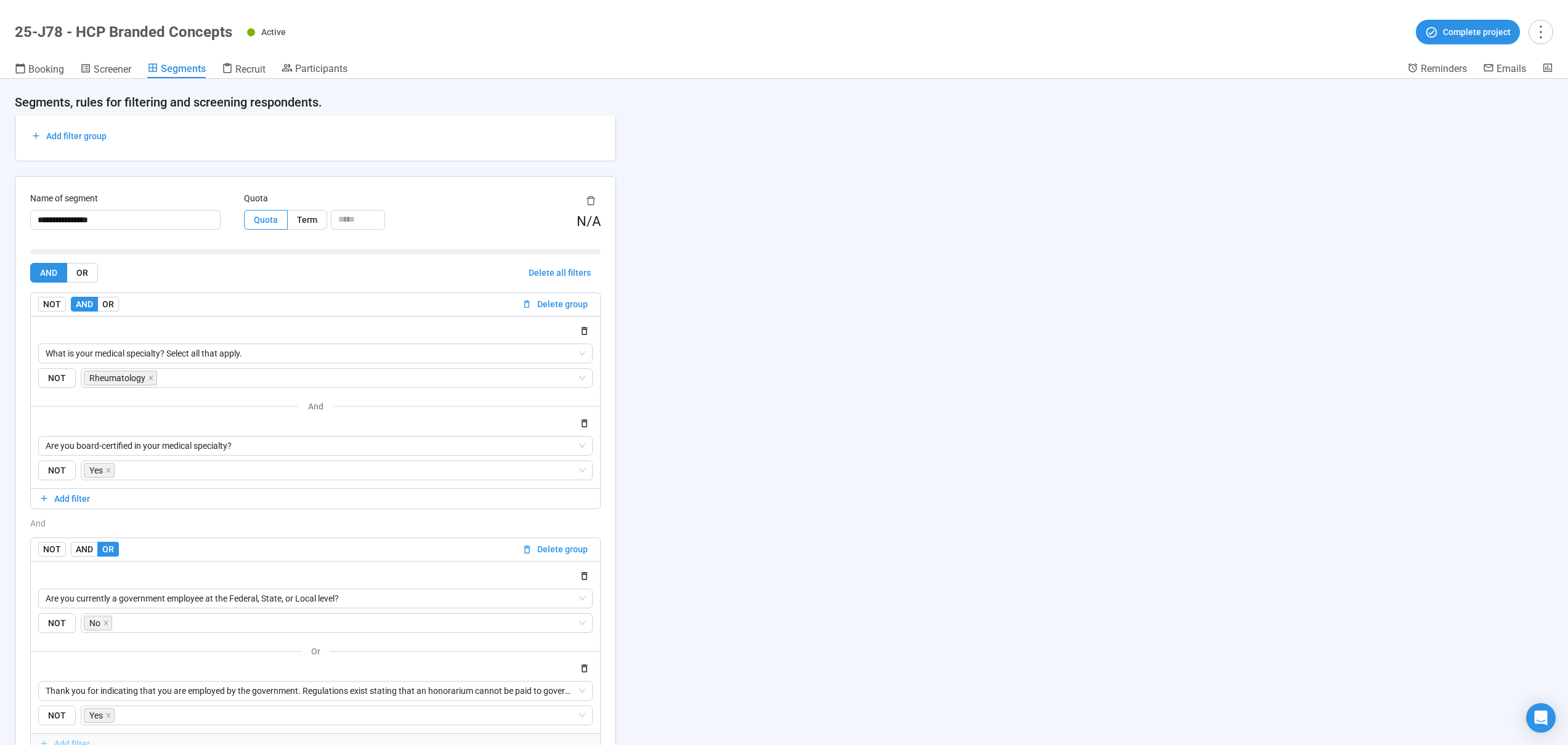
scroll to position [1009, 0]
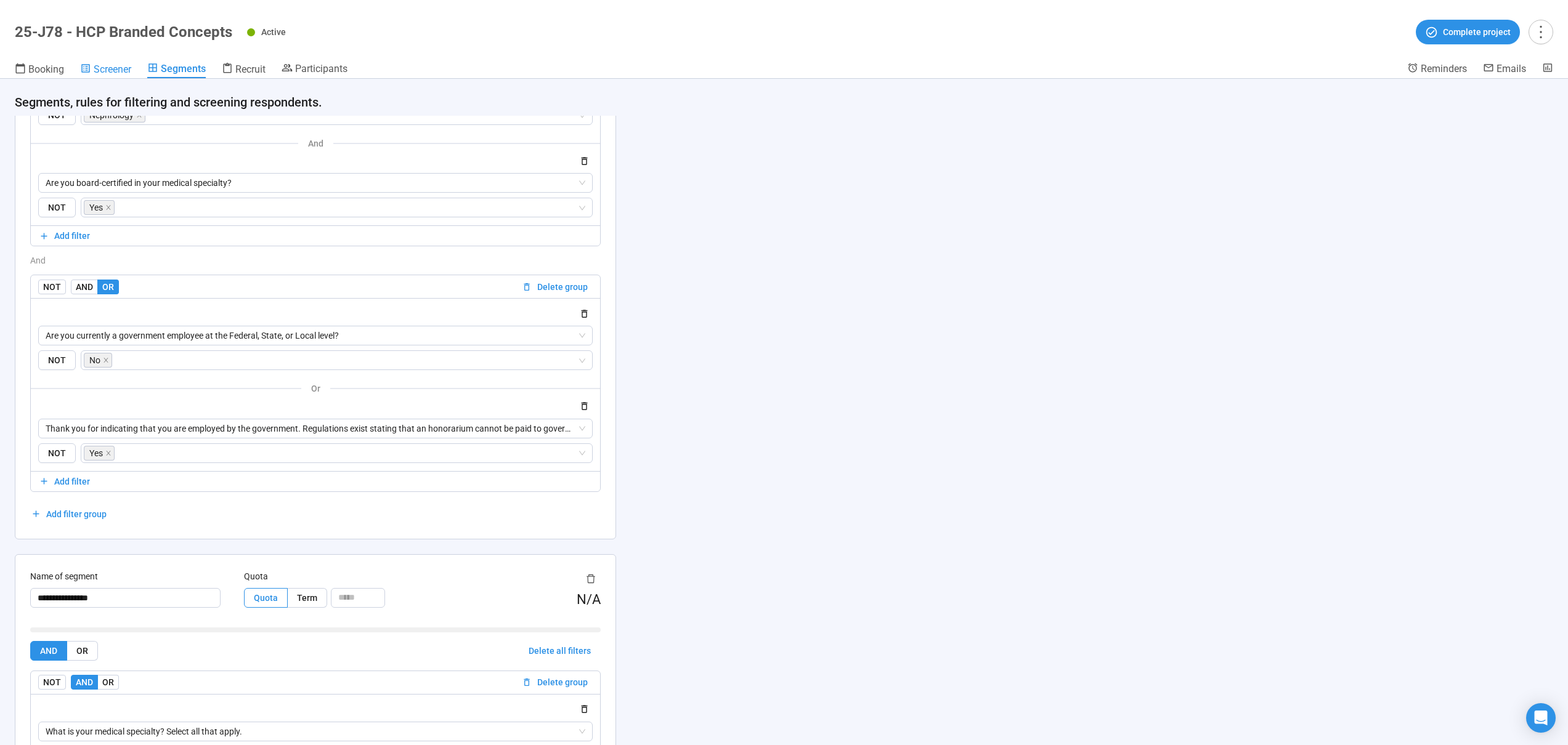
click at [121, 65] on span "Screener" at bounding box center [112, 69] width 38 height 11
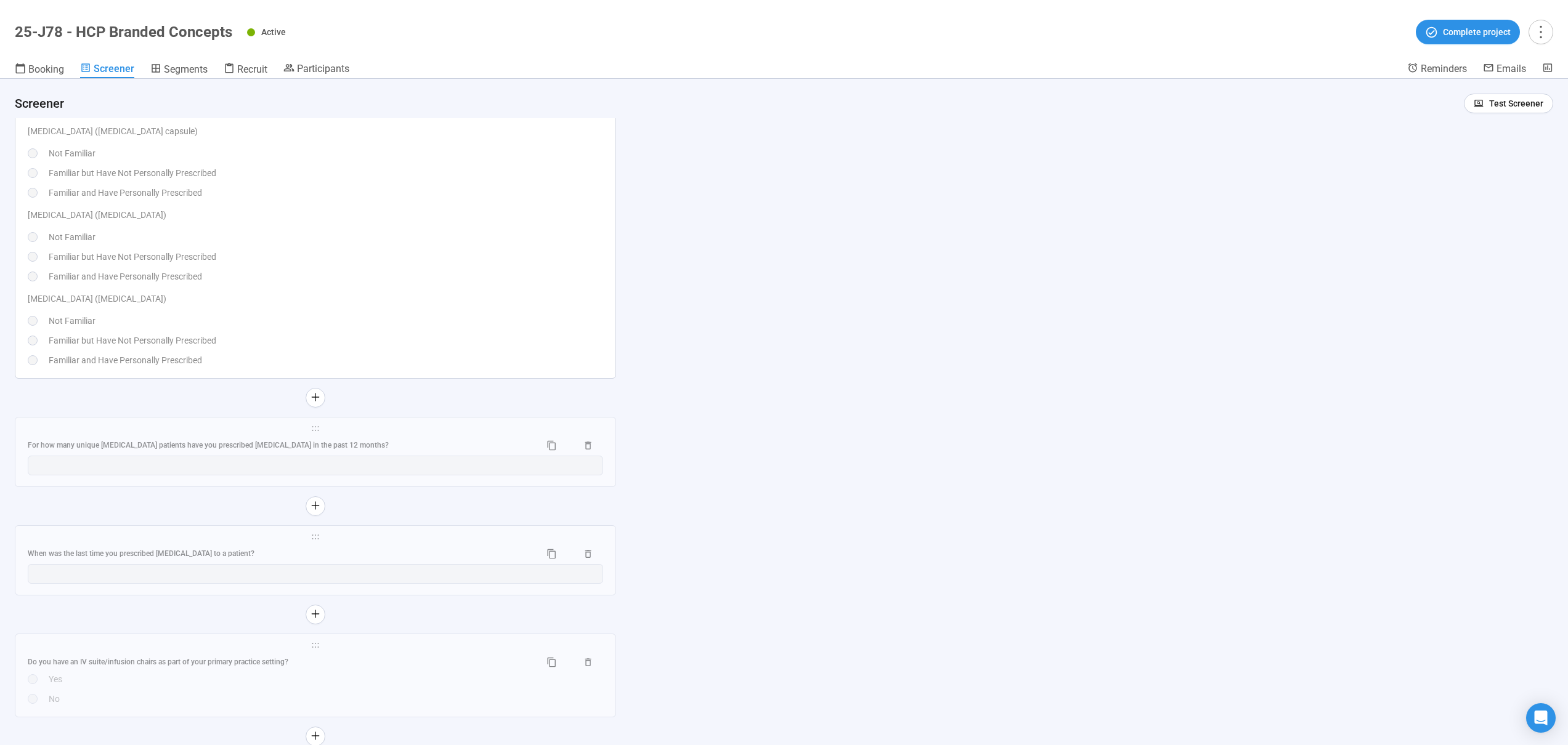
scroll to position [8078, 0]
click at [290, 303] on p "[MEDICAL_DATA] ([MEDICAL_DATA])" at bounding box center [315, 302] width 575 height 13
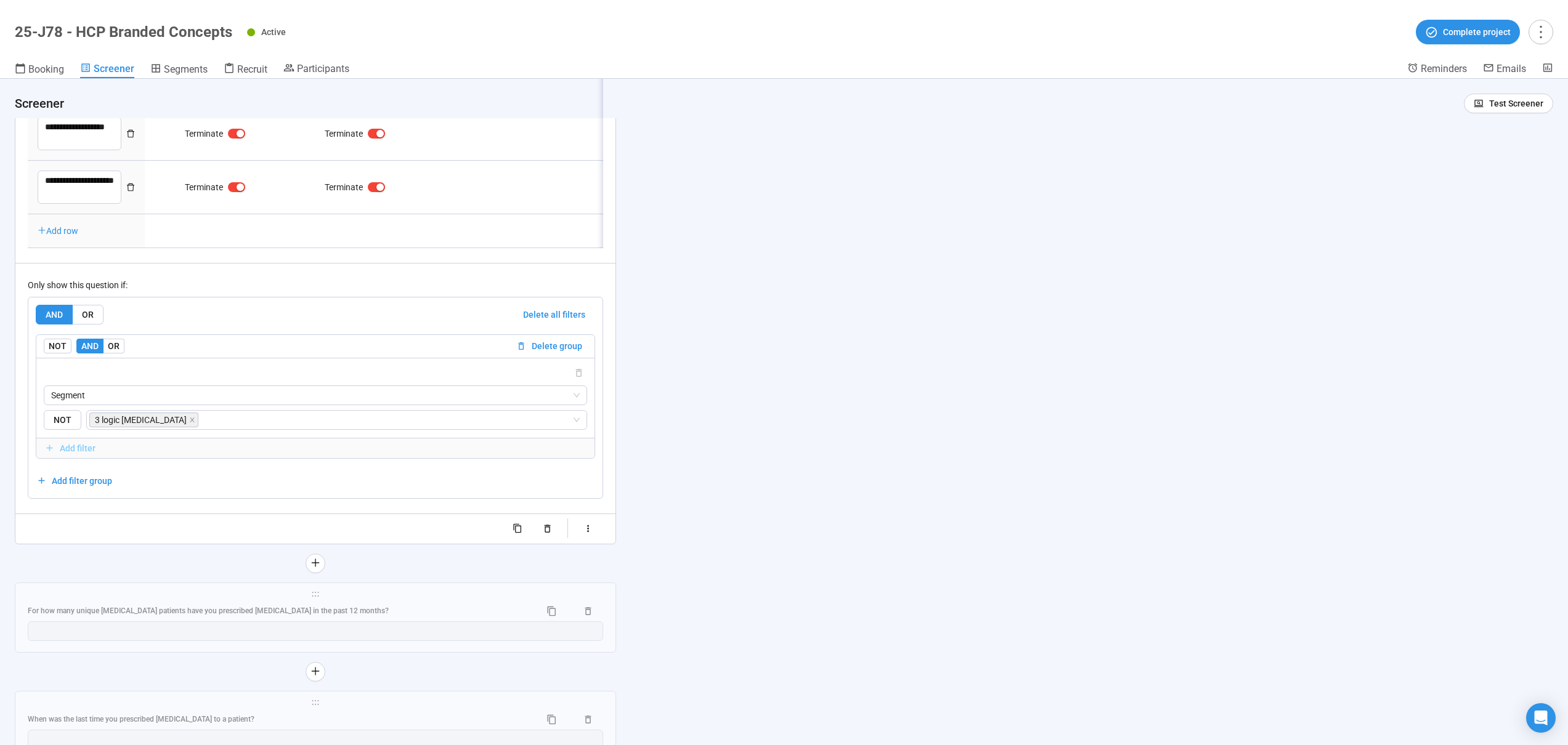
scroll to position [8231, 0]
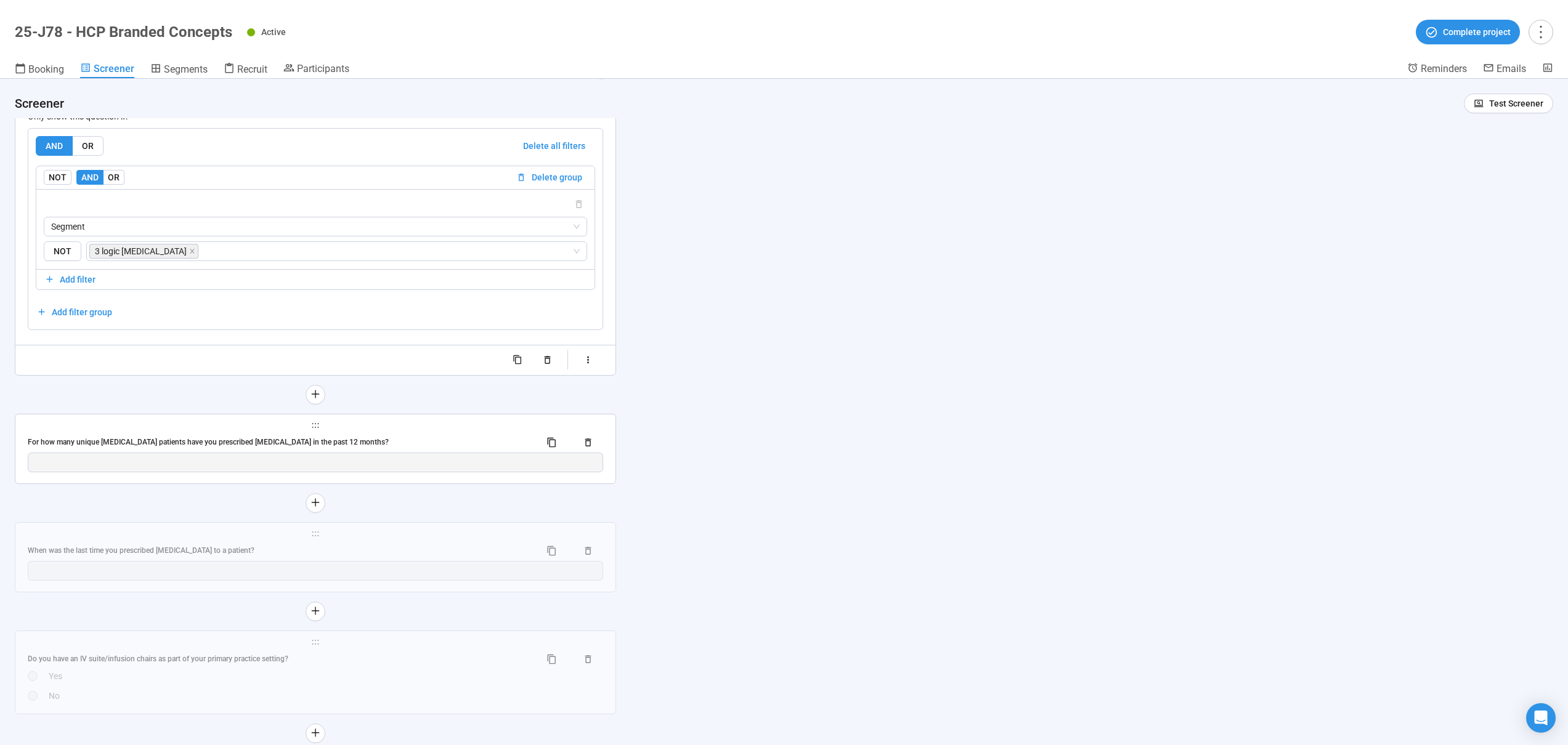
click at [212, 441] on div "**********" at bounding box center [315, 449] width 600 height 69
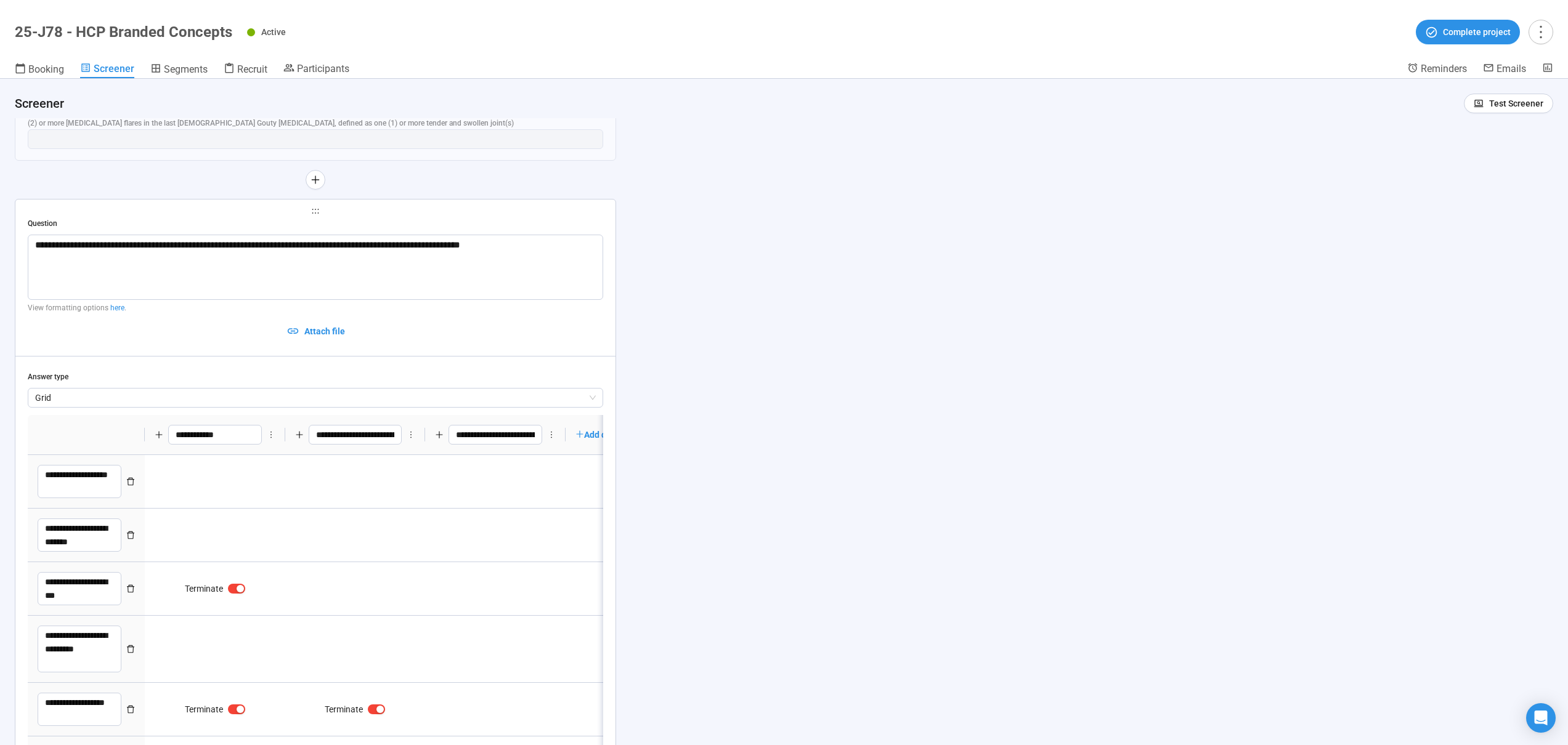
scroll to position [7340, 0]
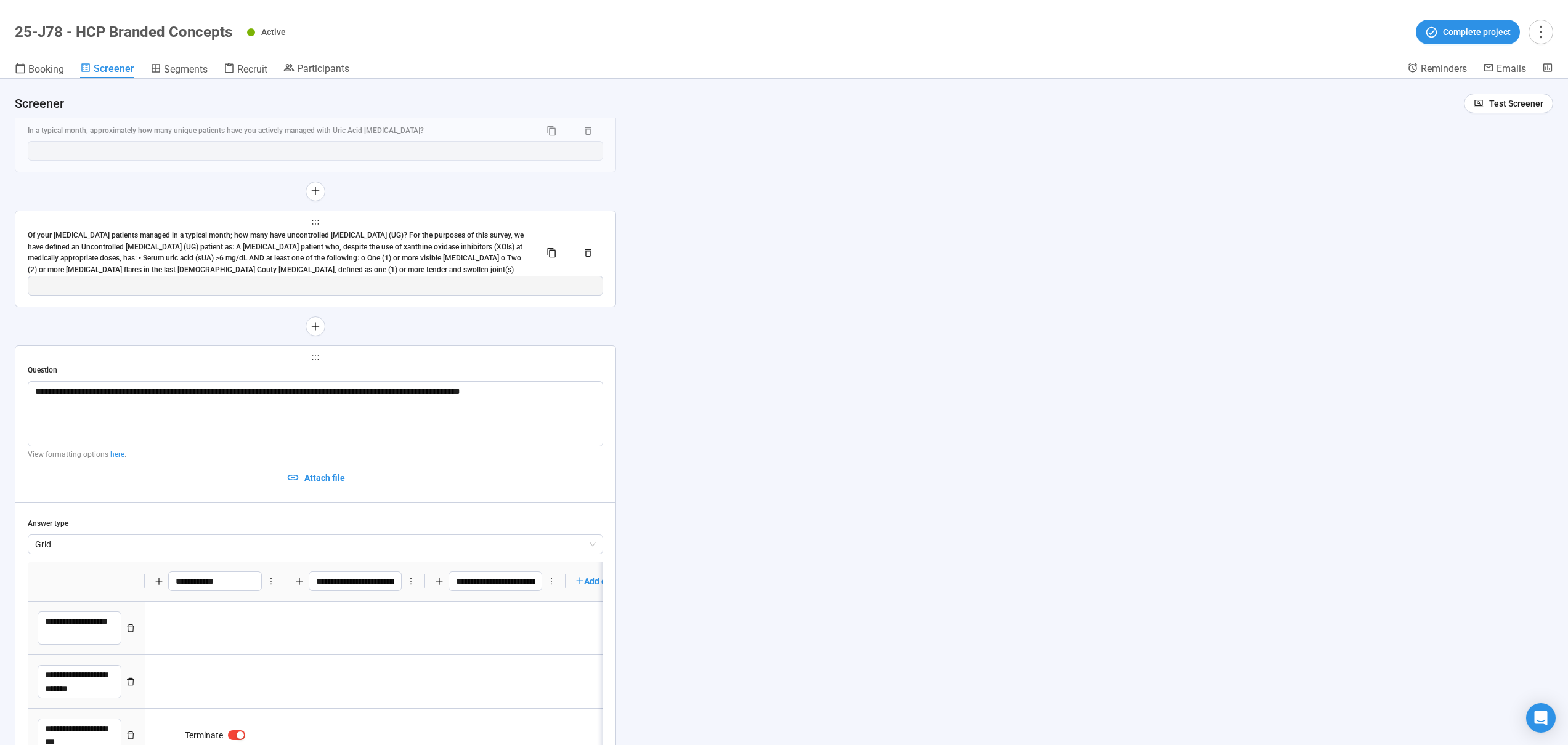
click at [255, 255] on div "Of your [MEDICAL_DATA] patients managed in a typical month; how many have uncon…" at bounding box center [278, 253] width 502 height 46
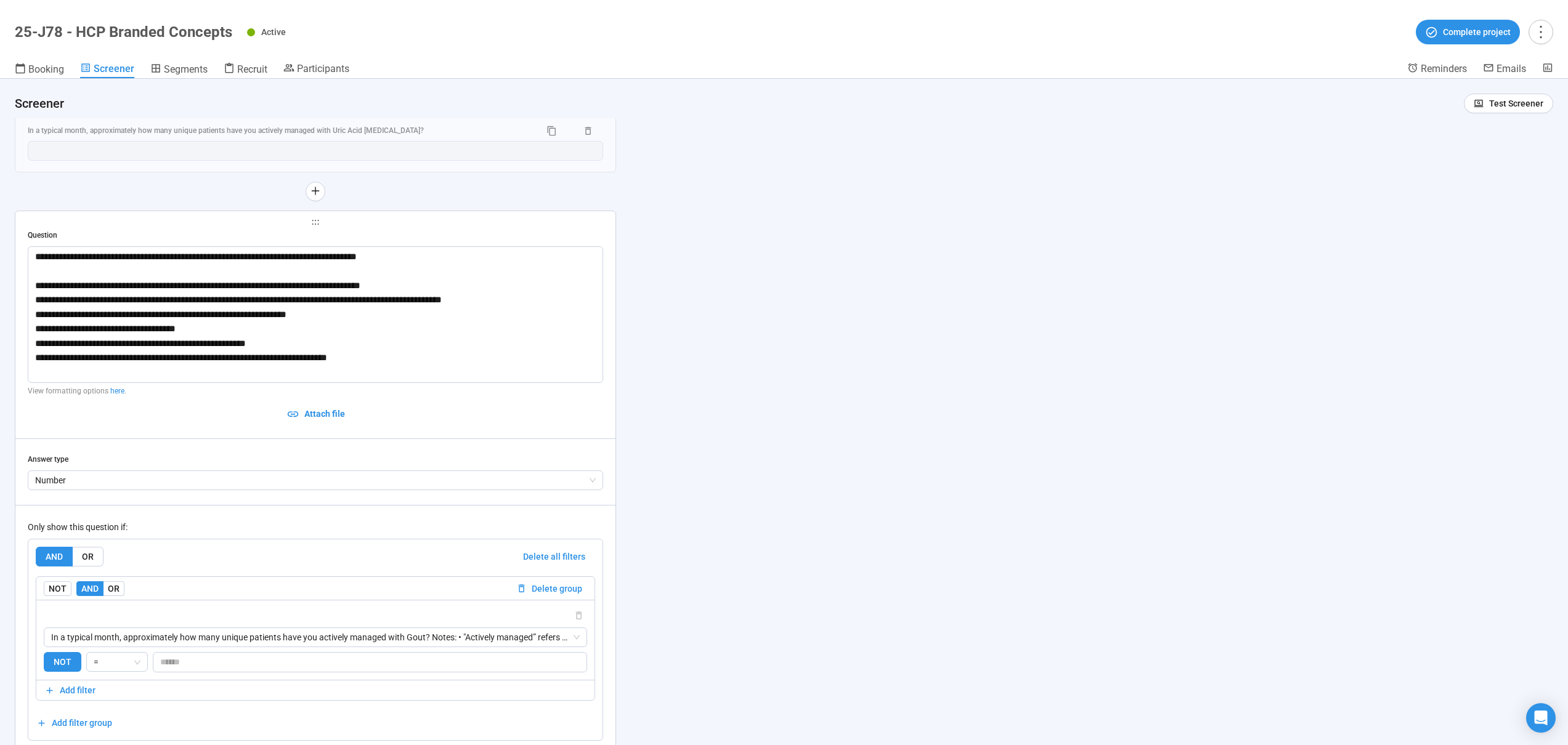
type textarea "**********"
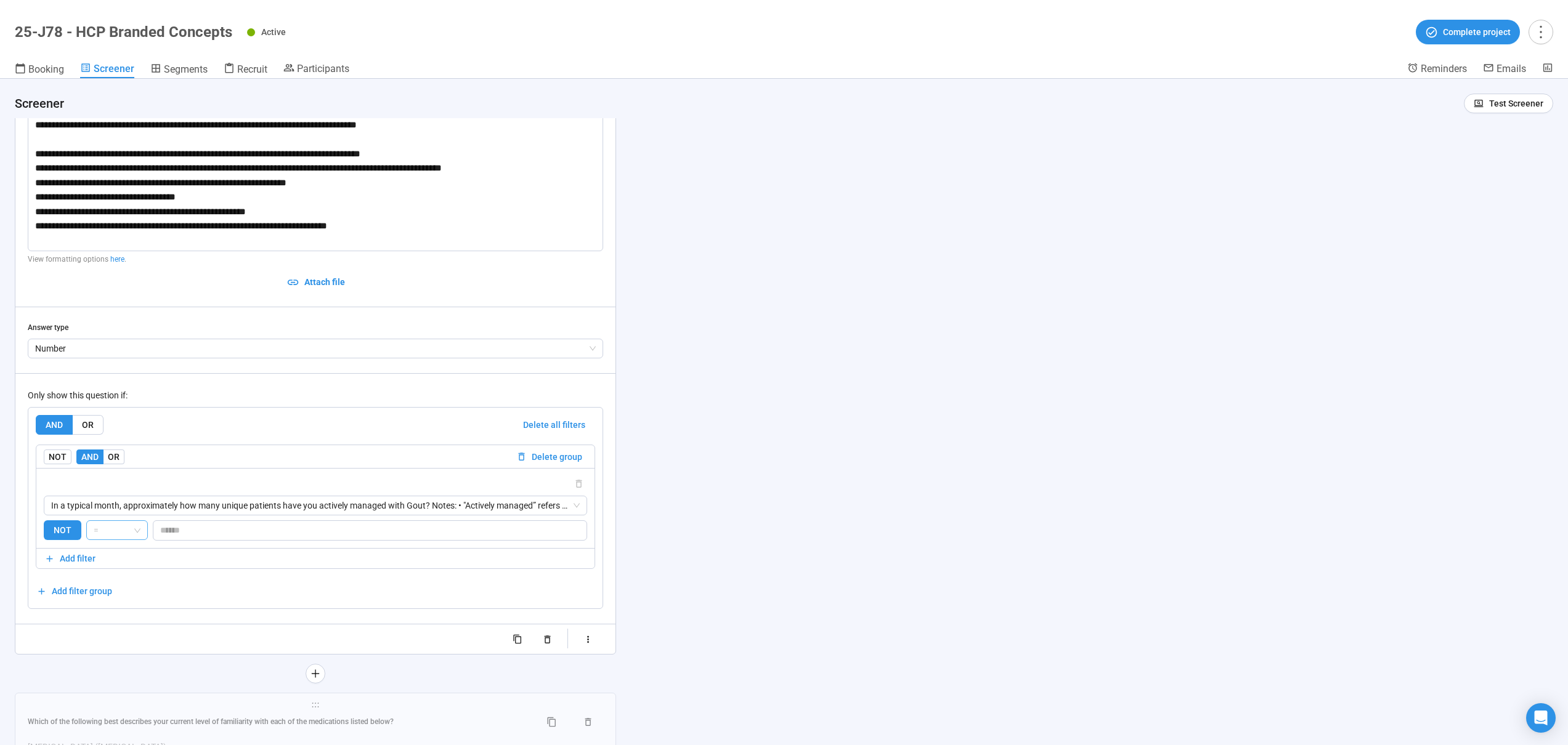
click at [141, 532] on div "=" at bounding box center [117, 530] width 61 height 20
click at [124, 572] on div ">" at bounding box center [117, 575] width 42 height 13
click at [63, 531] on span "NOT" at bounding box center [63, 531] width 38 height 20
click at [185, 530] on input "*" at bounding box center [370, 530] width 433 height 19
drag, startPoint x: 167, startPoint y: 530, endPoint x: 156, endPoint y: 529, distance: 11.0
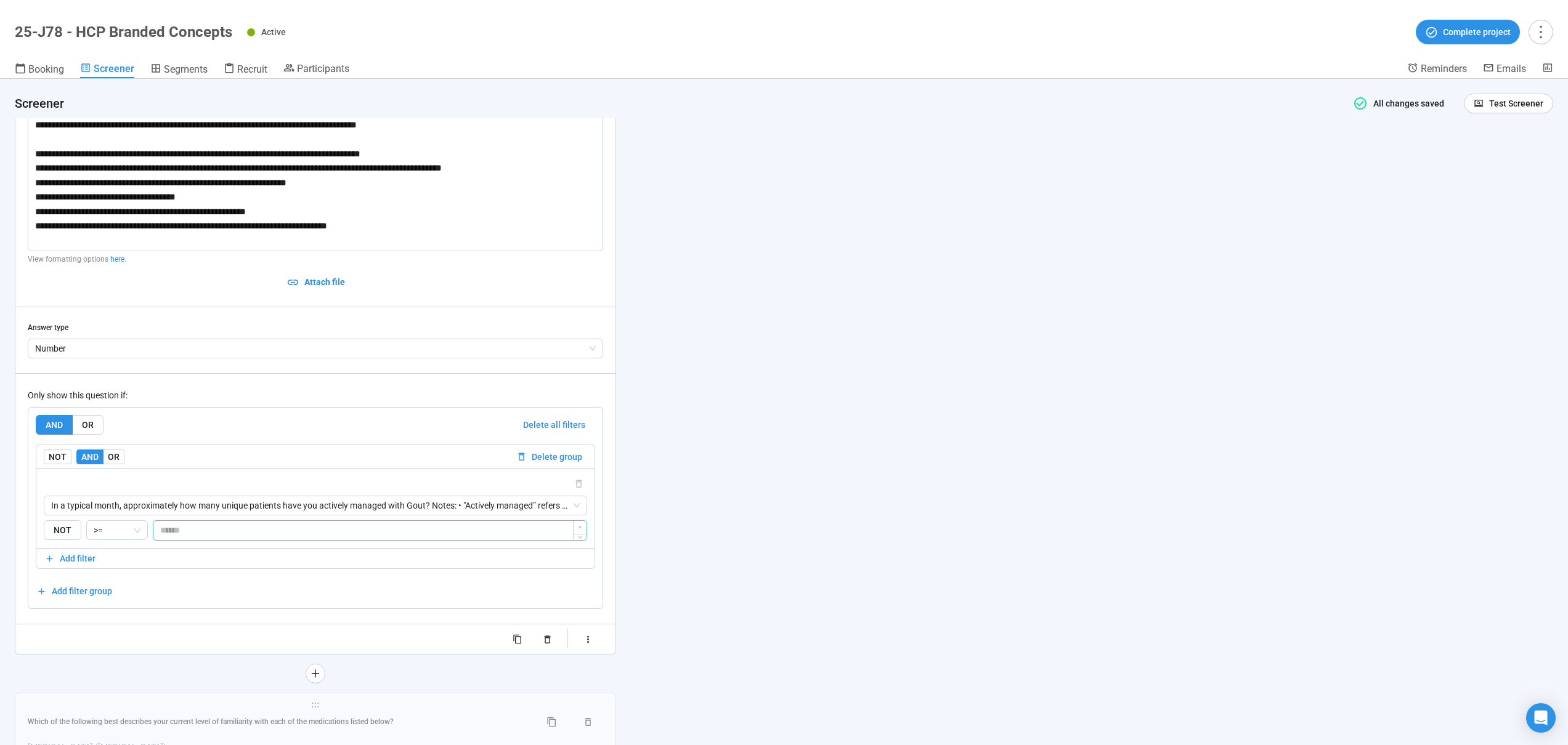
click at [156, 529] on input "*" at bounding box center [370, 530] width 433 height 19
type input "*"
click at [757, 532] on div "**********" at bounding box center [784, 412] width 1568 height 666
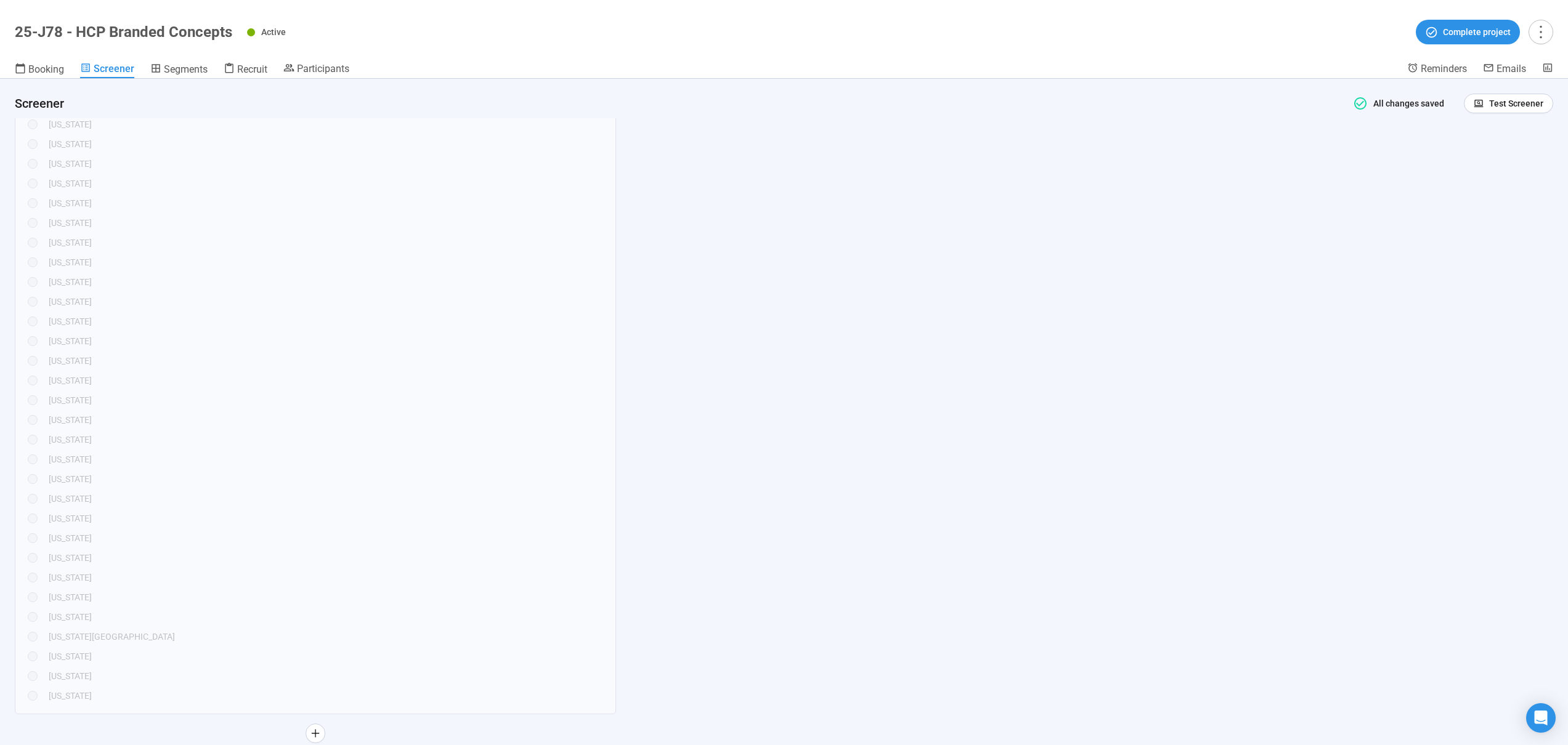
scroll to position [368, 0]
click at [1474, 103] on icon "button" at bounding box center [1479, 103] width 10 height 10
click at [1477, 102] on icon "button" at bounding box center [1479, 103] width 4 height 4
